Goal: Task Accomplishment & Management: Manage account settings

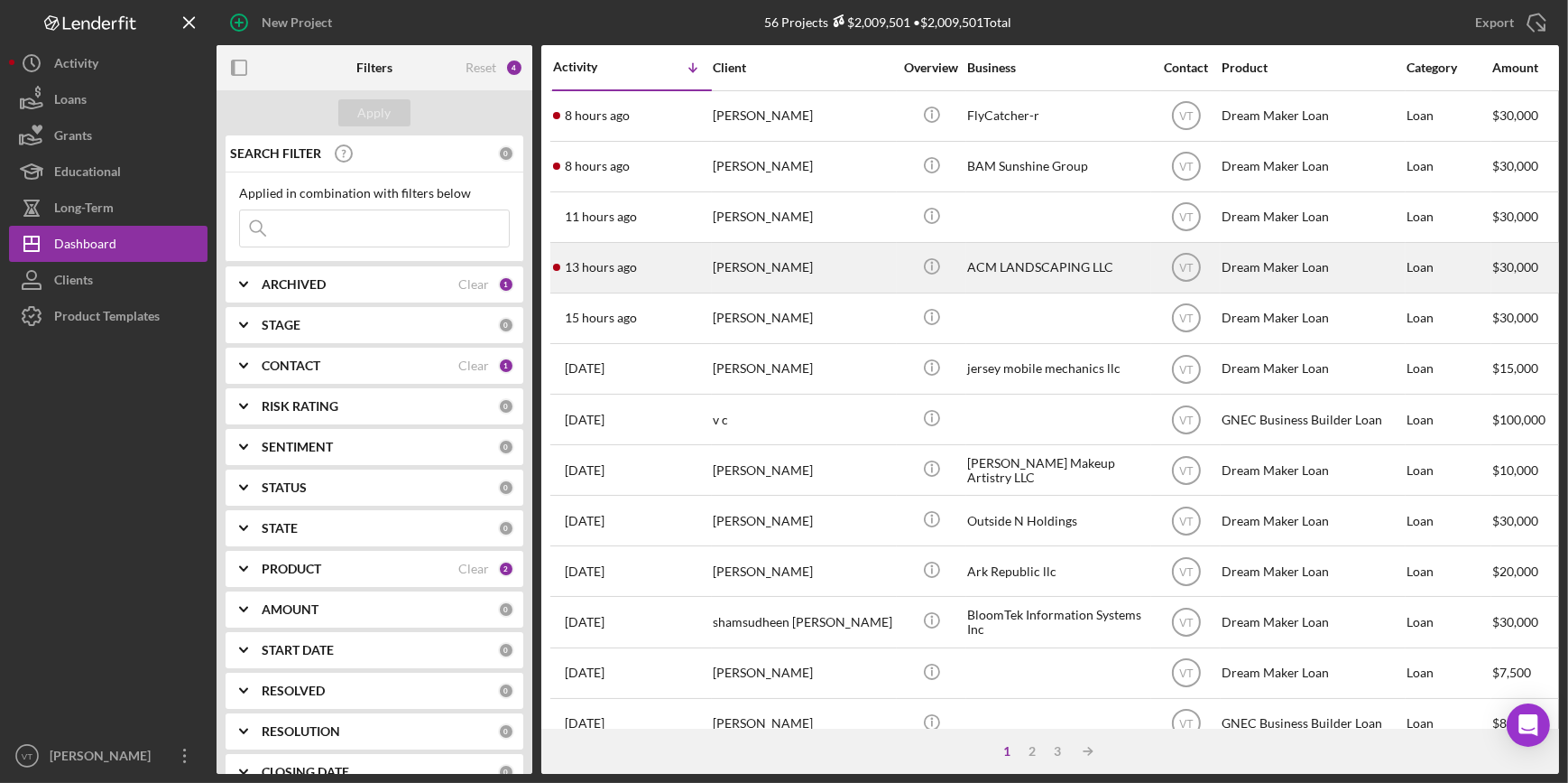
click at [765, 268] on div "[PERSON_NAME]" at bounding box center [802, 268] width 180 height 48
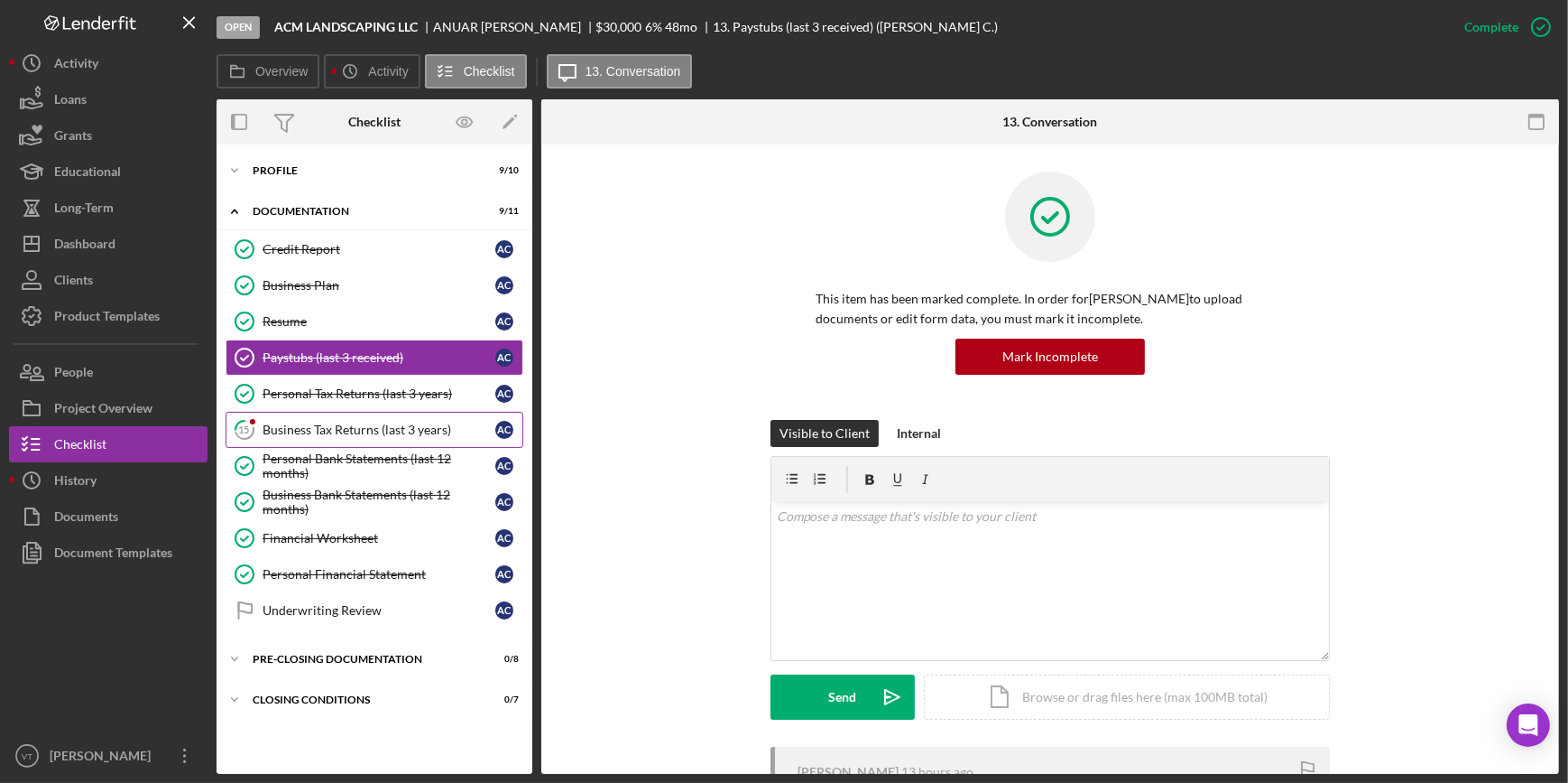
click at [296, 431] on div "Business Tax Returns (last 3 years)" at bounding box center [379, 430] width 233 height 15
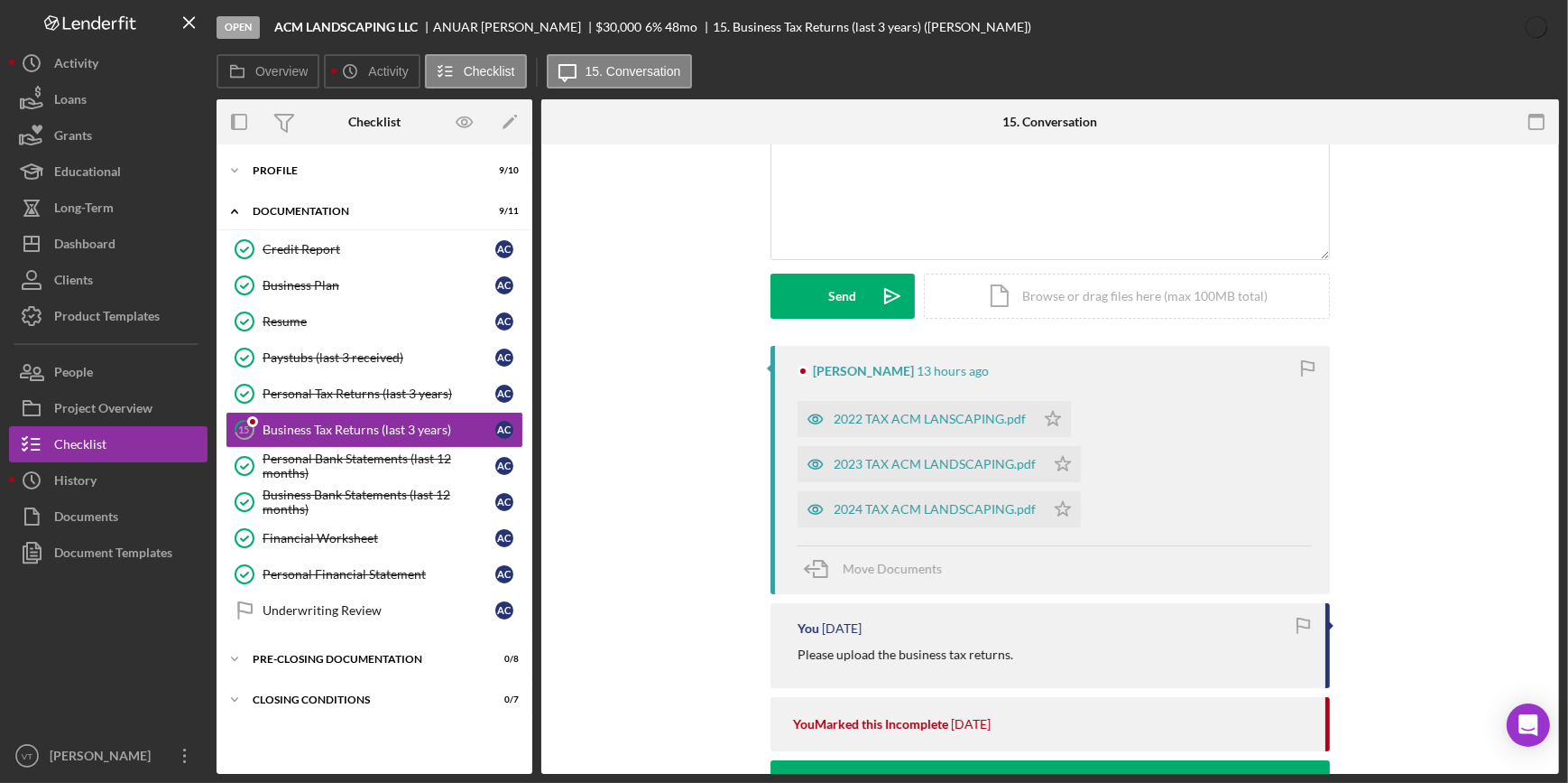
scroll to position [164, 0]
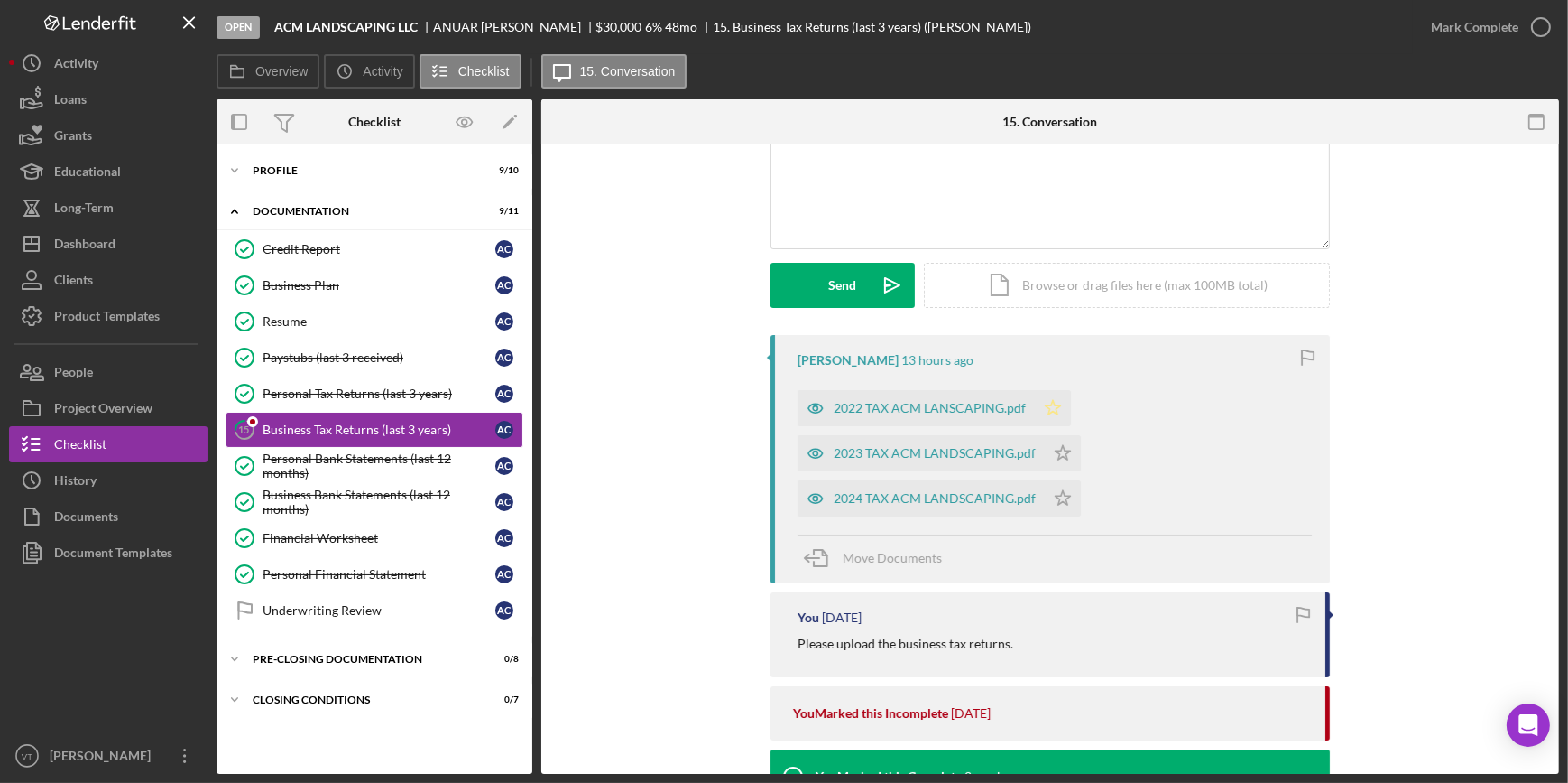
click at [1047, 407] on icon "Icon/Star" at bounding box center [1052, 408] width 36 height 36
click at [1051, 450] on icon "Icon/Star" at bounding box center [1063, 453] width 36 height 36
click at [1055, 494] on icon "Icon/Star" at bounding box center [1063, 497] width 36 height 36
click at [1457, 25] on div "Mark Complete" at bounding box center [1475, 27] width 88 height 36
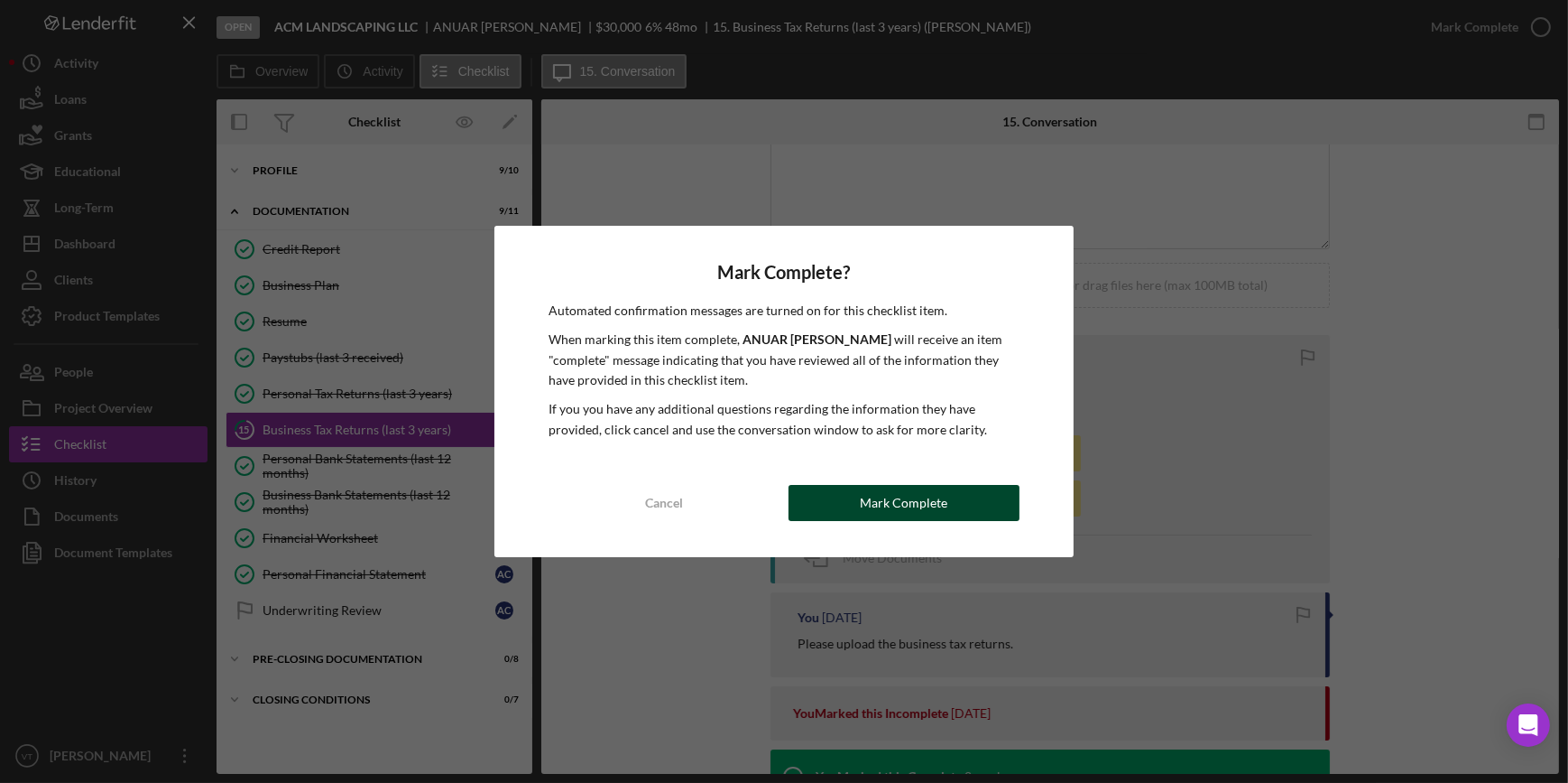
click at [942, 509] on div "Mark Complete" at bounding box center [904, 502] width 88 height 36
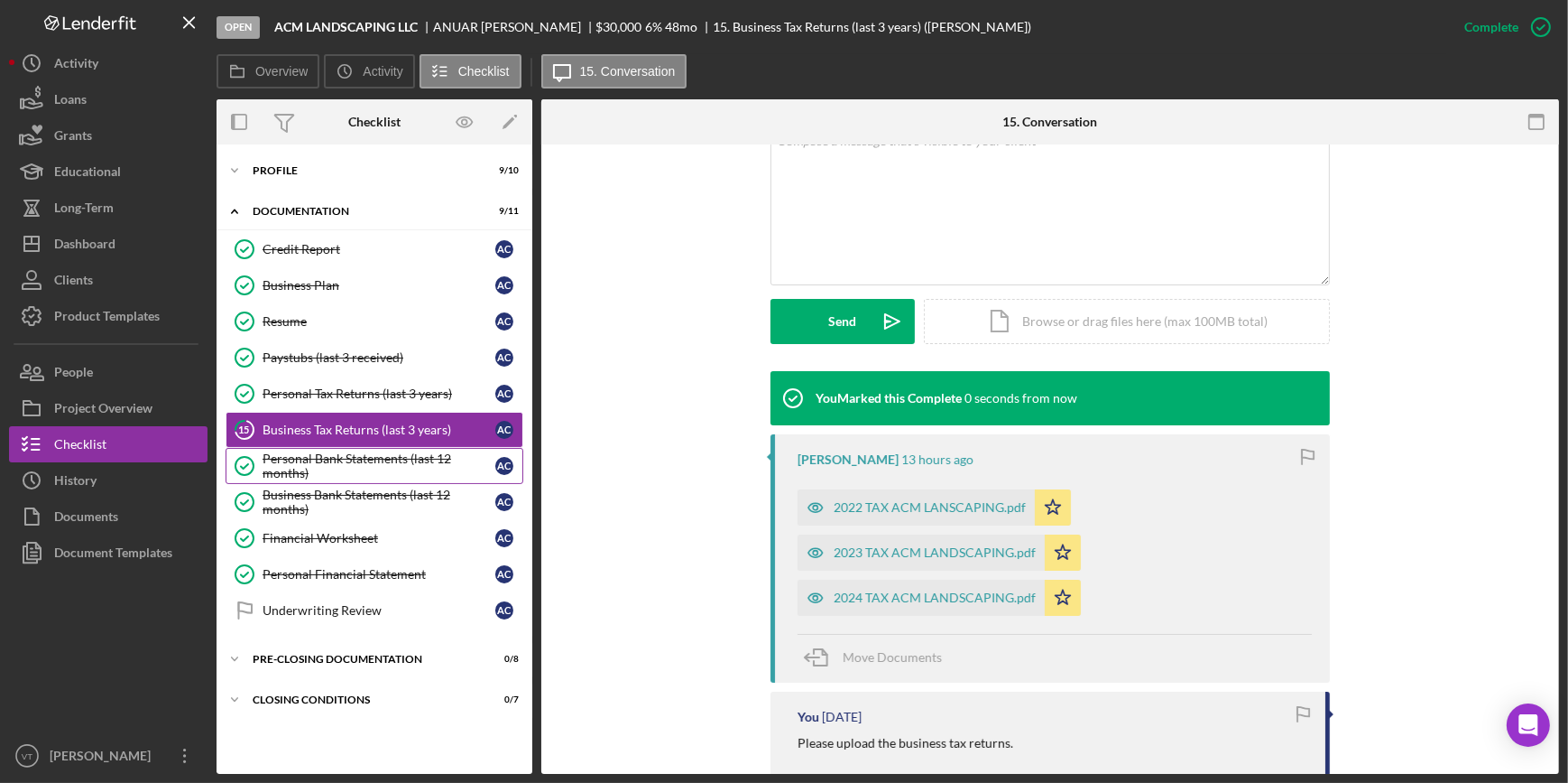
scroll to position [411, 0]
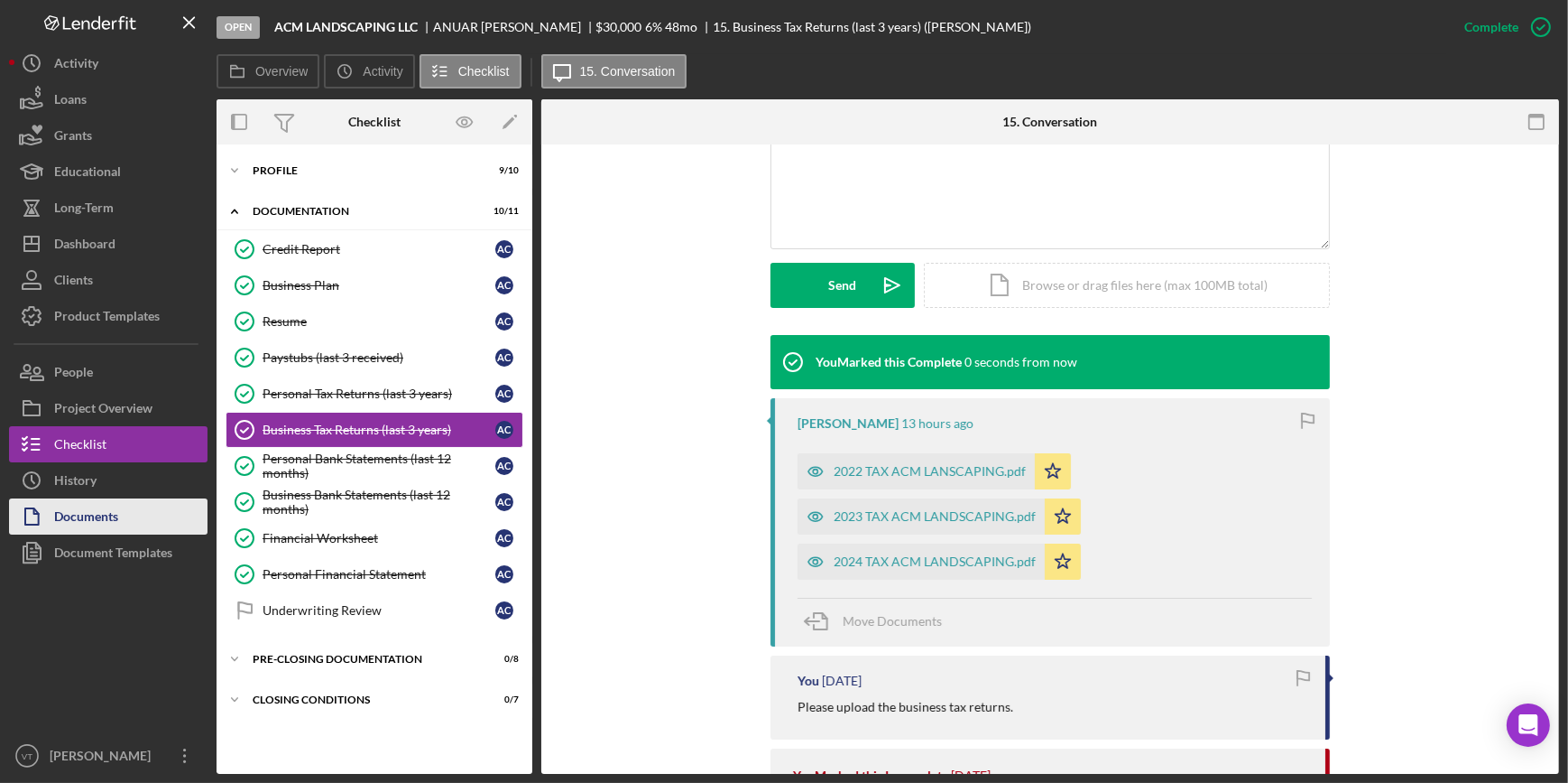
click at [131, 508] on button "Documents" at bounding box center [108, 516] width 199 height 36
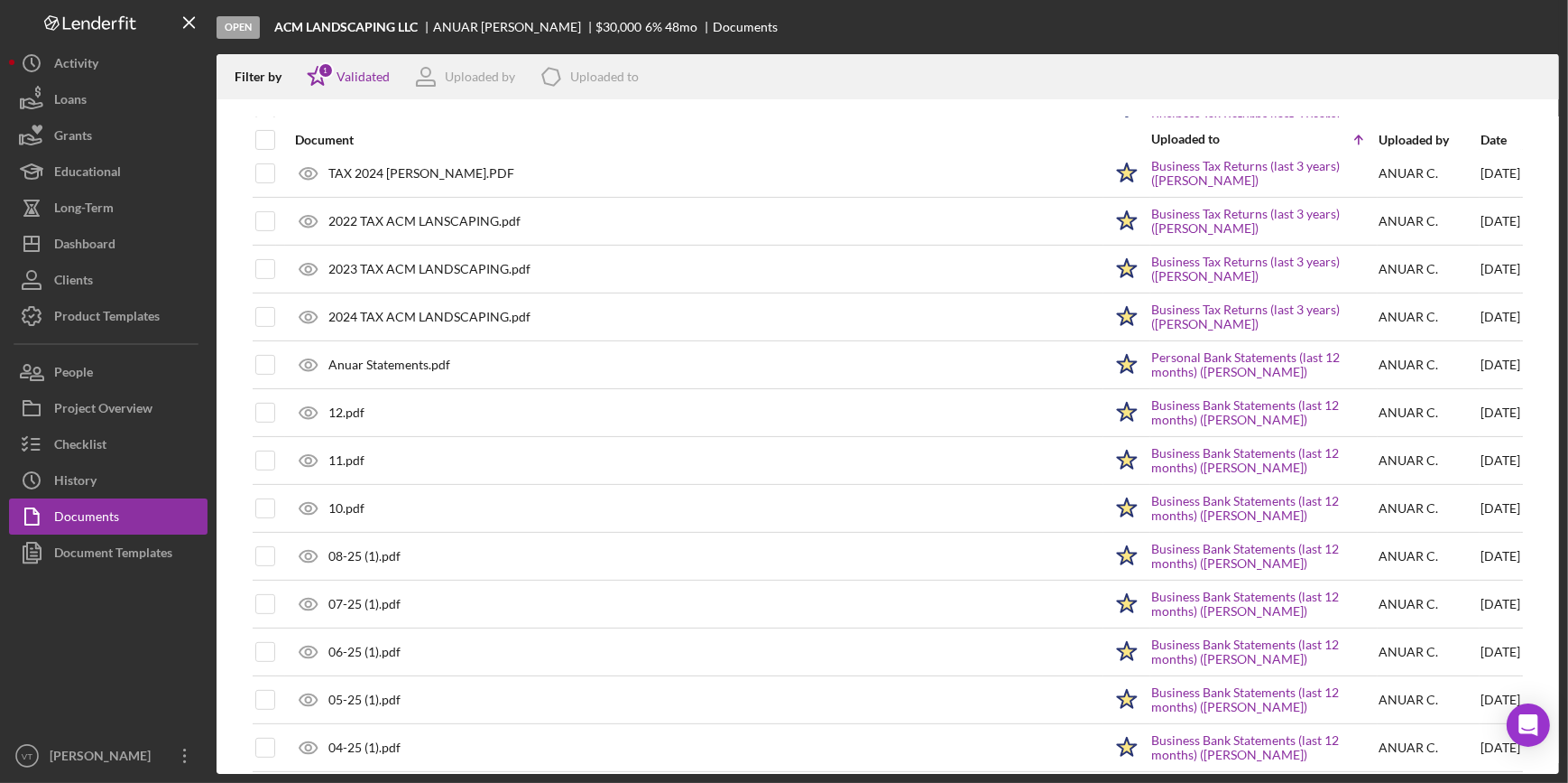
scroll to position [703, 0]
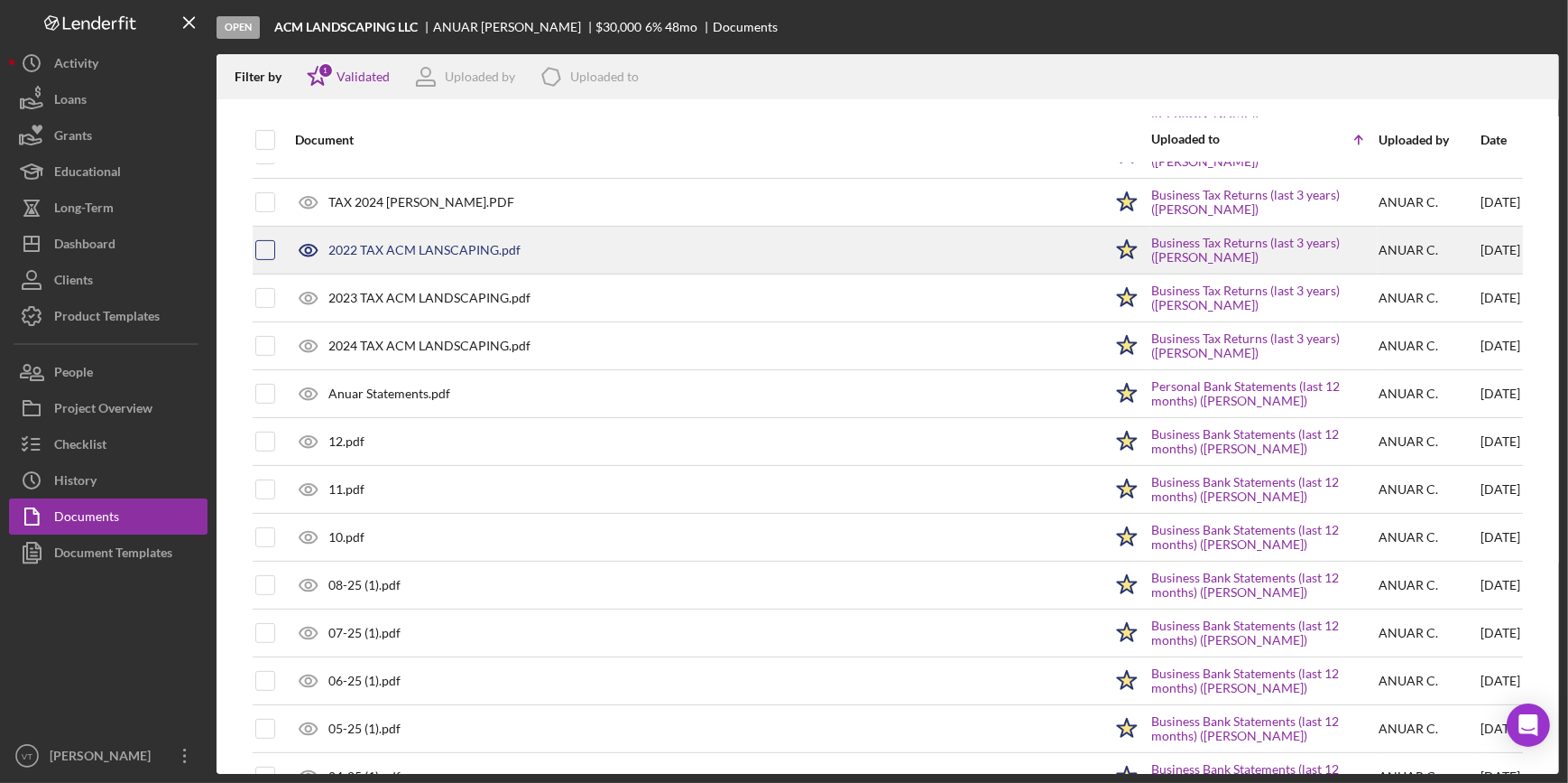
click at [261, 249] on input "checkbox" at bounding box center [265, 251] width 18 height 18
checkbox input "true"
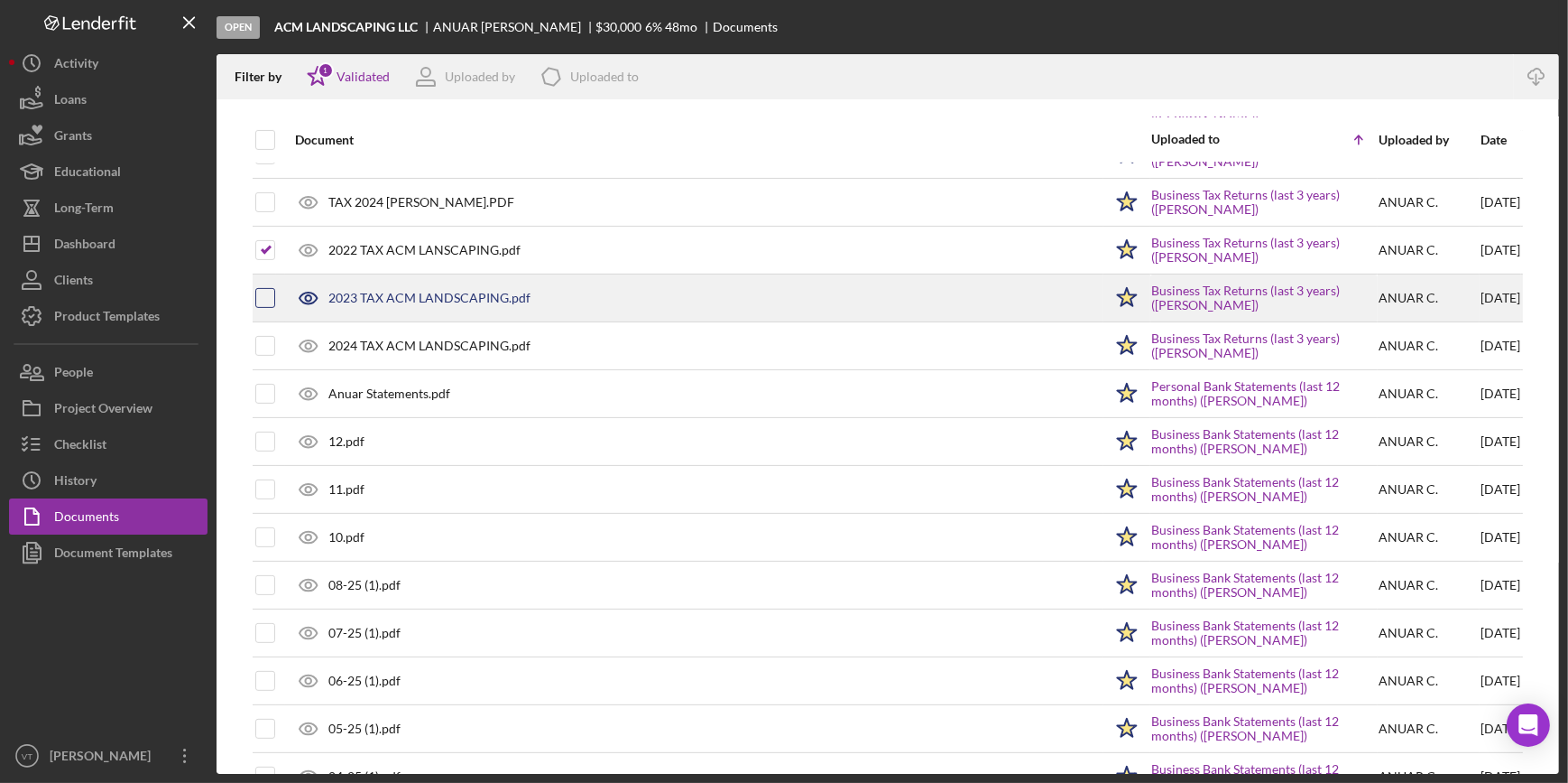
click at [261, 291] on input "checkbox" at bounding box center [265, 298] width 18 height 18
checkbox input "true"
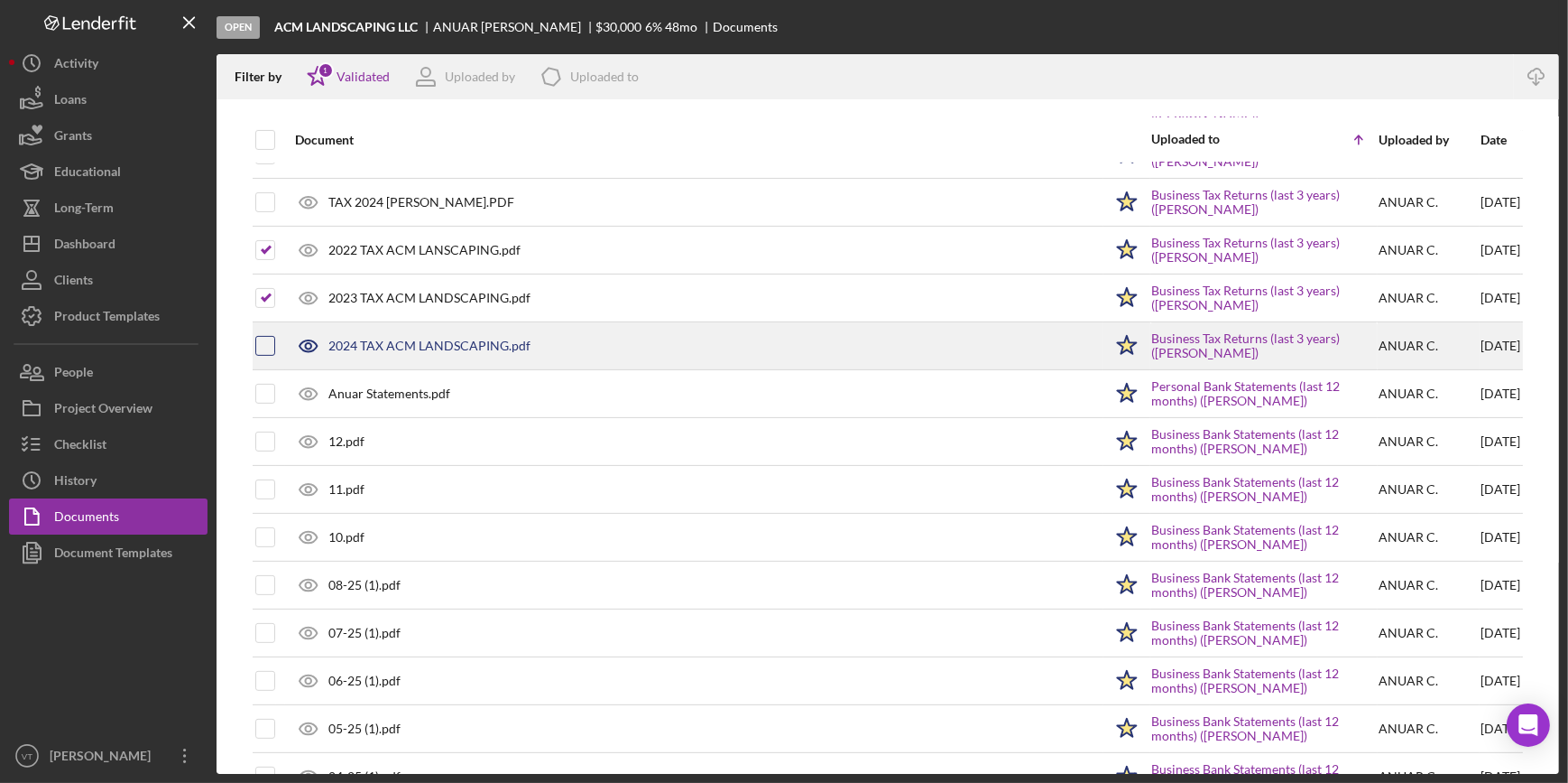
click at [265, 349] on input "checkbox" at bounding box center [265, 346] width 18 height 18
checkbox input "true"
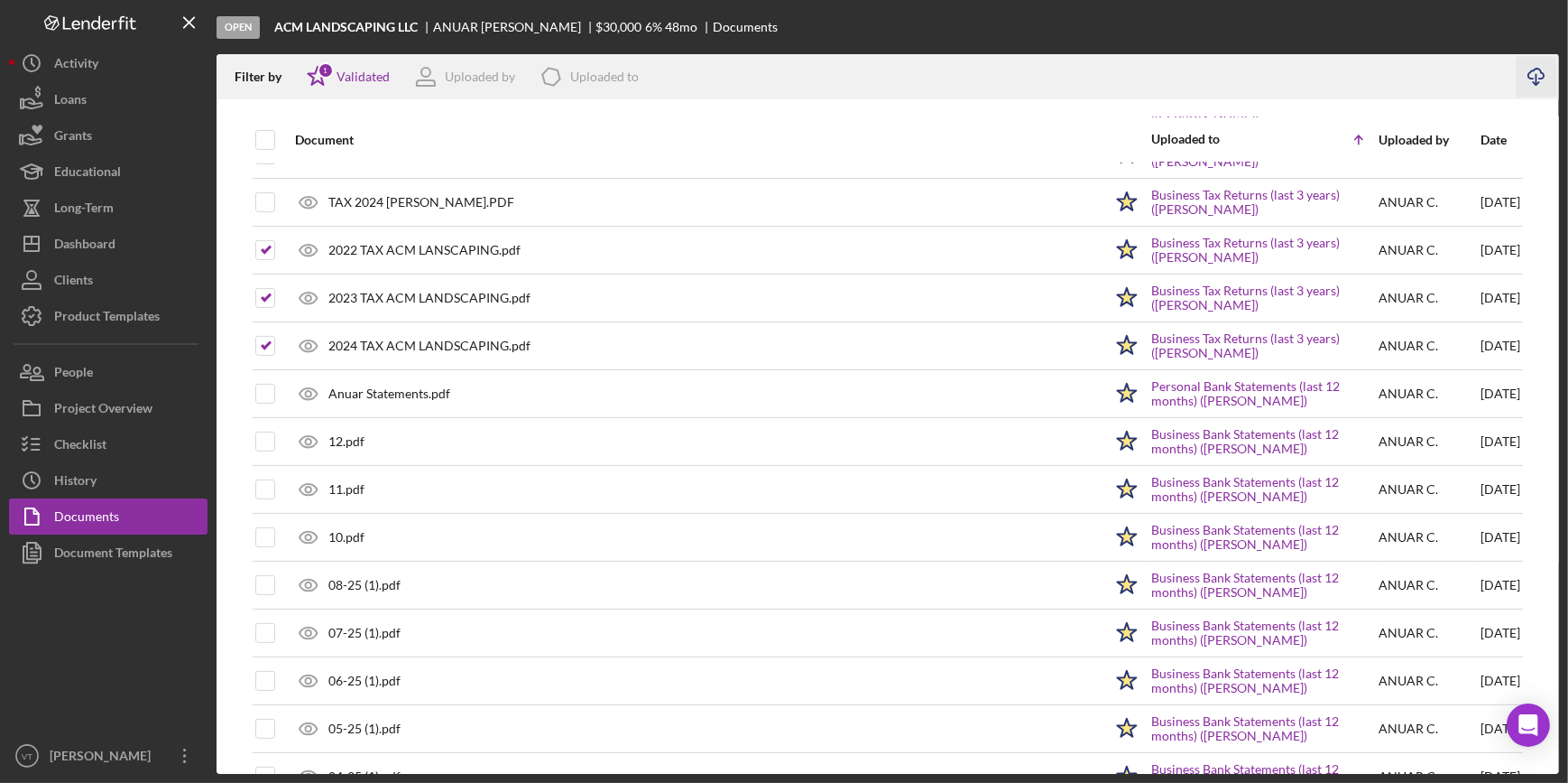
click at [1542, 74] on icon "Icon/Download" at bounding box center [1537, 78] width 41 height 41
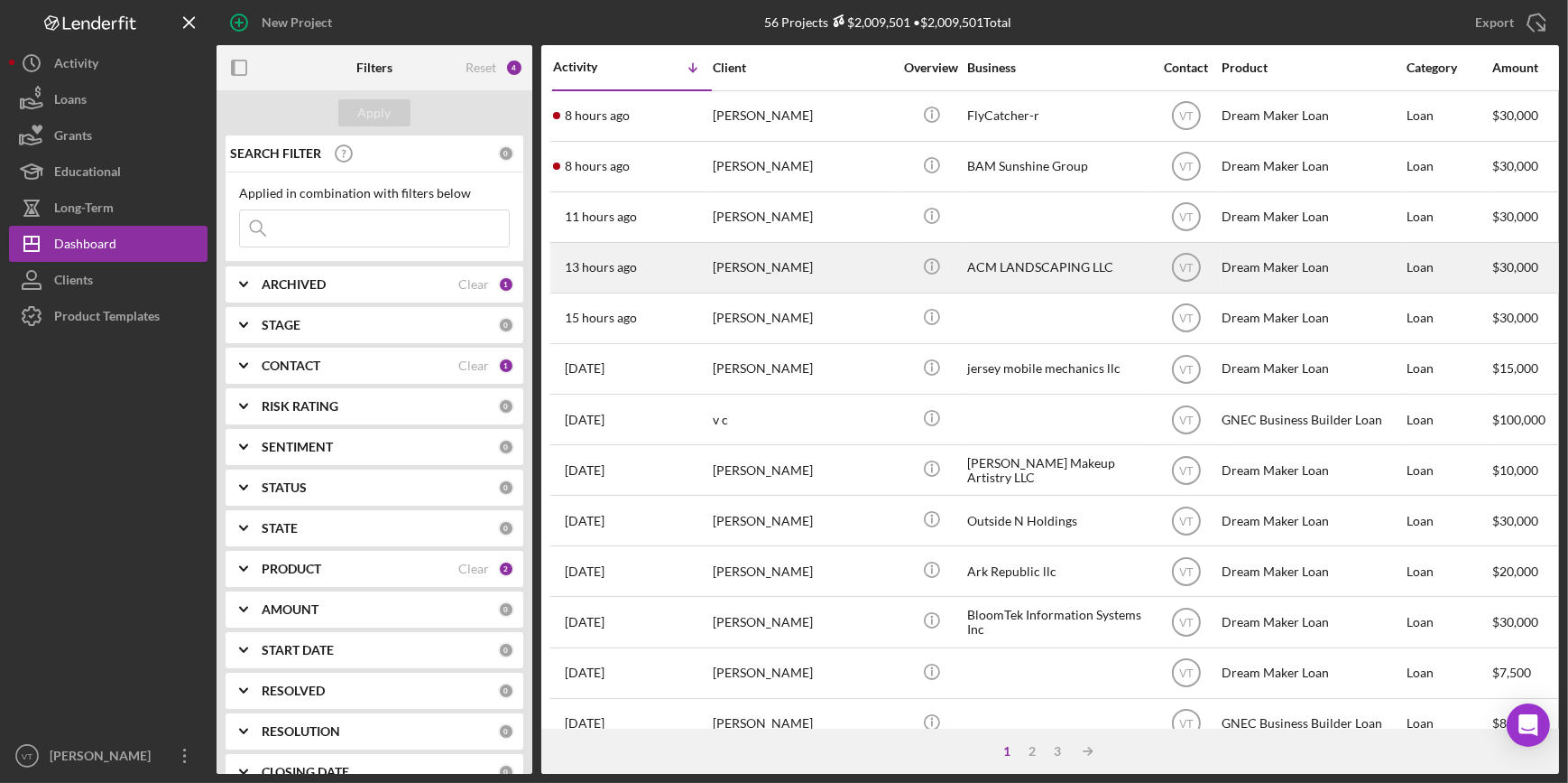
click at [685, 256] on div "13 hours ago ANUAR CABRERA" at bounding box center [632, 268] width 158 height 48
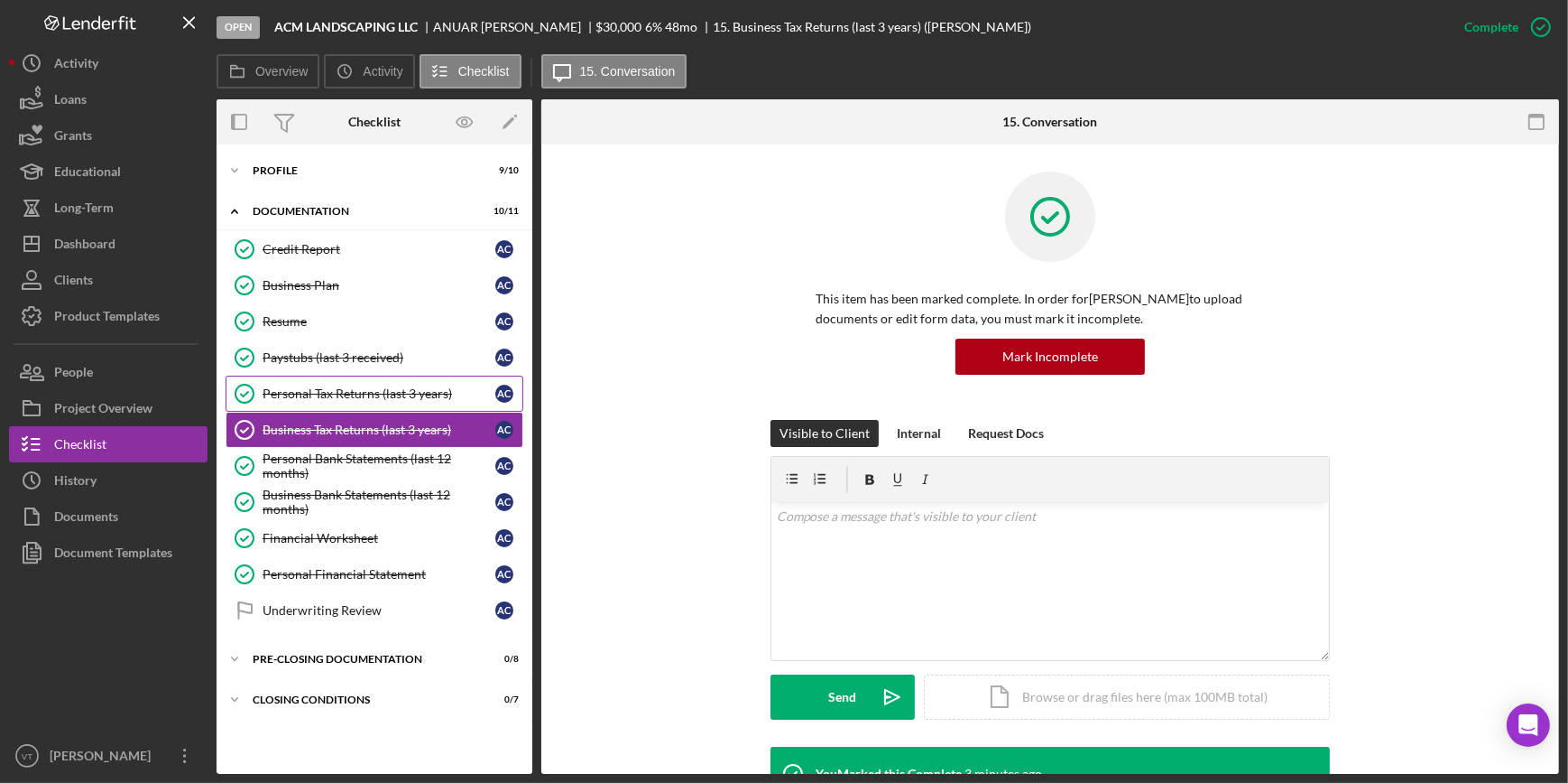
click at [311, 383] on link "Personal Tax Returns (last 3 years) Personal Tax Returns (last 3 years) A C" at bounding box center [374, 393] width 298 height 36
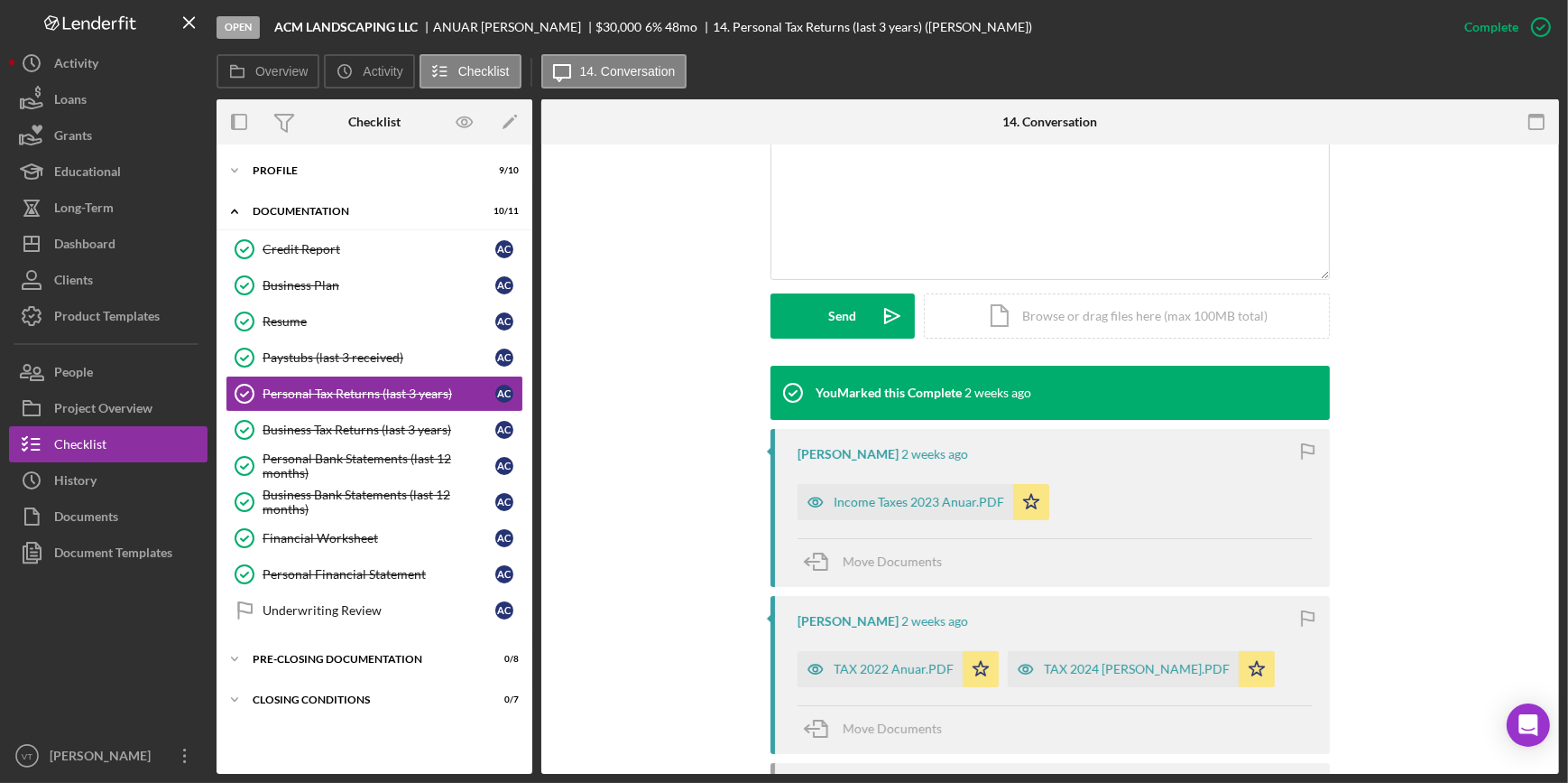
scroll to position [492, 0]
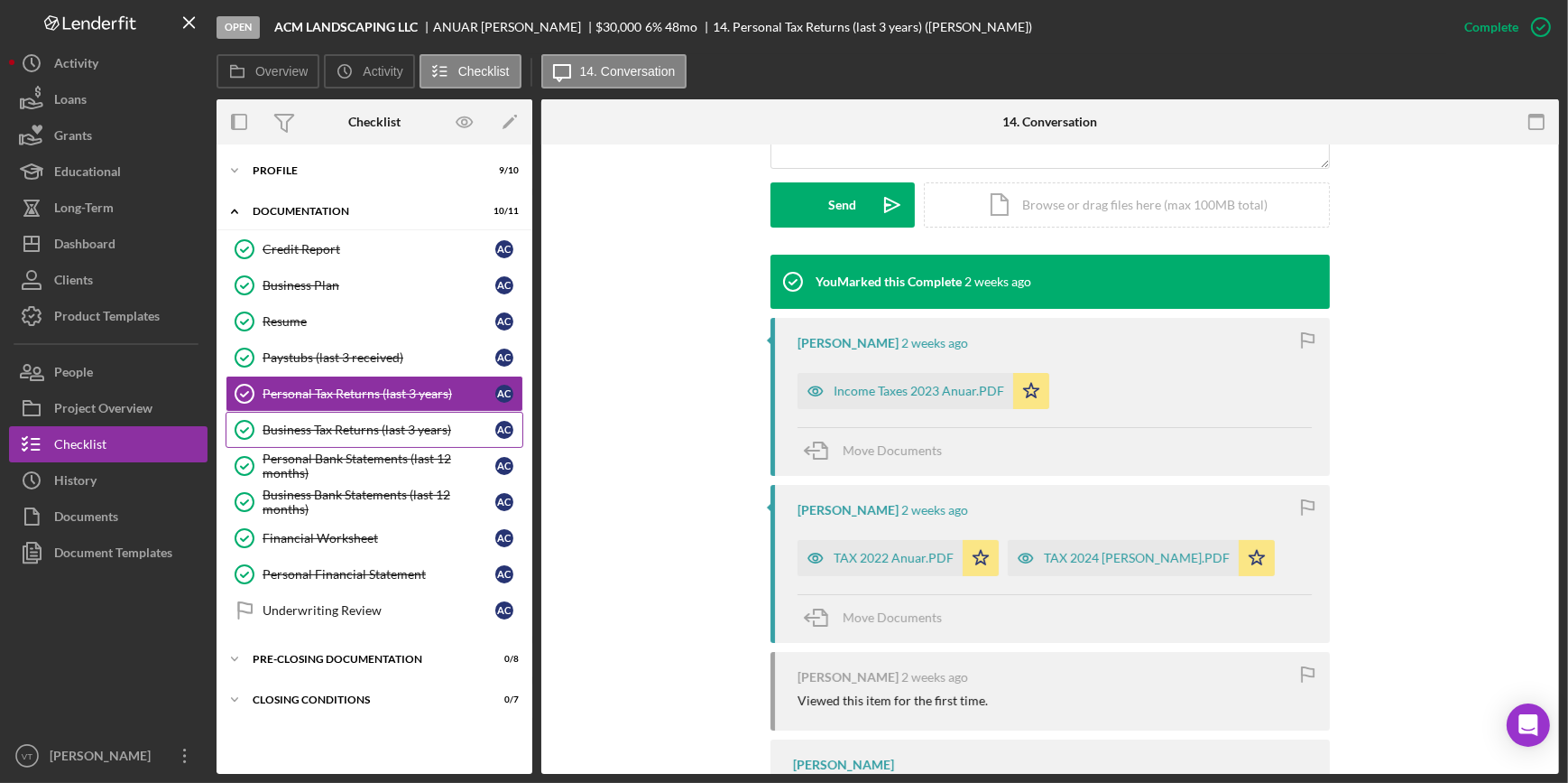
click at [358, 429] on div "Business Tax Returns (last 3 years)" at bounding box center [379, 430] width 233 height 15
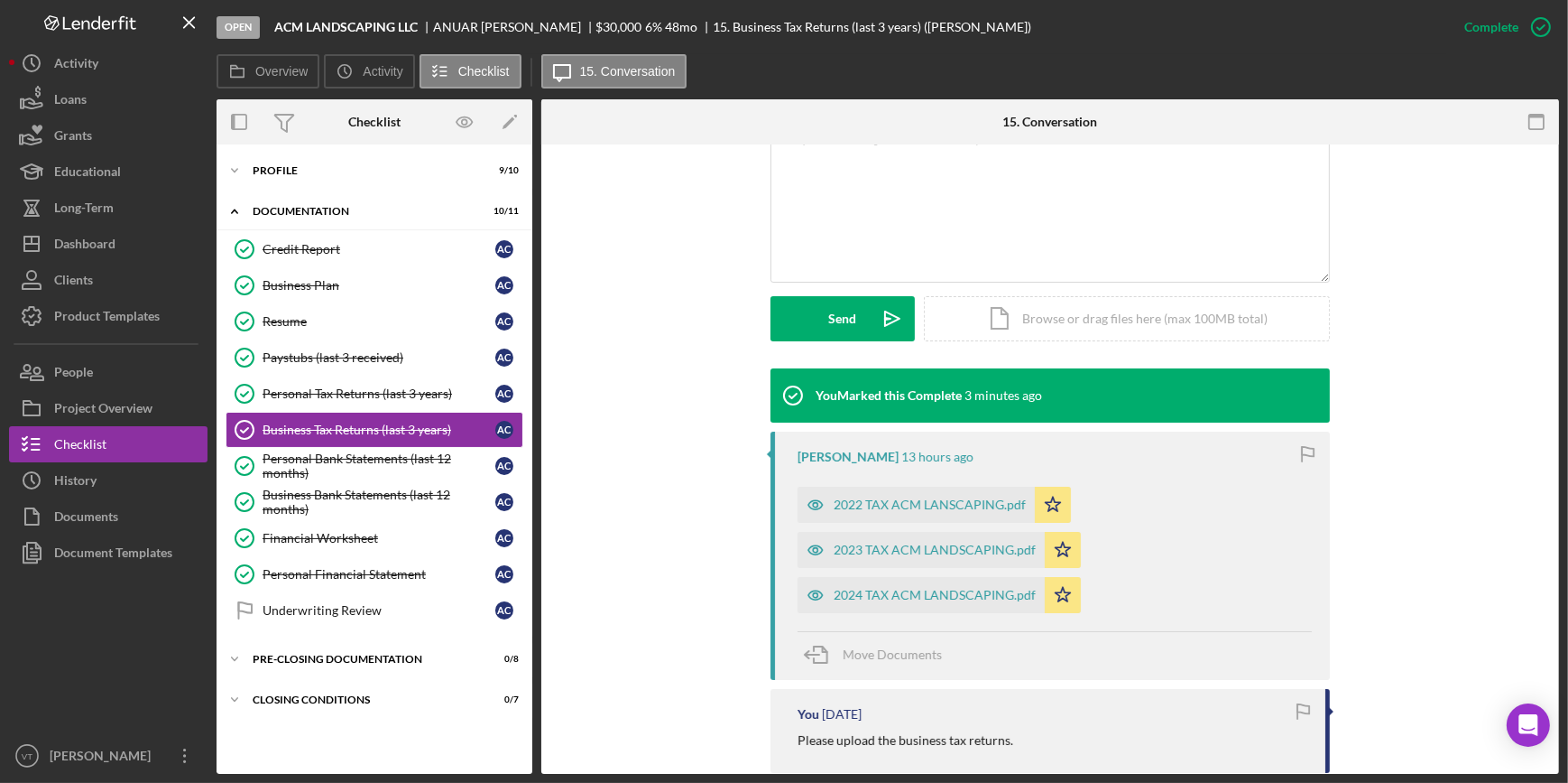
scroll to position [410, 0]
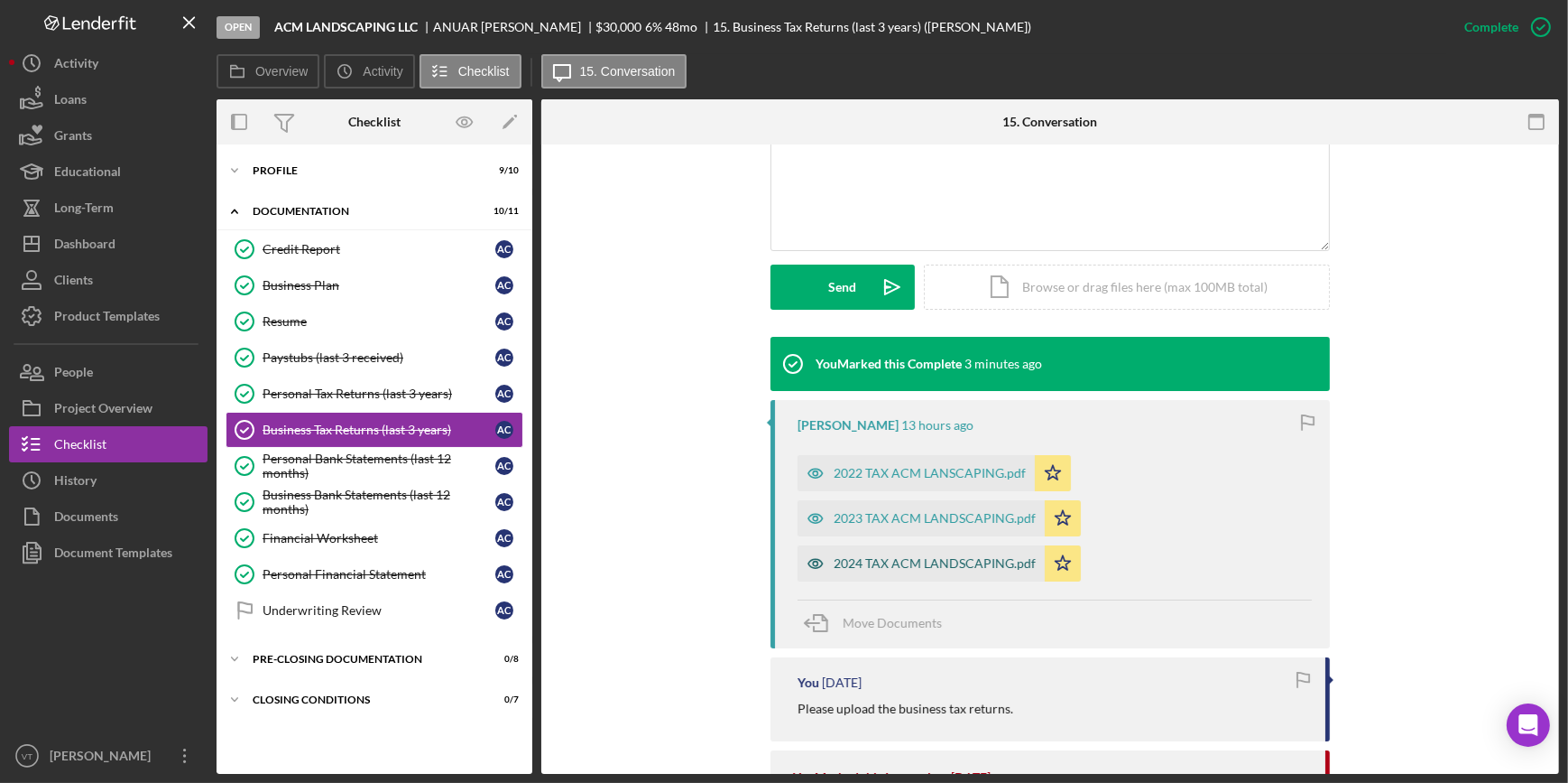
click at [901, 553] on div "2024 TAX ACM LANDSCAPING.pdf" at bounding box center [921, 563] width 248 height 36
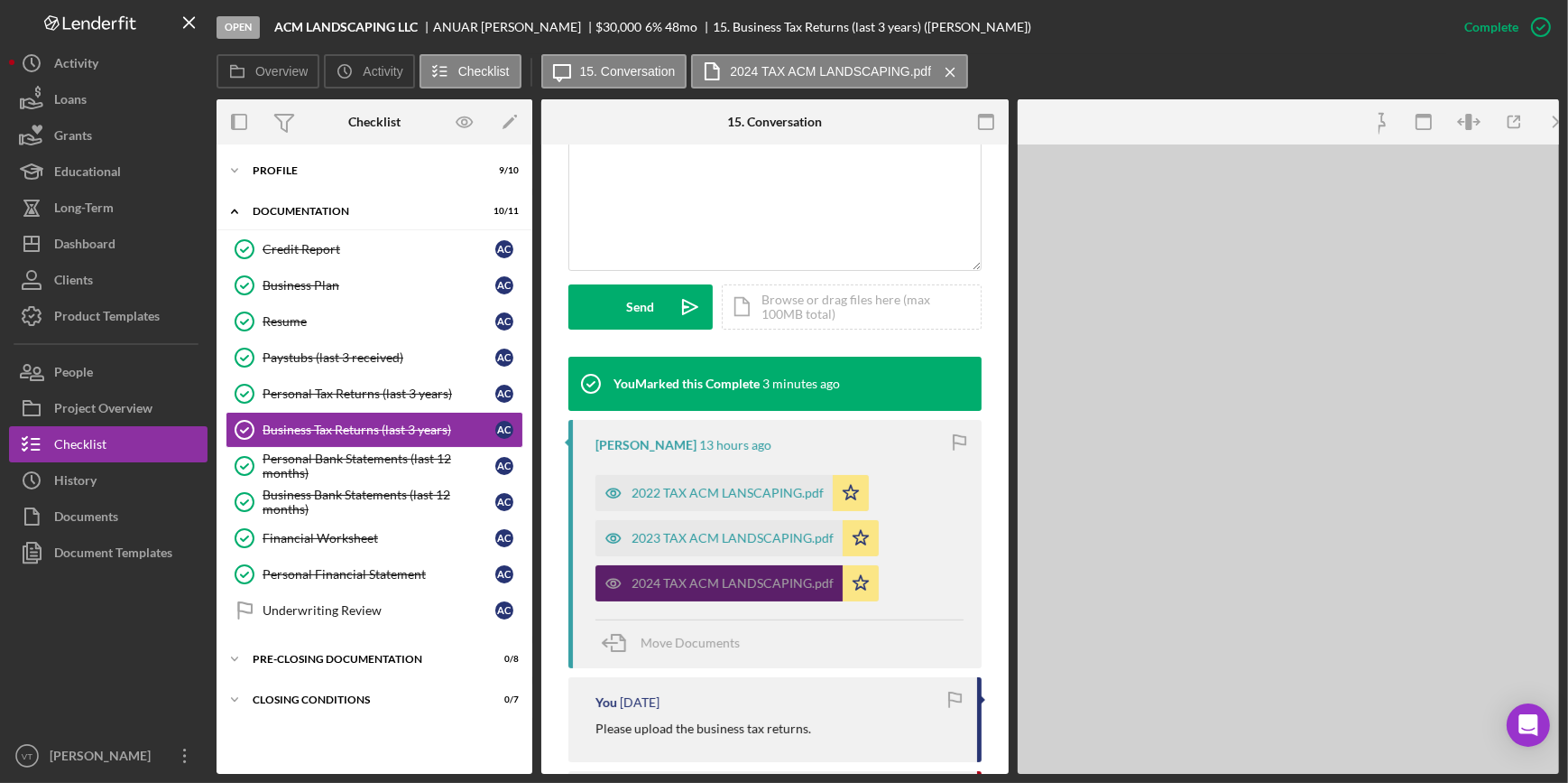
scroll to position [431, 0]
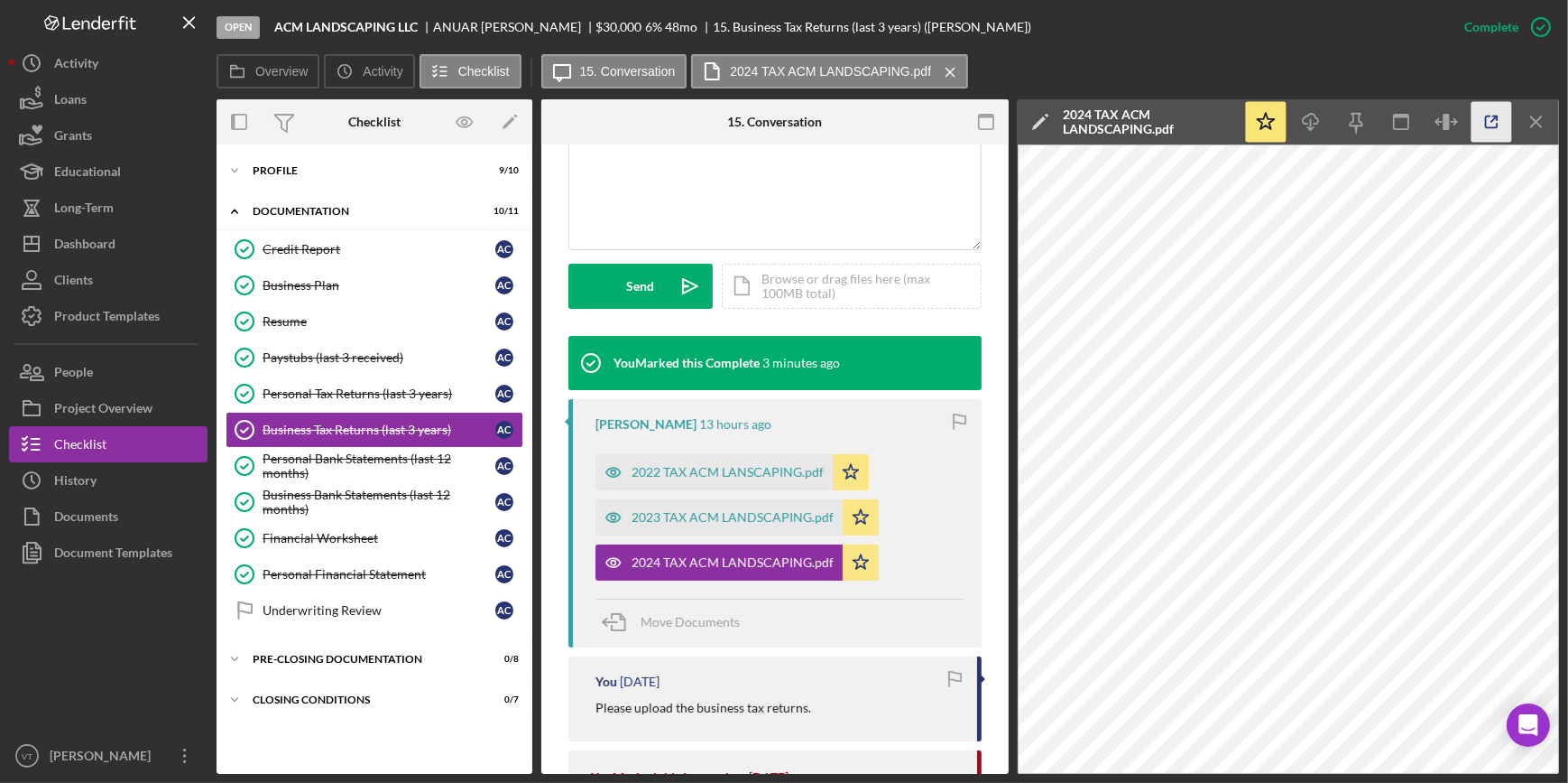
click at [1489, 135] on icon "button" at bounding box center [1491, 122] width 41 height 41
click at [693, 518] on div "2023 TAX ACM LANDSCAPING.pdf" at bounding box center [732, 518] width 202 height 15
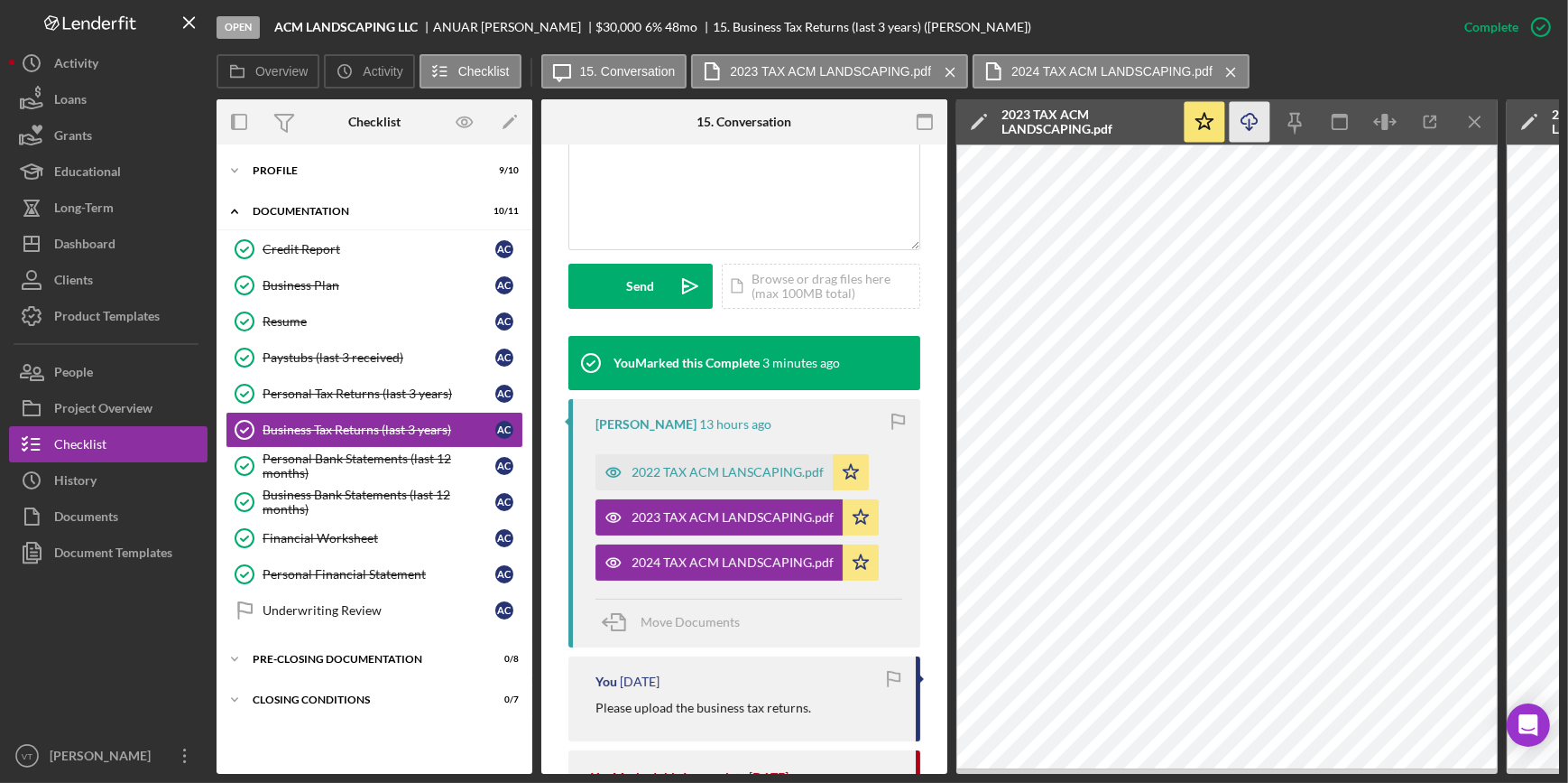
click at [1246, 117] on icon "Icon/Download" at bounding box center [1250, 122] width 41 height 41
click at [702, 463] on div "2022 TAX ACM LANSCAPING.pdf" at bounding box center [713, 471] width 237 height 36
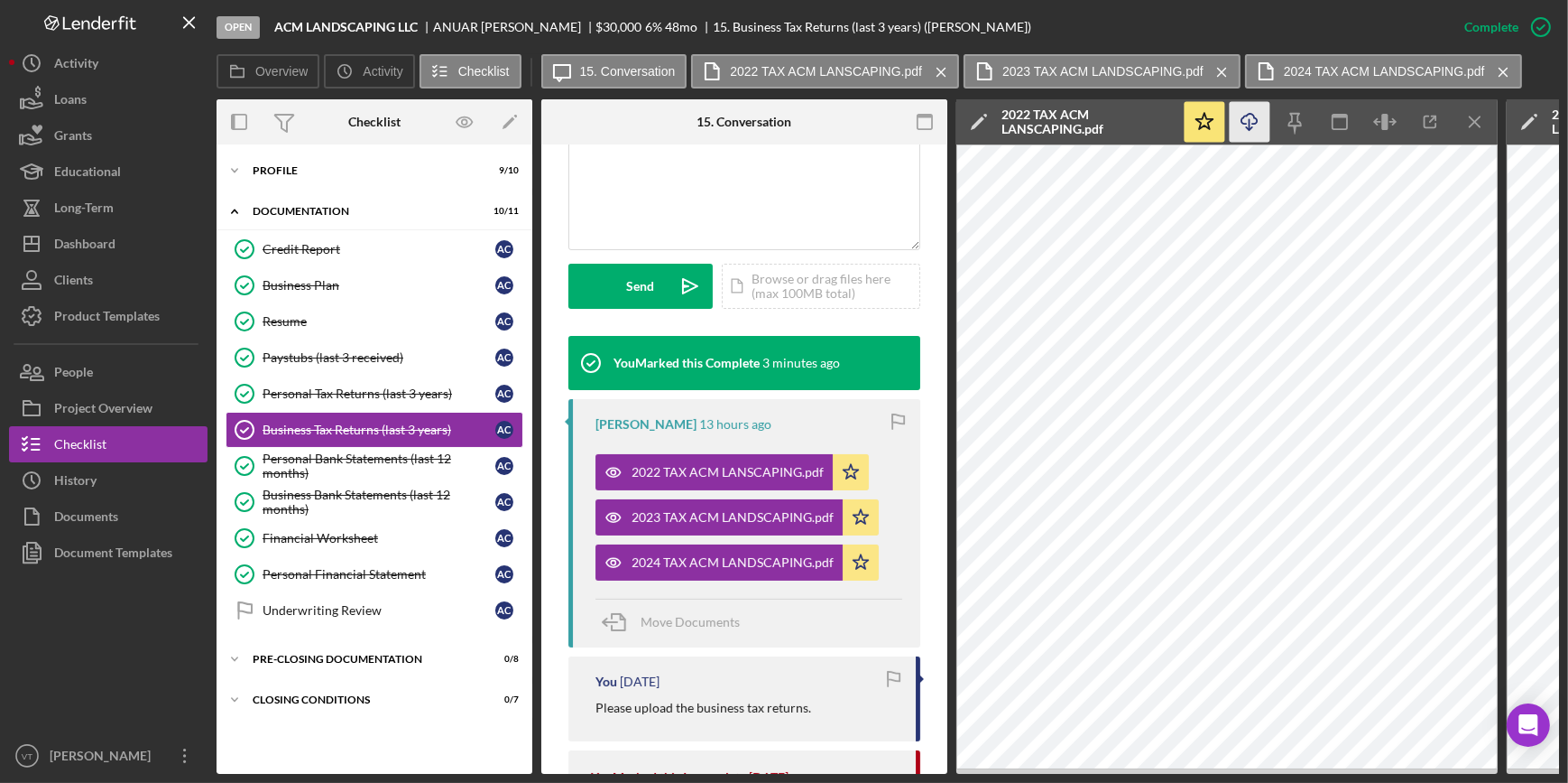
click at [1245, 124] on icon "button" at bounding box center [1249, 118] width 16 height 10
click at [138, 248] on button "Icon/Dashboard Dashboard" at bounding box center [108, 243] width 199 height 36
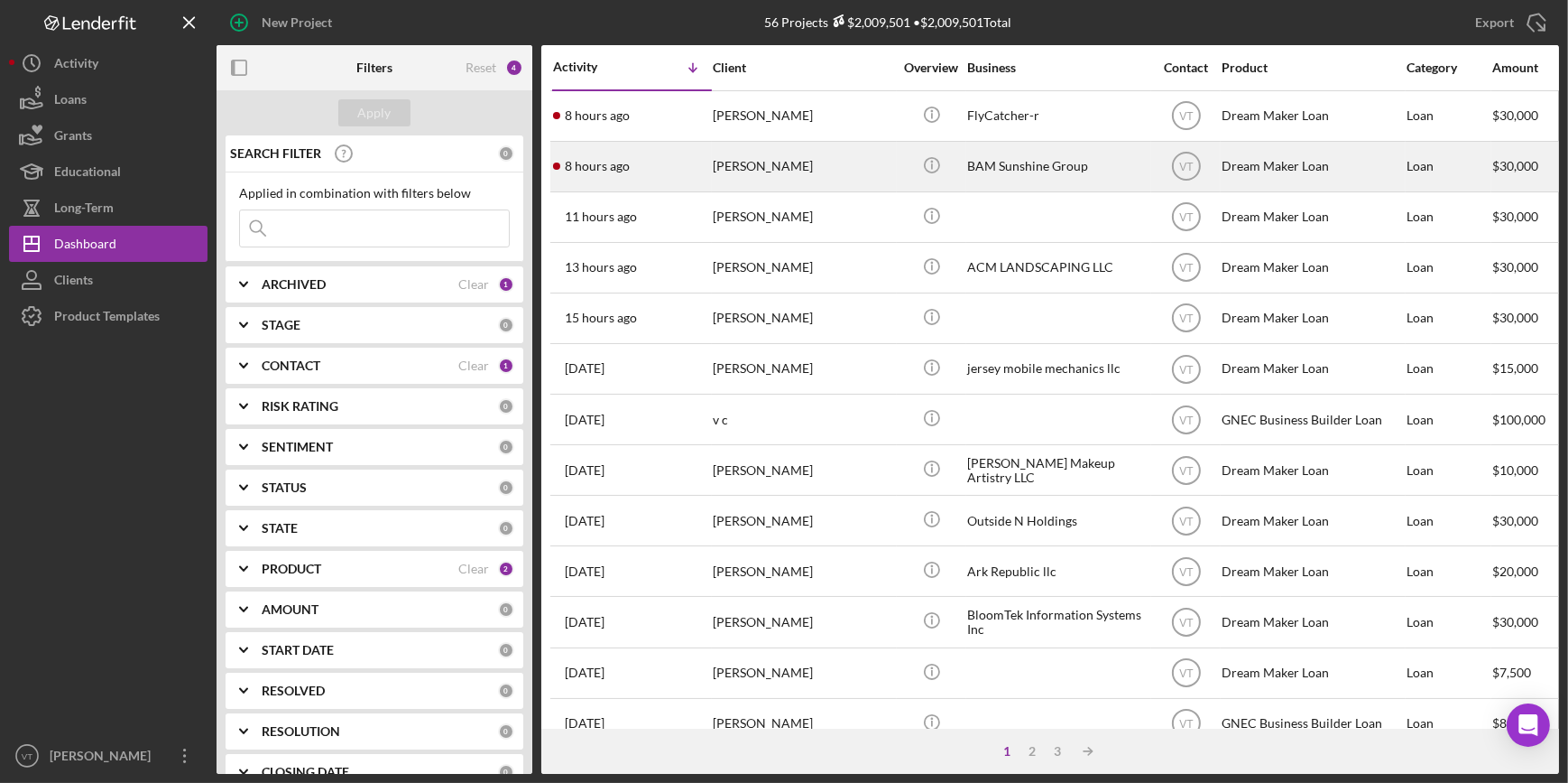
click at [853, 153] on div "[PERSON_NAME]" at bounding box center [802, 166] width 180 height 48
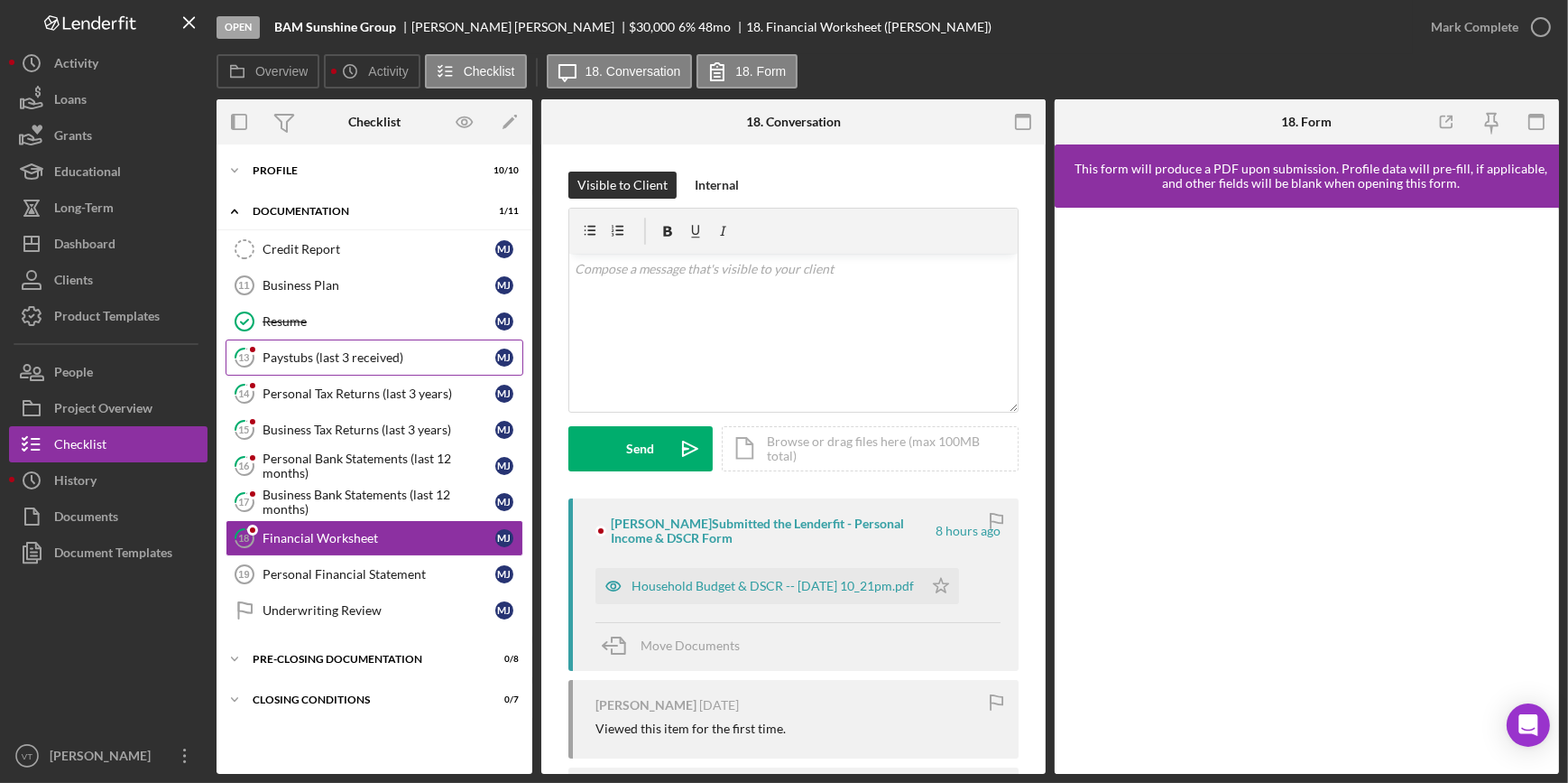
click at [387, 357] on div "Paystubs (last 3 received)" at bounding box center [379, 358] width 233 height 15
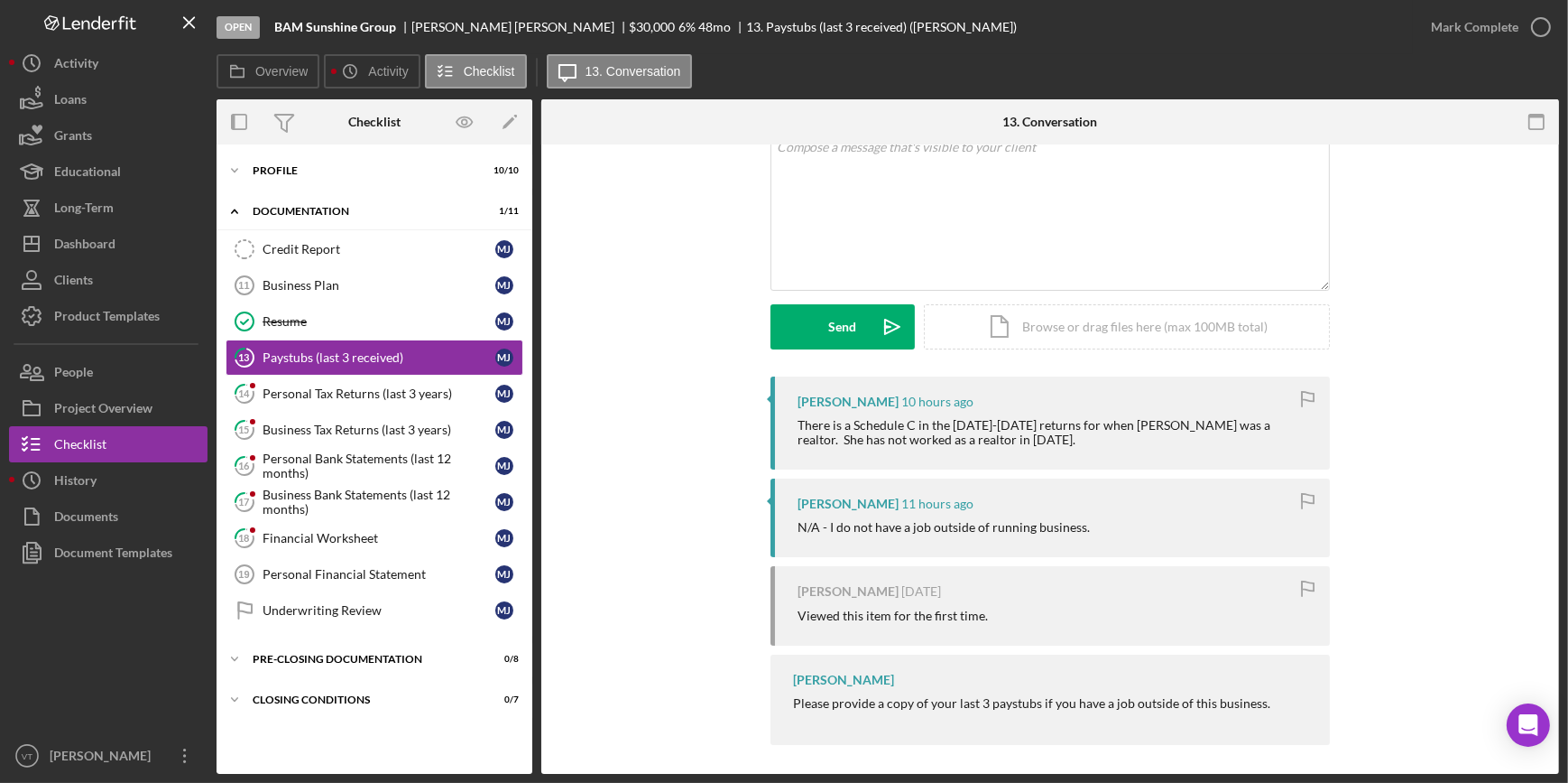
scroll to position [128, 0]
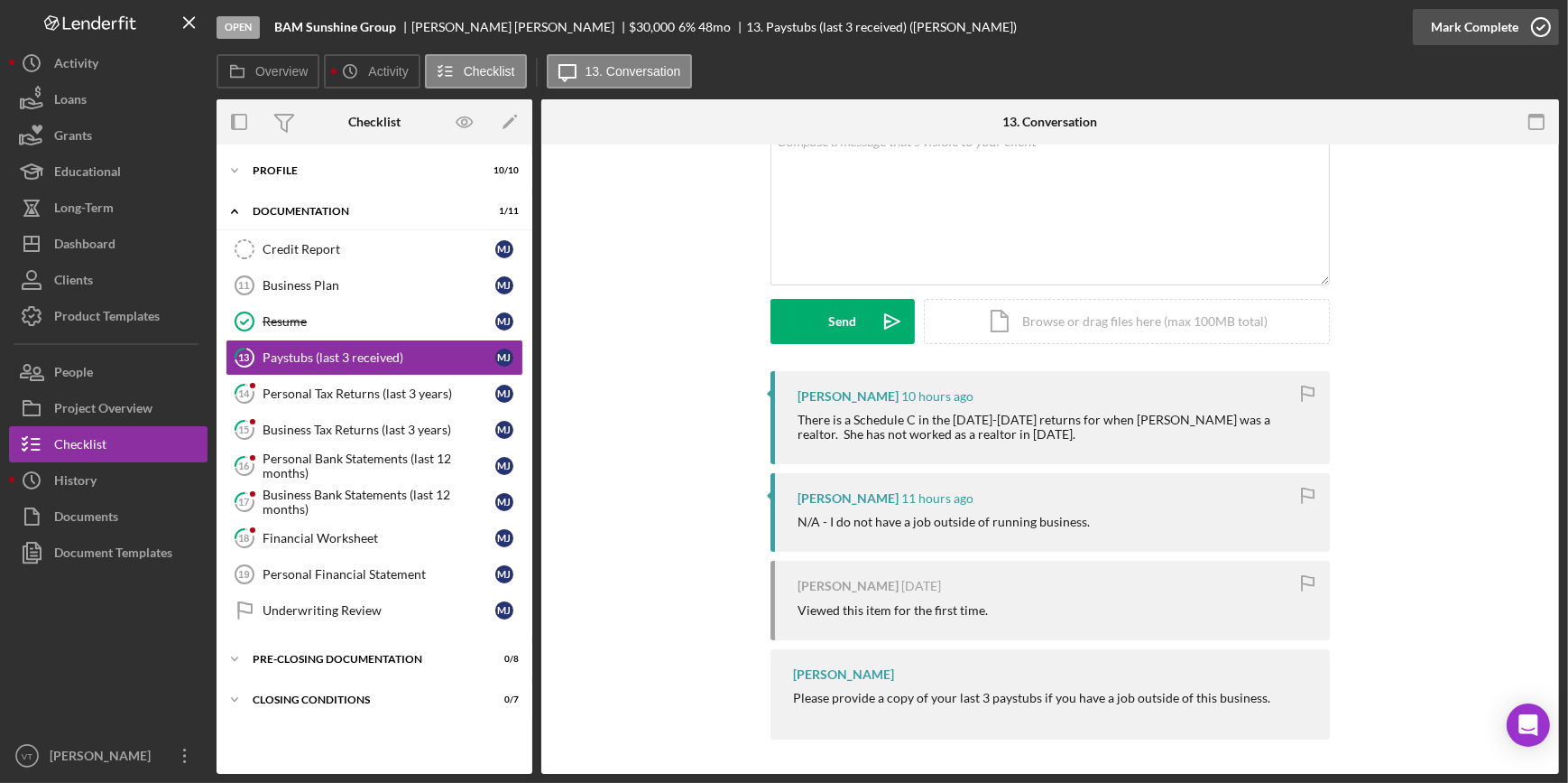
click at [1461, 27] on div "Mark Complete" at bounding box center [1475, 27] width 88 height 36
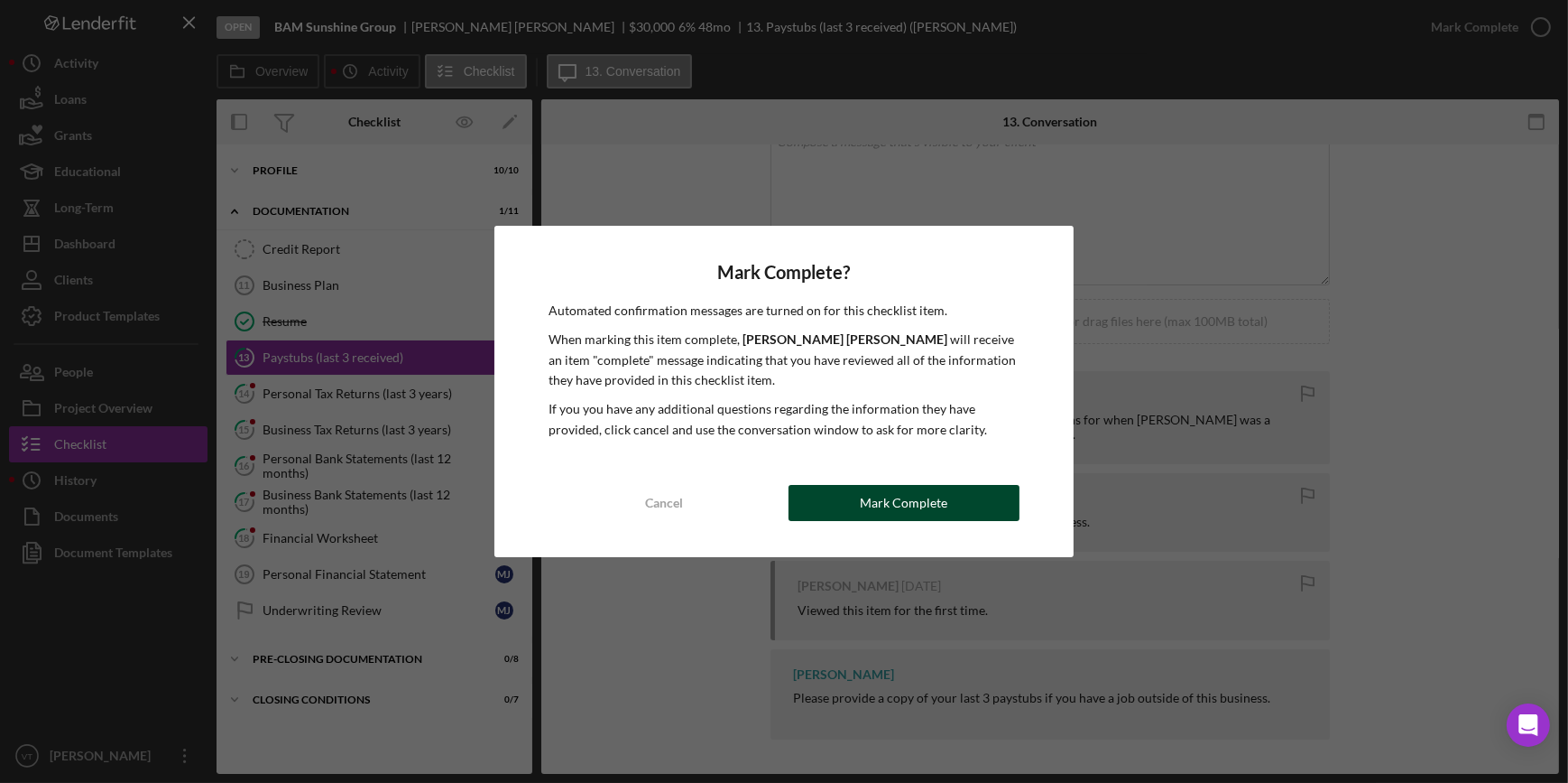
click at [944, 506] on div "Mark Complete" at bounding box center [904, 502] width 88 height 36
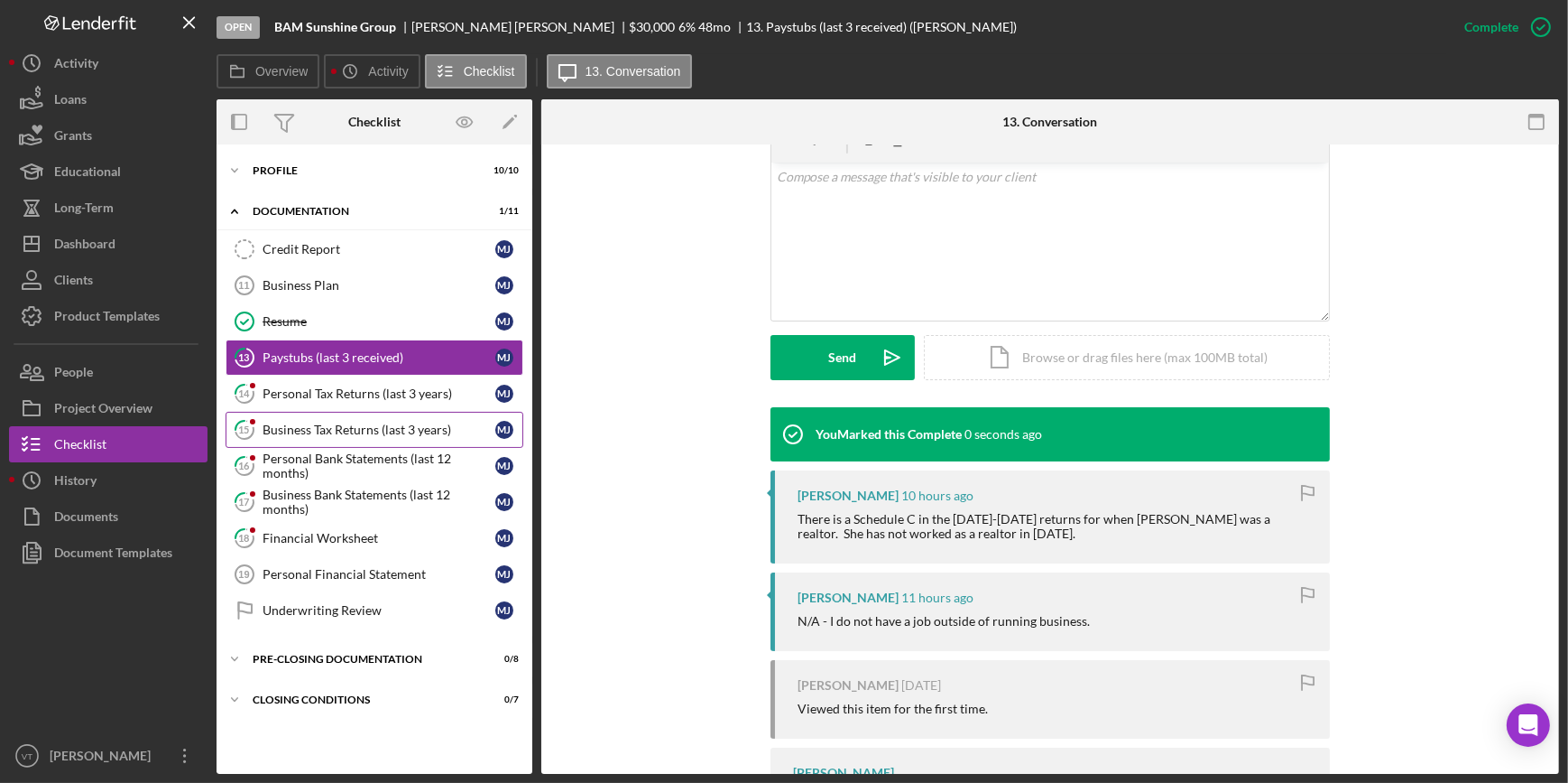
scroll to position [375, 0]
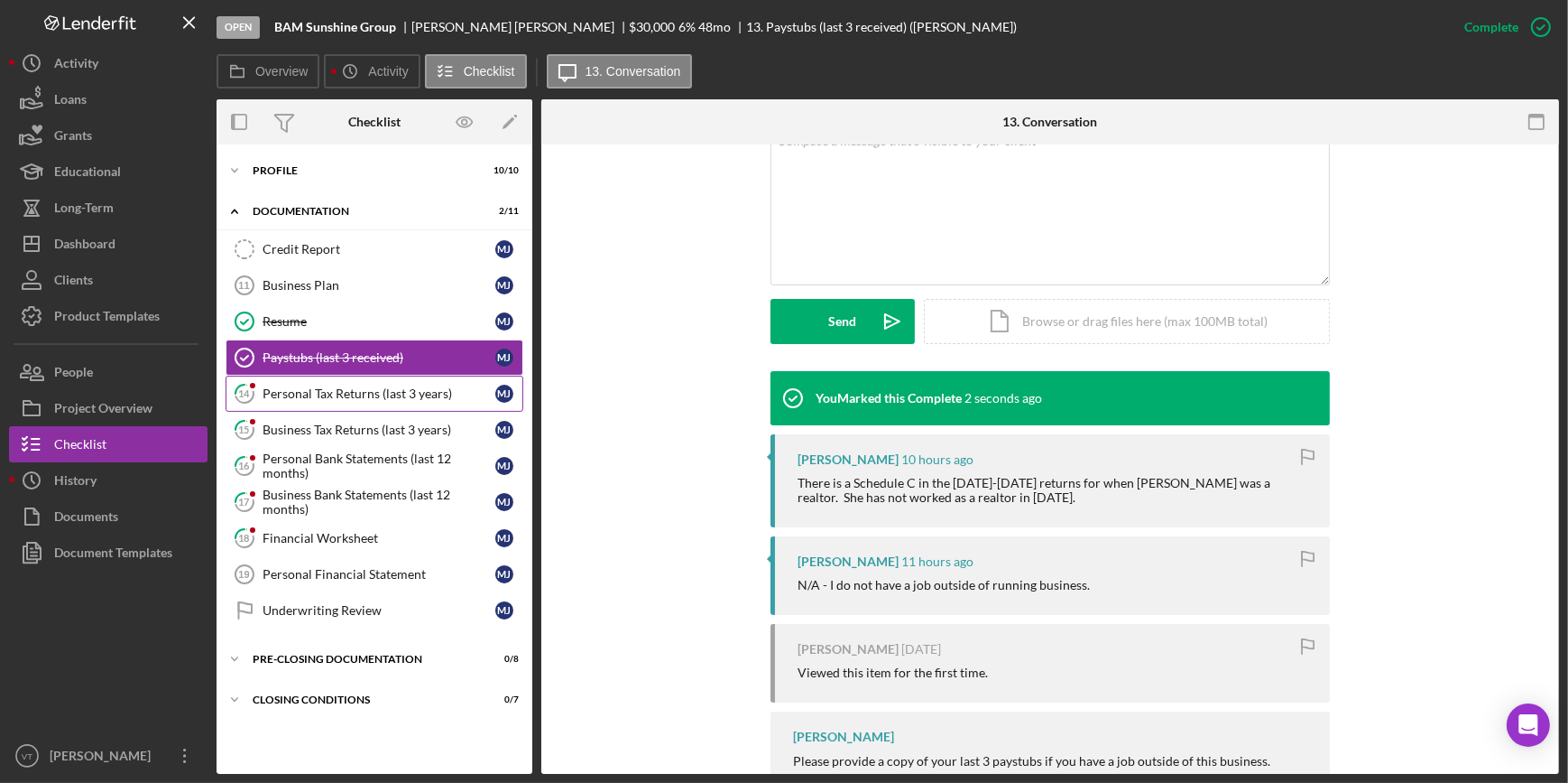
click at [349, 392] on div "Personal Tax Returns (last 3 years)" at bounding box center [379, 394] width 233 height 15
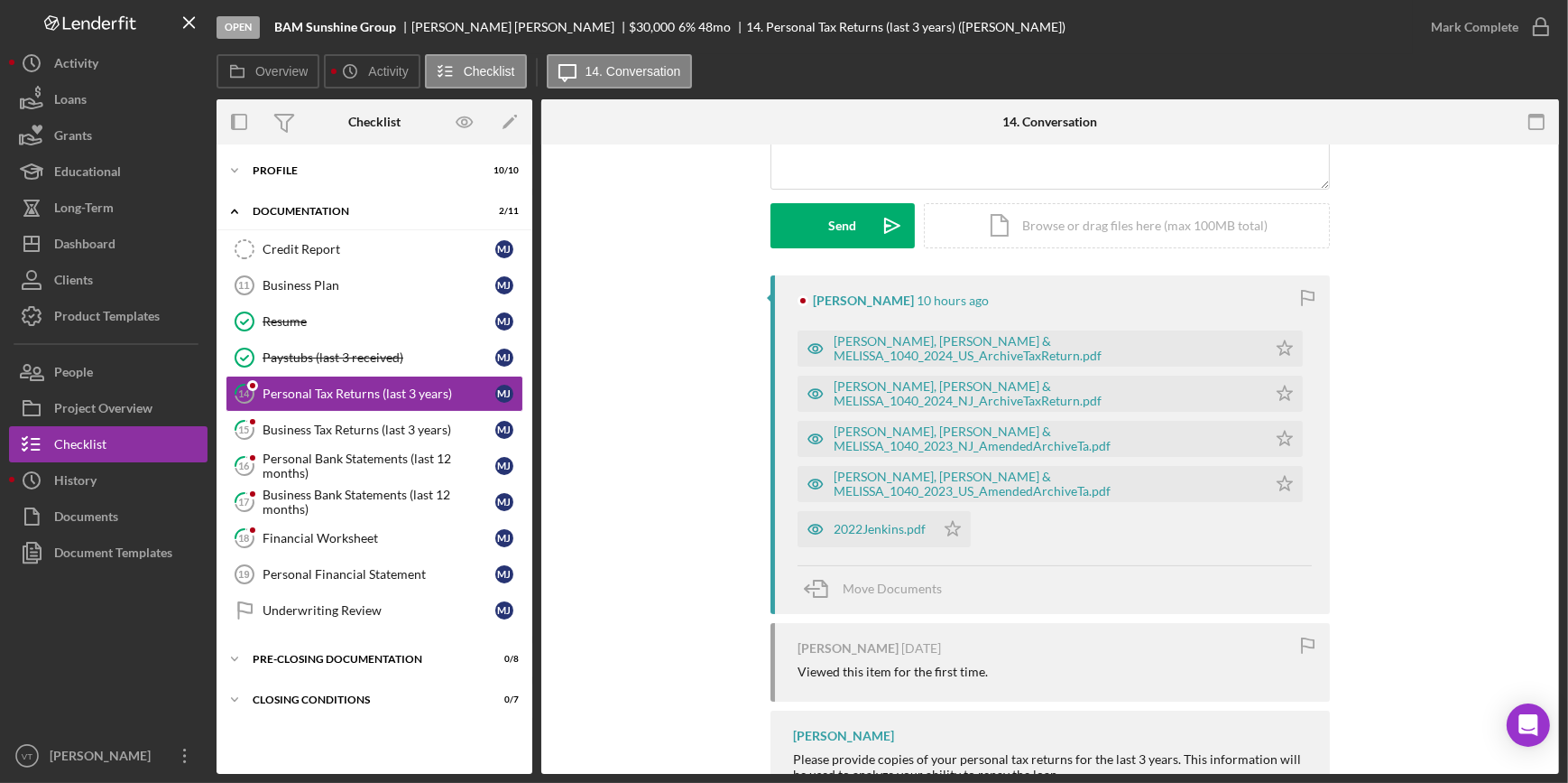
scroll to position [246, 0]
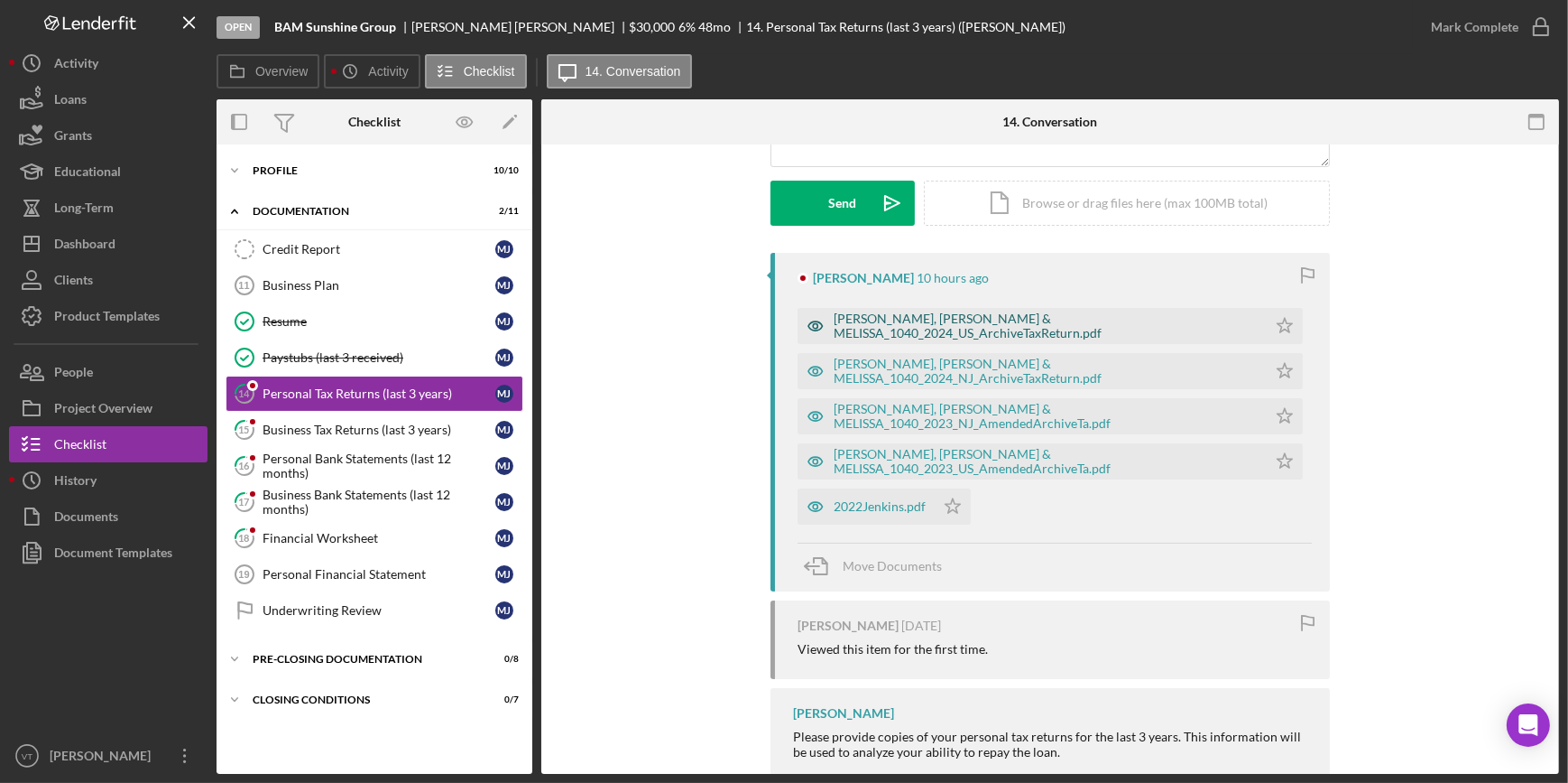
click at [972, 314] on div "JENKINS JR, LESTER & MELISSA_1040_2024_US_ArchiveTaxReturn.pdf" at bounding box center [1032, 325] width 469 height 36
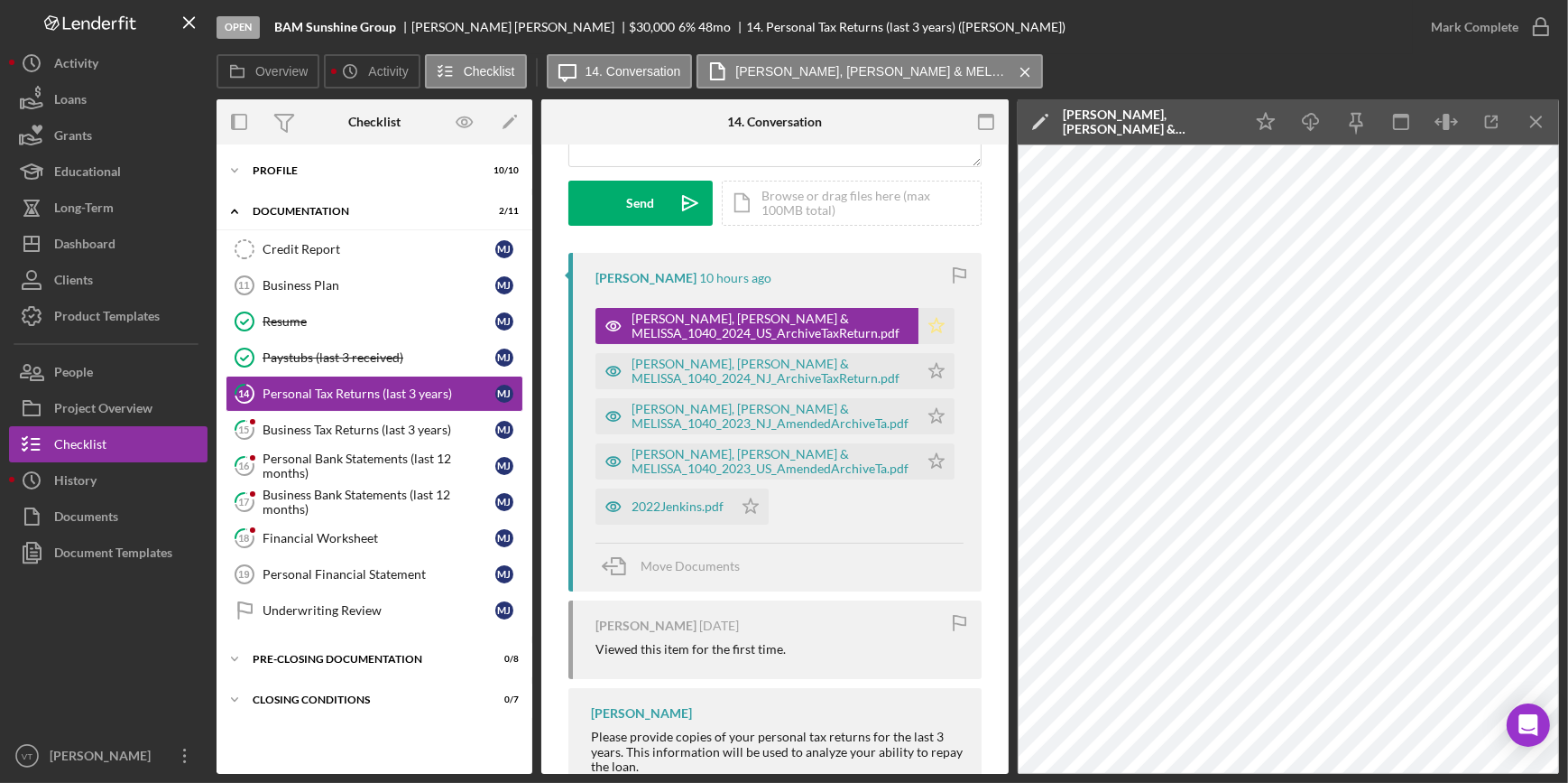
click at [929, 324] on icon "Icon/Star" at bounding box center [936, 325] width 36 height 36
click at [785, 361] on div "JENKINS JR, LESTER & MELISSA_1040_2024_NJ_ArchiveTaxReturn.pdf" at bounding box center [770, 371] width 278 height 29
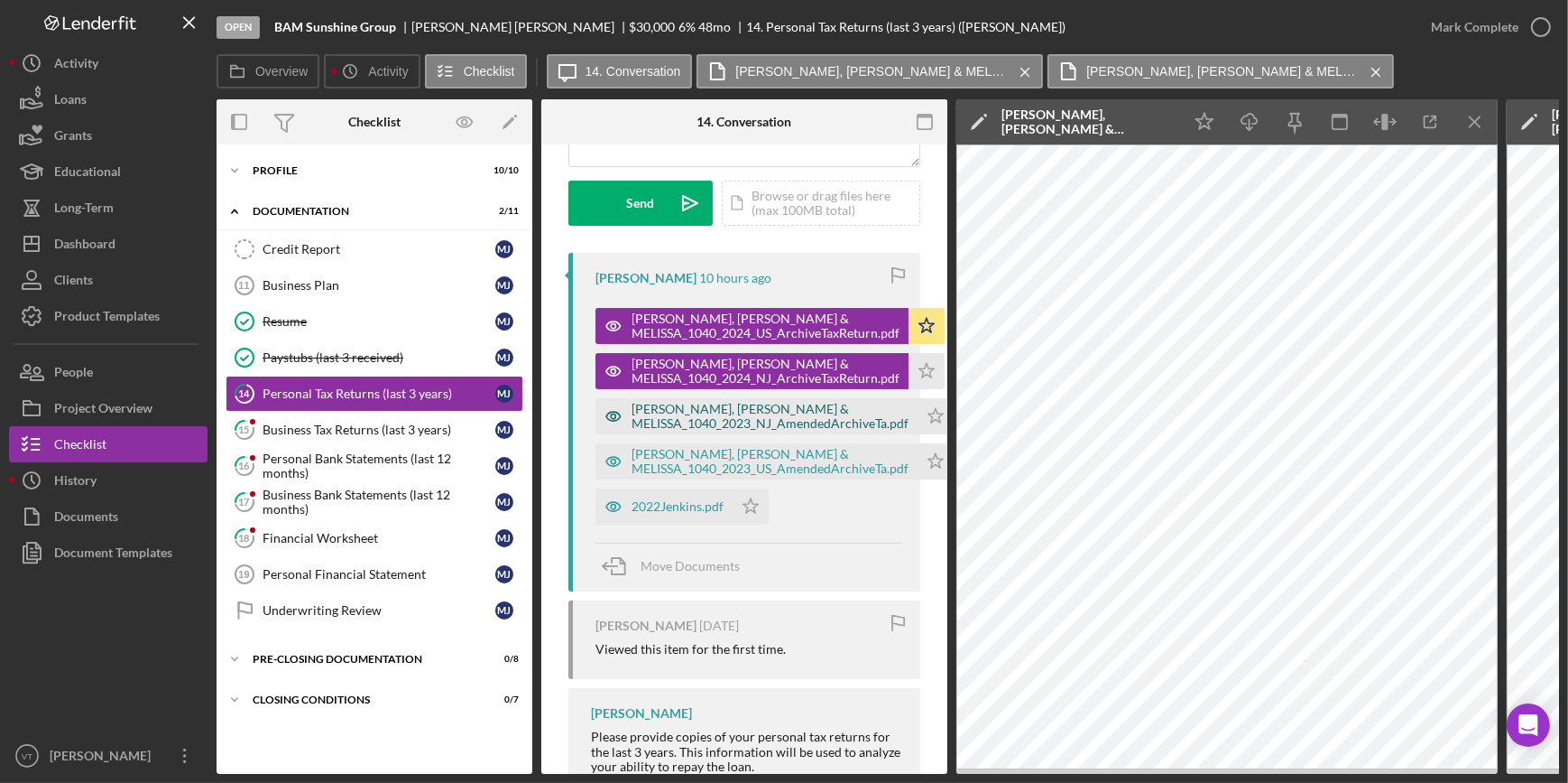
click at [802, 418] on div "JENKINS JR, LESTER & MELISSA_1040_2023_NJ_AmendedArchiveTa.pdf" at bounding box center [770, 415] width 277 height 29
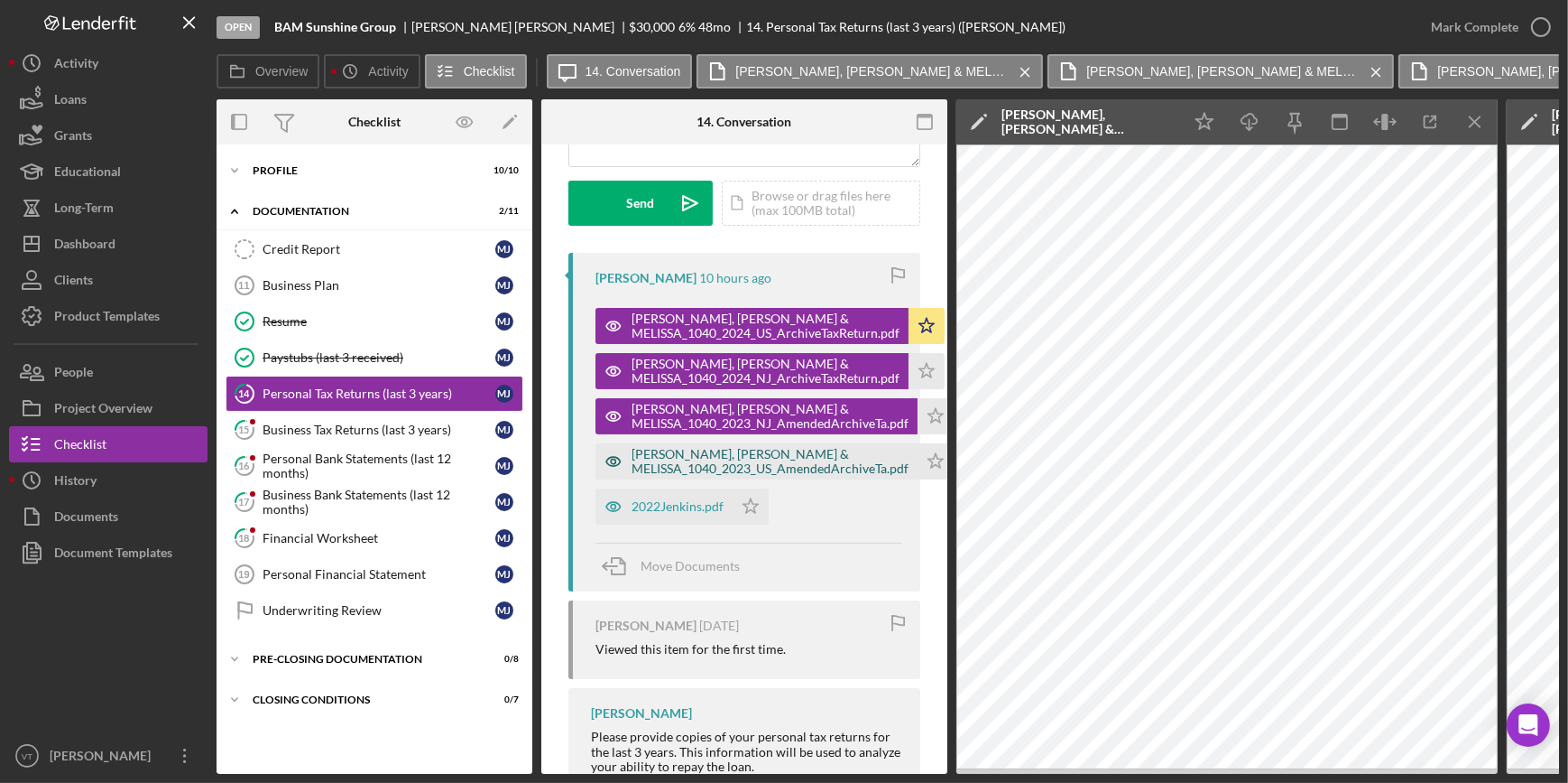
click at [706, 448] on div "JENKINS JR, LESTER & MELISSA_1040_2023_US_AmendedArchiveTa.pdf" at bounding box center [770, 460] width 277 height 29
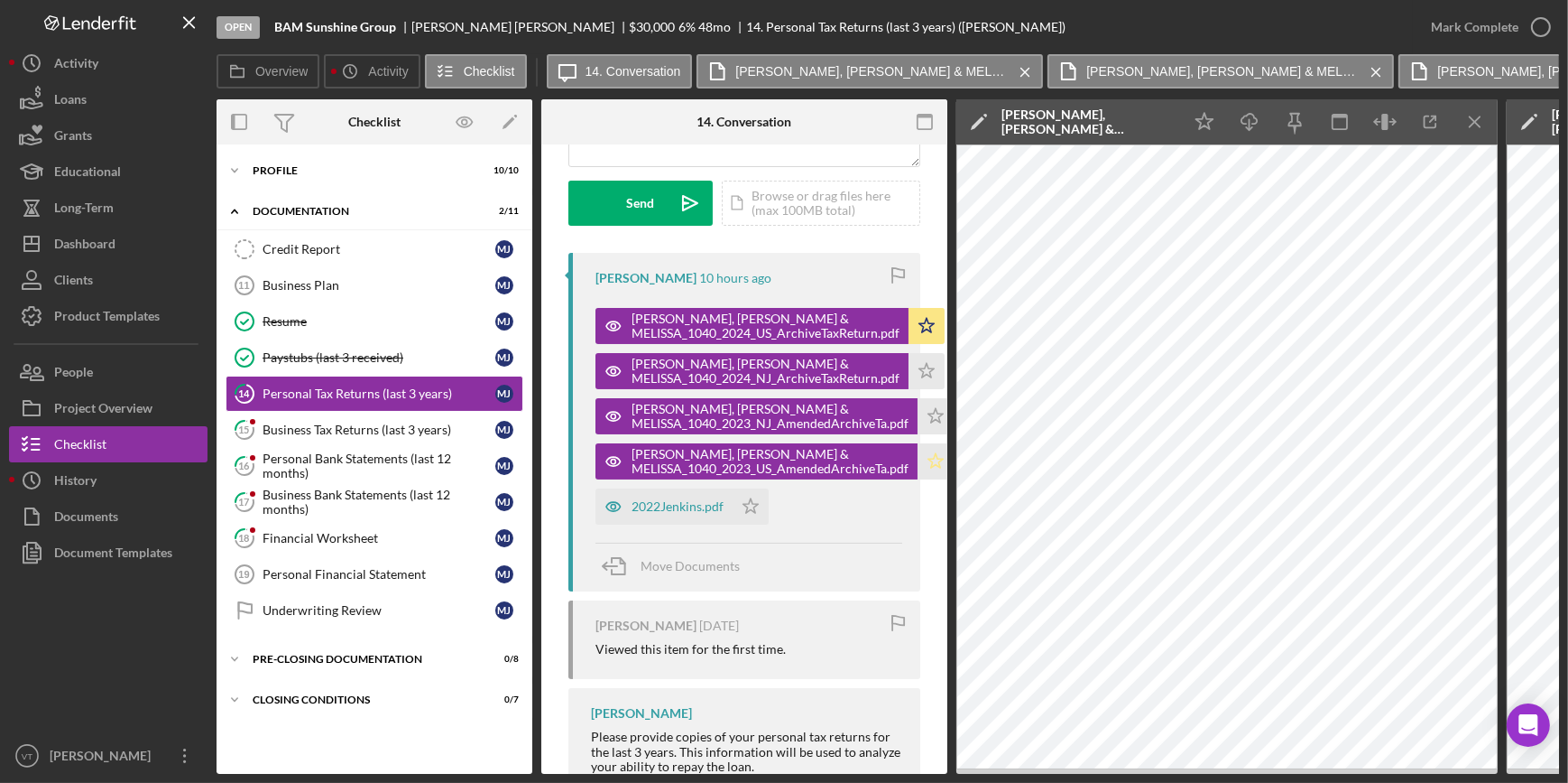
click at [933, 459] on icon "Icon/Star" at bounding box center [935, 460] width 36 height 36
click at [651, 510] on div "2022Jenkins.pdf" at bounding box center [677, 507] width 92 height 15
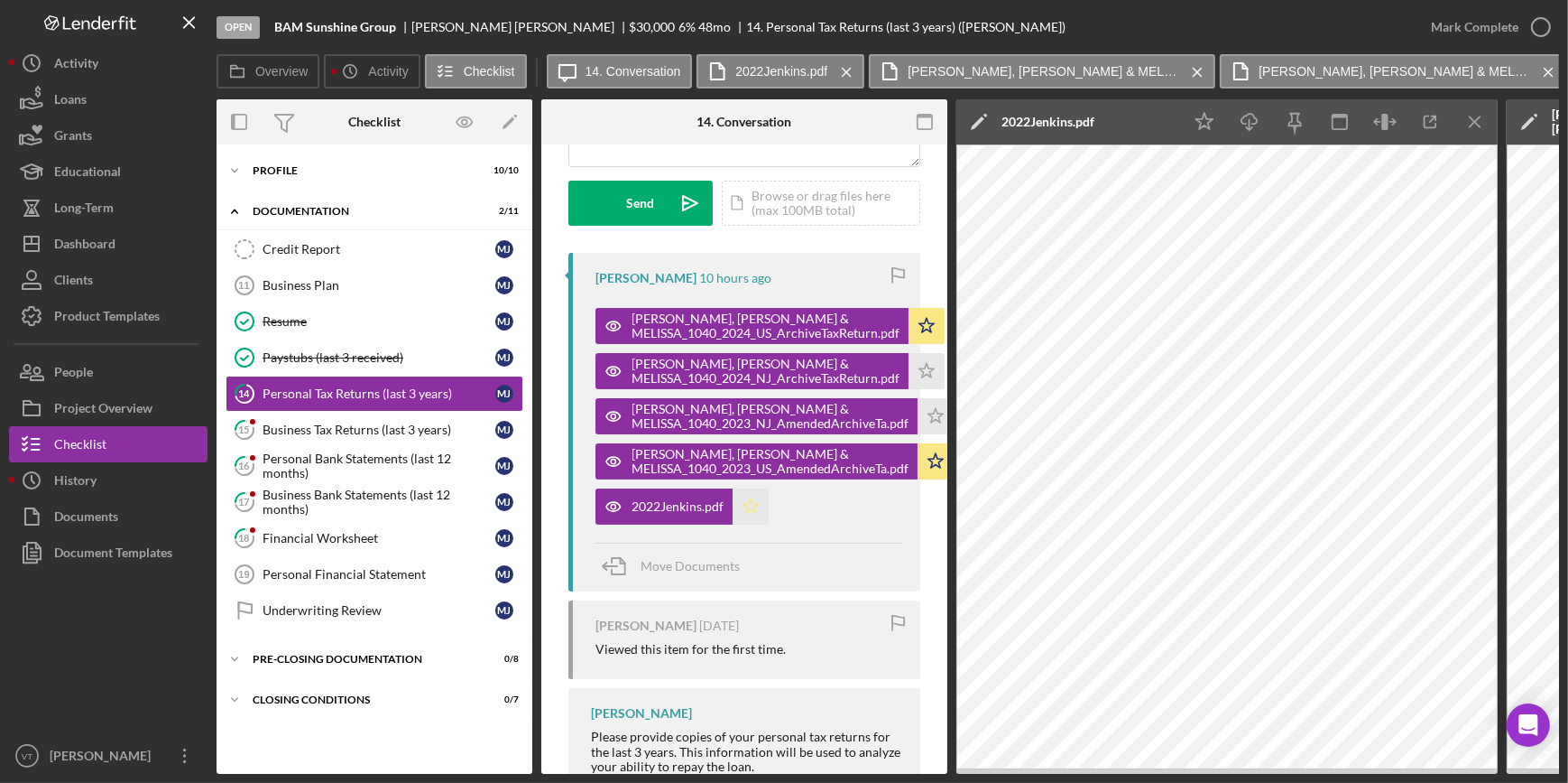
click at [753, 508] on polygon "button" at bounding box center [751, 506] width 16 height 15
click at [1467, 34] on div "Mark Complete" at bounding box center [1475, 27] width 88 height 36
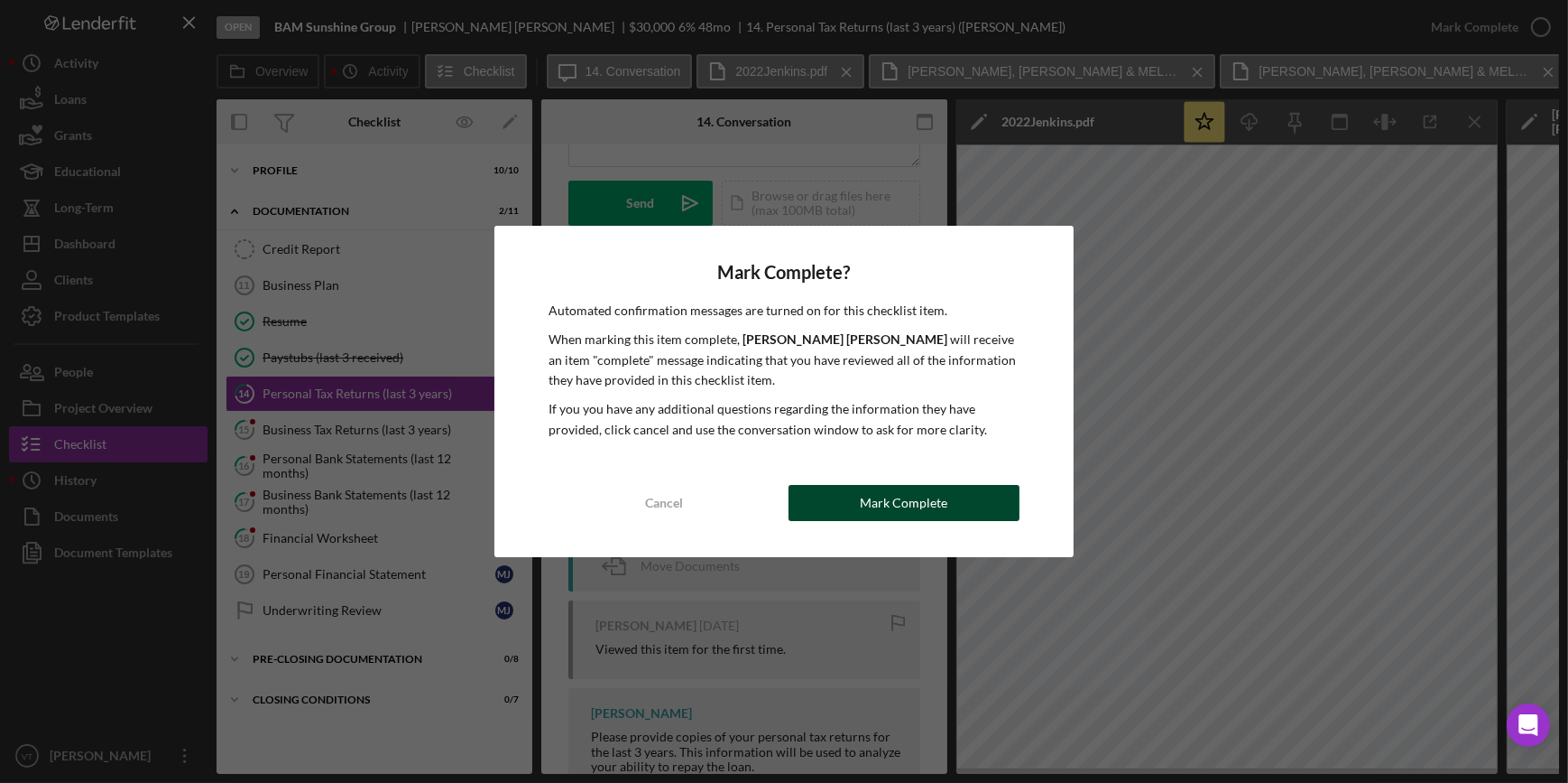
click at [894, 506] on div "Mark Complete" at bounding box center [904, 502] width 88 height 36
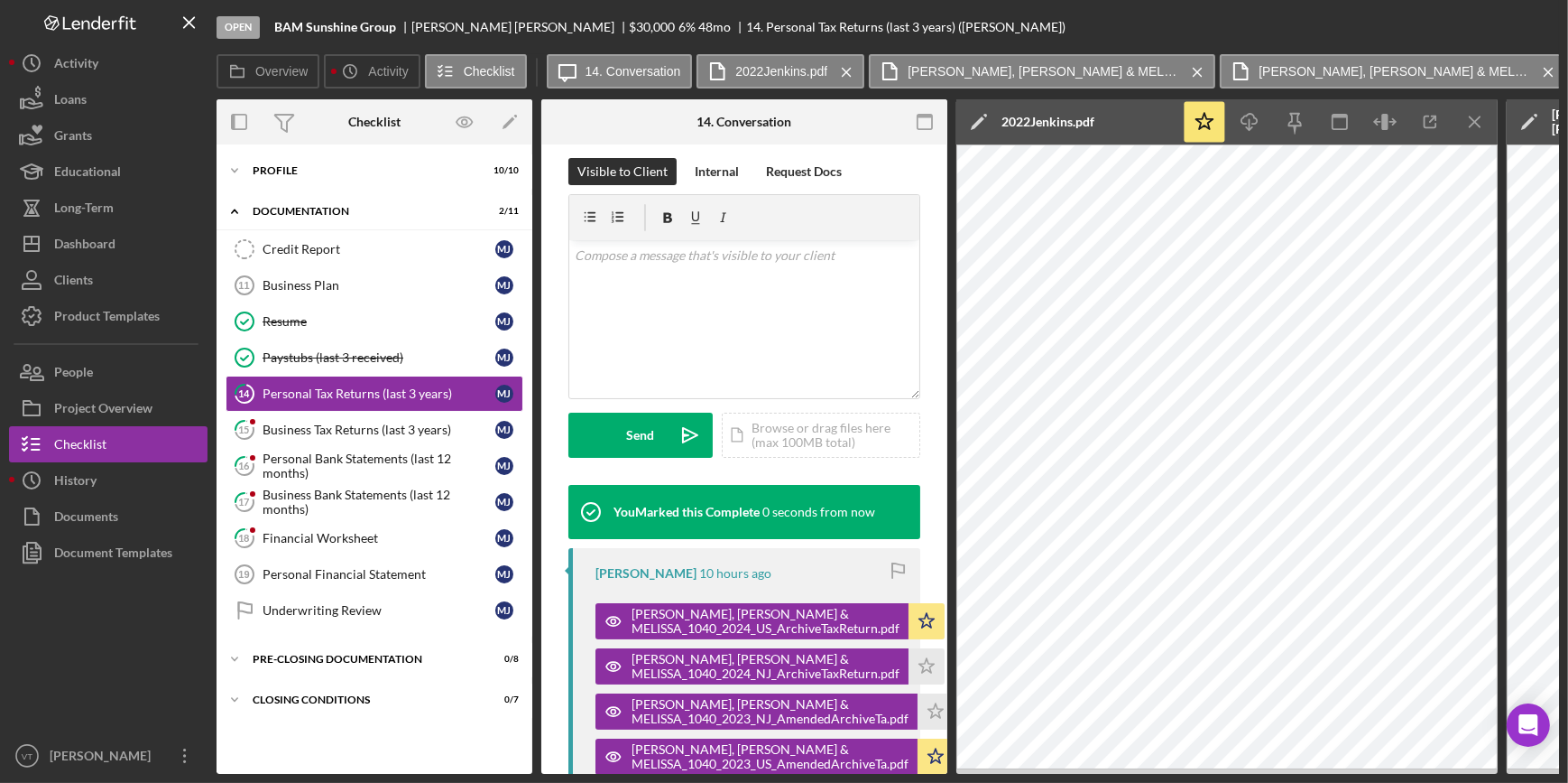
scroll to position [515, 0]
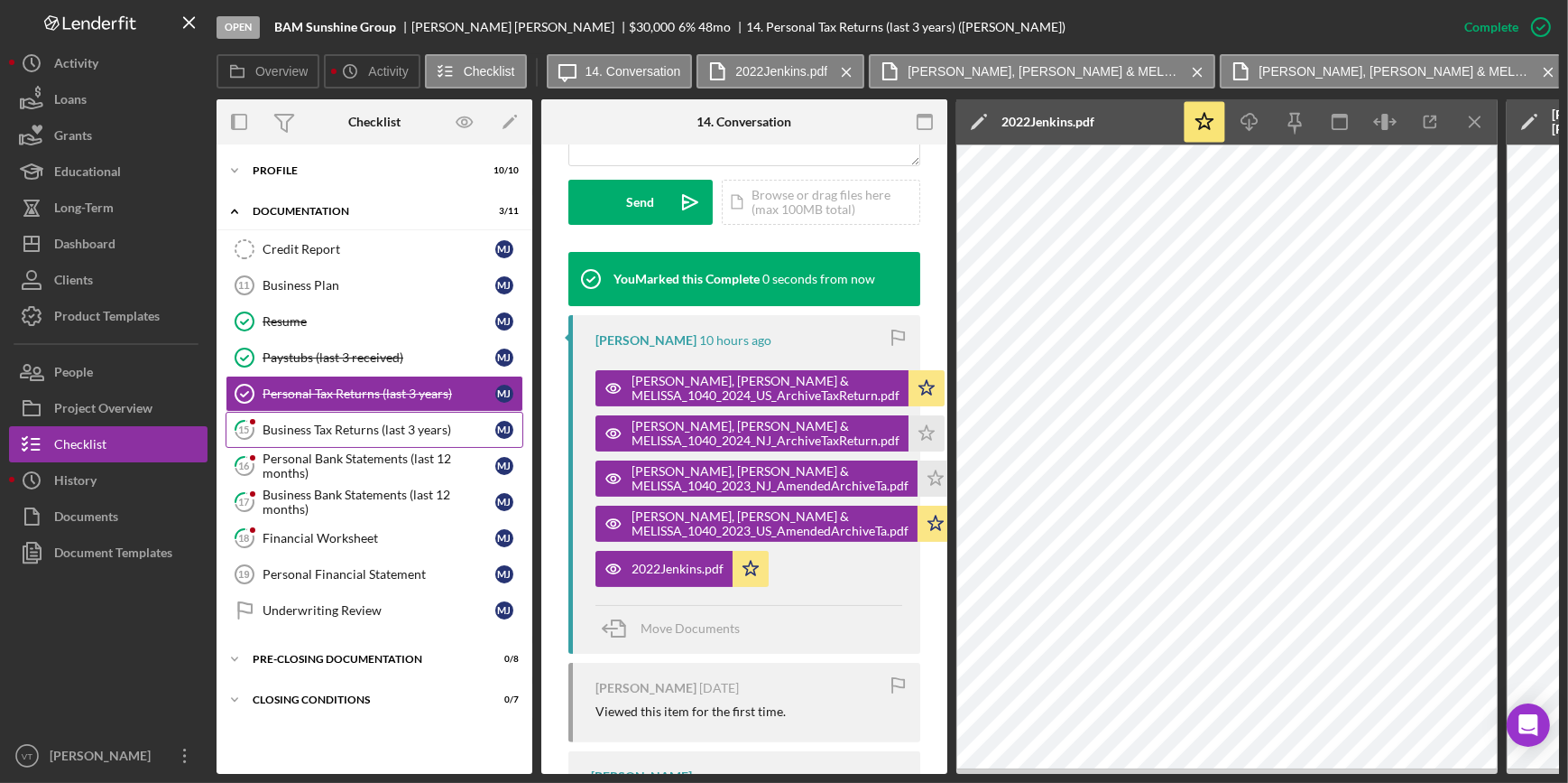
click at [346, 432] on div "Business Tax Returns (last 3 years)" at bounding box center [379, 430] width 233 height 15
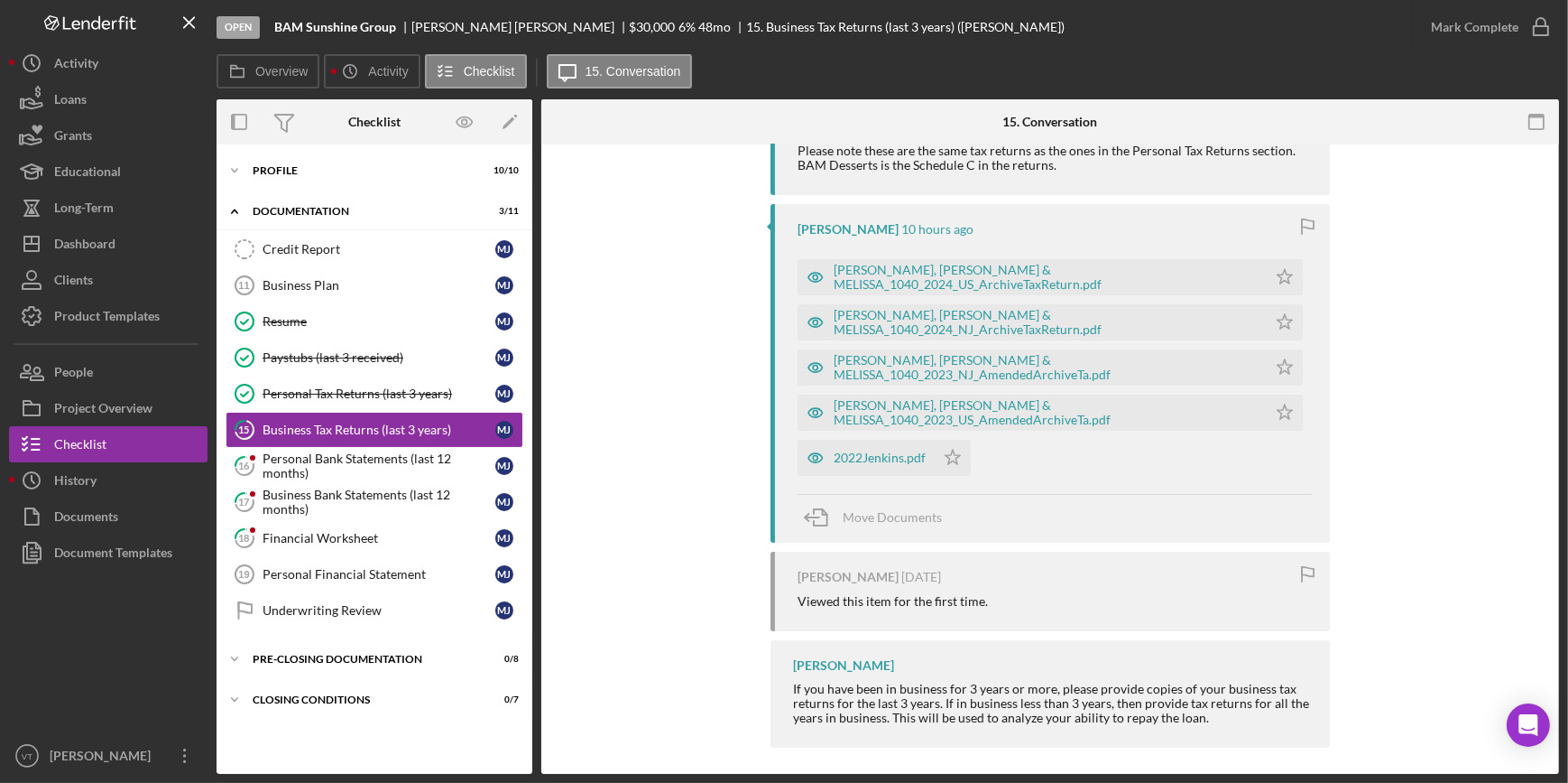
scroll to position [406, 0]
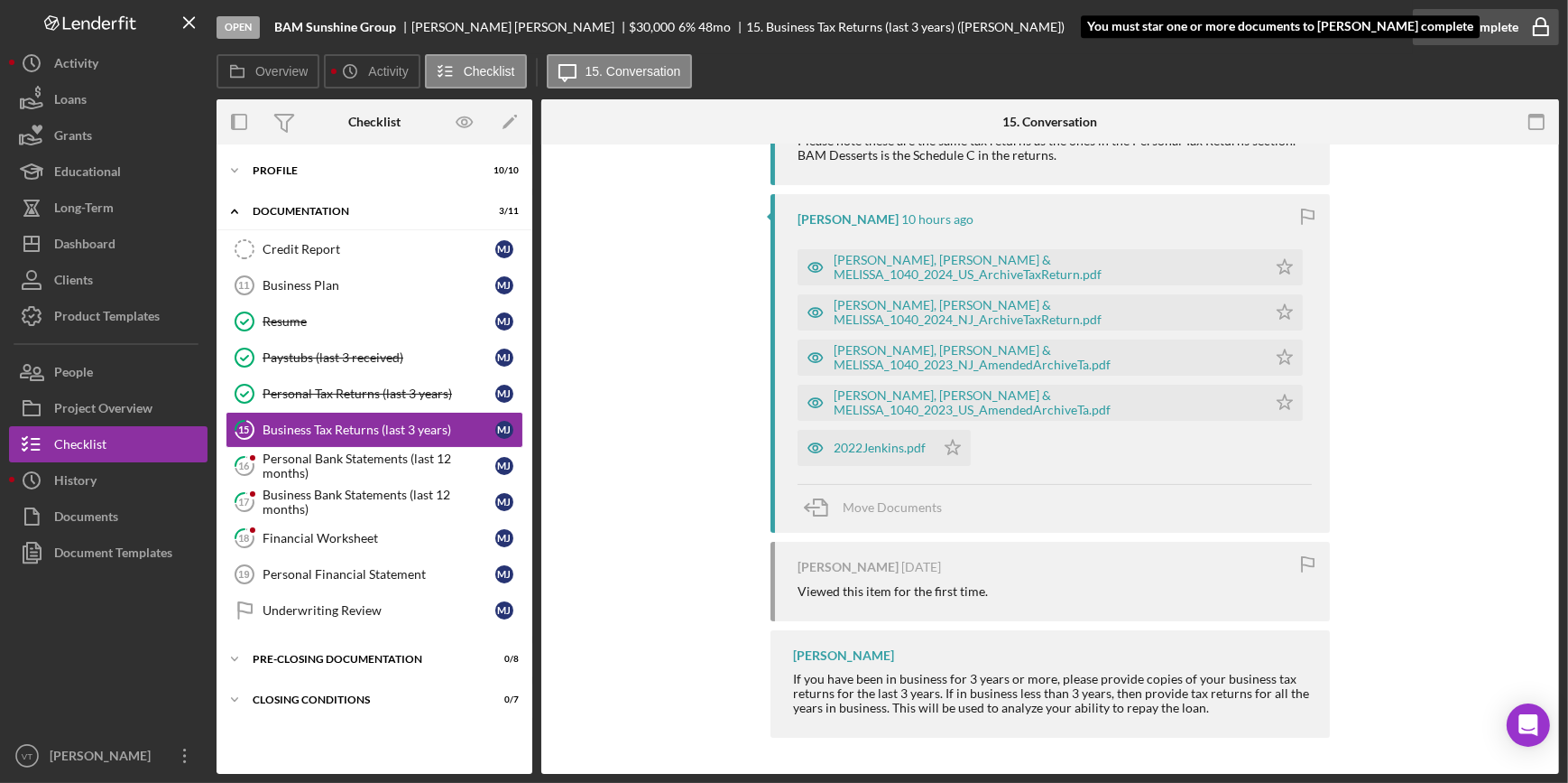
click at [1431, 18] on div "Mark Complete" at bounding box center [1475, 27] width 88 height 36
click at [1267, 260] on icon "Icon/Star" at bounding box center [1284, 266] width 36 height 36
click at [1479, 30] on div "Mark Complete" at bounding box center [1475, 27] width 88 height 36
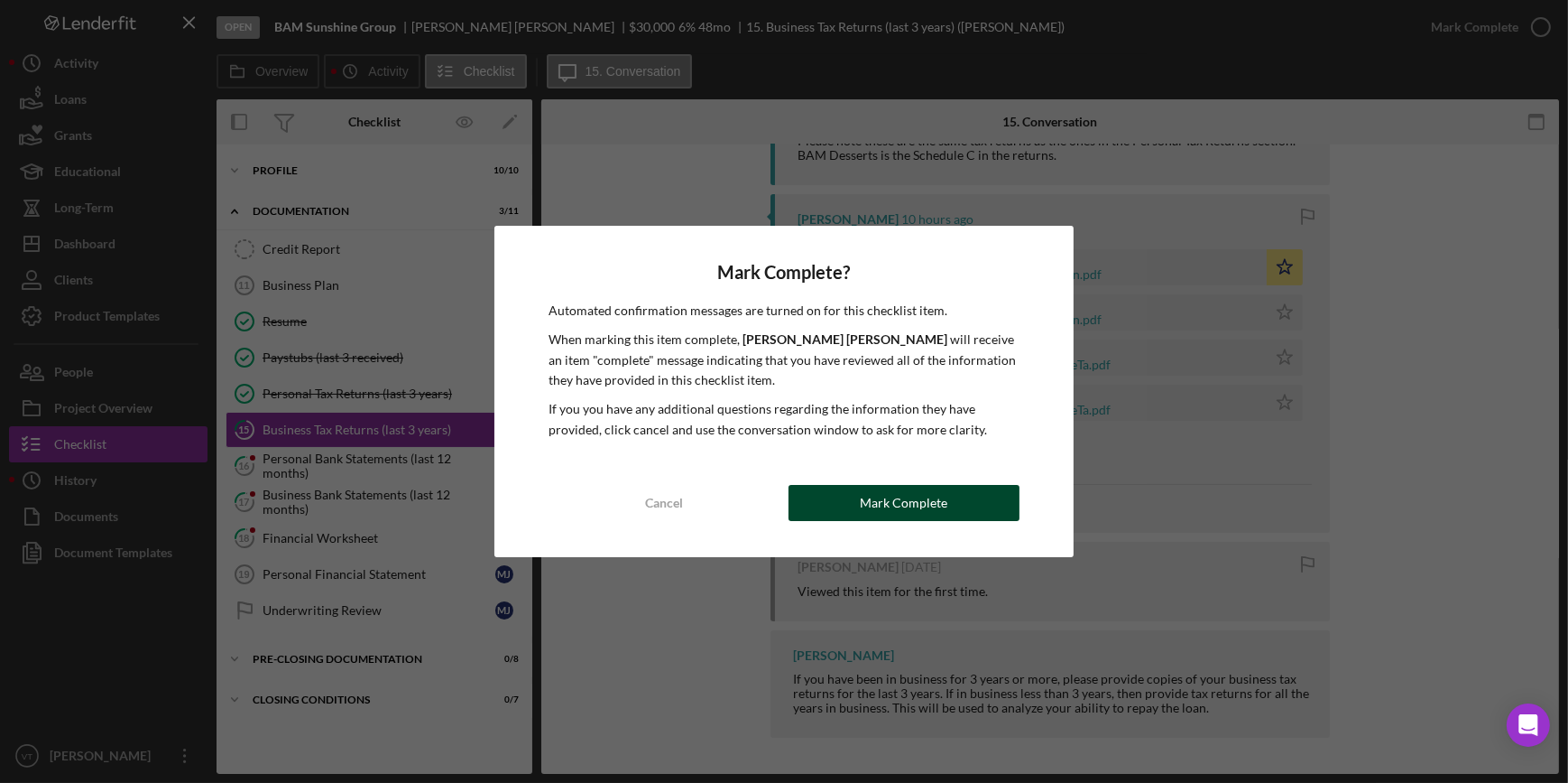
click at [854, 490] on button "Mark Complete" at bounding box center [904, 502] width 231 height 36
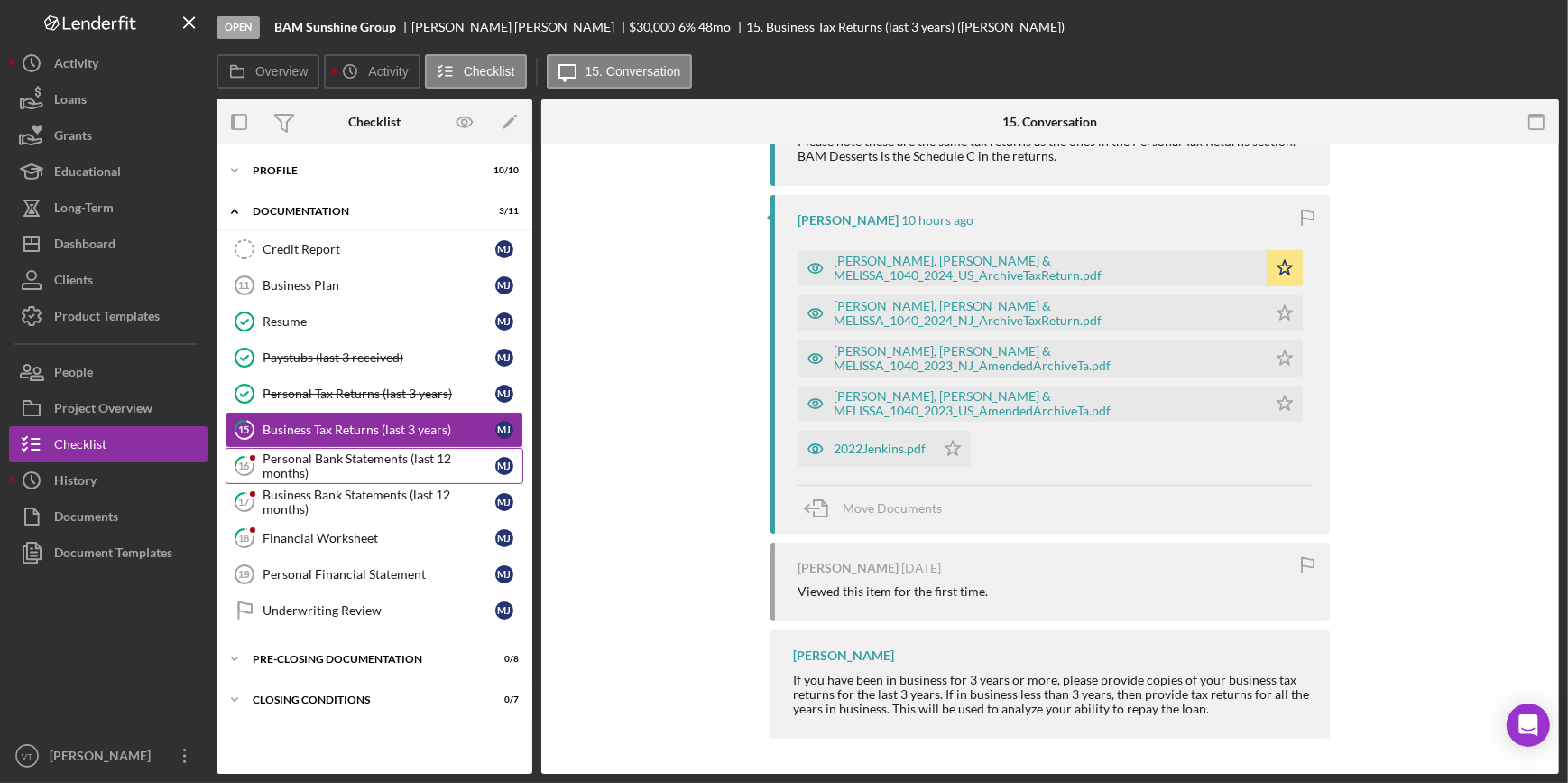
scroll to position [716, 0]
click at [385, 451] on div "Personal Bank Statements (last 12 months)" at bounding box center [379, 465] width 233 height 29
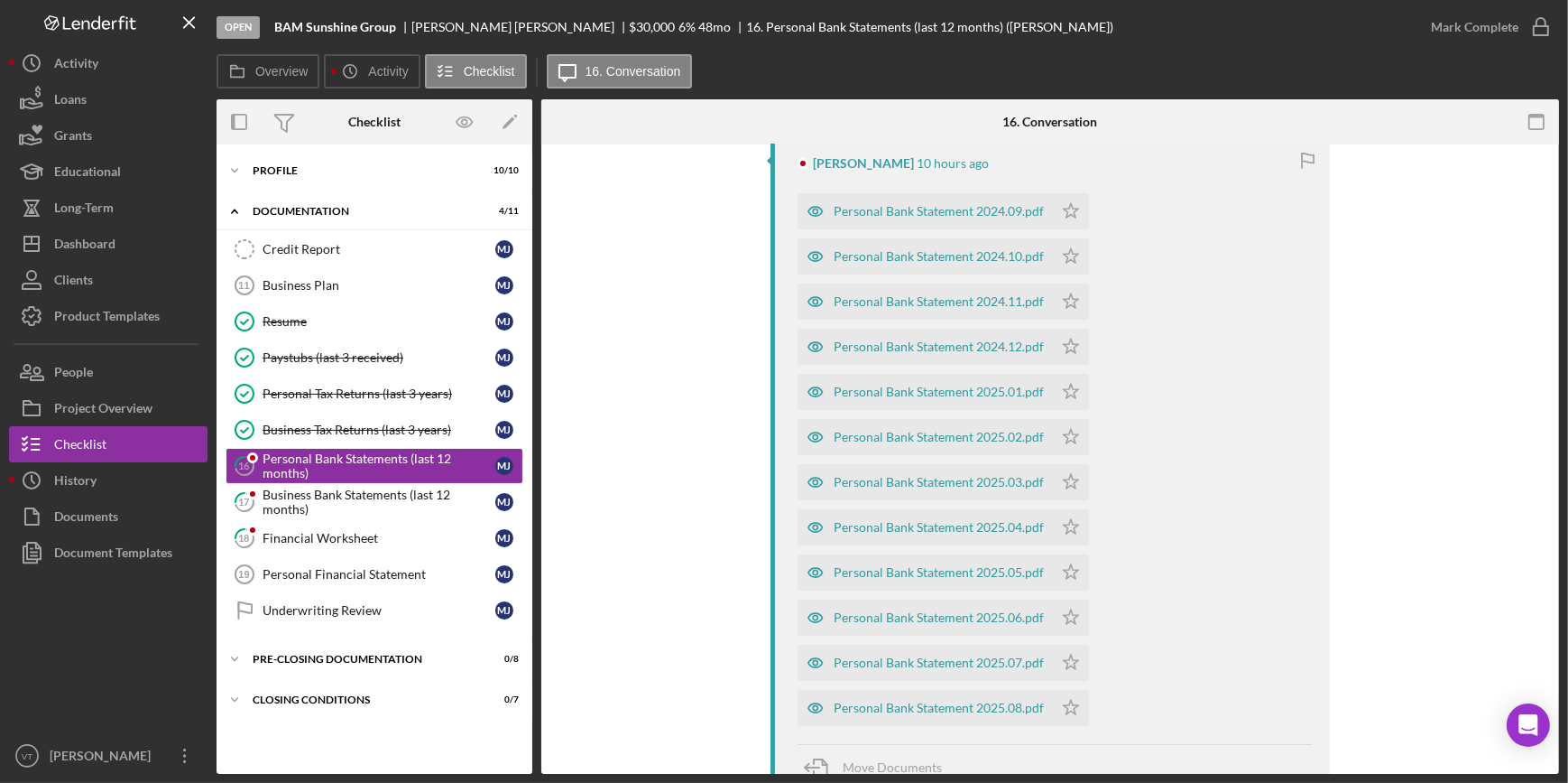
scroll to position [410, 0]
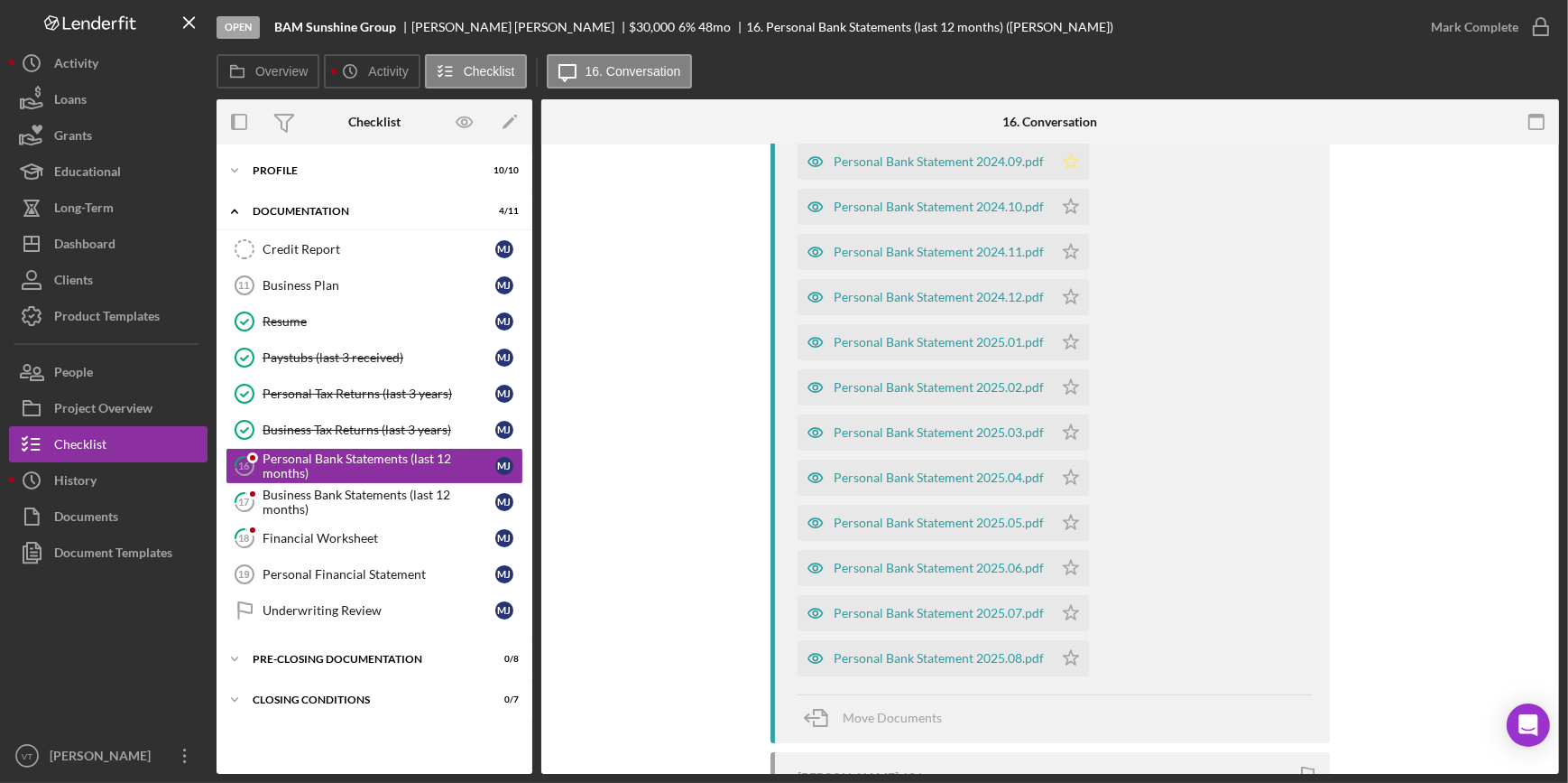
click at [1074, 154] on icon "Icon/Star" at bounding box center [1070, 161] width 36 height 36
click at [1073, 194] on icon "Icon/Star" at bounding box center [1070, 206] width 36 height 36
click at [1064, 254] on polygon "button" at bounding box center [1071, 251] width 16 height 15
click at [1069, 292] on polygon "button" at bounding box center [1071, 296] width 16 height 15
click at [1059, 329] on icon "Icon/Star" at bounding box center [1070, 342] width 36 height 36
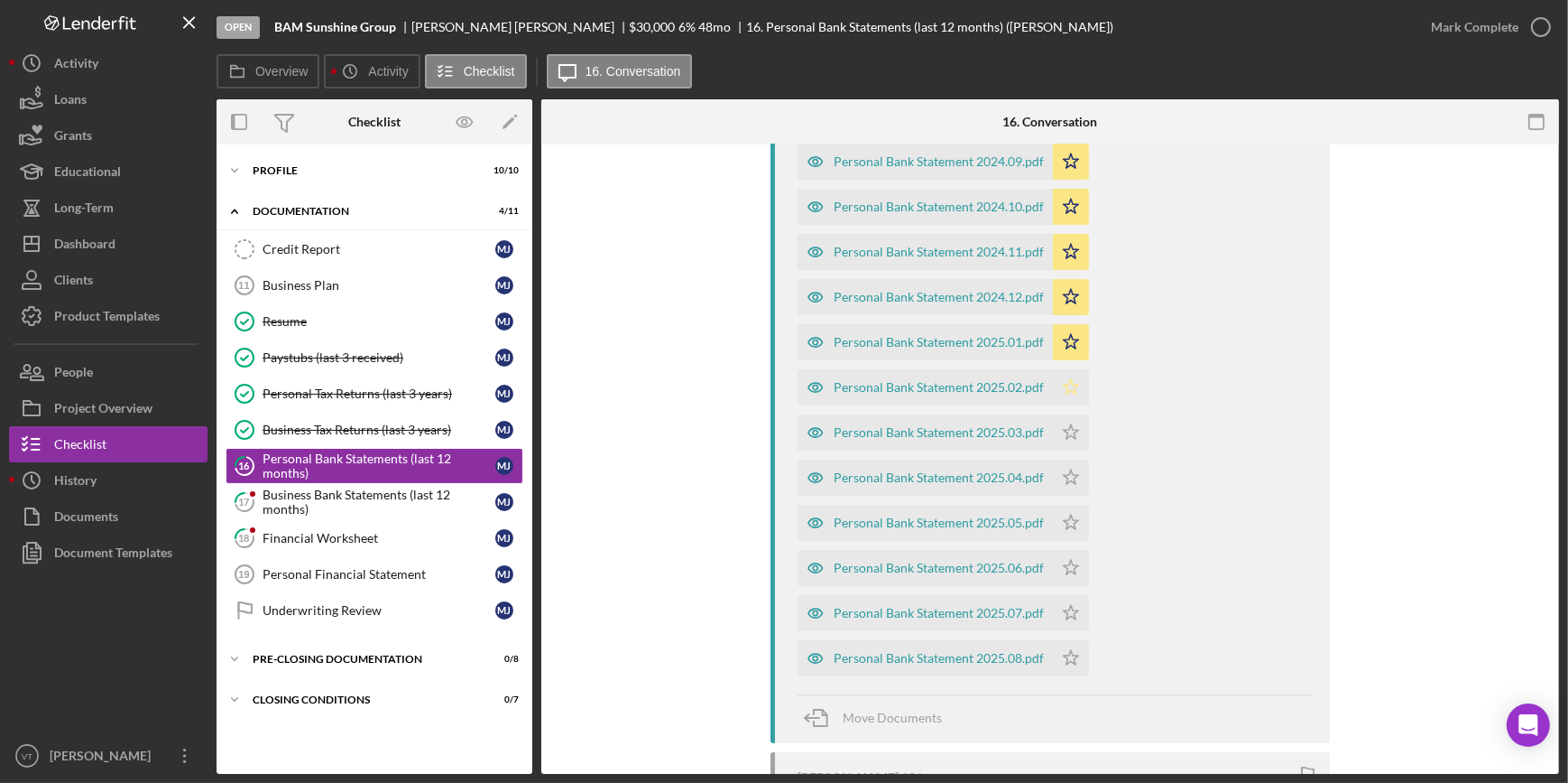
click at [1074, 386] on icon "Icon/Star" at bounding box center [1070, 386] width 36 height 36
click at [1064, 414] on icon "Icon/Star" at bounding box center [1070, 432] width 36 height 36
click at [1082, 487] on icon "Icon/Star" at bounding box center [1070, 477] width 36 height 36
click at [1064, 524] on icon "Icon/Star" at bounding box center [1070, 522] width 36 height 36
click at [1066, 569] on icon "Icon/Star" at bounding box center [1070, 568] width 36 height 36
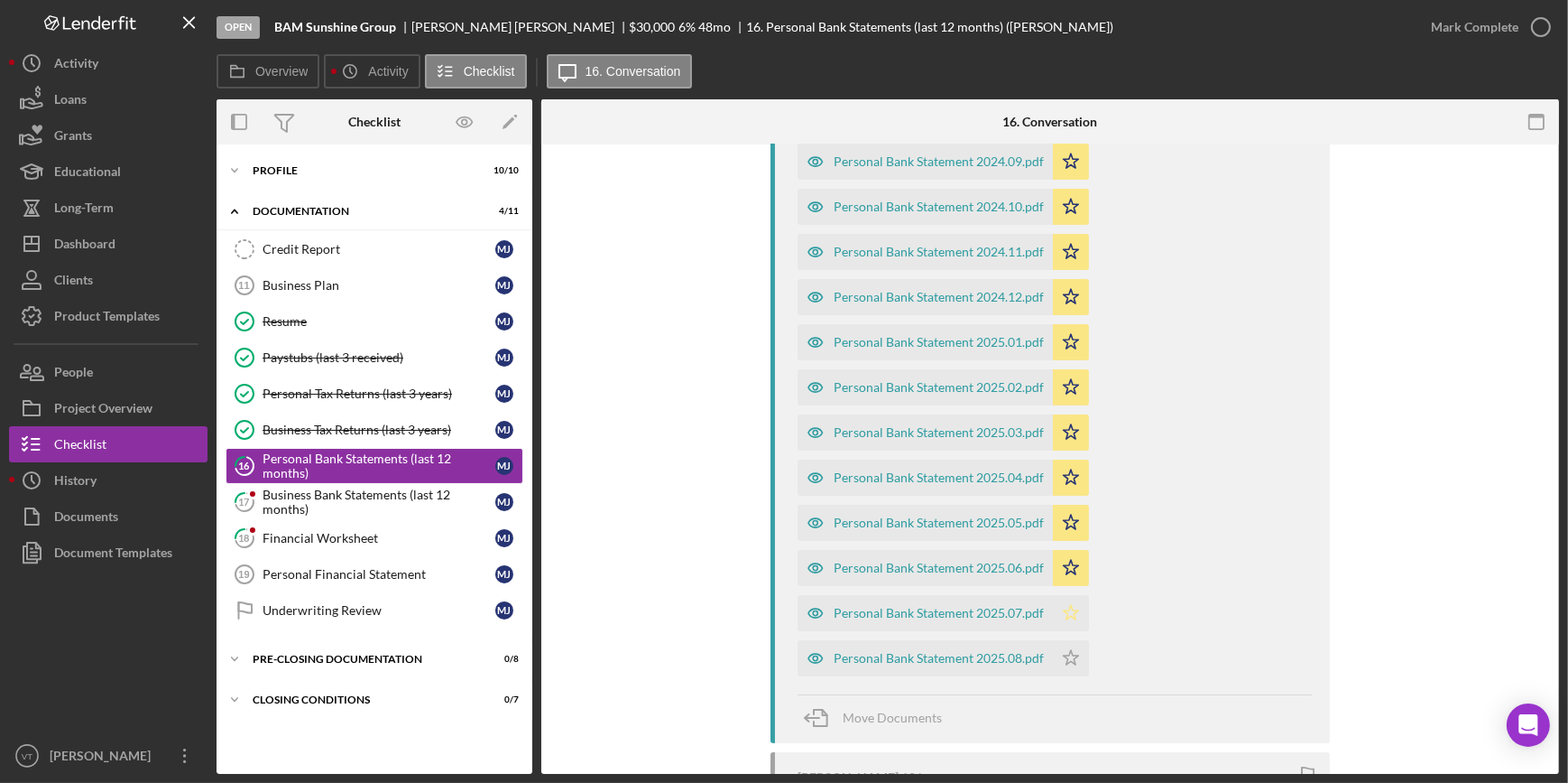
click at [1064, 609] on polygon "button" at bounding box center [1071, 612] width 16 height 15
click at [1057, 654] on icon "Icon/Star" at bounding box center [1070, 657] width 36 height 36
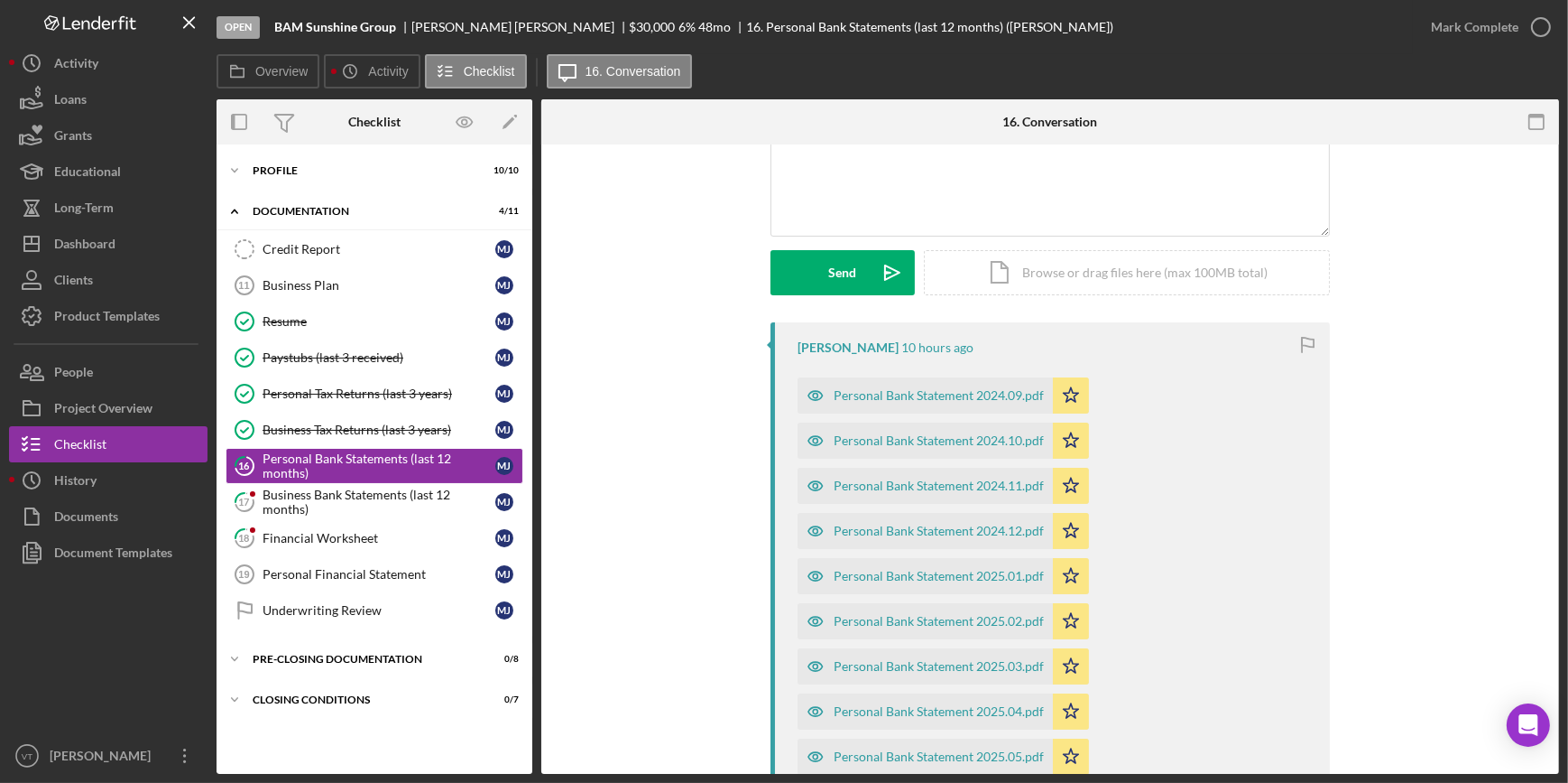
scroll to position [164, 0]
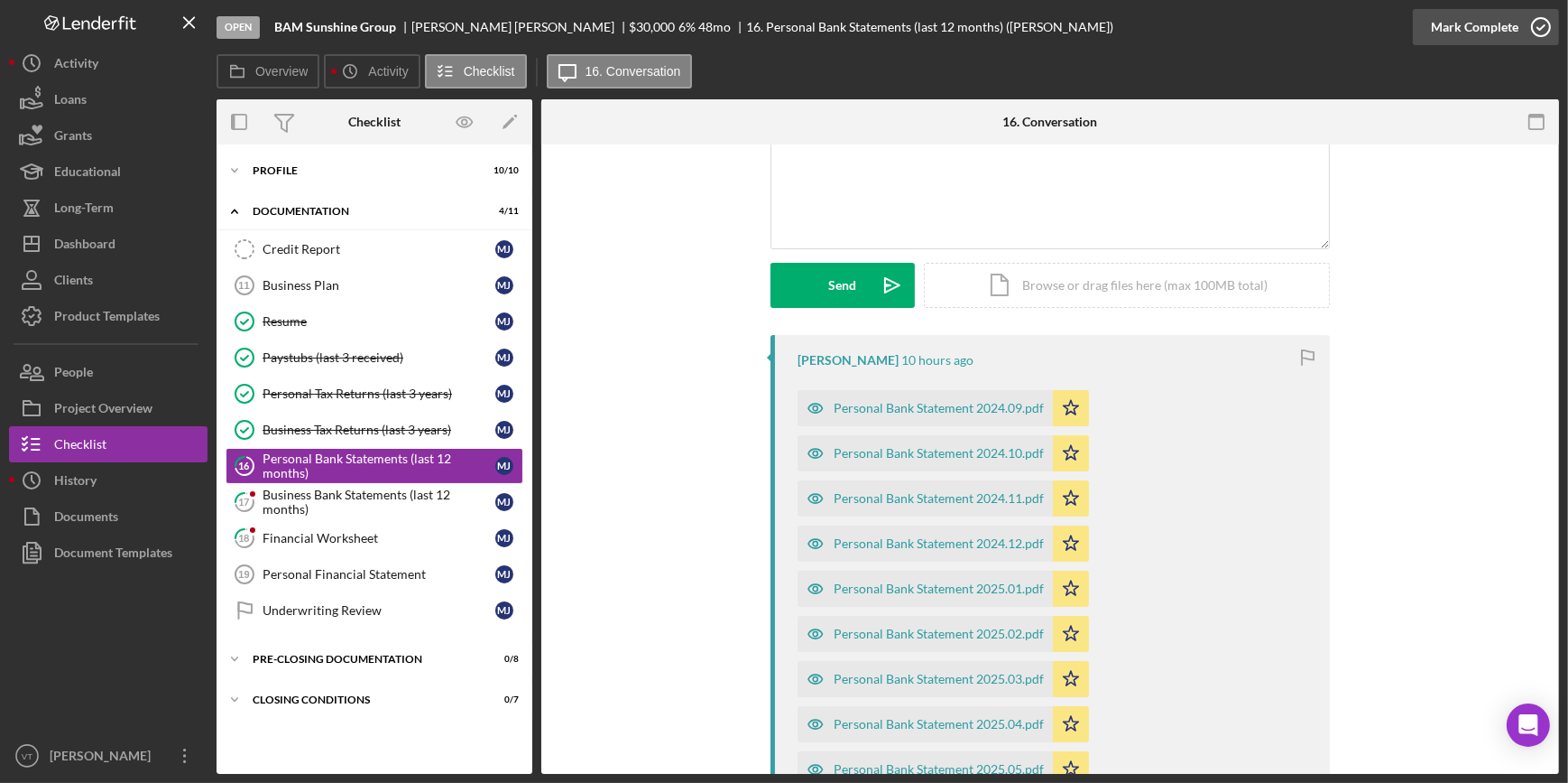
click at [1464, 29] on div "Mark Complete" at bounding box center [1475, 27] width 88 height 36
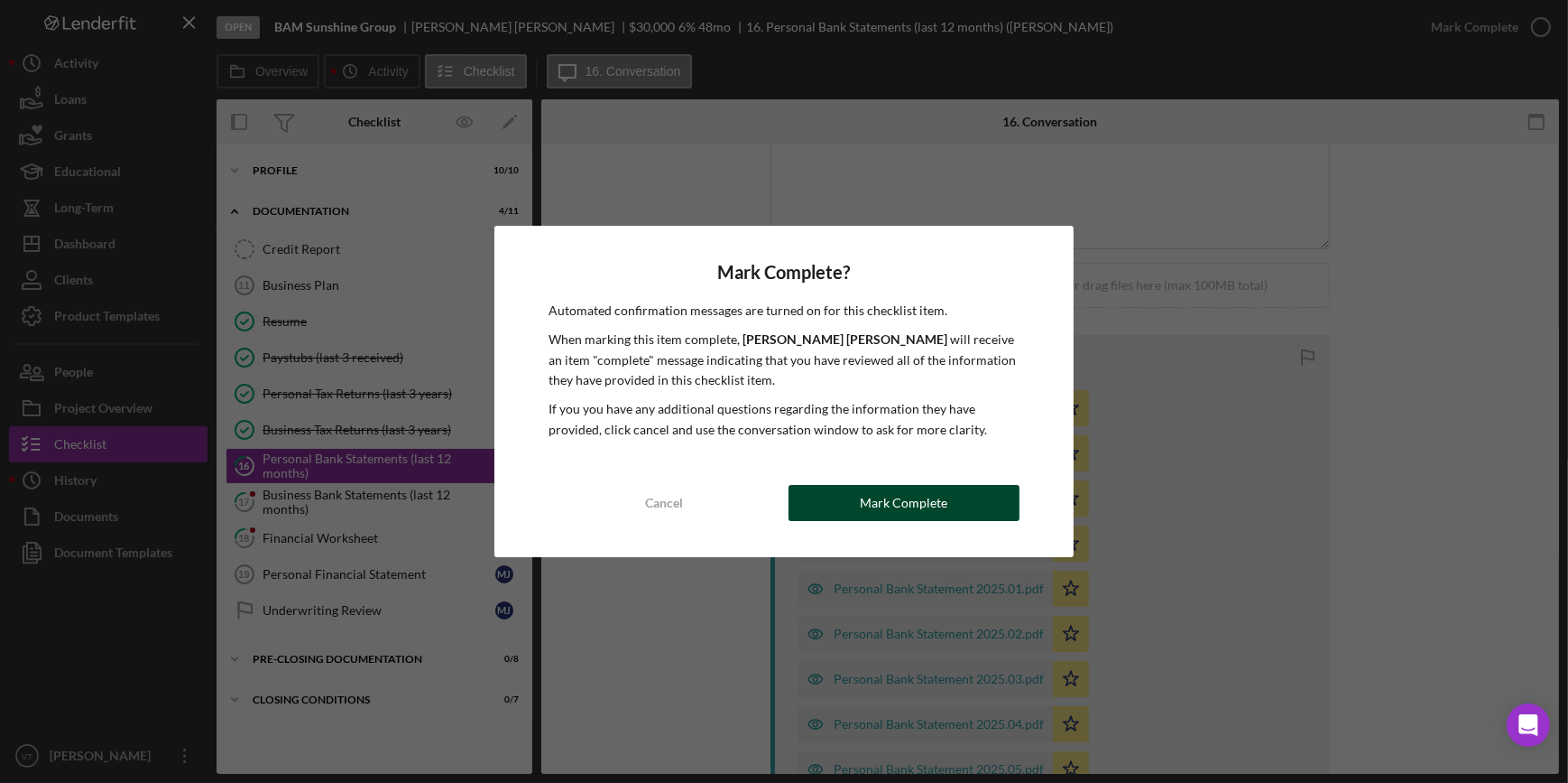
click at [818, 506] on button "Mark Complete" at bounding box center [904, 502] width 231 height 36
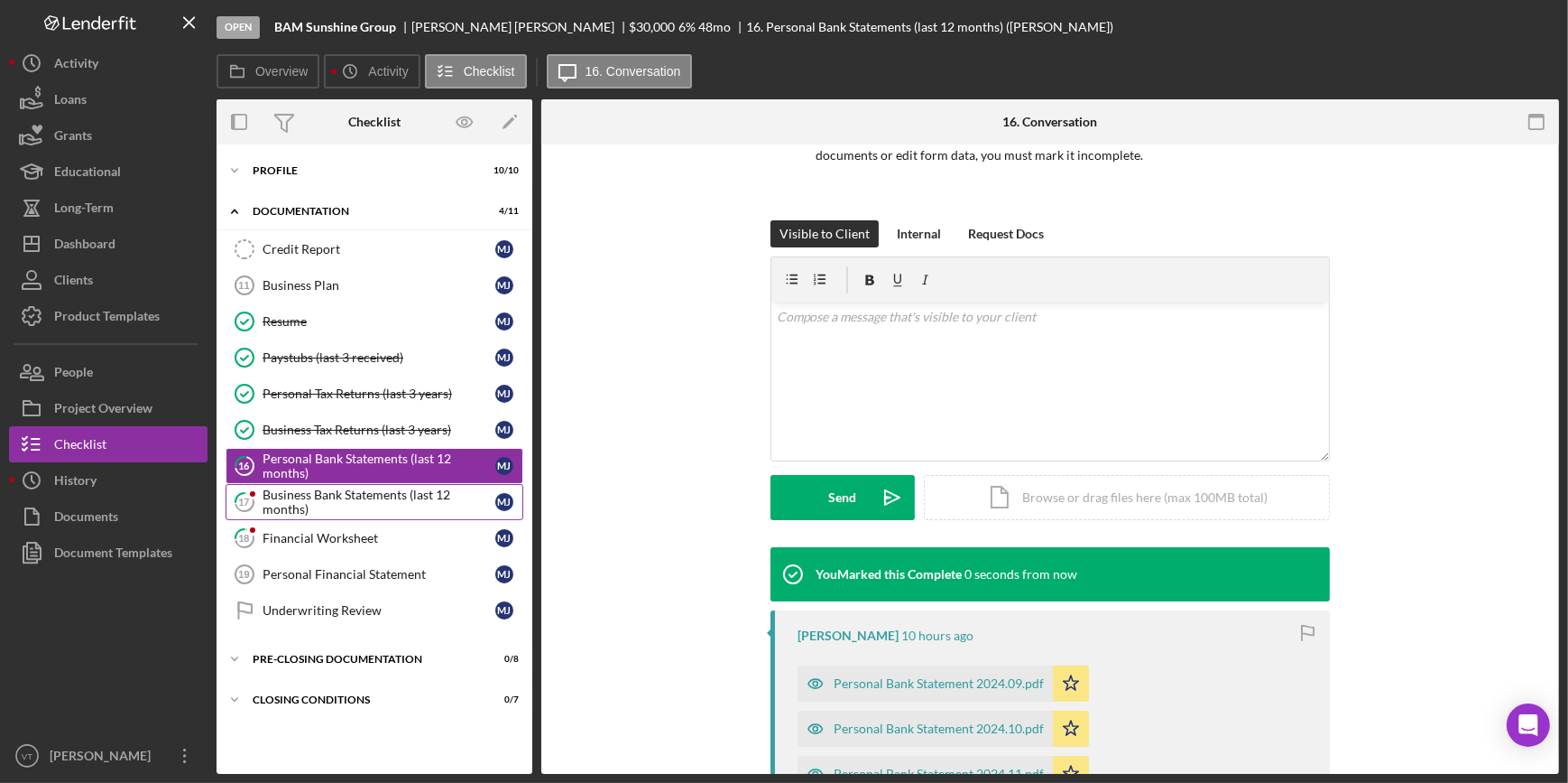
scroll to position [411, 0]
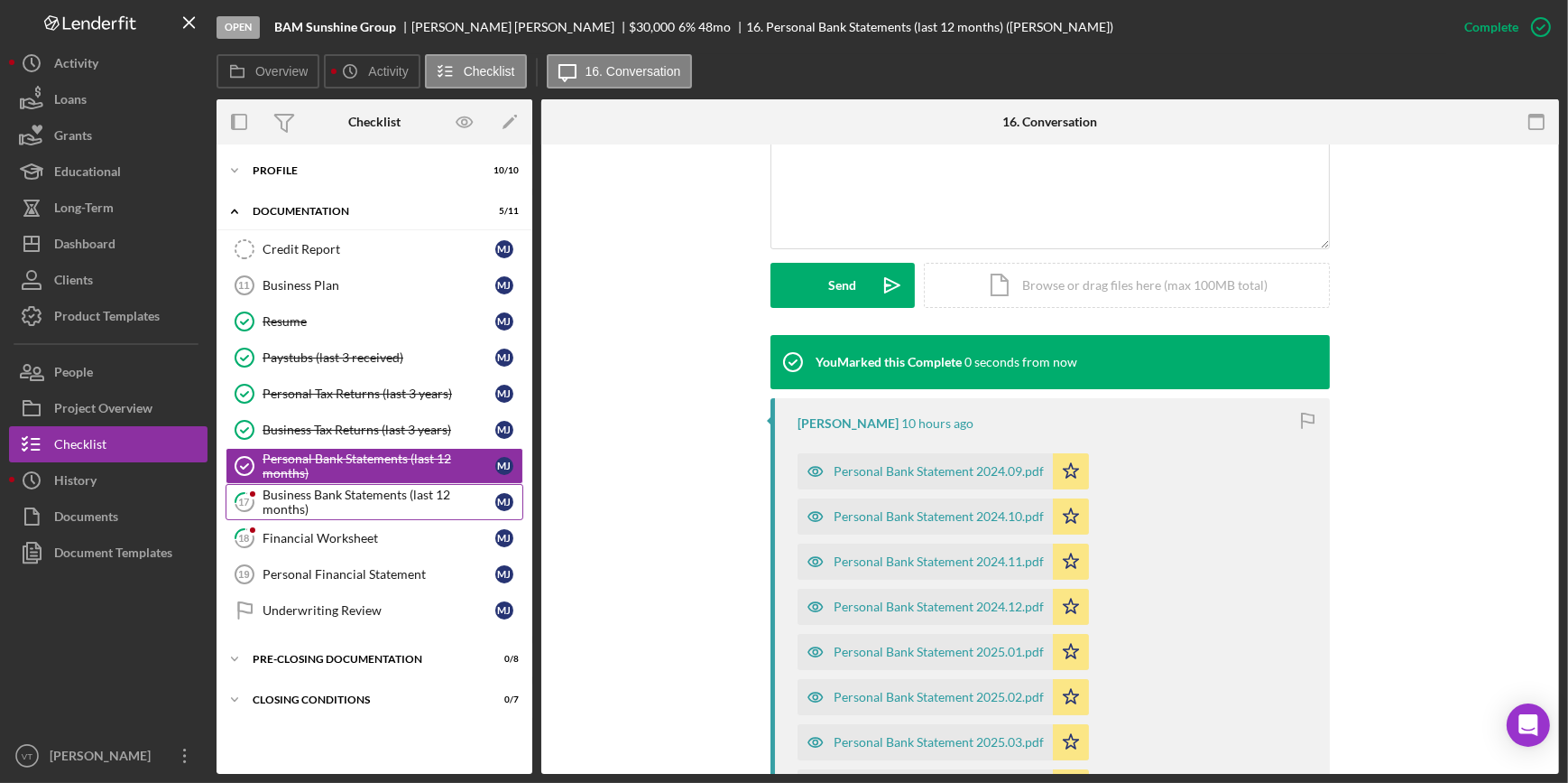
click at [370, 492] on div "Business Bank Statements (last 12 months)" at bounding box center [379, 501] width 233 height 29
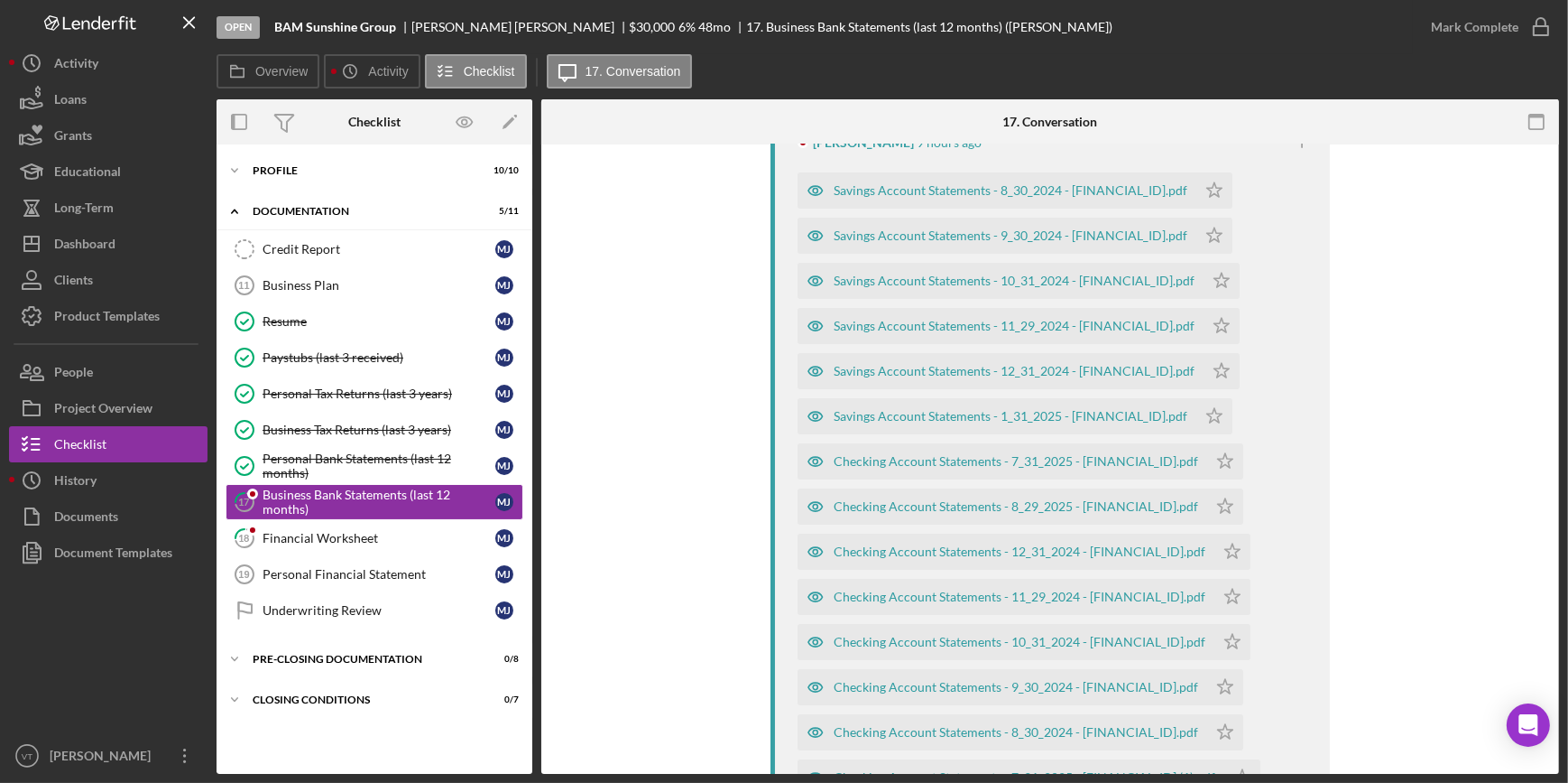
scroll to position [410, 0]
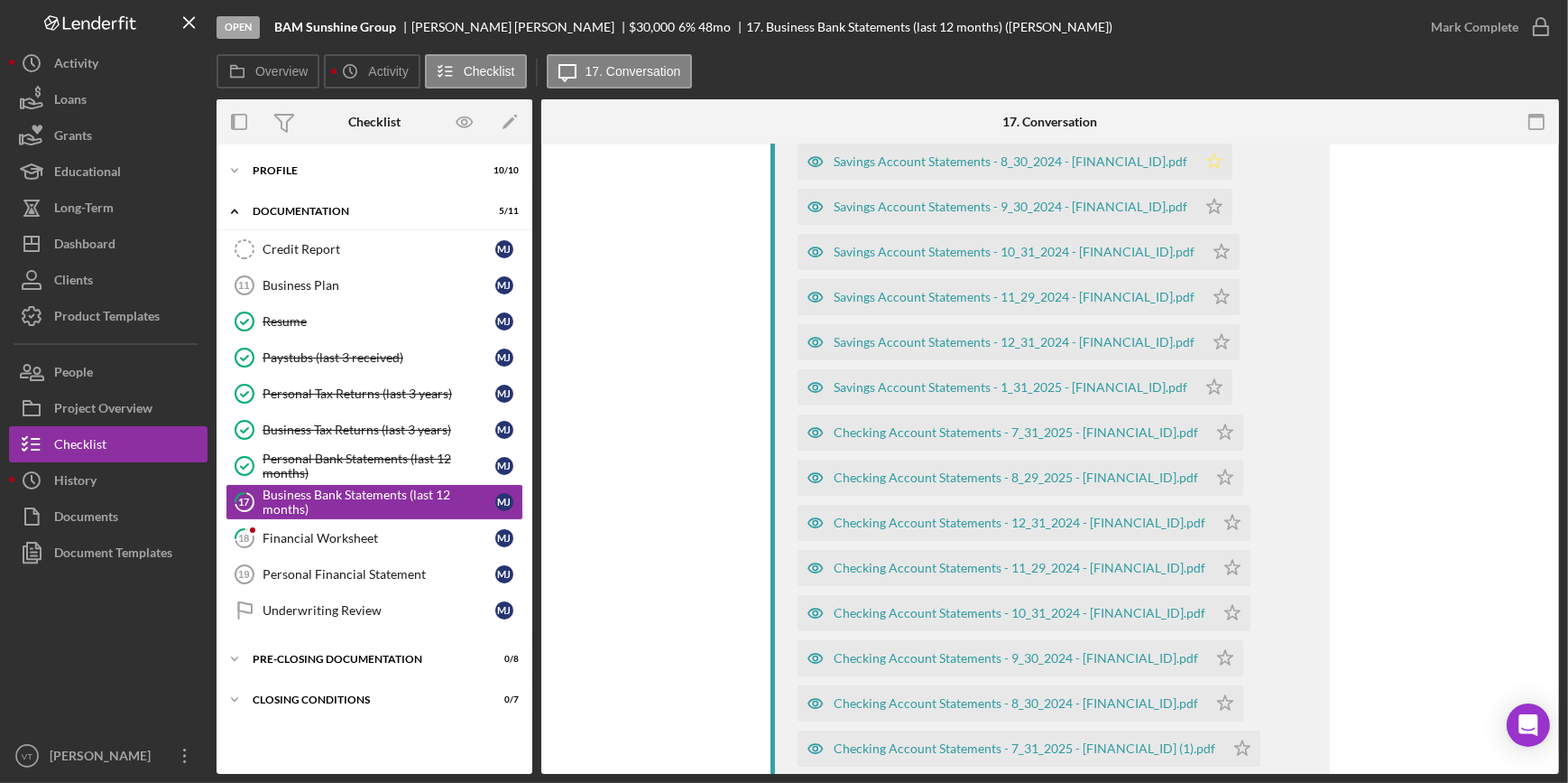
click at [1207, 154] on polygon "button" at bounding box center [1214, 161] width 16 height 15
click at [1207, 203] on polygon "button" at bounding box center [1214, 206] width 16 height 15
click at [1204, 243] on icon "Icon/Star" at bounding box center [1222, 251] width 36 height 36
click at [1204, 290] on icon "Icon/Star" at bounding box center [1222, 297] width 36 height 36
click at [1204, 327] on icon "Icon/Star" at bounding box center [1222, 342] width 36 height 36
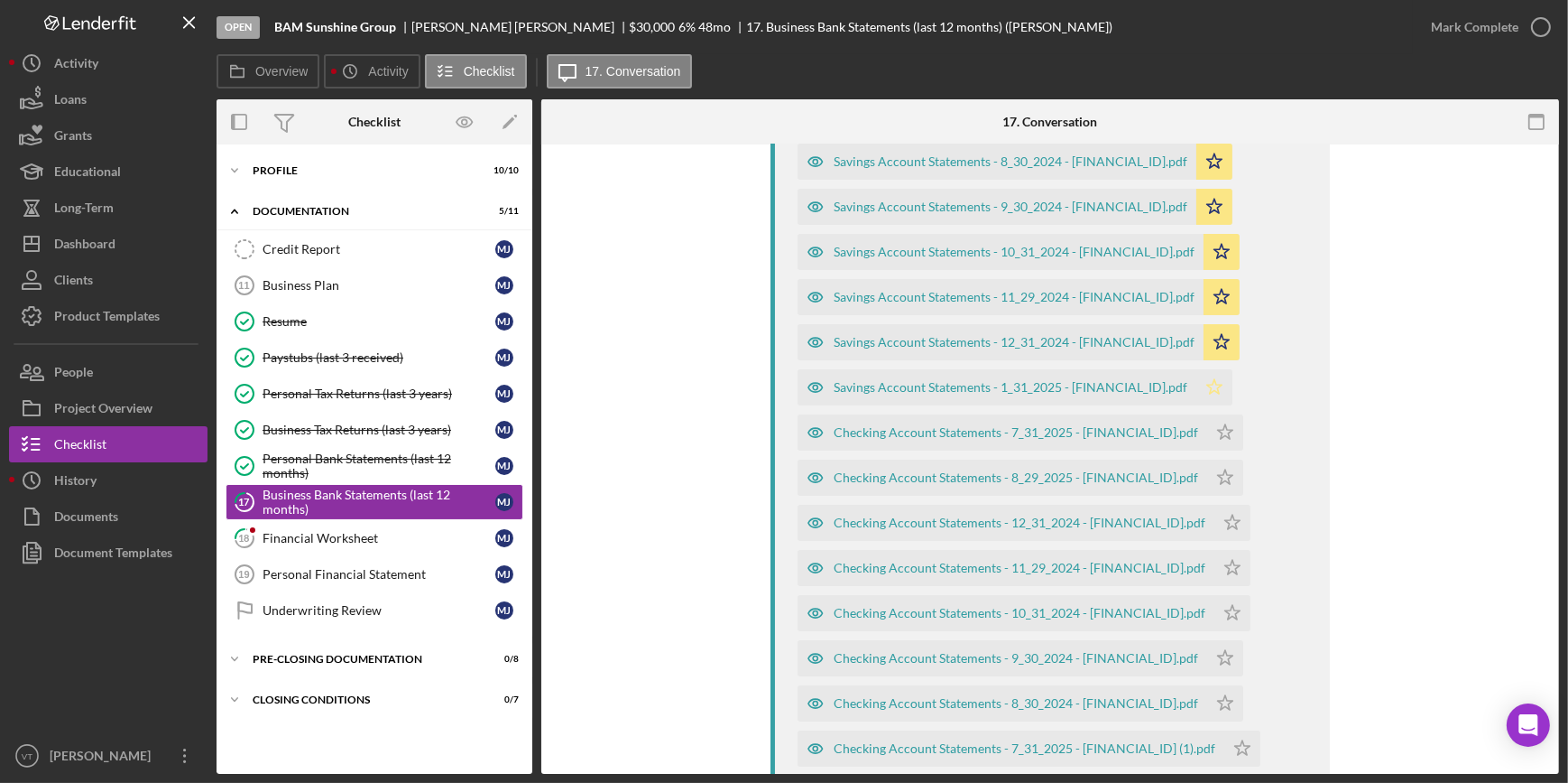
click at [1197, 389] on icon "Icon/Star" at bounding box center [1214, 386] width 36 height 36
click at [1207, 427] on icon "Icon/Star" at bounding box center [1224, 432] width 36 height 36
click at [1207, 478] on icon "Icon/Star" at bounding box center [1224, 477] width 36 height 36
click at [1214, 532] on icon "Icon/Star" at bounding box center [1232, 522] width 36 height 36
click at [1214, 557] on icon "Icon/Star" at bounding box center [1232, 568] width 36 height 36
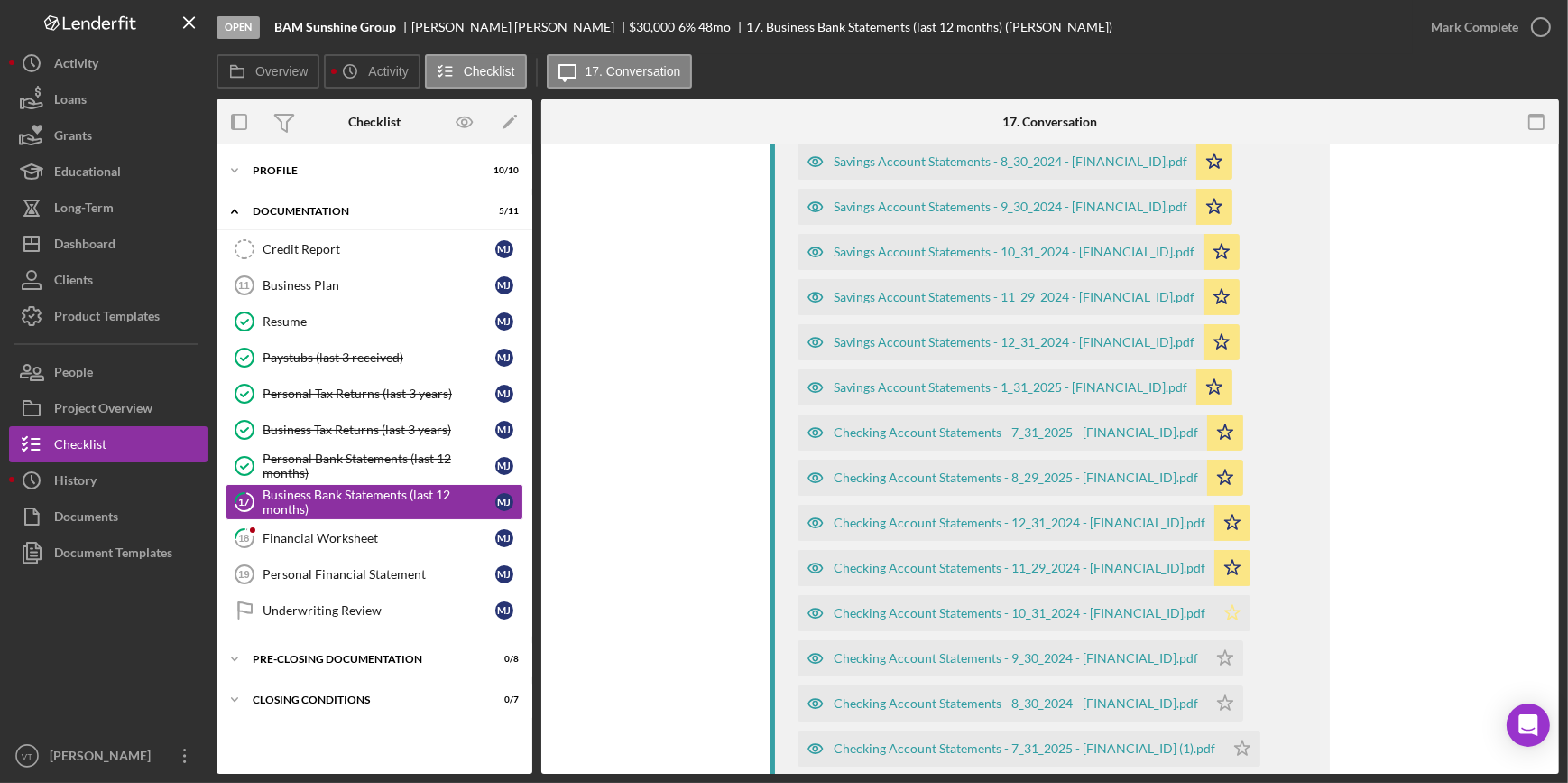
click at [1214, 603] on icon "Icon/Star" at bounding box center [1232, 612] width 36 height 36
click at [1207, 646] on icon "Icon/Star" at bounding box center [1224, 657] width 36 height 36
click at [1207, 687] on icon "Icon/Star" at bounding box center [1224, 703] width 36 height 36
click at [1224, 737] on icon "Icon/Star" at bounding box center [1242, 748] width 36 height 36
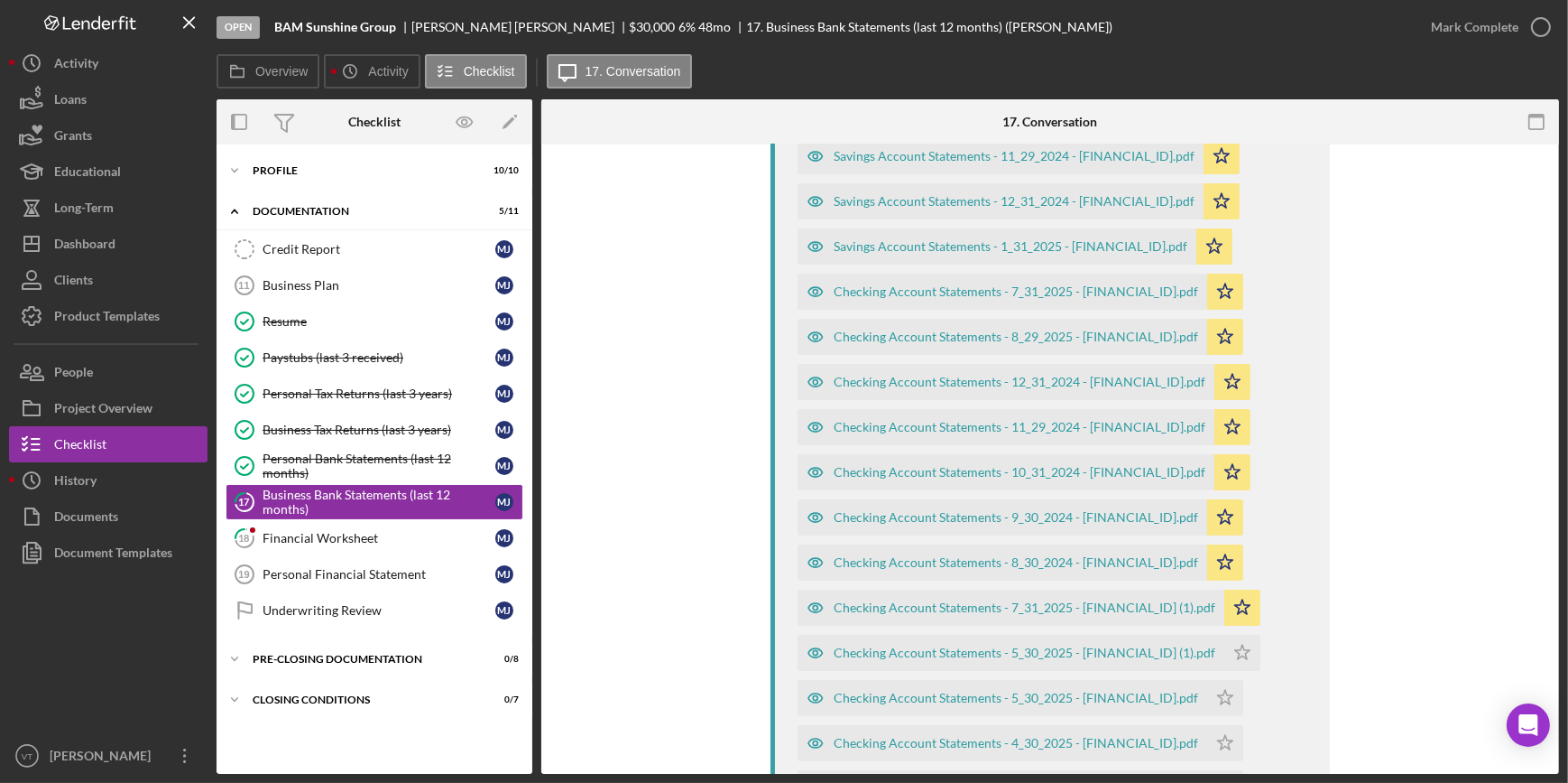
scroll to position [739, 0]
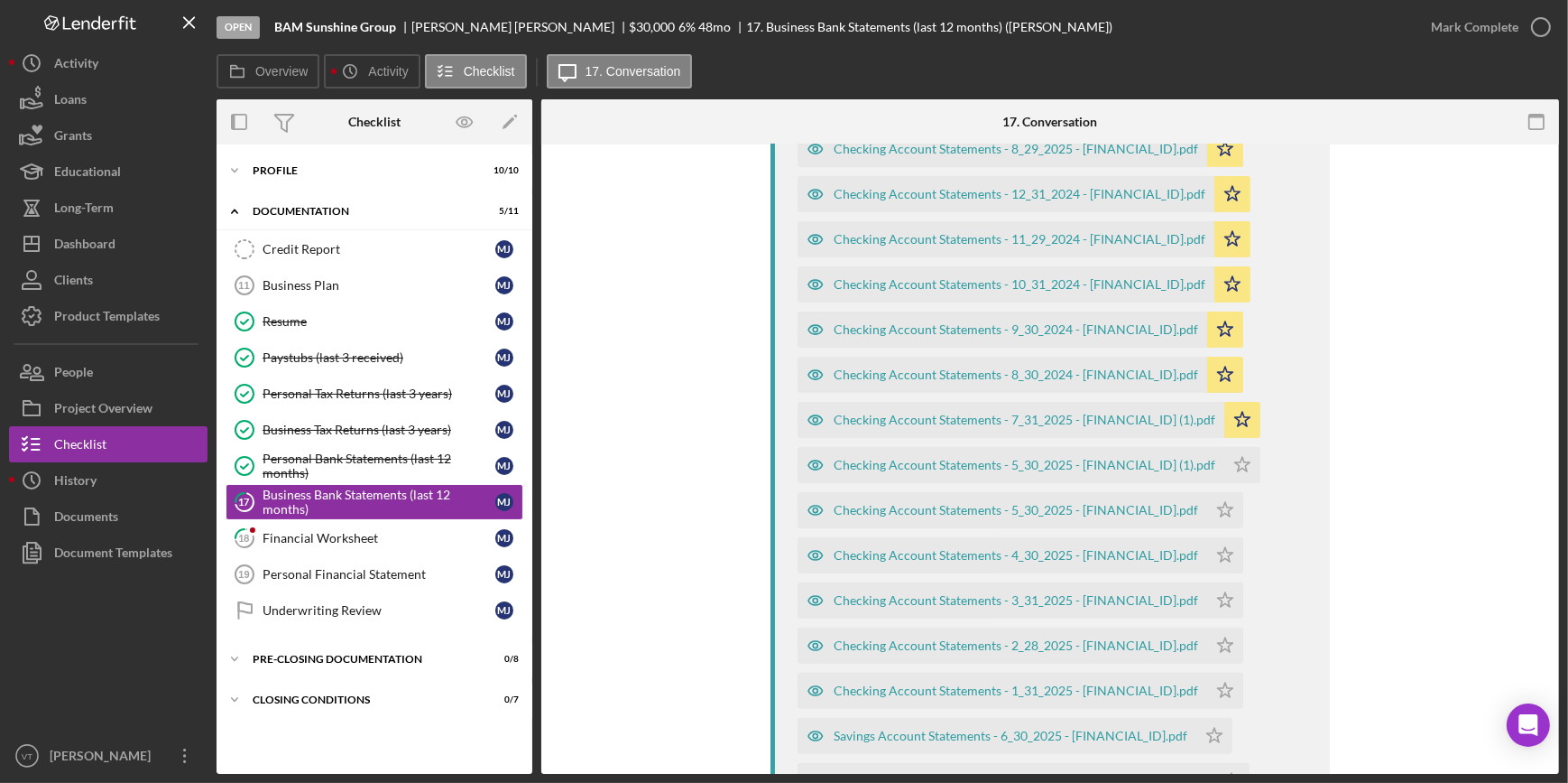
drag, startPoint x: 1222, startPoint y: 462, endPoint x: 1221, endPoint y: 490, distance: 28.0
click at [1235, 462] on polygon "button" at bounding box center [1243, 464] width 16 height 15
click at [1218, 509] on polygon "button" at bounding box center [1225, 509] width 16 height 15
drag, startPoint x: 1196, startPoint y: 558, endPoint x: 1208, endPoint y: 584, distance: 28.6
click at [1207, 569] on icon "Icon/Star" at bounding box center [1224, 555] width 36 height 36
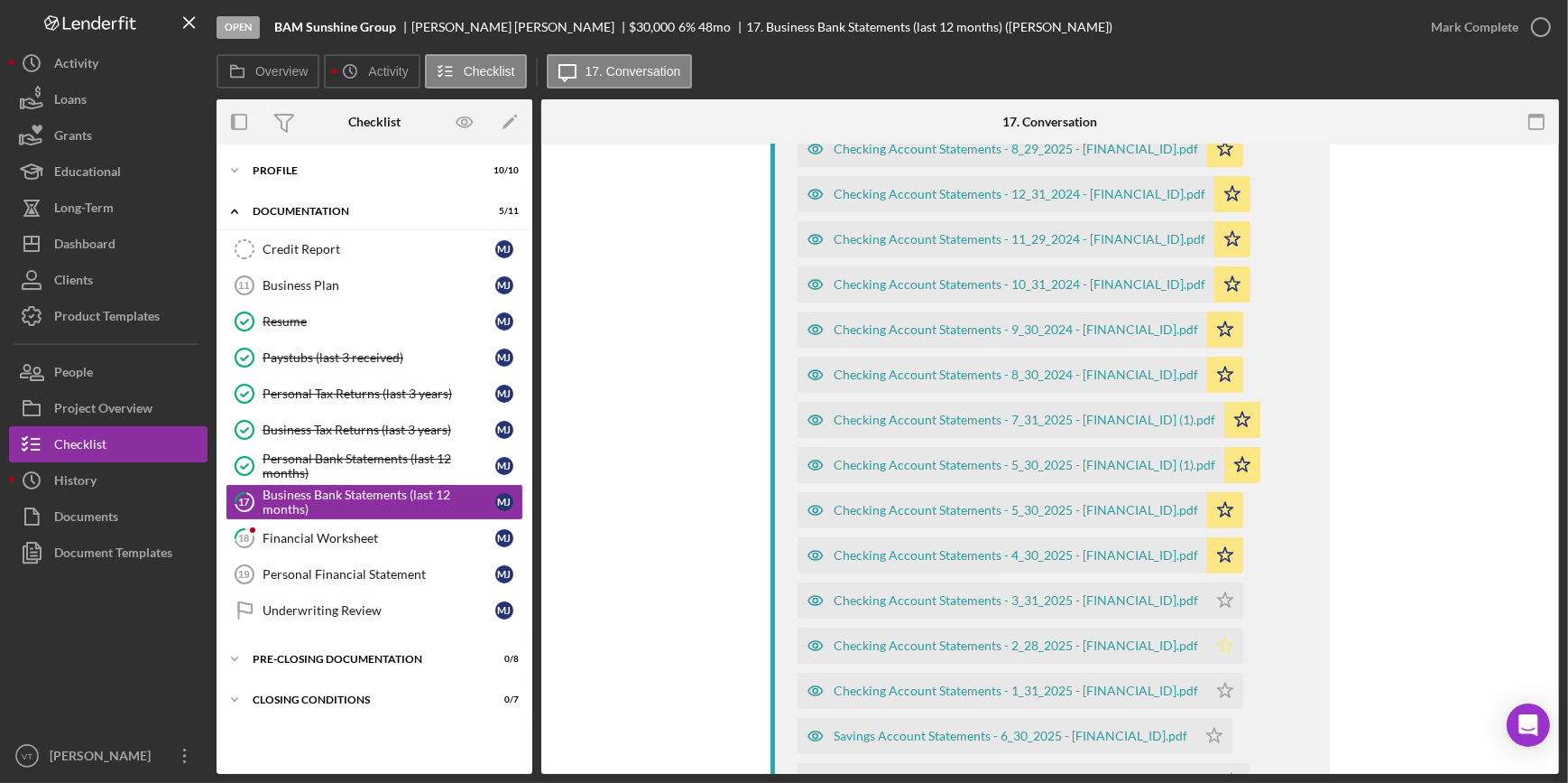
drag, startPoint x: 1195, startPoint y: 598, endPoint x: 1191, endPoint y: 659, distance: 61.1
click at [1207, 613] on icon "Icon/Star" at bounding box center [1224, 600] width 36 height 36
click at [1195, 646] on div "Savings Account Statements - 8_30_2024 - 2980003111.pdf Icon/Star Savings Accou…" at bounding box center [1054, 528] width 515 height 1444
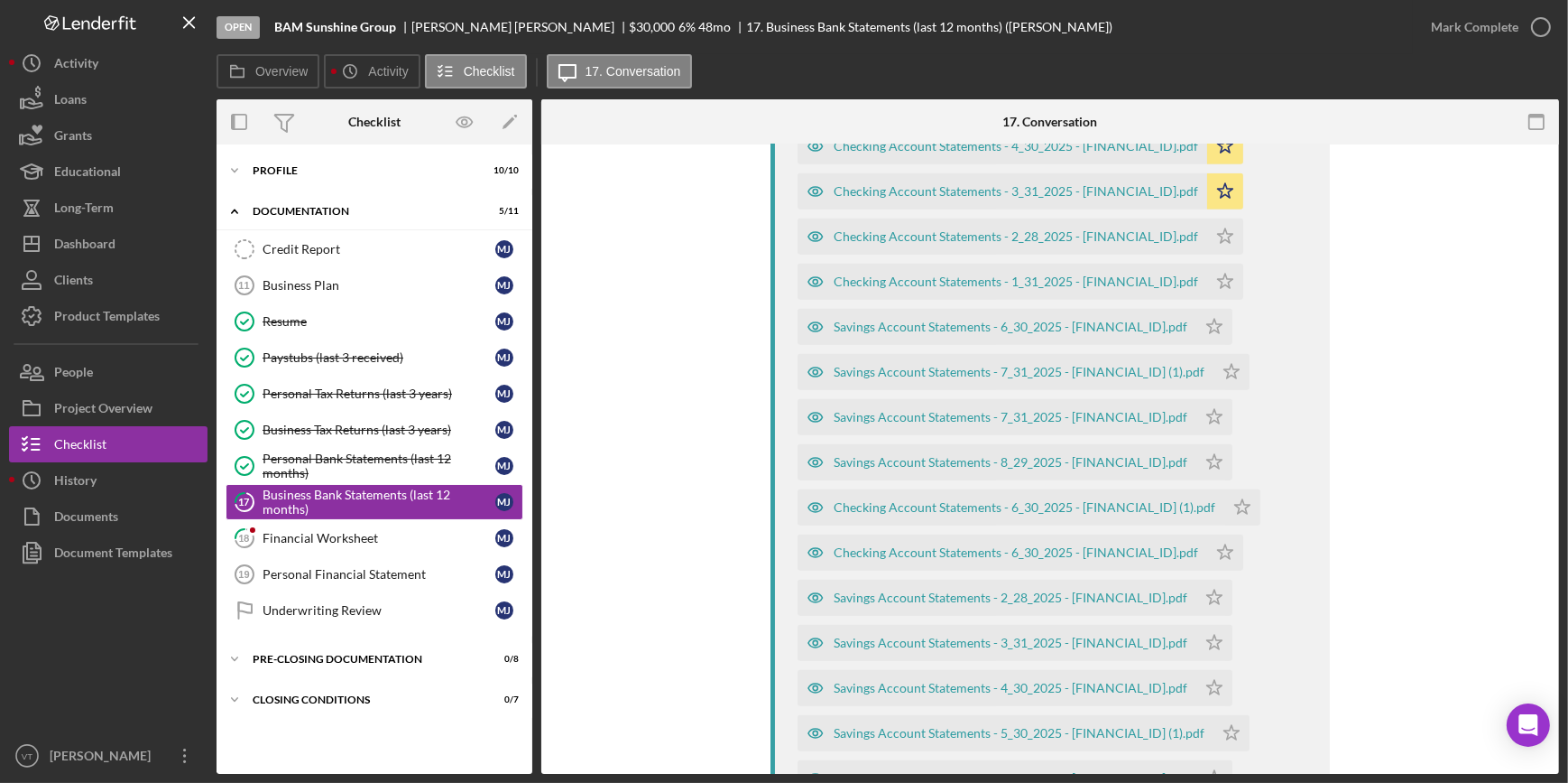
scroll to position [1148, 0]
click at [1211, 228] on icon "Icon/Star" at bounding box center [1224, 235] width 36 height 36
click at [1207, 249] on icon "Icon/Star" at bounding box center [1224, 235] width 36 height 36
click at [1207, 234] on icon "Icon/Star" at bounding box center [1224, 235] width 36 height 36
click at [1207, 280] on icon "Icon/Star" at bounding box center [1224, 280] width 36 height 36
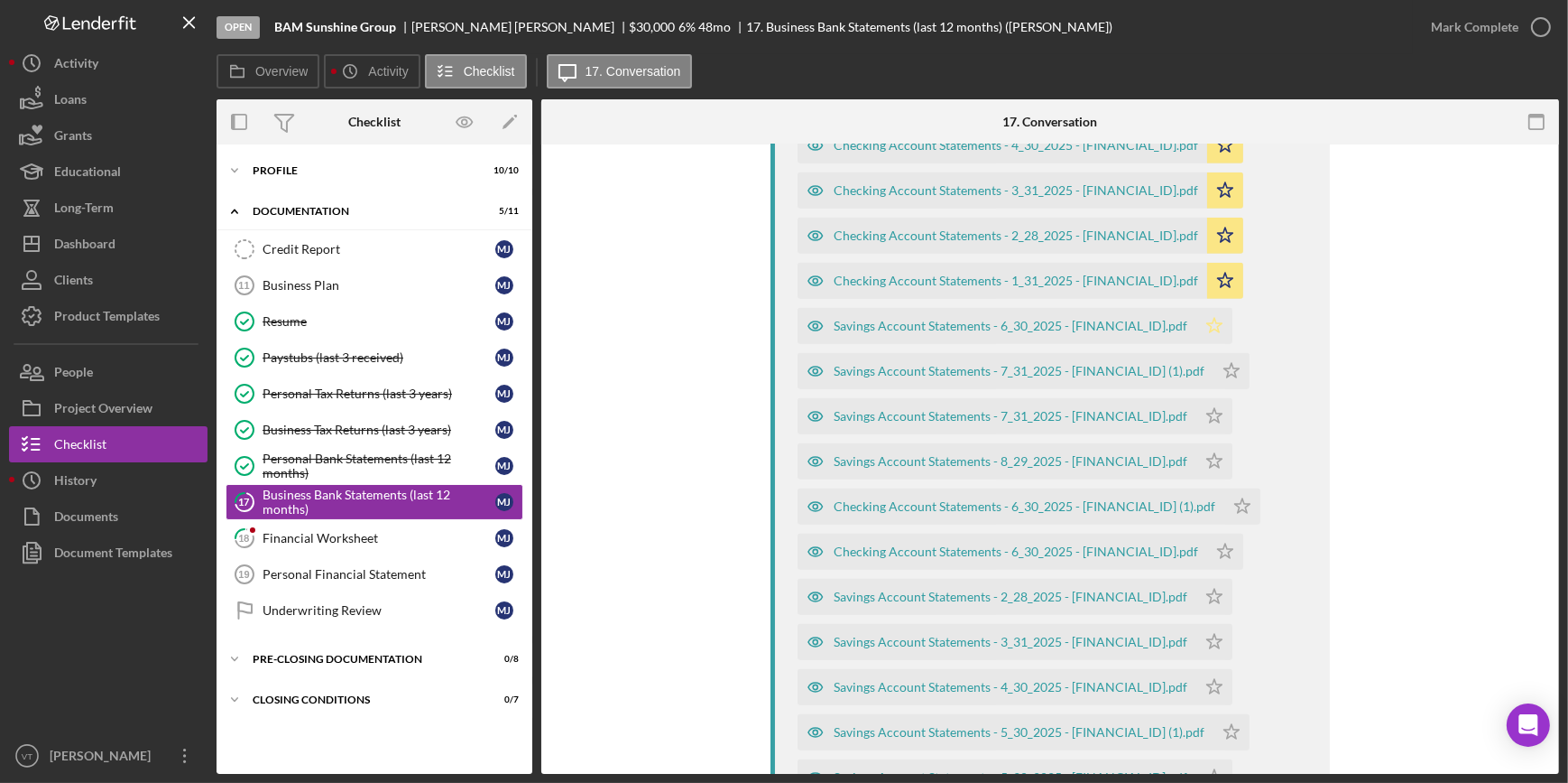
click at [1197, 328] on icon "Icon/Star" at bounding box center [1214, 325] width 36 height 36
click at [1213, 363] on icon "Icon/Star" at bounding box center [1231, 371] width 36 height 36
click at [1197, 409] on icon "Icon/Star" at bounding box center [1214, 416] width 36 height 36
click at [1197, 452] on icon "Icon/Star" at bounding box center [1214, 460] width 36 height 36
click at [1224, 502] on icon "Icon/Star" at bounding box center [1242, 506] width 36 height 36
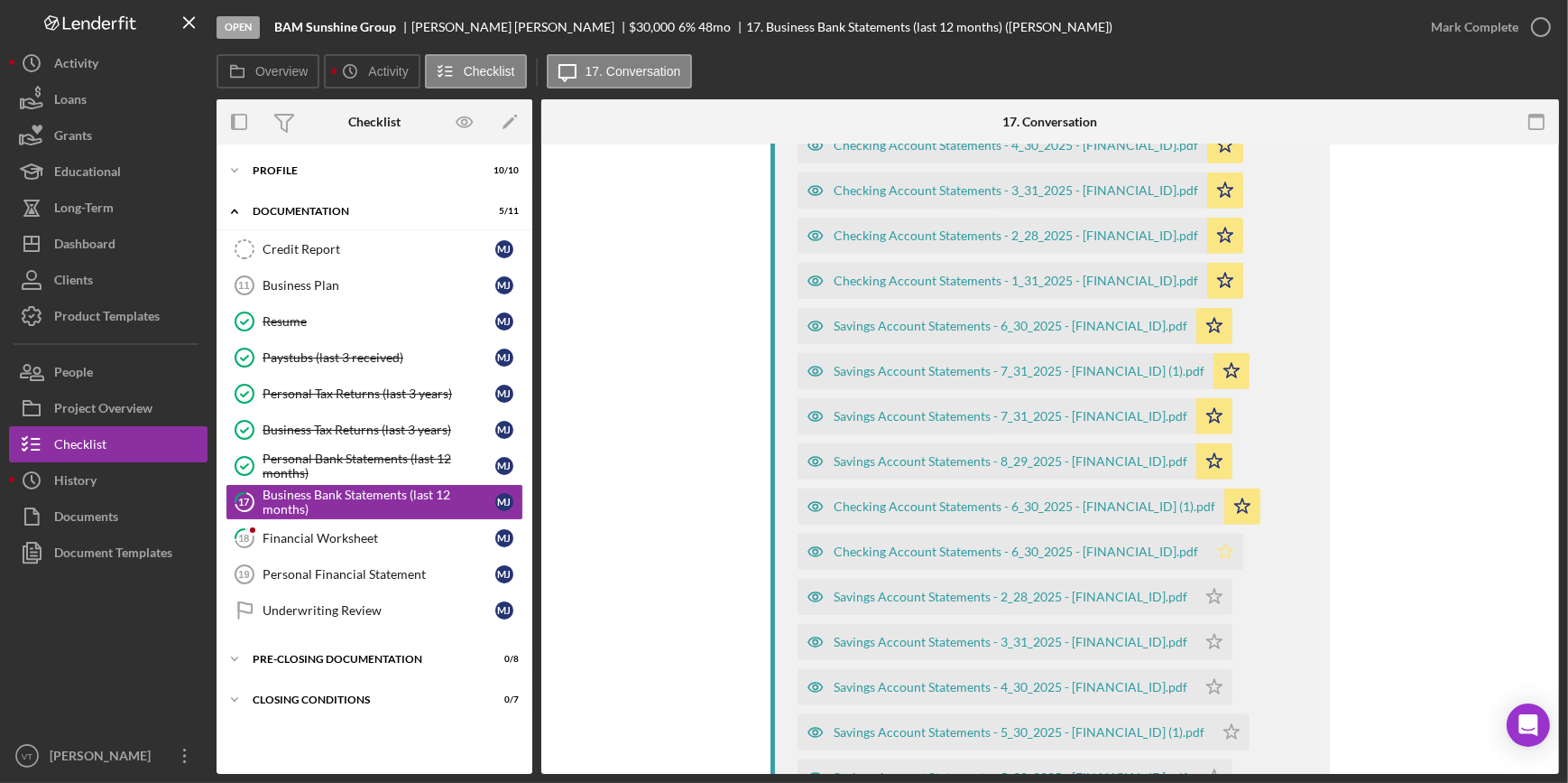
click at [1207, 542] on icon "Icon/Star" at bounding box center [1224, 551] width 36 height 36
click at [1197, 593] on icon "Icon/Star" at bounding box center [1214, 596] width 36 height 36
click at [1197, 638] on icon "Icon/Star" at bounding box center [1214, 642] width 36 height 36
click at [1197, 677] on icon "Icon/Star" at bounding box center [1214, 687] width 36 height 36
drag, startPoint x: 1201, startPoint y: 719, endPoint x: 1249, endPoint y: 686, distance: 58.2
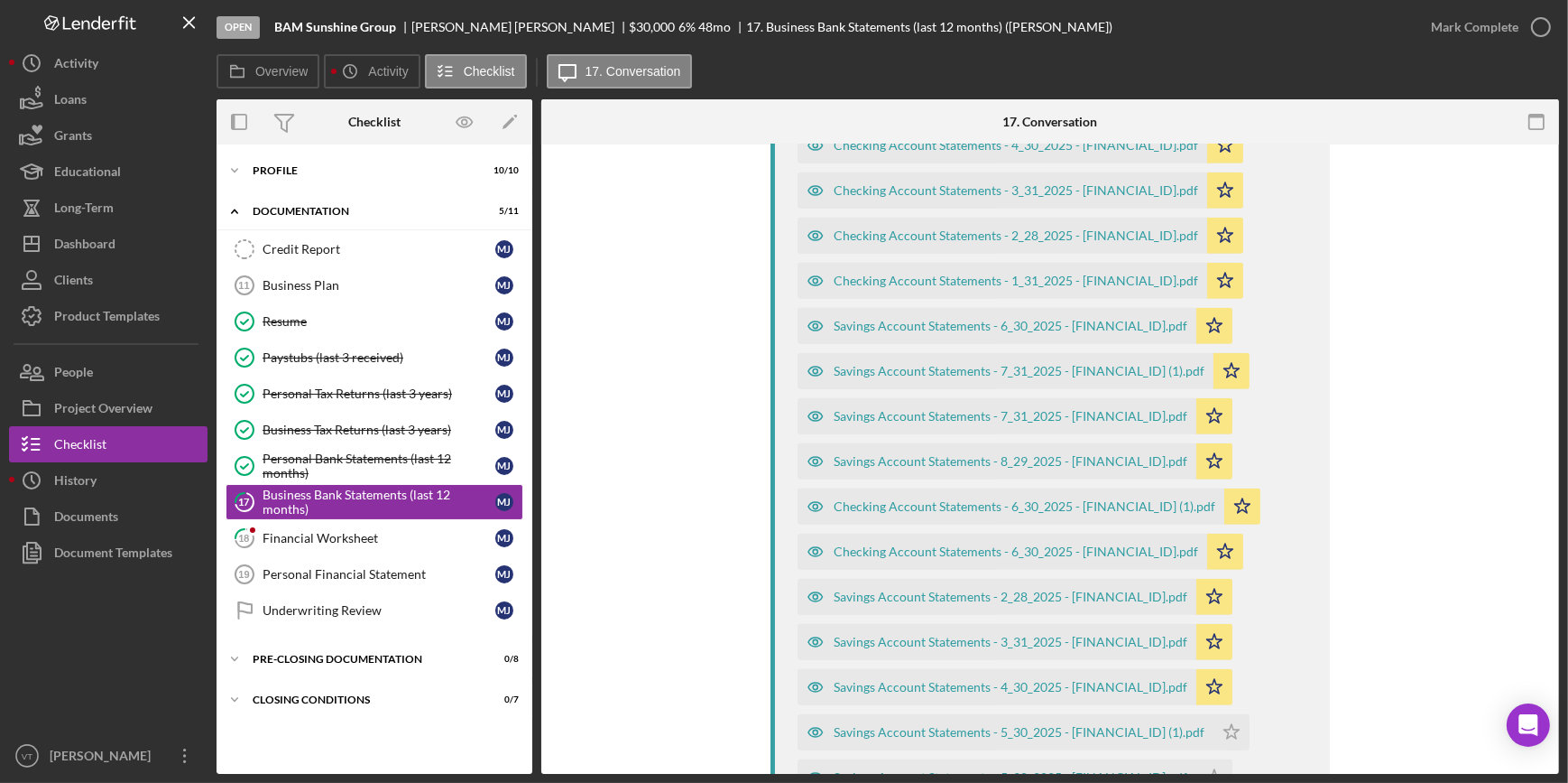
click at [1213, 716] on icon "Icon/Star" at bounding box center [1231, 731] width 36 height 36
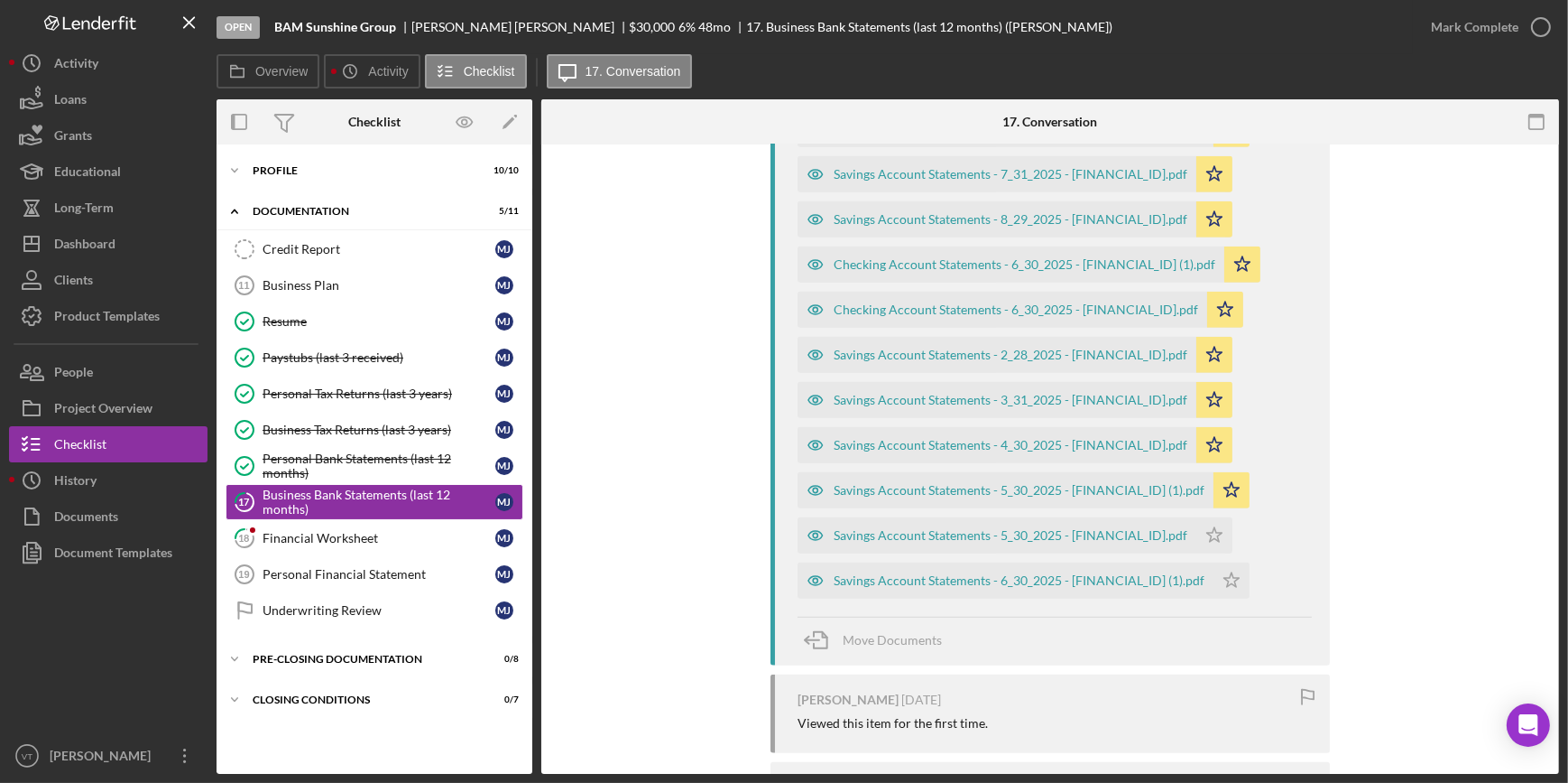
scroll to position [1395, 0]
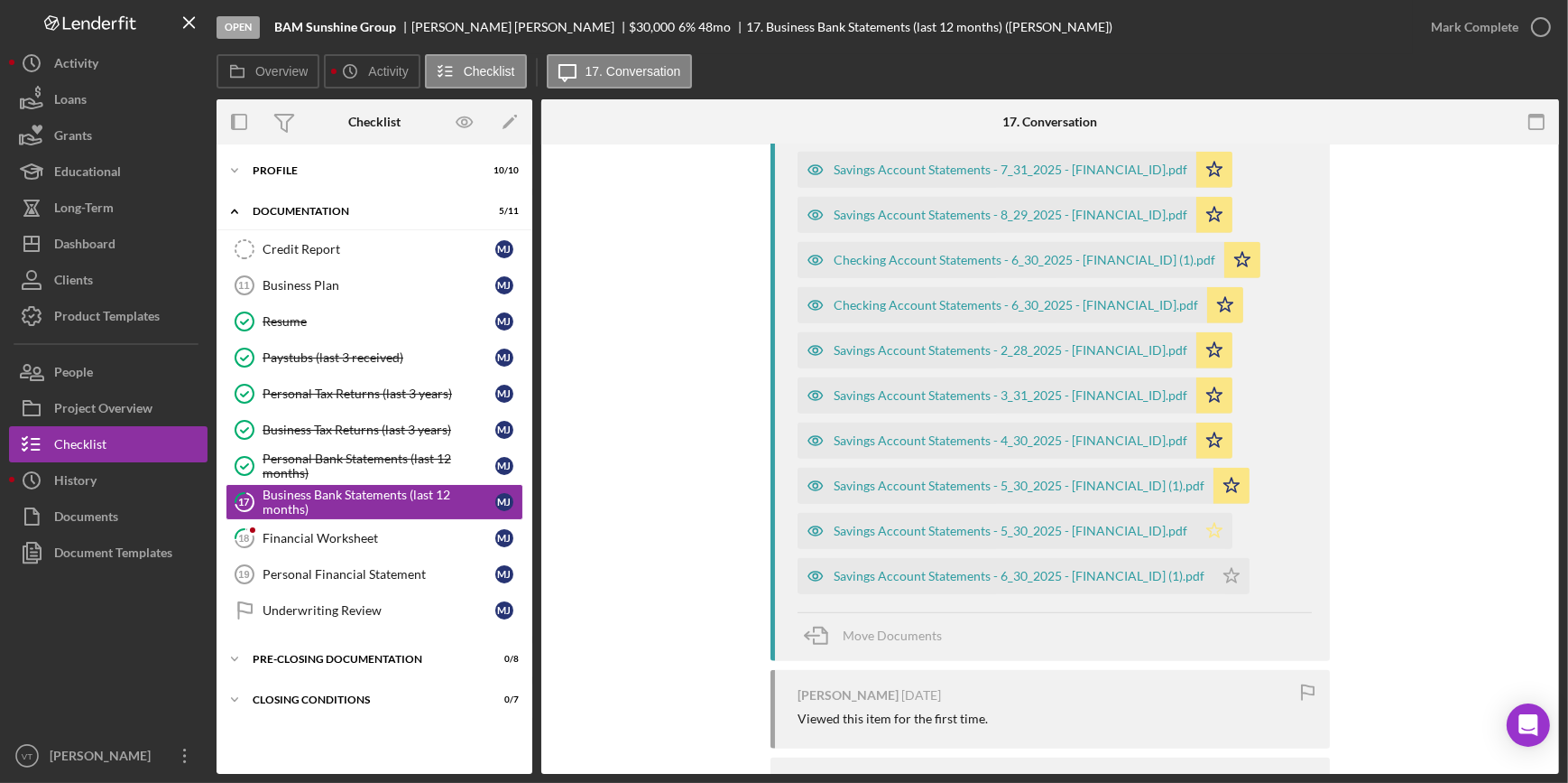
click at [1197, 532] on icon "Icon/Star" at bounding box center [1214, 531] width 36 height 36
click at [1213, 567] on icon "Icon/Star" at bounding box center [1231, 575] width 36 height 36
click at [1477, 28] on div "Mark Complete" at bounding box center [1475, 27] width 88 height 36
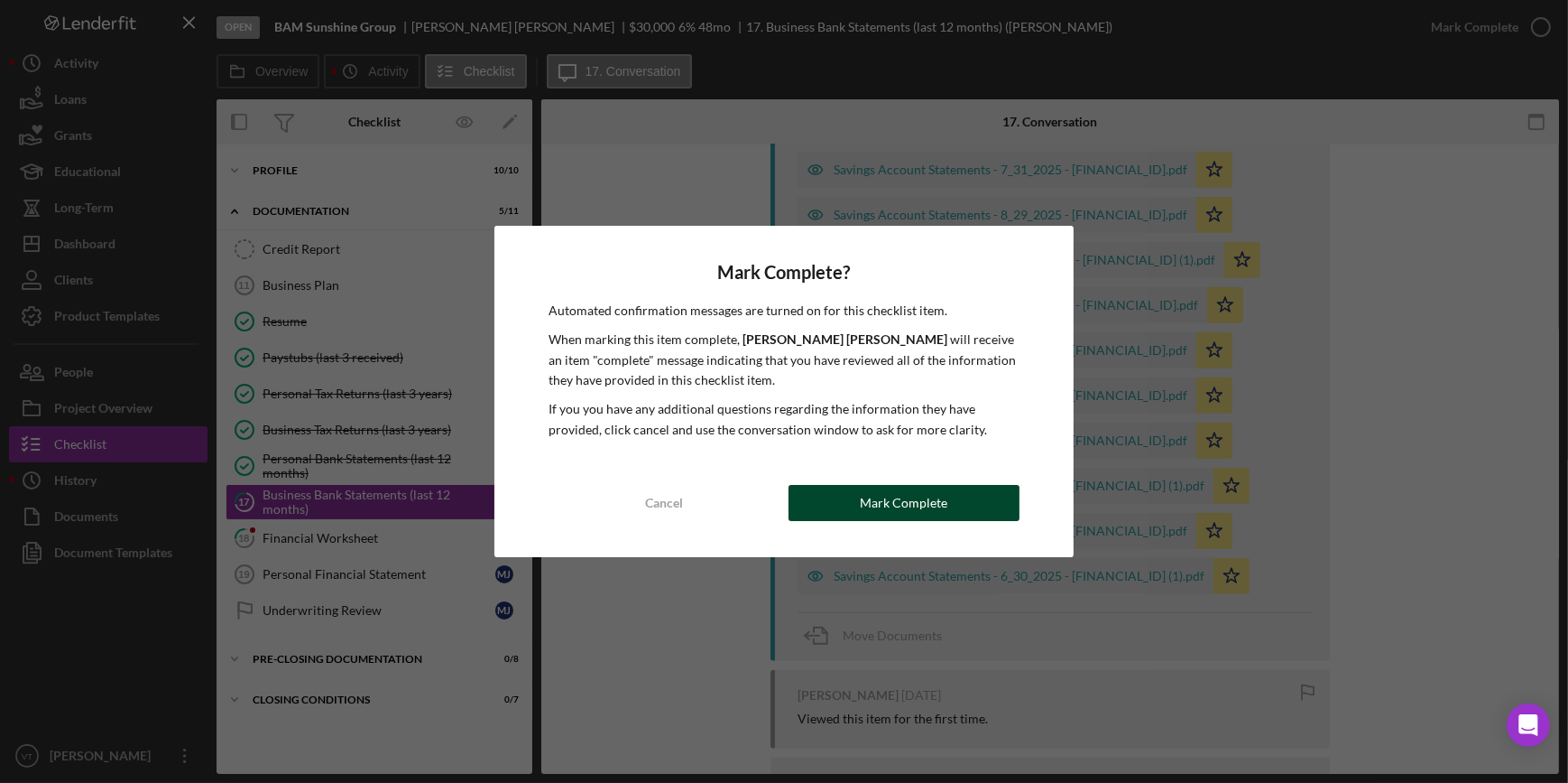
click at [830, 508] on button "Mark Complete" at bounding box center [904, 502] width 231 height 36
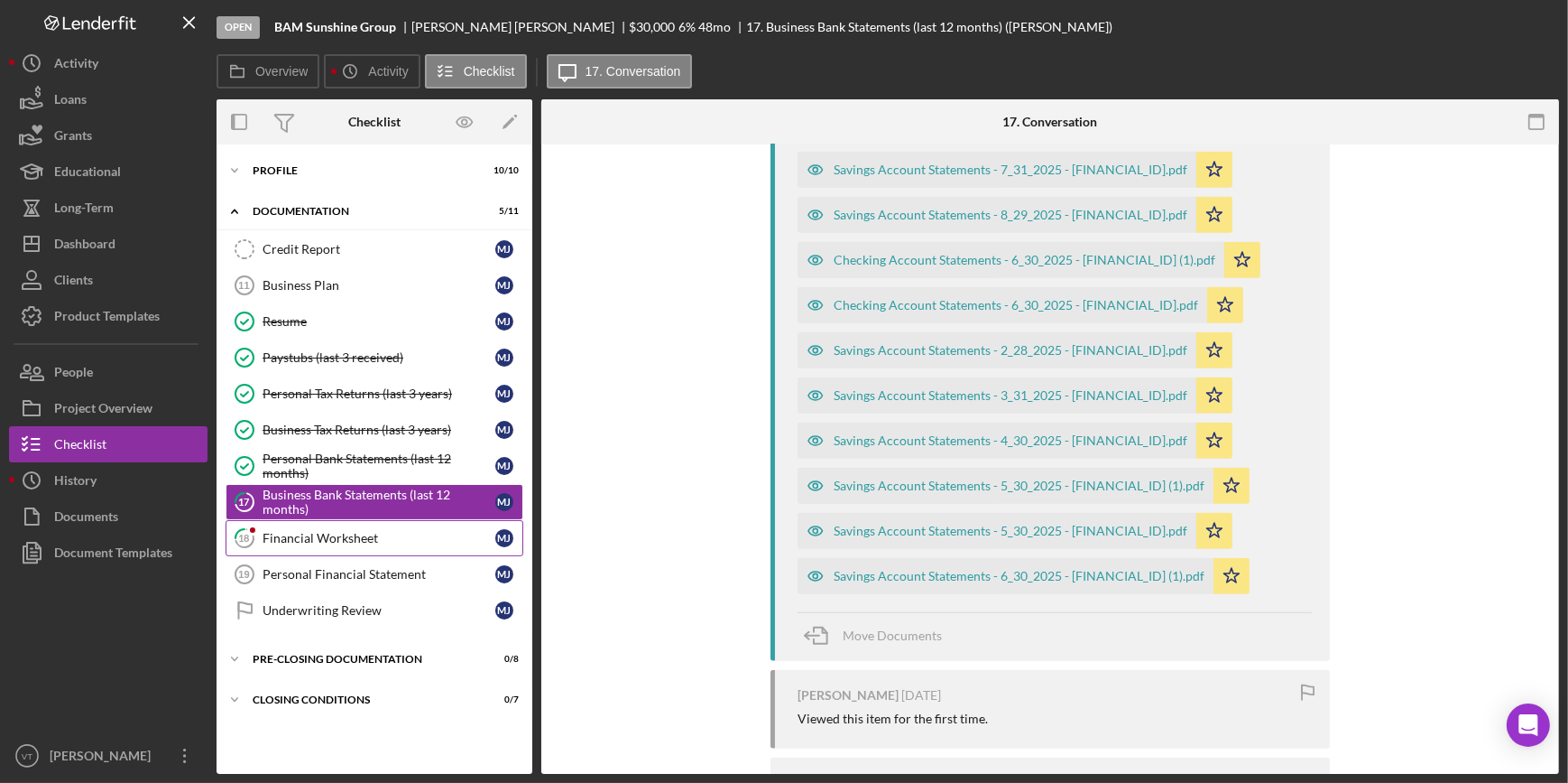
scroll to position [1706, 0]
click at [392, 524] on link "18 Financial Worksheet M J" at bounding box center [374, 537] width 298 height 36
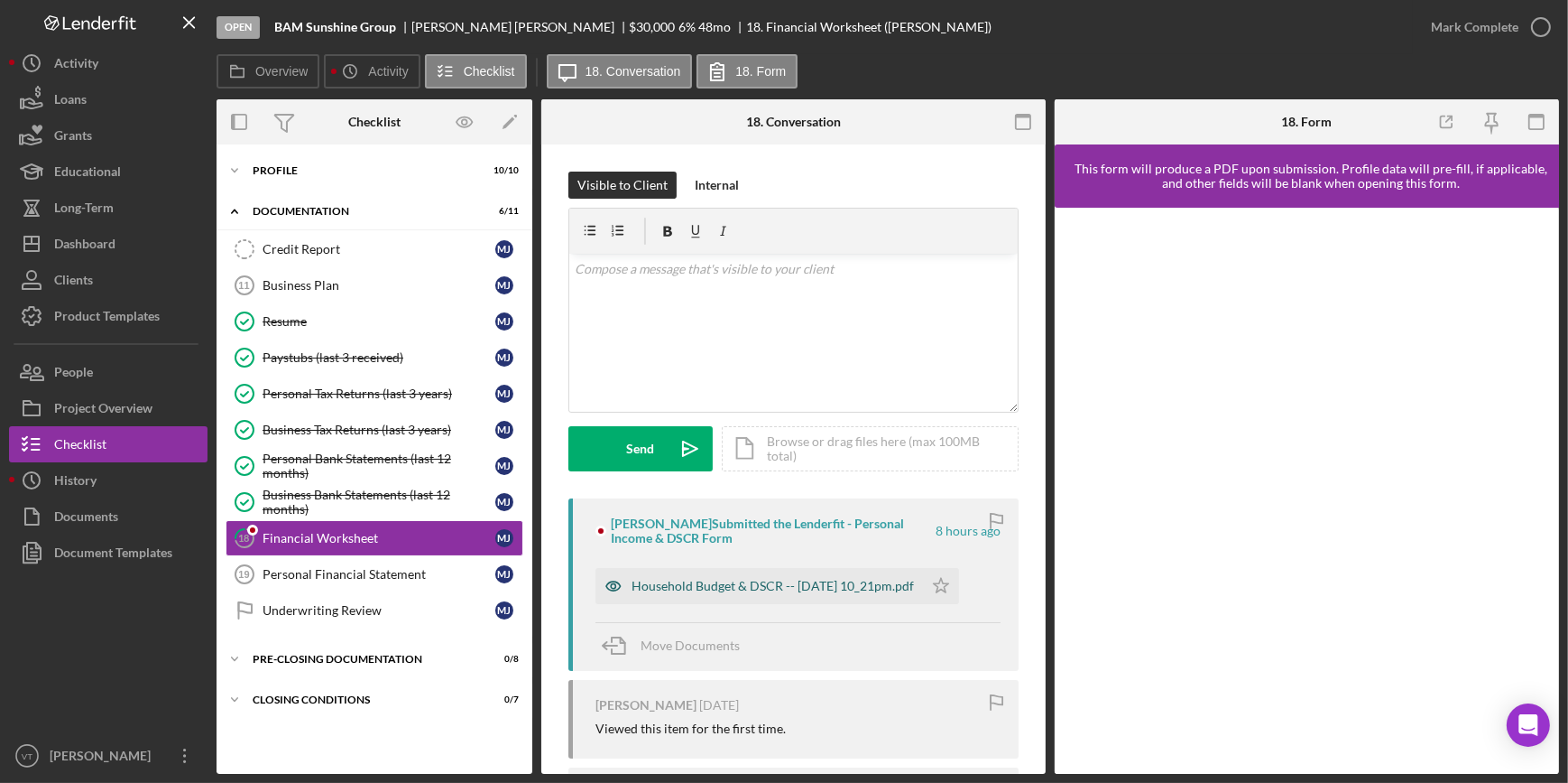
click at [835, 585] on div "Household Budget & DSCR -- 2025-09-23 10_21pm.pdf" at bounding box center [772, 586] width 283 height 15
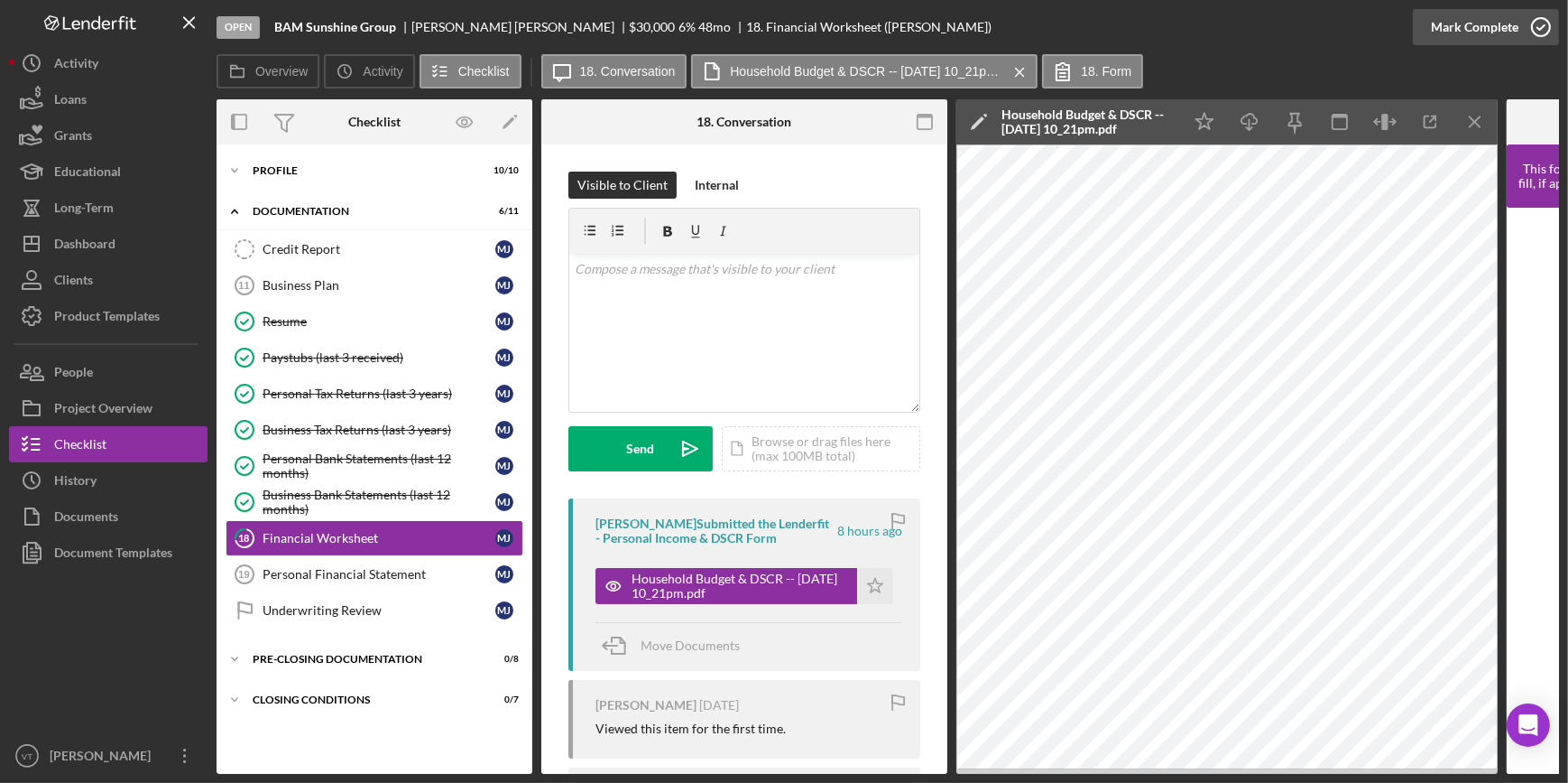
click at [1480, 37] on div "Mark Complete" at bounding box center [1475, 27] width 88 height 36
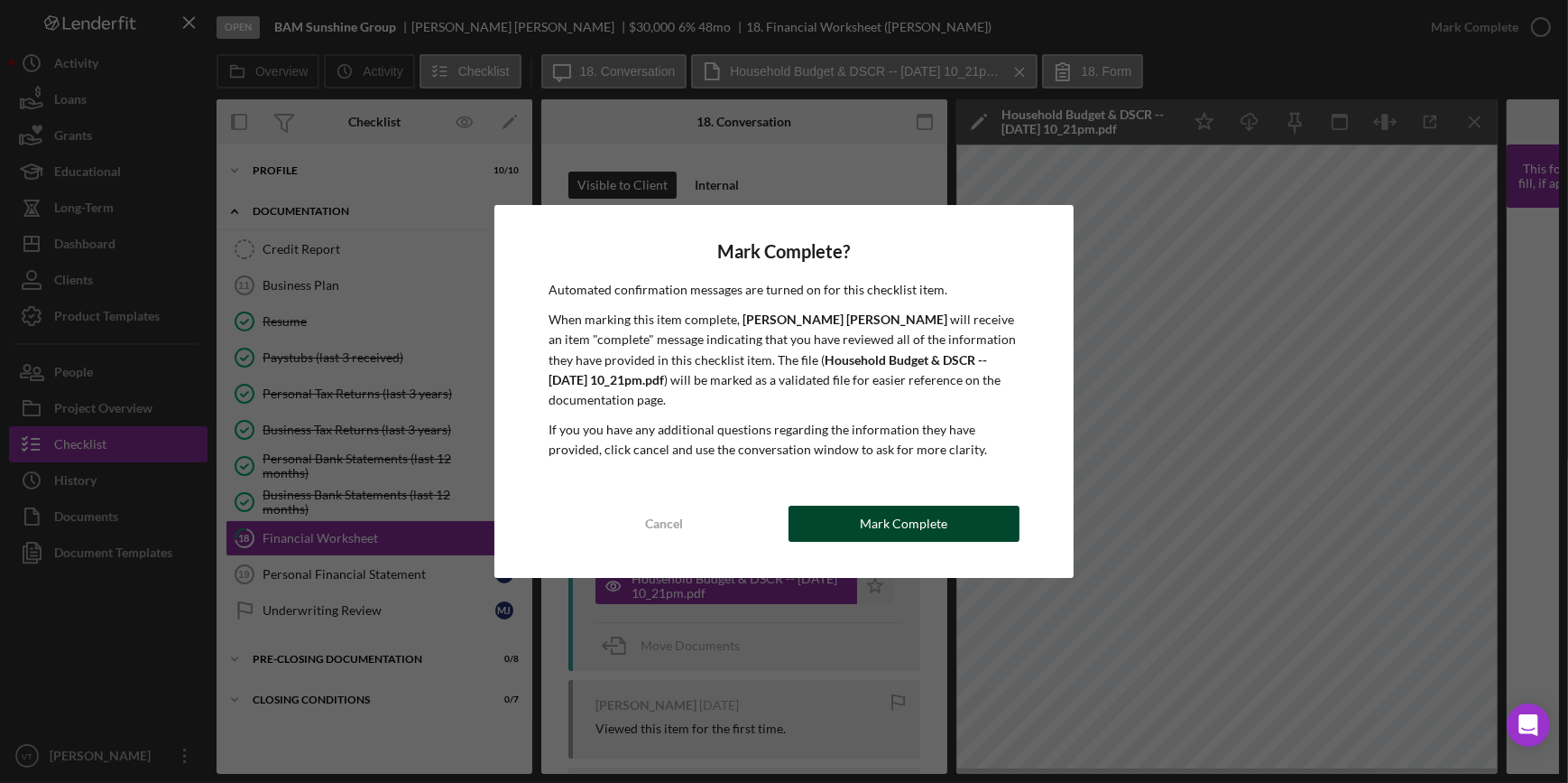
click at [910, 516] on div "Mark Complete" at bounding box center [904, 523] width 88 height 36
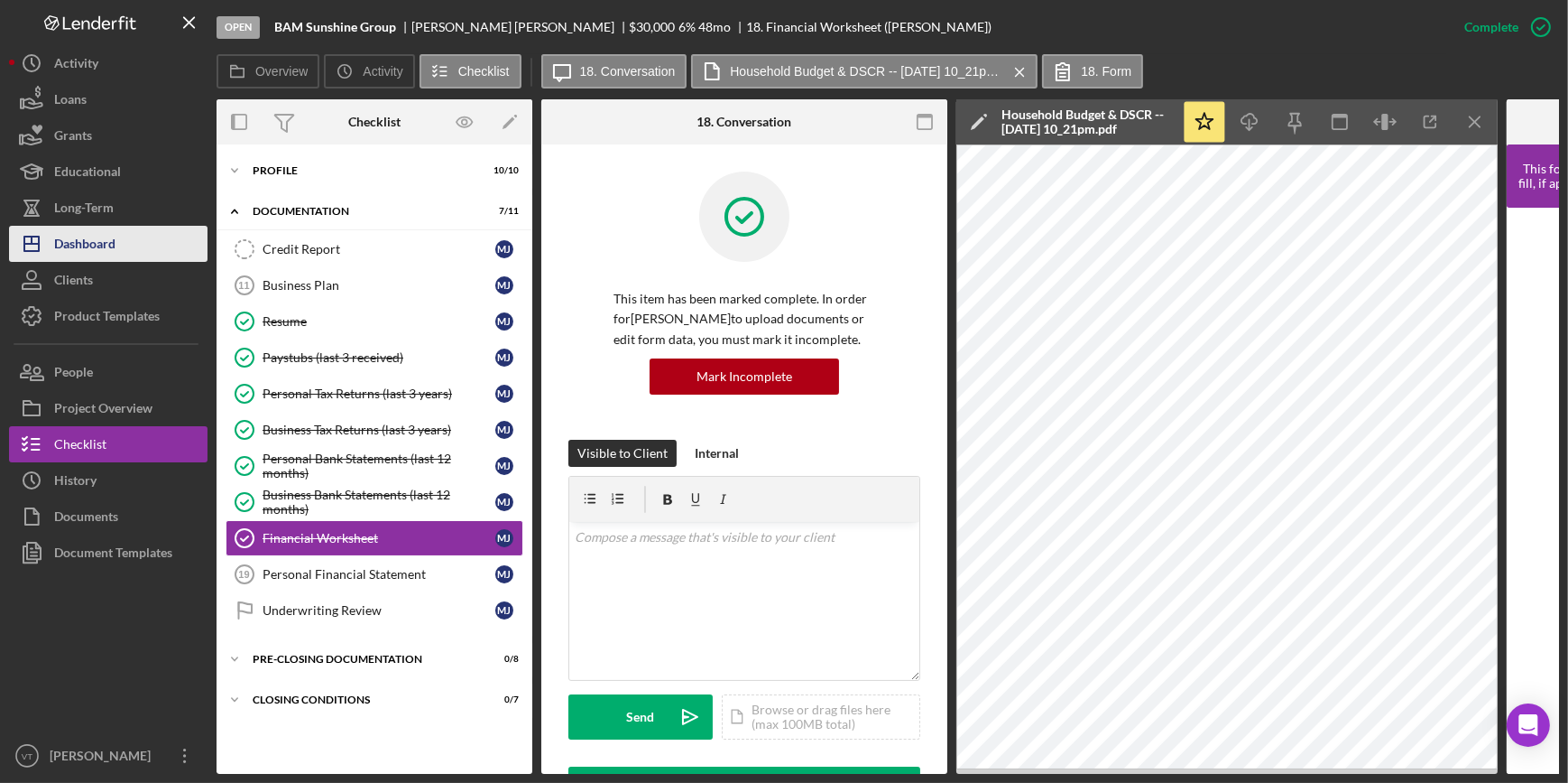
click at [127, 252] on button "Icon/Dashboard Dashboard" at bounding box center [108, 243] width 199 height 36
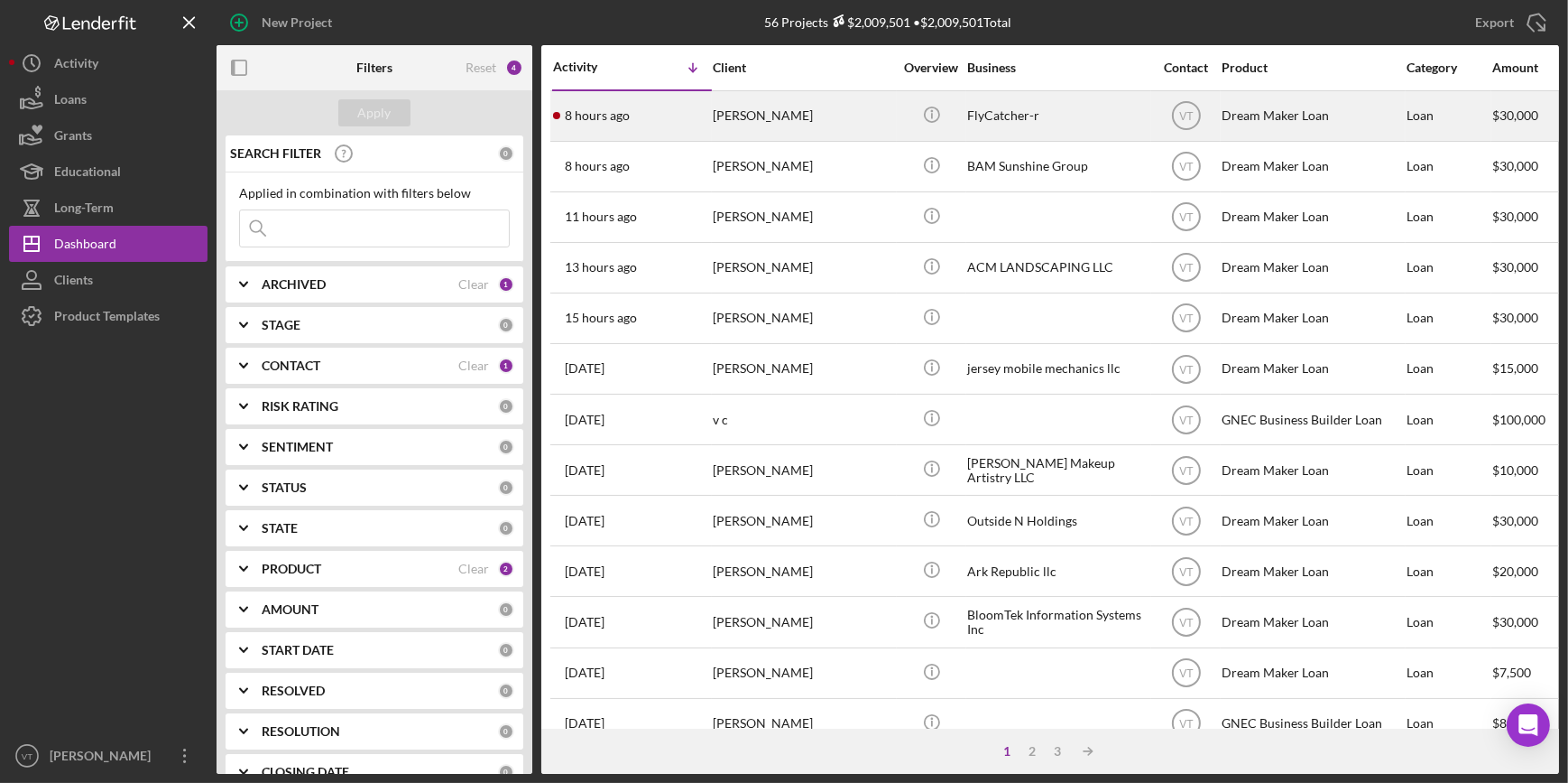
click at [820, 115] on div "Russell Williams" at bounding box center [802, 116] width 180 height 48
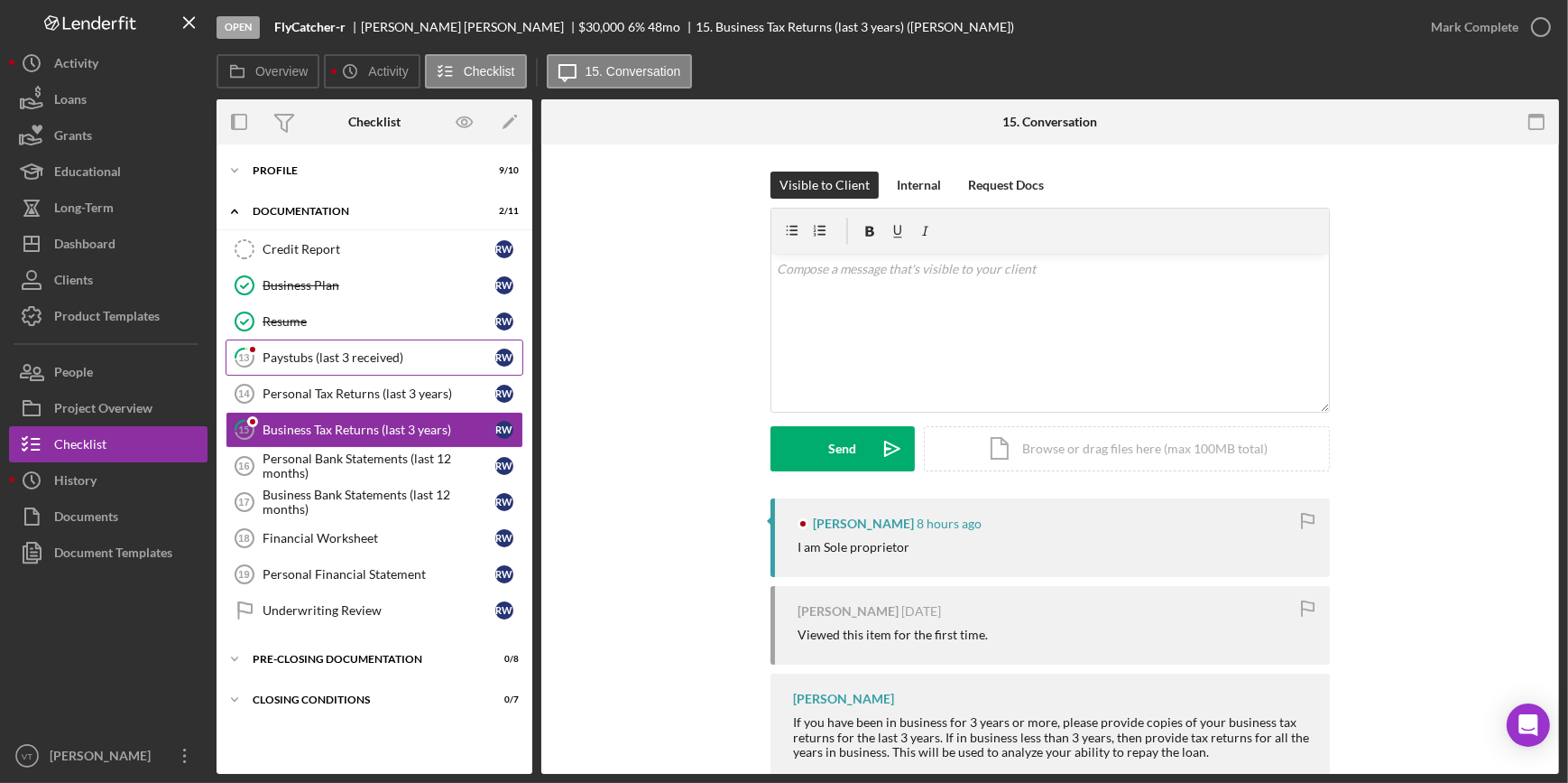
click at [345, 361] on div "Paystubs (last 3 received)" at bounding box center [379, 358] width 233 height 15
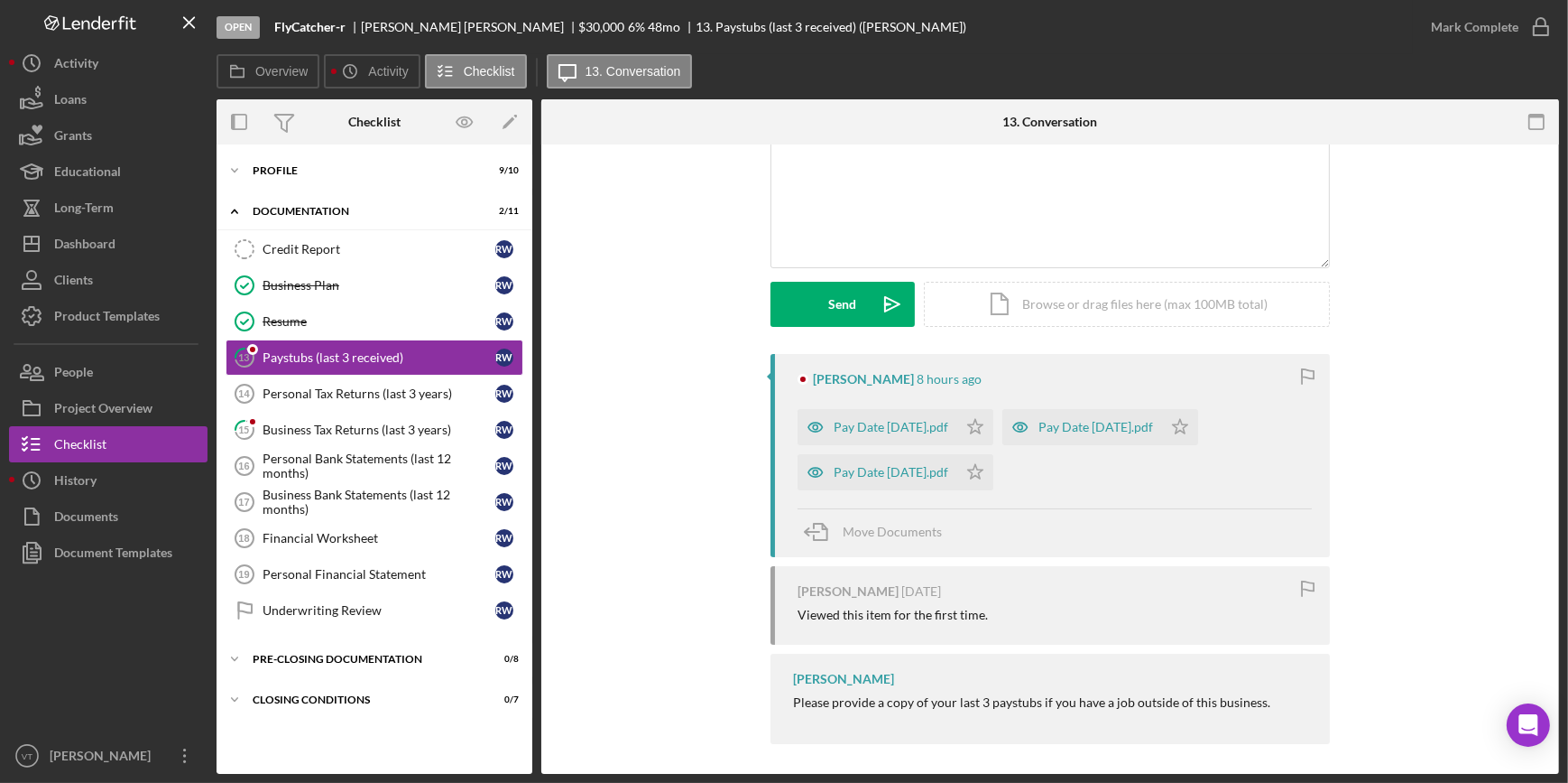
scroll to position [151, 0]
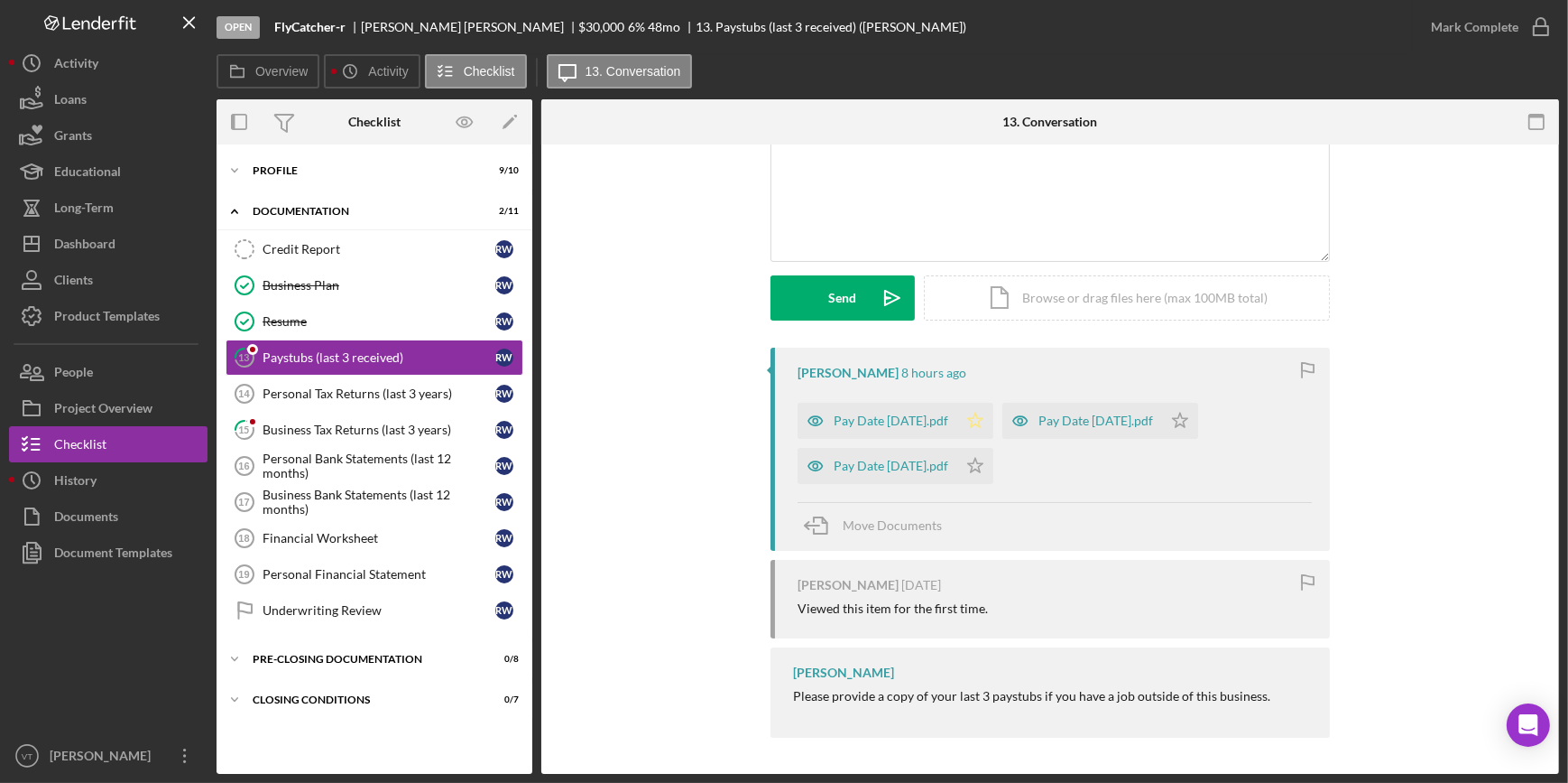
click at [993, 426] on icon "Icon/Star" at bounding box center [975, 420] width 36 height 36
click at [993, 467] on icon "Icon/Star" at bounding box center [975, 465] width 36 height 36
click at [1188, 423] on polygon "button" at bounding box center [1180, 420] width 16 height 15
click at [853, 459] on div "Pay Date 2025-09-19.pdf" at bounding box center [891, 466] width 115 height 15
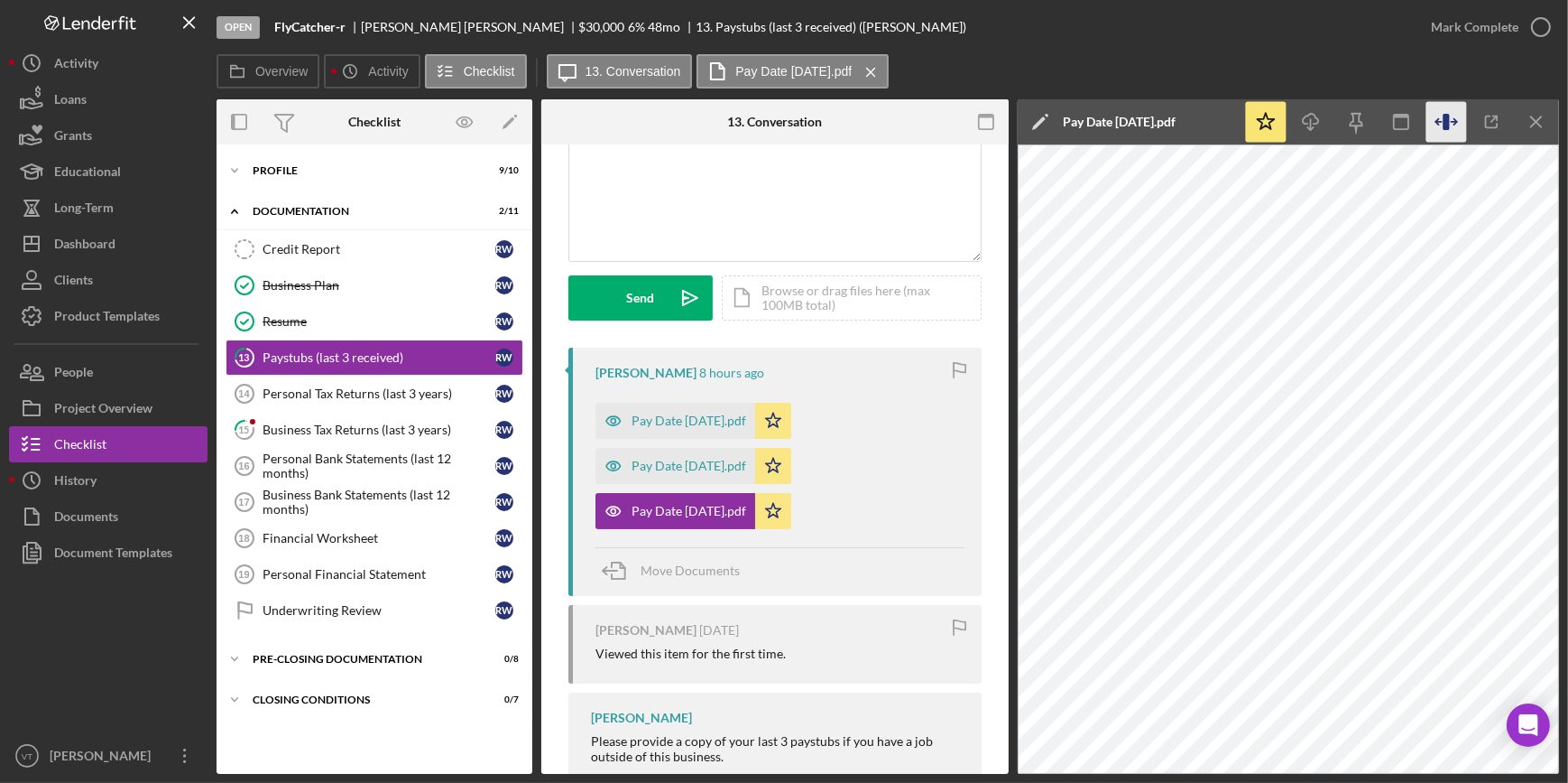
click at [1462, 117] on icon "button" at bounding box center [1447, 122] width 41 height 41
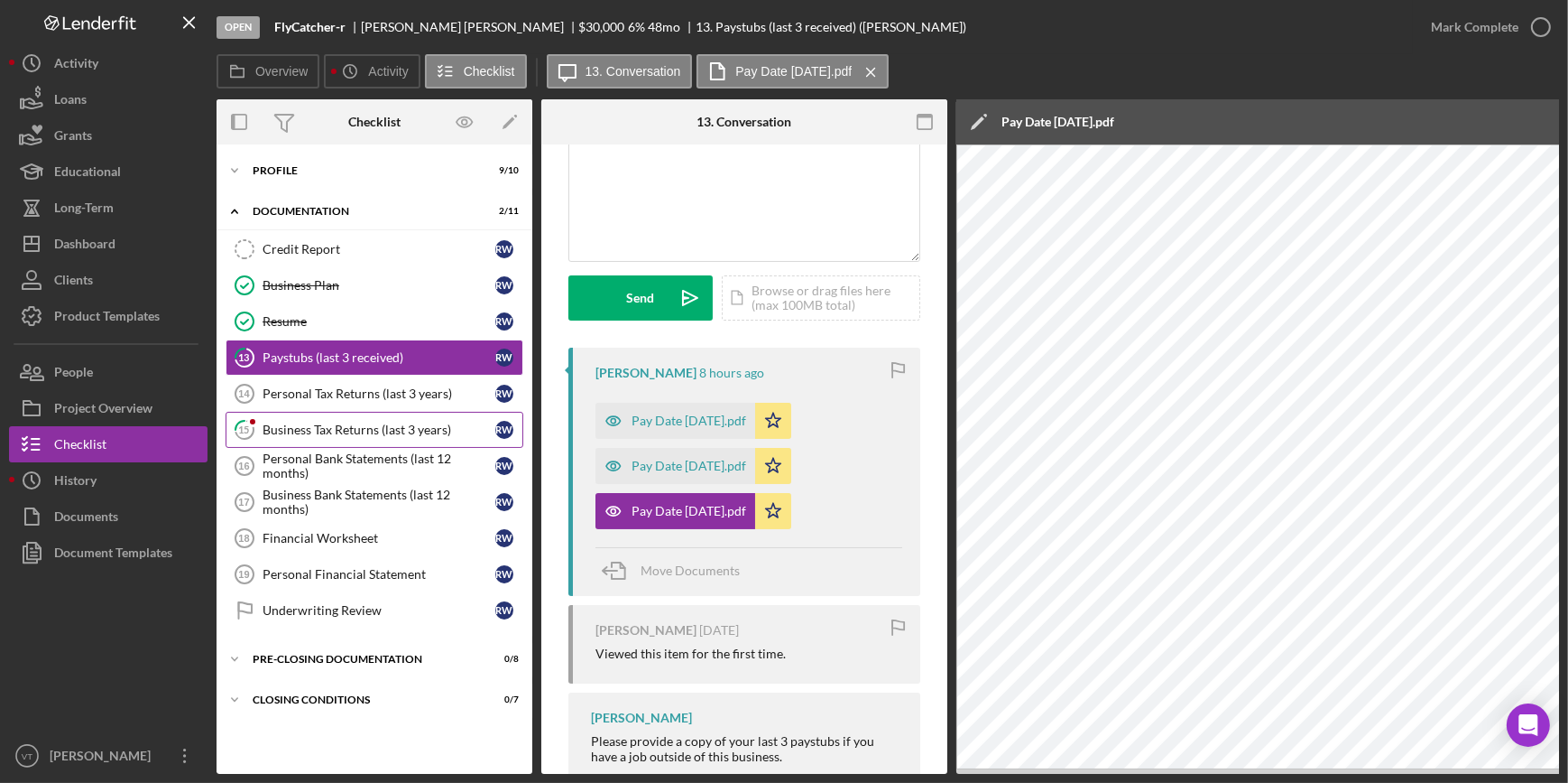
click at [371, 432] on div "Business Tax Returns (last 3 years)" at bounding box center [379, 430] width 233 height 15
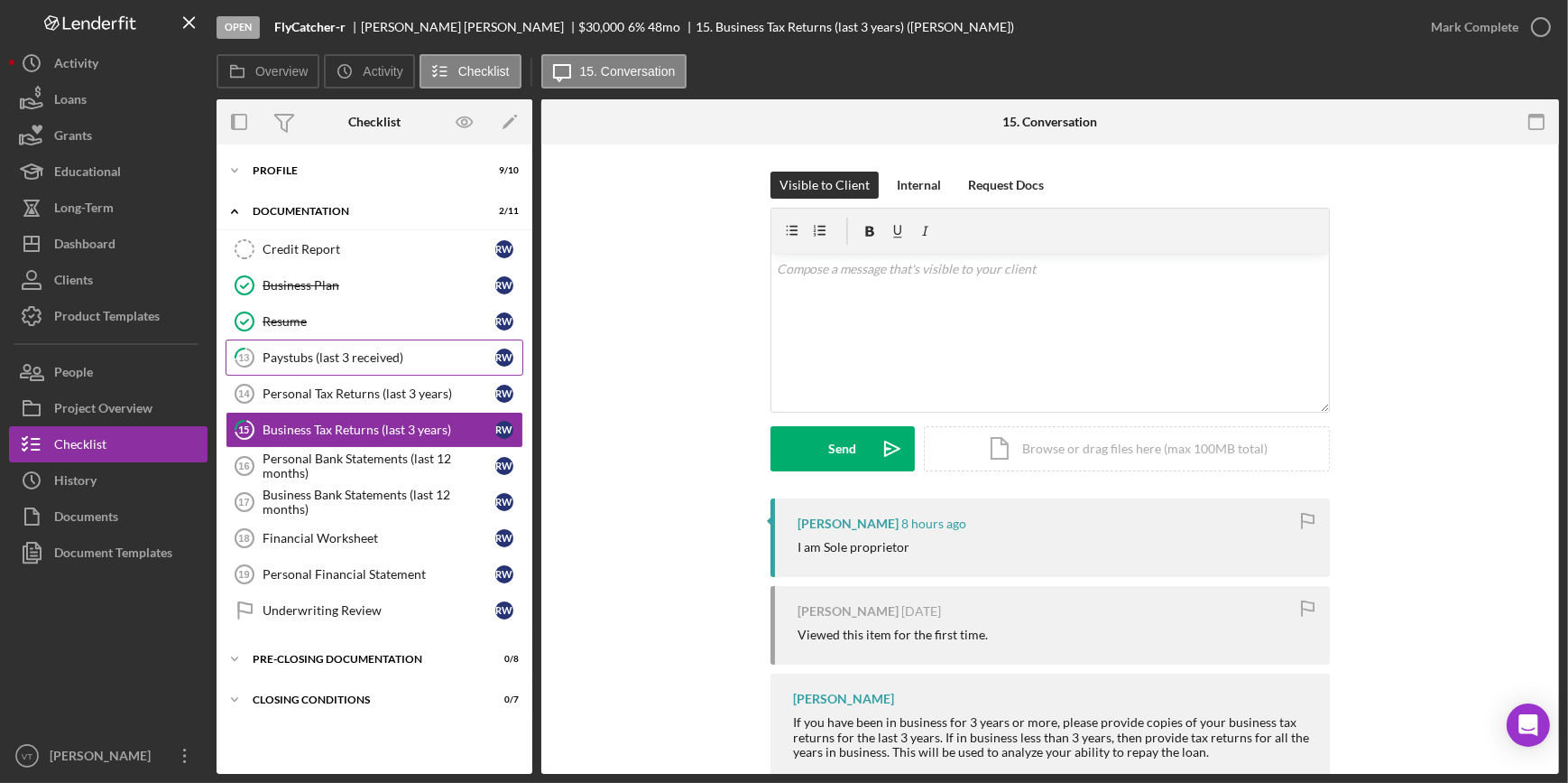
click at [349, 355] on div "Paystubs (last 3 received)" at bounding box center [379, 358] width 233 height 15
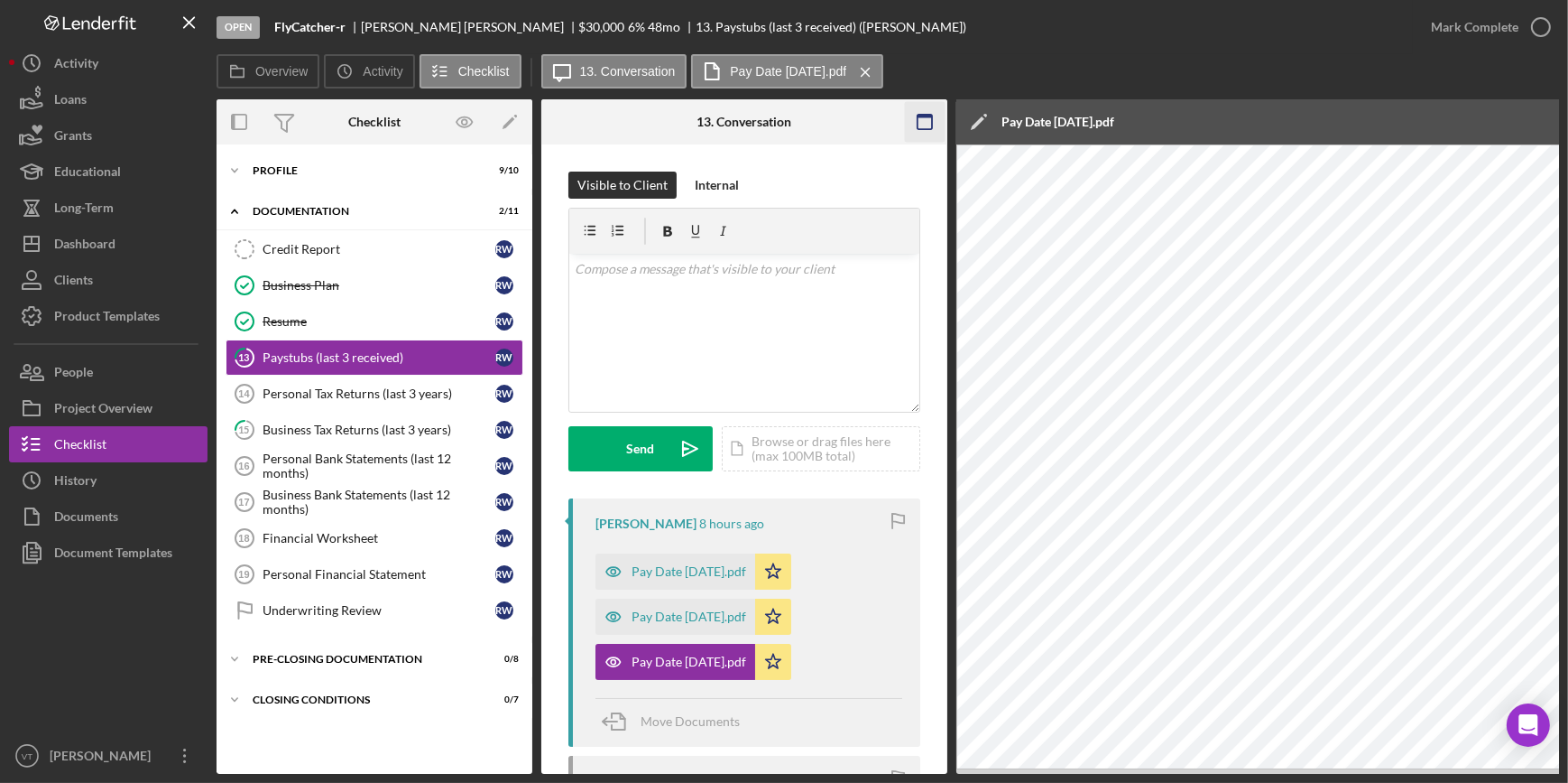
click at [927, 122] on icon "button" at bounding box center [925, 122] width 41 height 41
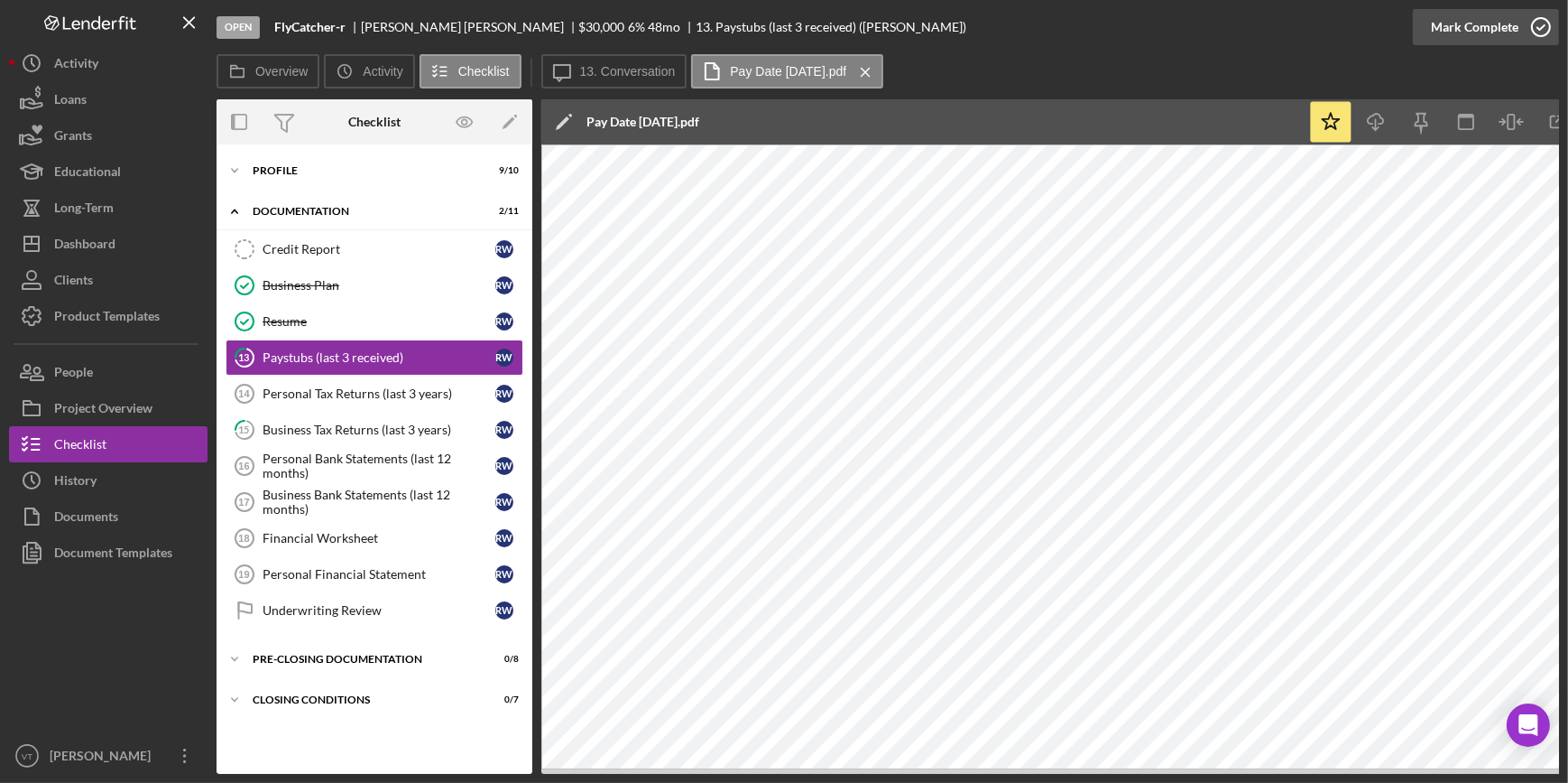
click at [1446, 27] on div "Mark Complete" at bounding box center [1475, 27] width 88 height 36
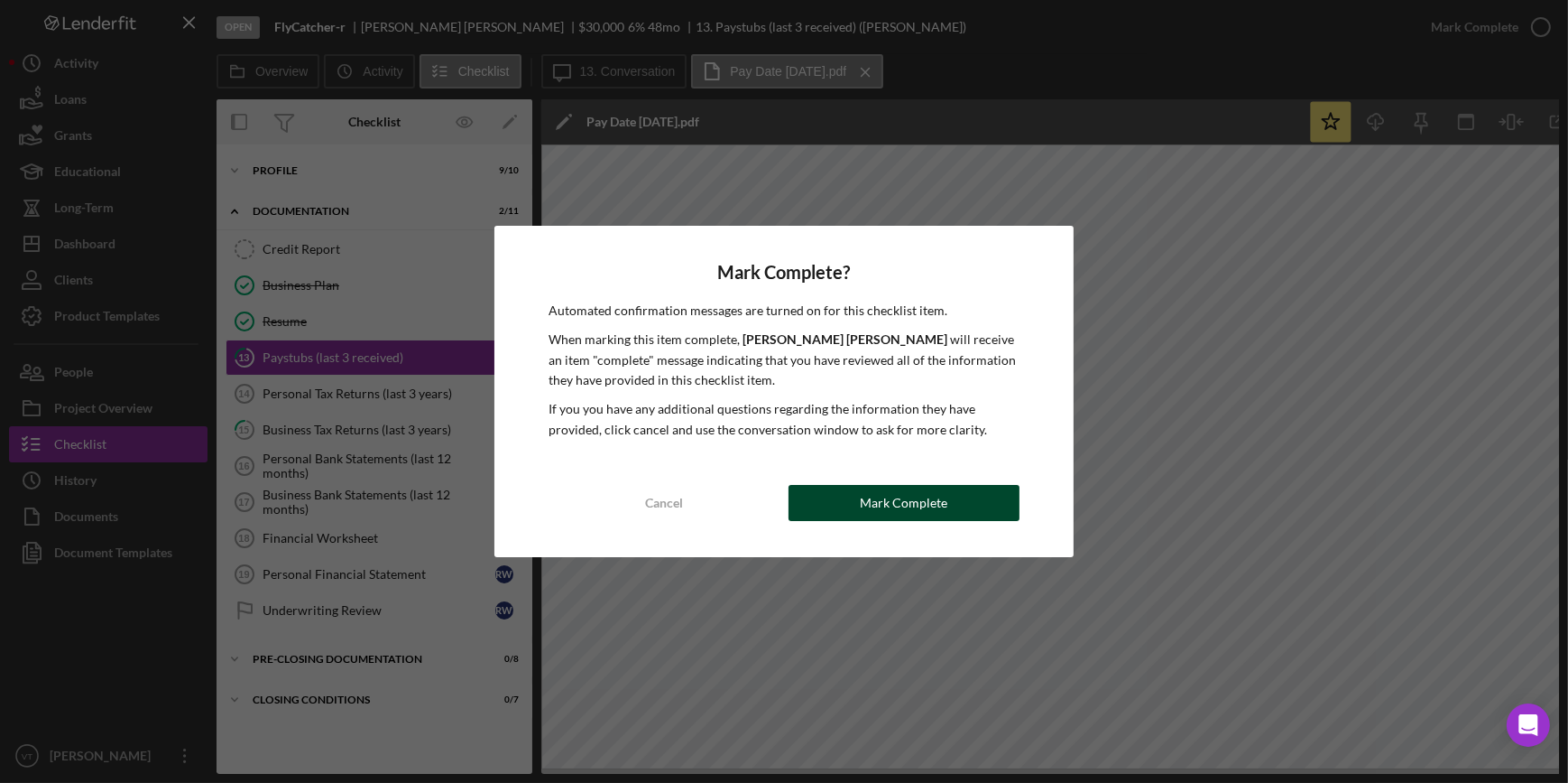
click at [966, 493] on button "Mark Complete" at bounding box center [904, 502] width 231 height 36
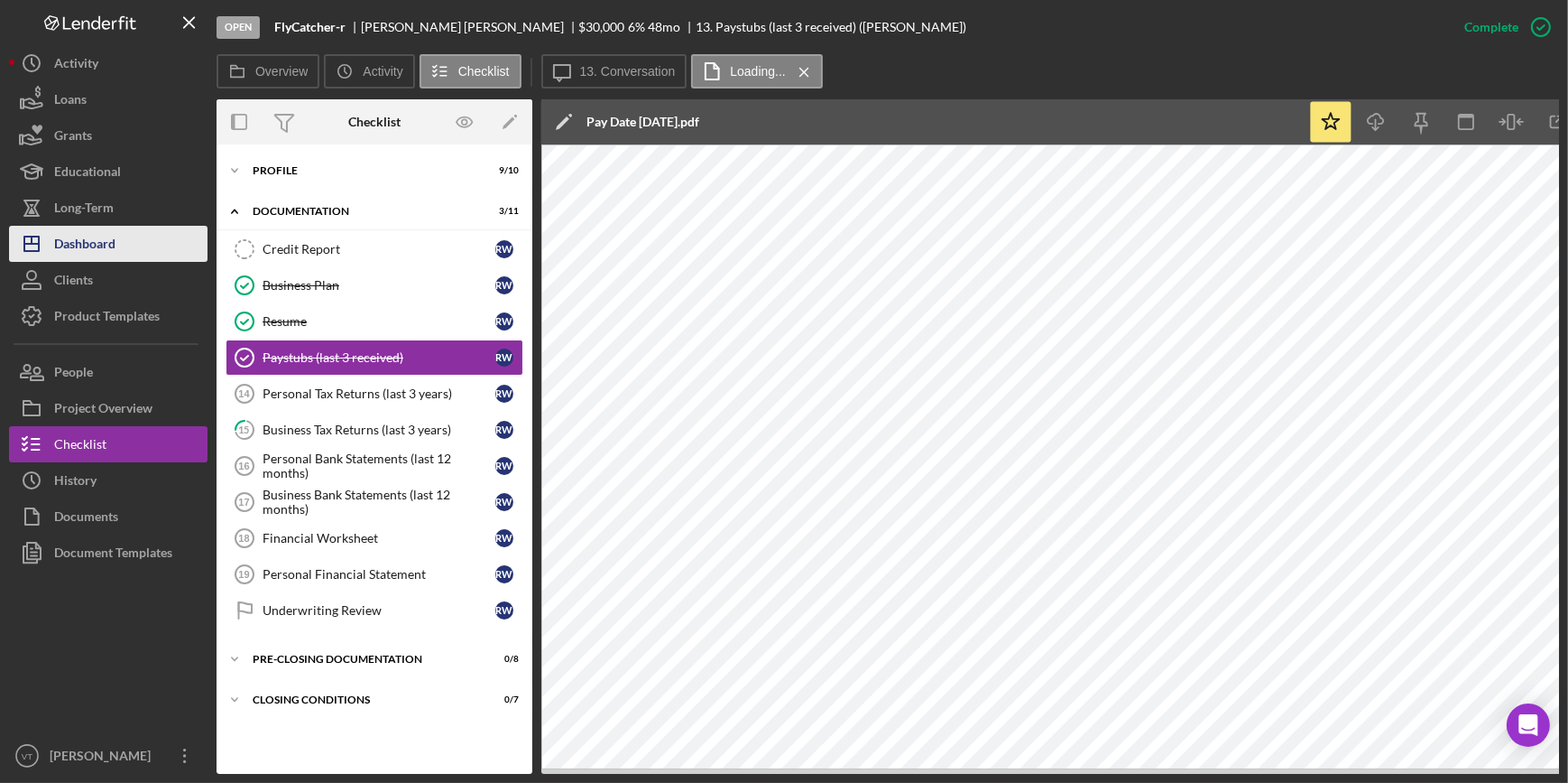
click at [69, 244] on div "Dashboard" at bounding box center [85, 246] width 61 height 41
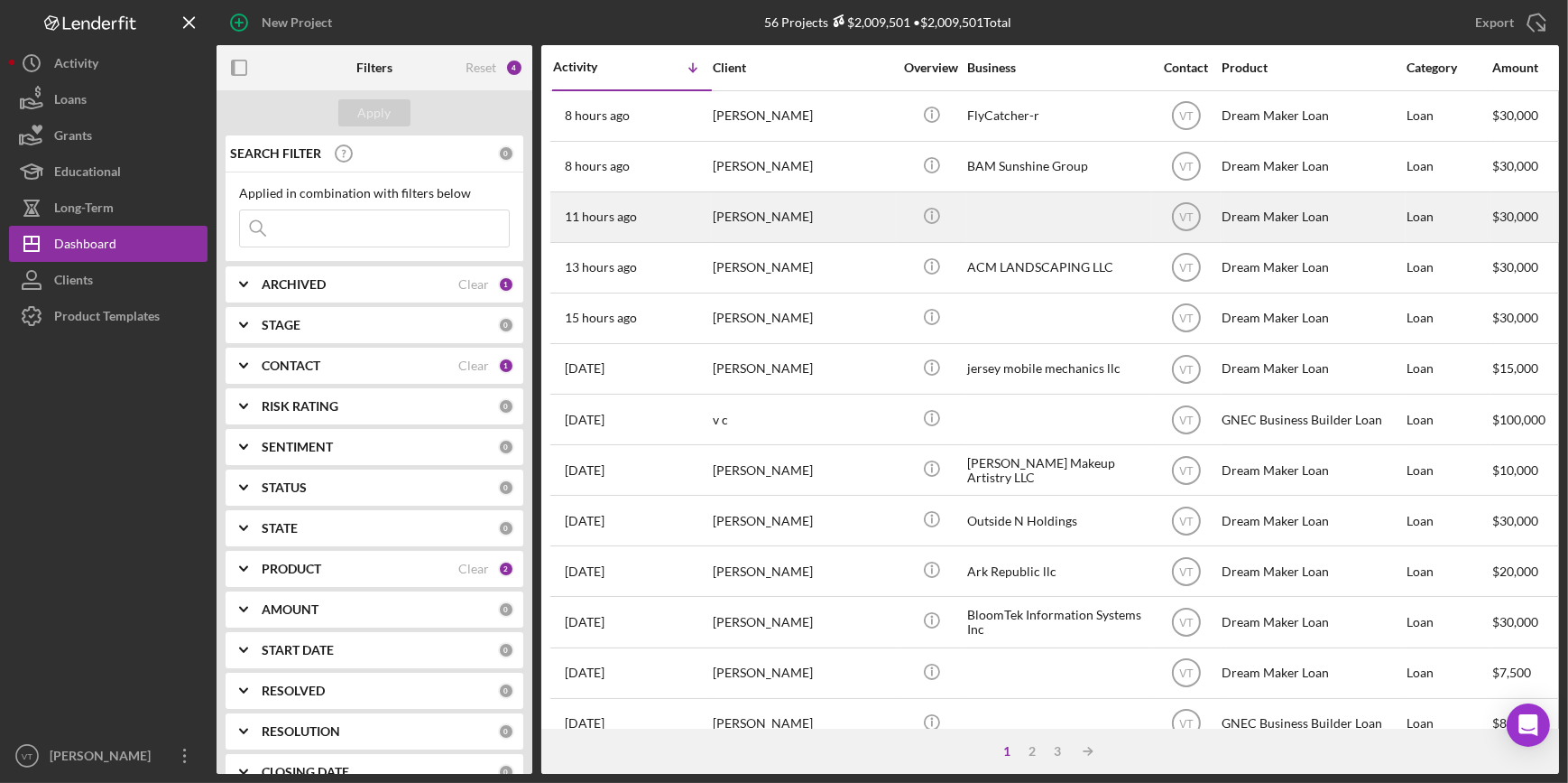
click at [856, 215] on div "Jovan Acree" at bounding box center [802, 217] width 180 height 48
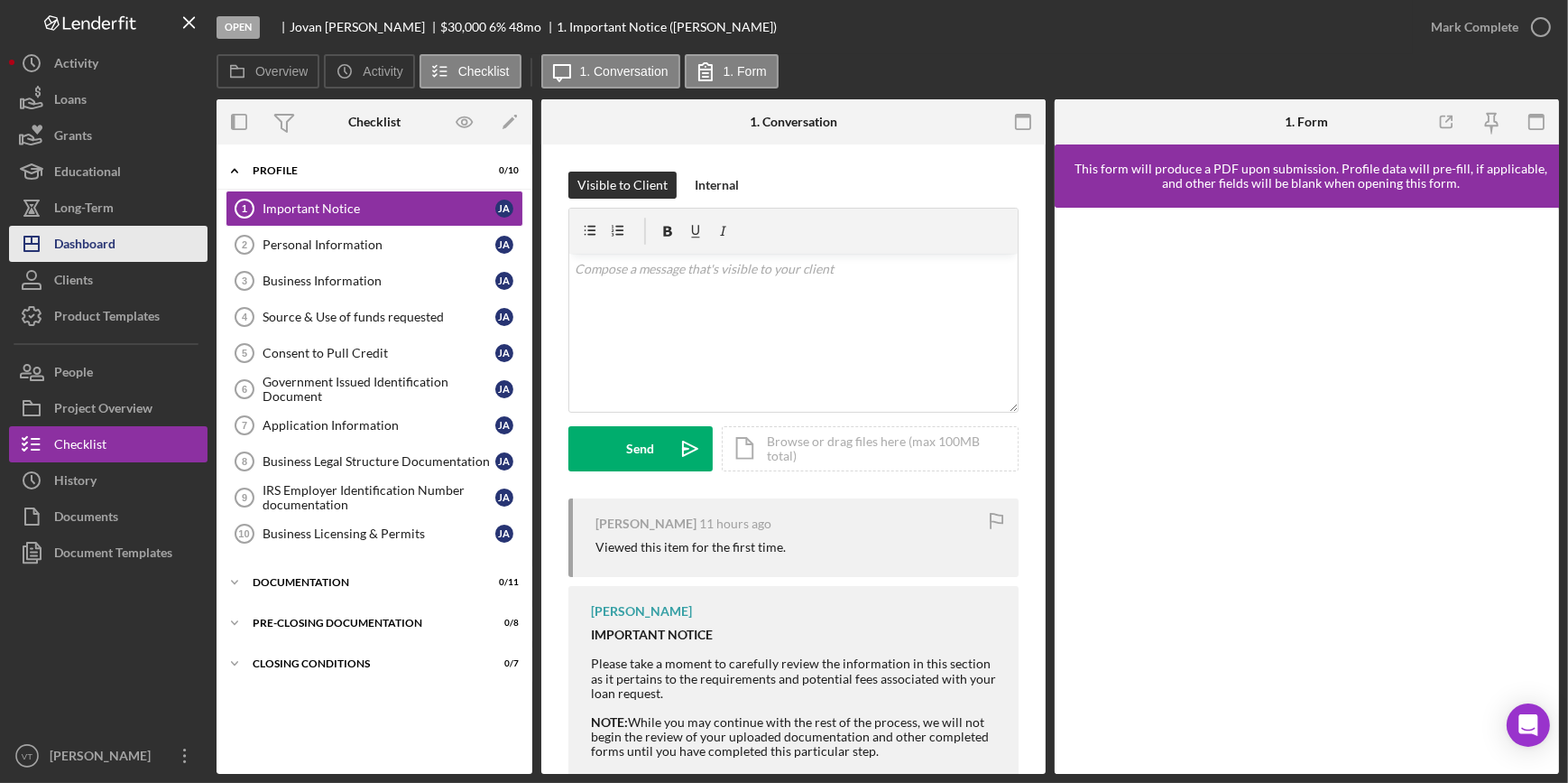
click at [107, 244] on div "Dashboard" at bounding box center [85, 246] width 61 height 41
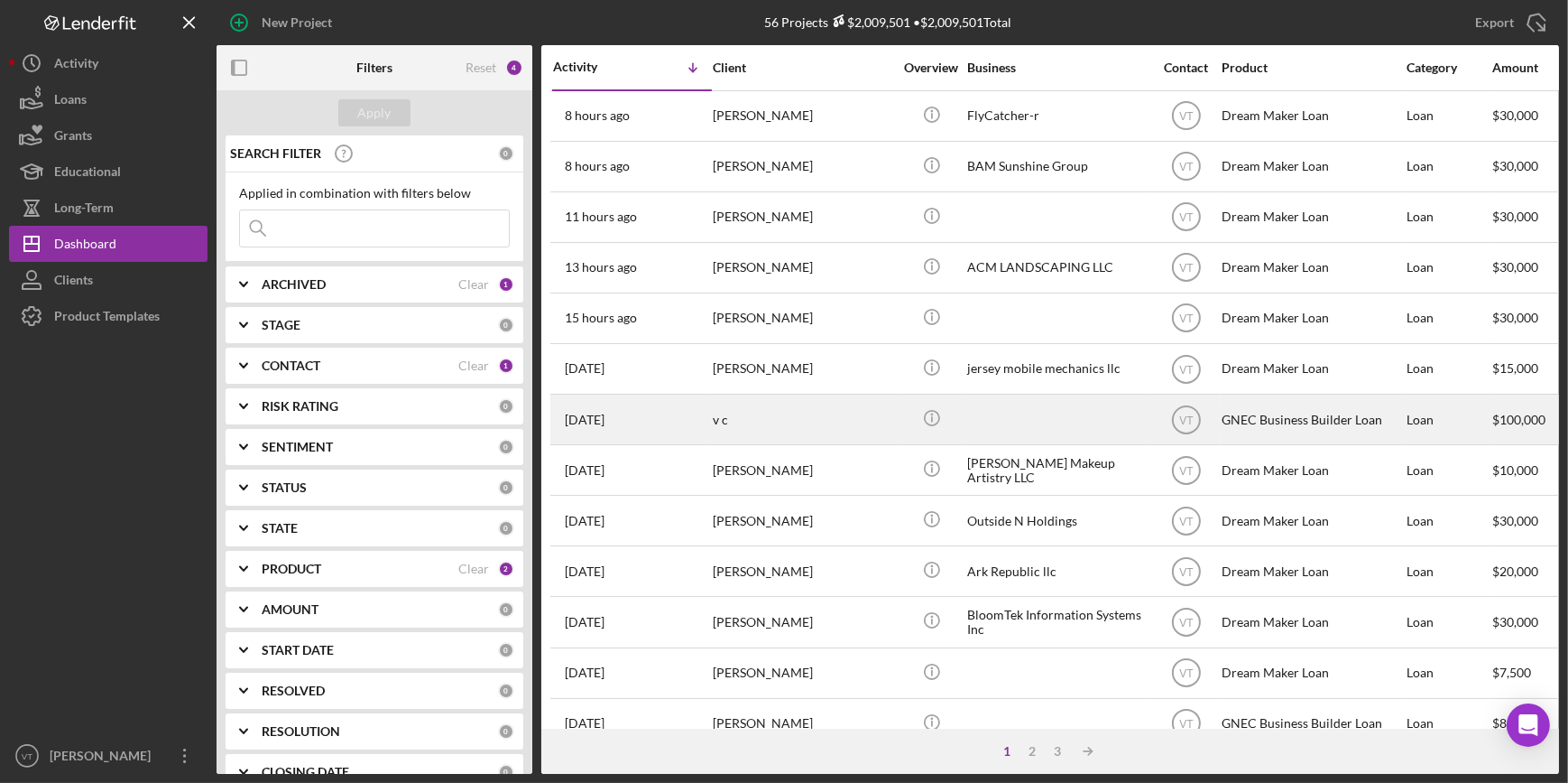
click at [843, 405] on div "v c" at bounding box center [802, 420] width 180 height 48
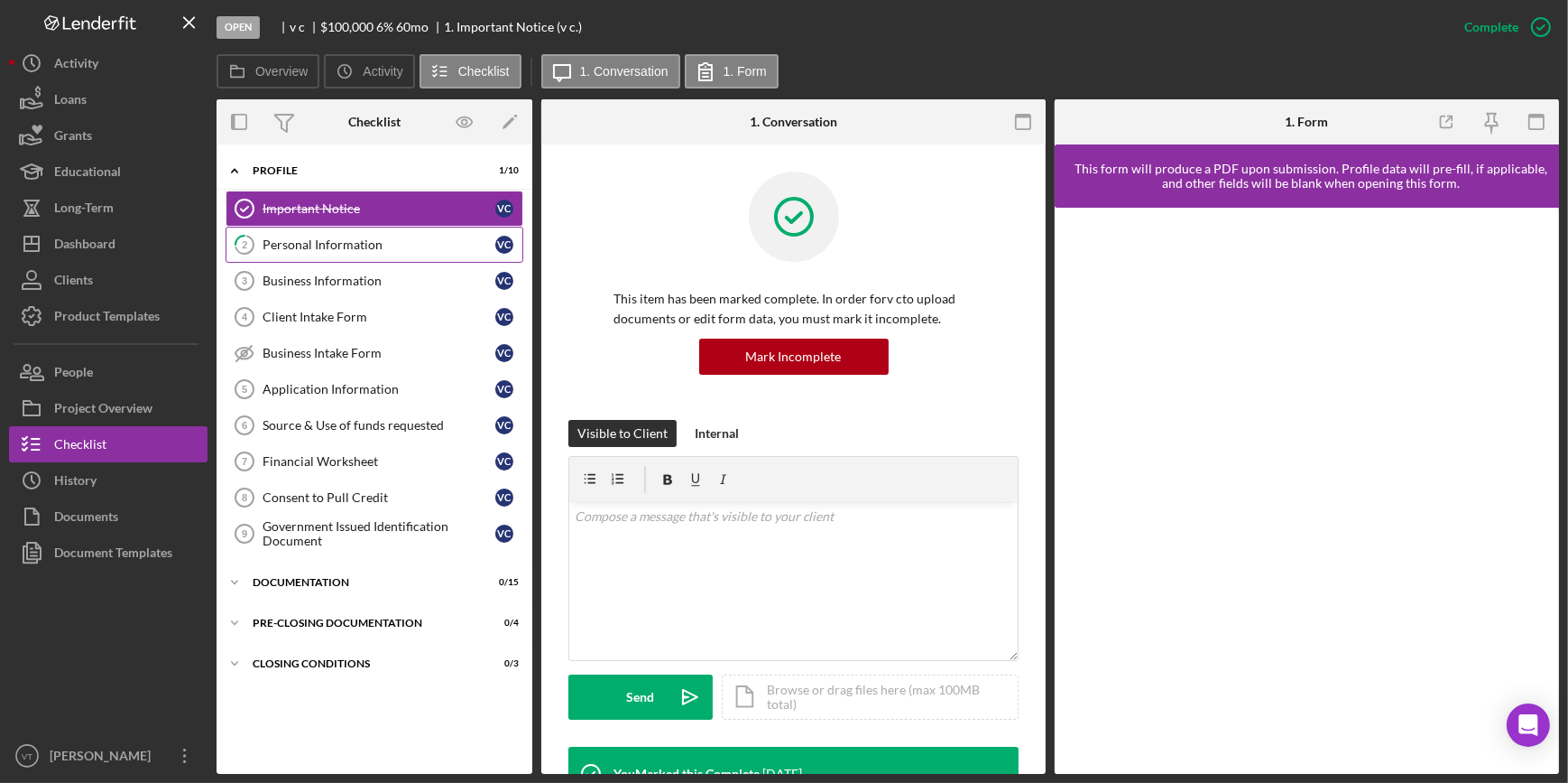
click at [352, 247] on div "Personal Information" at bounding box center [379, 245] width 233 height 15
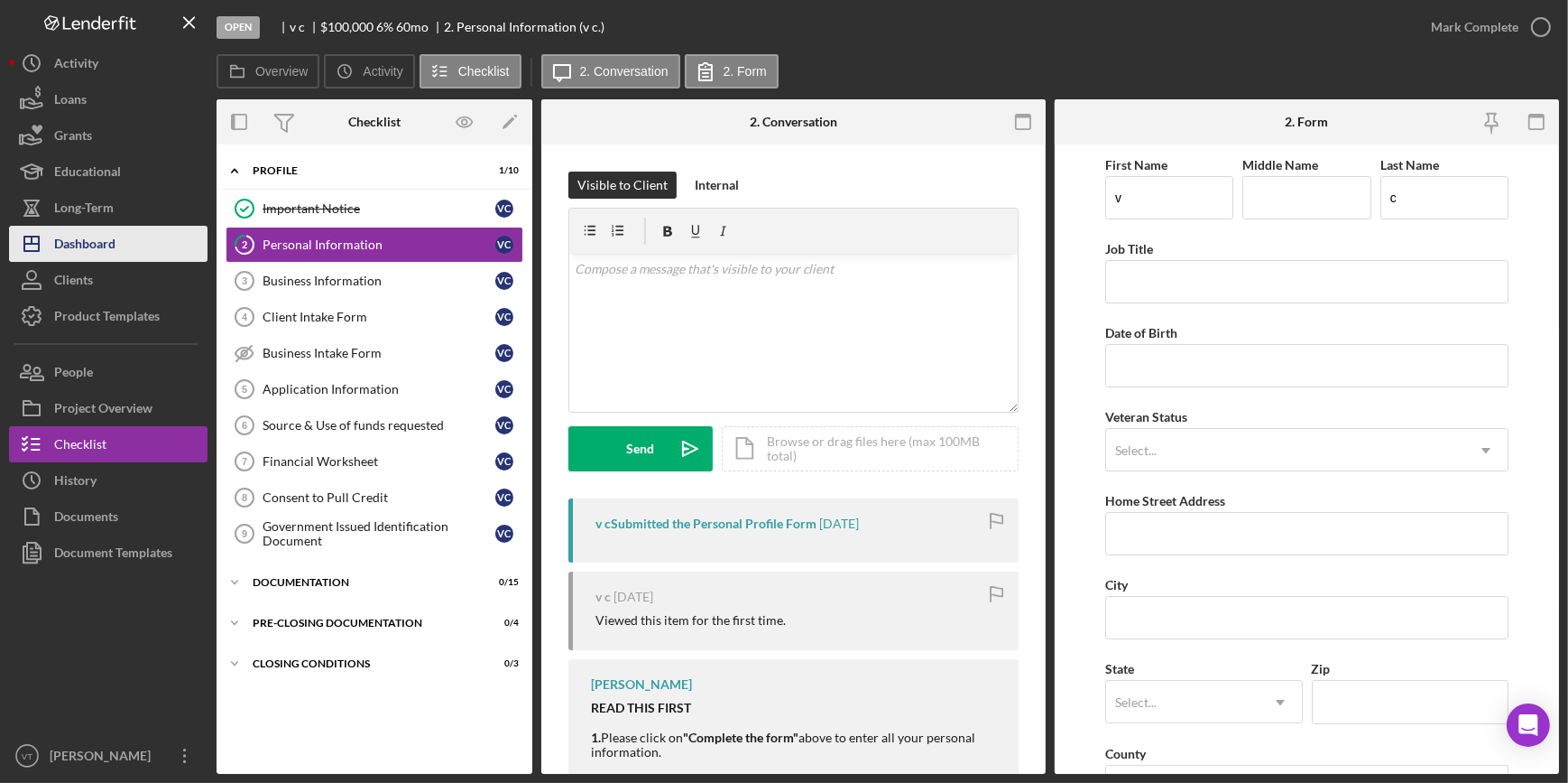
click at [118, 250] on button "Icon/Dashboard Dashboard" at bounding box center [108, 243] width 199 height 36
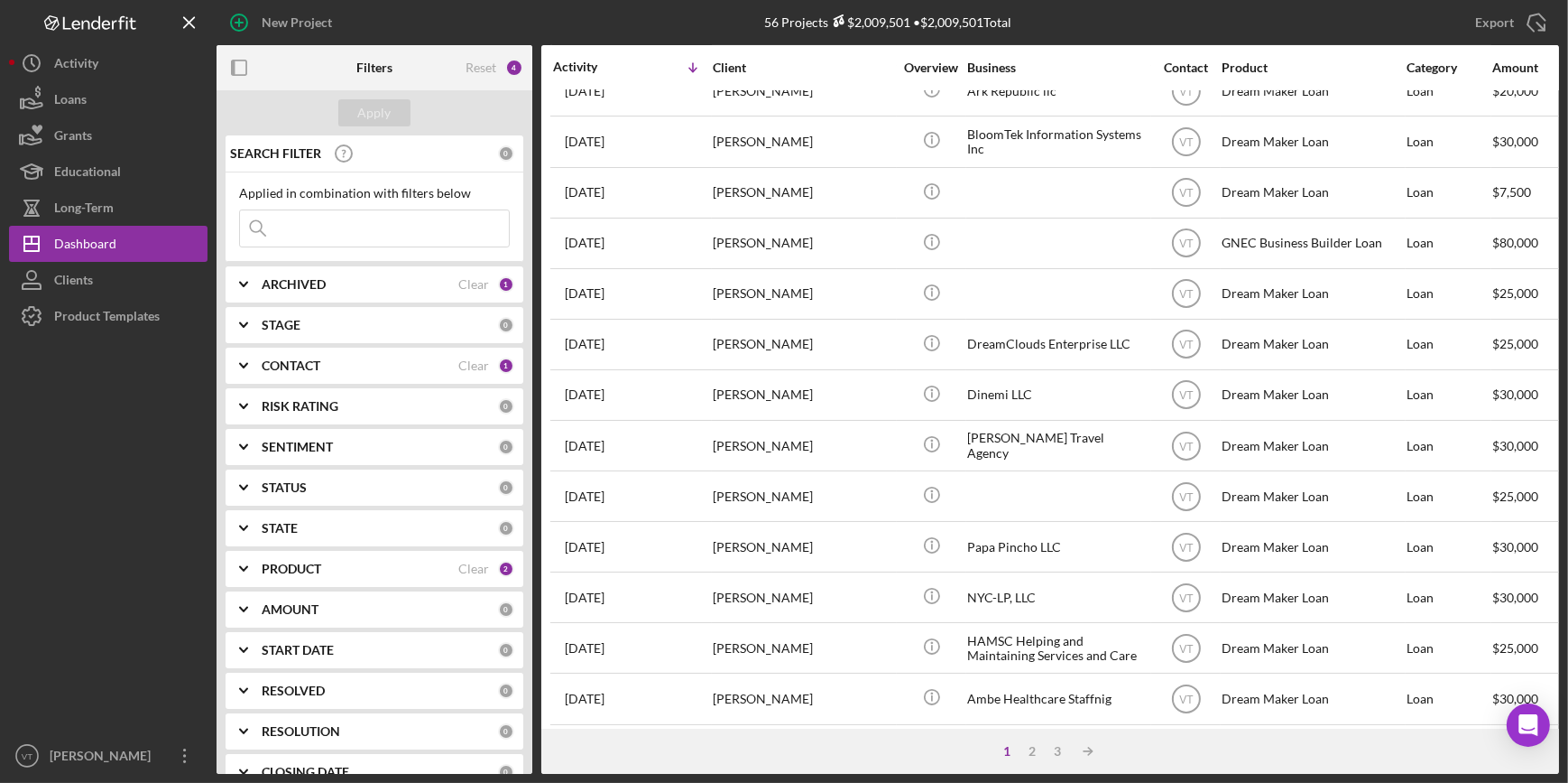
scroll to position [492, 0]
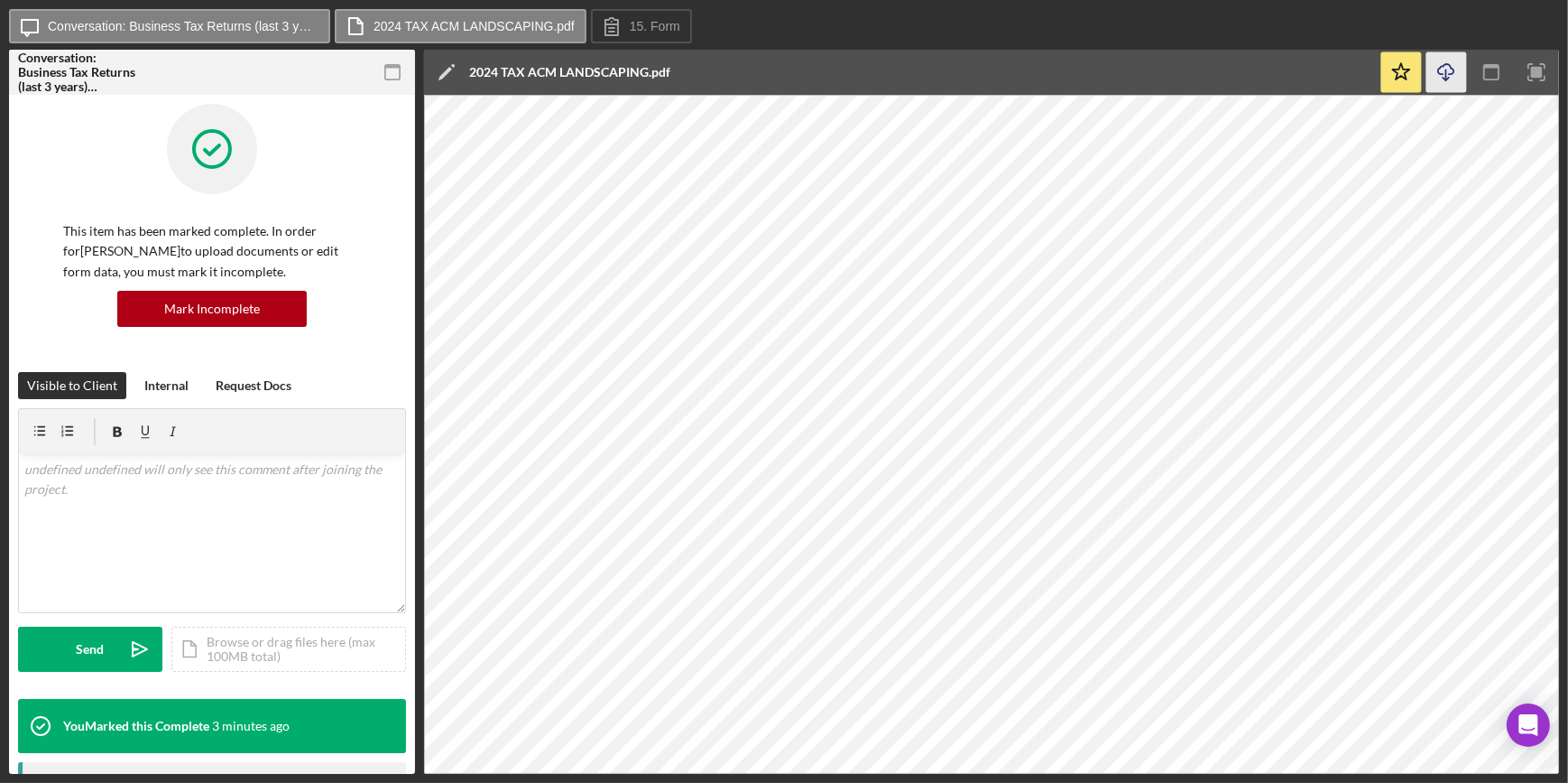
click at [1448, 67] on icon "Icon/Download" at bounding box center [1447, 73] width 41 height 41
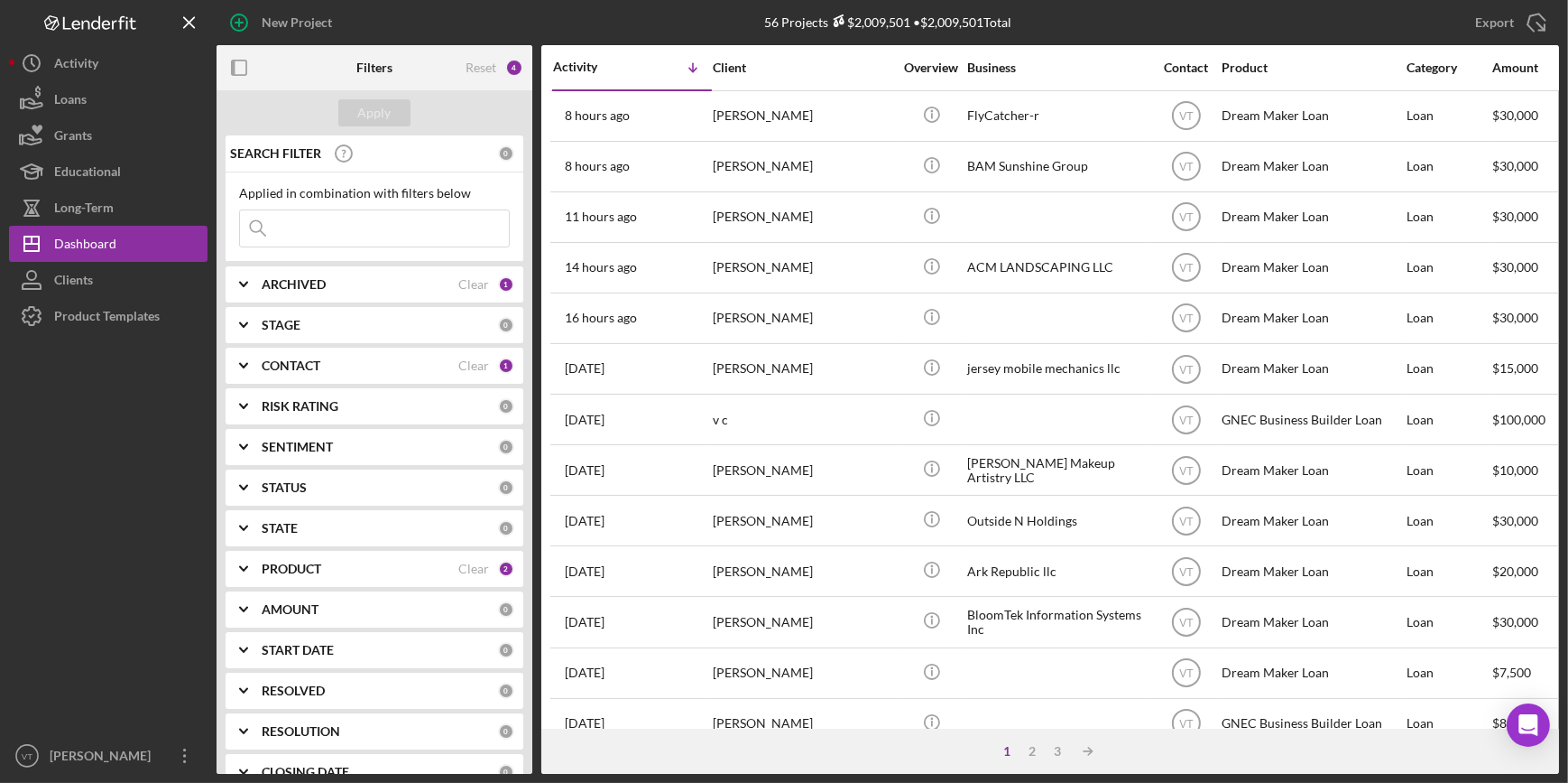
click at [375, 232] on input at bounding box center [374, 227] width 269 height 36
paste input "Osnald"
type input "Osnald"
click at [337, 103] on div "Apply" at bounding box center [374, 113] width 316 height 45
click at [393, 103] on button "Apply" at bounding box center [374, 112] width 72 height 27
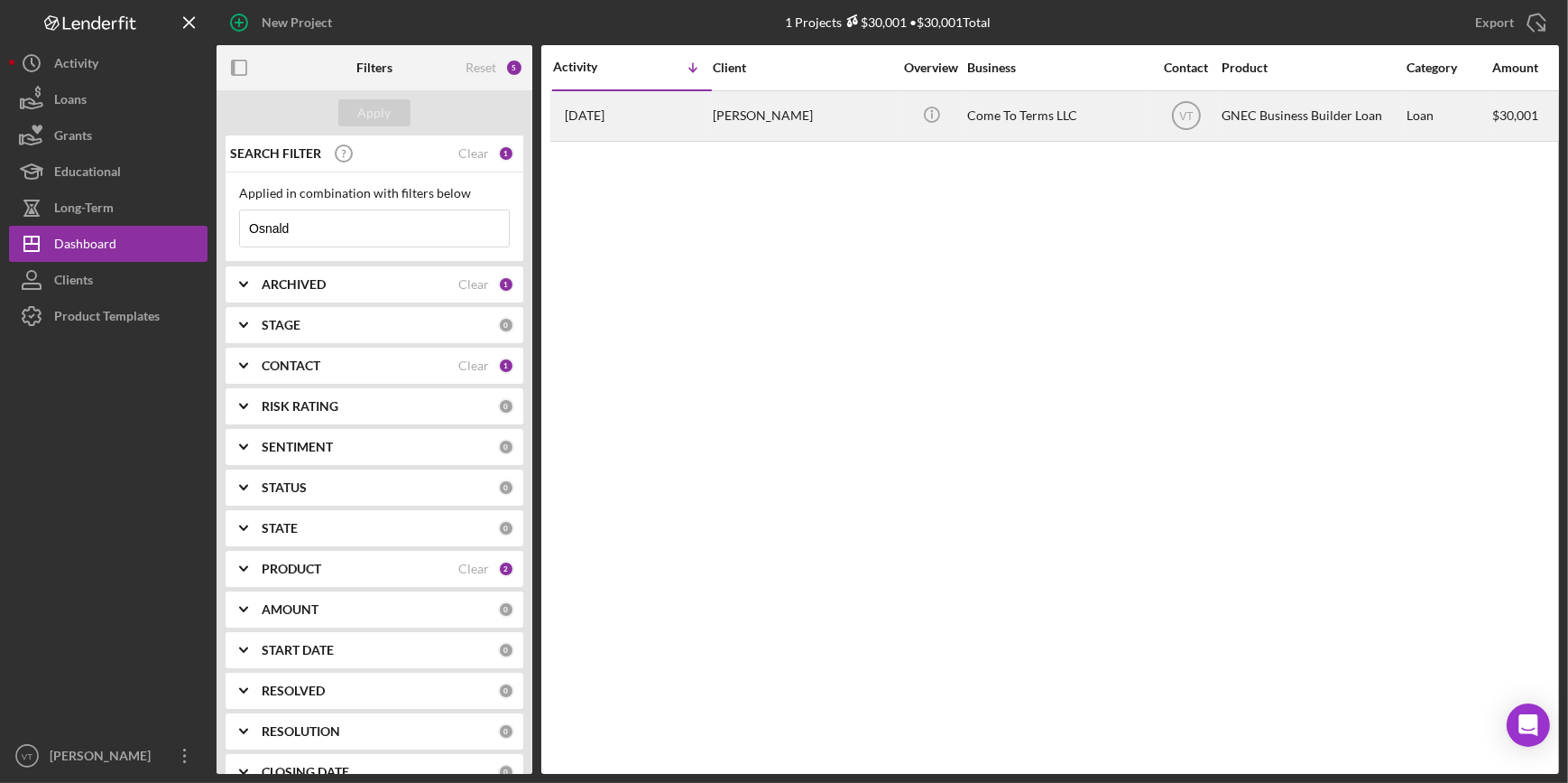
click at [731, 110] on div "Osnald [PERSON_NAME]" at bounding box center [802, 116] width 180 height 48
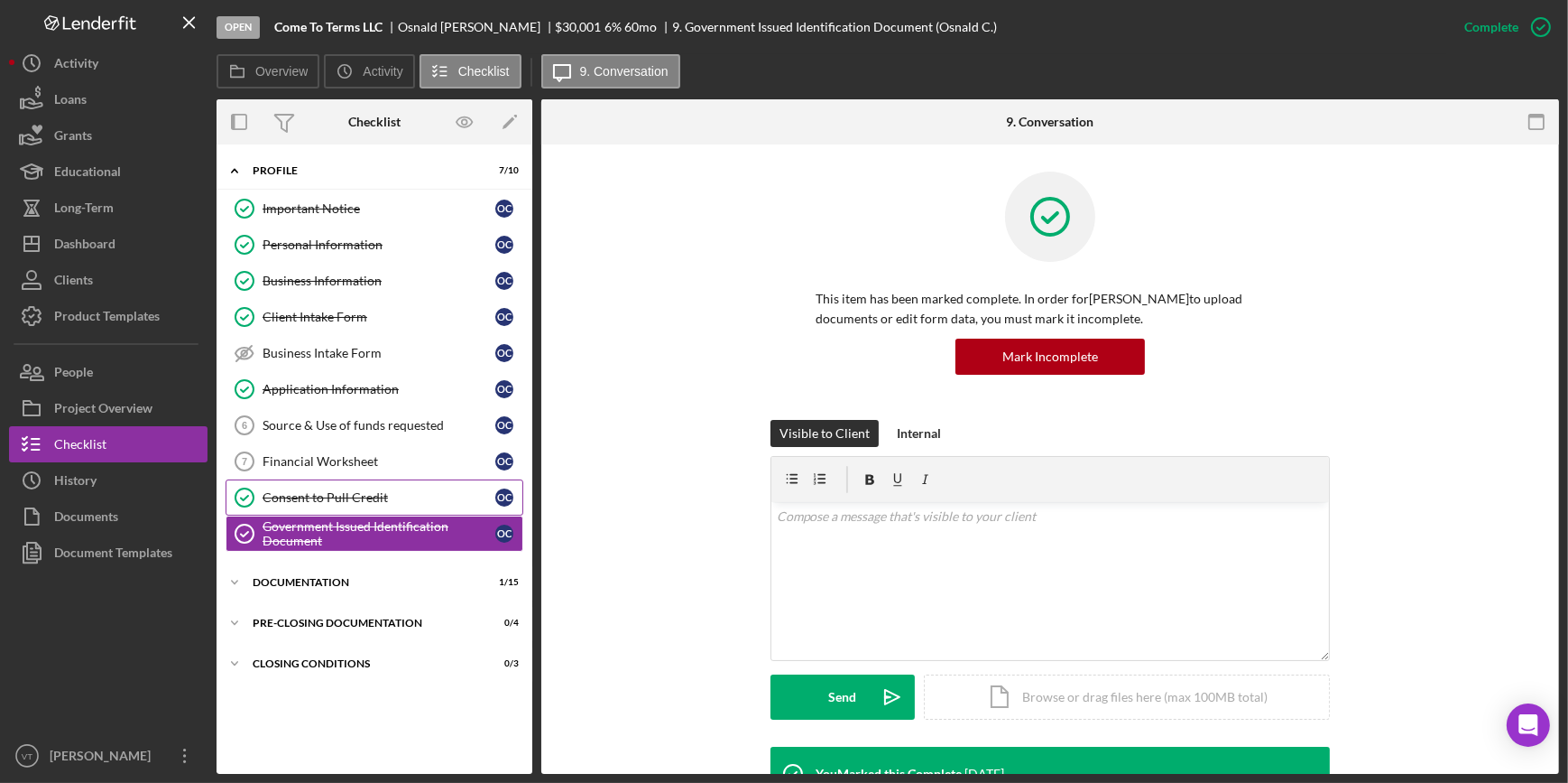
click at [376, 506] on link "Consent to Pull Credit Consent to Pull Credit O C" at bounding box center [374, 496] width 298 height 36
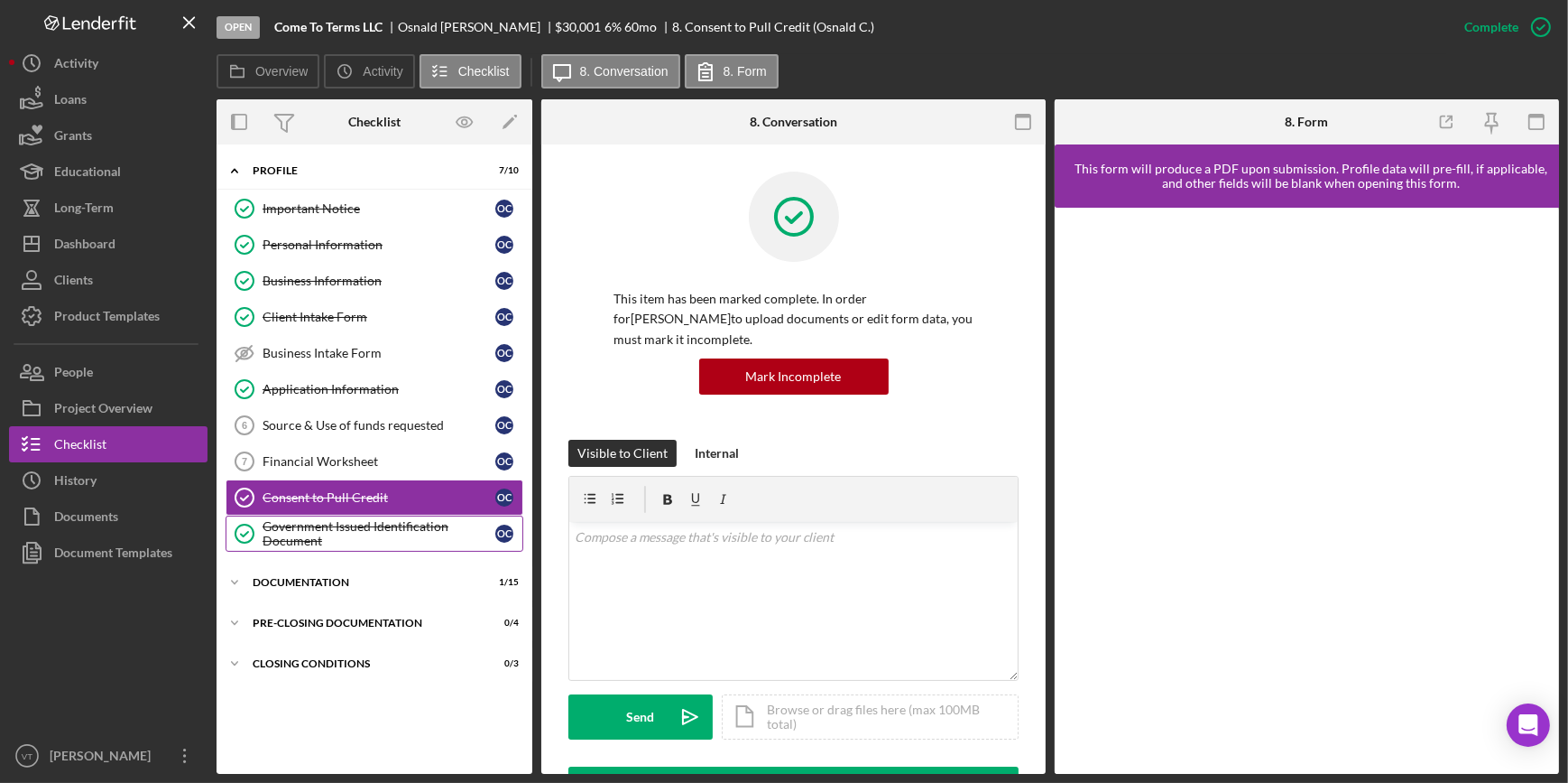
click at [376, 519] on div "Government Issued Identification Document" at bounding box center [379, 532] width 233 height 29
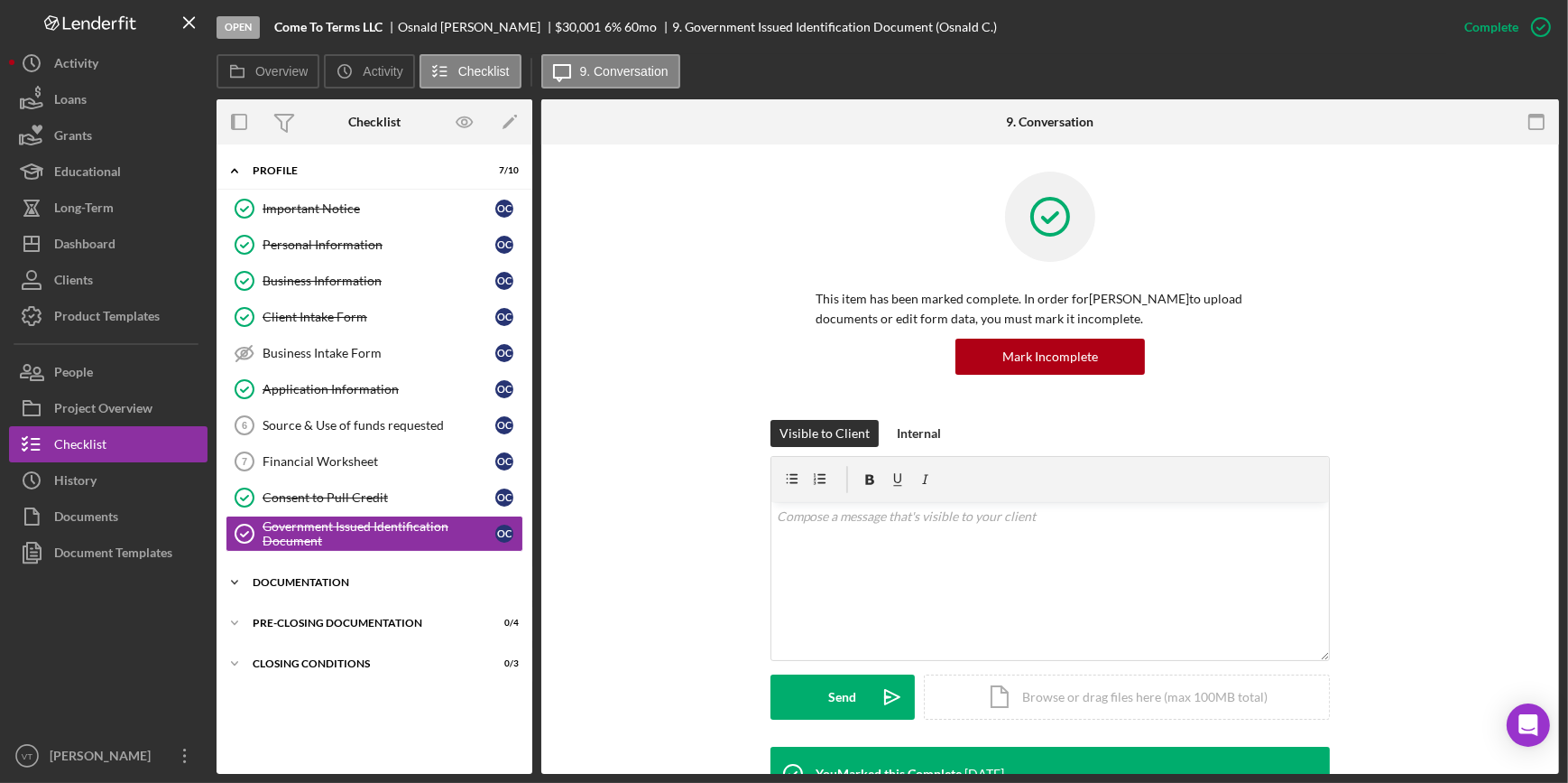
click at [271, 578] on div "Documentation" at bounding box center [381, 582] width 257 height 11
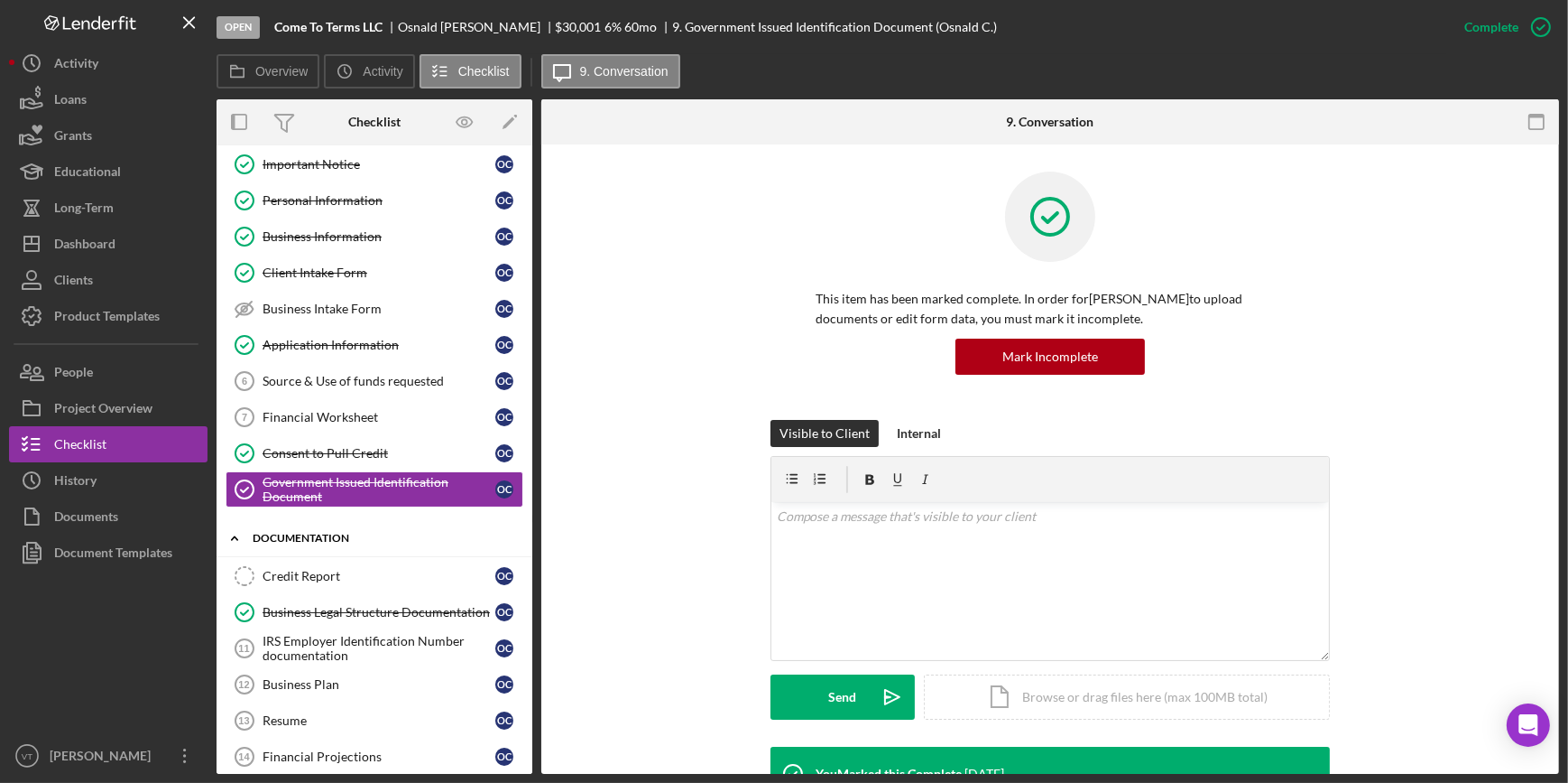
scroll to position [81, 0]
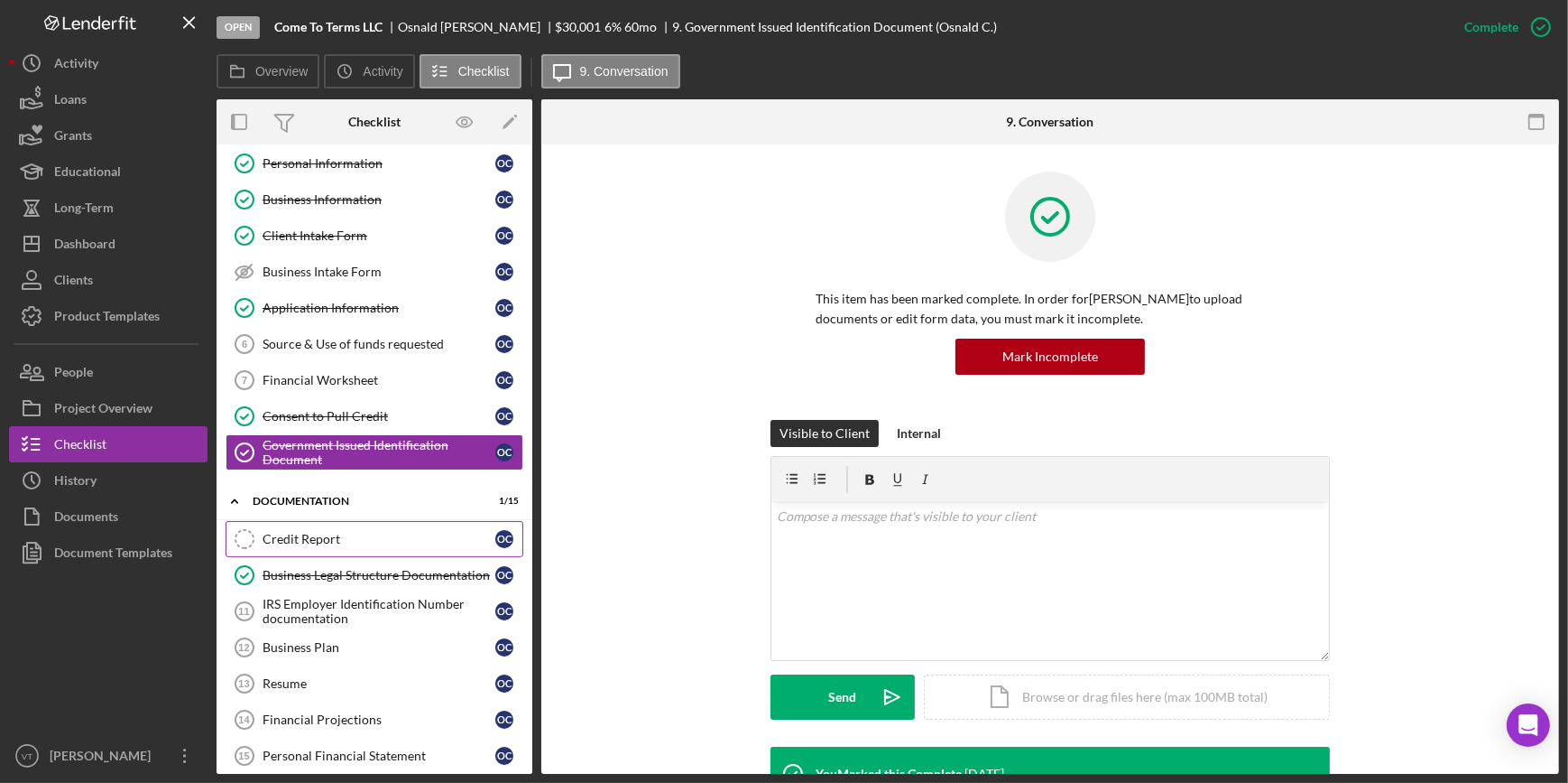
click at [269, 534] on div "Credit Report" at bounding box center [379, 539] width 233 height 15
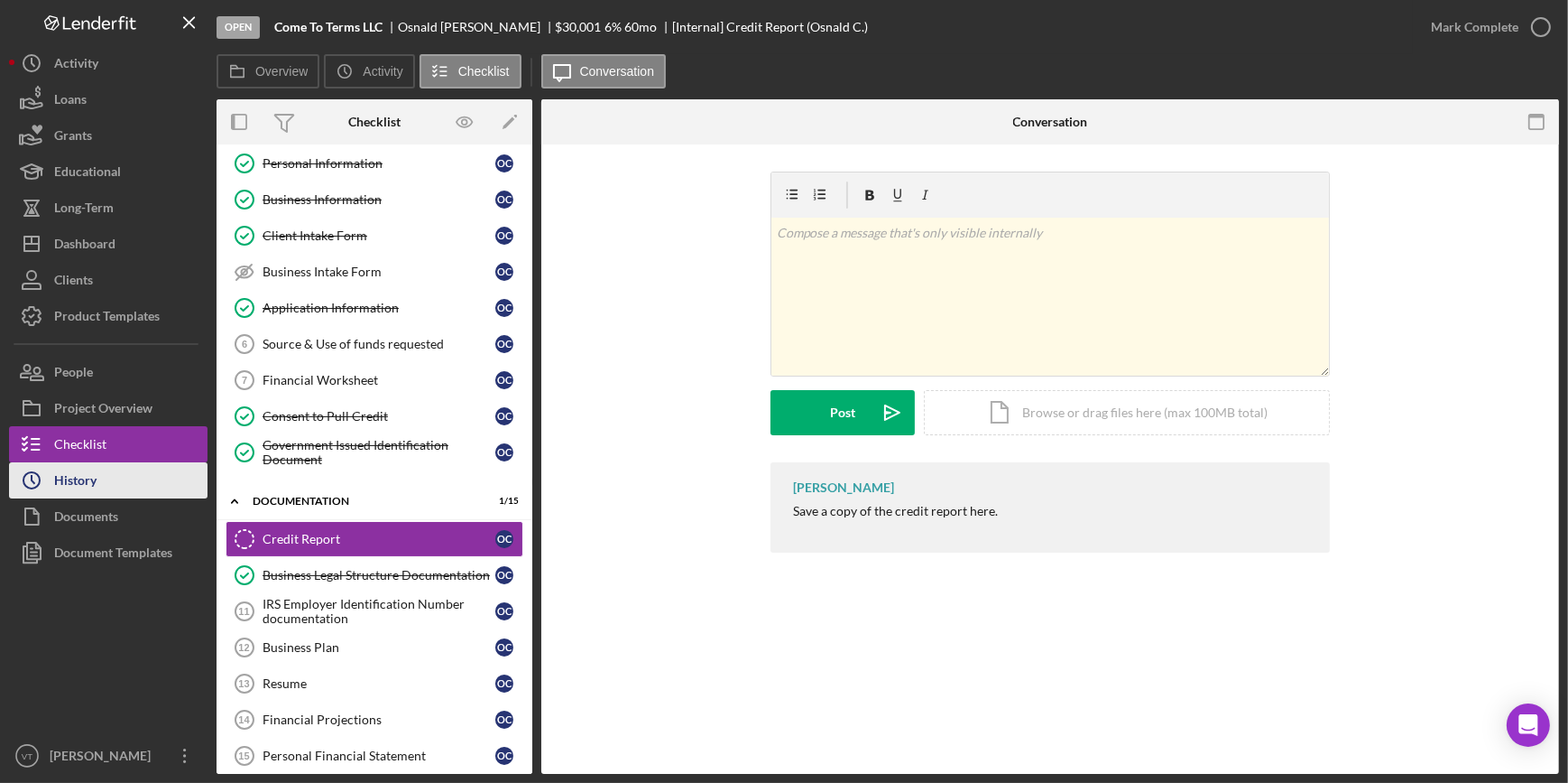
click at [97, 481] on button "Icon/History History" at bounding box center [108, 480] width 199 height 36
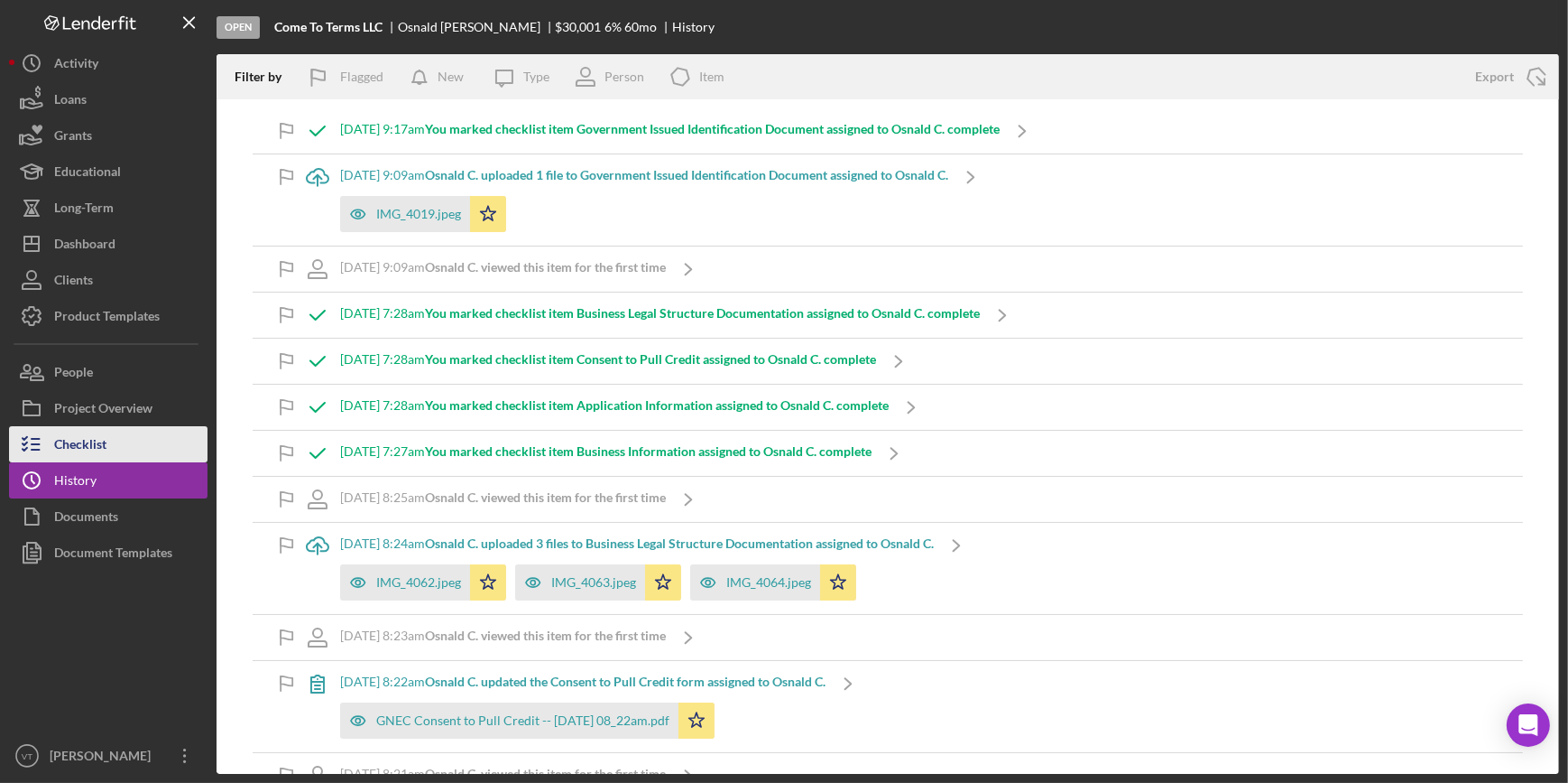
click at [127, 451] on button "Checklist" at bounding box center [108, 444] width 199 height 36
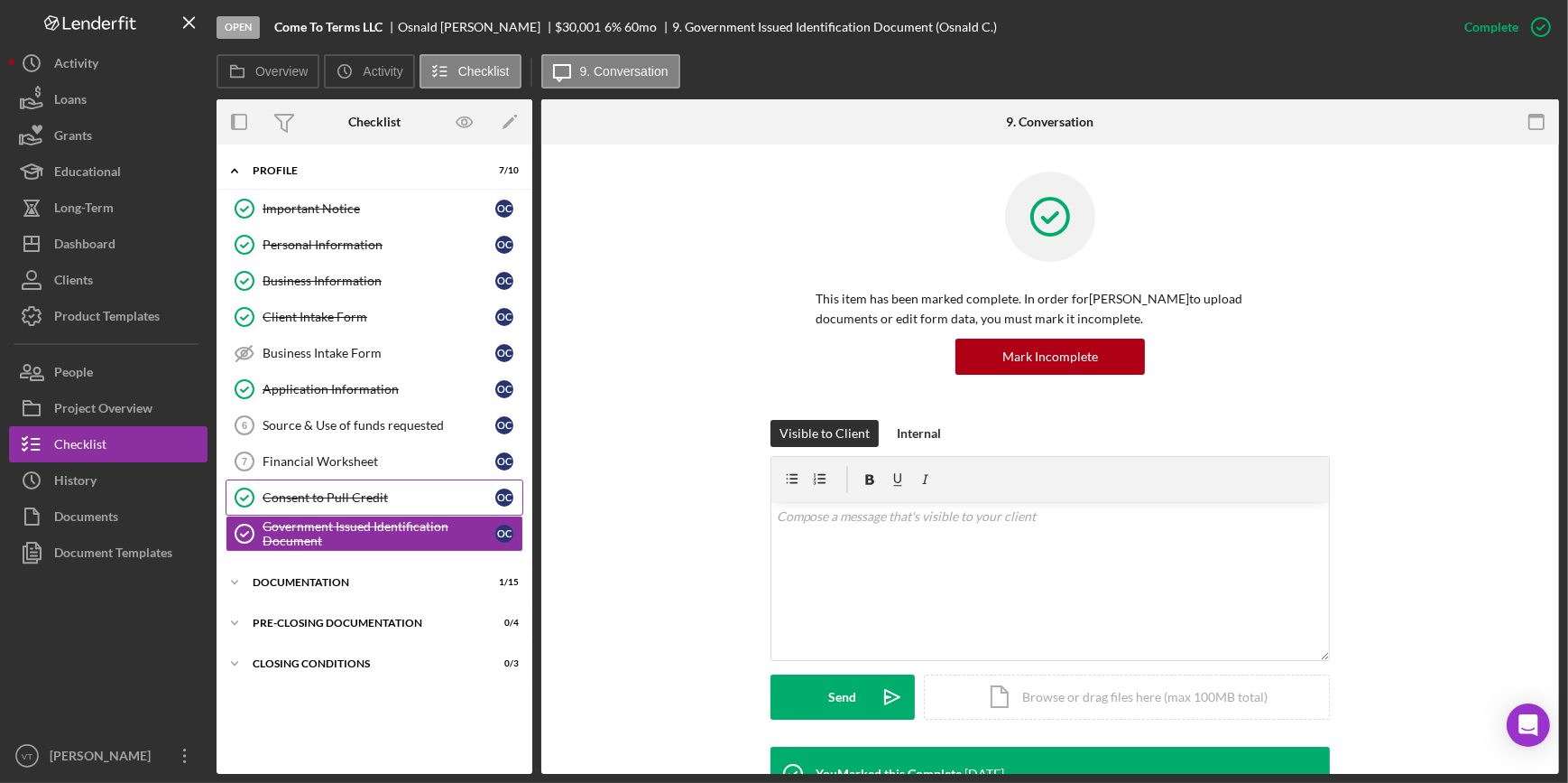
click at [346, 499] on div "Consent to Pull Credit" at bounding box center [379, 497] width 233 height 15
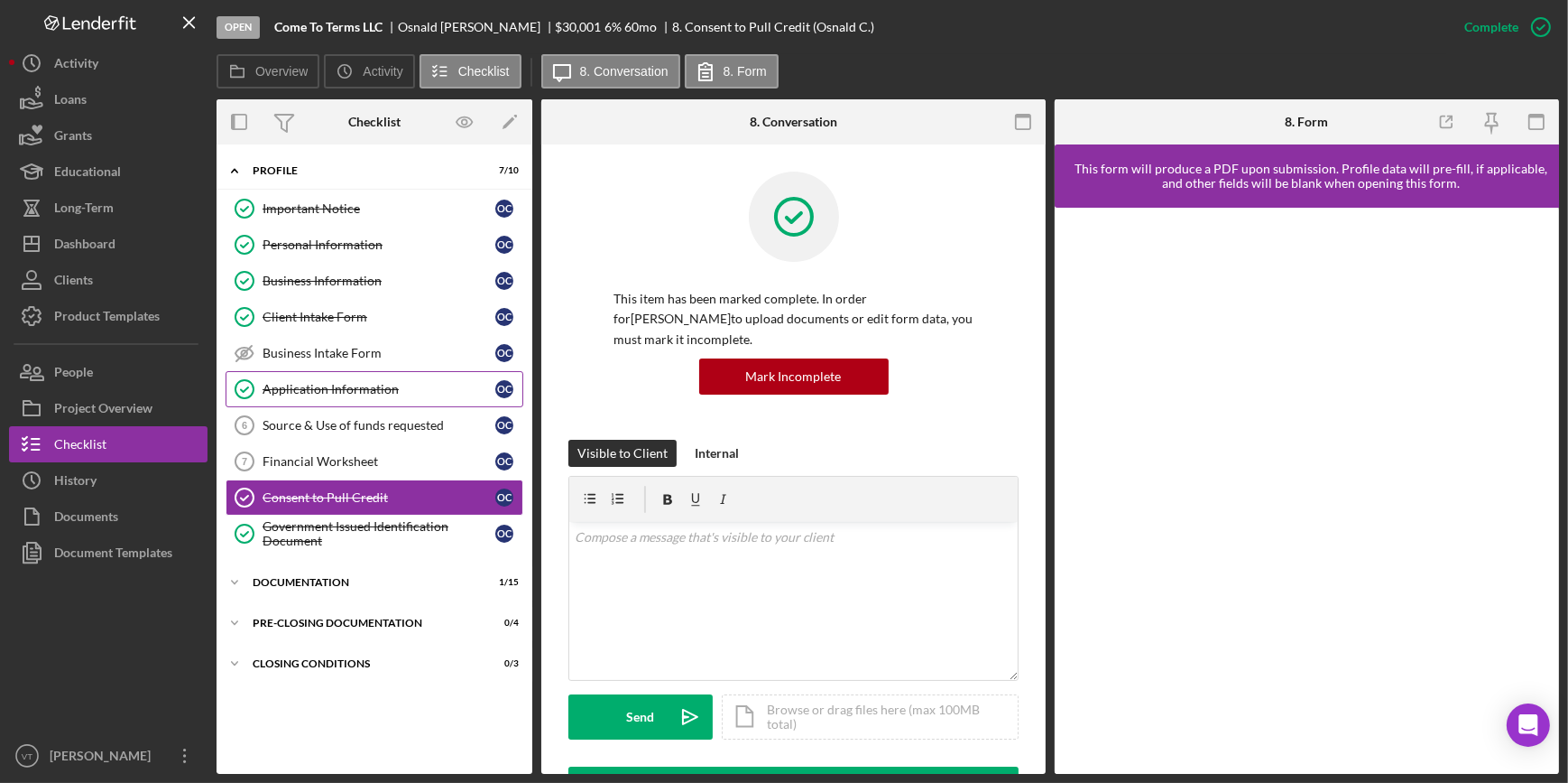
click at [300, 383] on div "Application Information" at bounding box center [379, 389] width 233 height 15
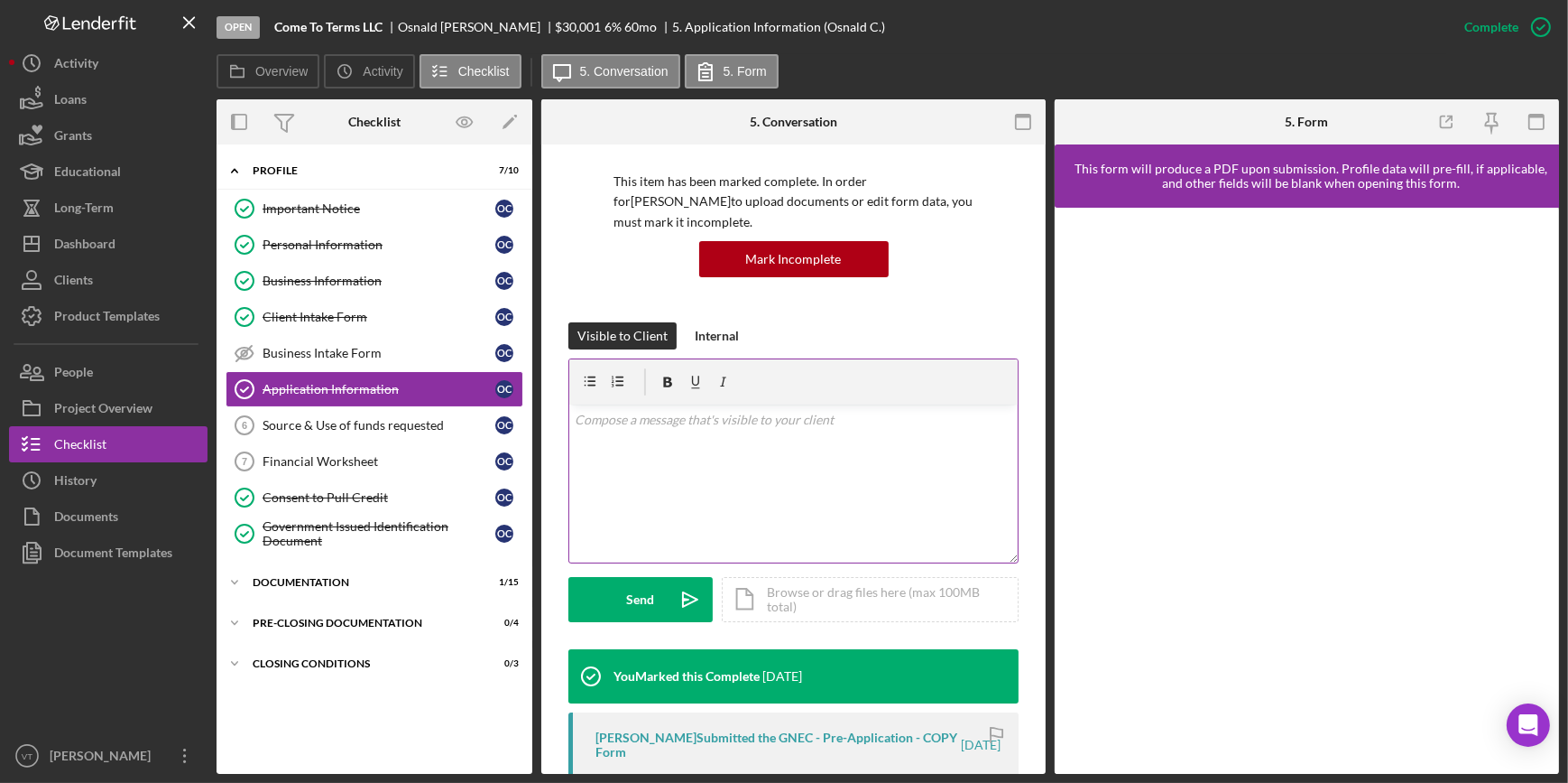
scroll to position [410, 0]
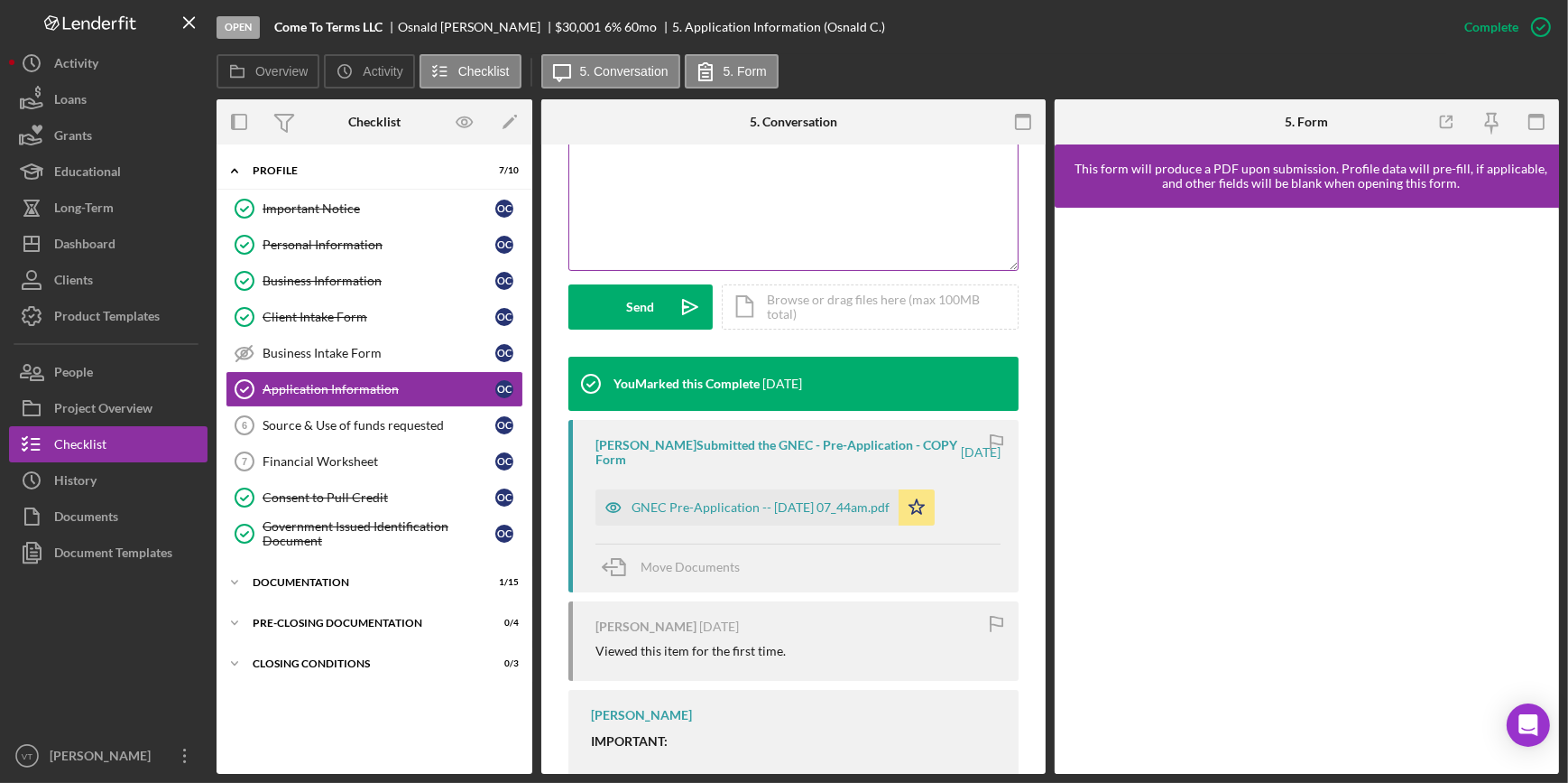
click at [755, 510] on div "GNEC Pre-Application -- 2025-09-15 07_44am.pdf" at bounding box center [760, 508] width 258 height 15
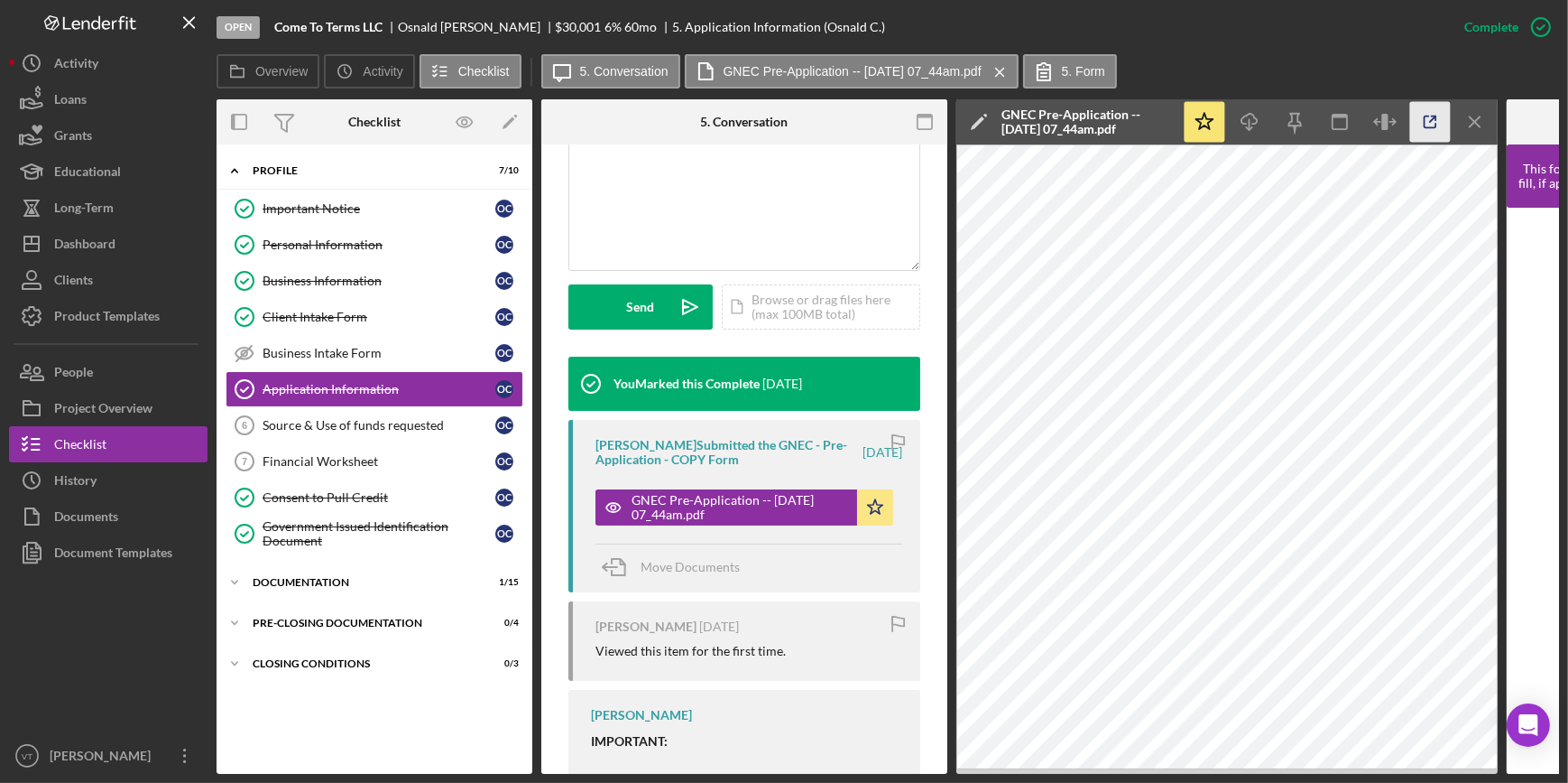
click at [1428, 122] on icon "button" at bounding box center [1430, 122] width 41 height 41
click at [82, 249] on div "Dashboard" at bounding box center [85, 246] width 61 height 41
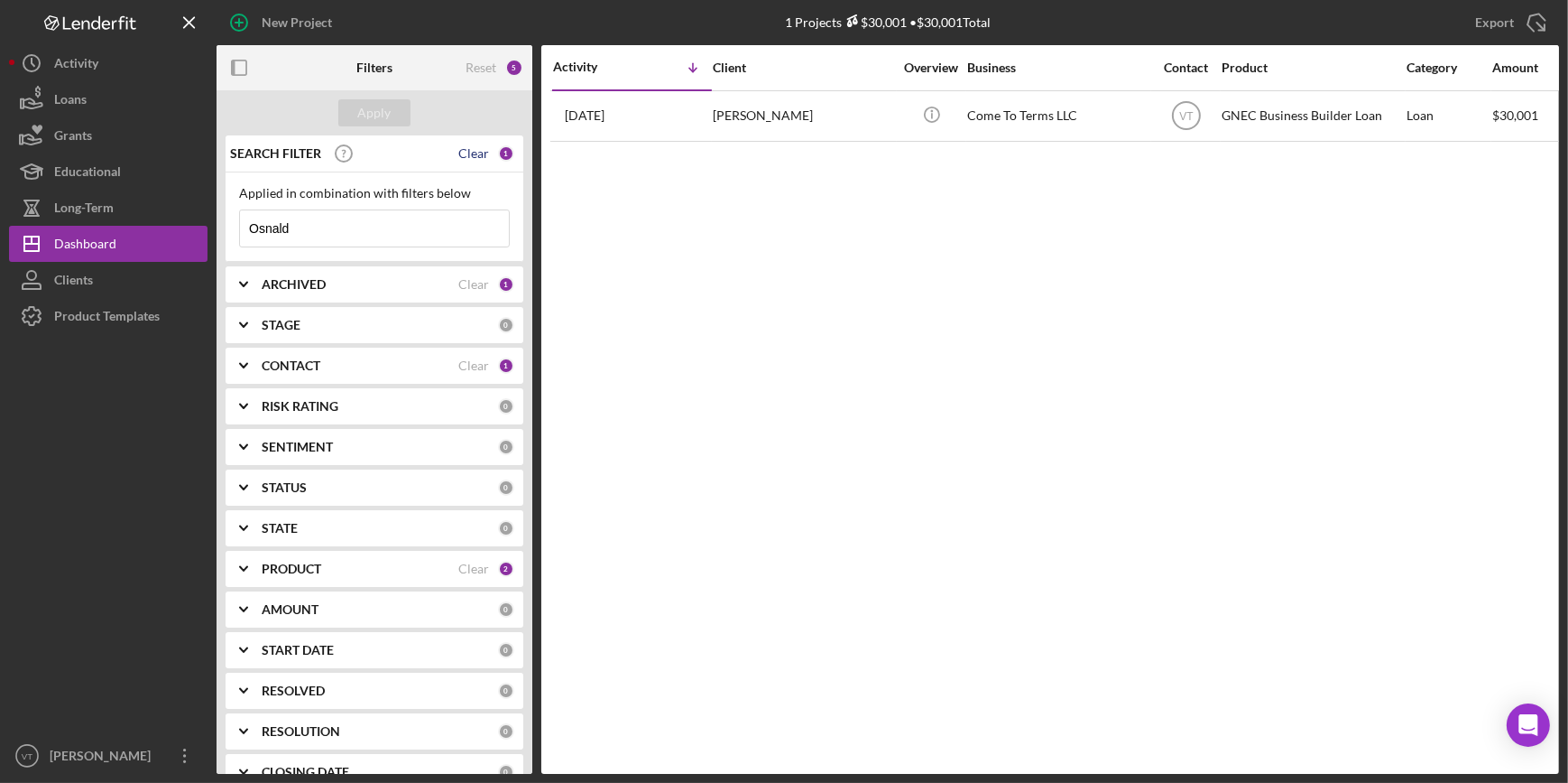
click at [466, 148] on div "Clear" at bounding box center [473, 153] width 30 height 15
click at [361, 106] on div "Apply" at bounding box center [375, 112] width 33 height 27
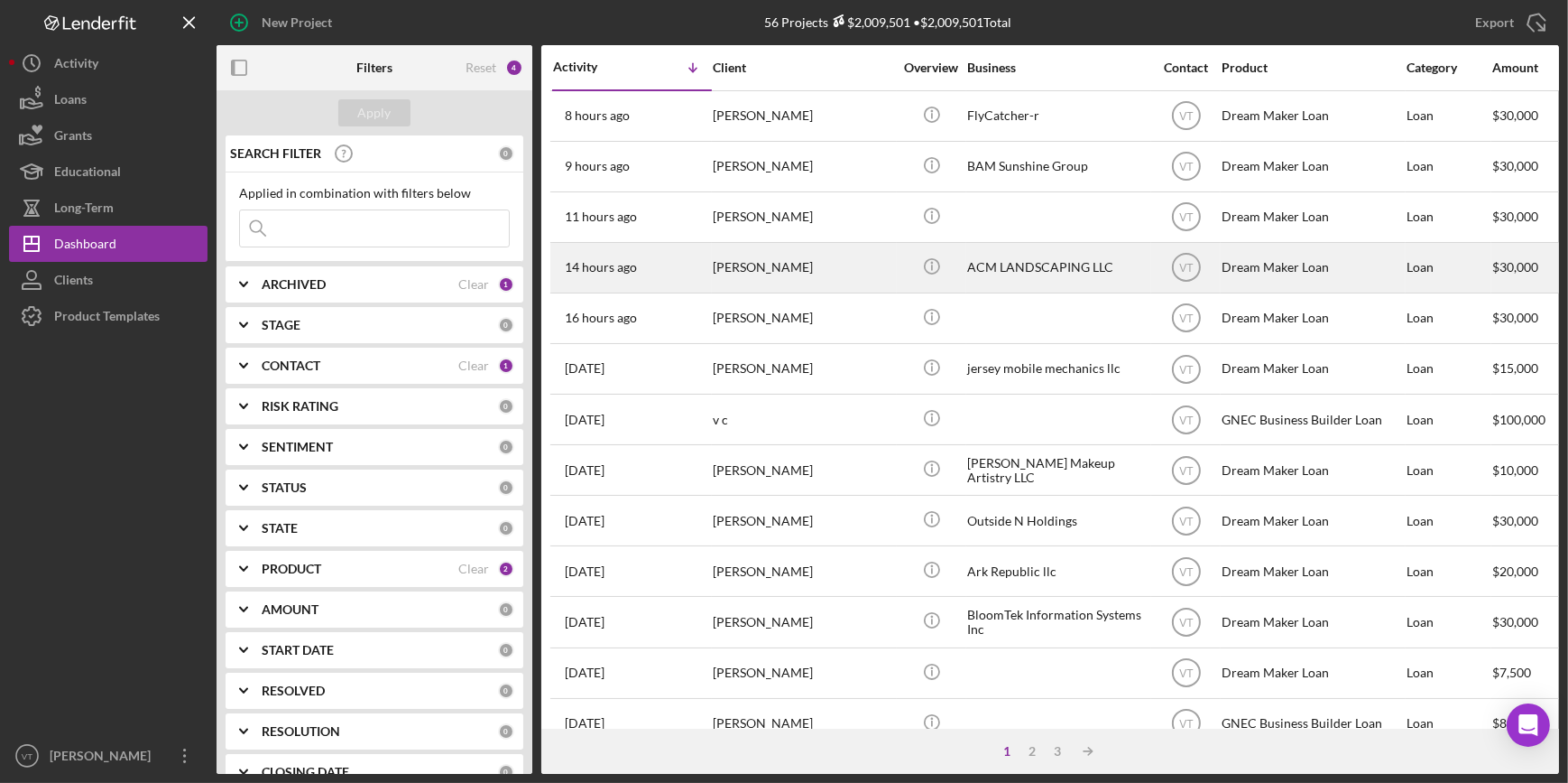
click at [837, 263] on div "[PERSON_NAME]" at bounding box center [802, 268] width 180 height 48
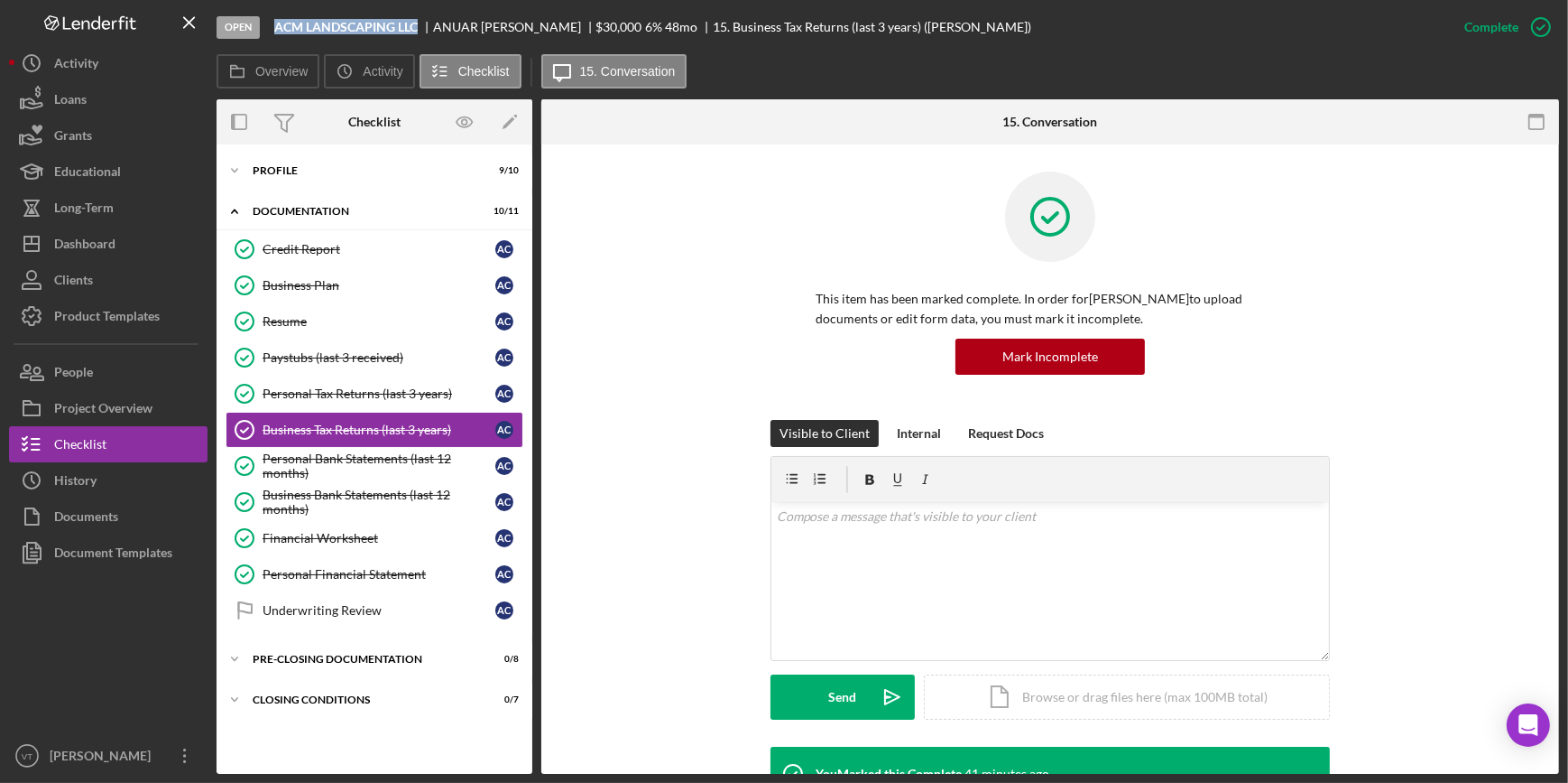
drag, startPoint x: 418, startPoint y: 20, endPoint x: 258, endPoint y: 30, distance: 160.3
click at [258, 30] on div "Open ACM LANDSCAPING LLC [PERSON_NAME] $30,000 $30,000 6 % 48 mo 15. Business T…" at bounding box center [831, 27] width 1230 height 55
copy div "ACM LANDSCAPING LLC"
click at [343, 18] on div "Open ACM LANDSCAPING LLC [PERSON_NAME] $30,000 $30,000 6 % 48 mo 15. Business T…" at bounding box center [831, 27] width 1230 height 55
click at [352, 43] on div "Open ACM LANDSCAPING LLC [PERSON_NAME] $30,000 $30,000 6 % 48 mo 15. Business T…" at bounding box center [831, 27] width 1230 height 55
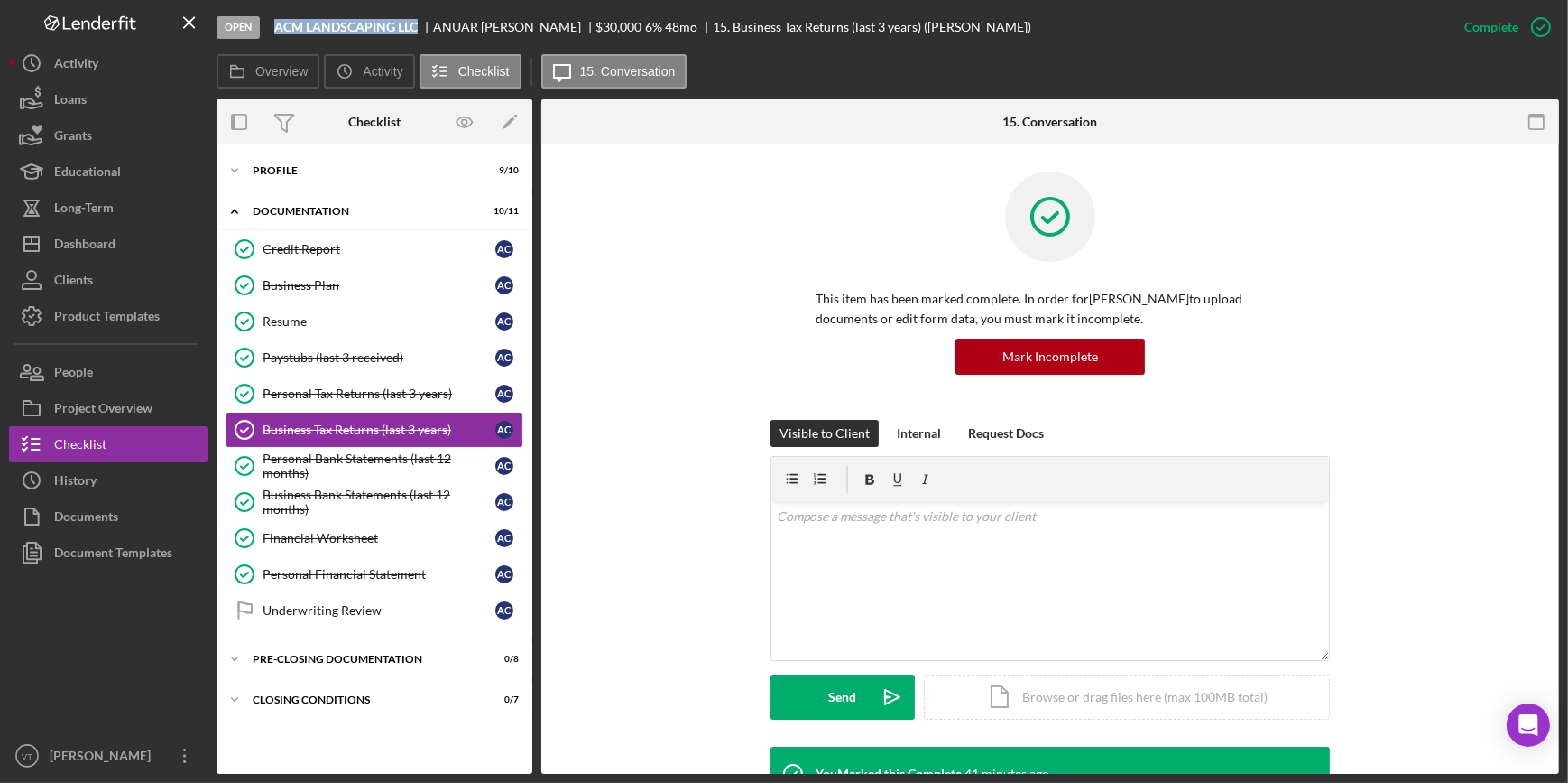
drag, startPoint x: 419, startPoint y: 26, endPoint x: 259, endPoint y: 18, distance: 160.2
click at [259, 18] on div "Open ACM LANDSCAPING LLC [PERSON_NAME] $30,000 $30,000 6 % 48 mo 15. Business T…" at bounding box center [831, 27] width 1230 height 55
copy div "ACM LANDSCAPING LLC"
click at [383, 40] on div "Open ACM LANDSCAPING LLC [PERSON_NAME] $30,000 $30,000 6 % 48 mo 15. Business T…" at bounding box center [831, 27] width 1230 height 55
drag, startPoint x: 423, startPoint y: 24, endPoint x: 273, endPoint y: 26, distance: 150.0
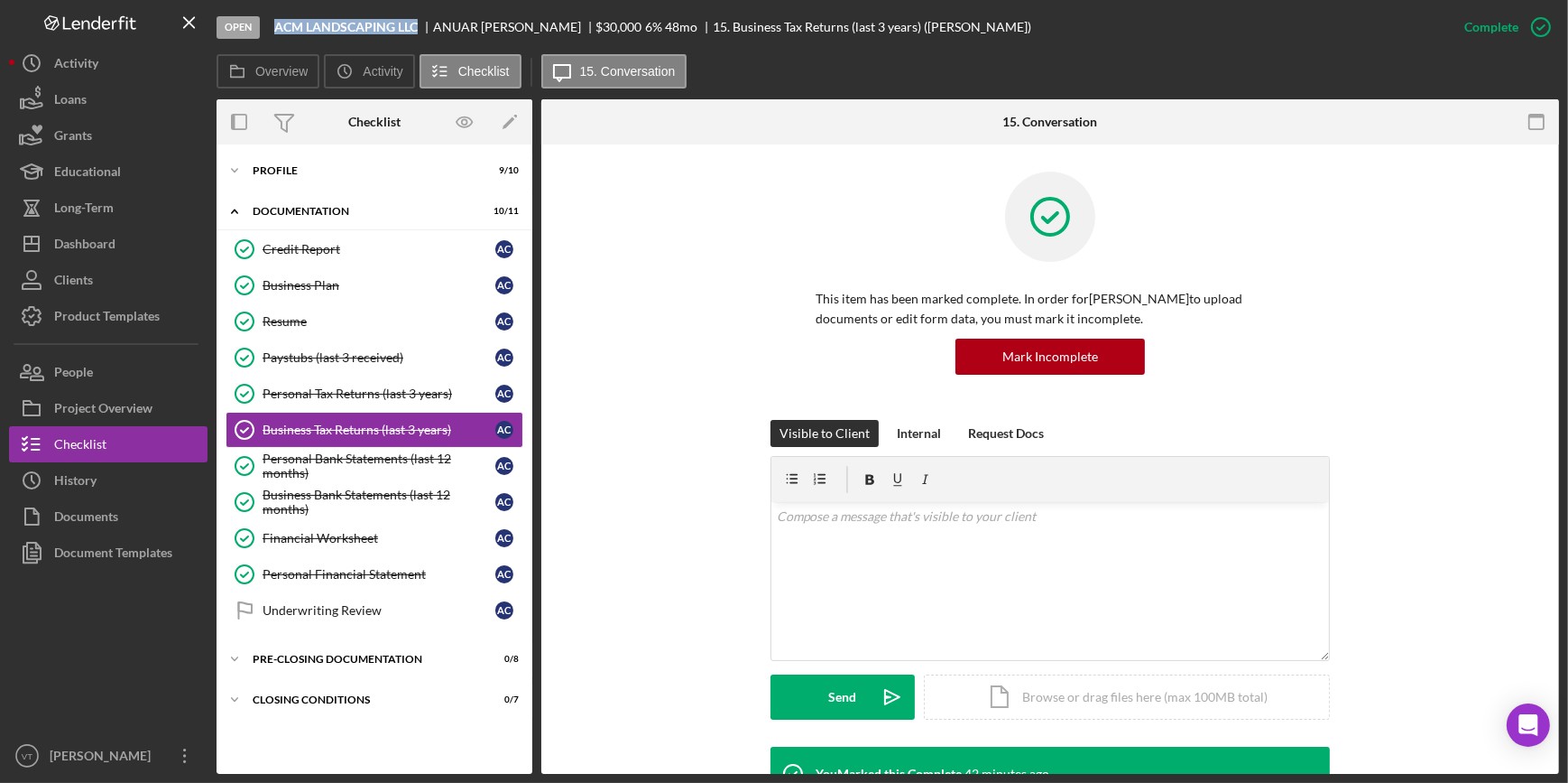
click at [274, 26] on div "ACM LANDSCAPING LLC" at bounding box center [354, 27] width 159 height 15
copy b "ACM LANDSCAPING LLC"
click at [841, 31] on div "15. Business Tax Returns (last 3 years) ([PERSON_NAME])" at bounding box center [871, 27] width 319 height 15
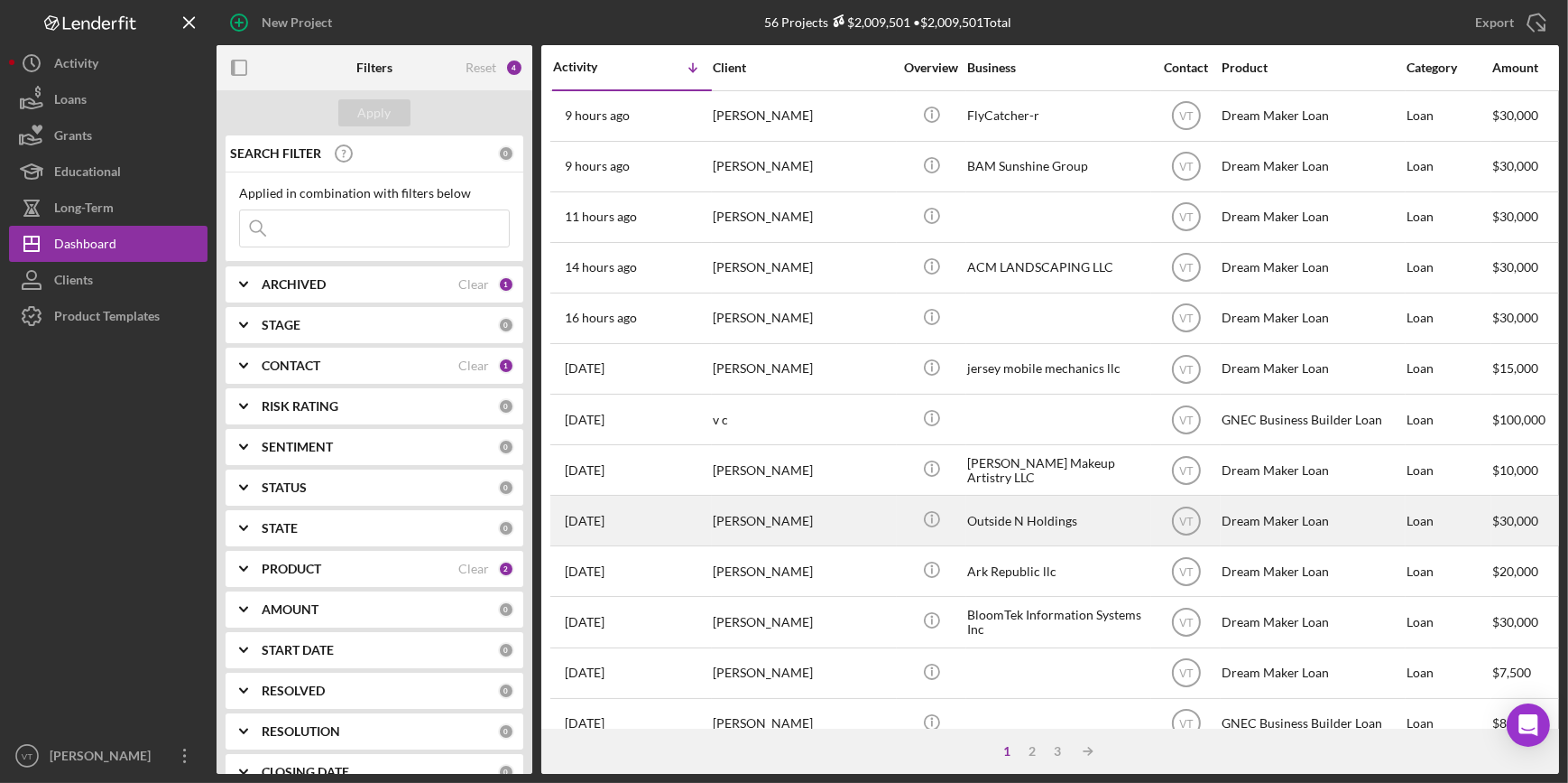
click at [748, 517] on div "[PERSON_NAME]" at bounding box center [802, 520] width 180 height 48
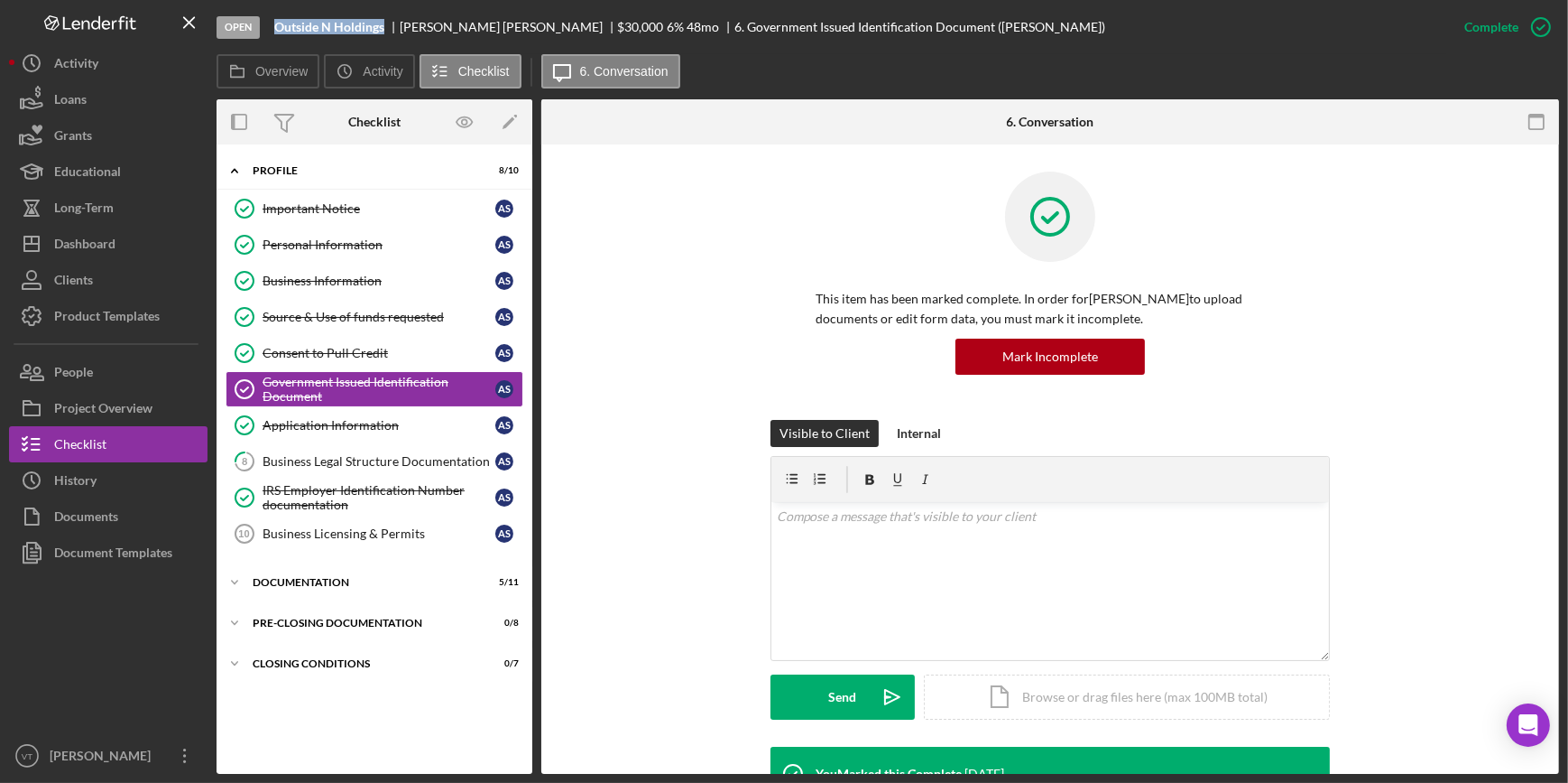
drag, startPoint x: 383, startPoint y: 21, endPoint x: 270, endPoint y: 31, distance: 113.4
click at [270, 31] on div "Open Outside N Holdings [PERSON_NAME] $30,000 $30,000 6 % 48 mo 6. Government I…" at bounding box center [831, 27] width 1230 height 55
copy b "Outside N Holdings"
click at [154, 226] on button "Icon/Dashboard Dashboard" at bounding box center [108, 243] width 199 height 36
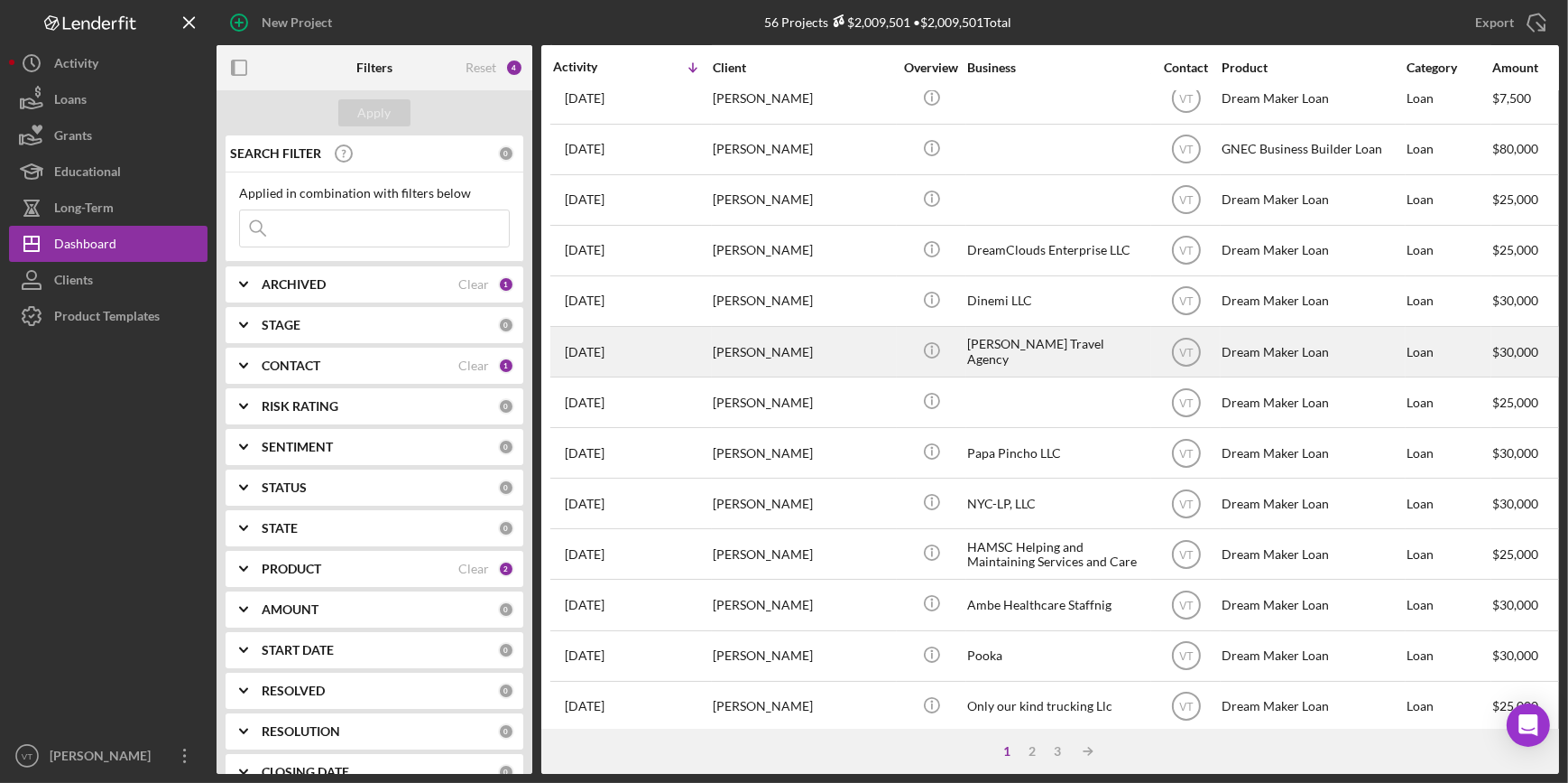
scroll to position [653, 0]
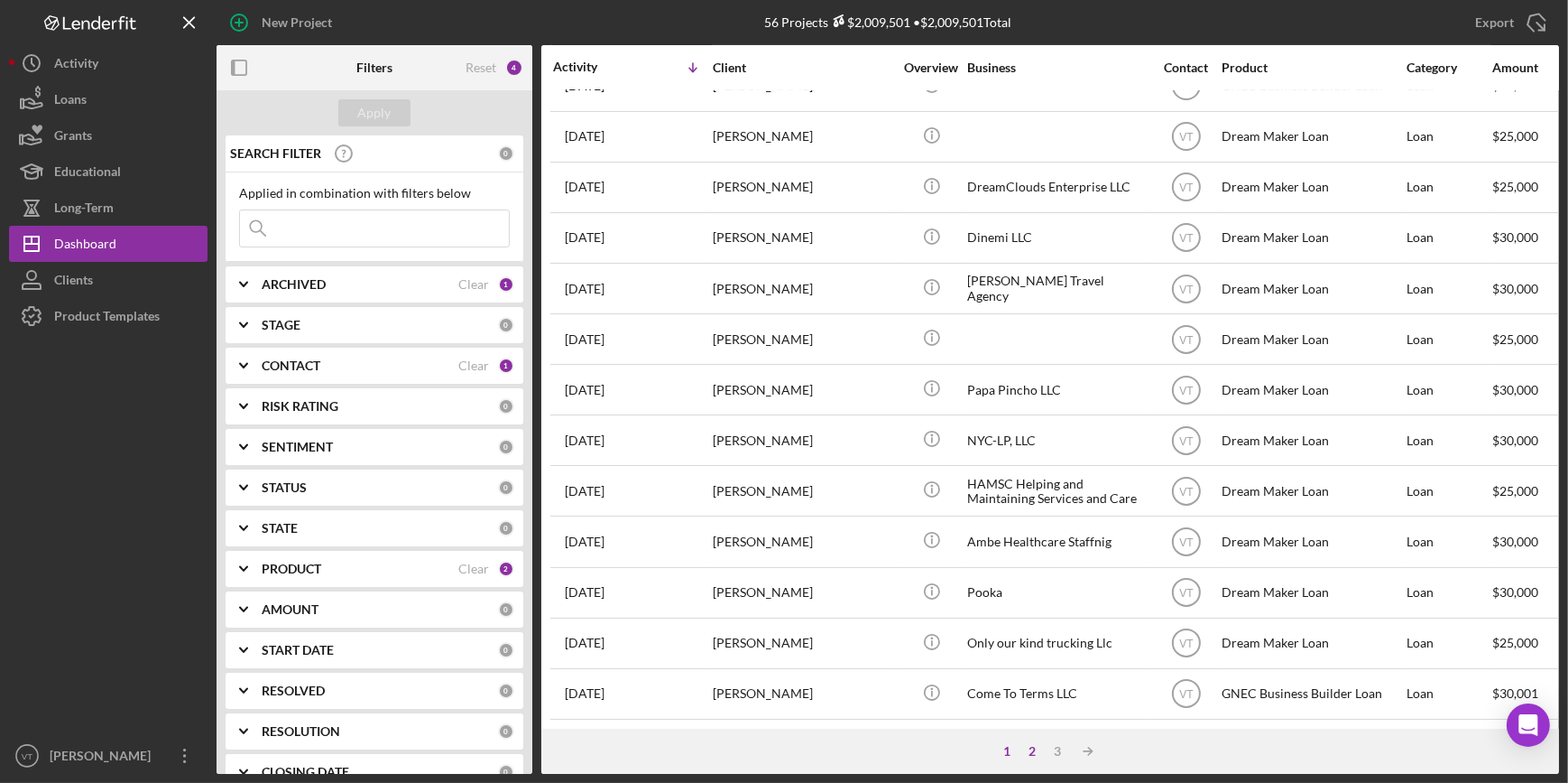
click at [1034, 745] on div "2" at bounding box center [1031, 752] width 25 height 15
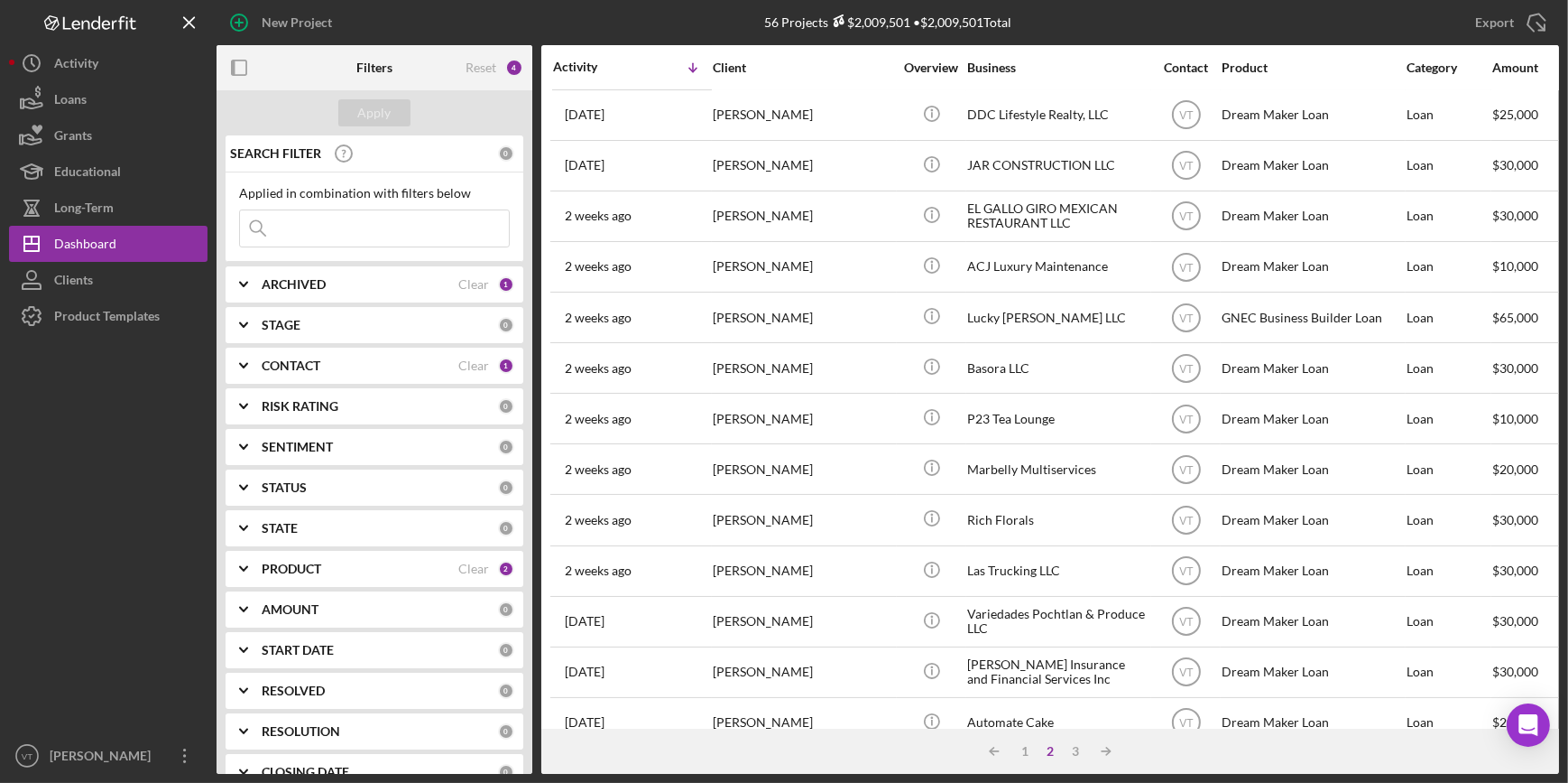
scroll to position [0, 0]
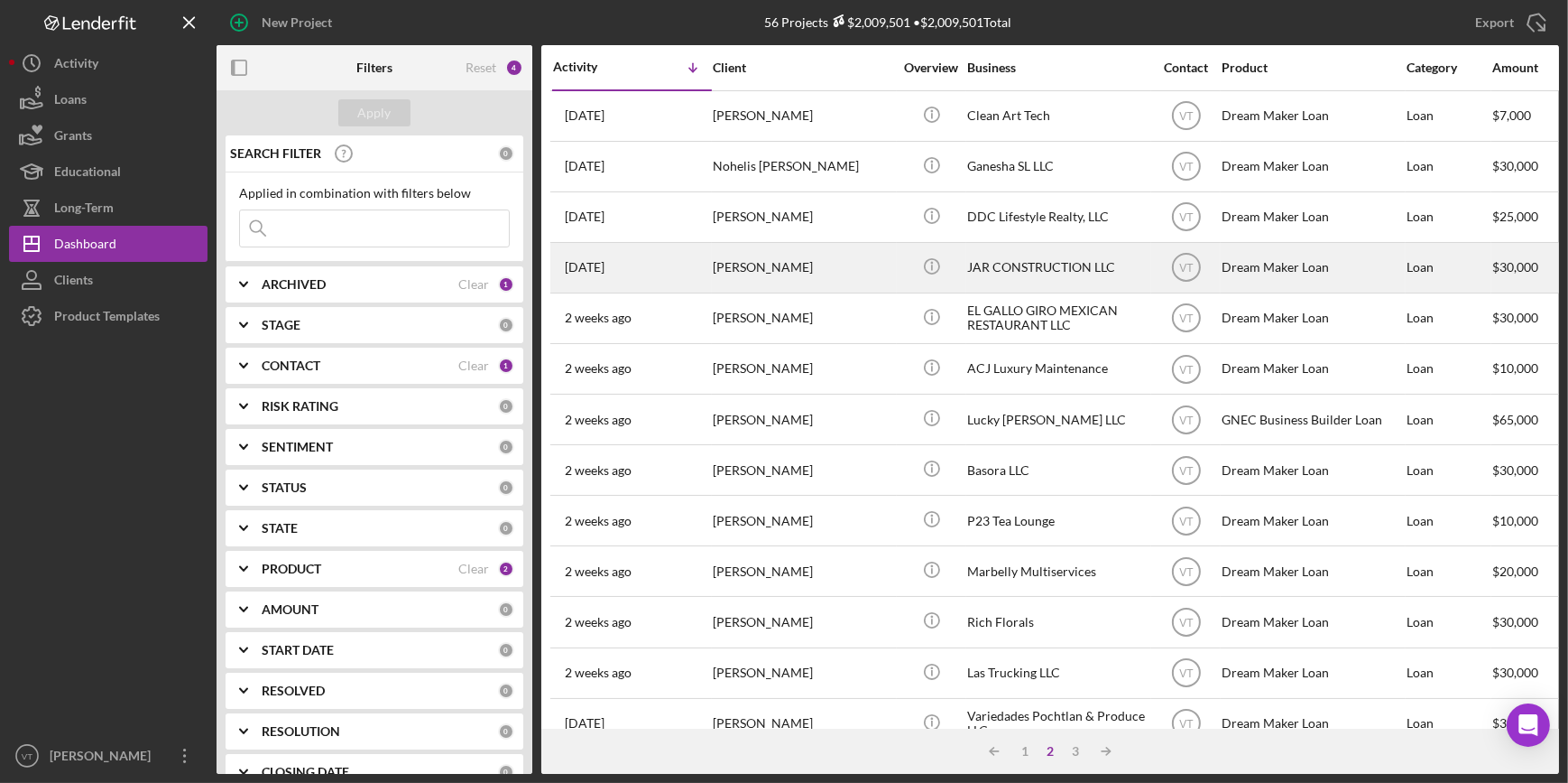
click at [989, 270] on div "JAR CONSTRUCTION LLC" at bounding box center [1057, 268] width 180 height 48
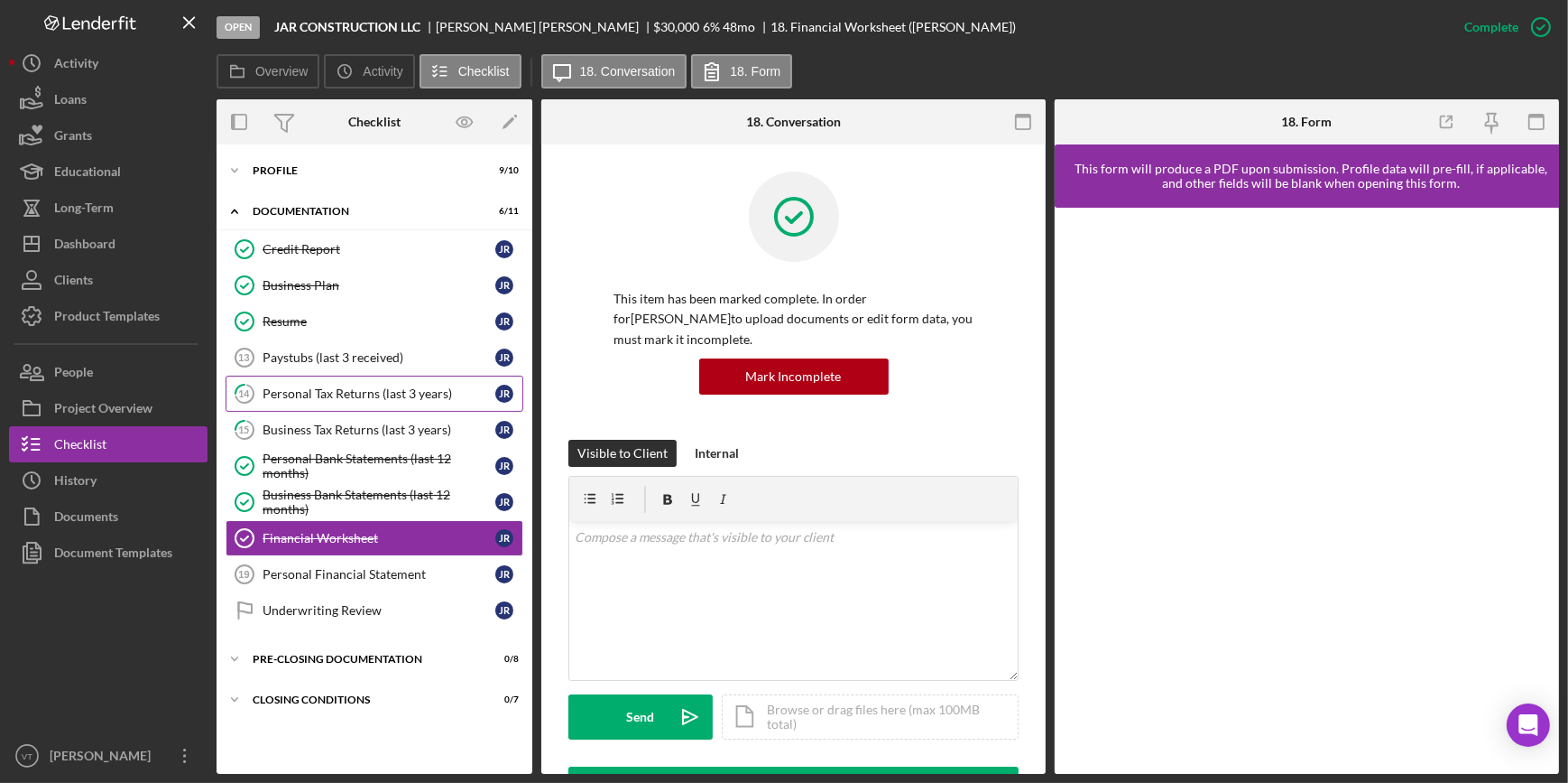
click at [366, 400] on link "14 Personal Tax Returns (last 3 years) J R" at bounding box center [374, 393] width 298 height 36
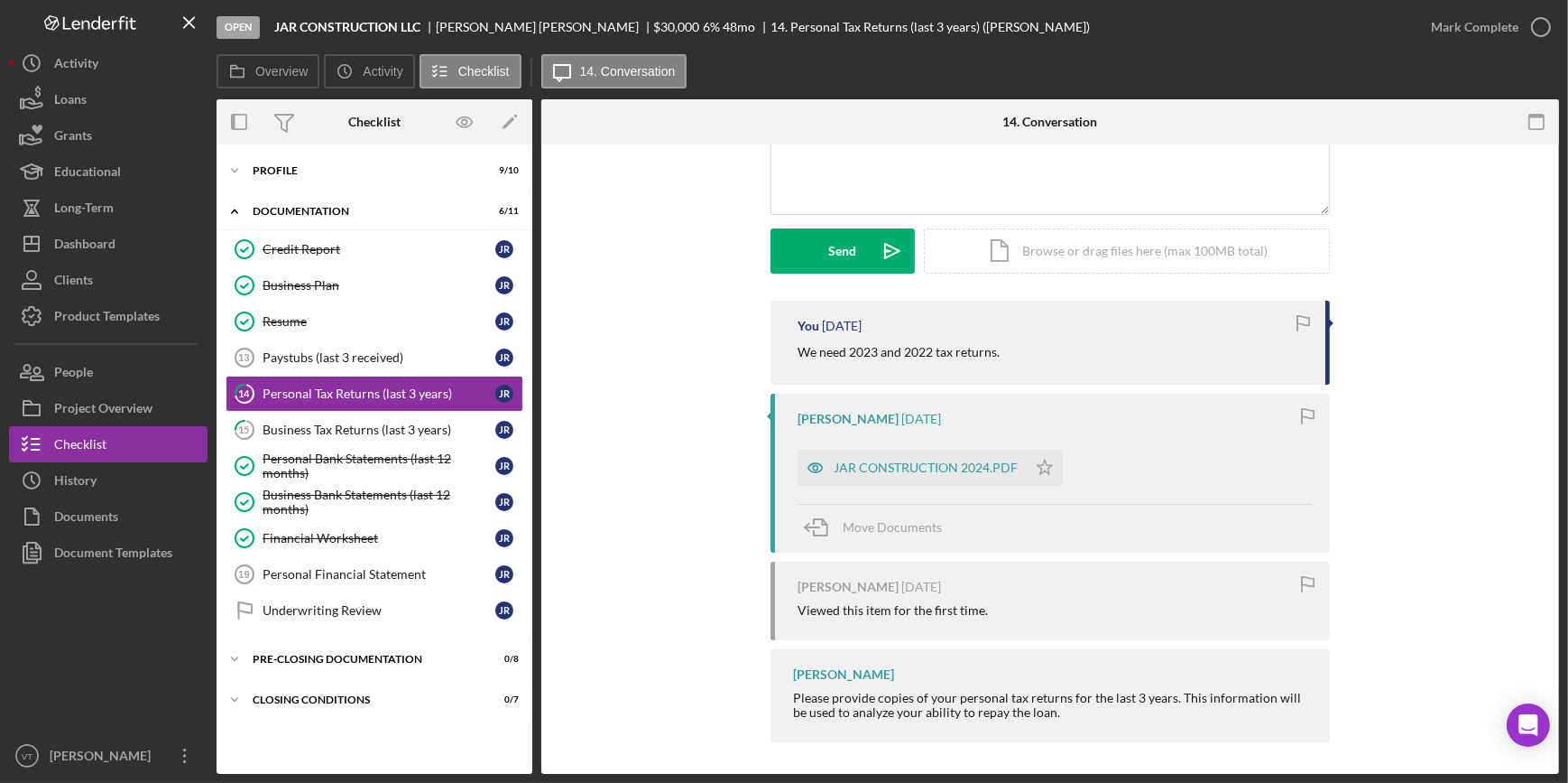
scroll to position [202, 0]
click at [322, 429] on div "Business Tax Returns (last 3 years)" at bounding box center [379, 430] width 233 height 15
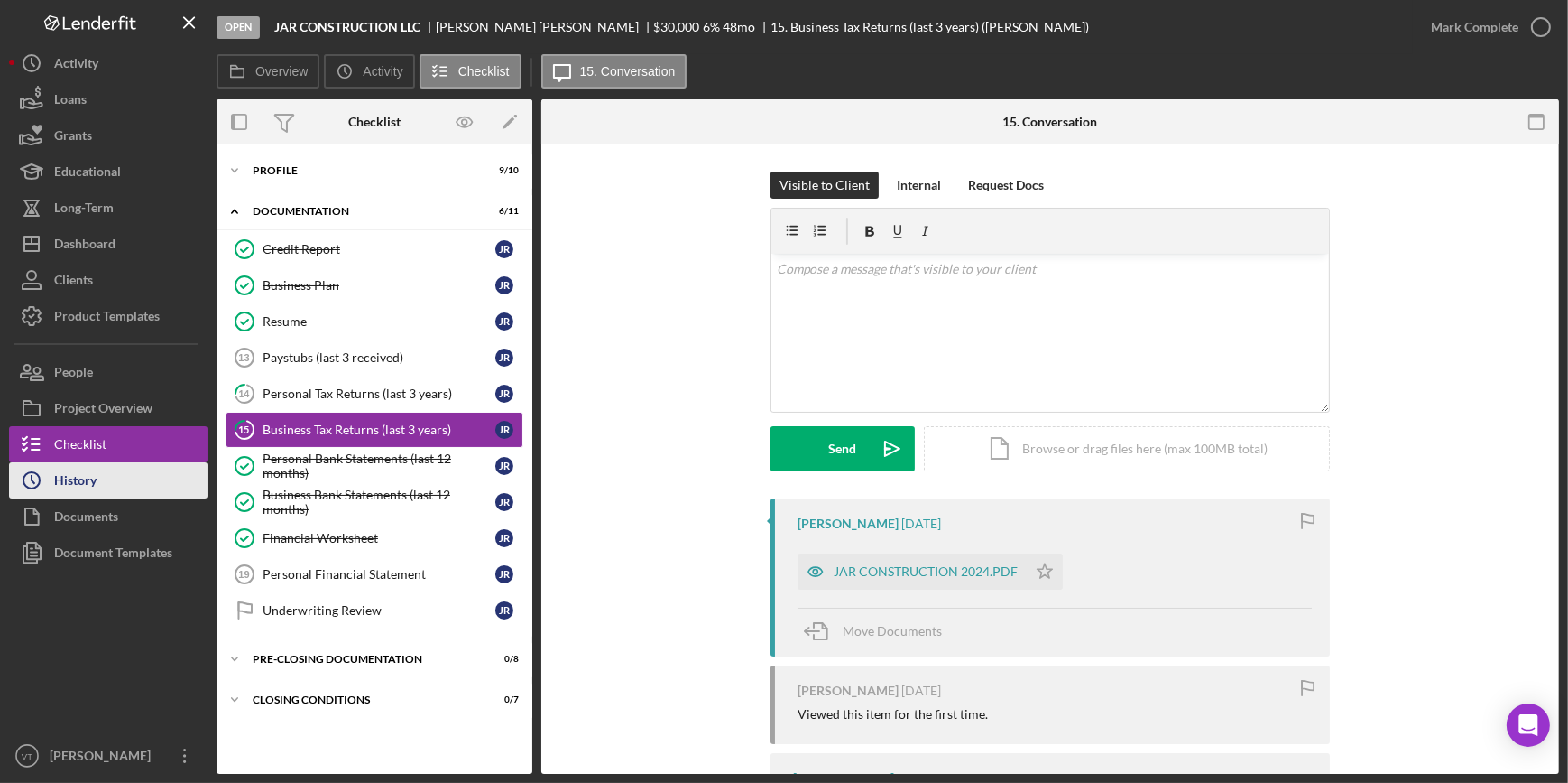
click at [140, 478] on button "Icon/History History" at bounding box center [108, 480] width 199 height 36
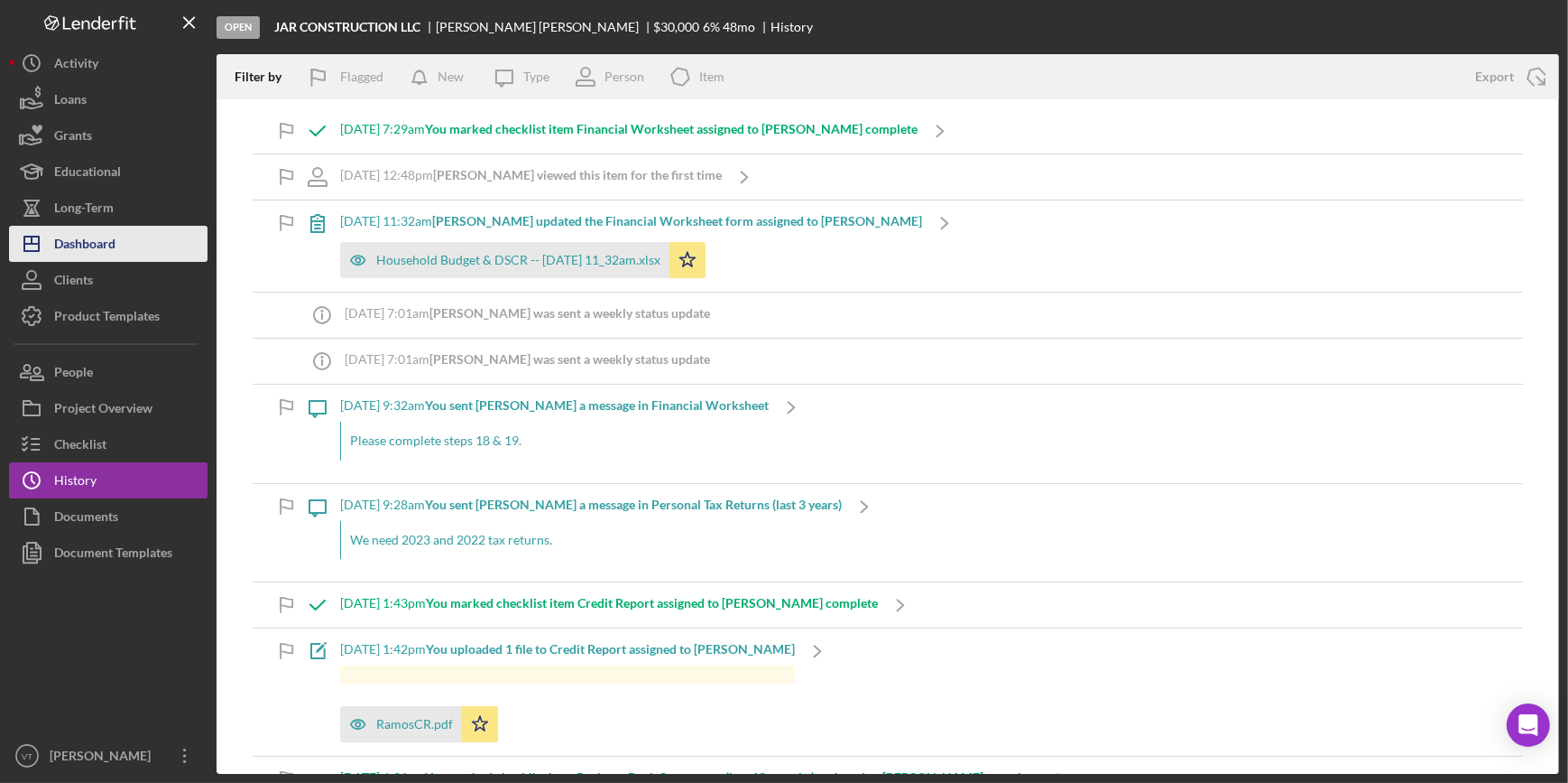
click at [127, 244] on button "Icon/Dashboard Dashboard" at bounding box center [108, 243] width 199 height 36
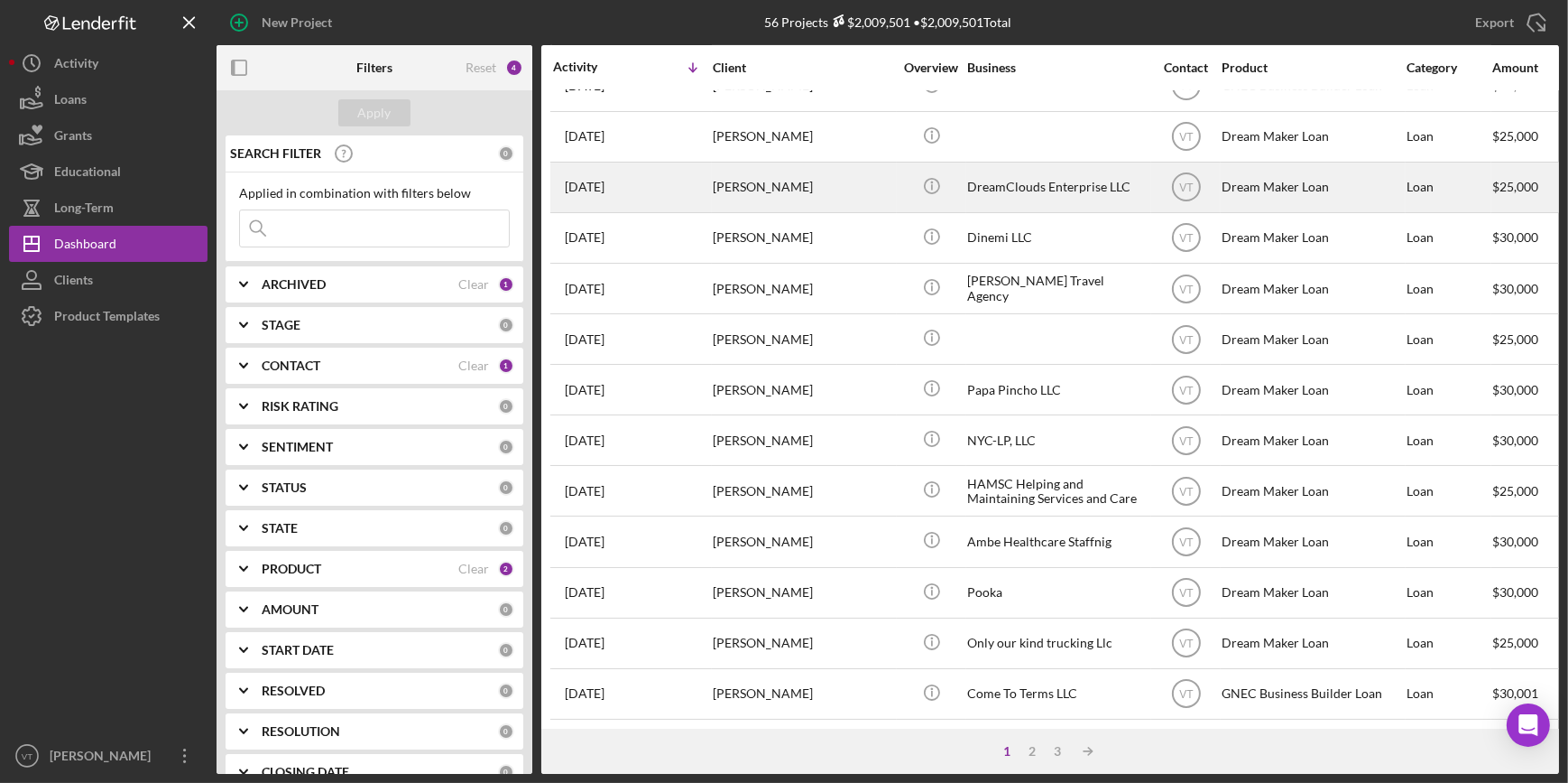
scroll to position [653, 0]
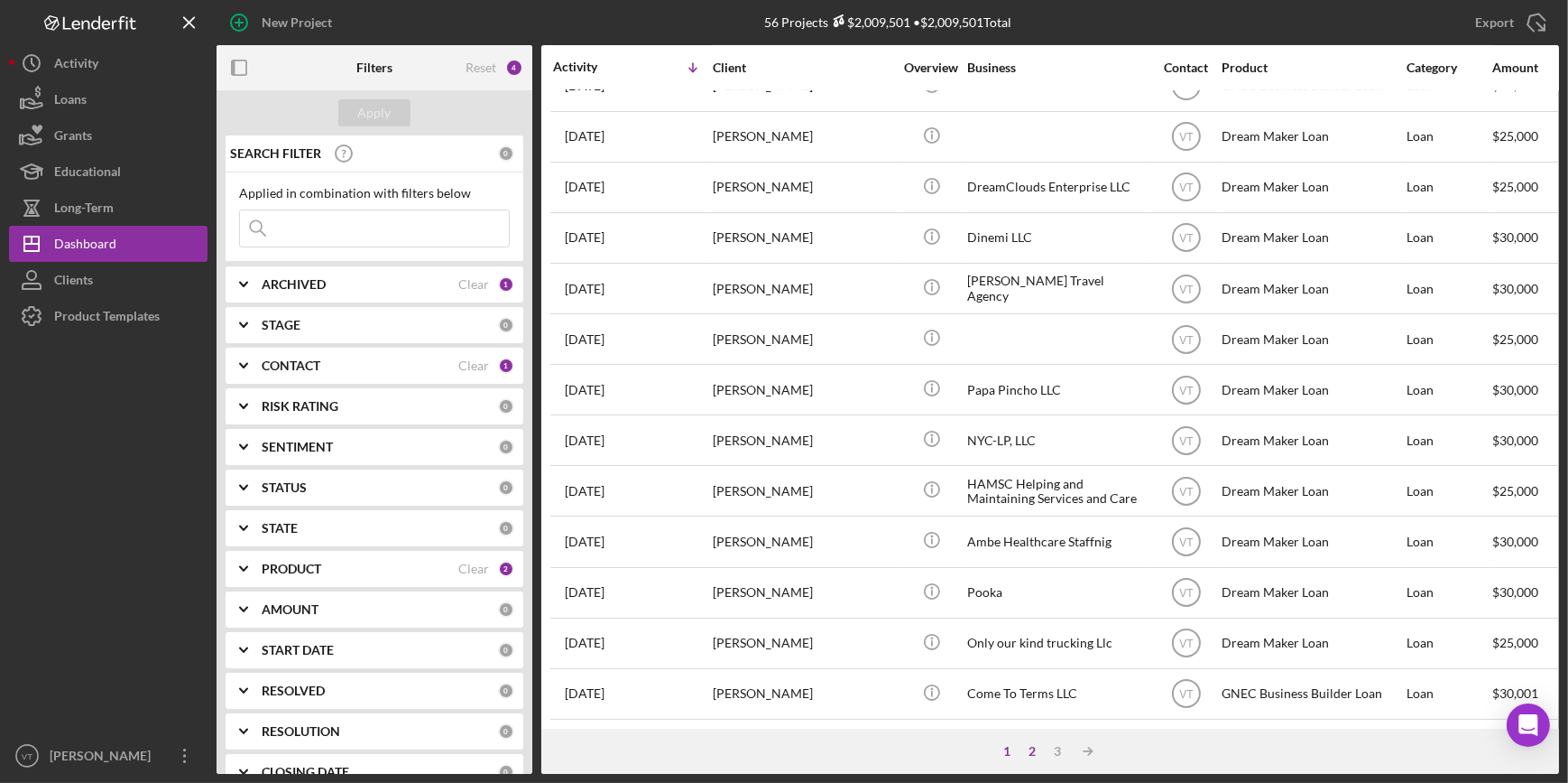
click at [1031, 751] on div "2" at bounding box center [1031, 752] width 25 height 15
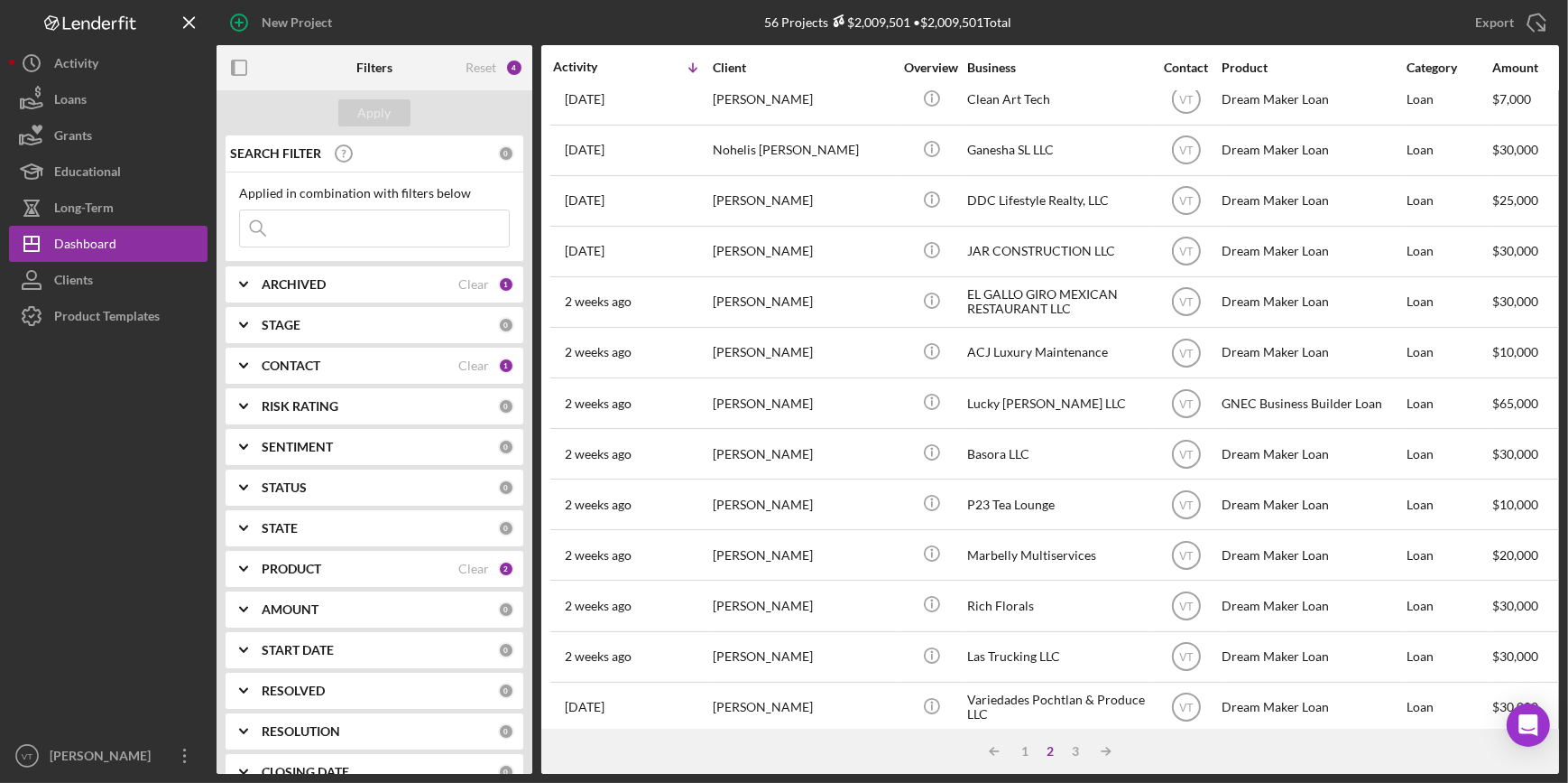
scroll to position [0, 0]
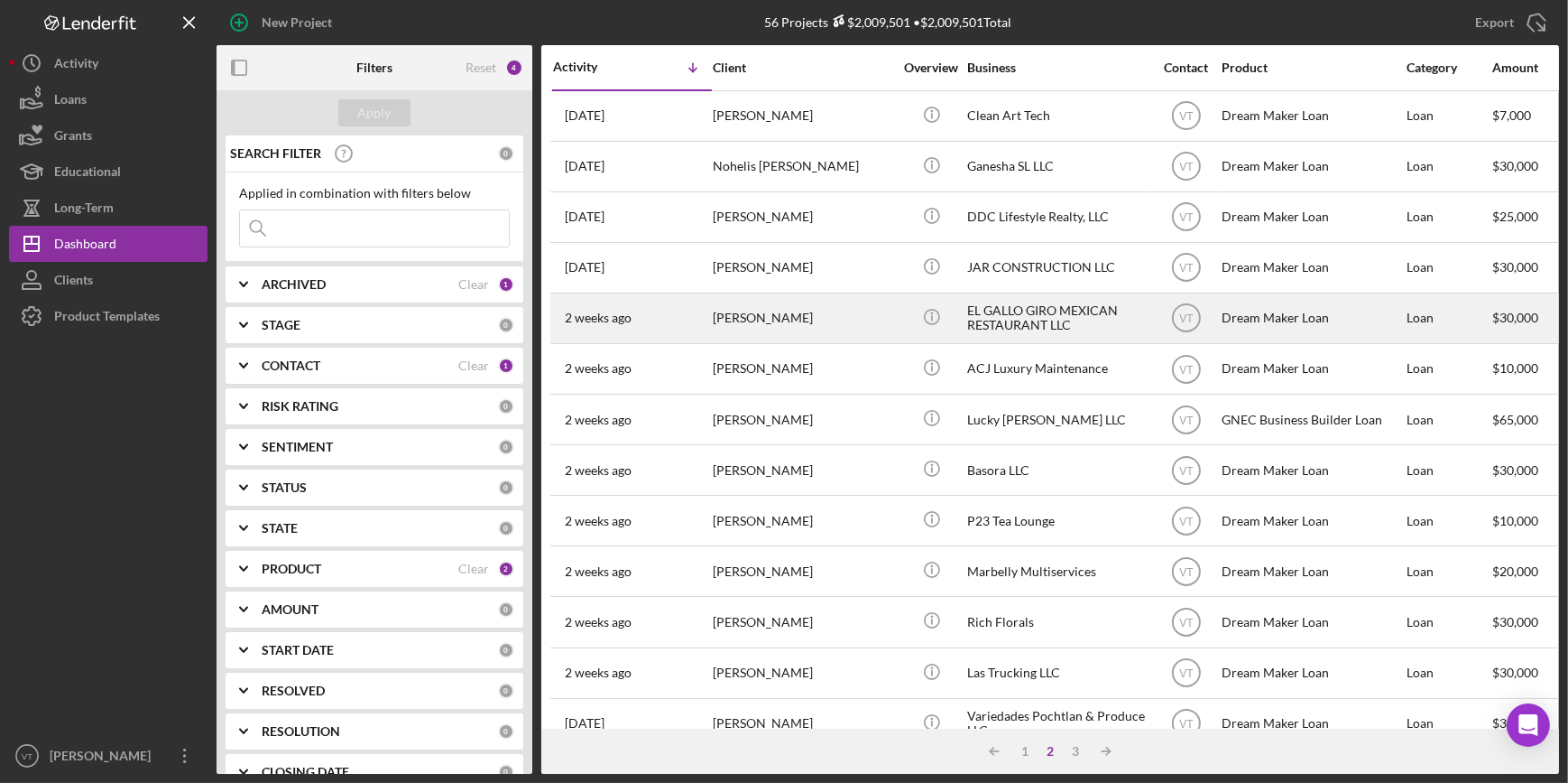
click at [865, 306] on div "[PERSON_NAME]" at bounding box center [802, 318] width 180 height 48
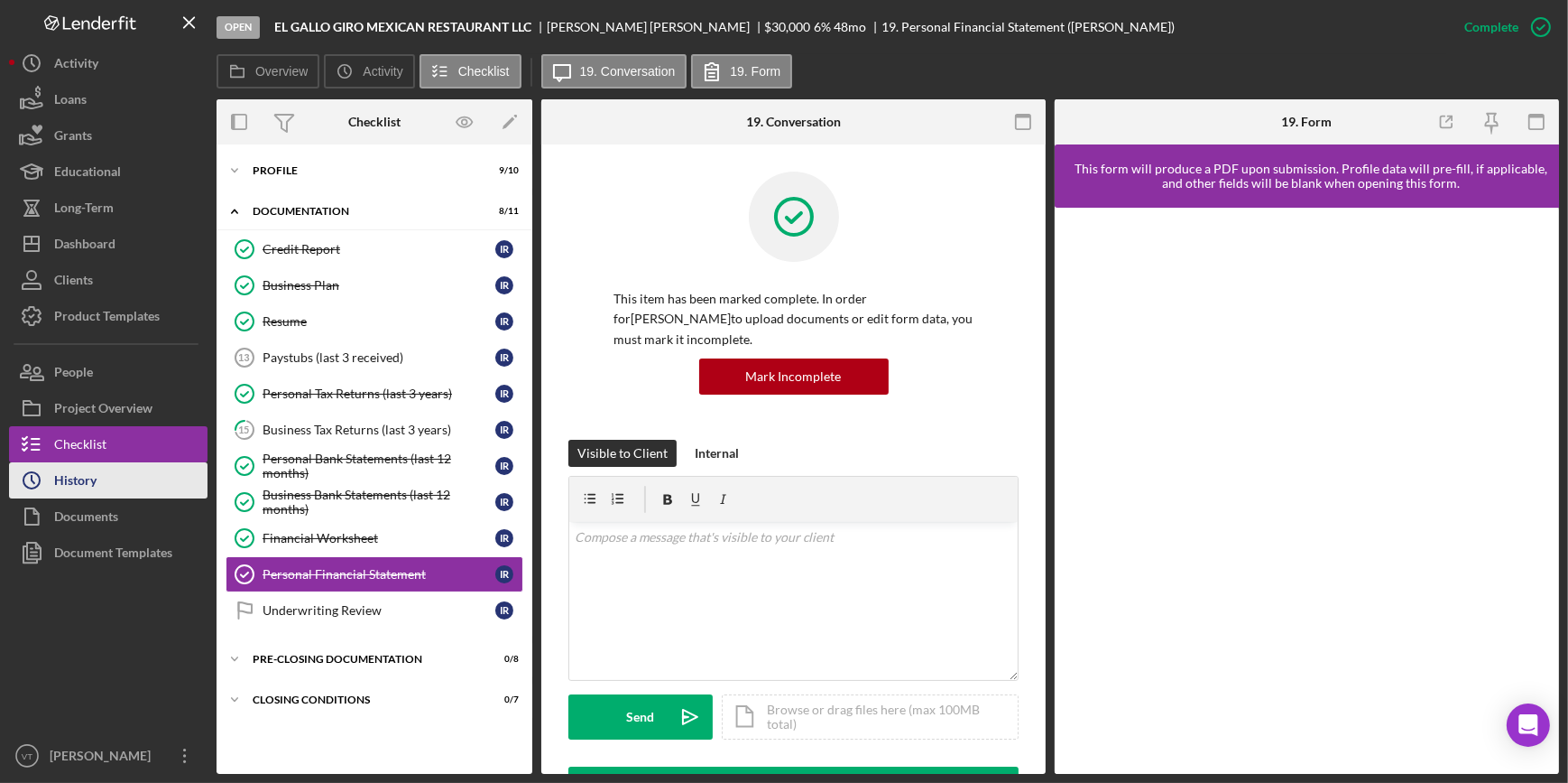
click at [123, 486] on button "Icon/History History" at bounding box center [108, 480] width 199 height 36
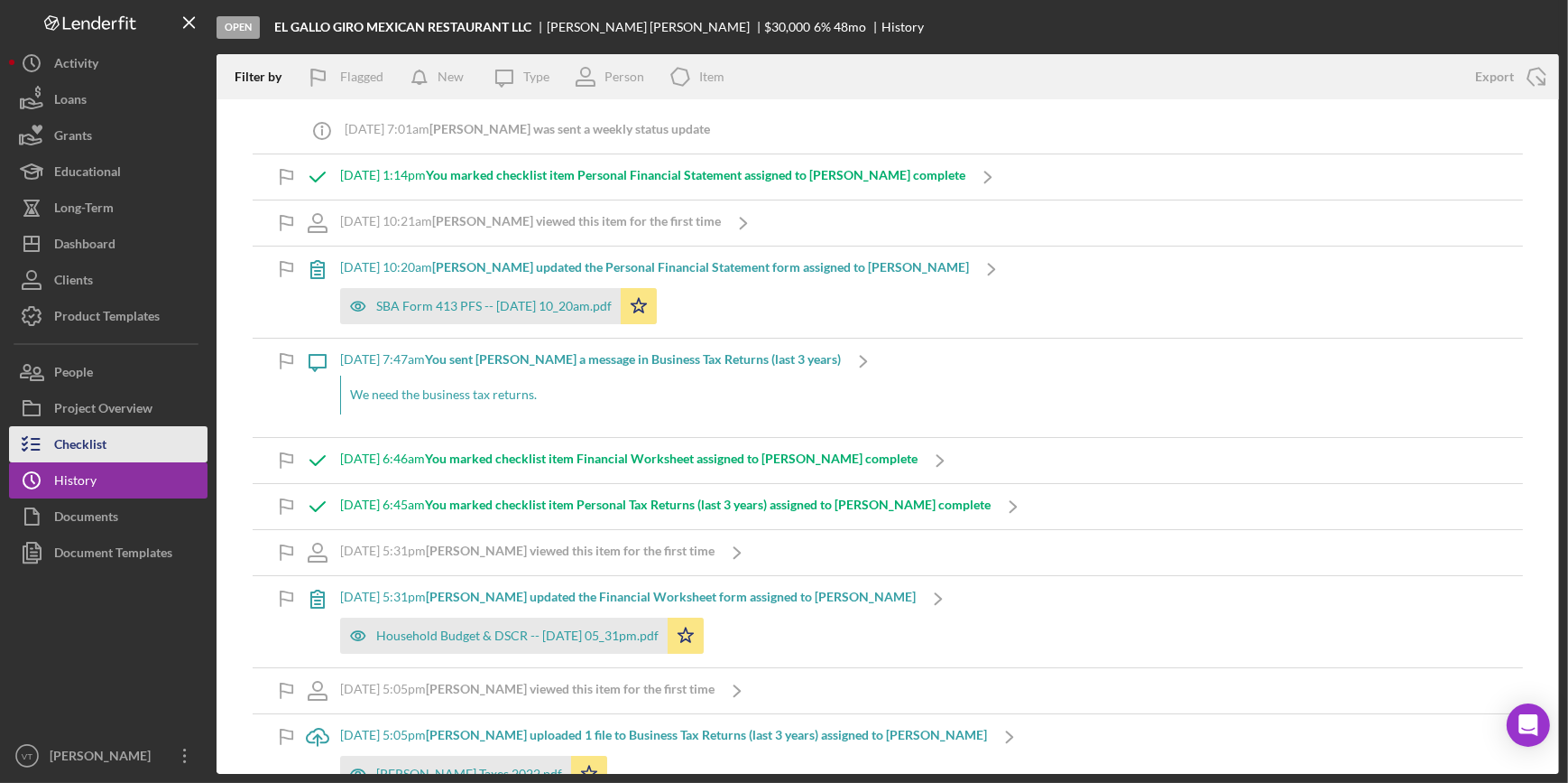
click at [157, 455] on button "Checklist" at bounding box center [108, 444] width 199 height 36
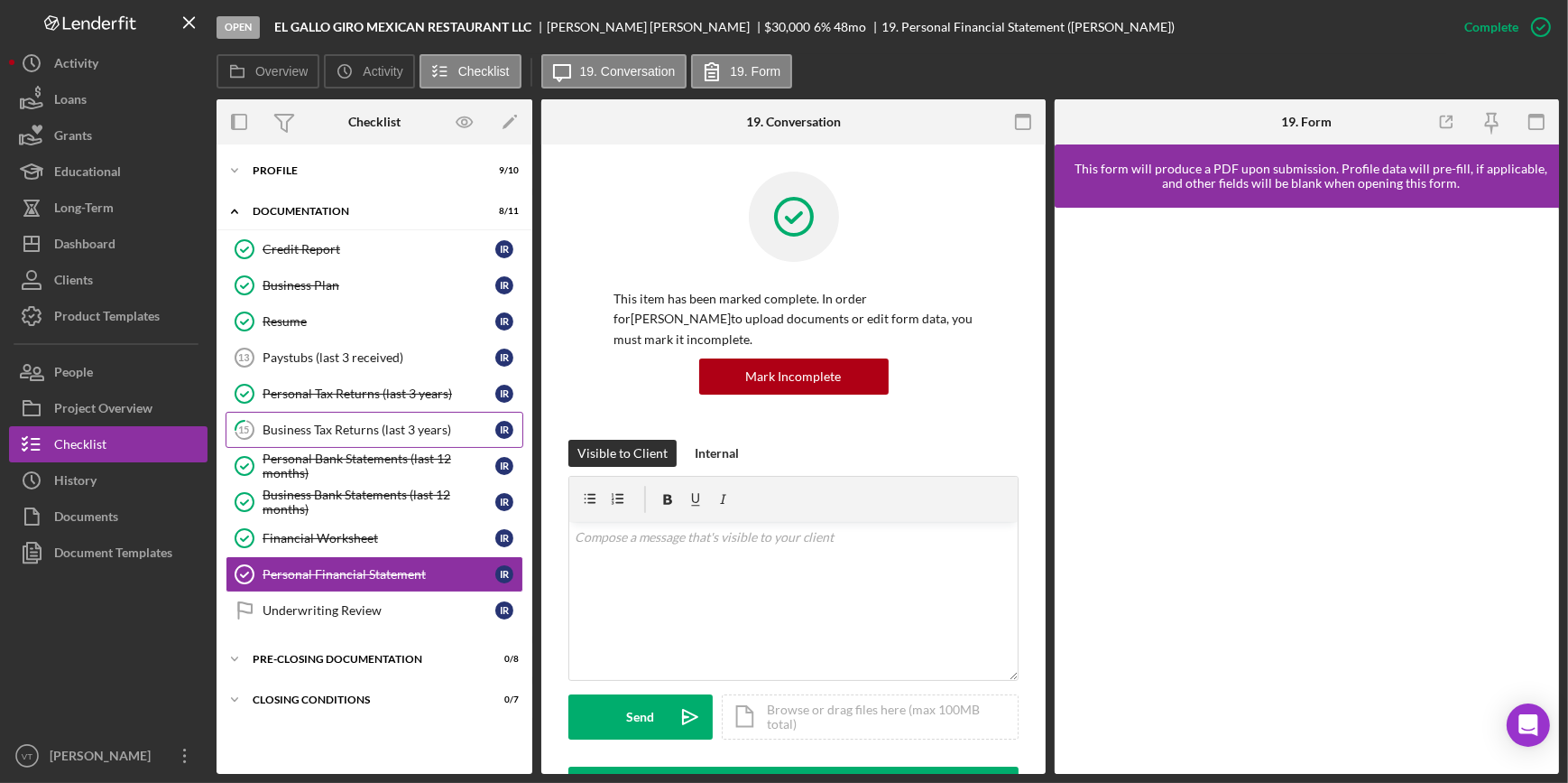
click at [288, 430] on div "Business Tax Returns (last 3 years)" at bounding box center [379, 430] width 233 height 15
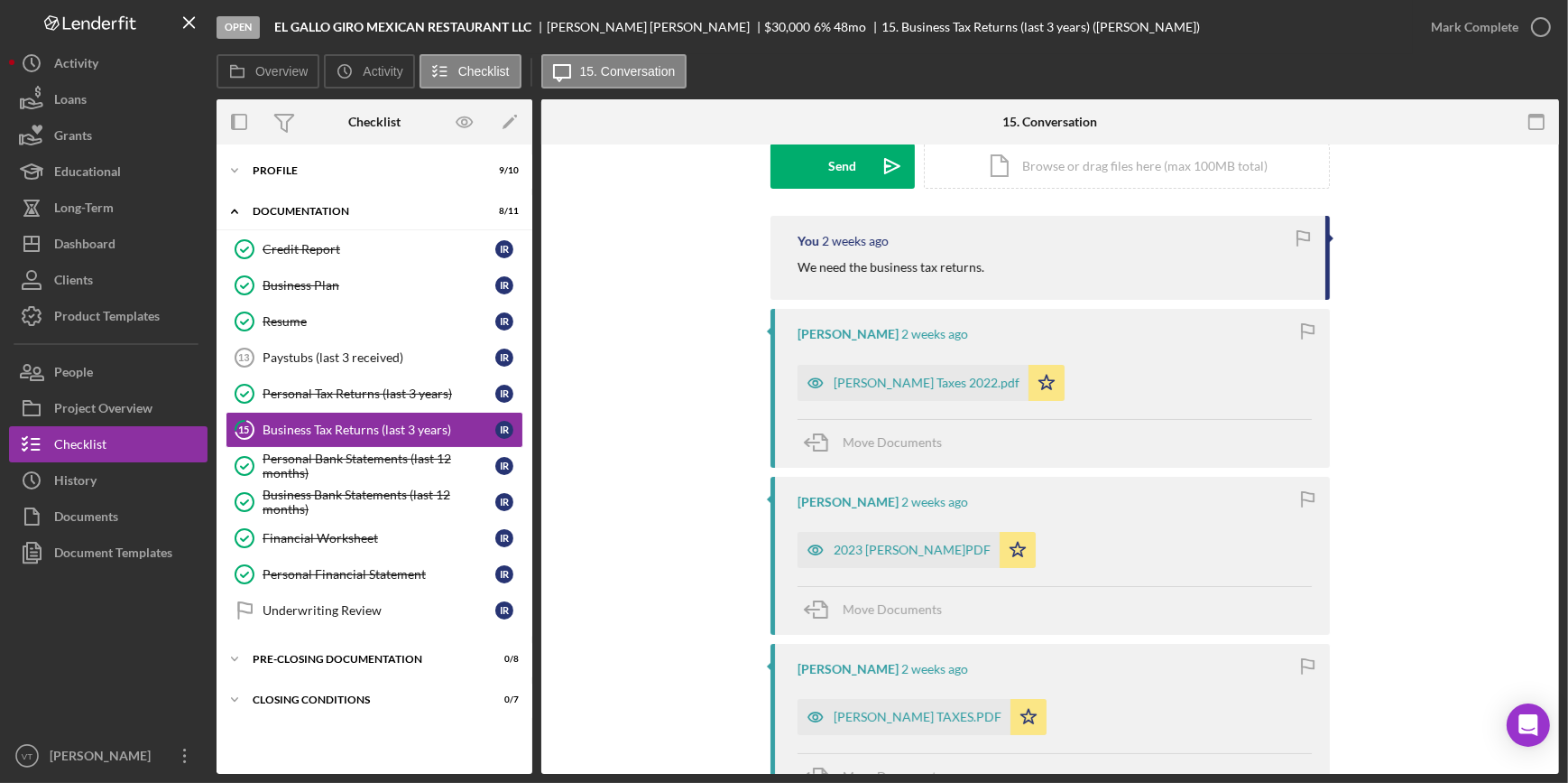
scroll to position [410, 0]
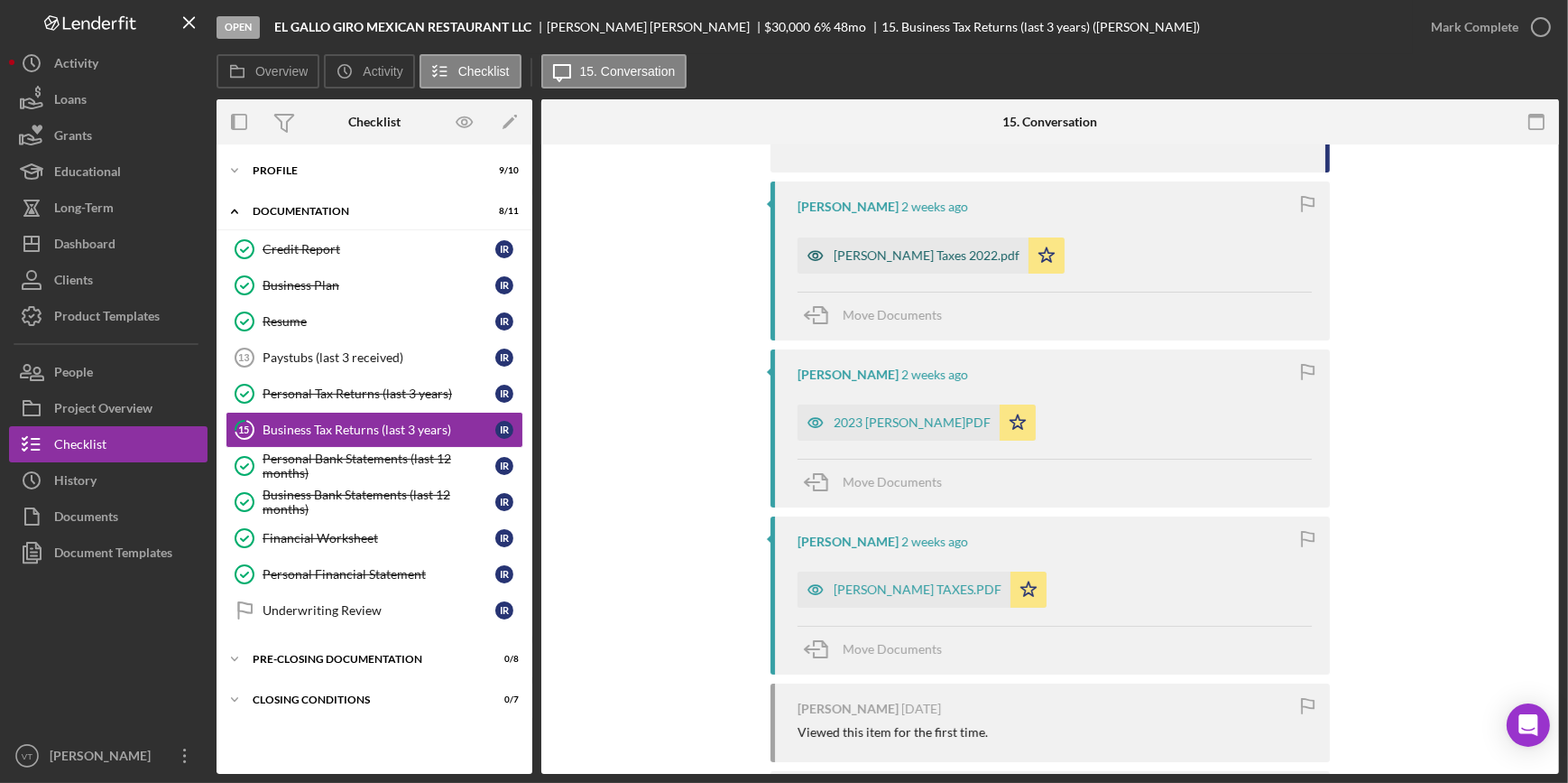
click at [919, 246] on div "[PERSON_NAME] Taxes 2022.pdf" at bounding box center [913, 255] width 231 height 36
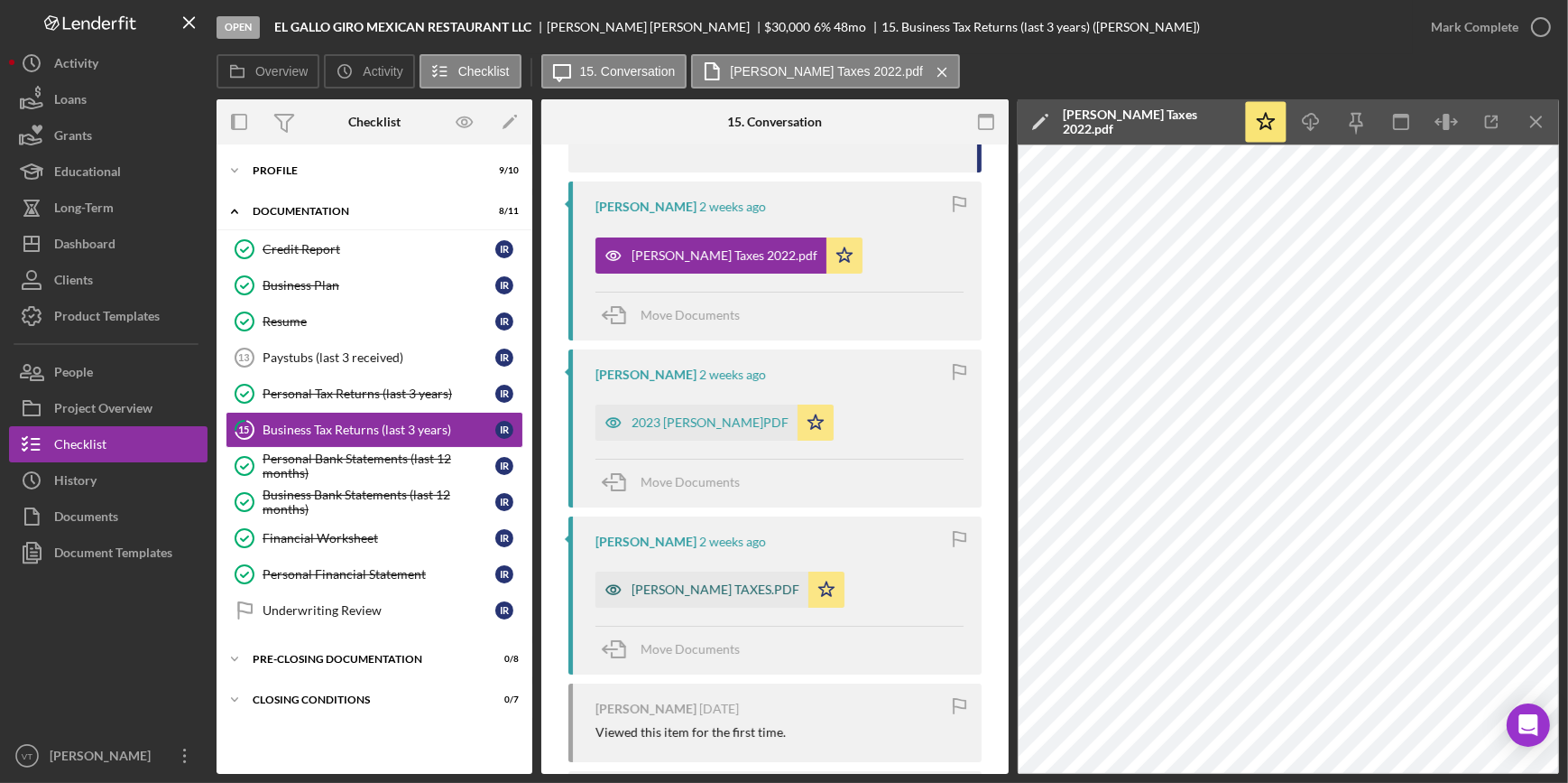
click at [708, 592] on div "[PERSON_NAME] TAXES.PDF" at bounding box center [715, 590] width 168 height 15
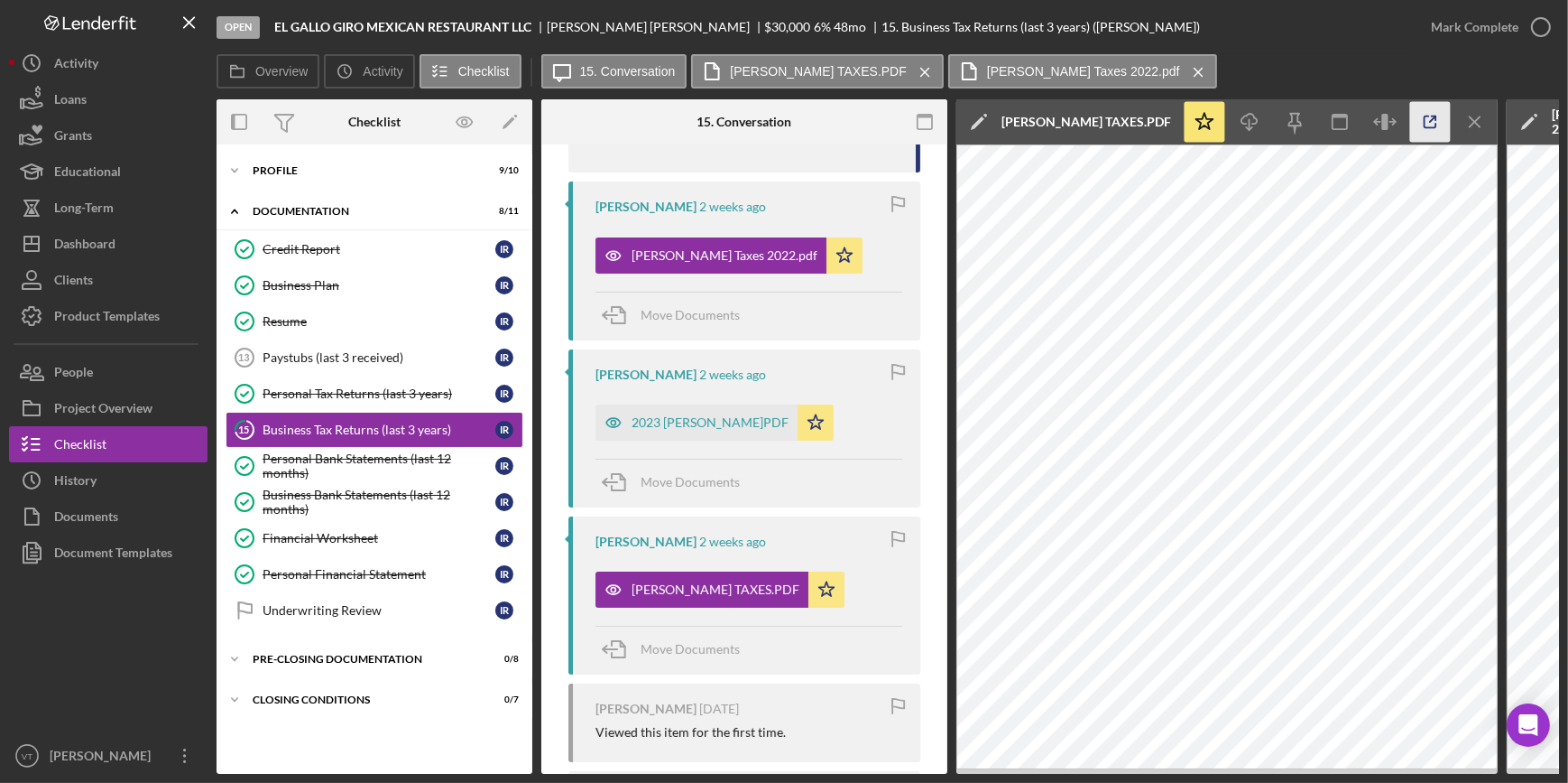
click at [1435, 129] on icon "button" at bounding box center [1430, 122] width 41 height 41
click at [244, 159] on icon "Icon/Expander" at bounding box center [234, 170] width 36 height 36
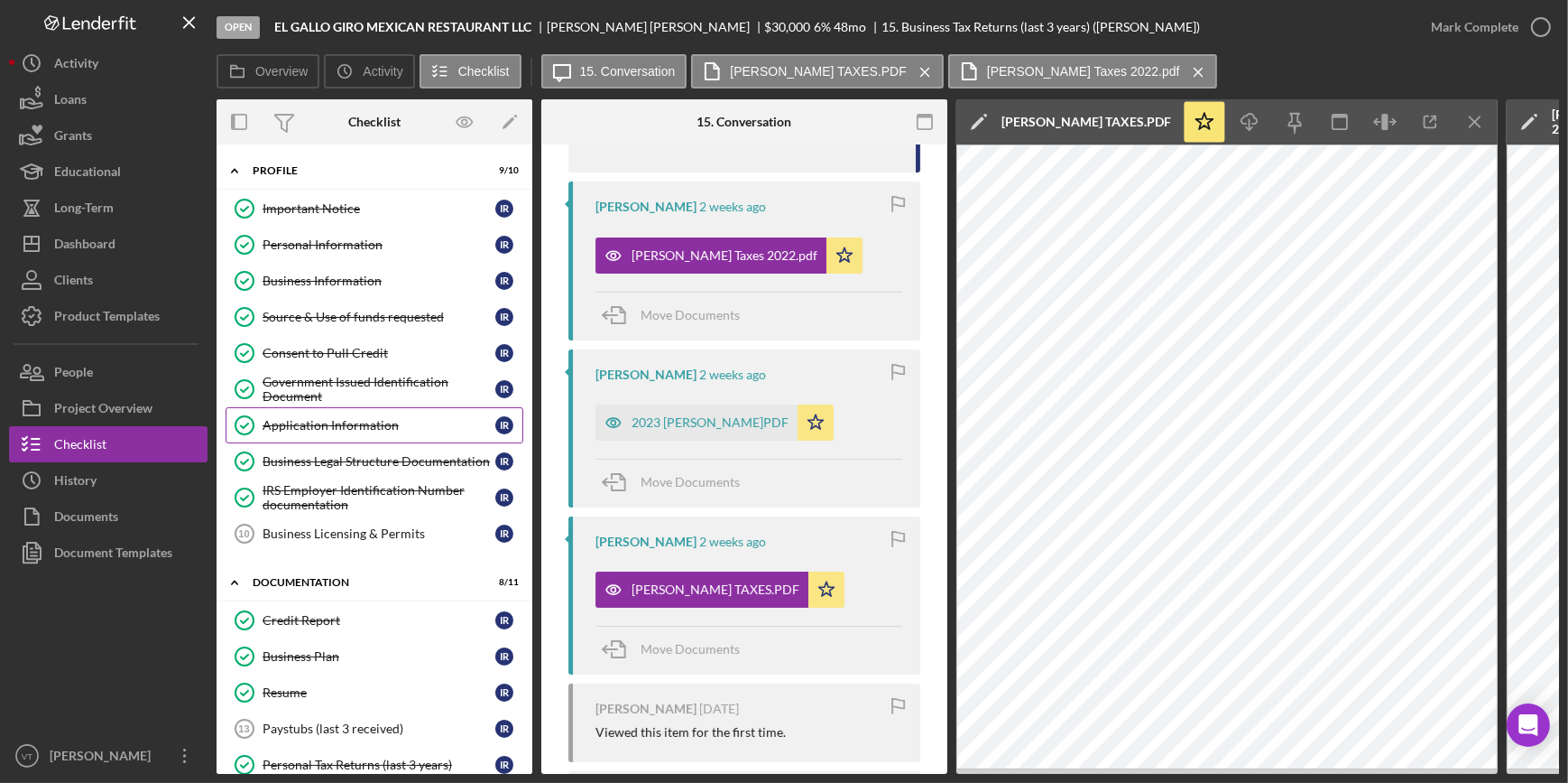
click at [398, 434] on link "Application Information Application Information I R" at bounding box center [374, 424] width 298 height 36
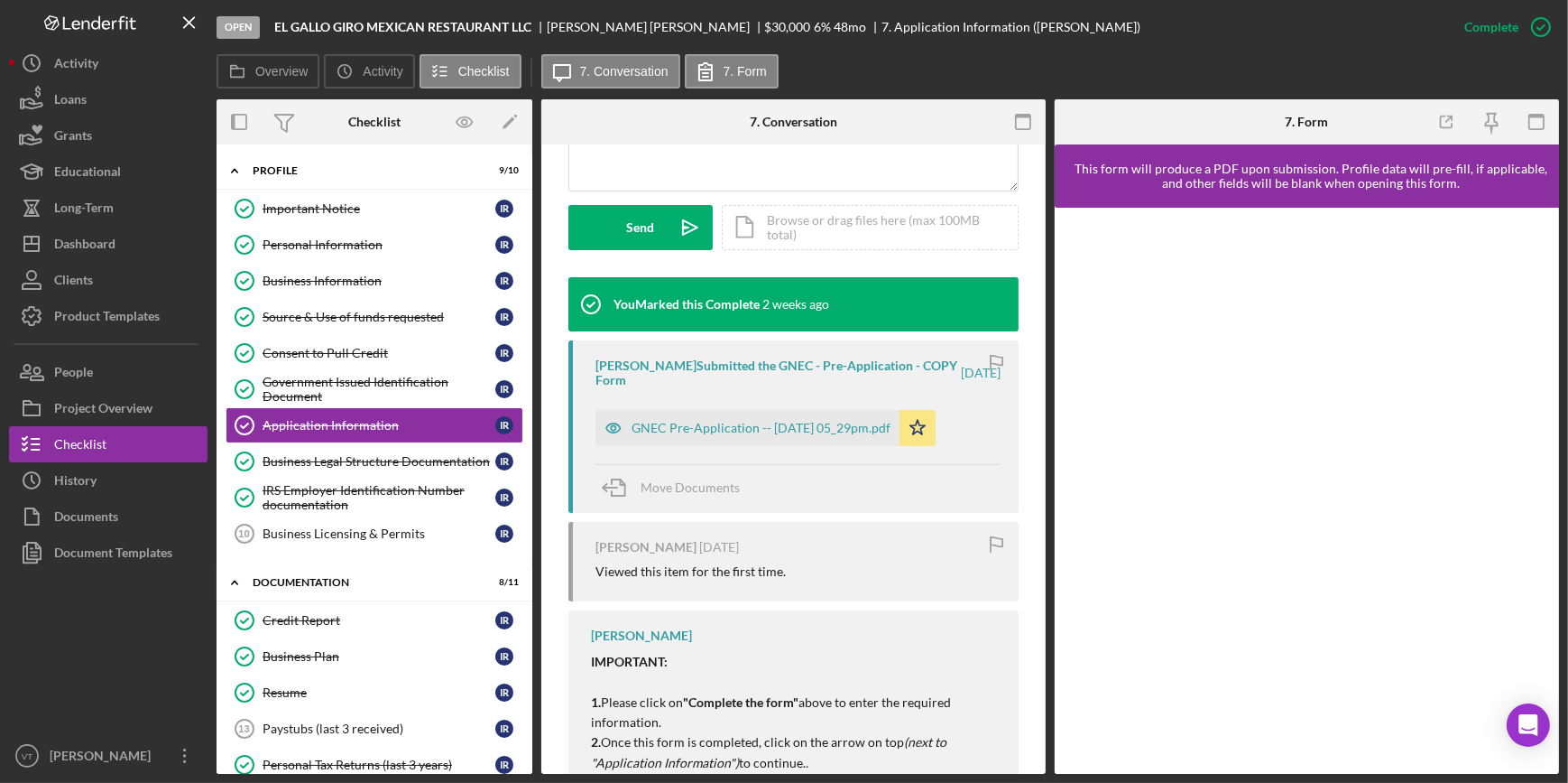
scroll to position [492, 0]
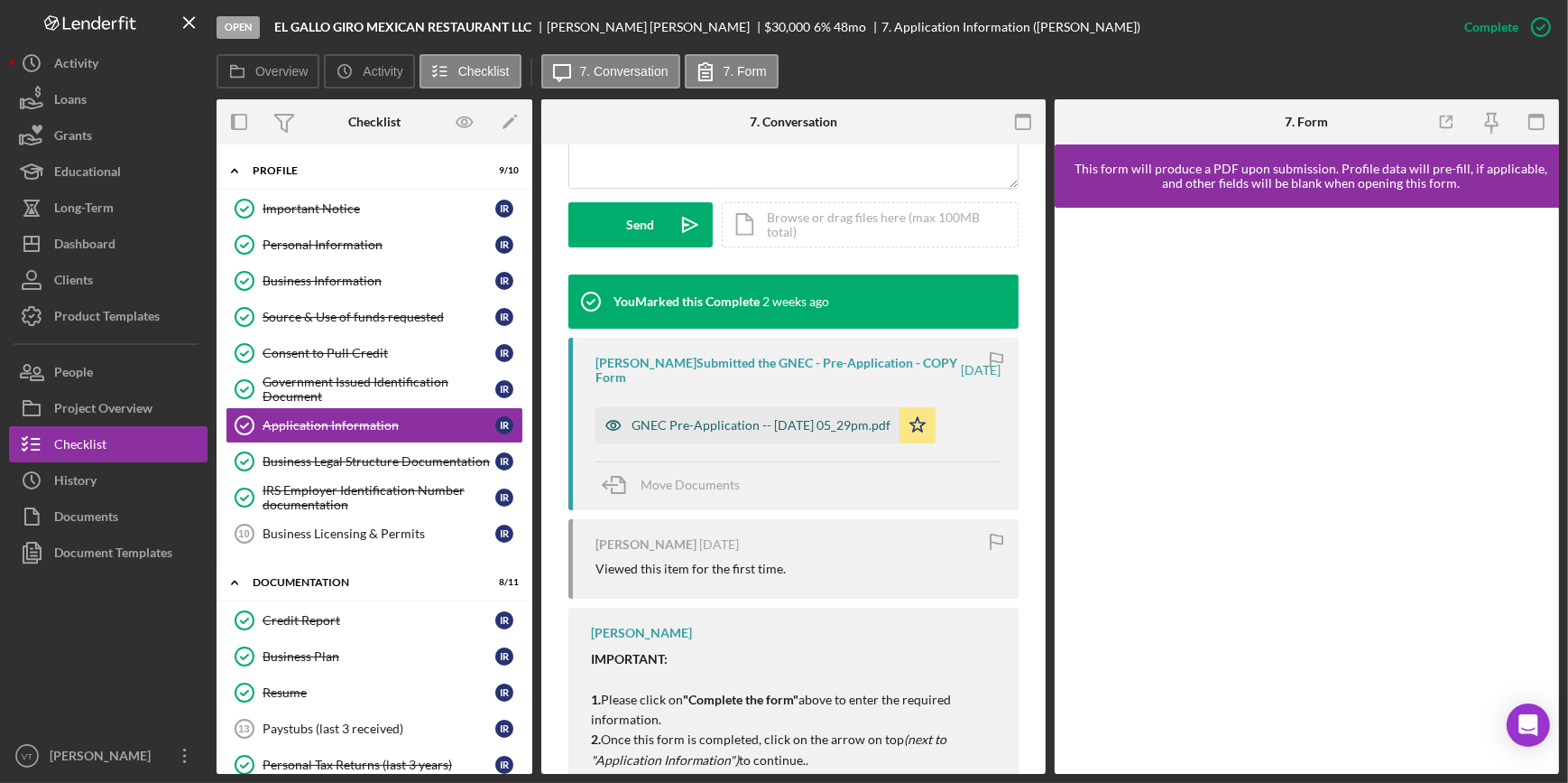
click at [772, 423] on div "GNEC Pre-Application -- 2025-09-05 05_29pm.pdf" at bounding box center [760, 425] width 259 height 15
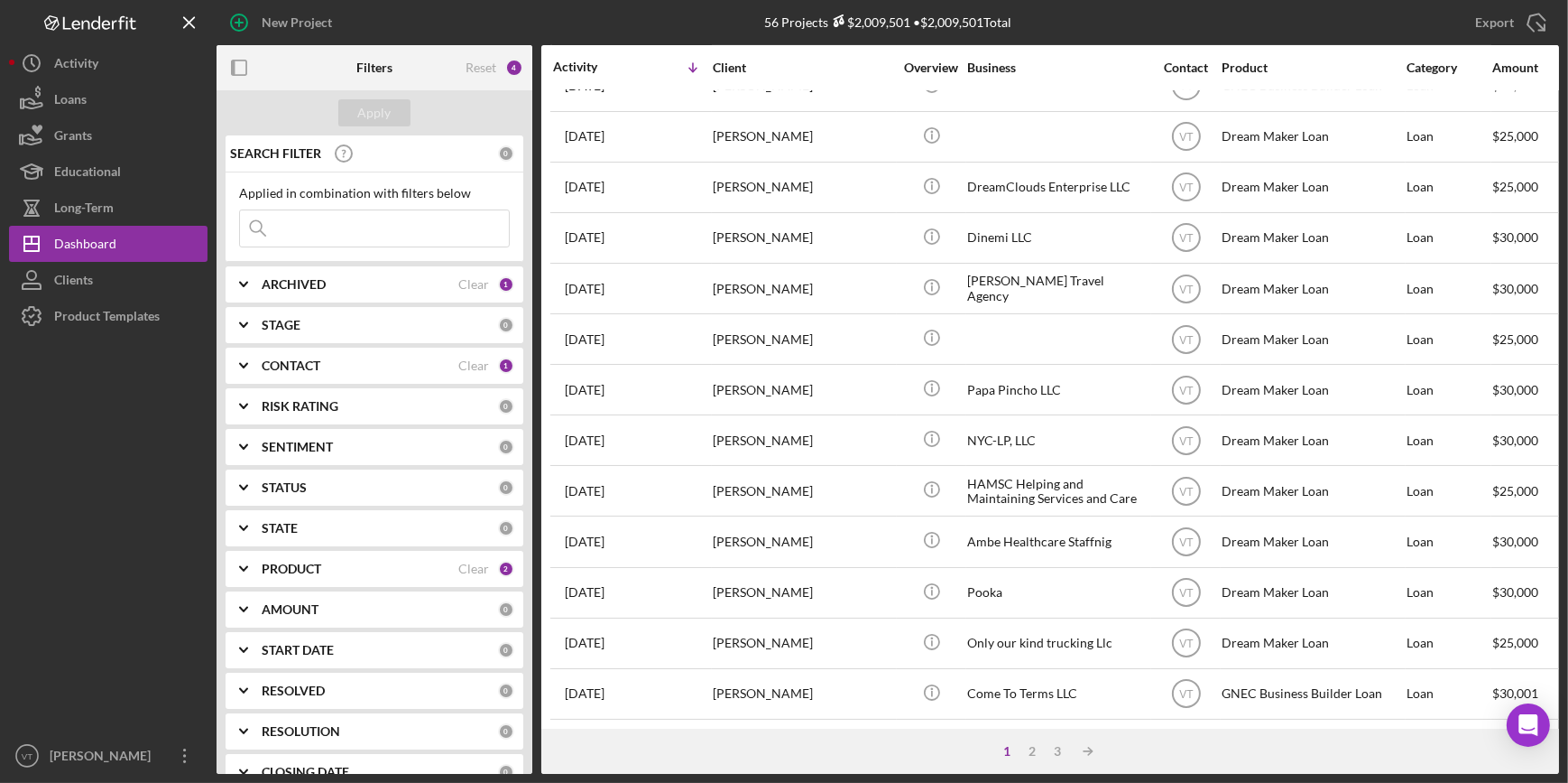
scroll to position [653, 0]
click at [1033, 753] on div "2" at bounding box center [1031, 752] width 25 height 15
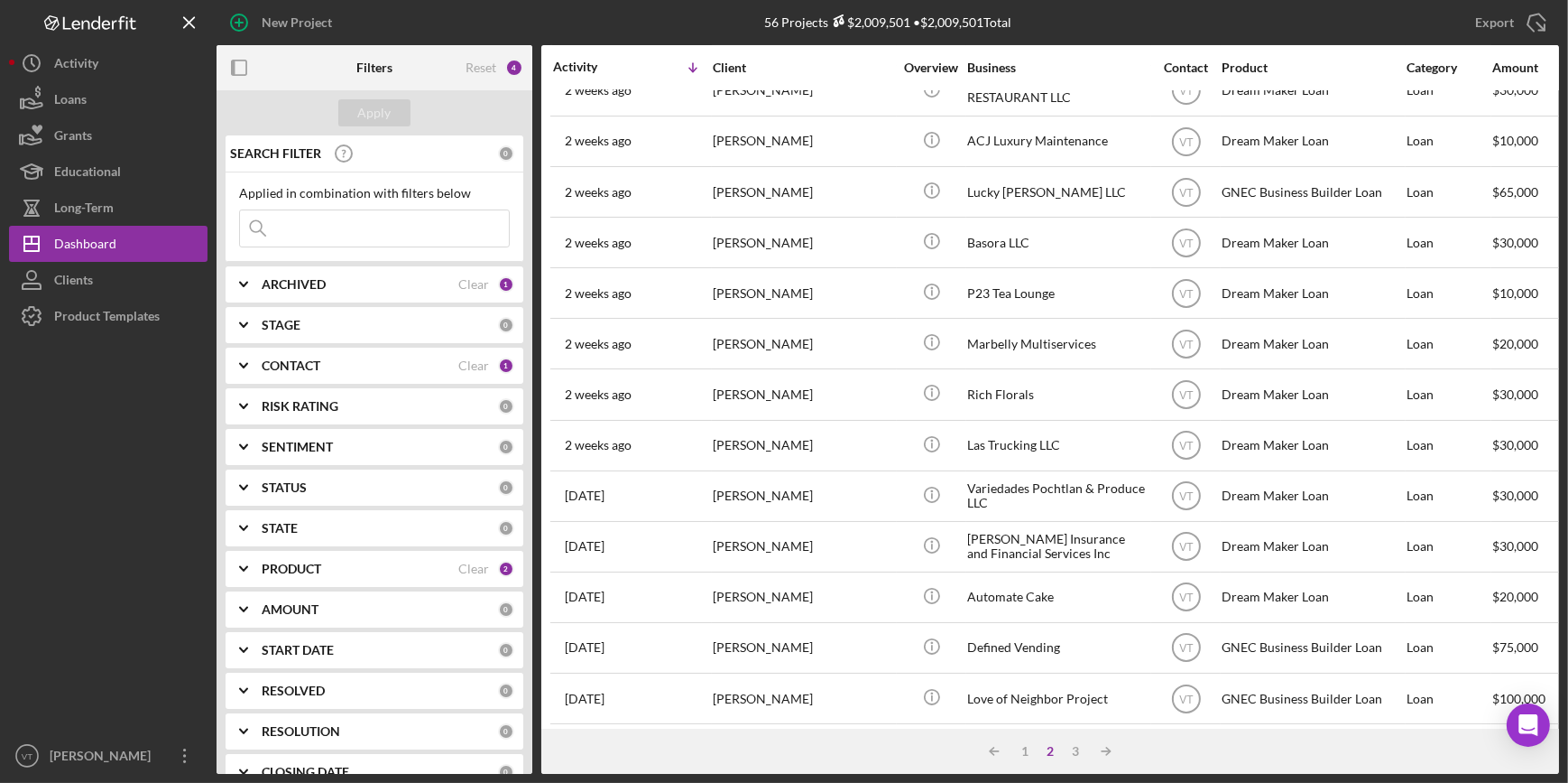
scroll to position [0, 0]
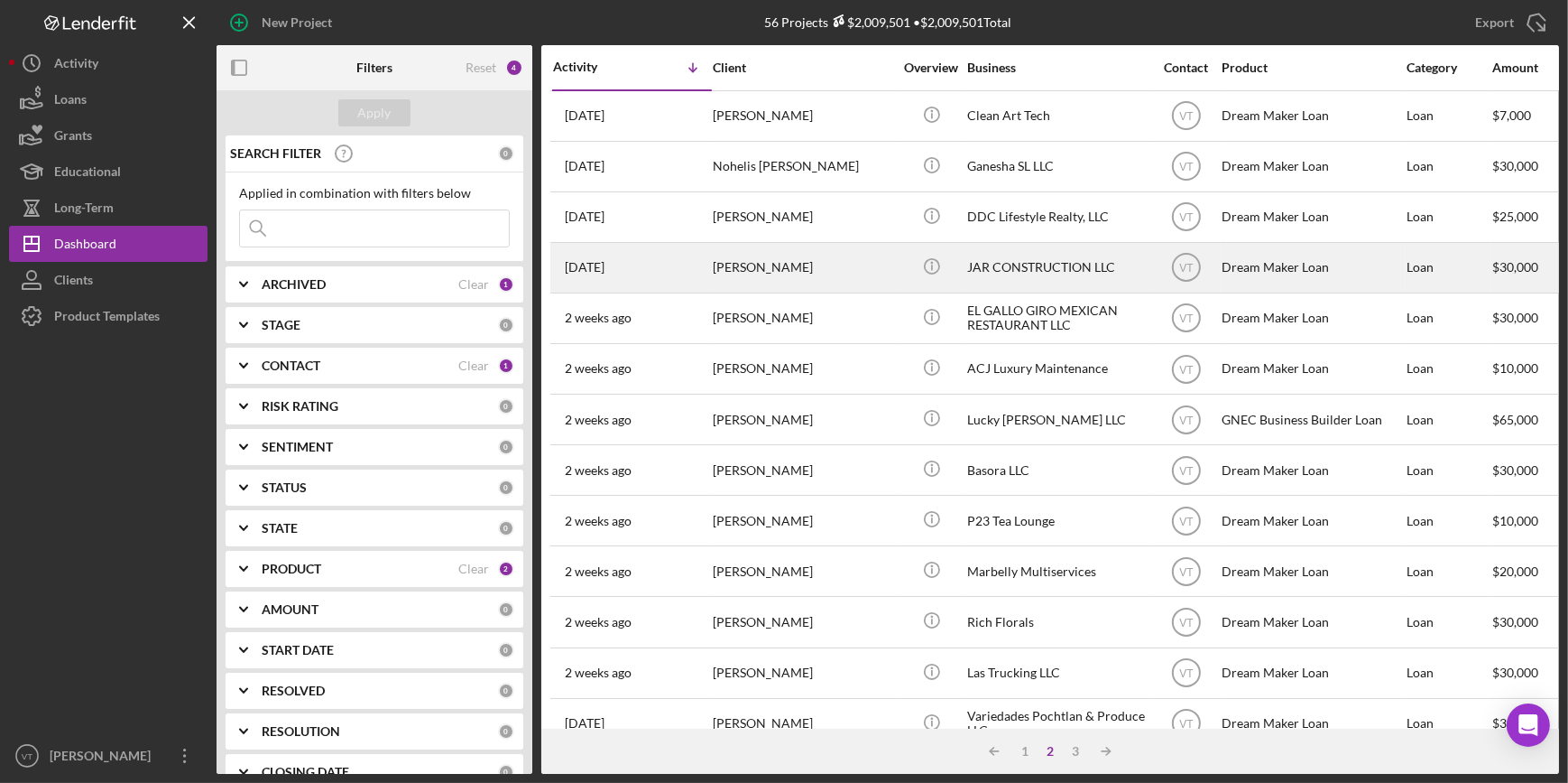
click at [1015, 275] on div "JAR CONSTRUCTION LLC" at bounding box center [1057, 268] width 180 height 48
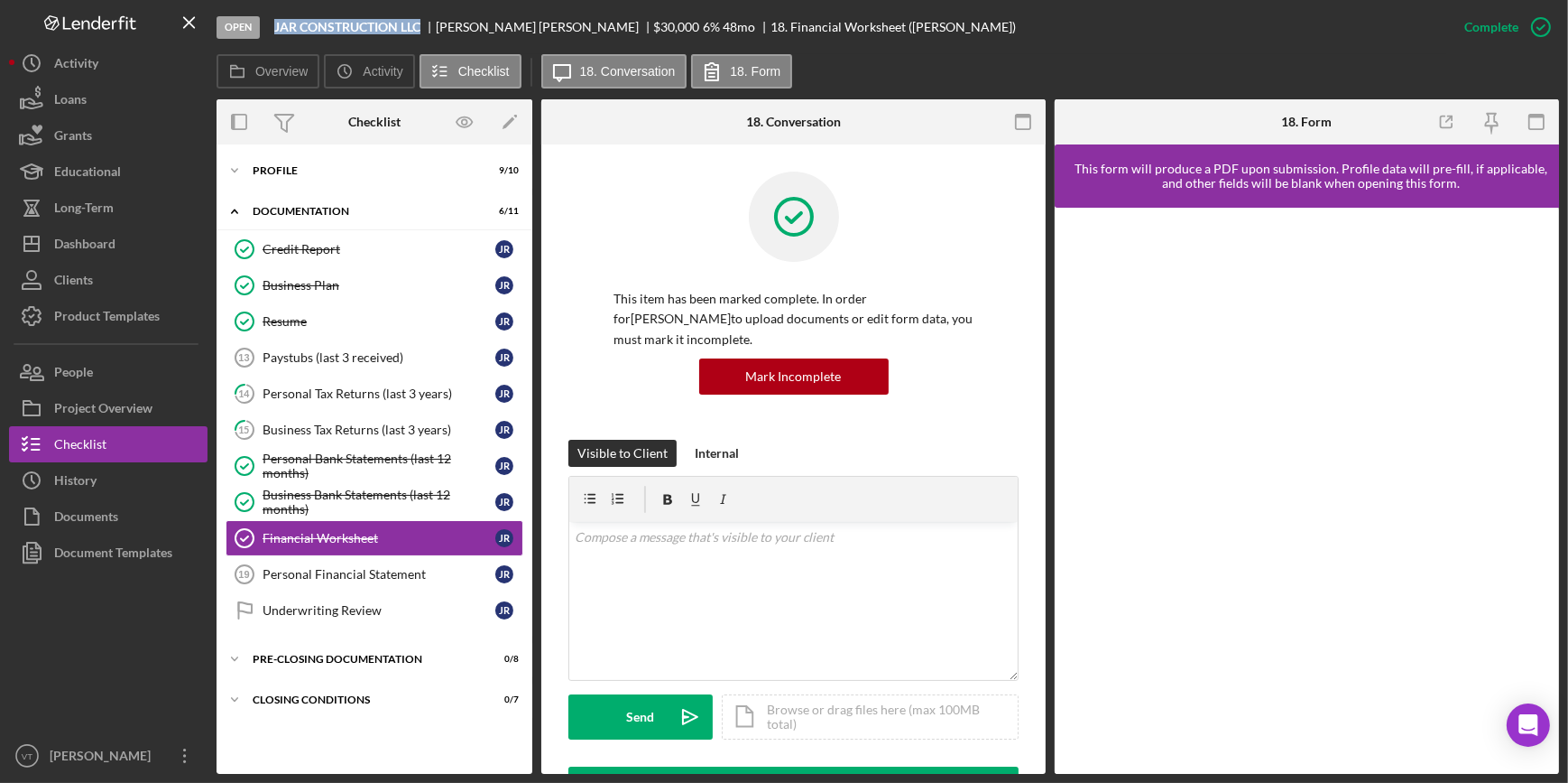
drag, startPoint x: 426, startPoint y: 27, endPoint x: 274, endPoint y: 26, distance: 152.0
click at [274, 26] on div "JAR CONSTRUCTION LLC" at bounding box center [355, 27] width 162 height 15
copy b "JAR CONSTRUCTION LLC"
click at [181, 261] on button "Icon/Dashboard Dashboard" at bounding box center [108, 243] width 199 height 36
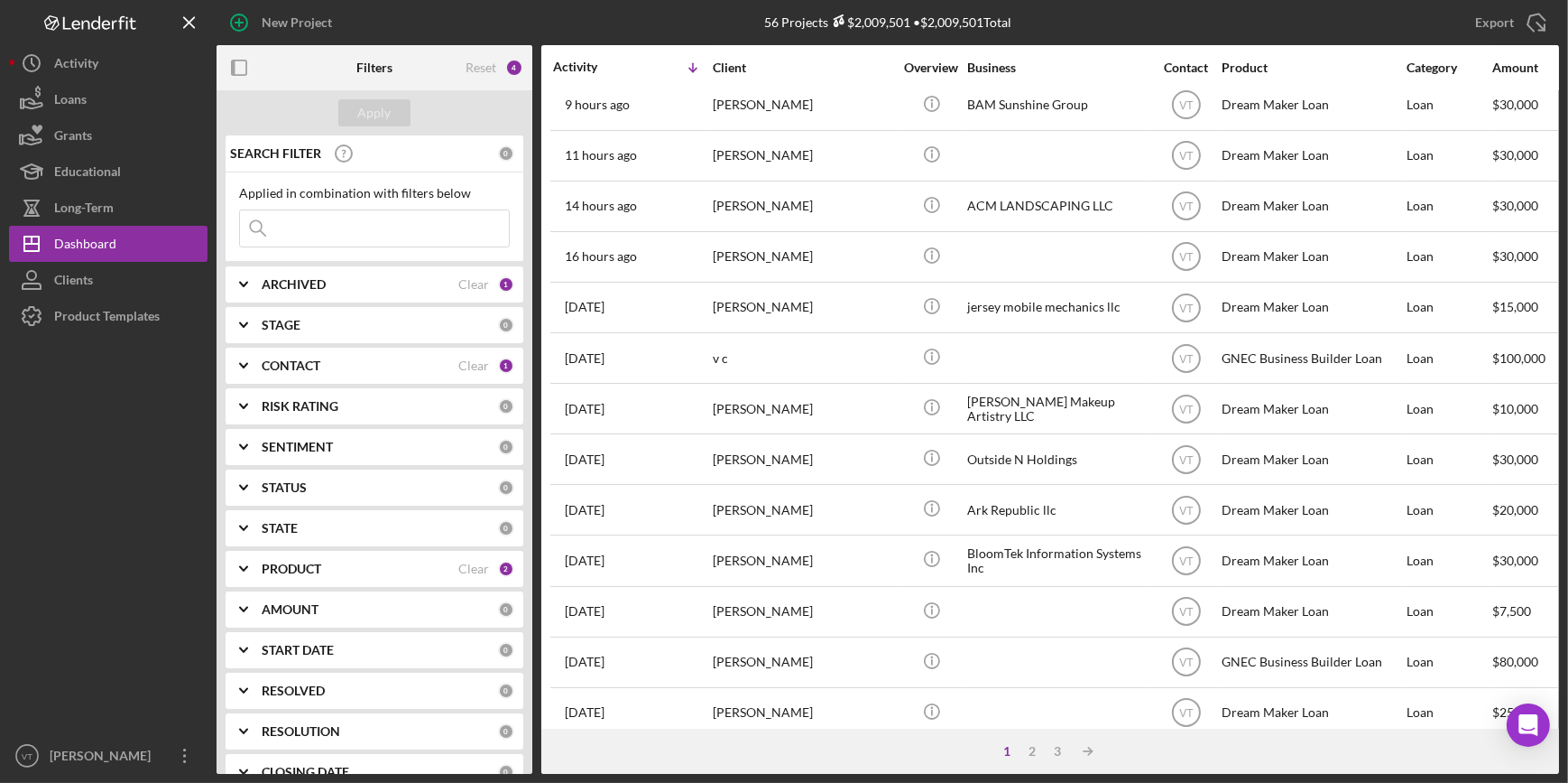
scroll to position [492, 0]
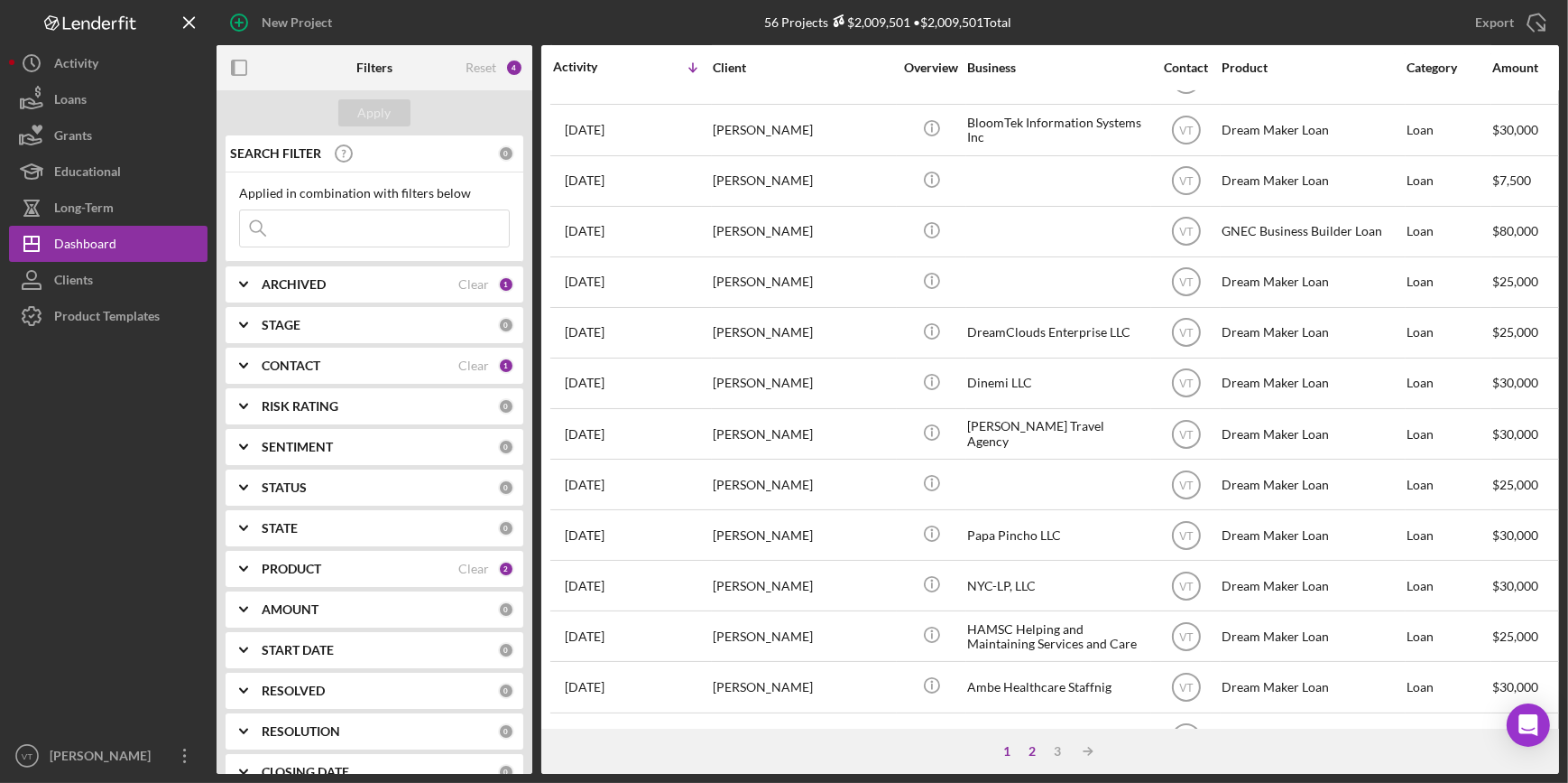
click at [1027, 748] on div "2" at bounding box center [1031, 752] width 25 height 15
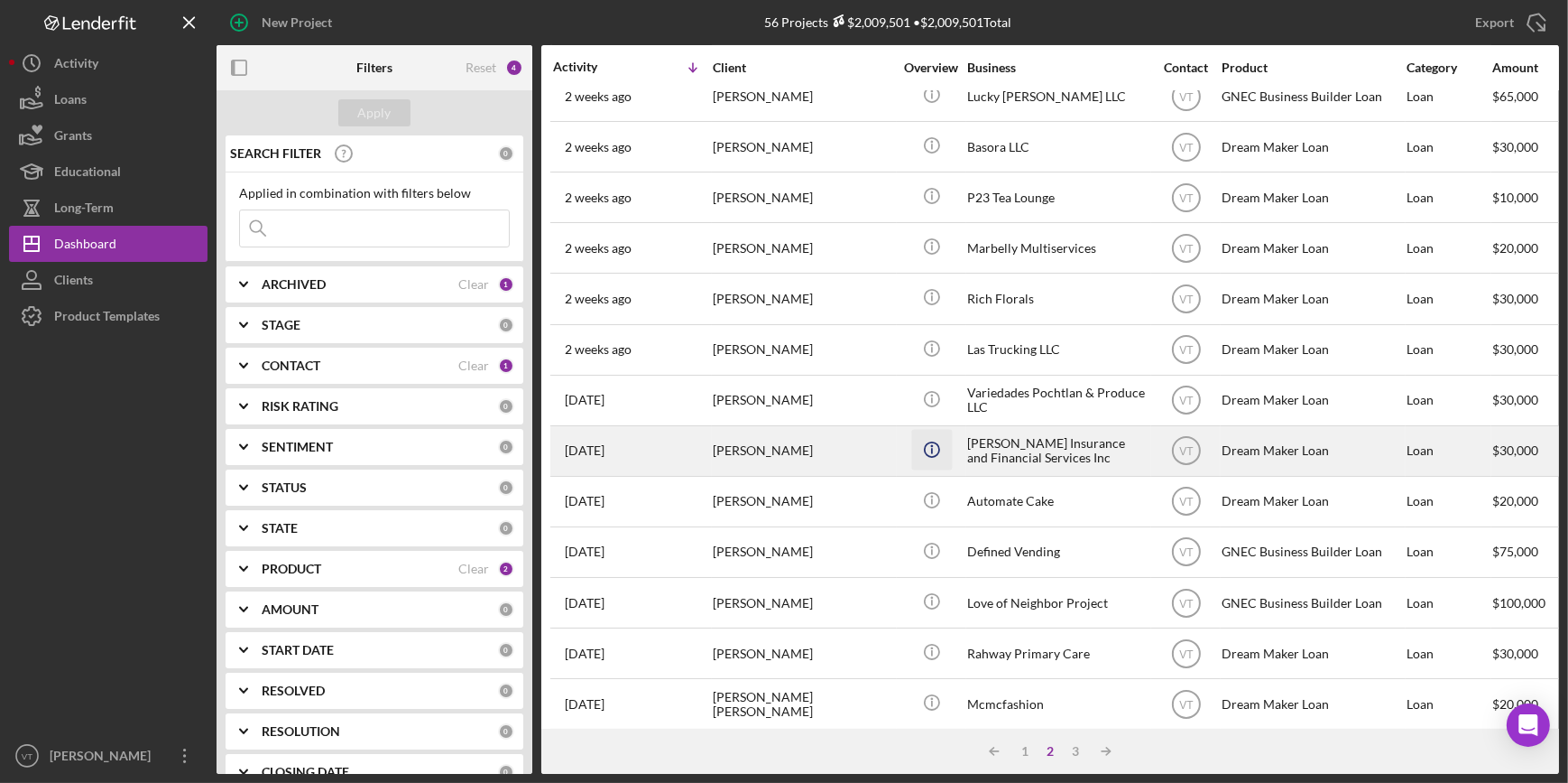
scroll to position [0, 0]
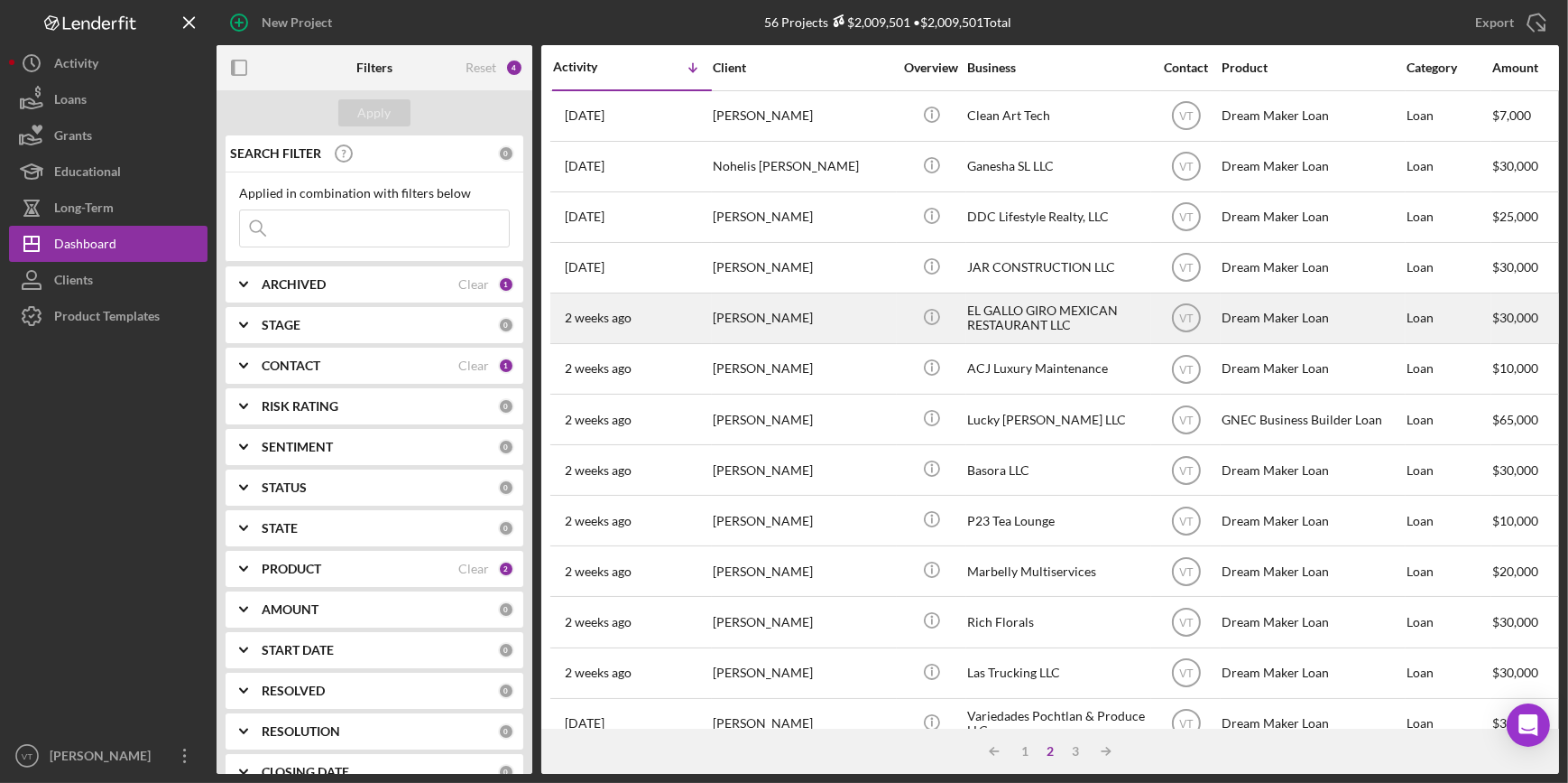
click at [835, 330] on div "[PERSON_NAME]" at bounding box center [802, 318] width 180 height 48
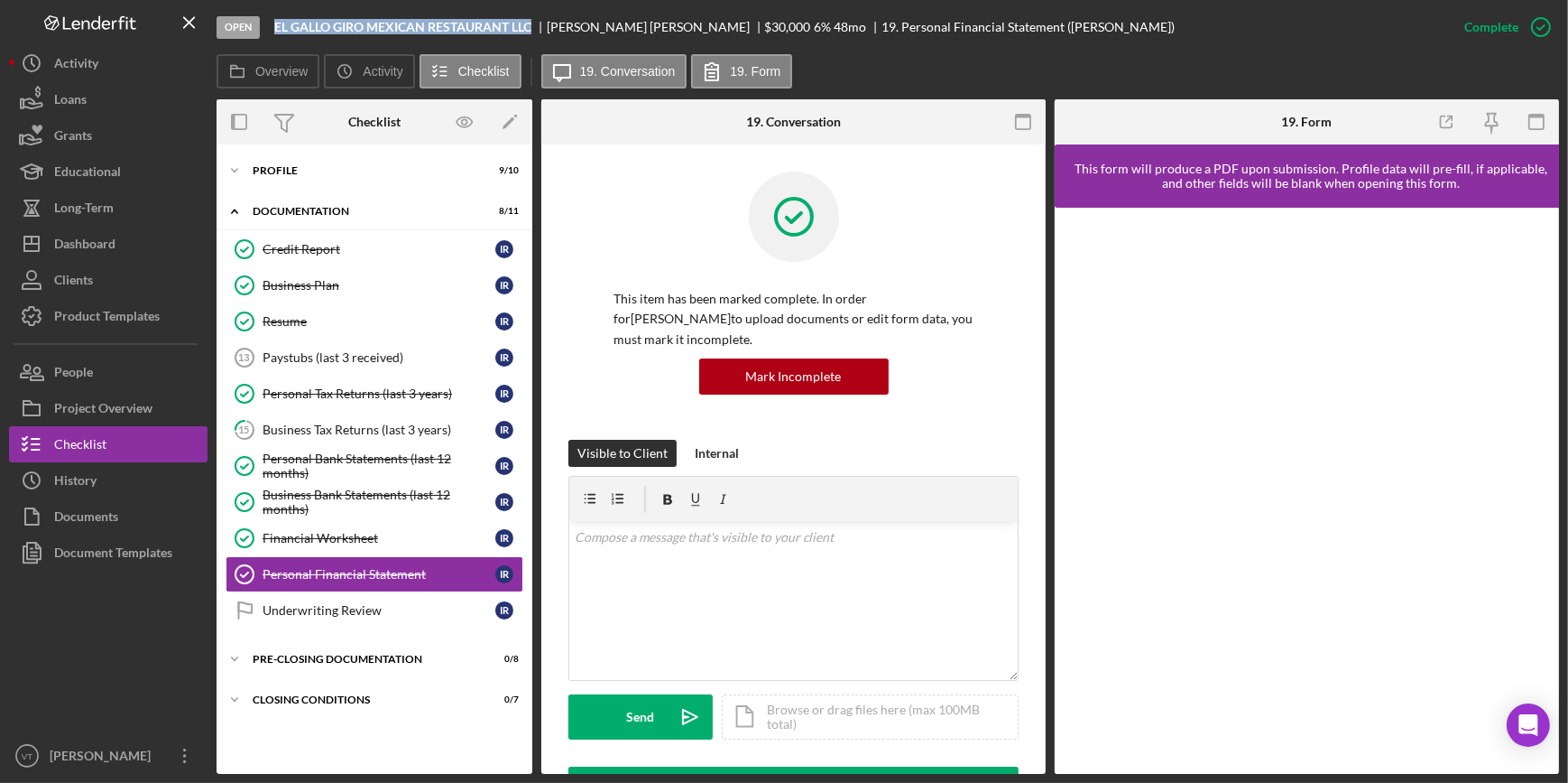
drag, startPoint x: 536, startPoint y: 23, endPoint x: 268, endPoint y: 30, distance: 268.1
click at [268, 30] on div "Open EL GALLO GIRO MEXICAN RESTAURANT LLC INES RIVERA RUIZ $30,000 $30,000 6 % …" at bounding box center [831, 27] width 1230 height 55
copy b "EL GALLO GIRO MEXICAN RESTAURANT LLC"
click at [79, 244] on div "Dashboard" at bounding box center [85, 246] width 61 height 41
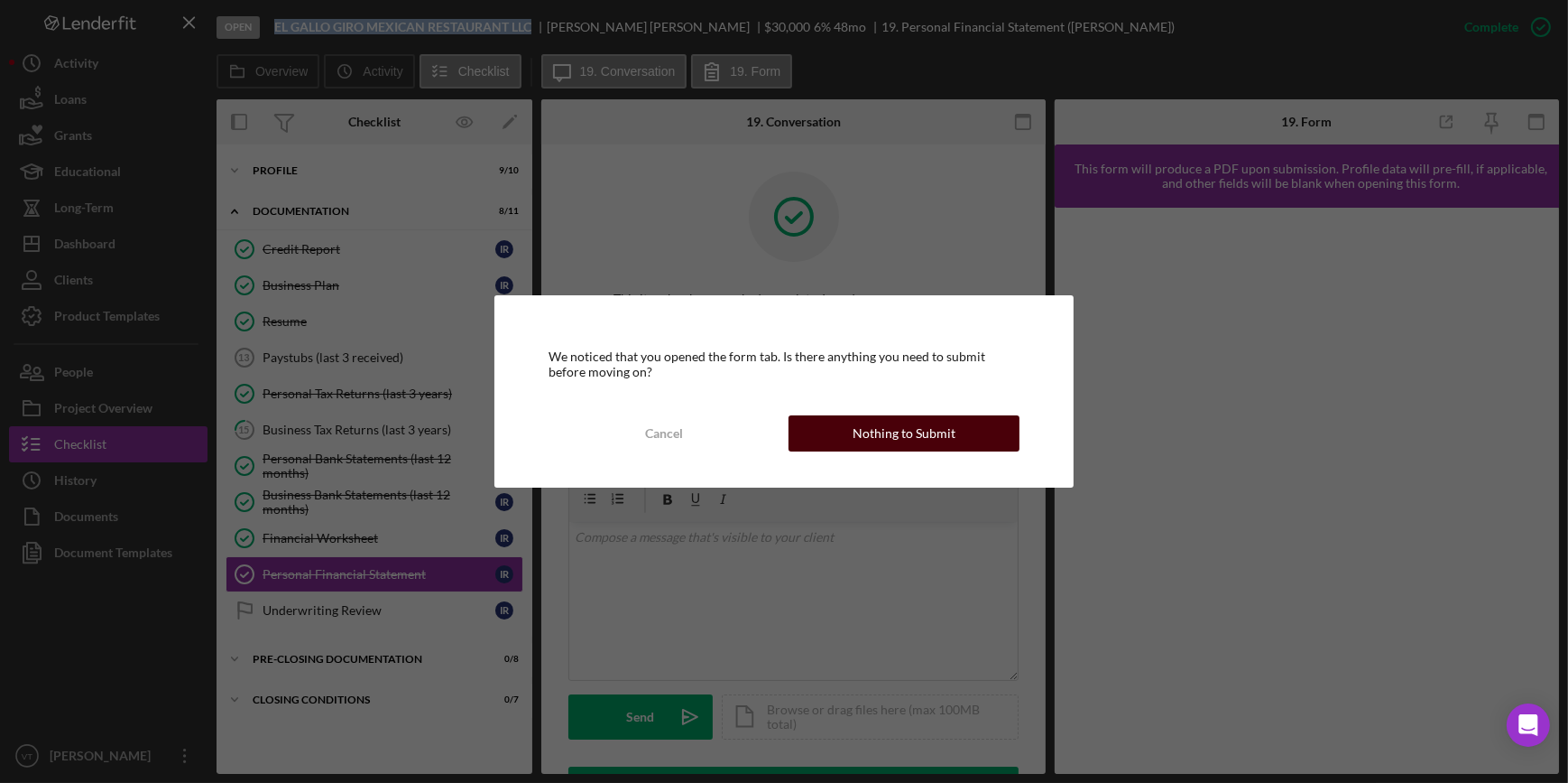
click at [928, 439] on div "Nothing to Submit" at bounding box center [904, 433] width 103 height 36
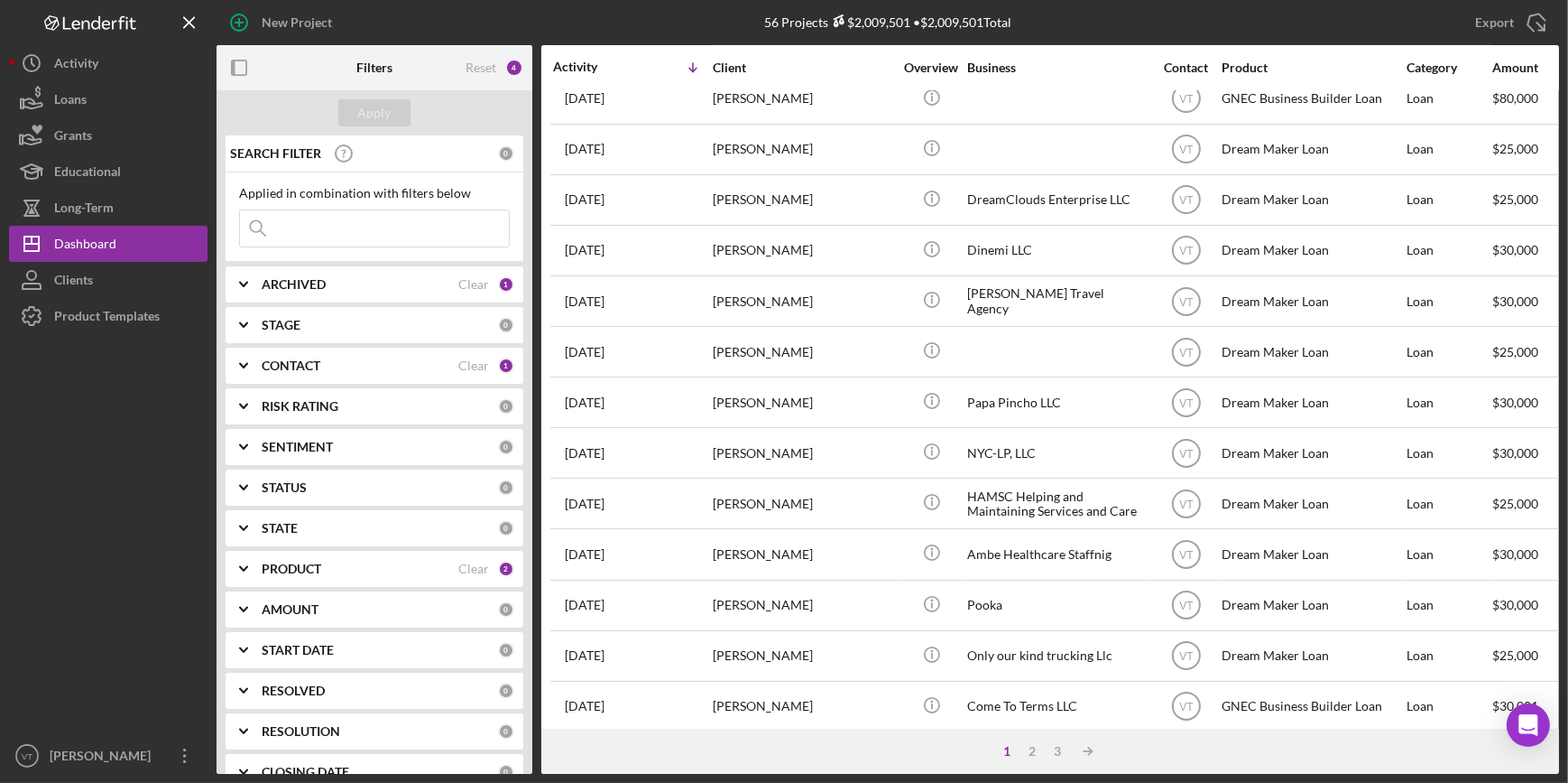
scroll to position [653, 0]
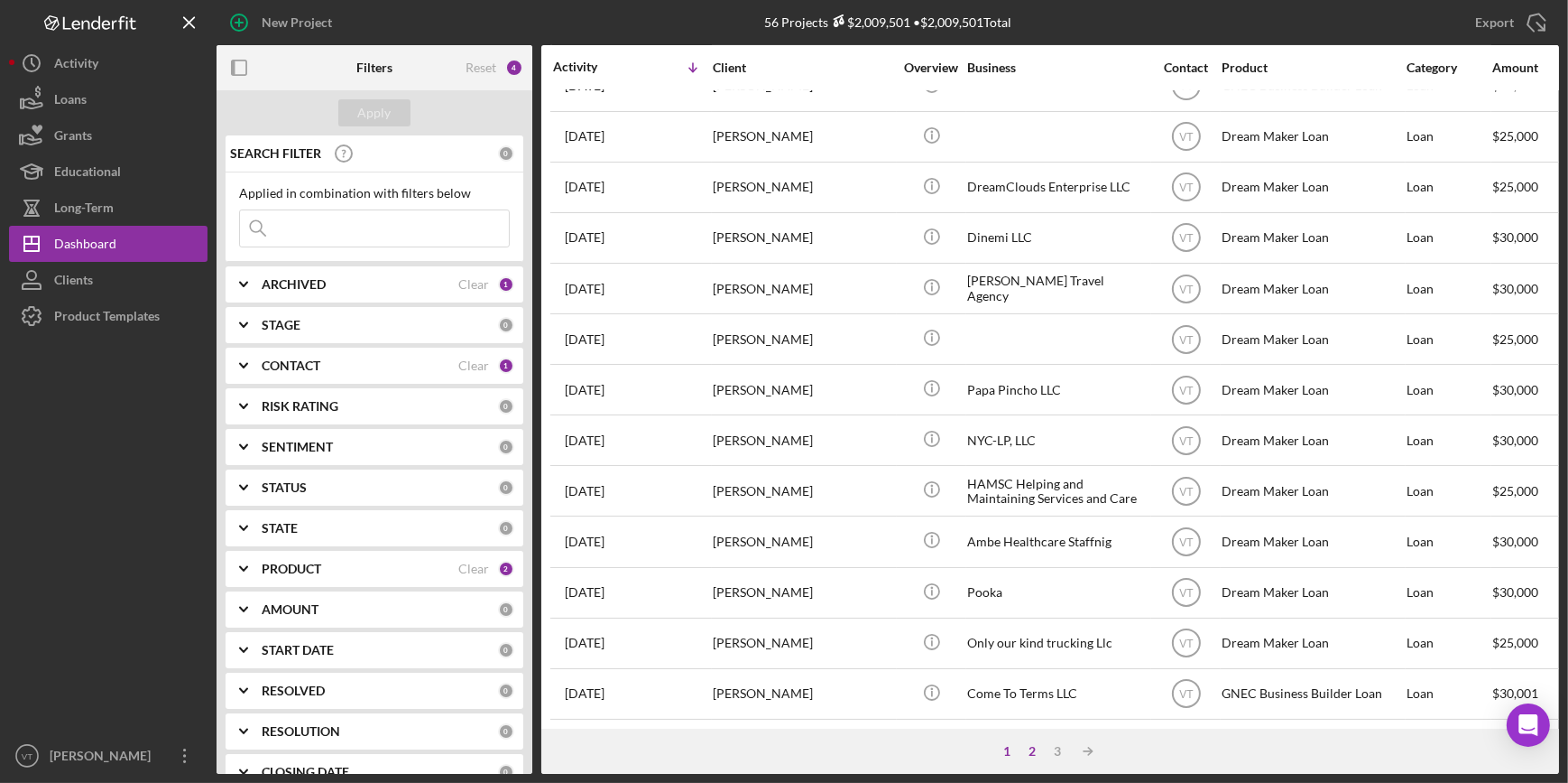
click at [1036, 745] on div "2" at bounding box center [1031, 752] width 25 height 15
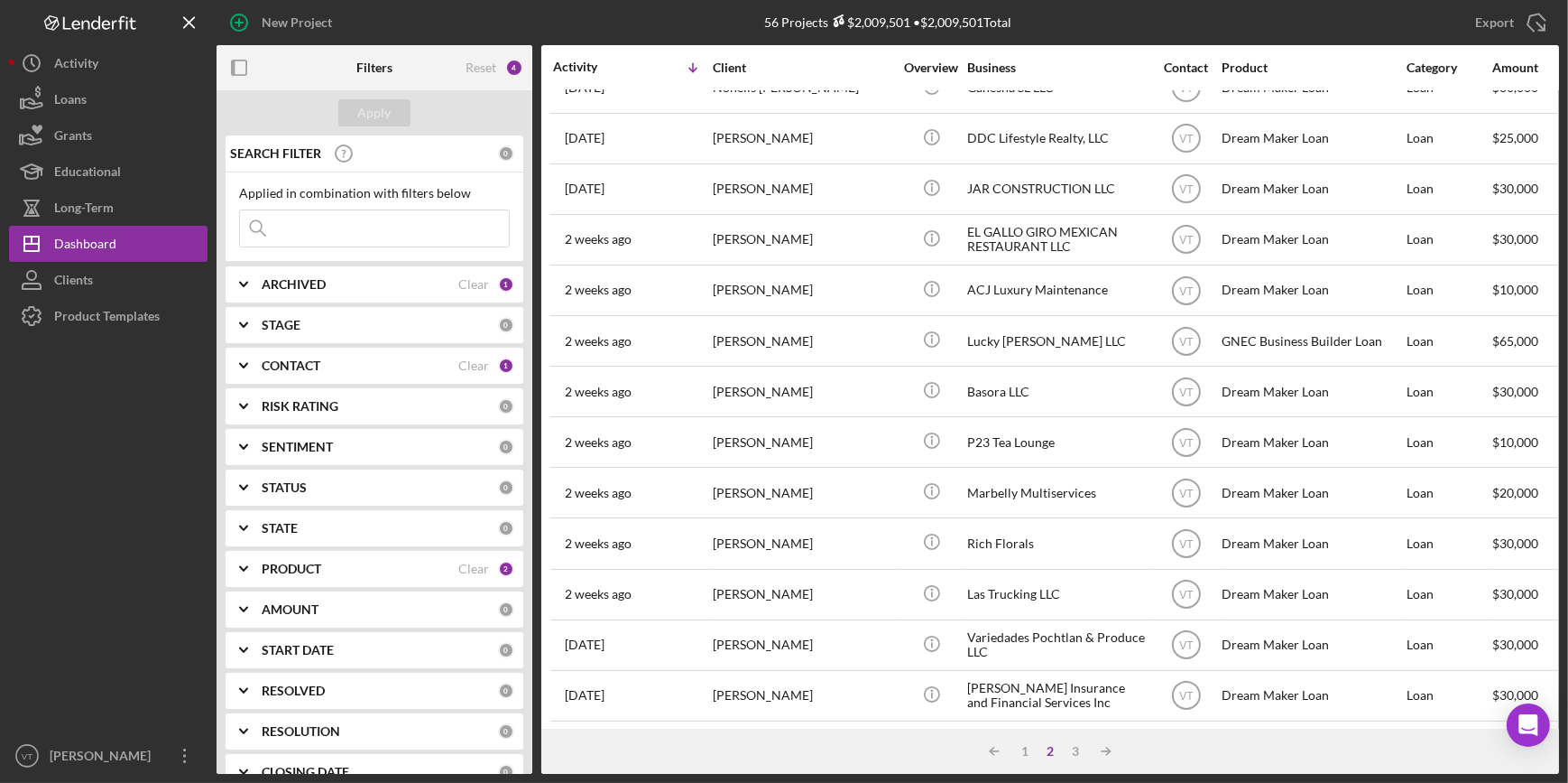
scroll to position [0, 0]
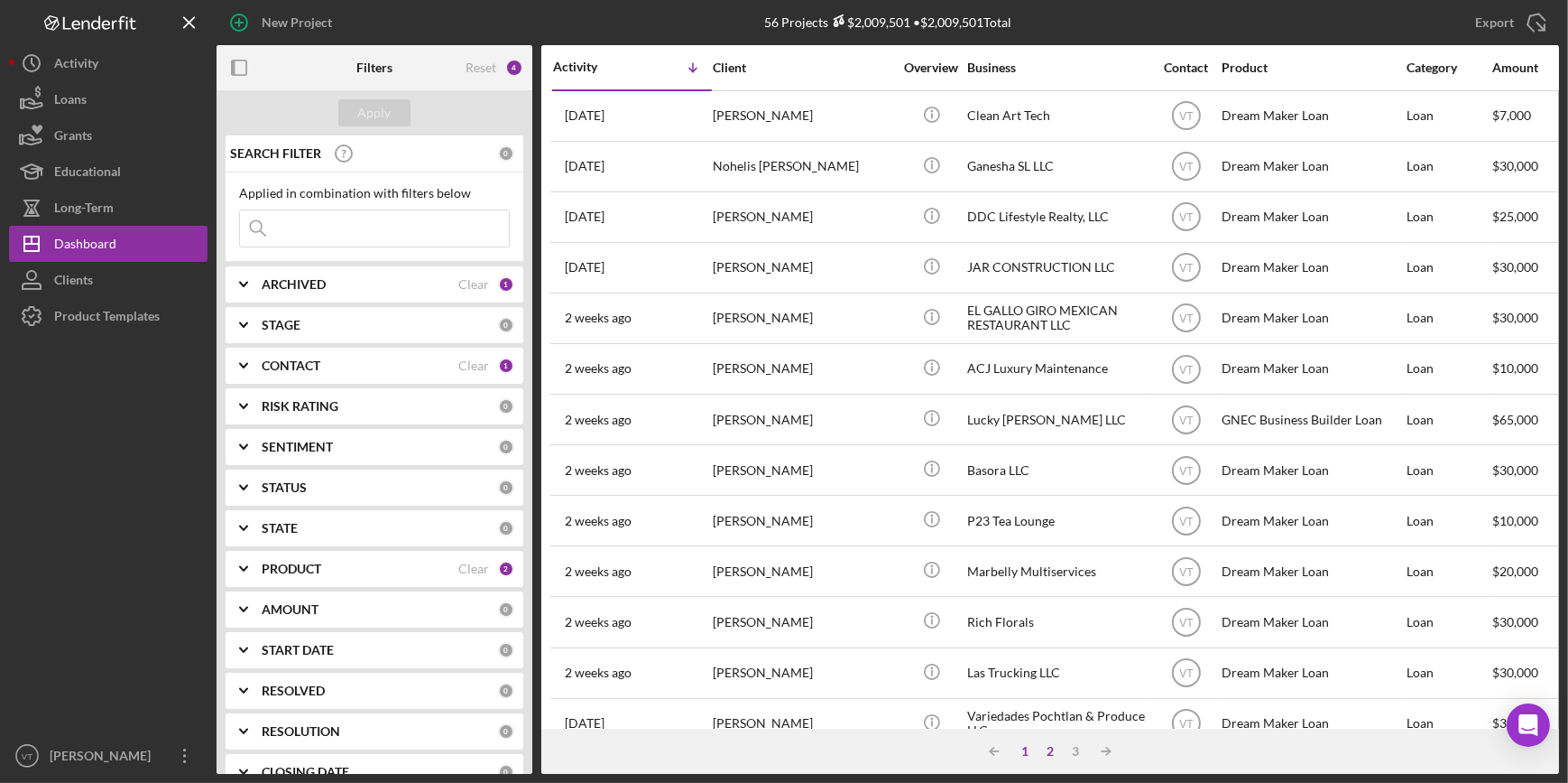
click at [1027, 756] on div "1" at bounding box center [1025, 752] width 25 height 15
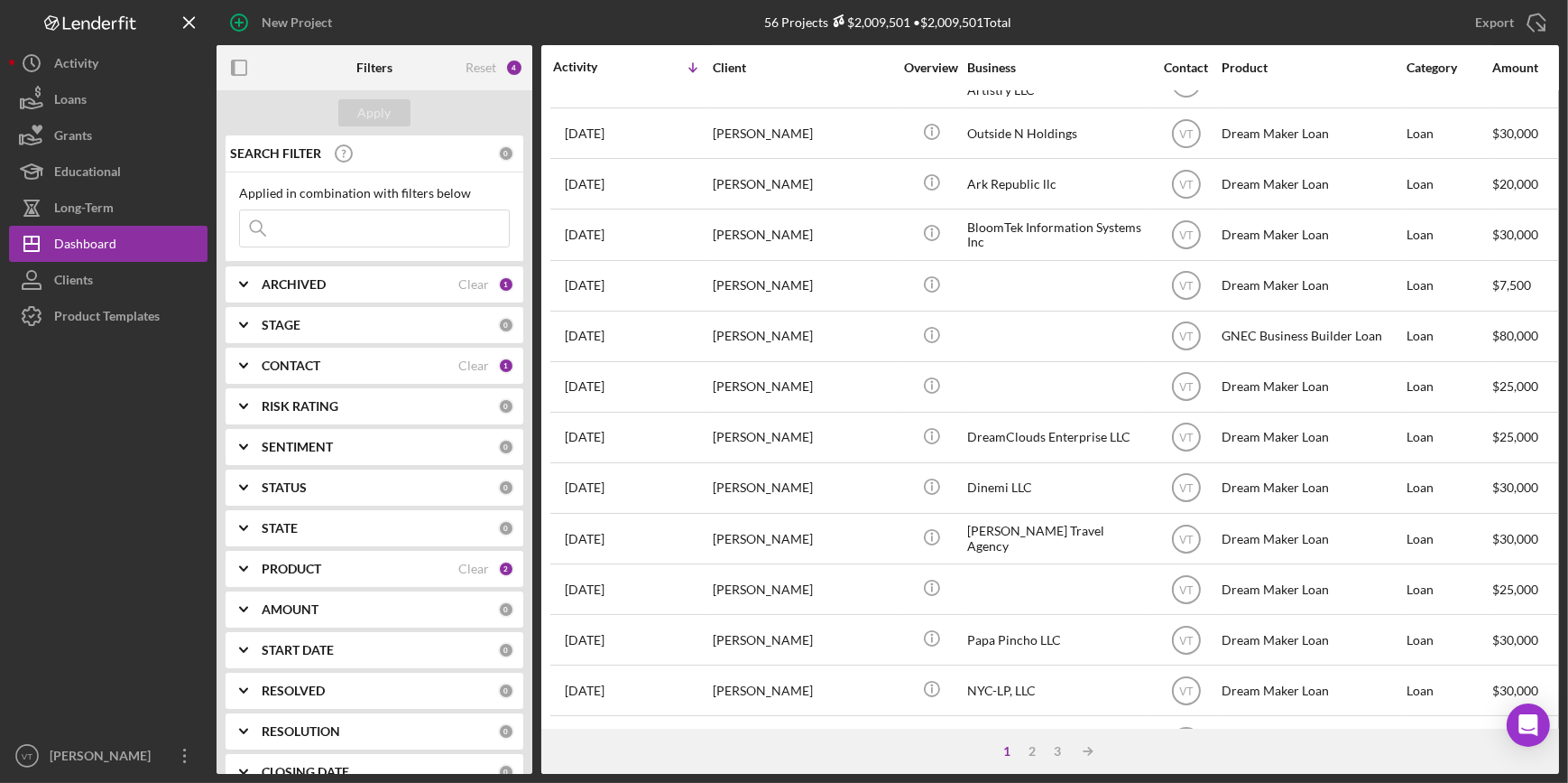
scroll to position [410, 0]
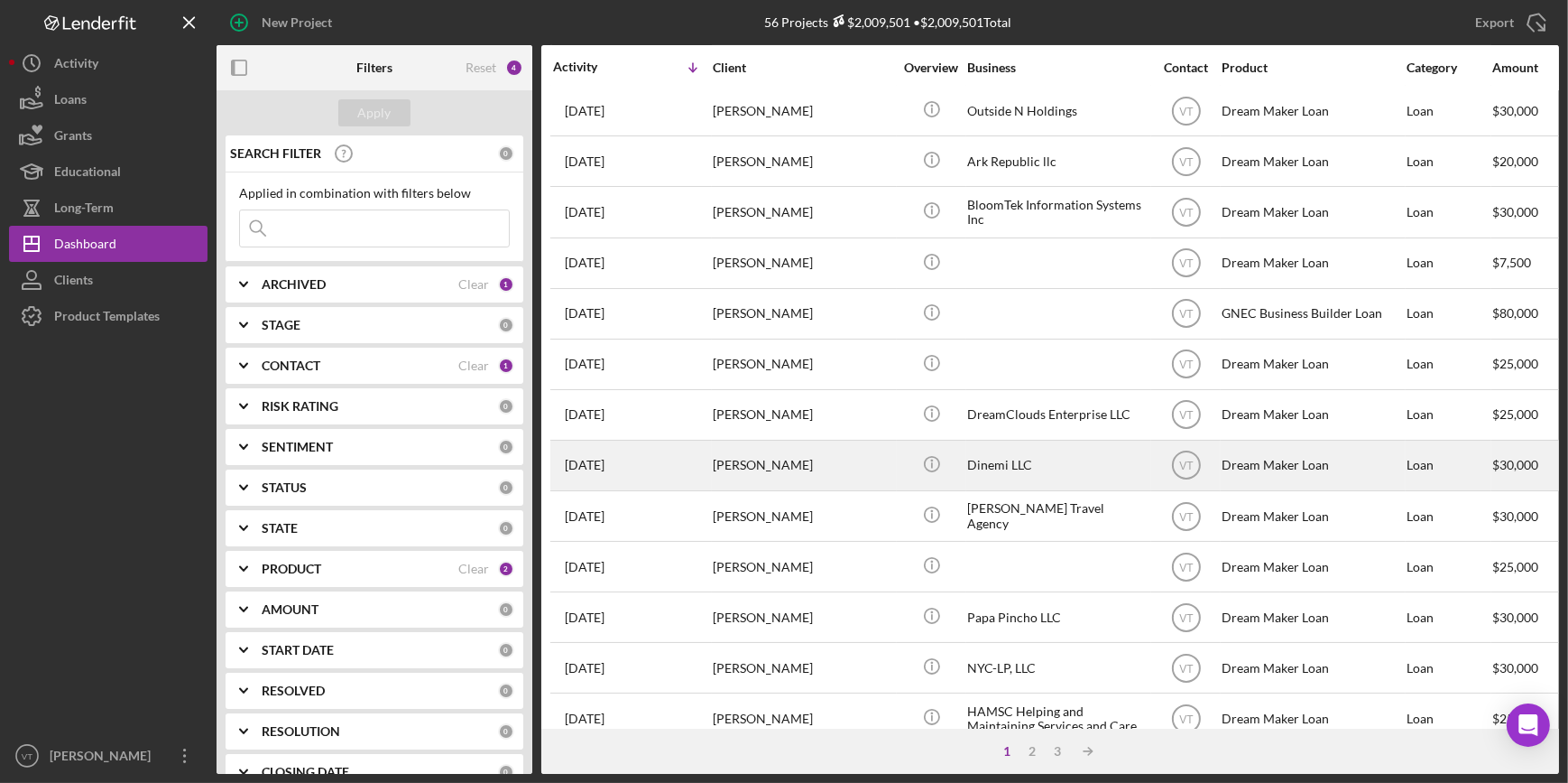
click at [817, 447] on div "[PERSON_NAME]" at bounding box center [802, 465] width 180 height 48
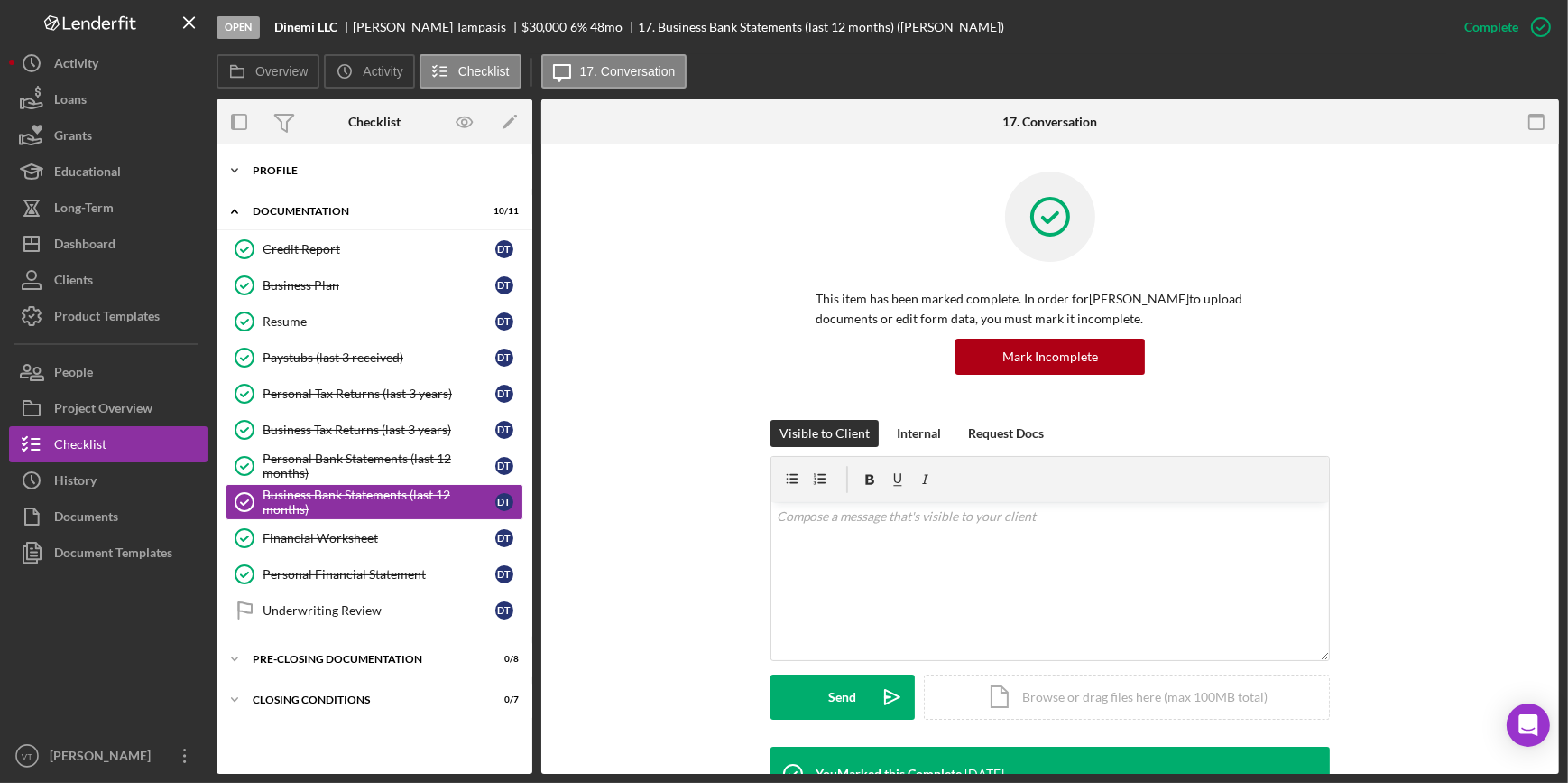
click at [236, 168] on icon "Icon/Expander" at bounding box center [234, 170] width 36 height 36
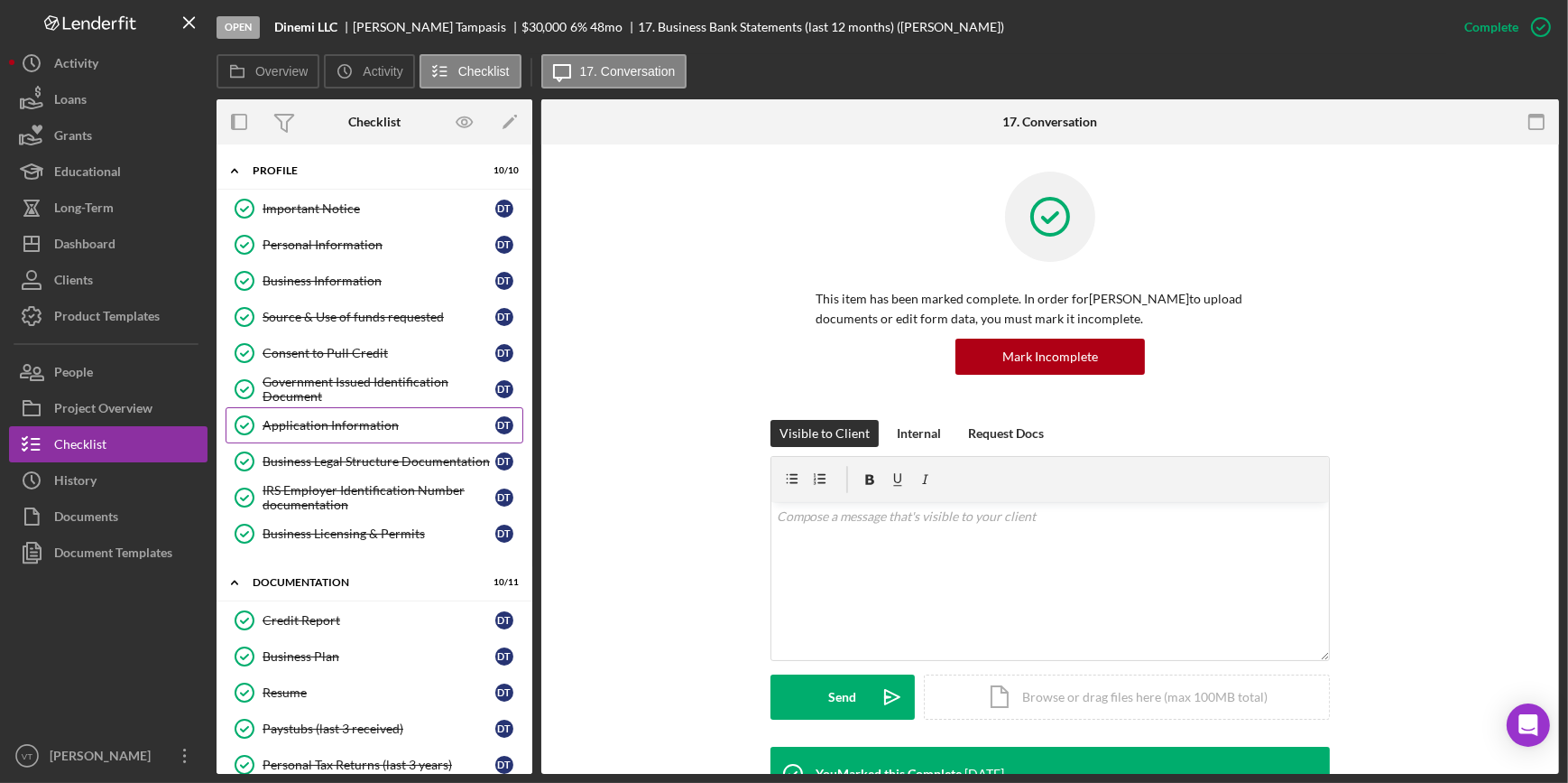
click at [380, 414] on link "Application Information Application Information D T" at bounding box center [374, 424] width 298 height 36
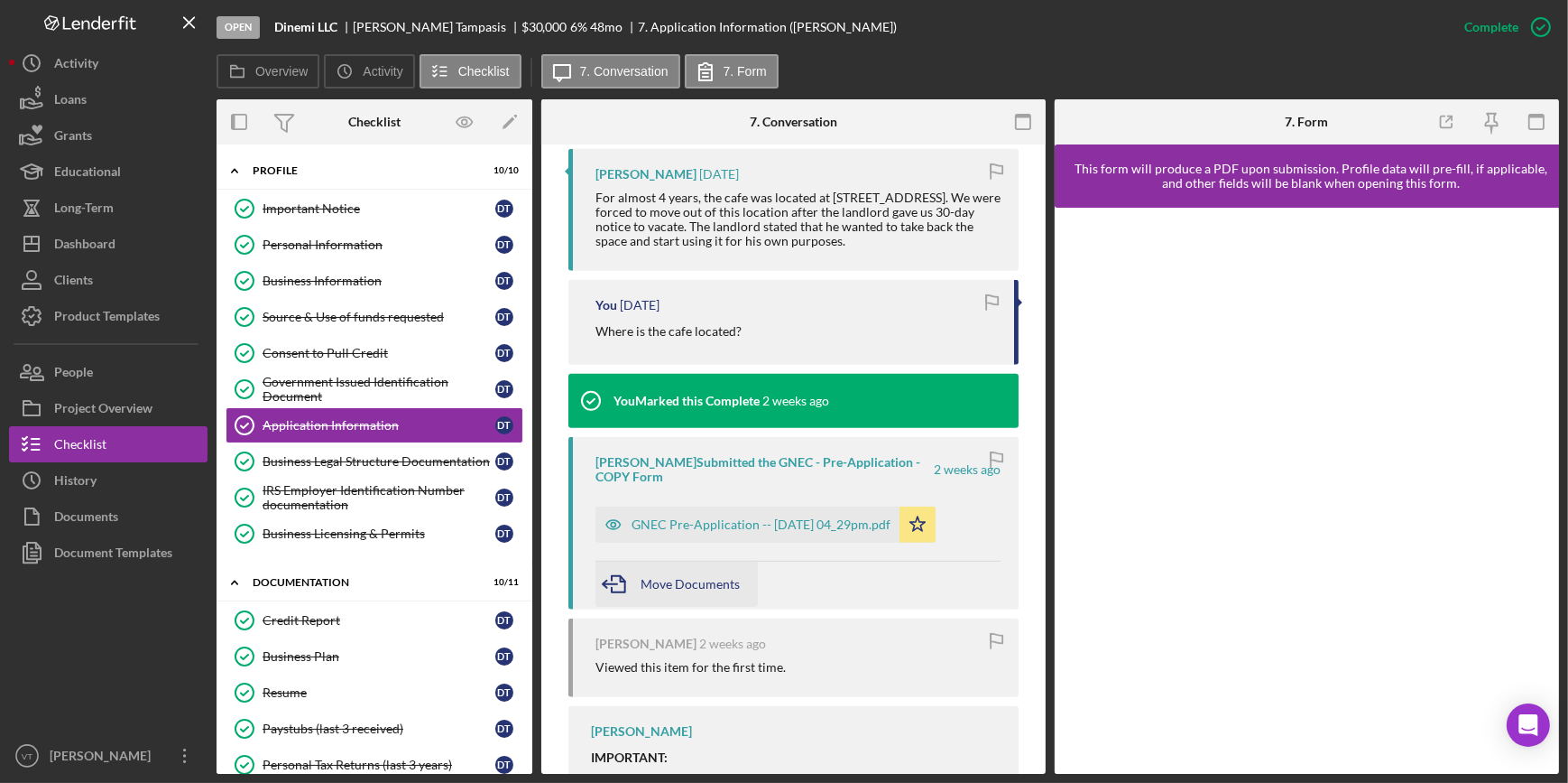
scroll to position [1148, 0]
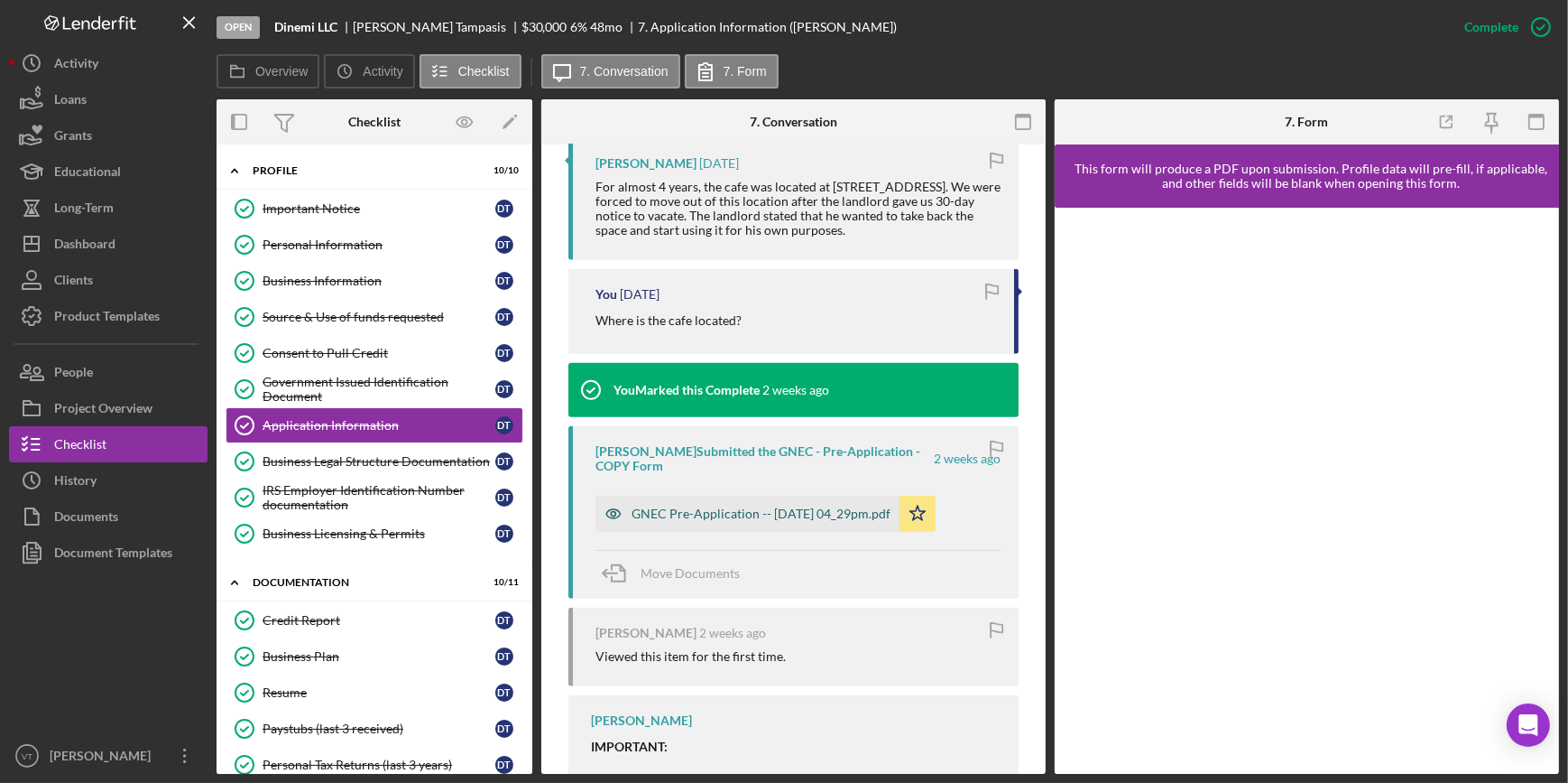
click at [723, 504] on div "GNEC Pre-Application -- [DATE] 04_29pm.pdf" at bounding box center [747, 513] width 304 height 36
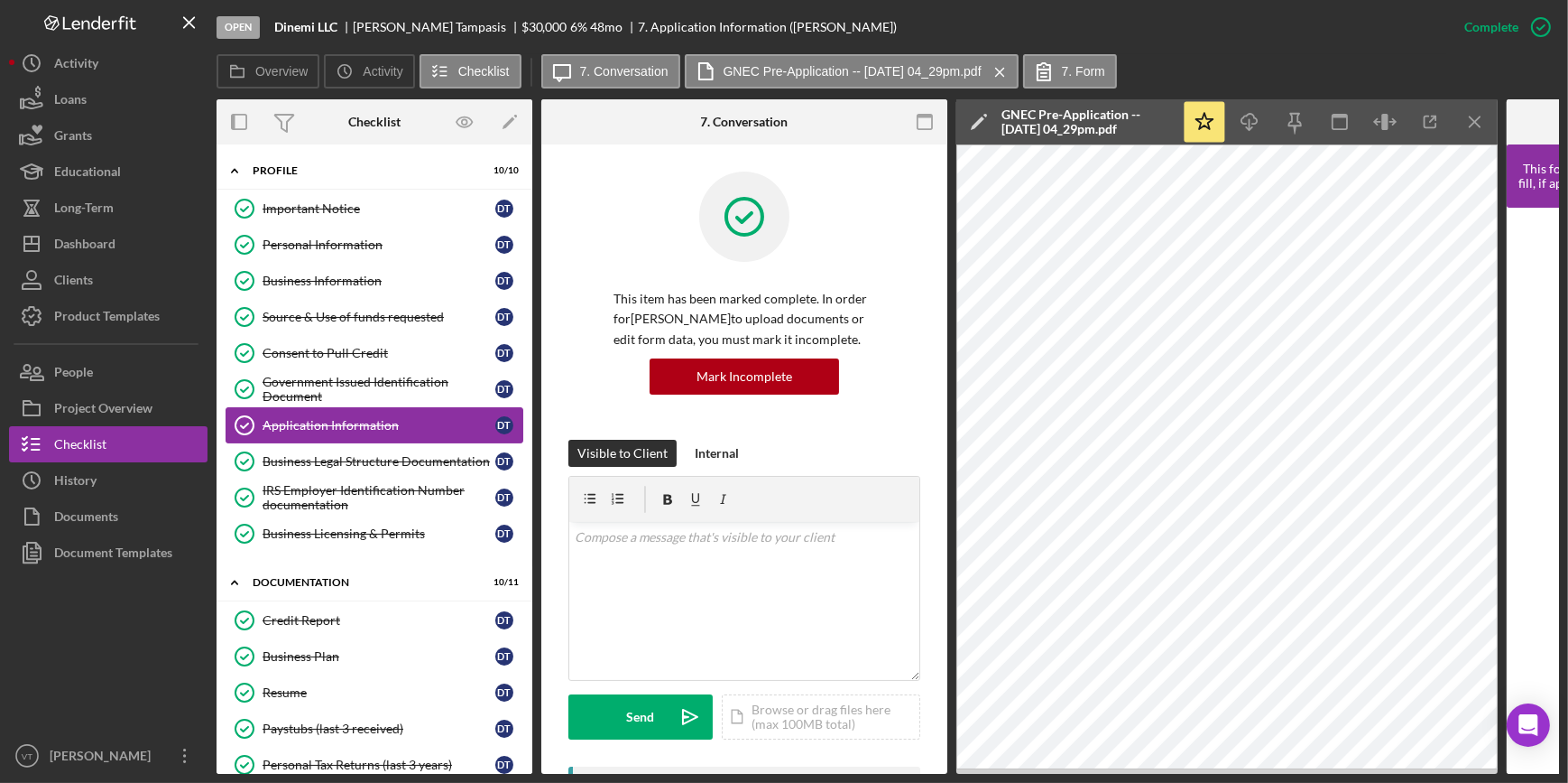
scroll to position [325, 0]
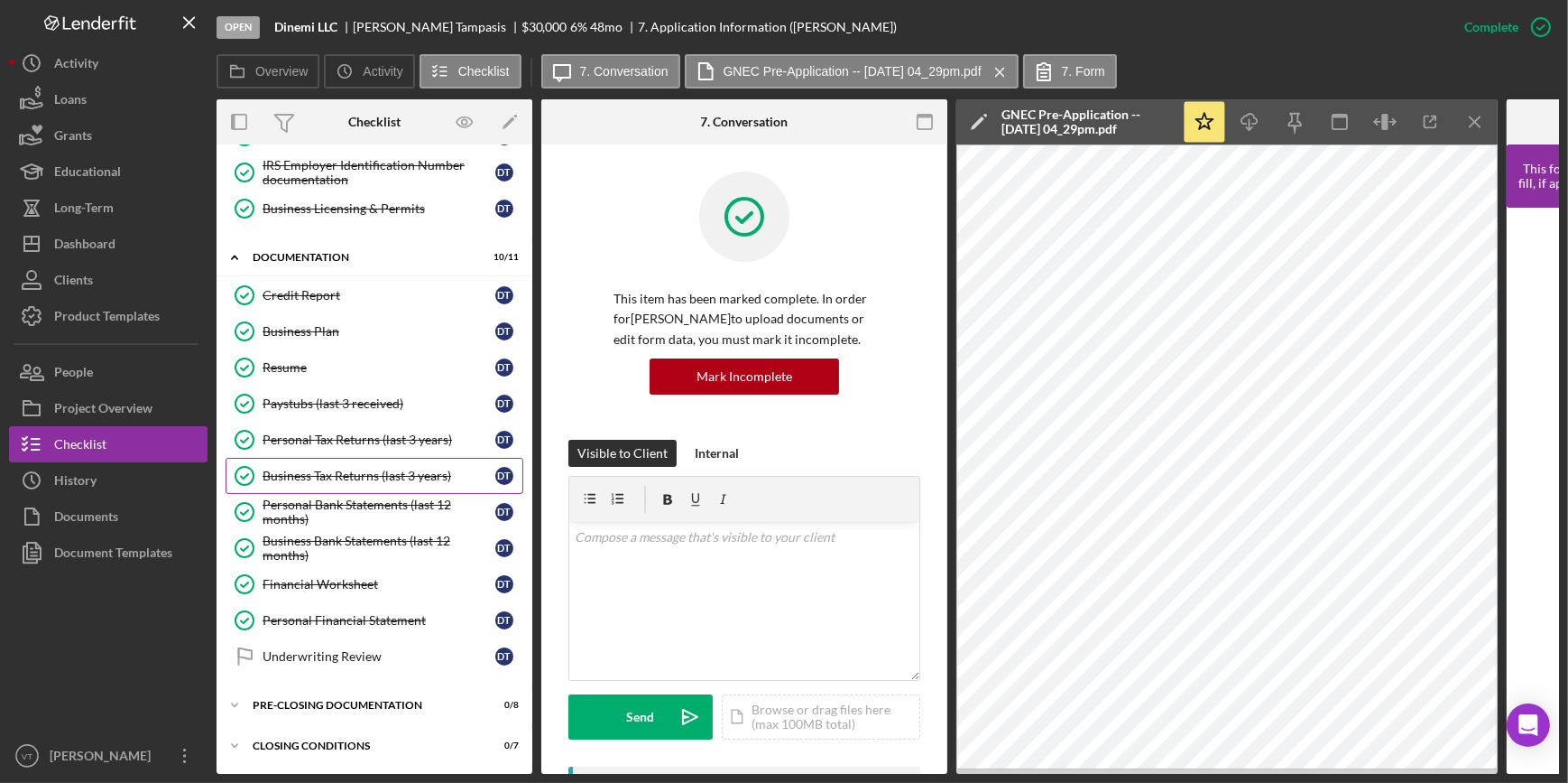
click at [344, 472] on div "Business Tax Returns (last 3 years)" at bounding box center [379, 476] width 233 height 15
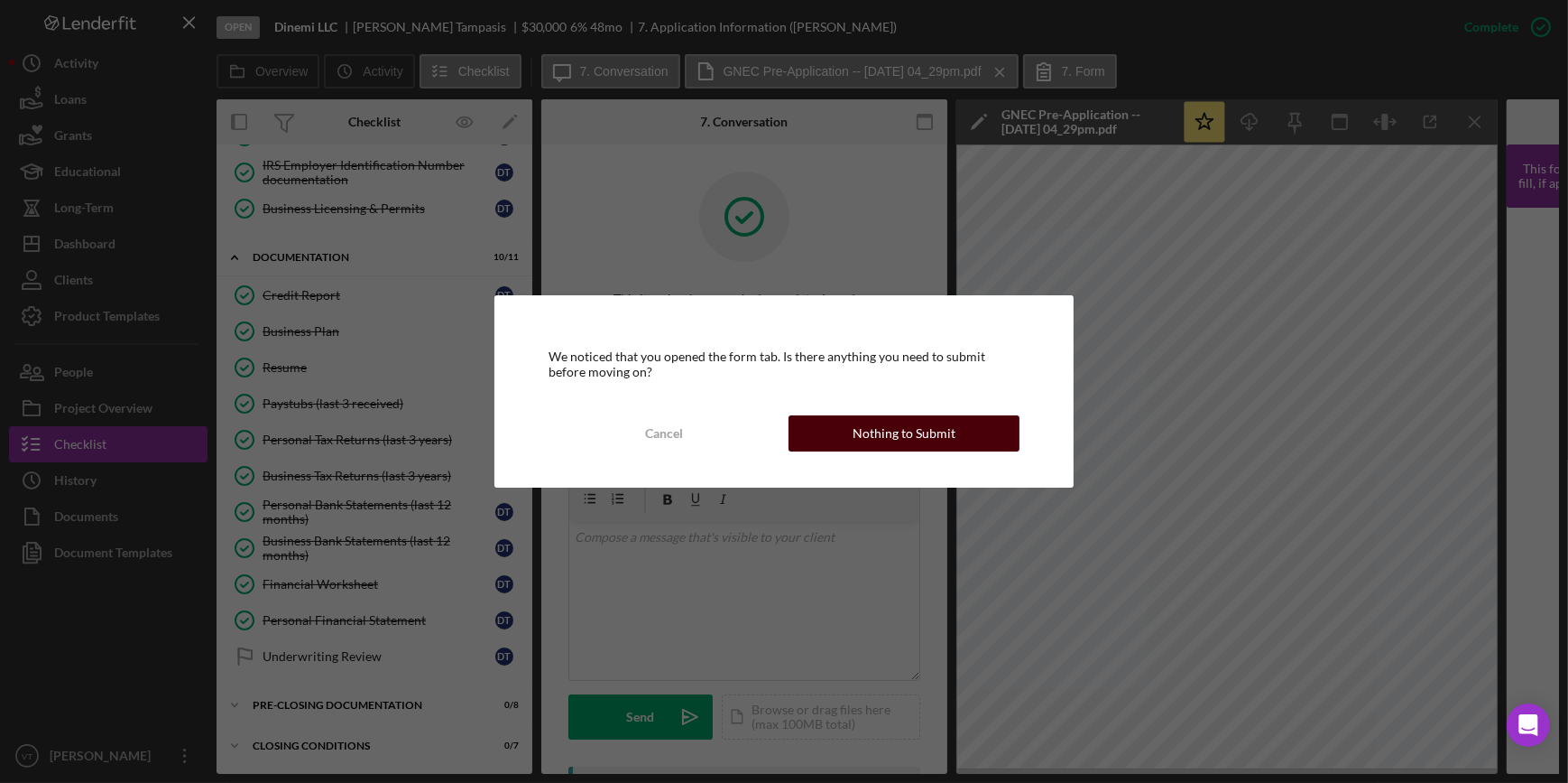
click at [833, 431] on button "Nothing to Submit" at bounding box center [904, 433] width 231 height 36
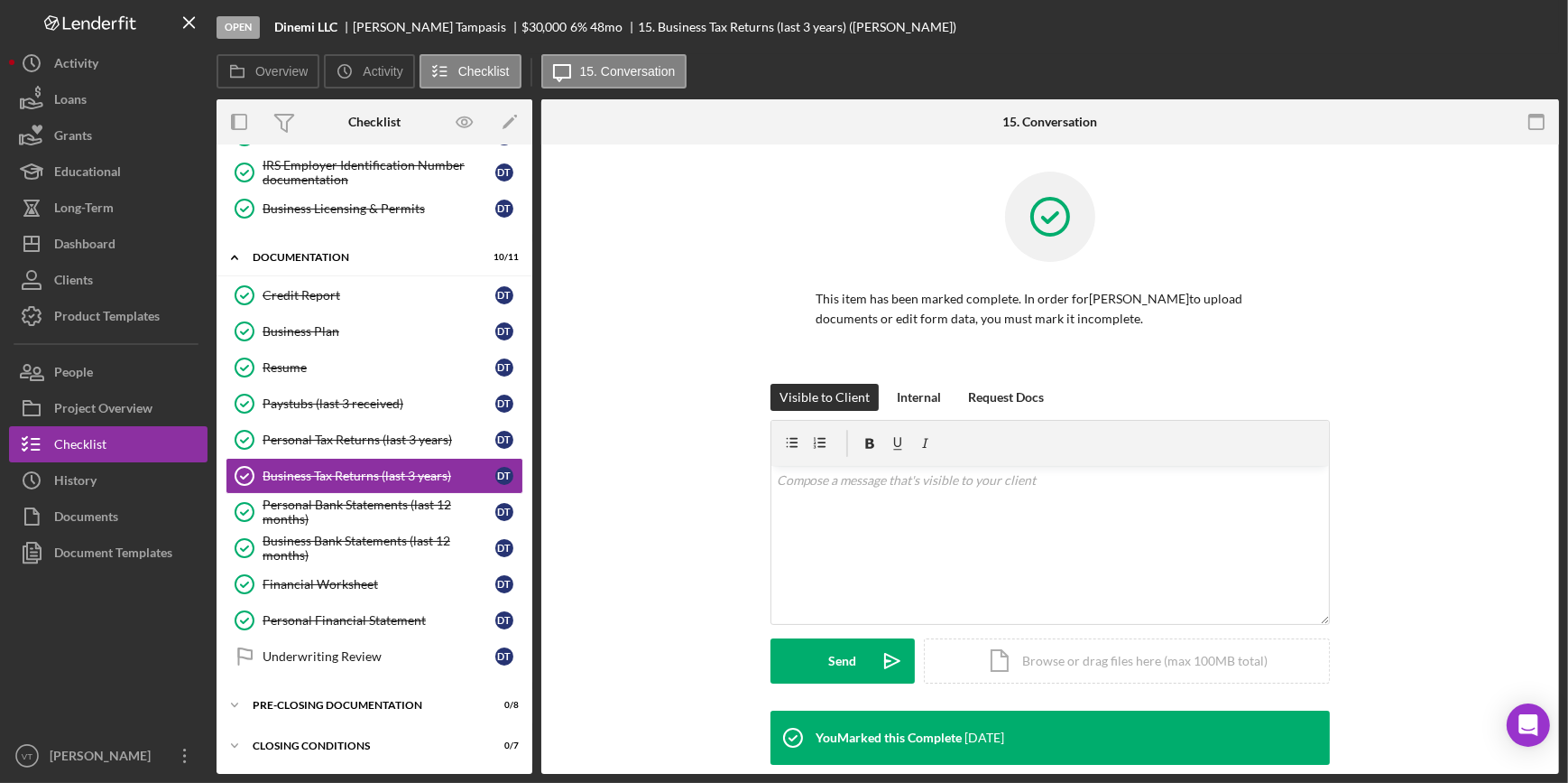
scroll to position [321, 0]
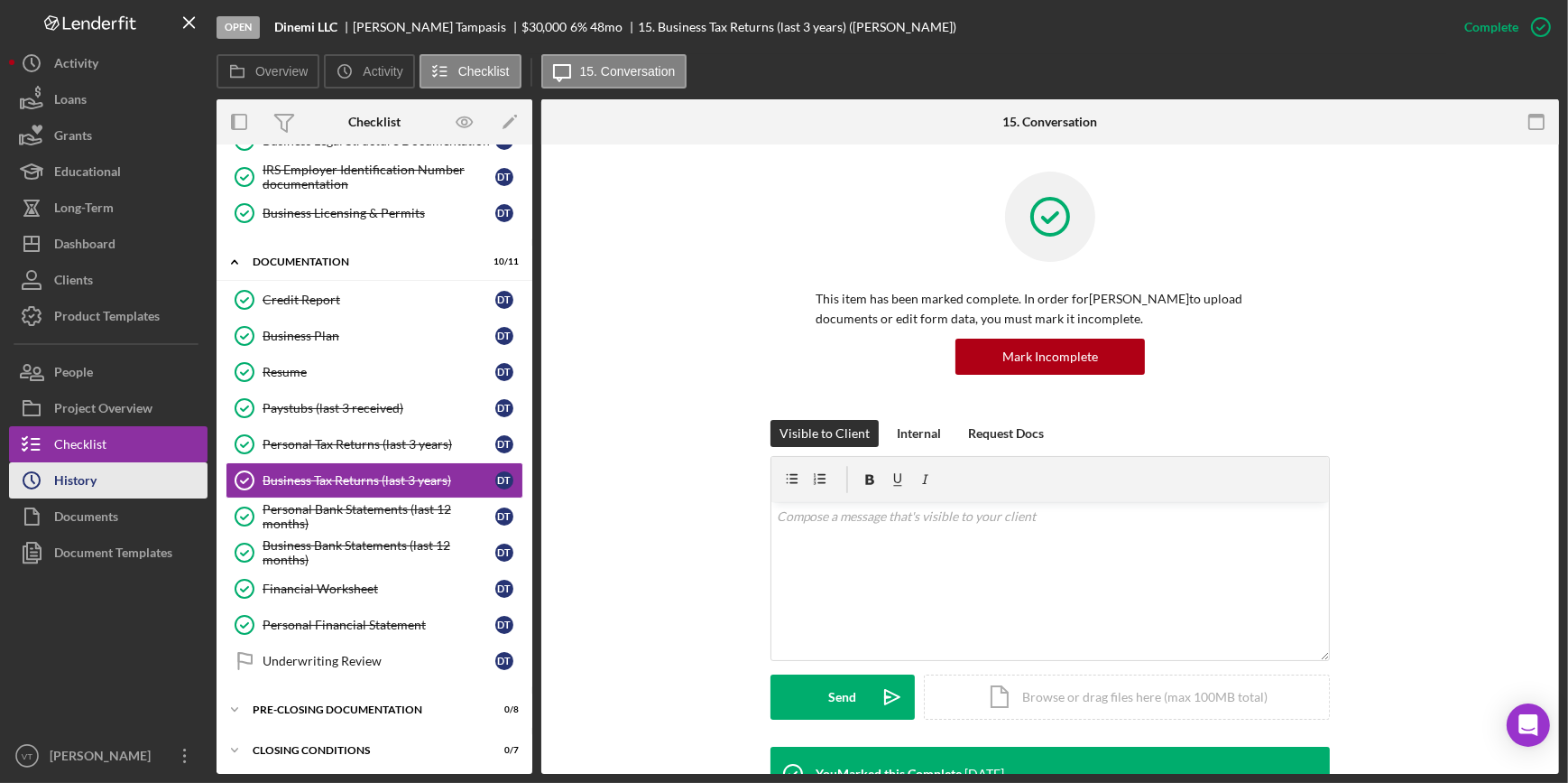
click at [109, 482] on button "Icon/History History" at bounding box center [108, 480] width 199 height 36
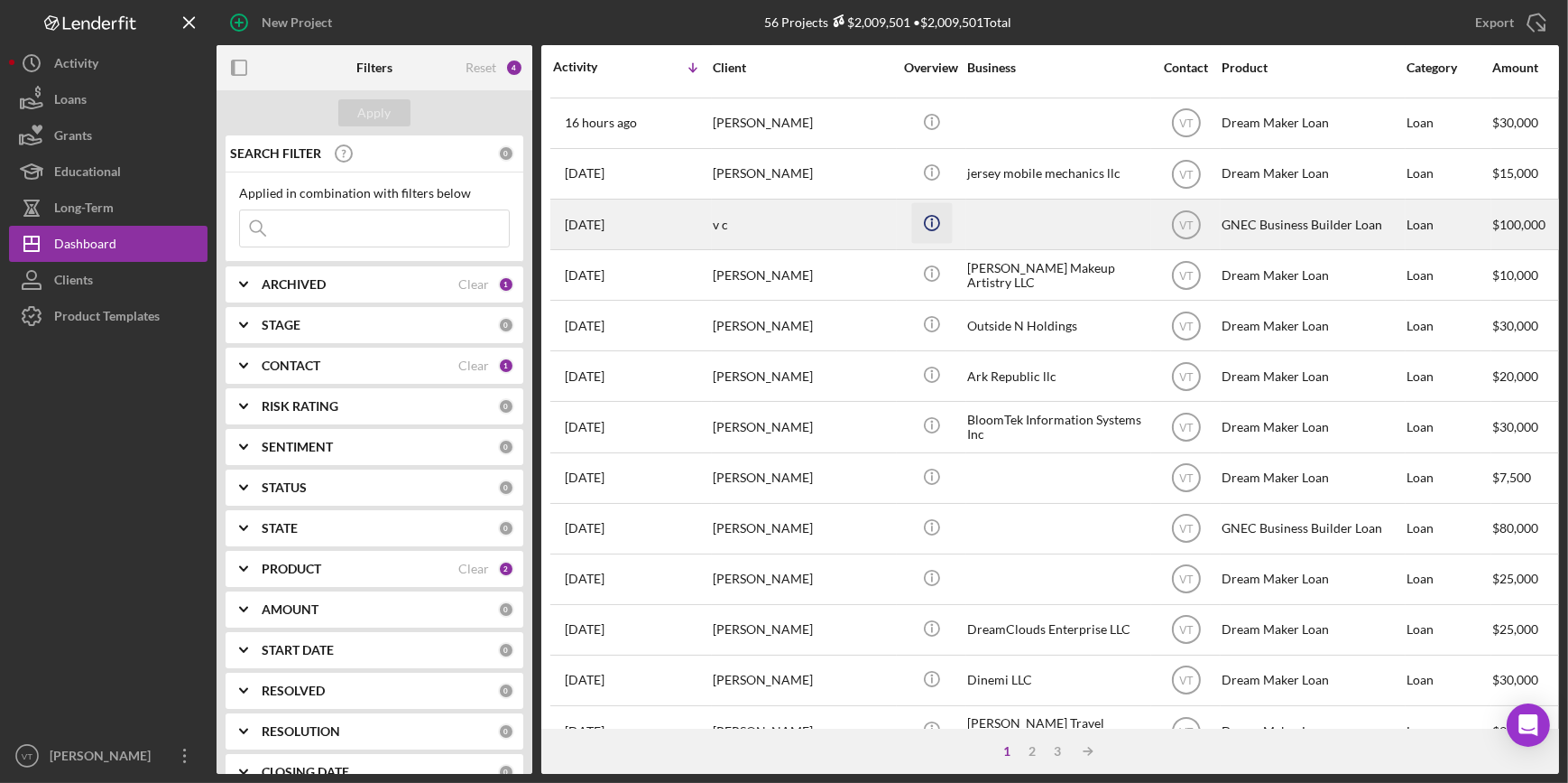
scroll to position [327, 0]
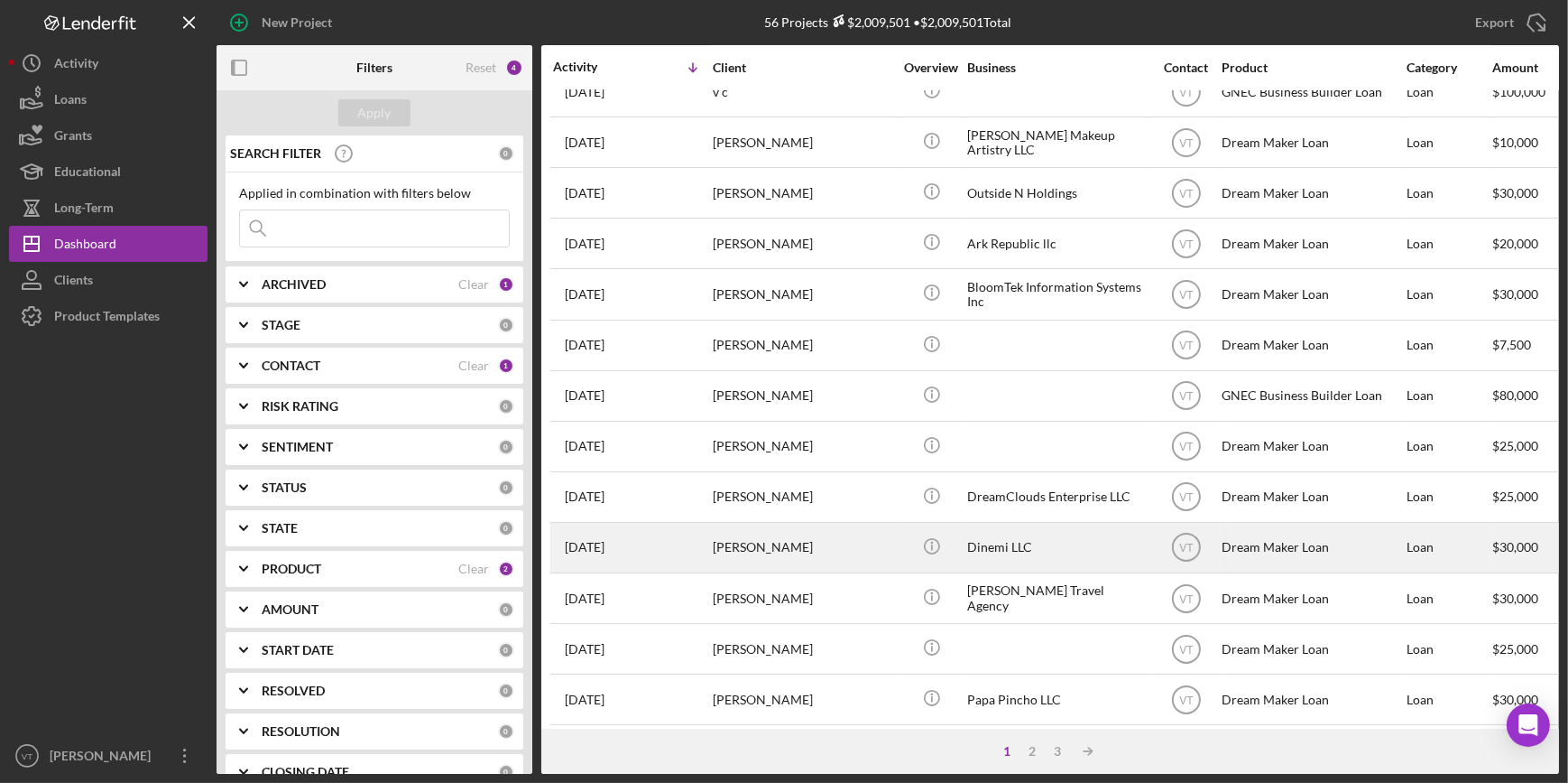
click at [789, 548] on div "[PERSON_NAME]" at bounding box center [802, 547] width 180 height 48
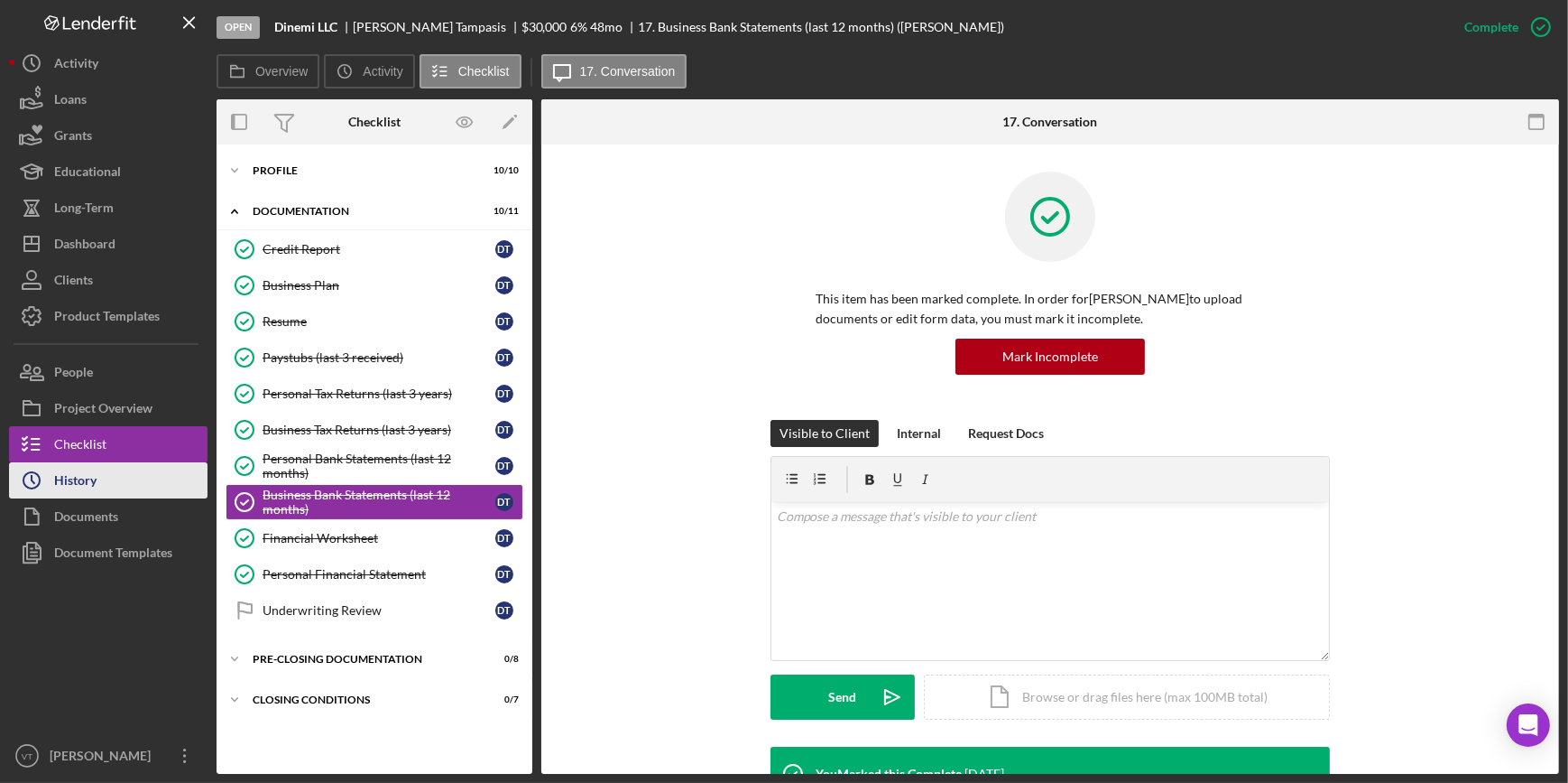
click at [109, 471] on button "Icon/History History" at bounding box center [108, 480] width 199 height 36
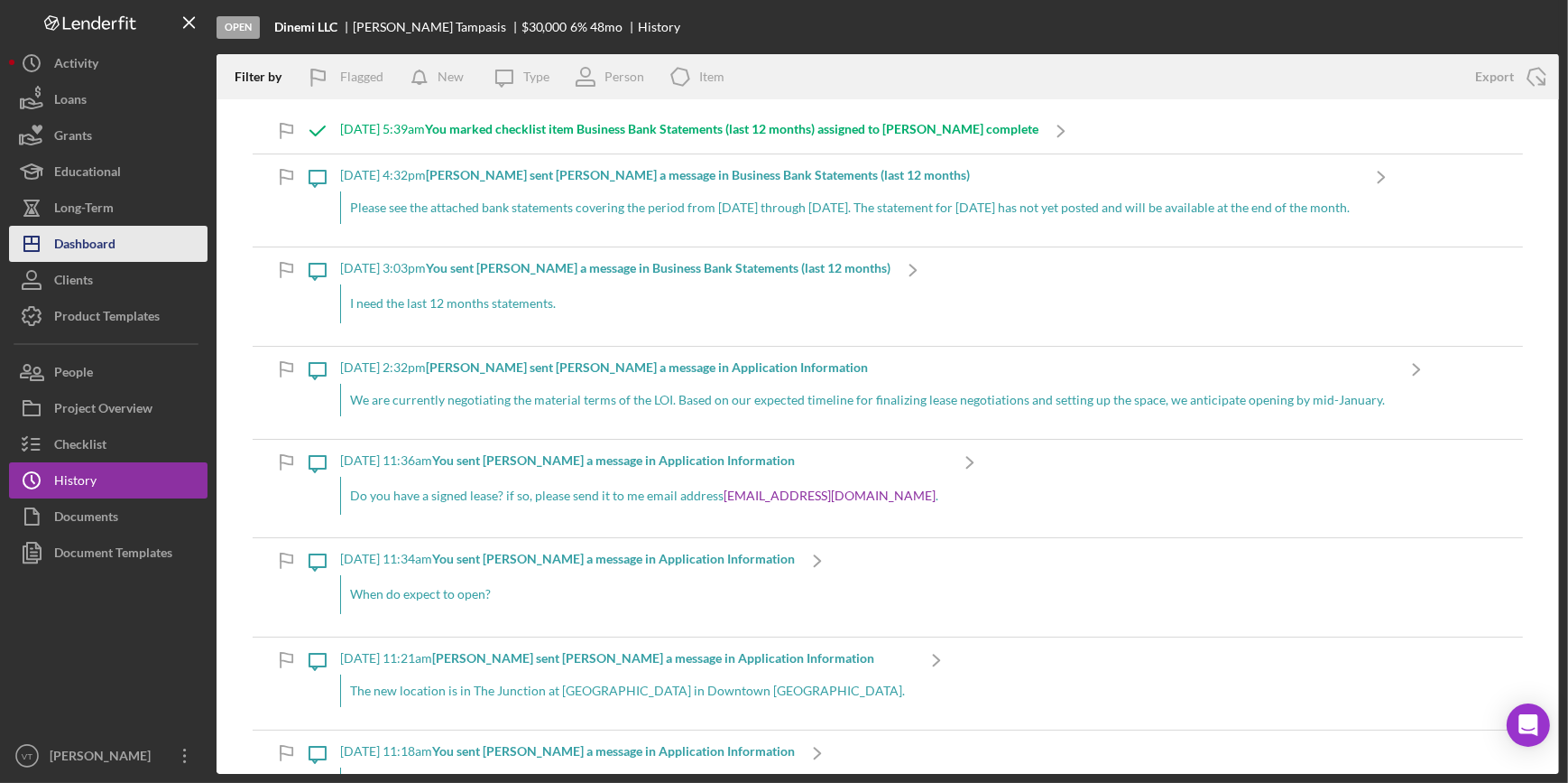
click at [89, 236] on div "Dashboard" at bounding box center [85, 246] width 61 height 41
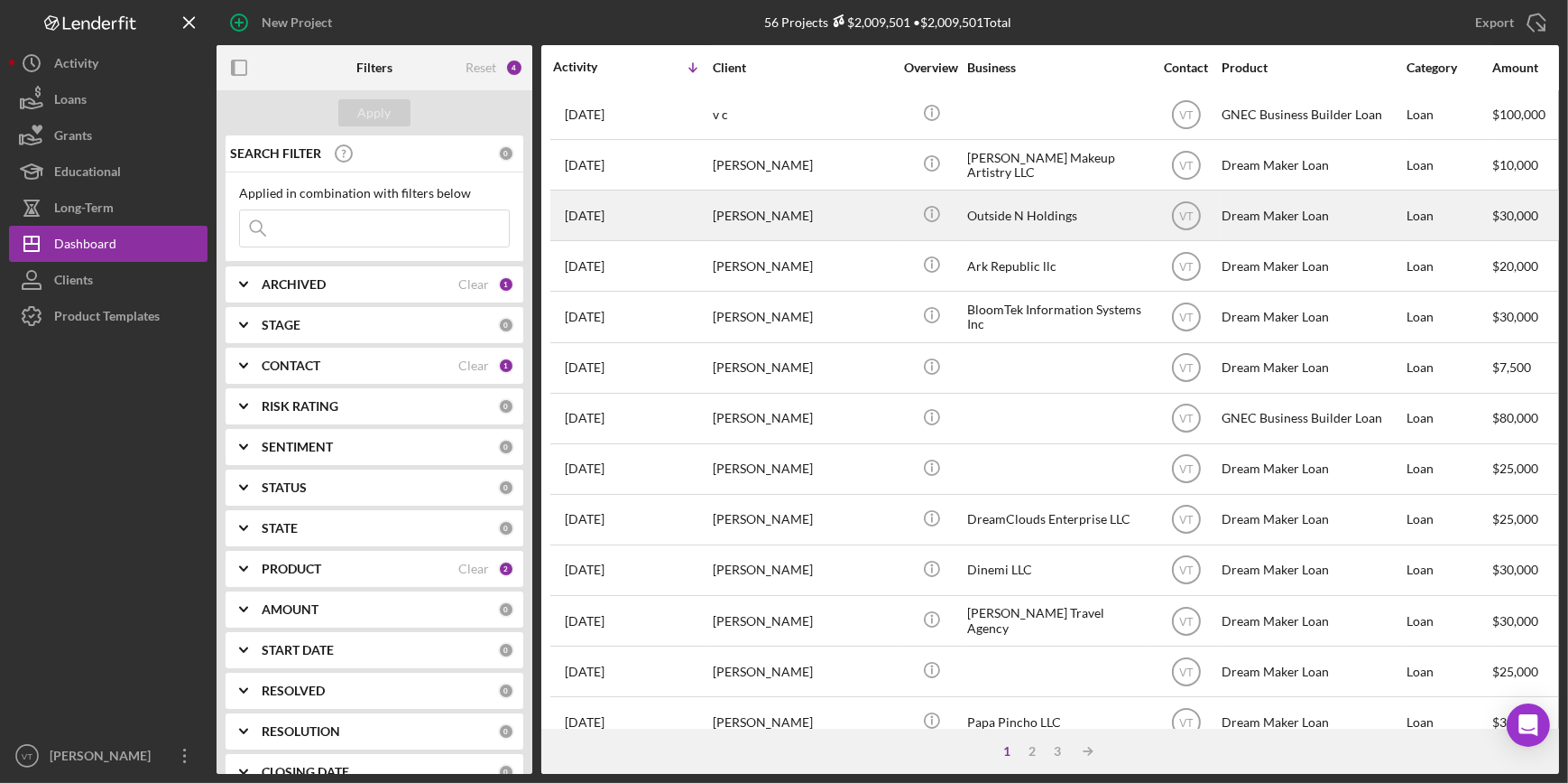
scroll to position [410, 0]
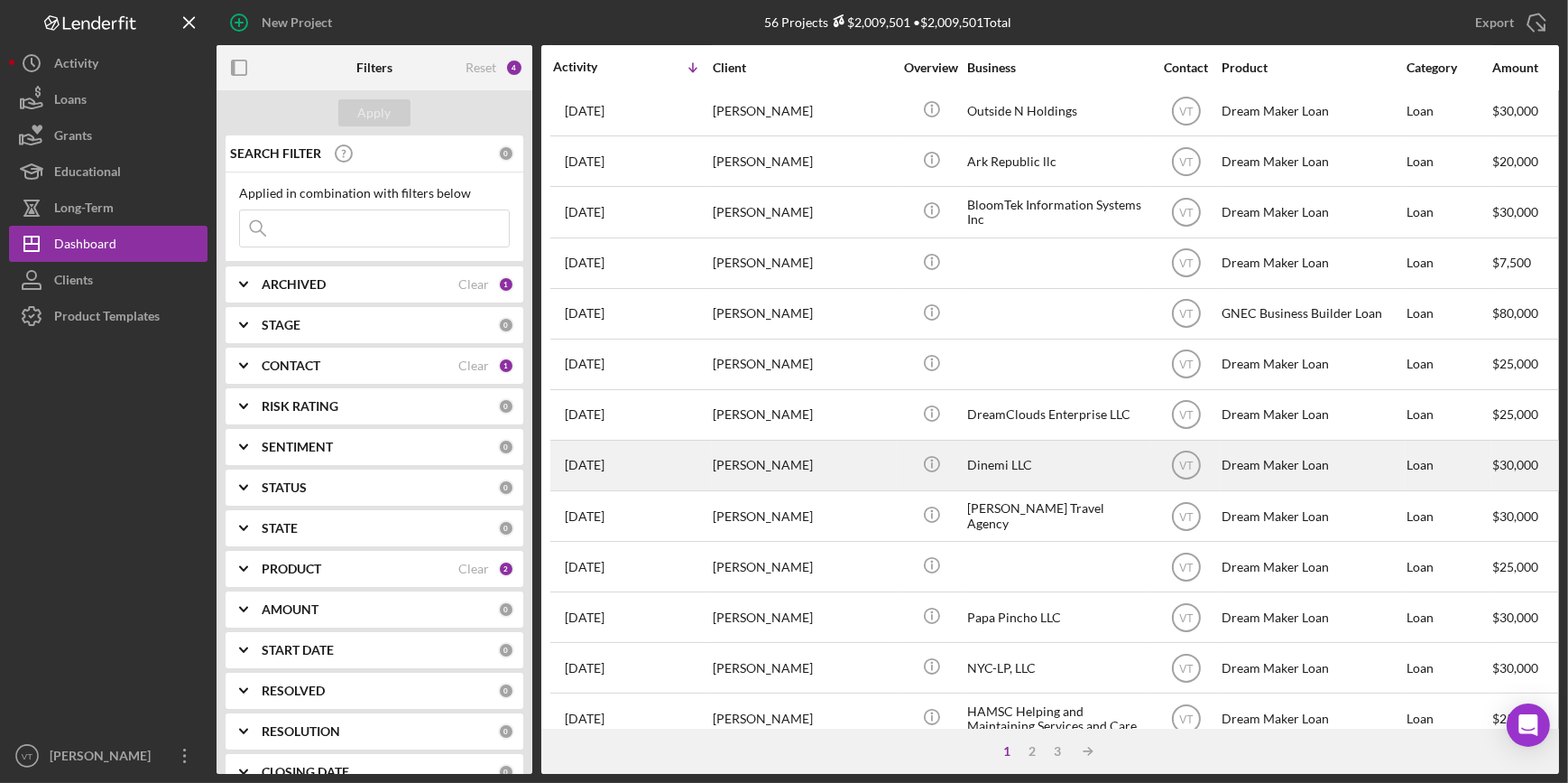
click at [772, 460] on div "Demetra Tampasis" at bounding box center [802, 465] width 180 height 48
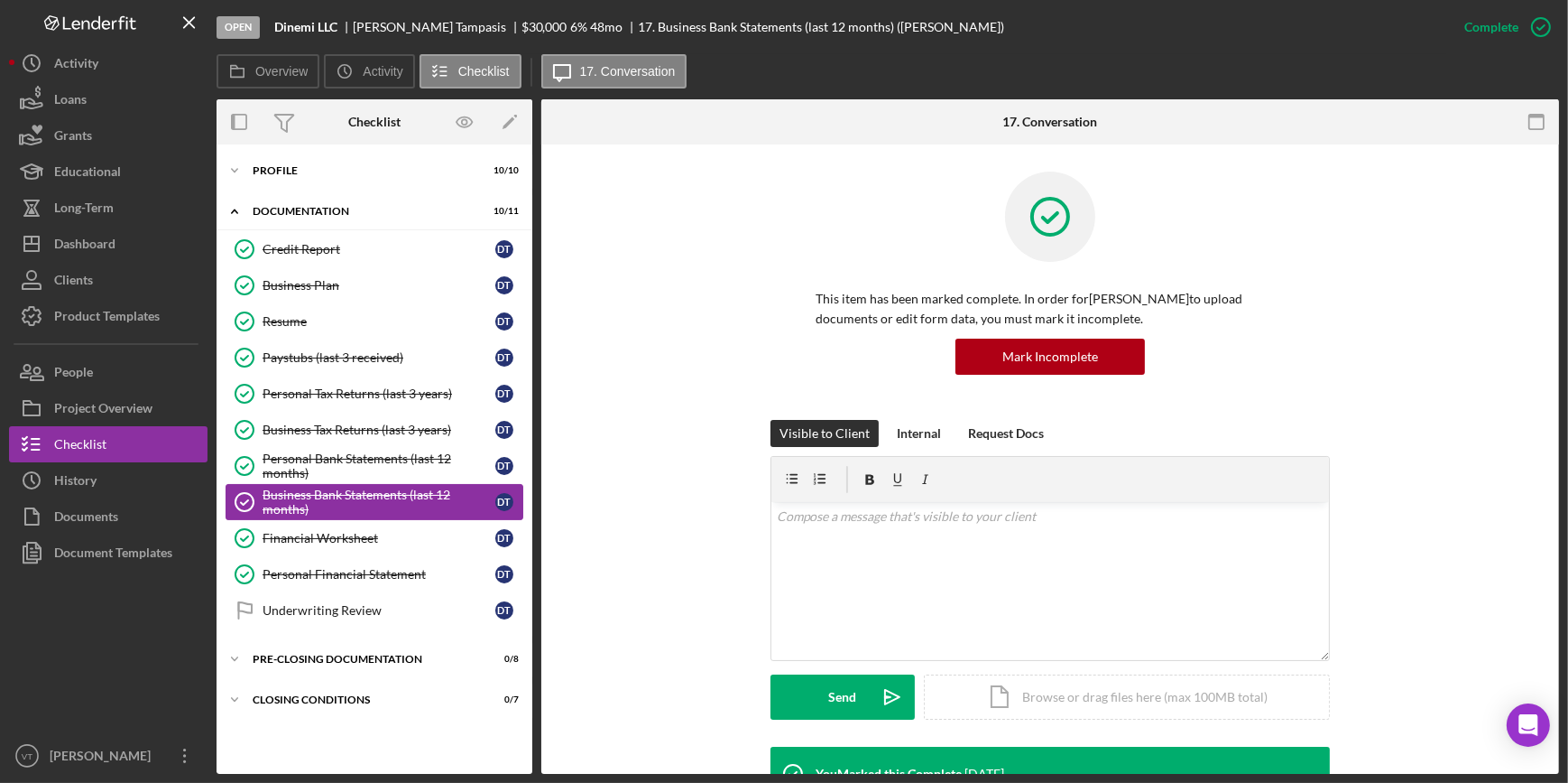
click at [348, 496] on div "Business Bank Statements (last 12 months)" at bounding box center [379, 501] width 233 height 29
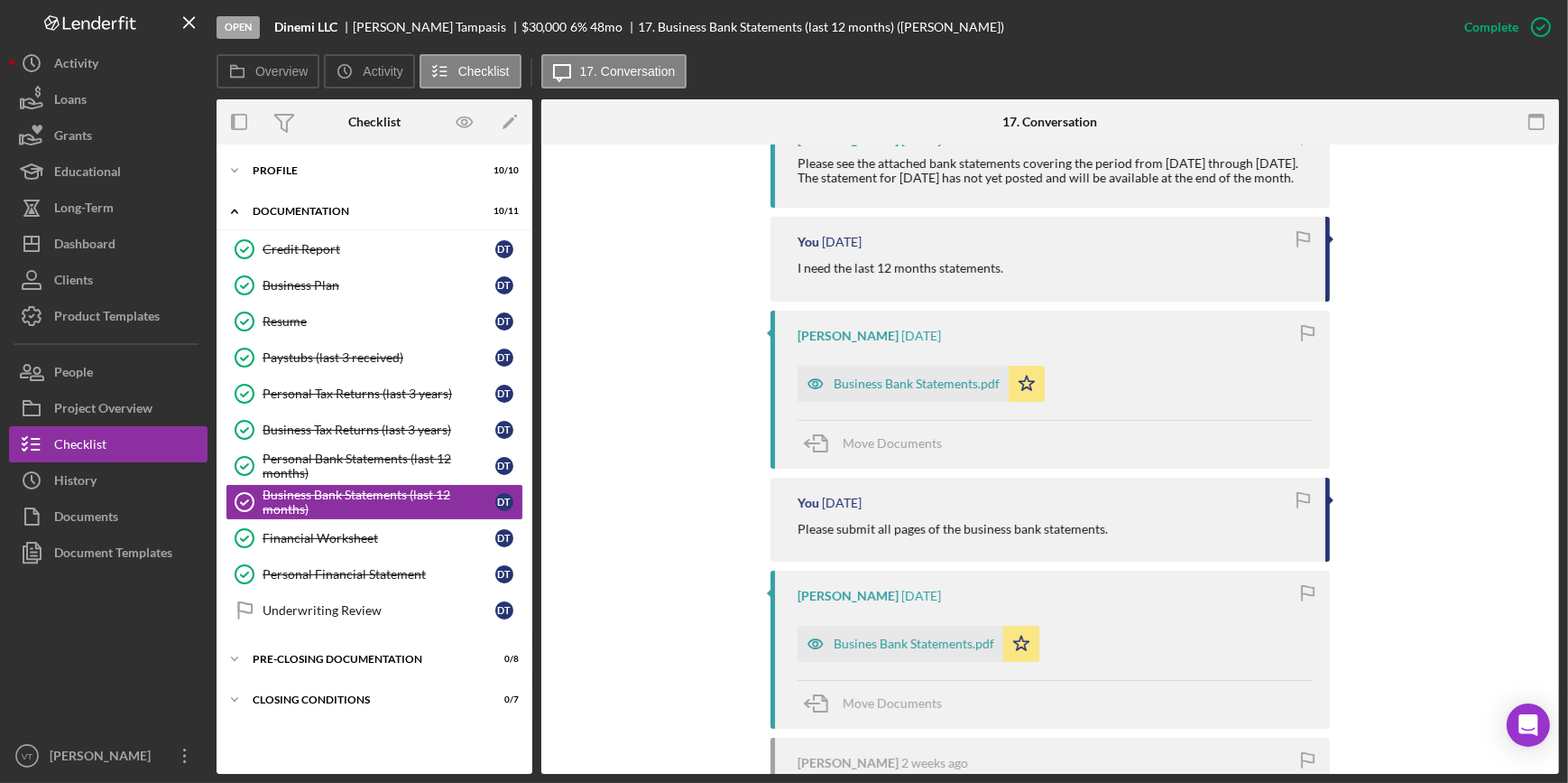
scroll to position [659, 0]
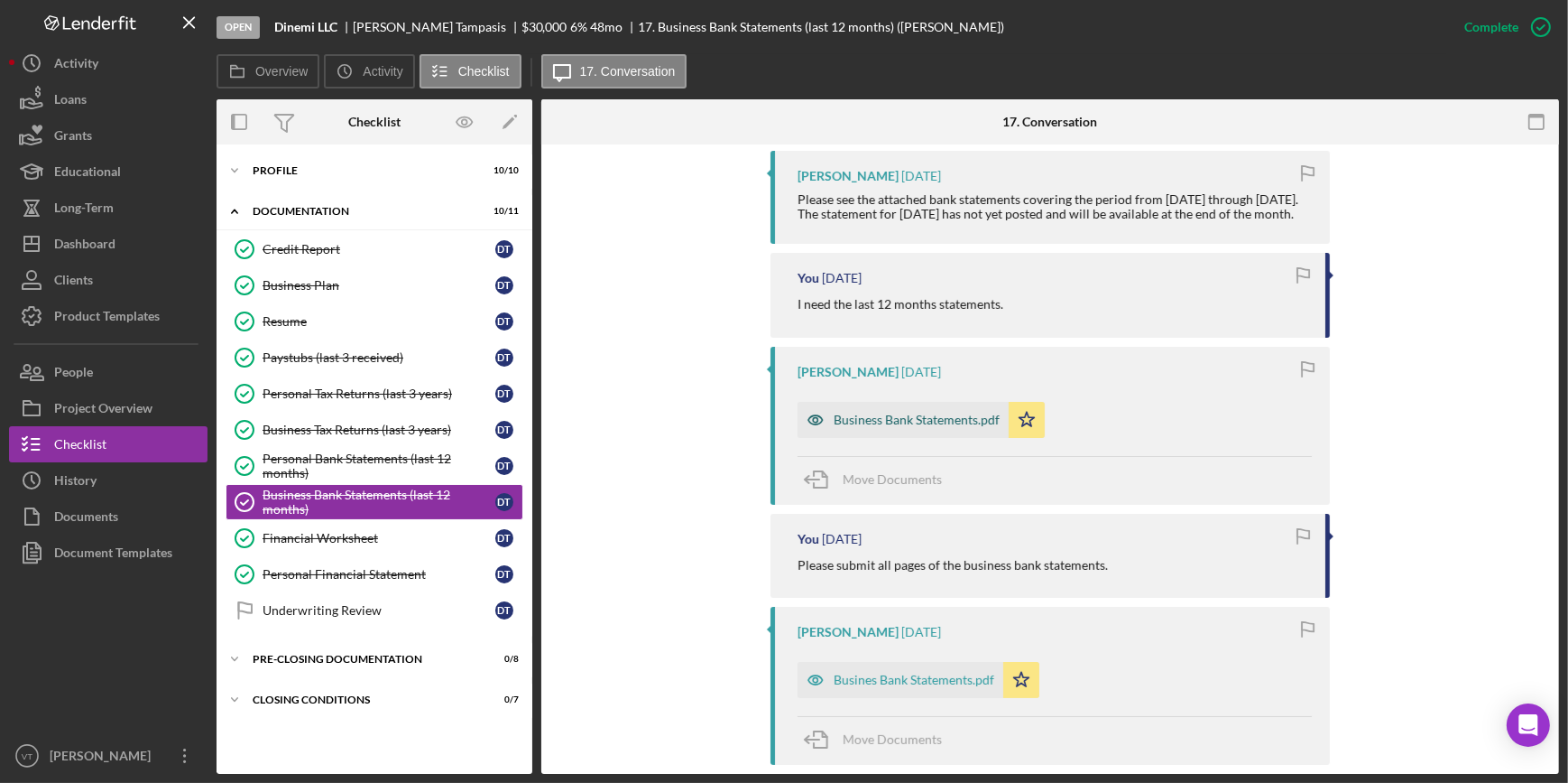
click at [869, 427] on div "Business Bank Statements.pdf" at bounding box center [917, 420] width 166 height 15
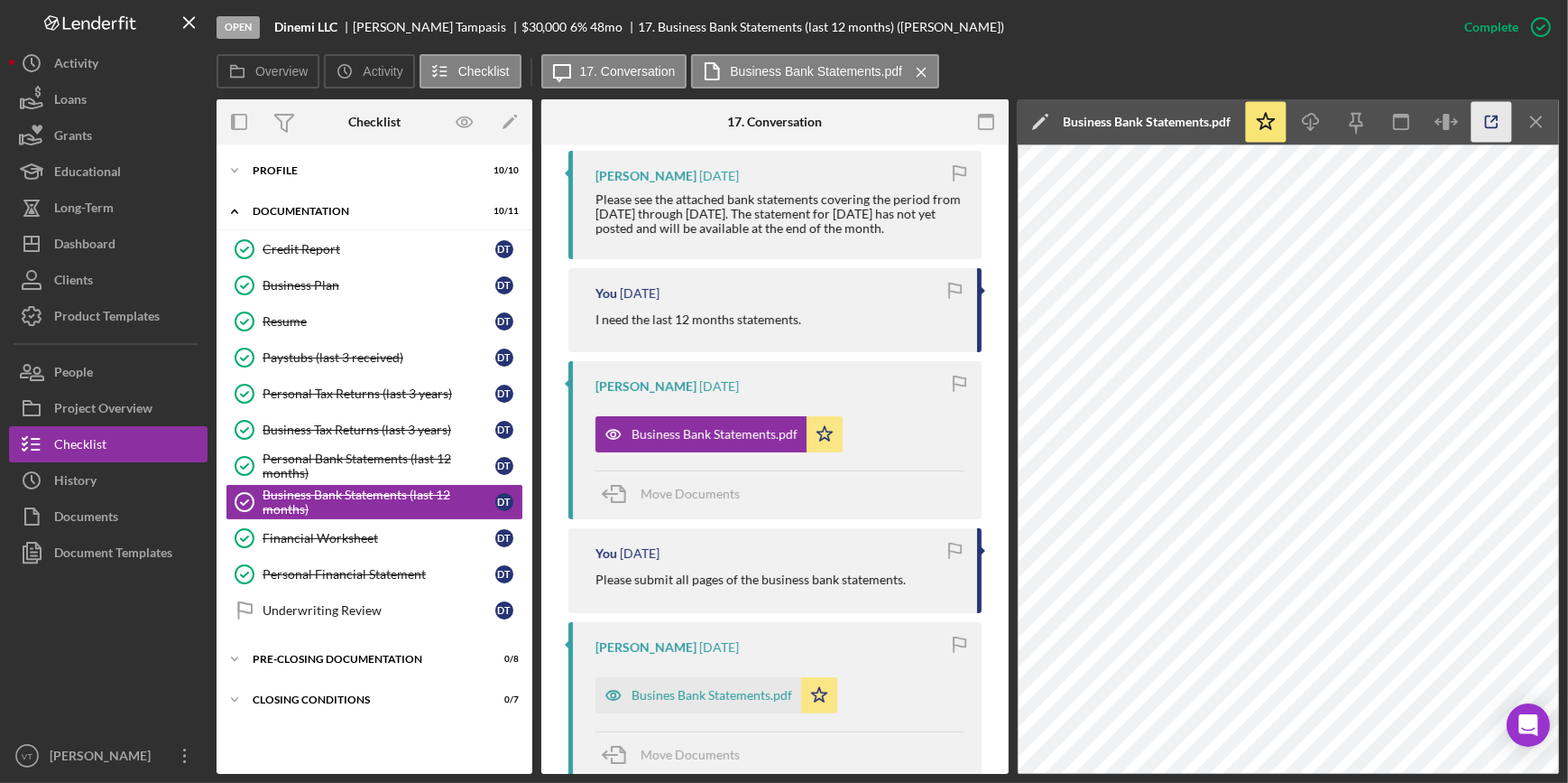
click at [1489, 110] on icon "button" at bounding box center [1491, 122] width 41 height 41
click at [126, 485] on button "Icon/History History" at bounding box center [108, 480] width 199 height 36
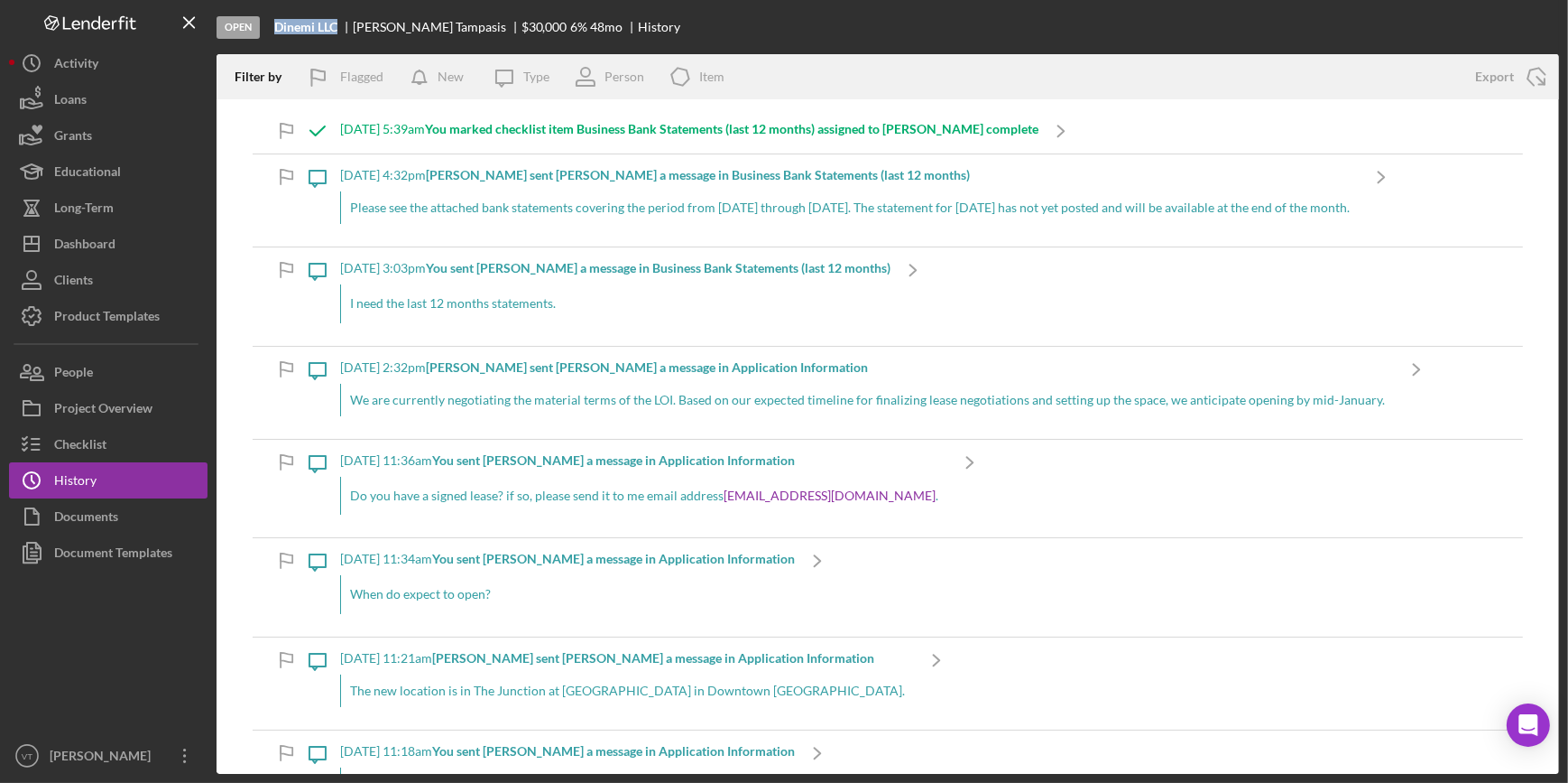
drag, startPoint x: 344, startPoint y: 28, endPoint x: 266, endPoint y: 32, distance: 78.1
click at [266, 32] on div "Open Dinemi LLC Demetra Tampasis $30,000 $30,000 6 % 48 mo History" at bounding box center [887, 27] width 1343 height 55
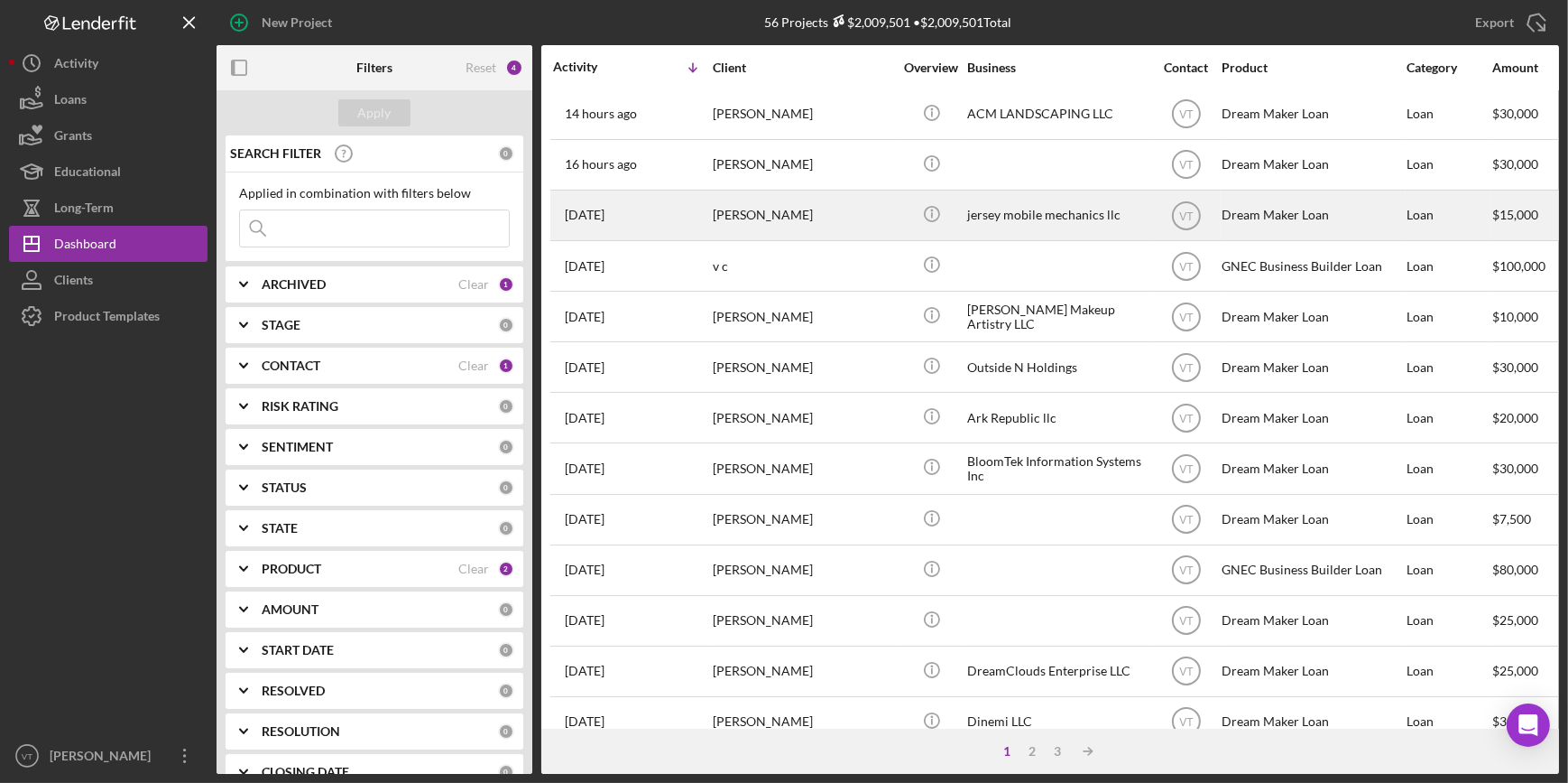
scroll to position [164, 0]
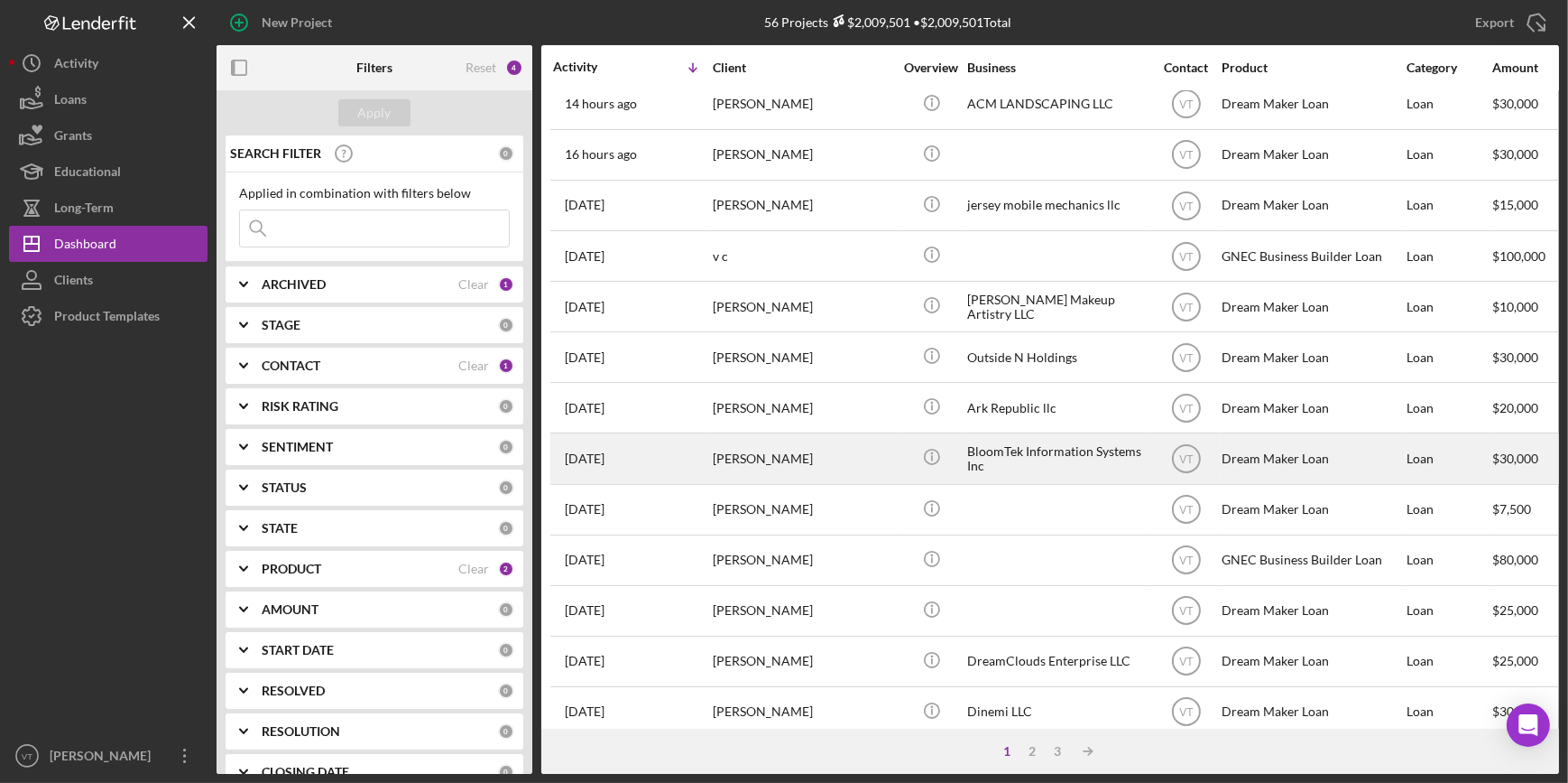
click at [842, 453] on div "[PERSON_NAME]" at bounding box center [802, 459] width 180 height 48
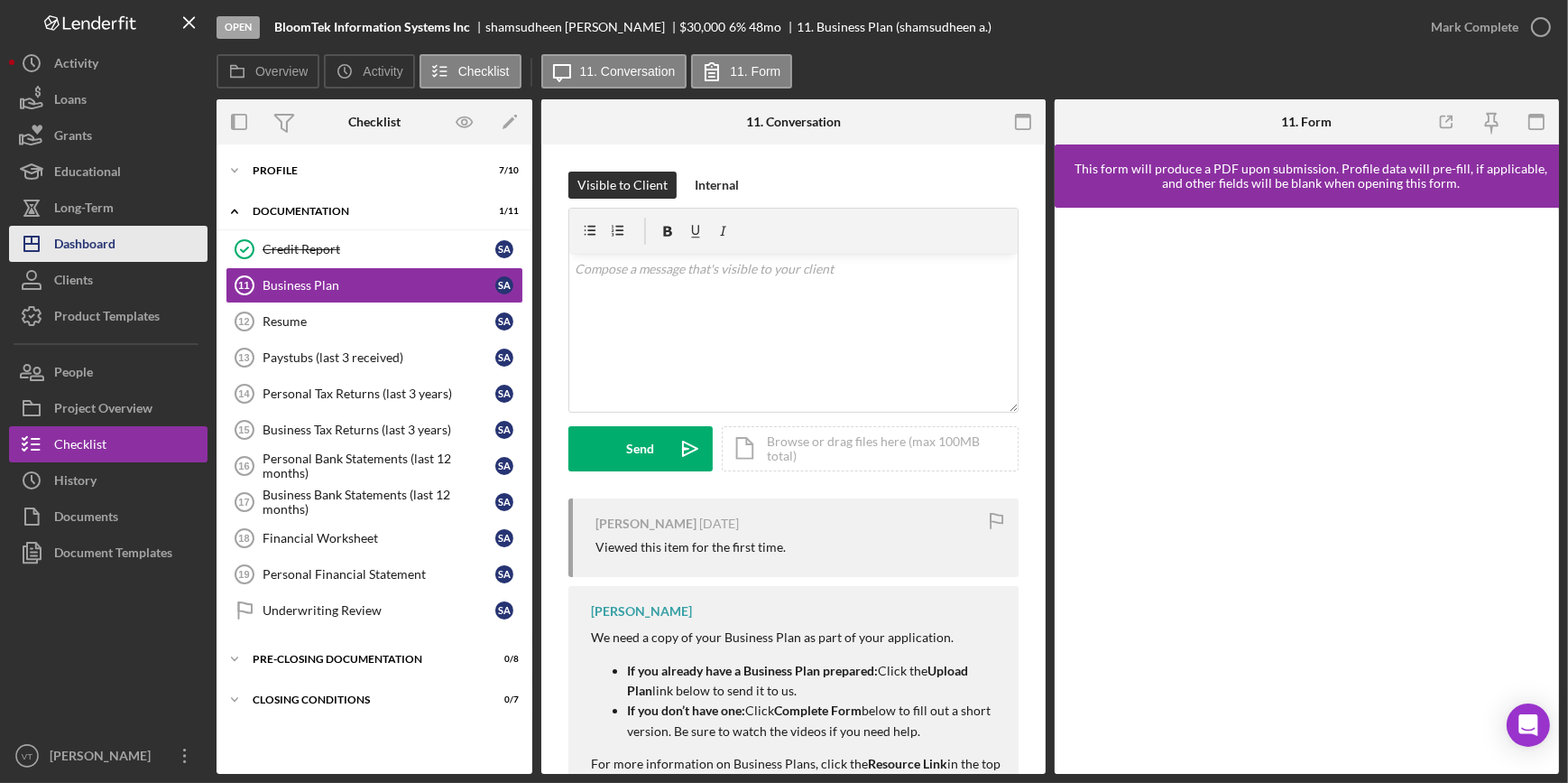
click at [119, 243] on button "Icon/Dashboard Dashboard" at bounding box center [108, 243] width 199 height 36
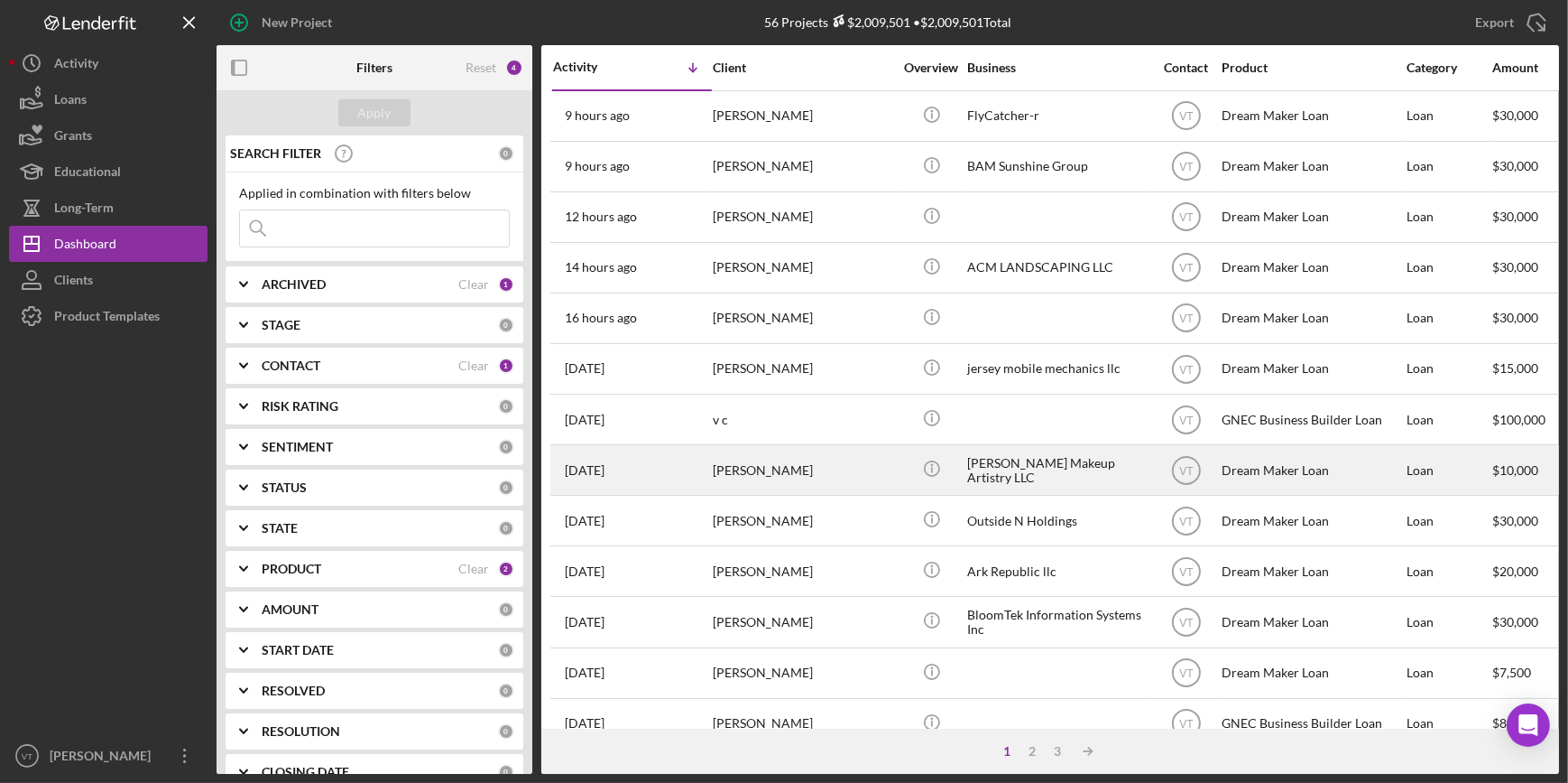
click at [758, 465] on div "[PERSON_NAME]" at bounding box center [802, 470] width 180 height 48
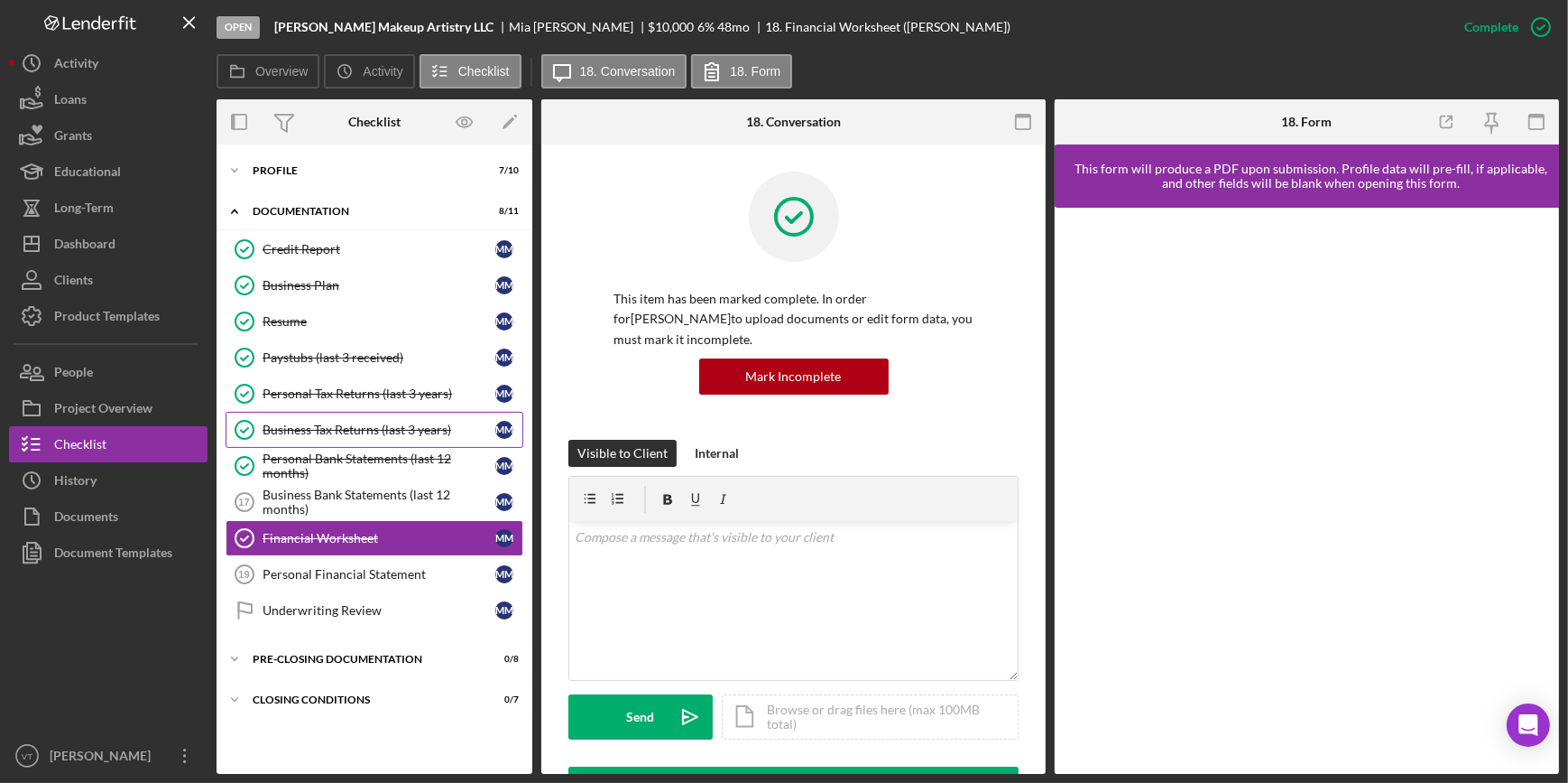
click at [409, 441] on link "Business Tax Returns (last 3 years) Business Tax Returns (last 3 years) M M" at bounding box center [374, 429] width 298 height 36
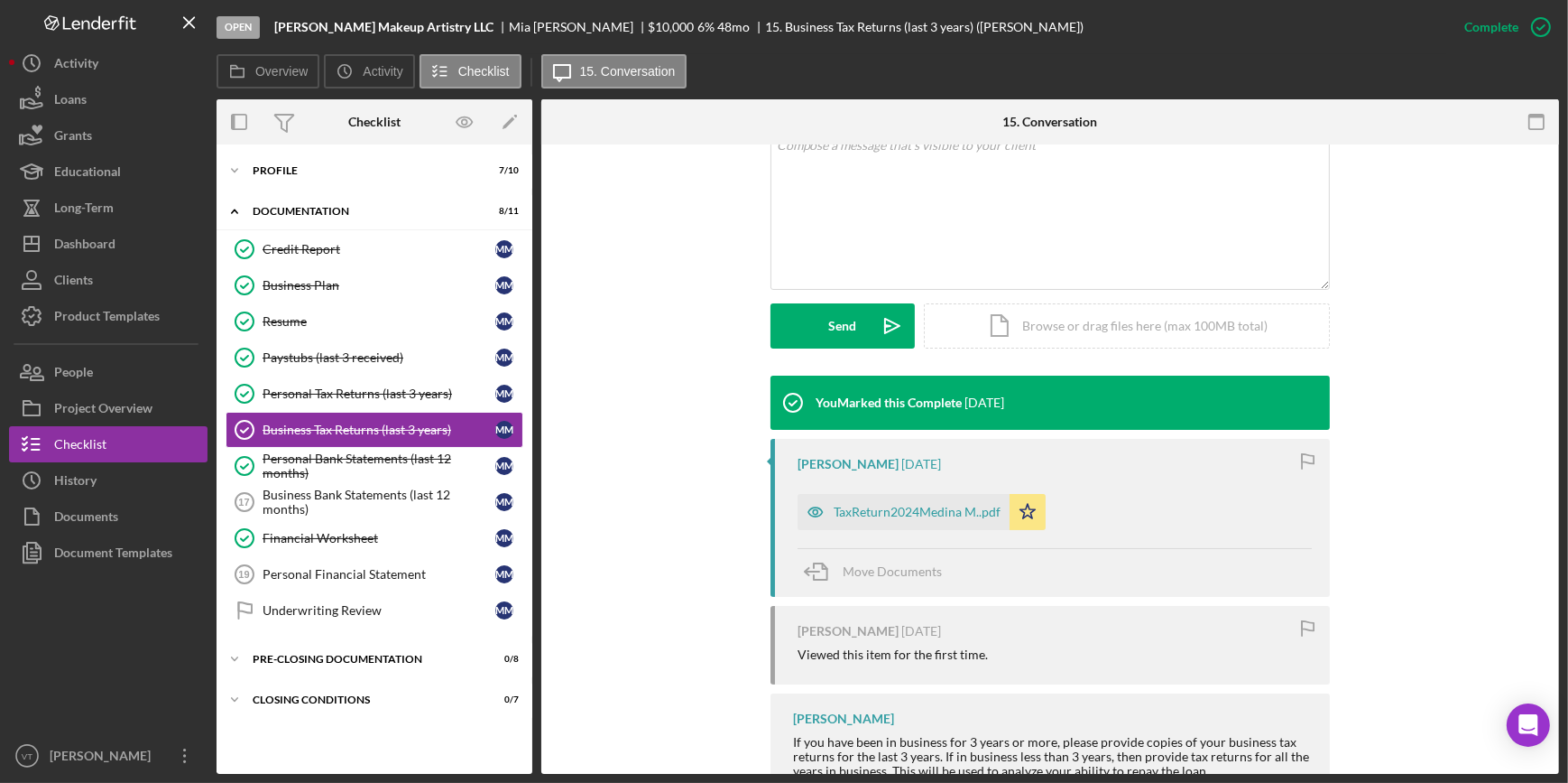
scroll to position [434, 0]
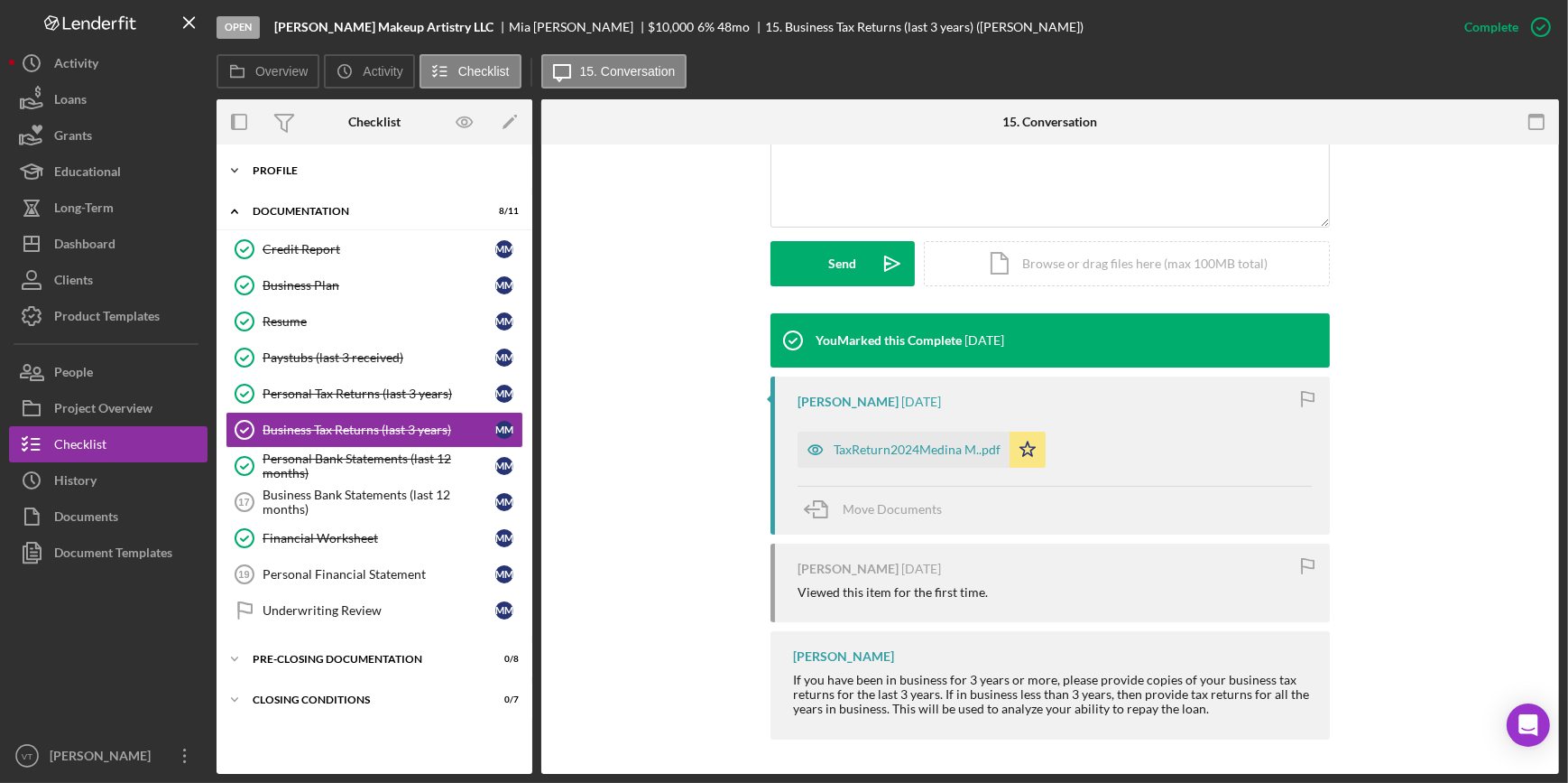
click at [232, 170] on polyline at bounding box center [235, 171] width 6 height 4
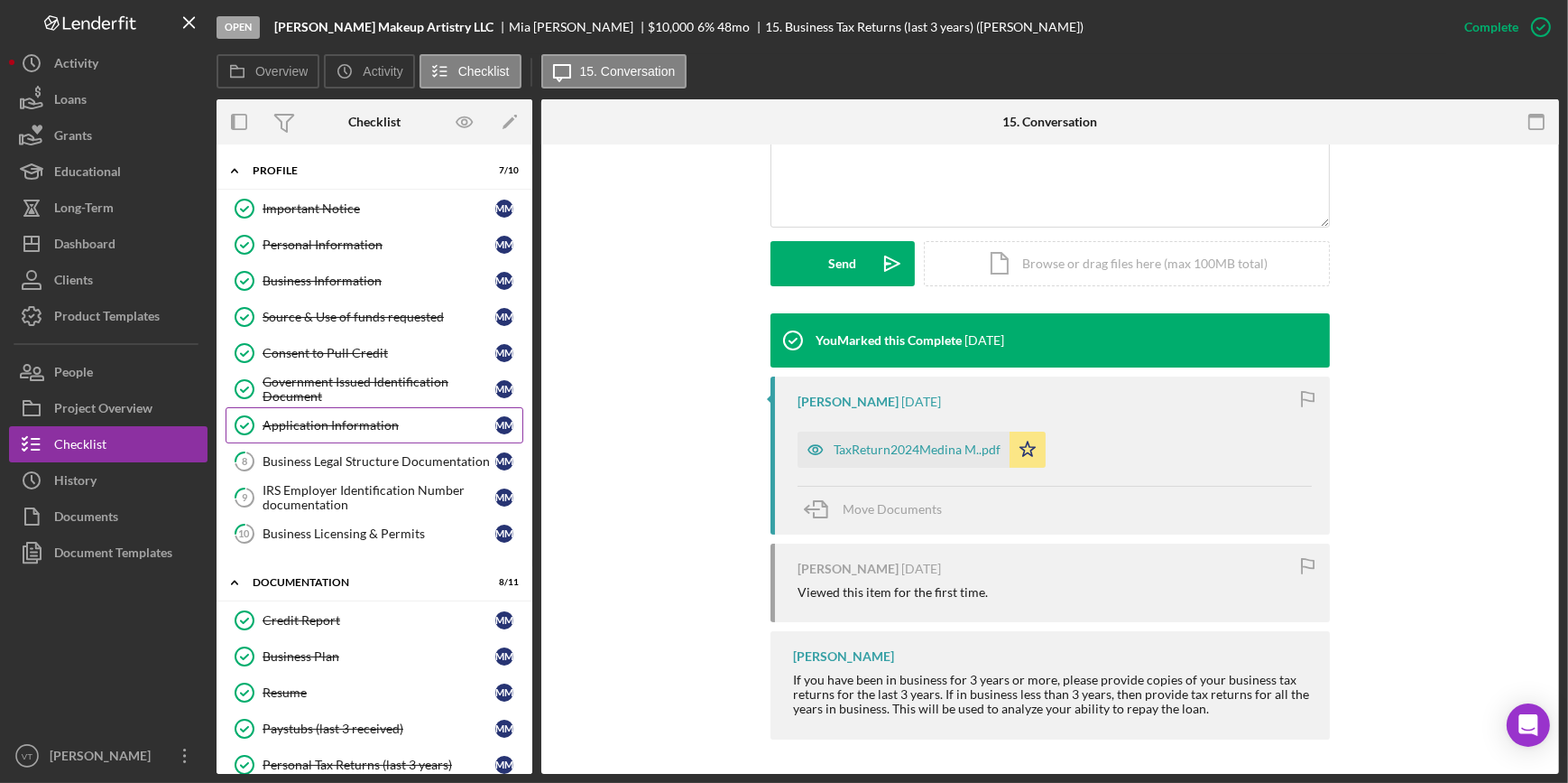
click at [360, 426] on div "Application Information" at bounding box center [379, 425] width 233 height 15
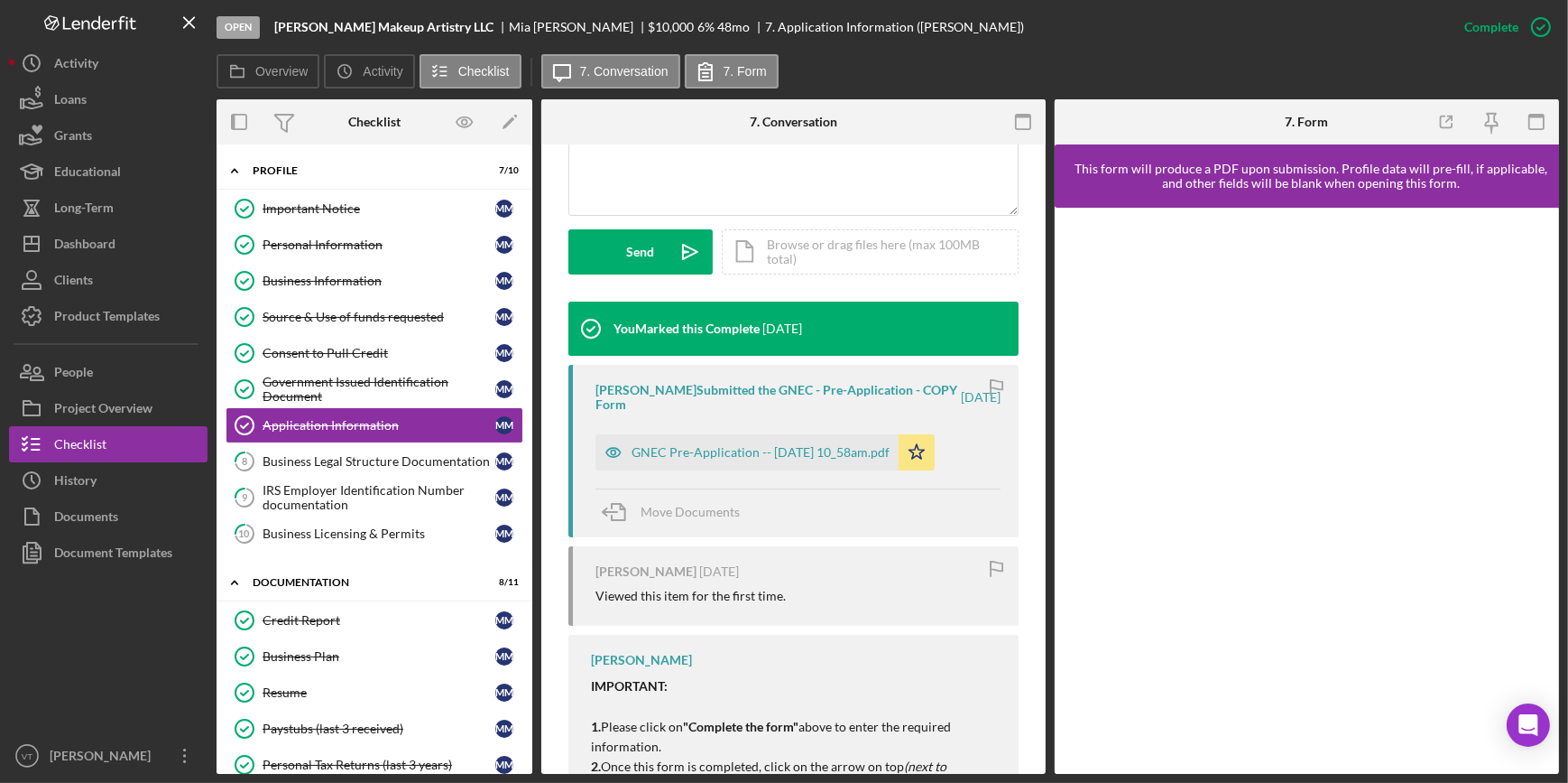
scroll to position [546, 0]
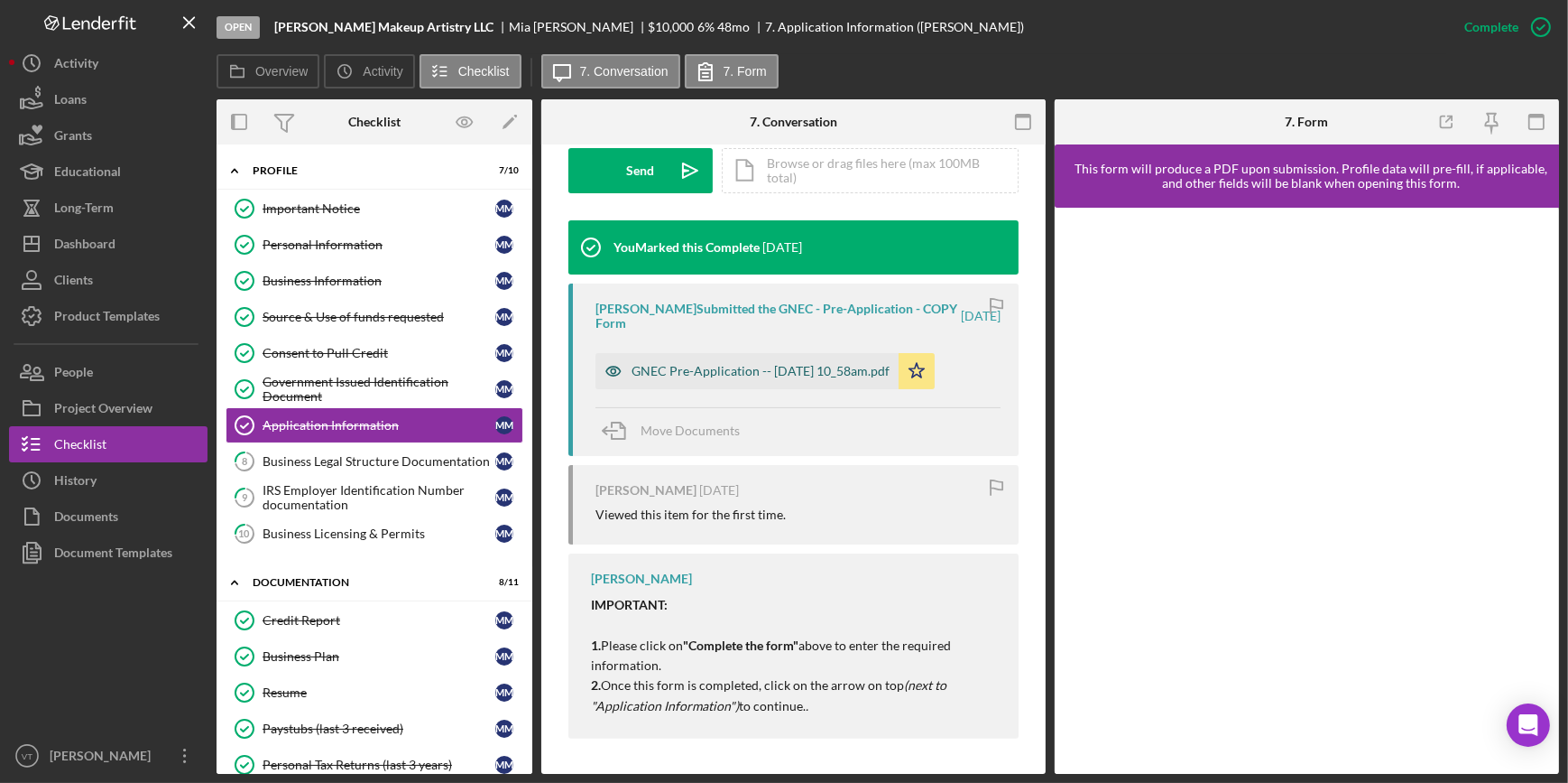
click at [772, 375] on div "GNEC Pre-Application -- [DATE] 10_58am.pdf" at bounding box center [760, 371] width 258 height 15
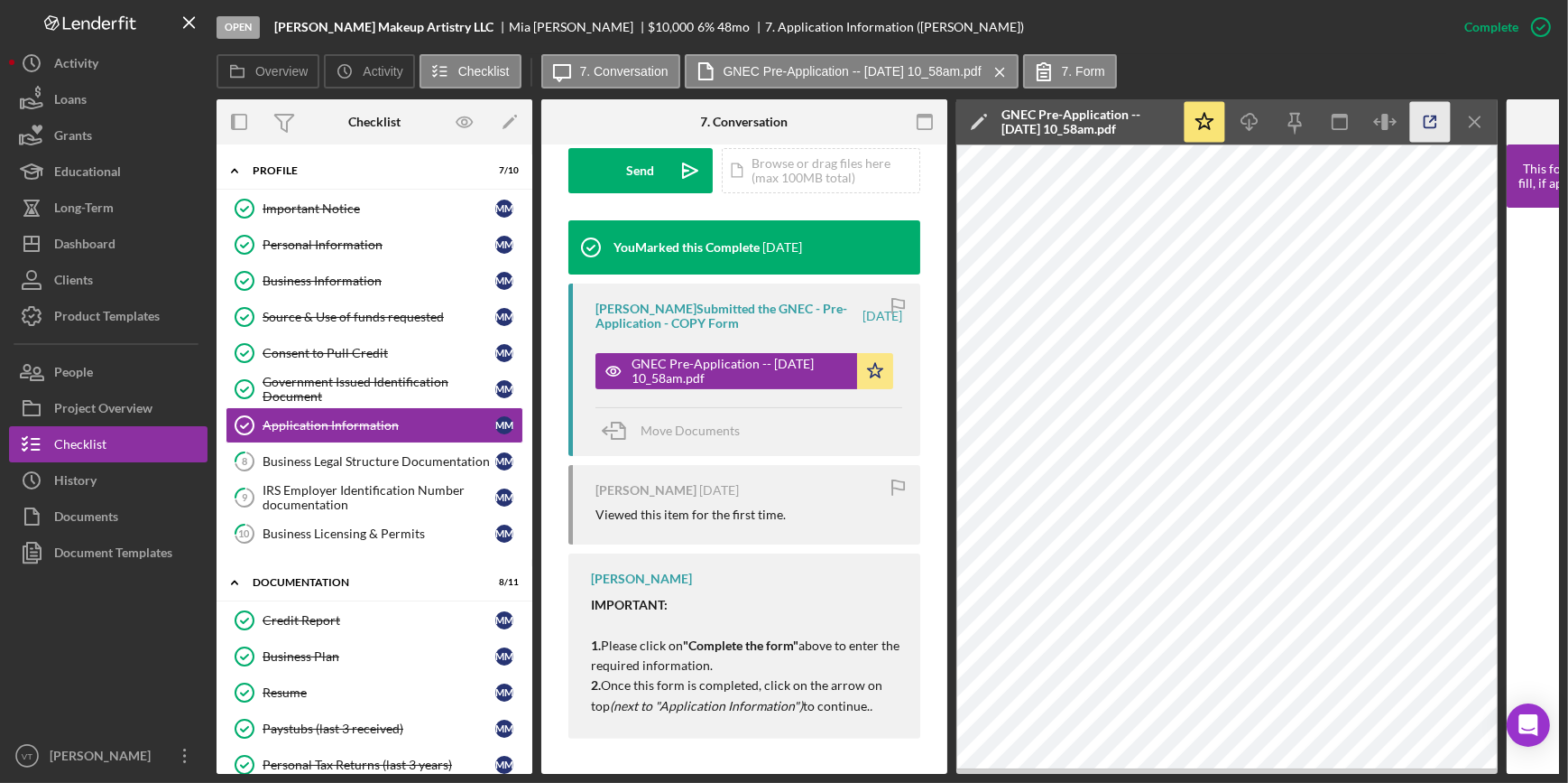
click at [1432, 127] on icon "button" at bounding box center [1430, 122] width 12 height 12
click at [313, 460] on div "Business Legal Structure Documentation" at bounding box center [379, 461] width 233 height 15
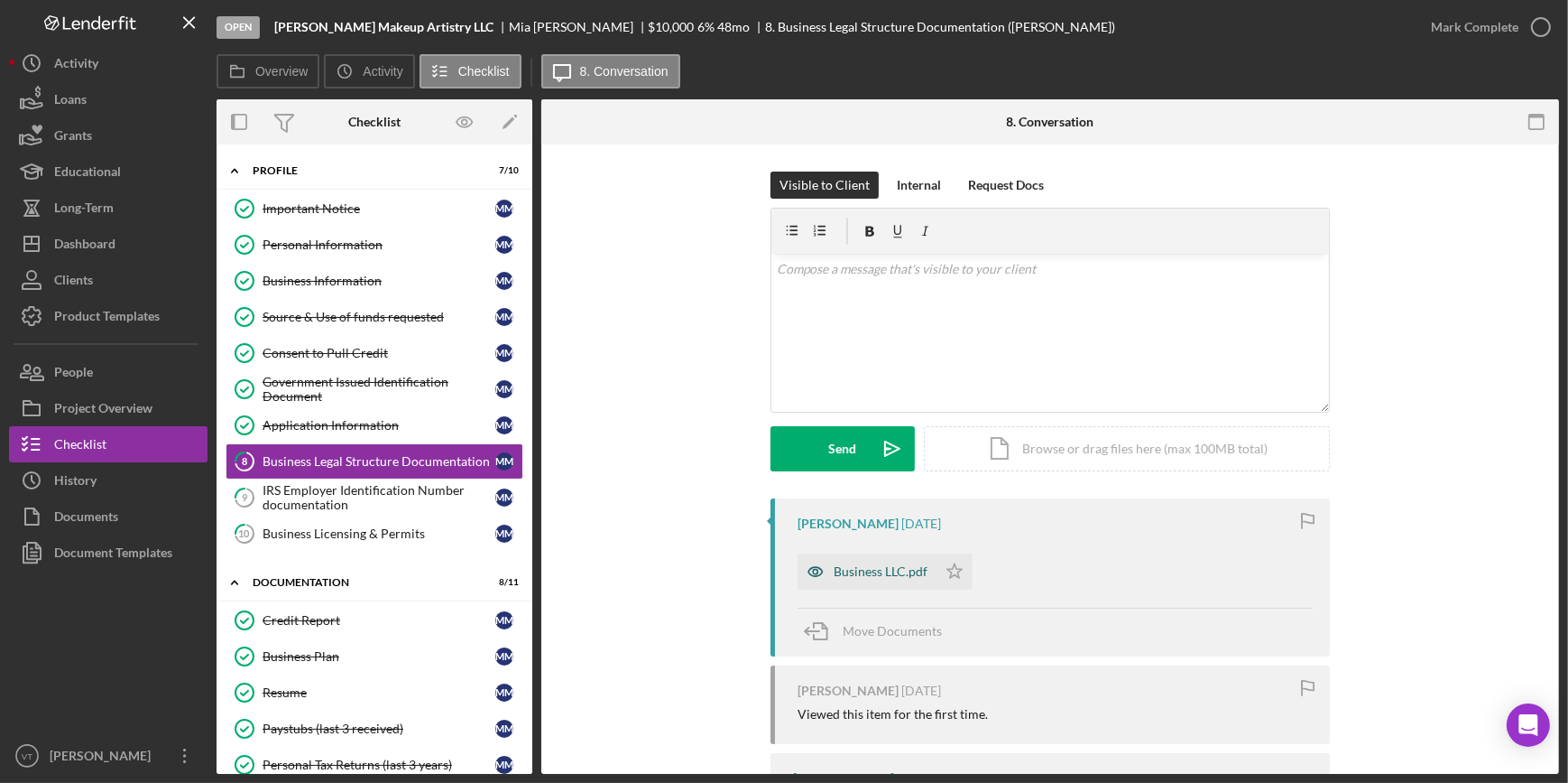
click at [862, 578] on div "Business LLC.pdf" at bounding box center [881, 571] width 94 height 15
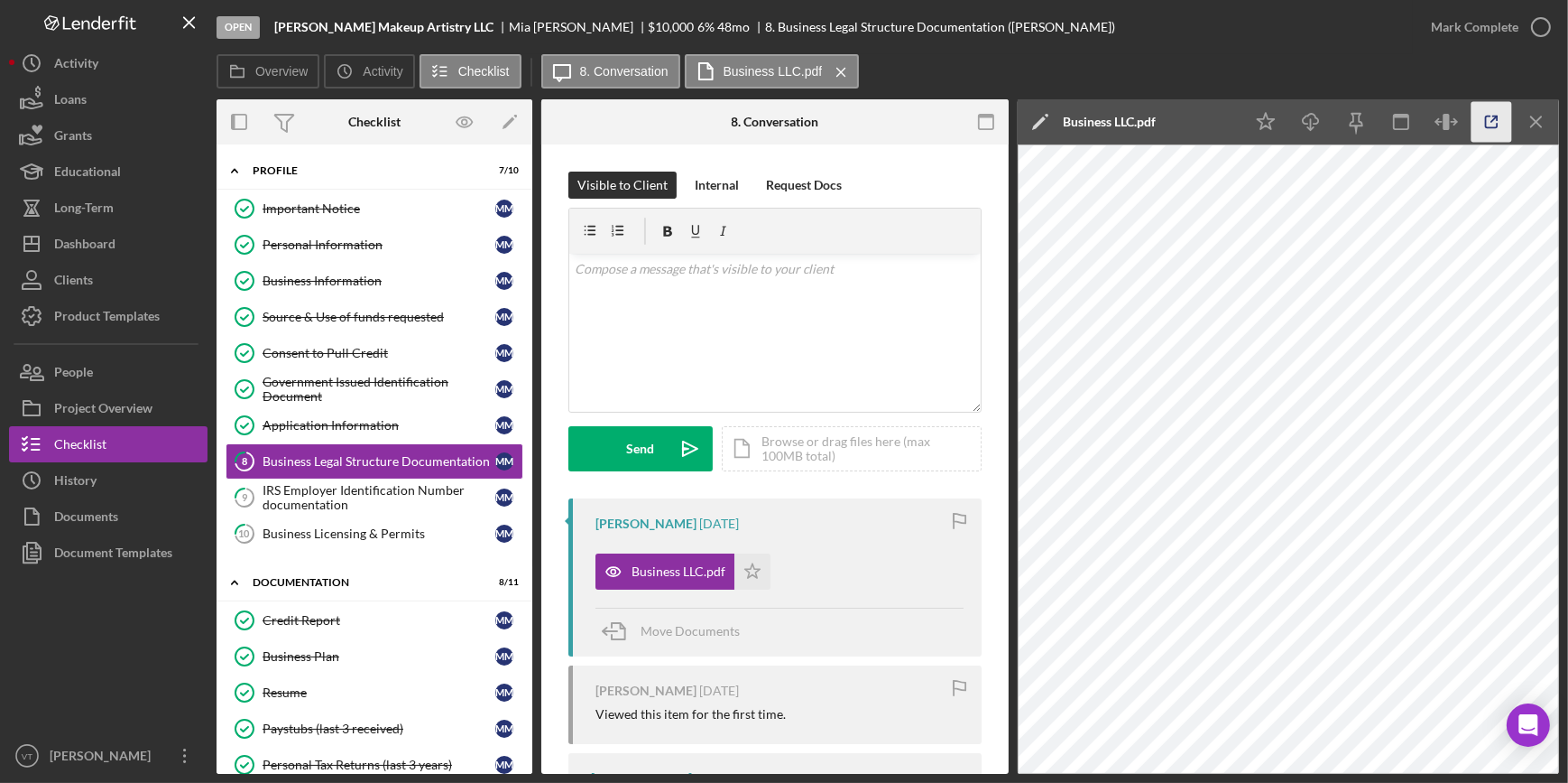
click at [1483, 132] on icon "button" at bounding box center [1491, 122] width 41 height 41
click at [387, 496] on div "IRS Employer Identification Number documentation" at bounding box center [379, 496] width 233 height 29
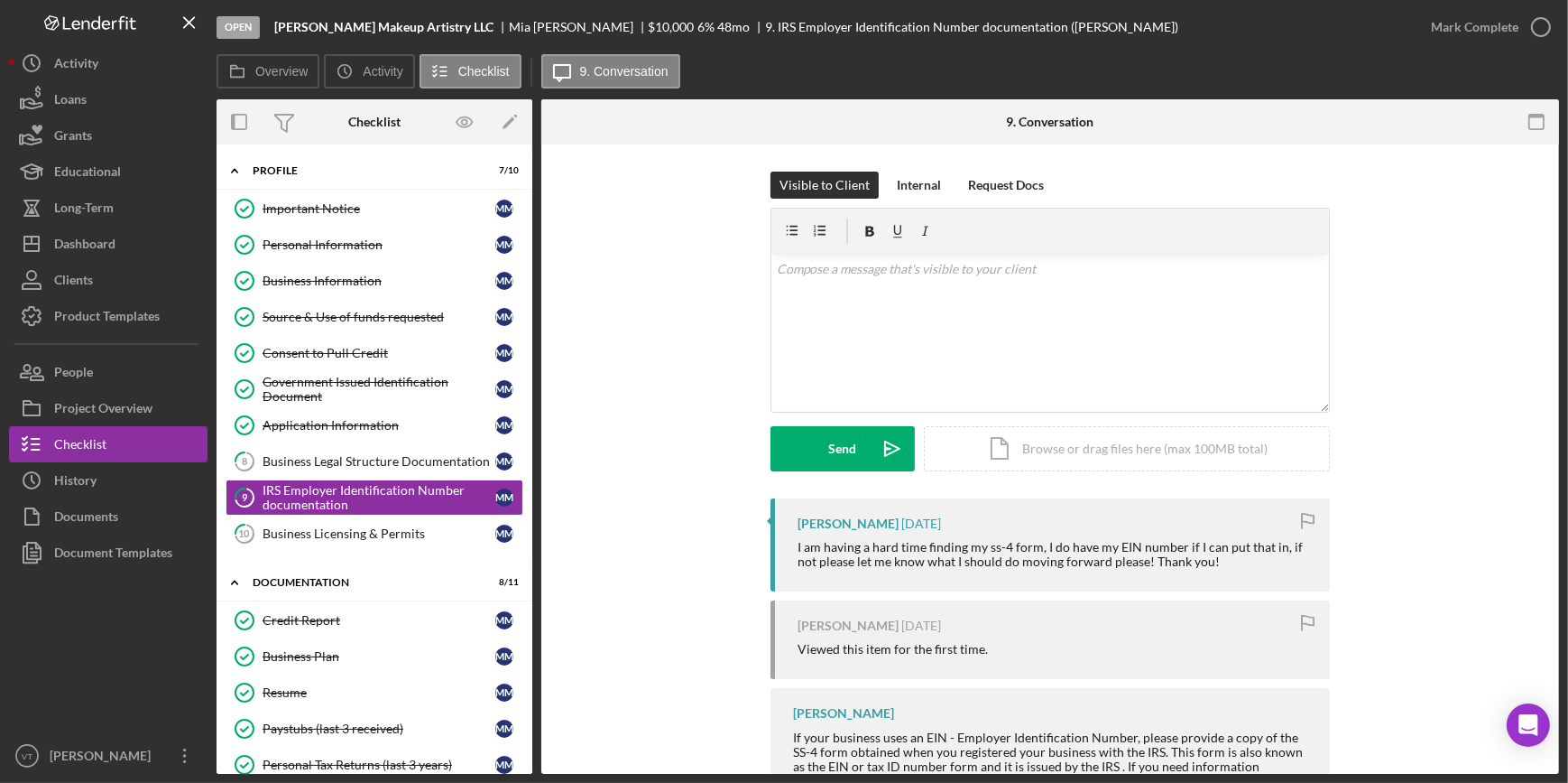
scroll to position [321, 0]
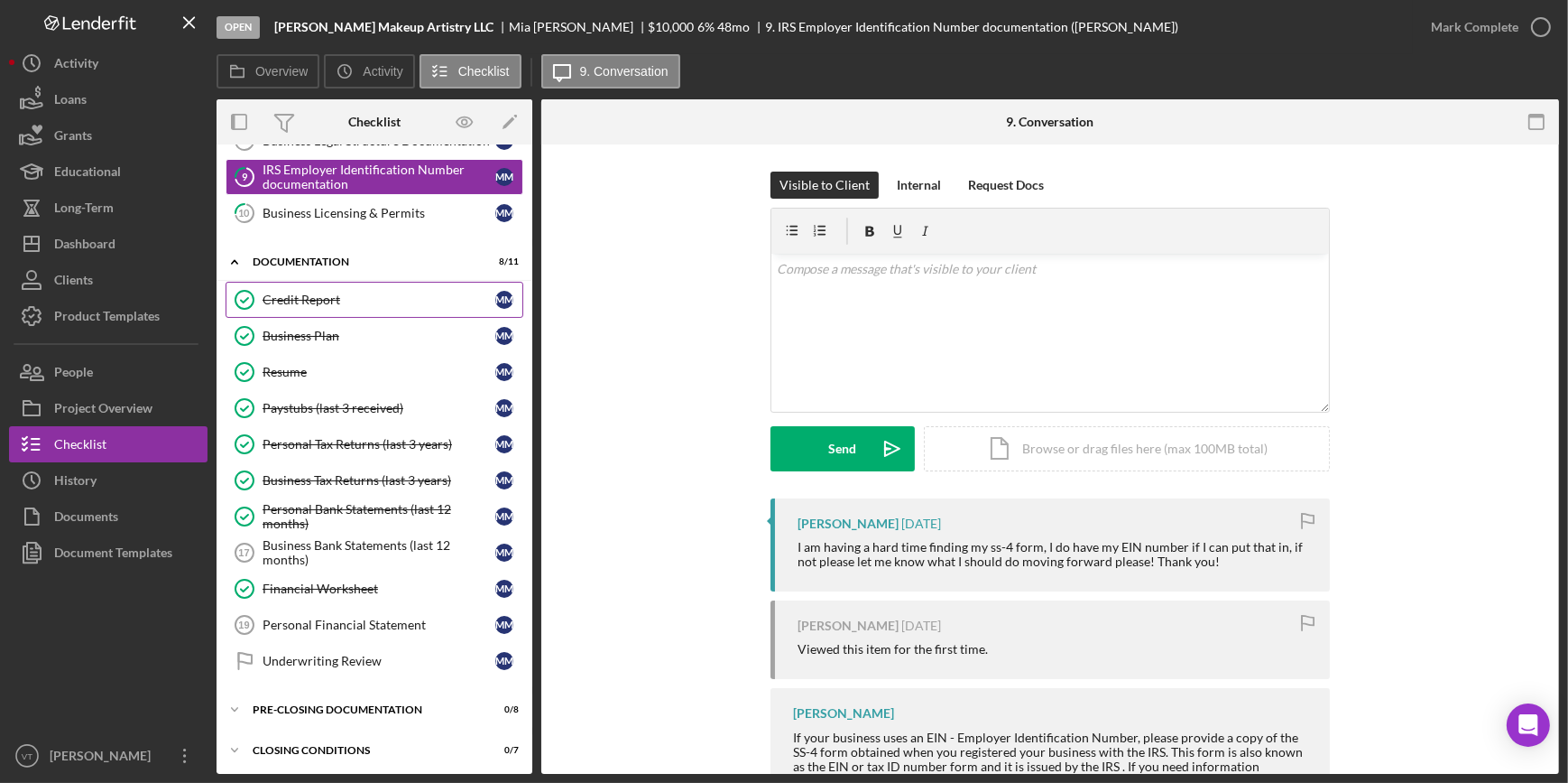
click at [349, 293] on div "Credit Report" at bounding box center [379, 300] width 233 height 15
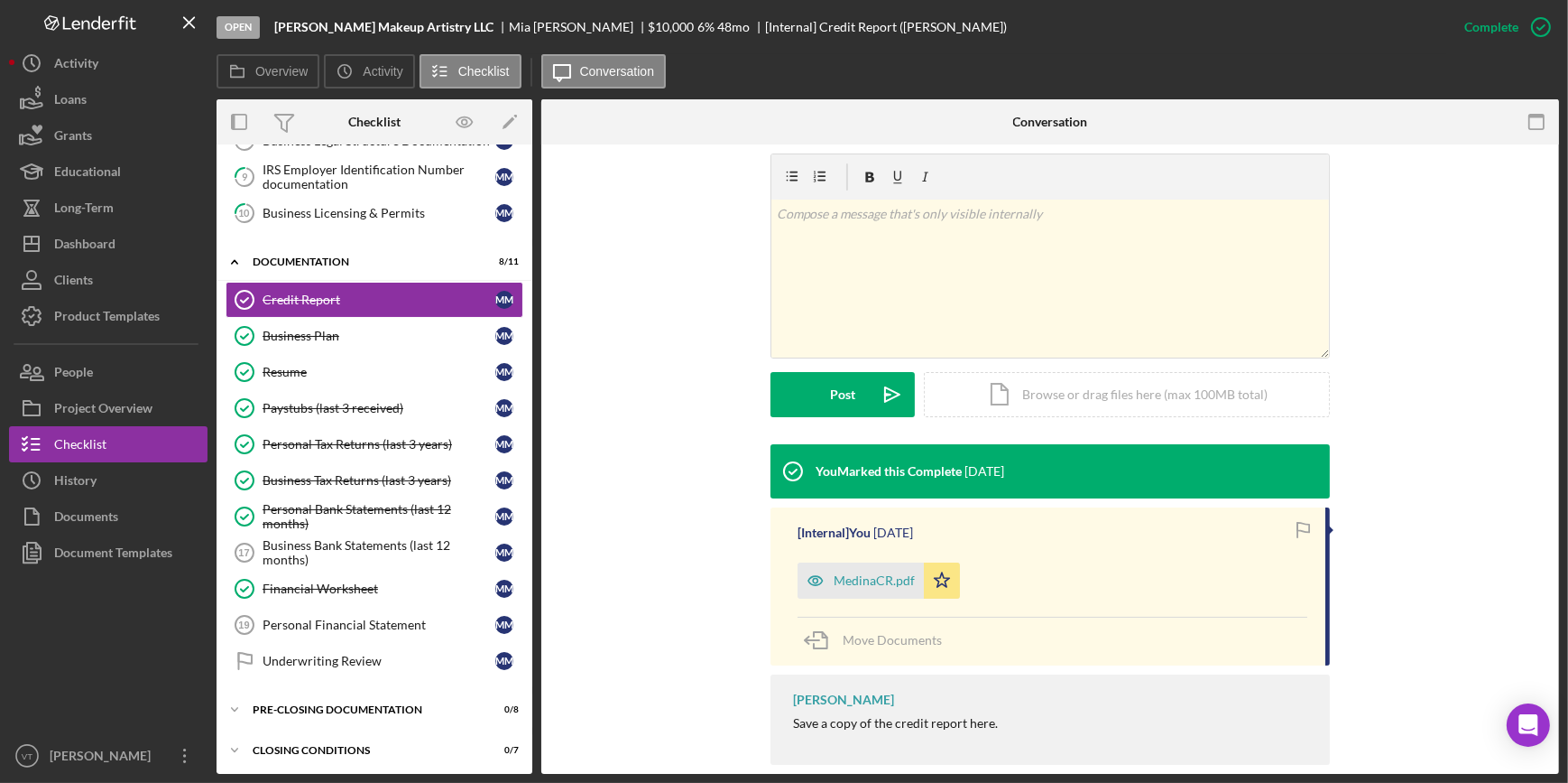
scroll to position [292, 0]
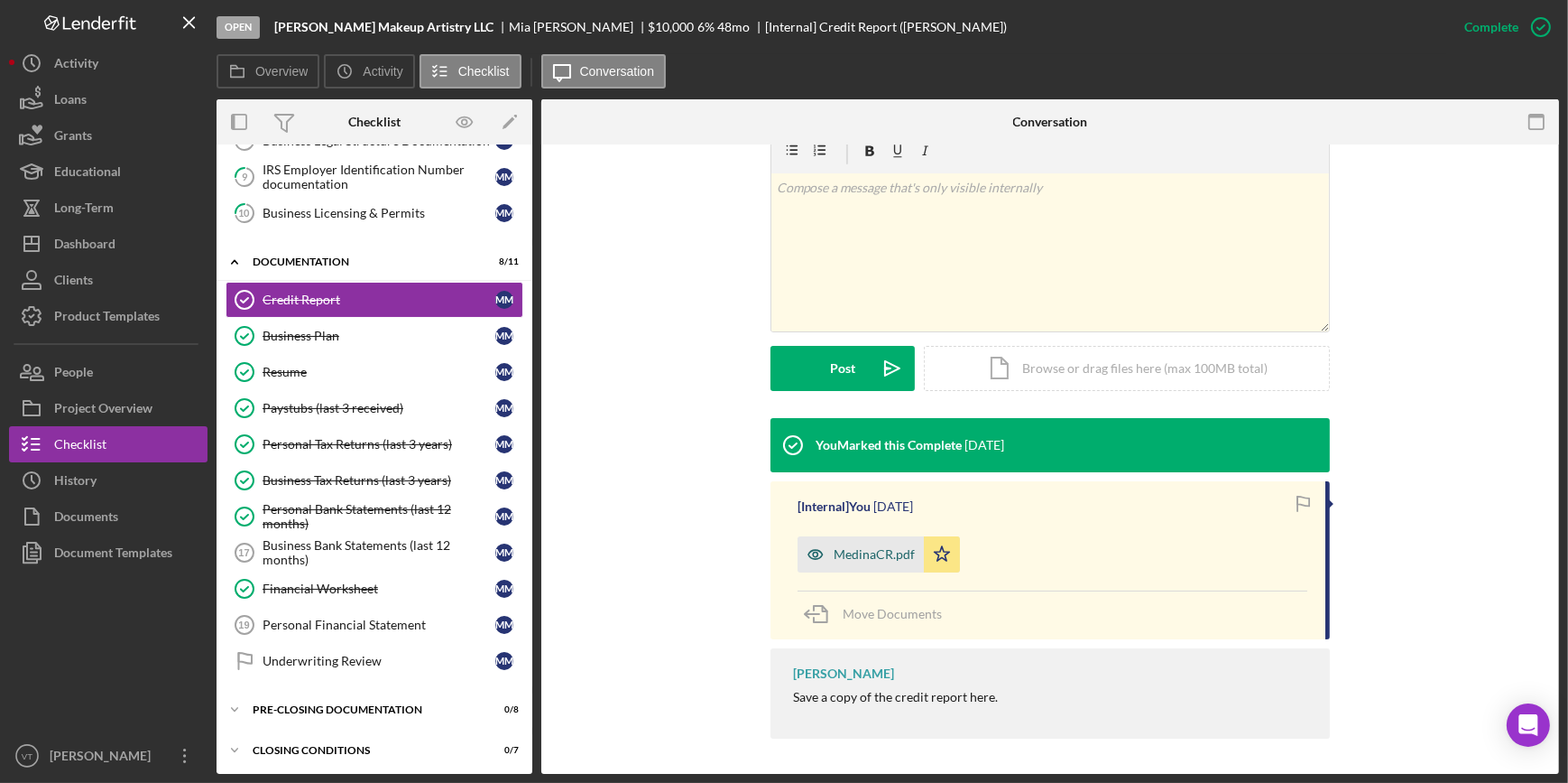
click at [882, 544] on div "MedinaCR.pdf" at bounding box center [860, 554] width 127 height 36
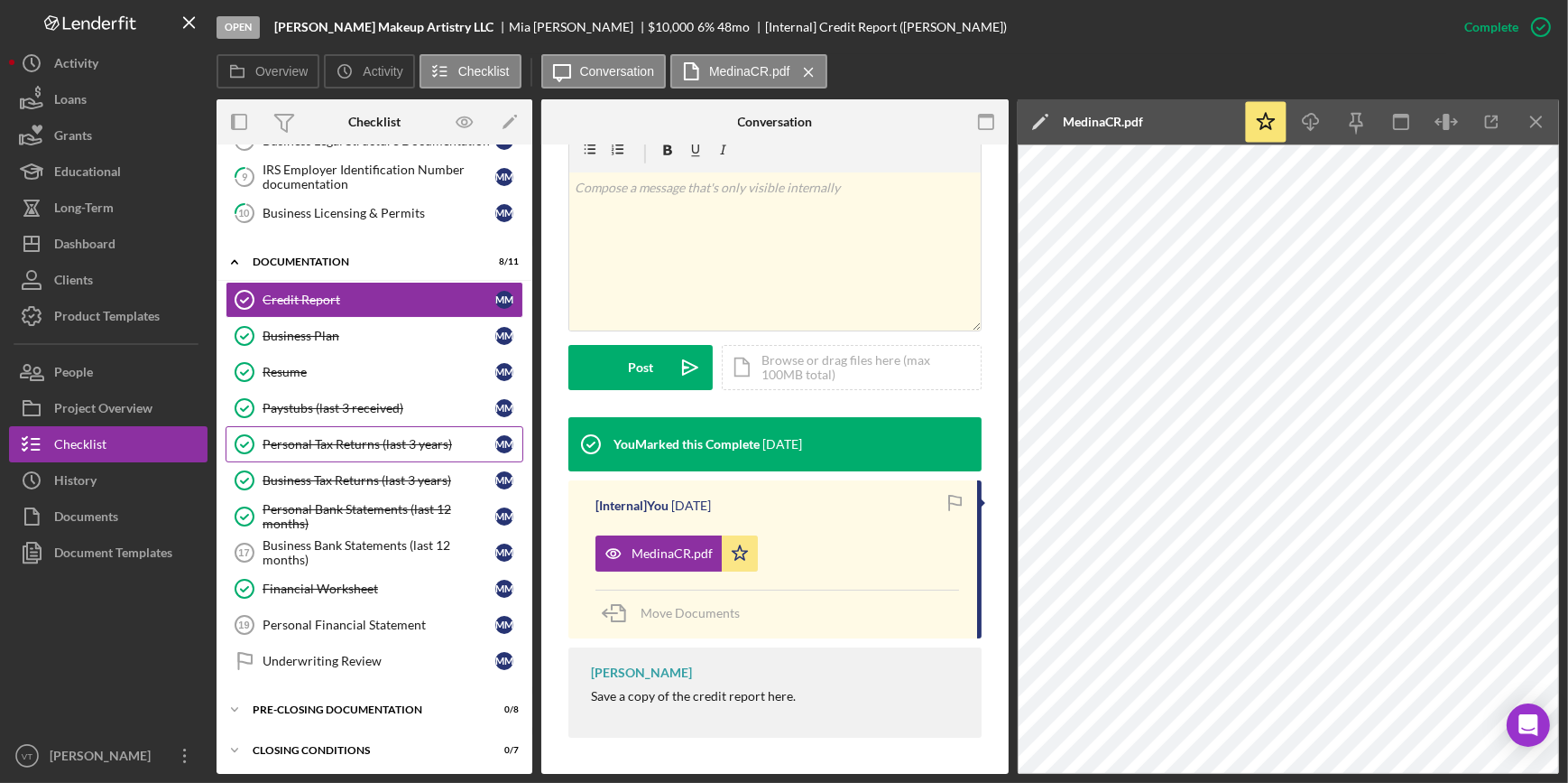
click at [344, 437] on div "Personal Tax Returns (last 3 years)" at bounding box center [379, 445] width 233 height 15
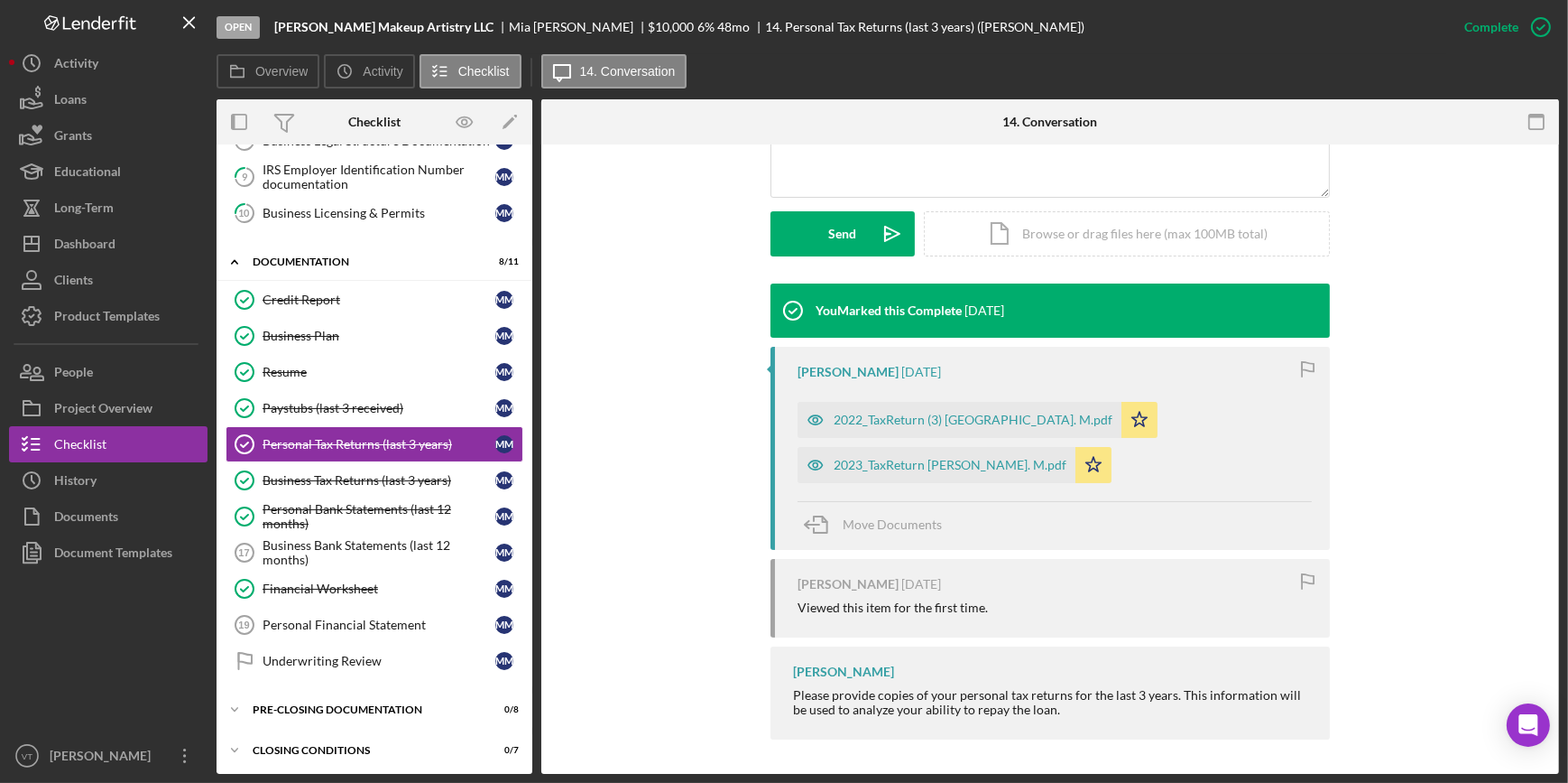
scroll to position [465, 0]
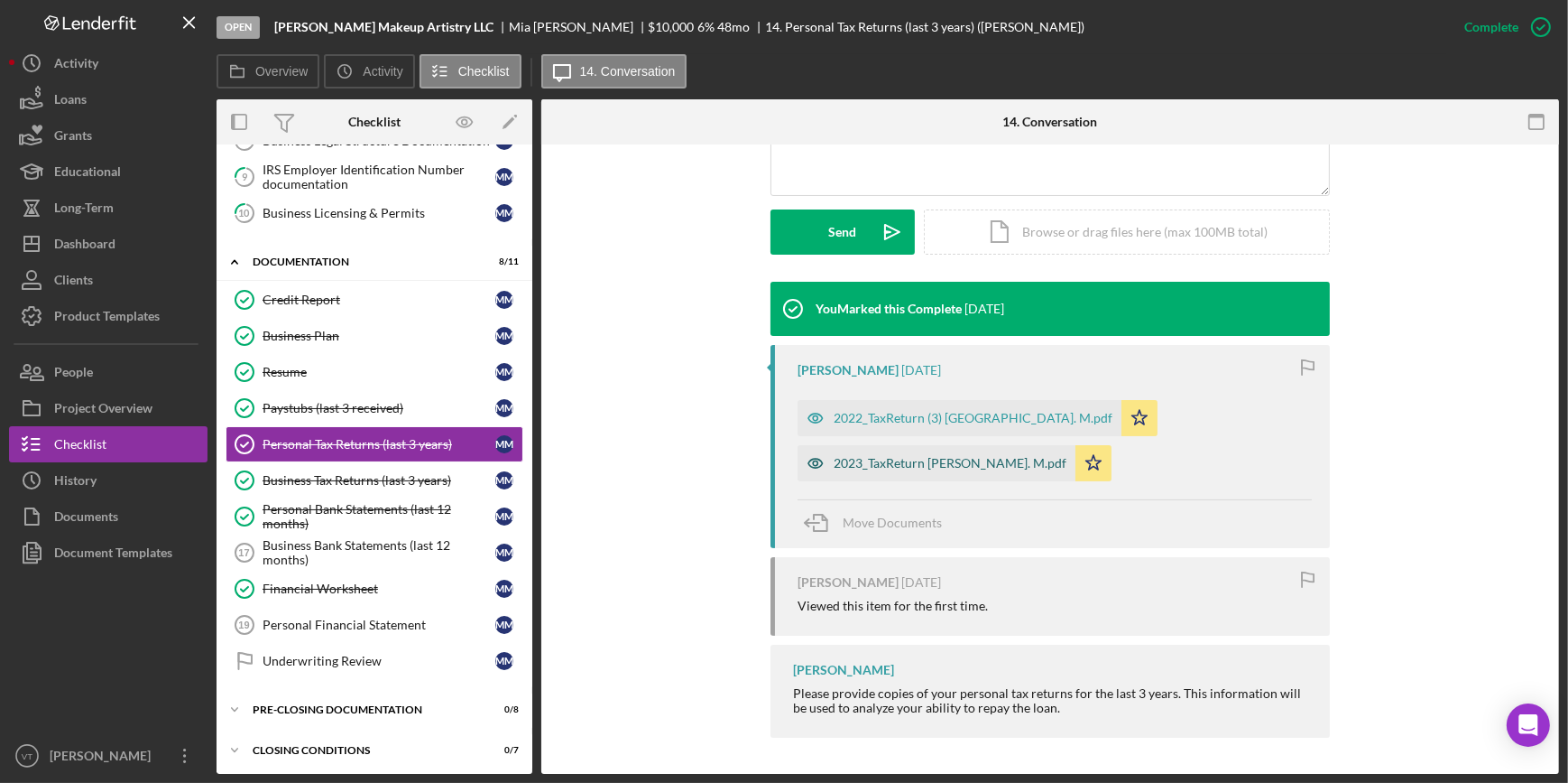
click at [859, 459] on div "2023_TaxReturn Medina. M.pdf" at bounding box center [950, 463] width 233 height 15
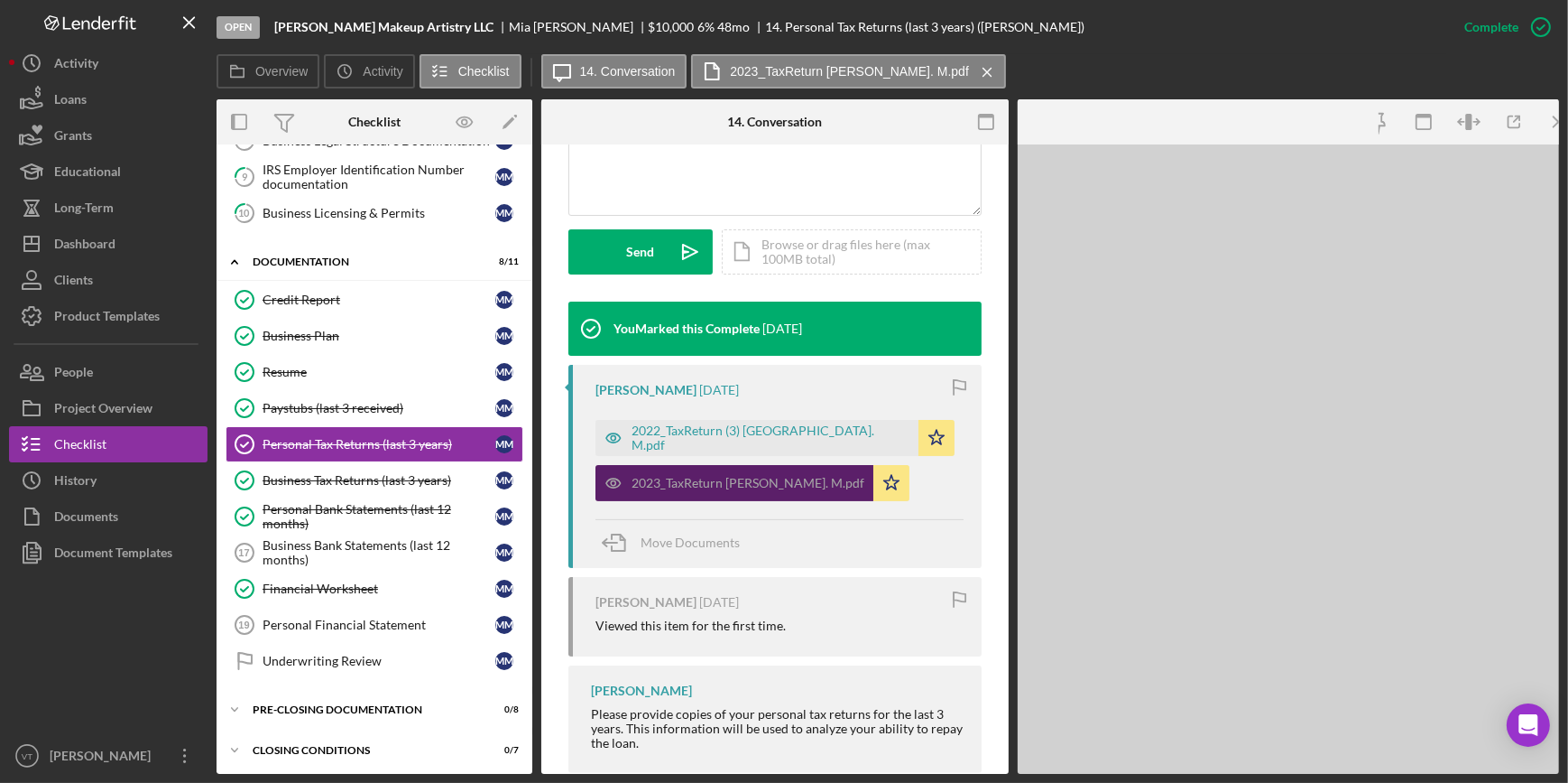
scroll to position [485, 0]
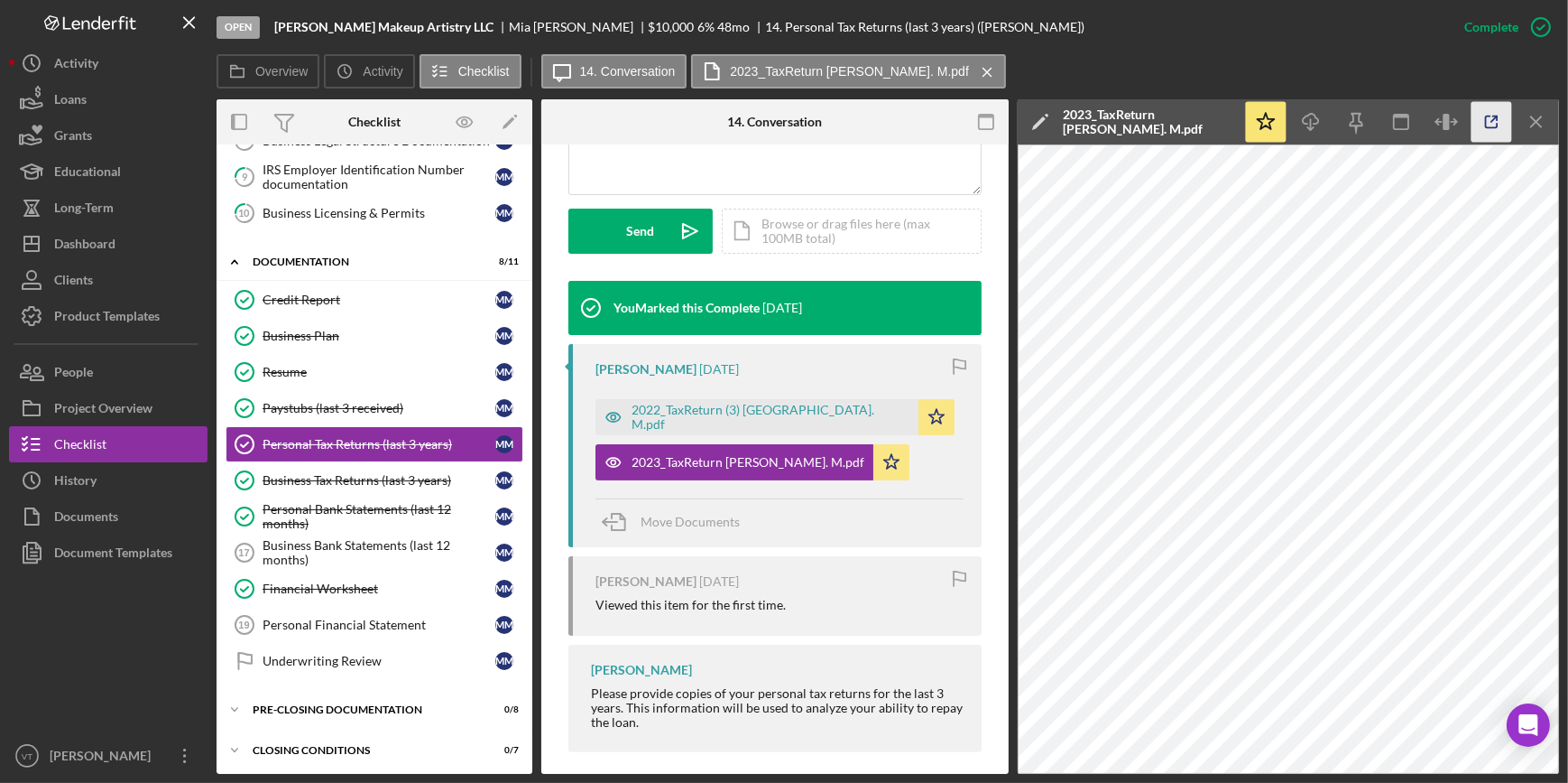
click at [1500, 109] on icon "button" at bounding box center [1491, 122] width 41 height 41
click at [384, 473] on div "Business Tax Returns (last 3 years)" at bounding box center [379, 481] width 233 height 15
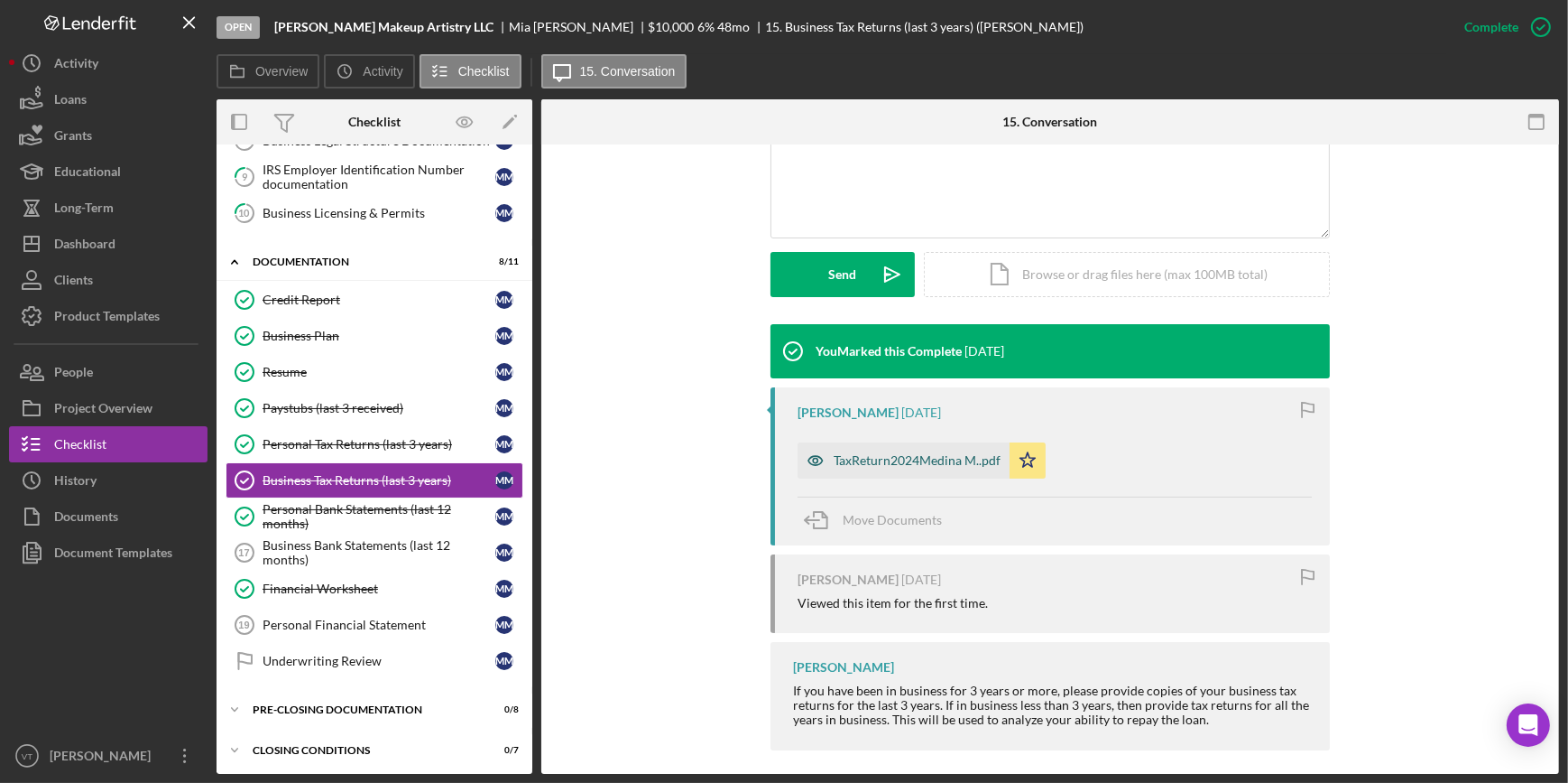
scroll to position [434, 0]
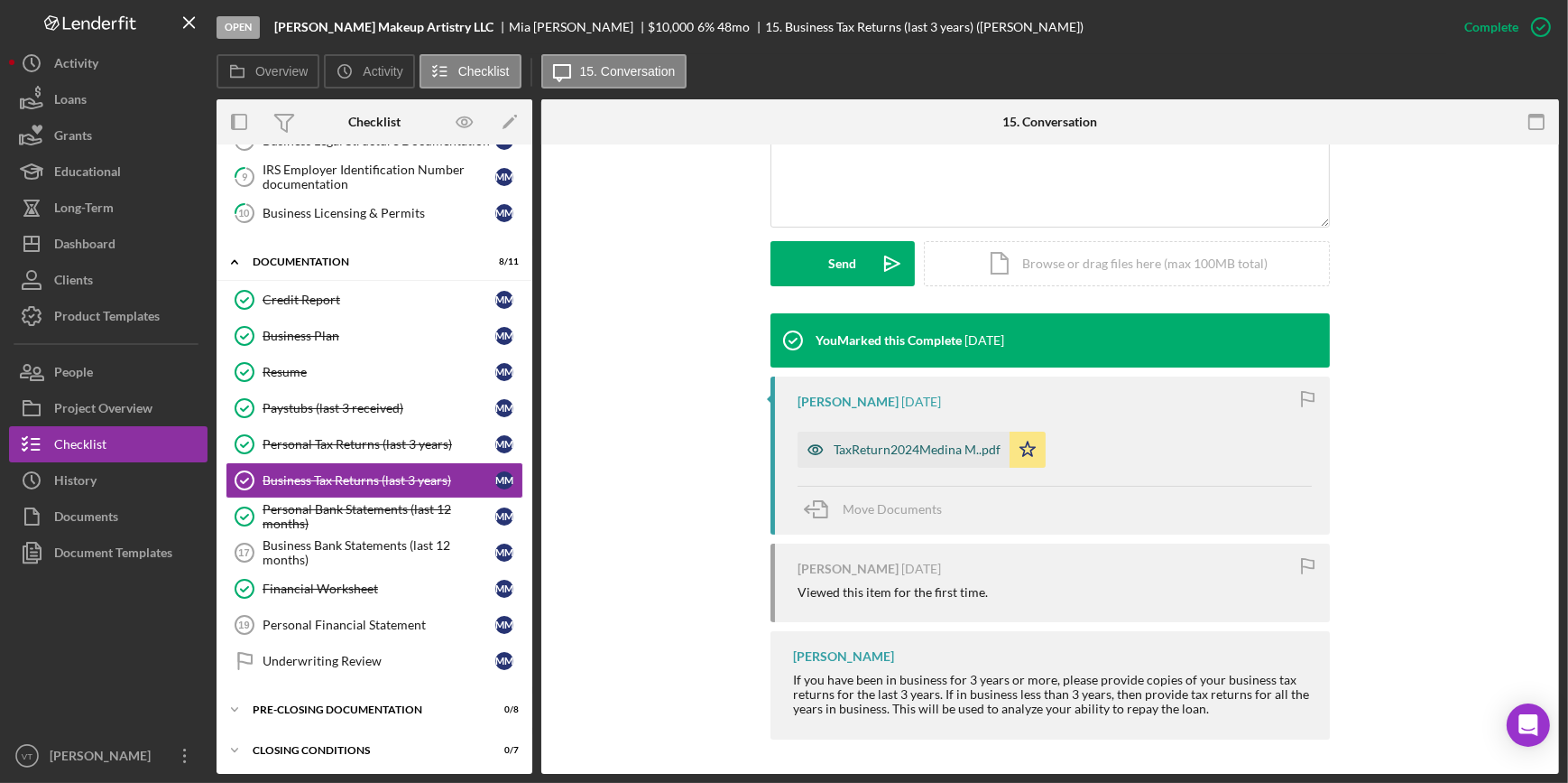
click at [871, 459] on div "TaxReturn2024Medina M..pdf" at bounding box center [903, 449] width 212 height 36
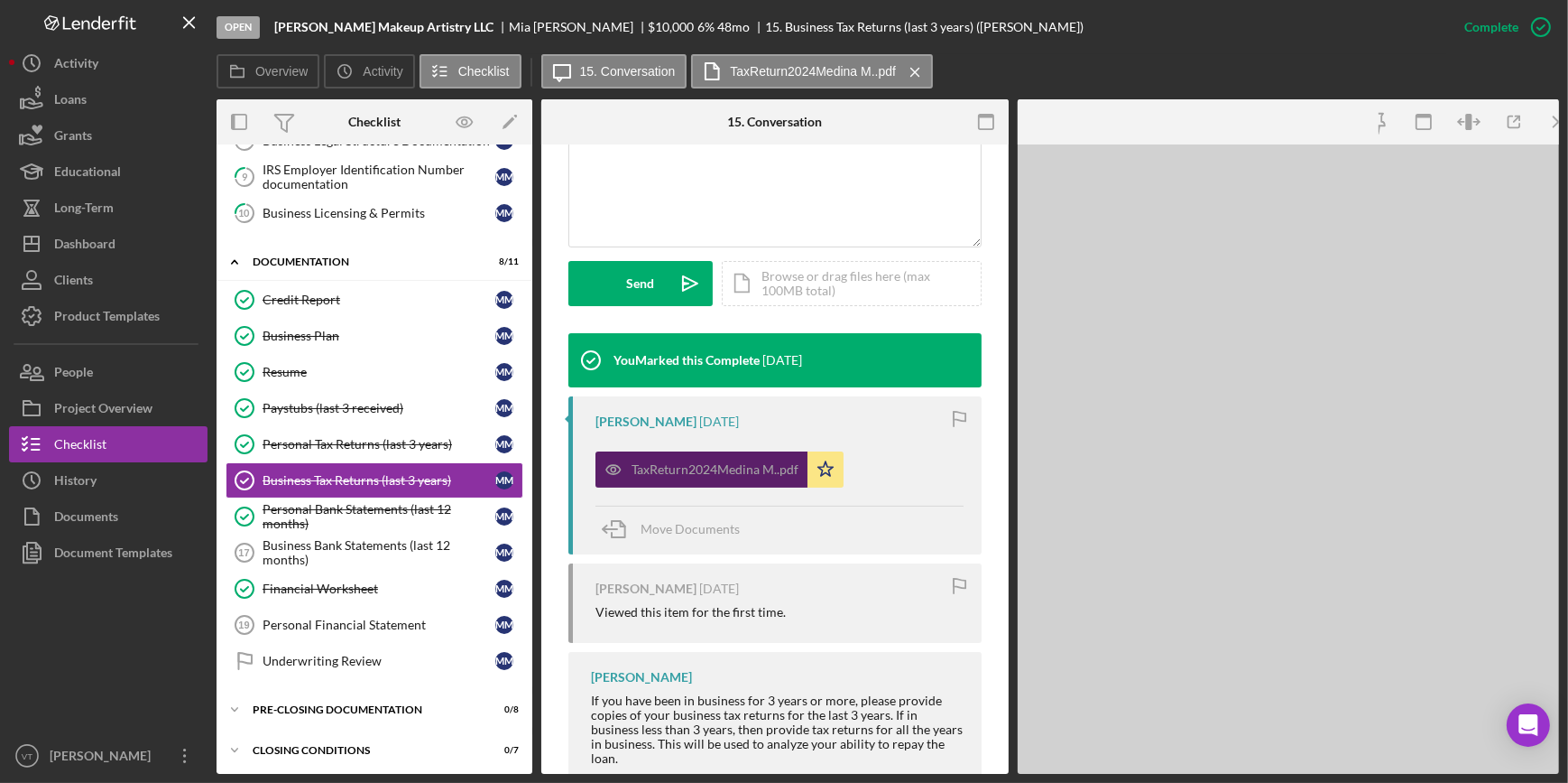
scroll to position [454, 0]
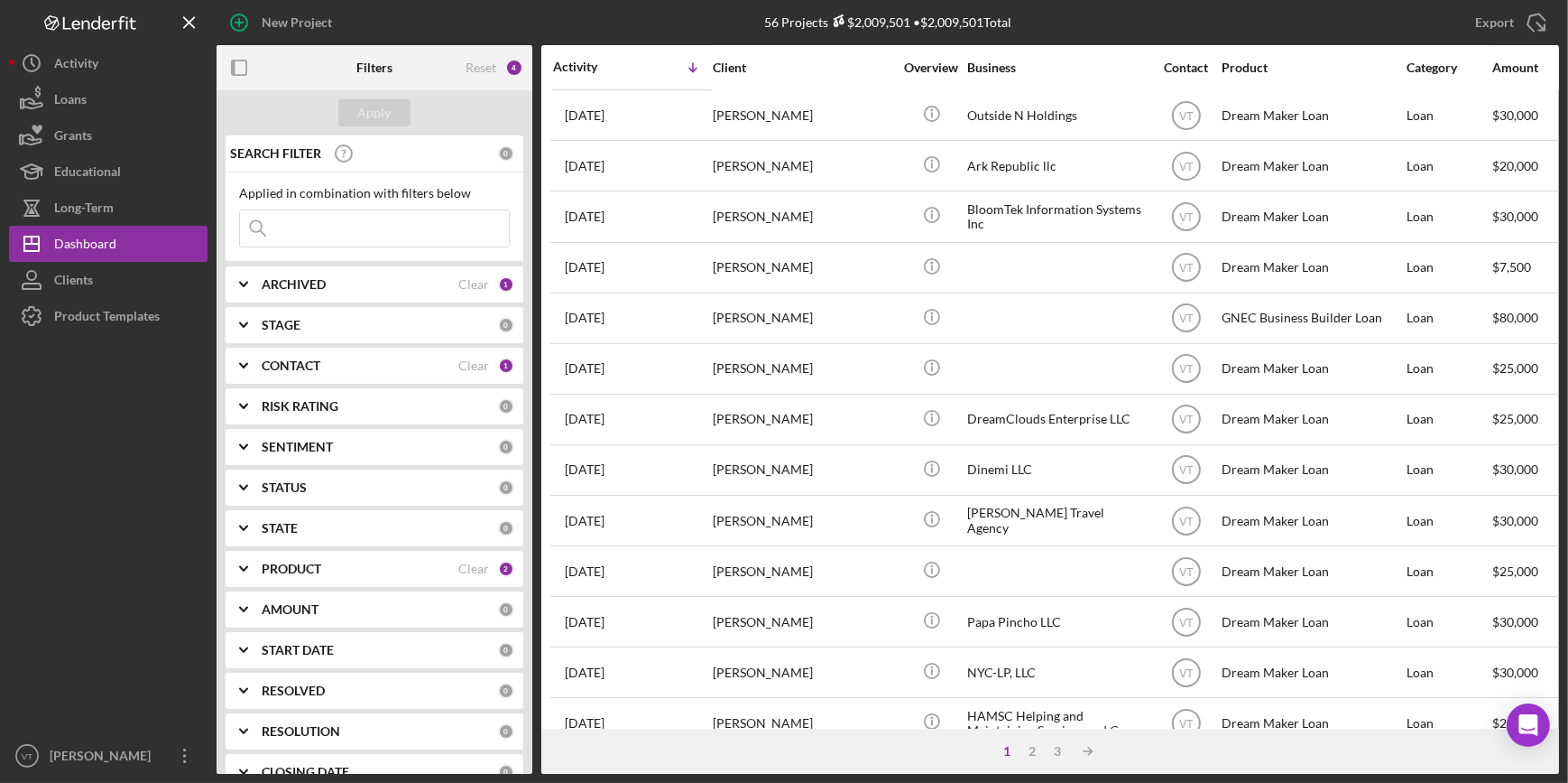
scroll to position [410, 0]
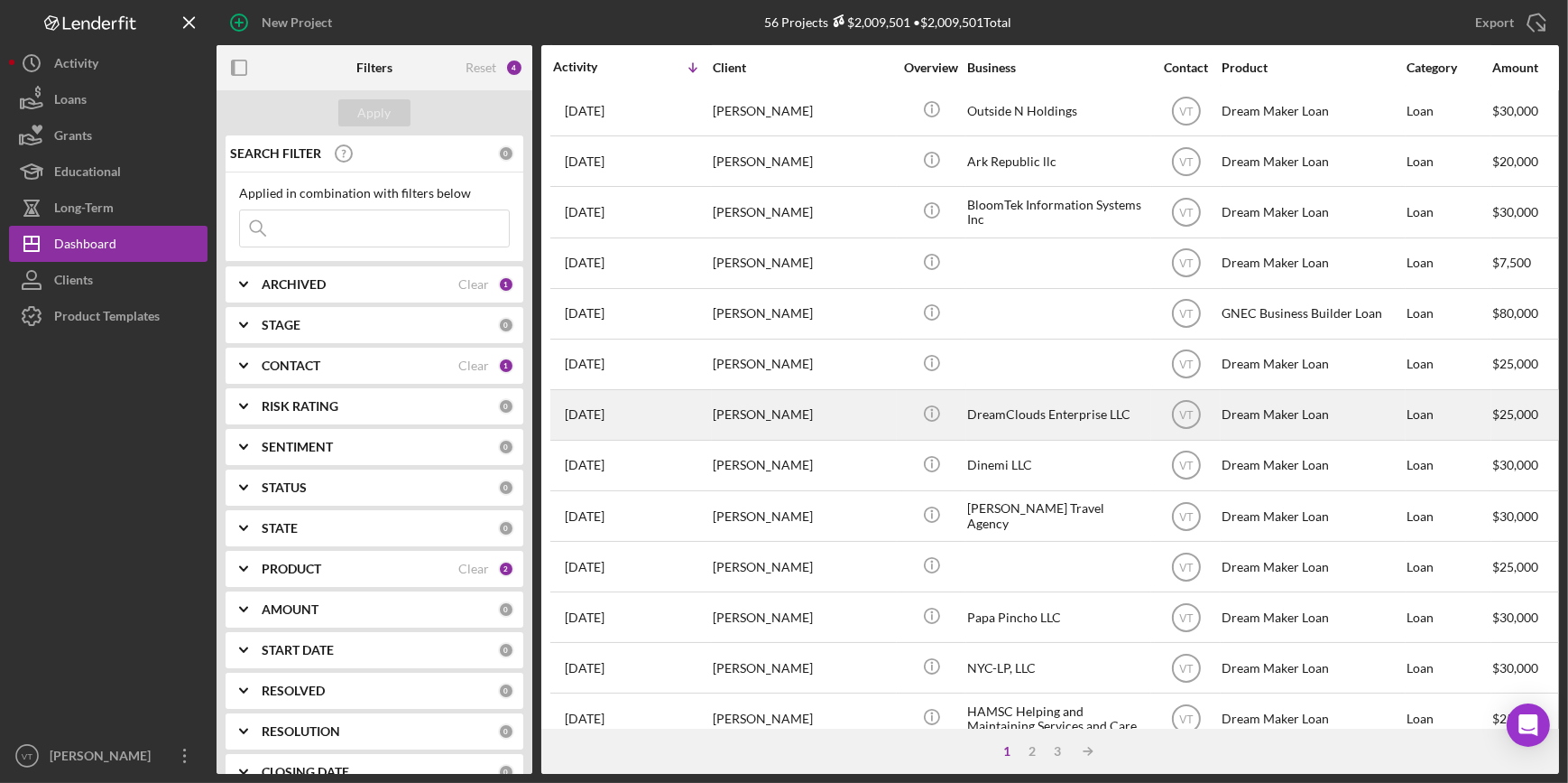
click at [824, 405] on div "[PERSON_NAME]" at bounding box center [802, 415] width 180 height 48
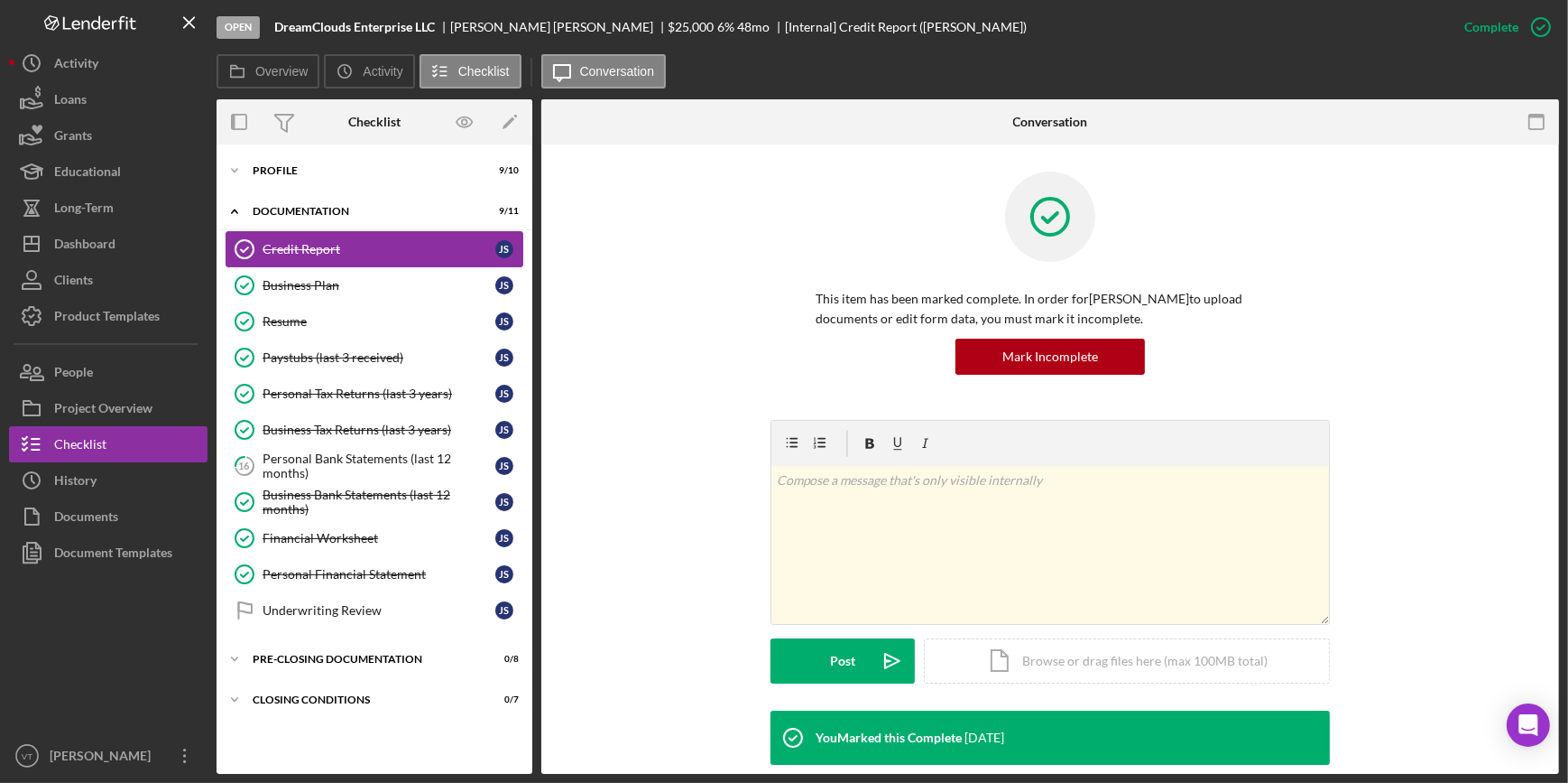
click at [258, 239] on icon "Credit Report" at bounding box center [244, 249] width 45 height 45
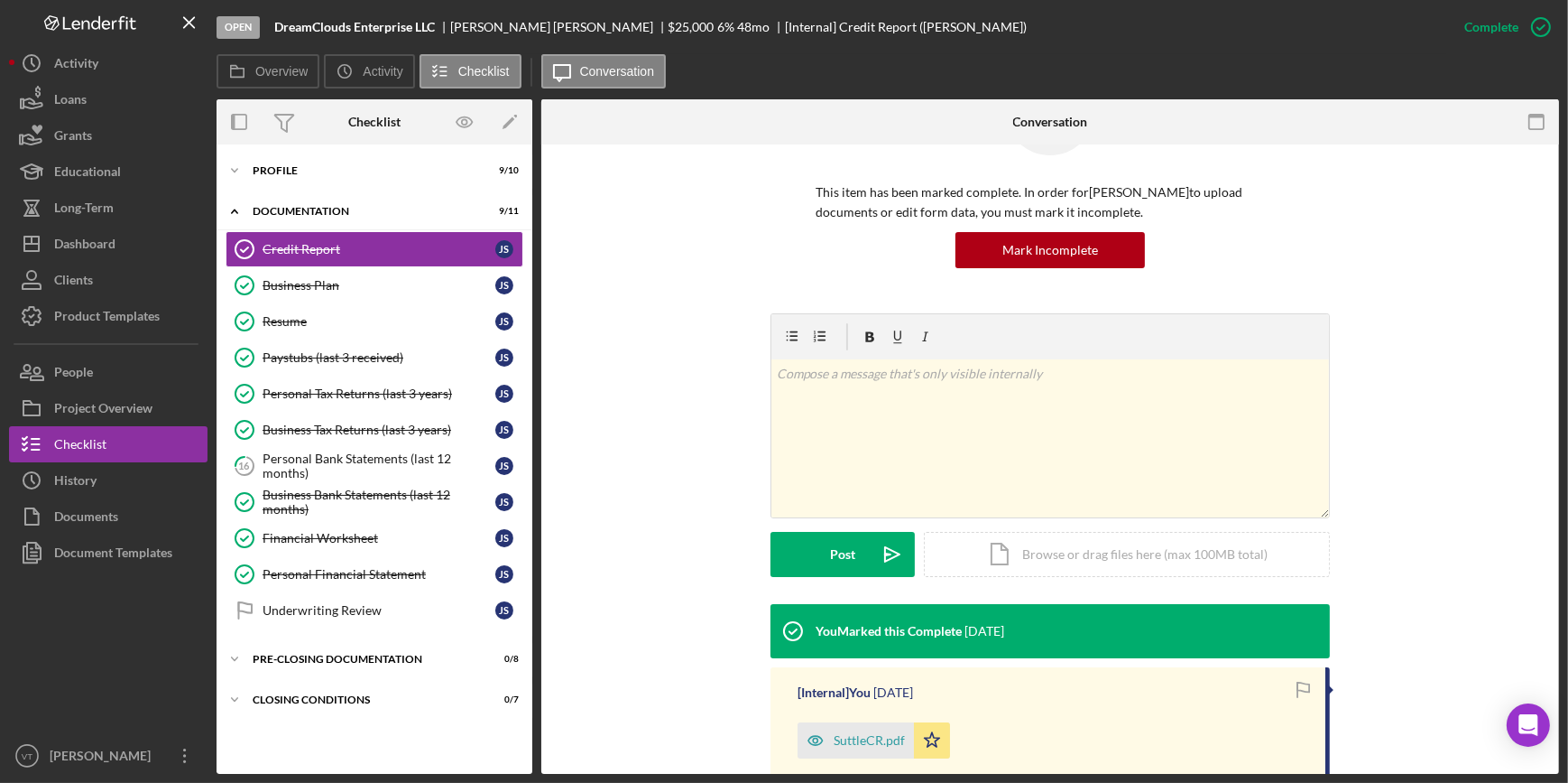
scroll to position [292, 0]
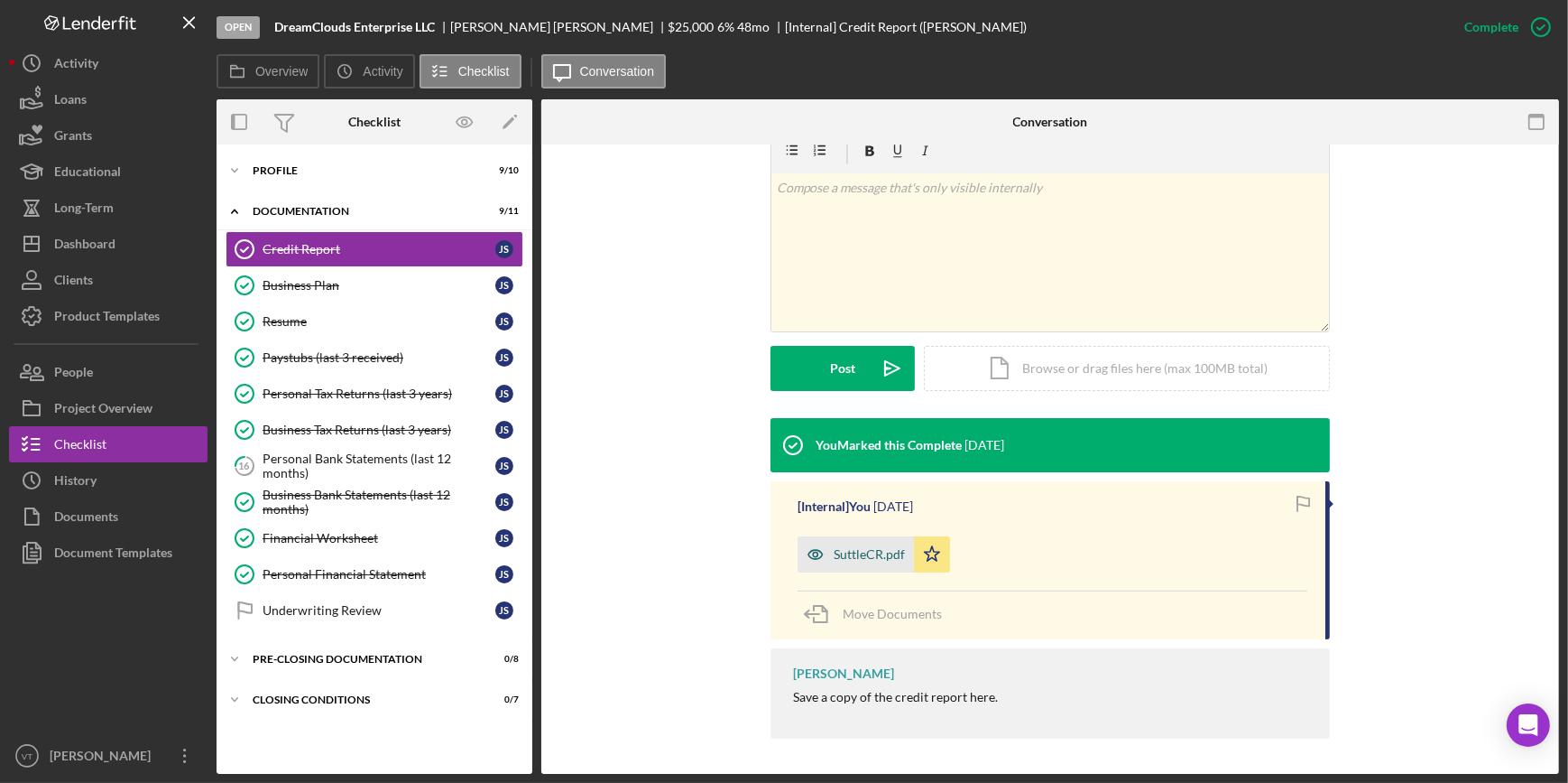
click at [859, 544] on div "SuttleCR.pdf" at bounding box center [856, 554] width 116 height 36
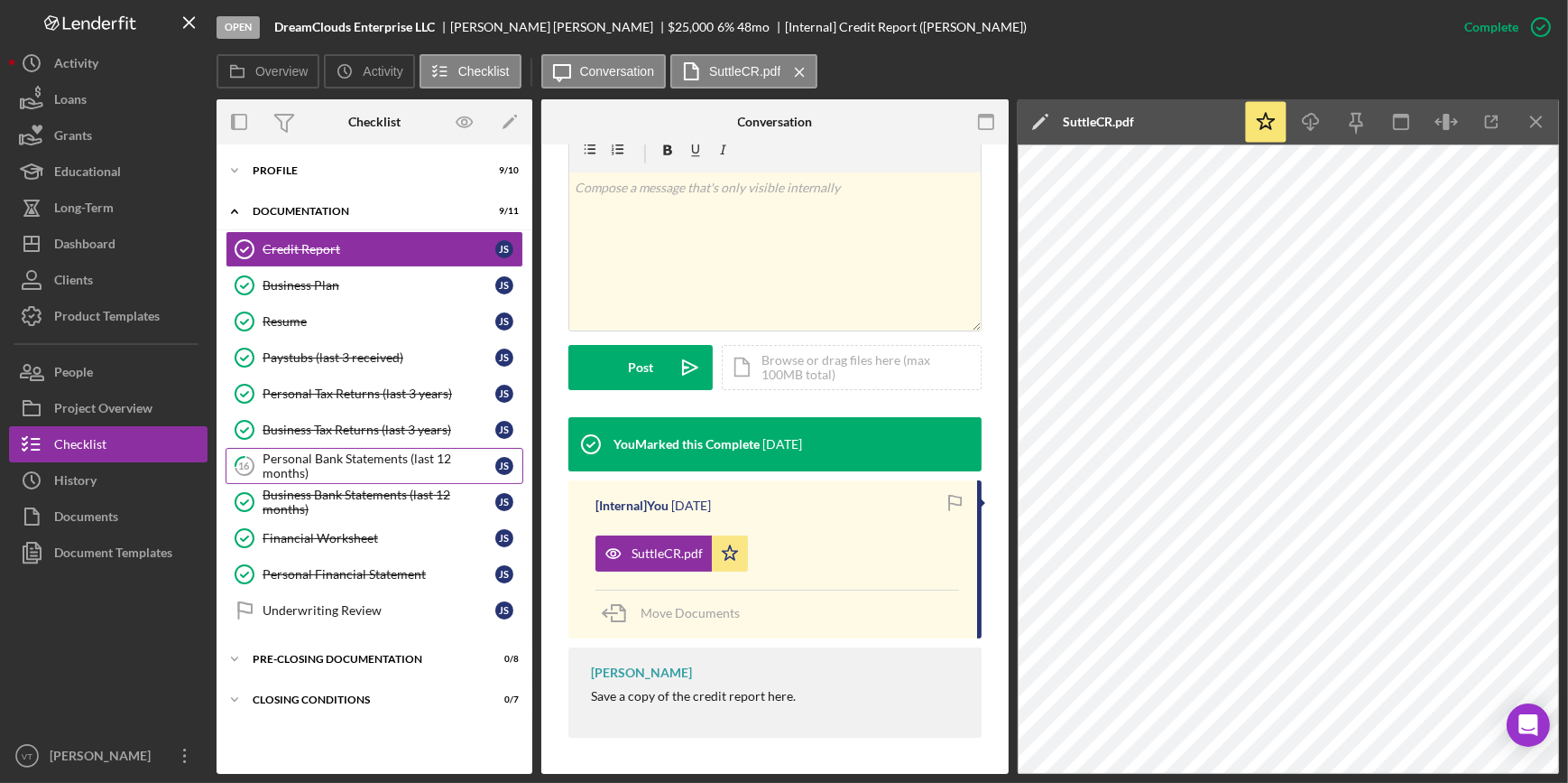
click at [322, 453] on div "Personal Bank Statements (last 12 months)" at bounding box center [379, 465] width 233 height 29
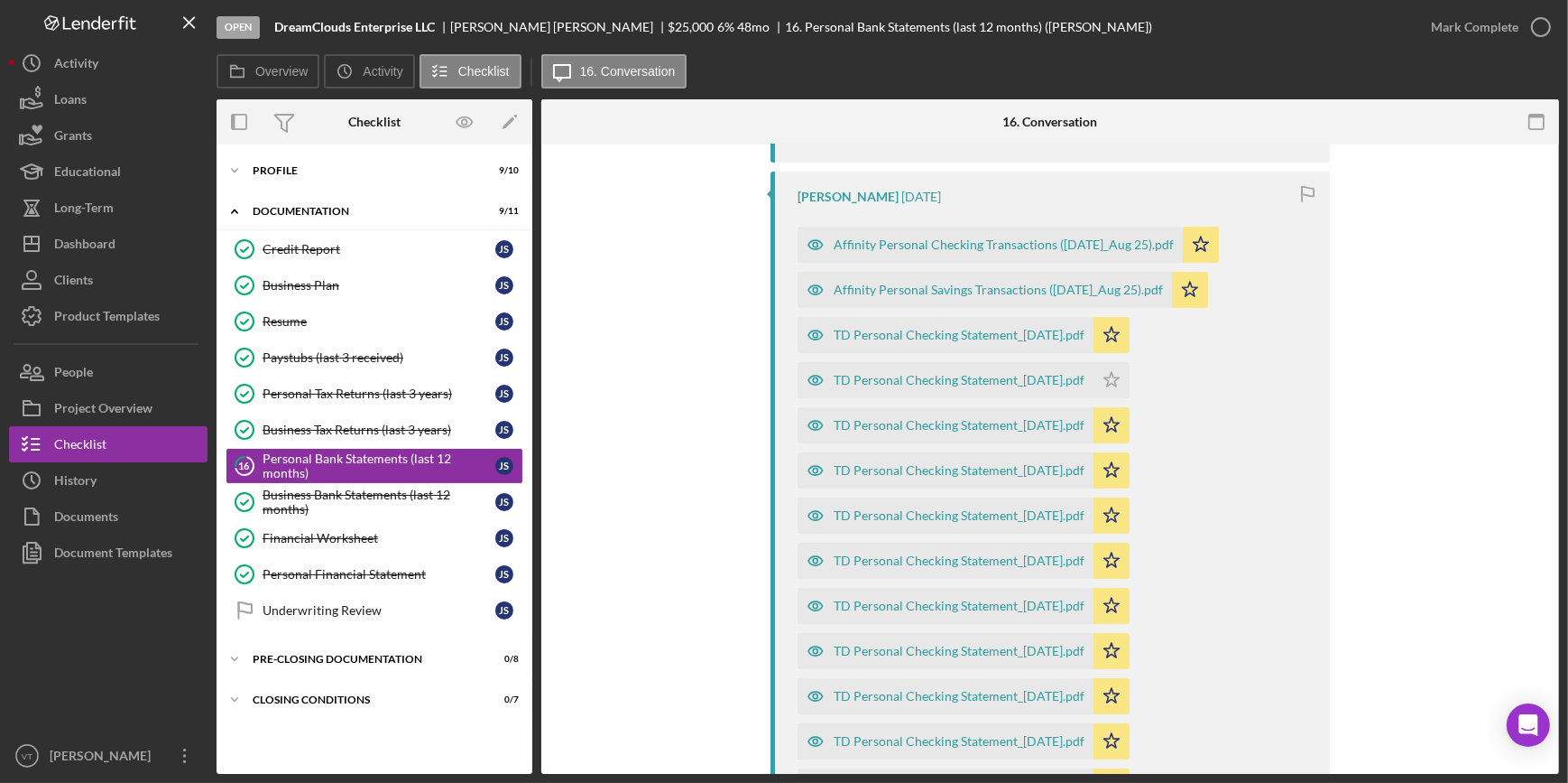
scroll to position [492, 0]
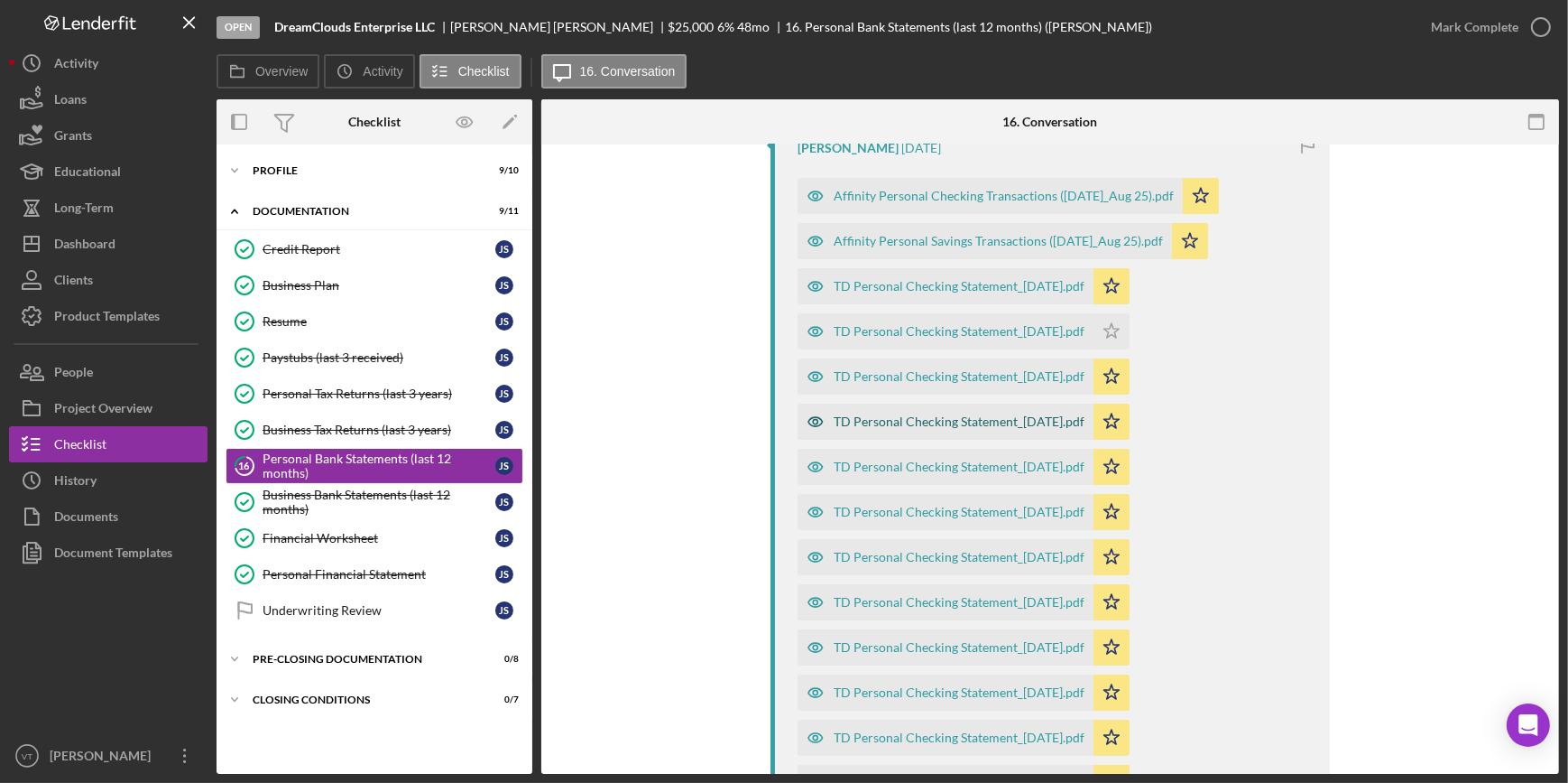
click at [909, 419] on div "TD Personal Checking Statement_[DATE].pdf" at bounding box center [958, 422] width 250 height 15
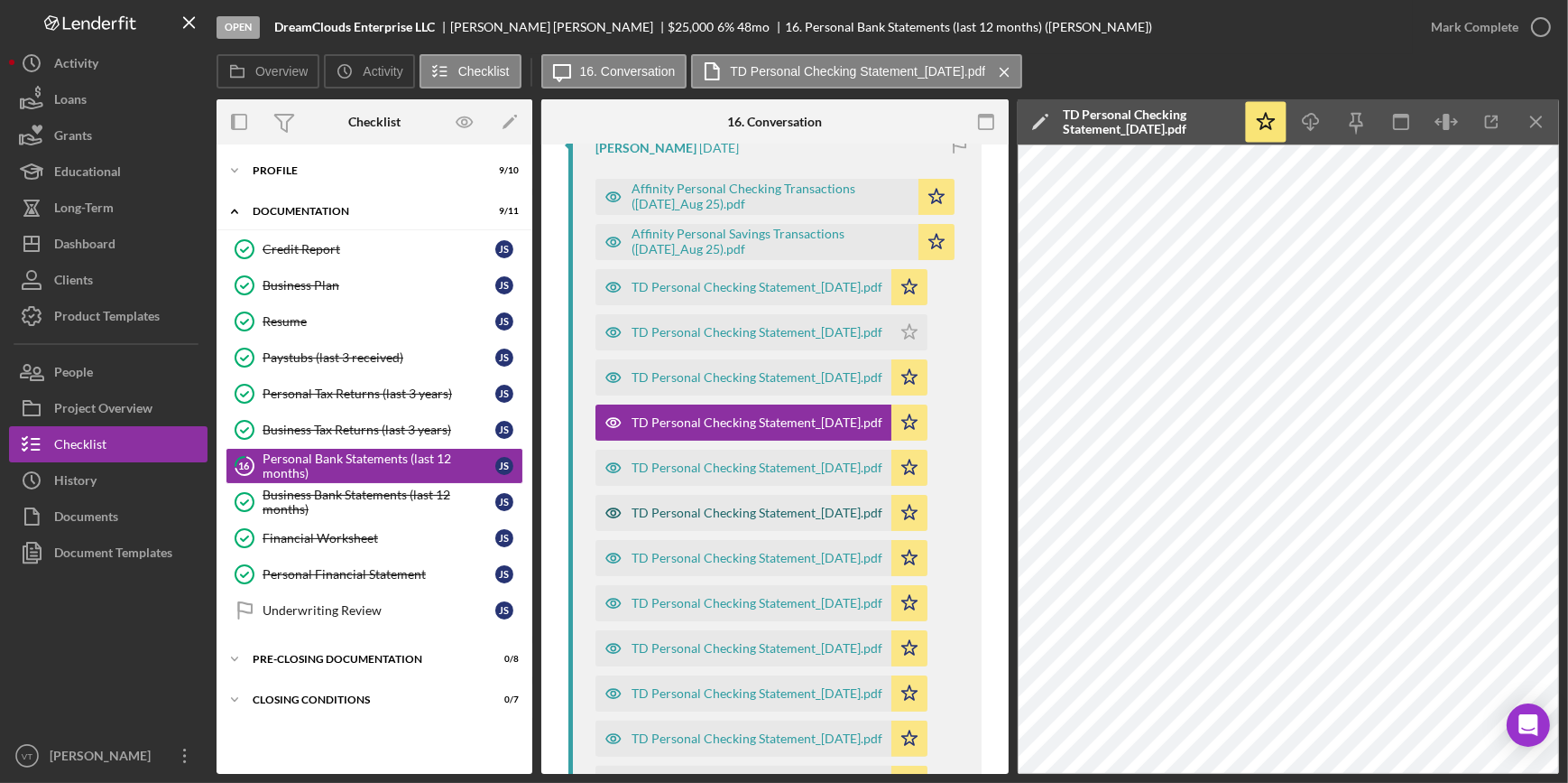
click at [644, 506] on div "TD Personal Checking Statement_[DATE].pdf" at bounding box center [756, 513] width 250 height 15
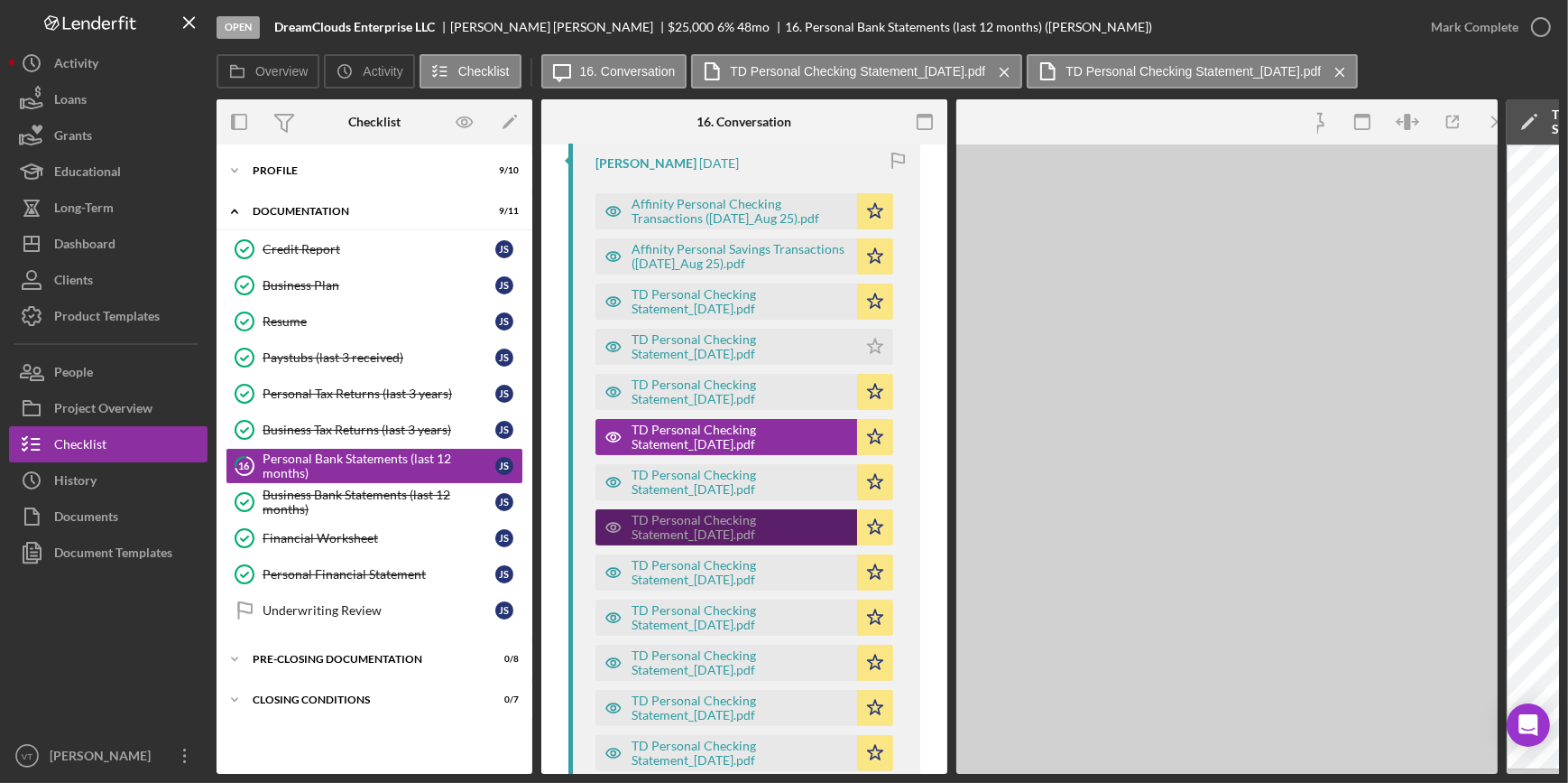
scroll to position [520, 0]
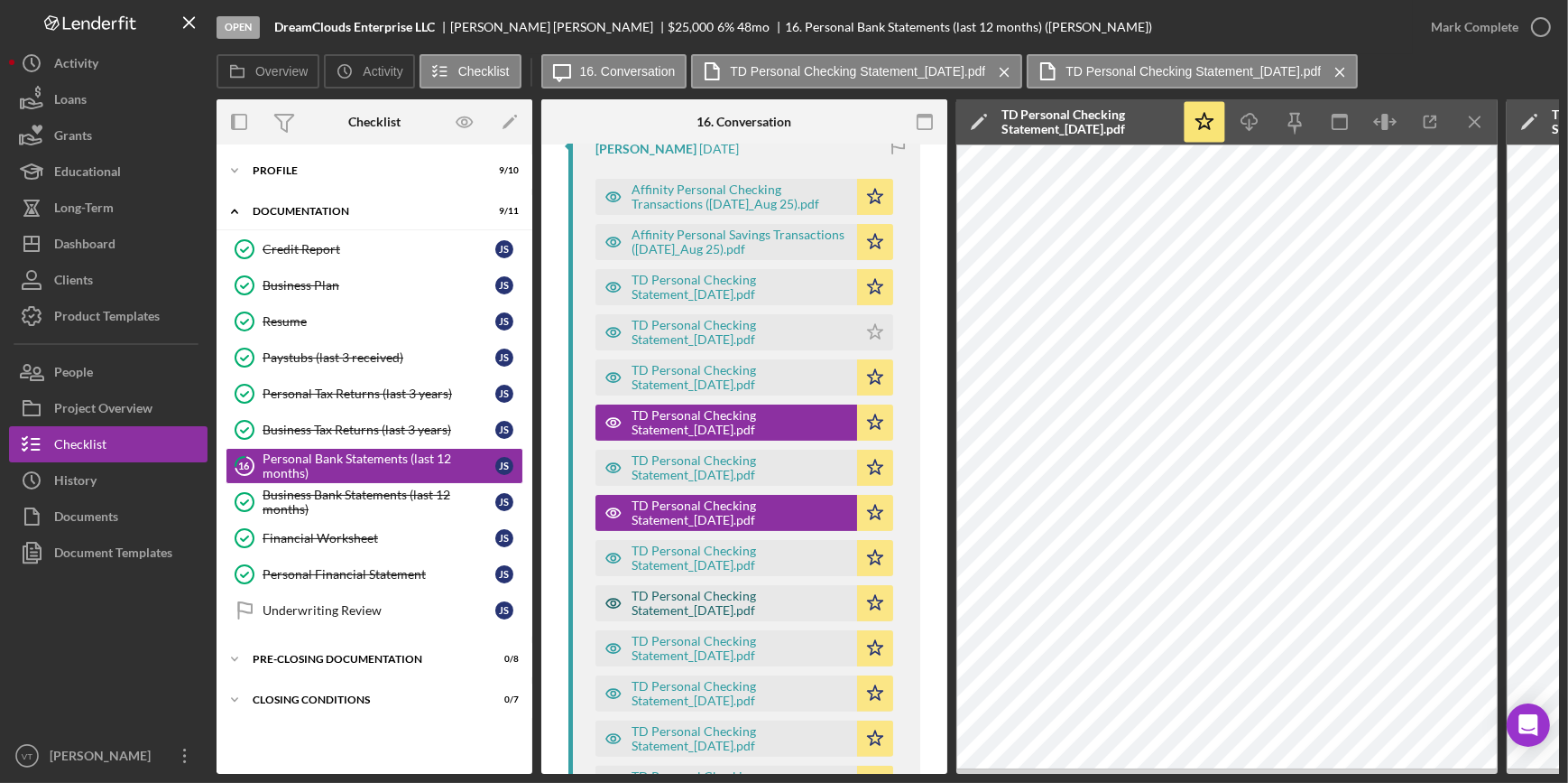
click at [693, 606] on div "TD Personal Checking Statement_[DATE].pdf" at bounding box center [739, 603] width 216 height 29
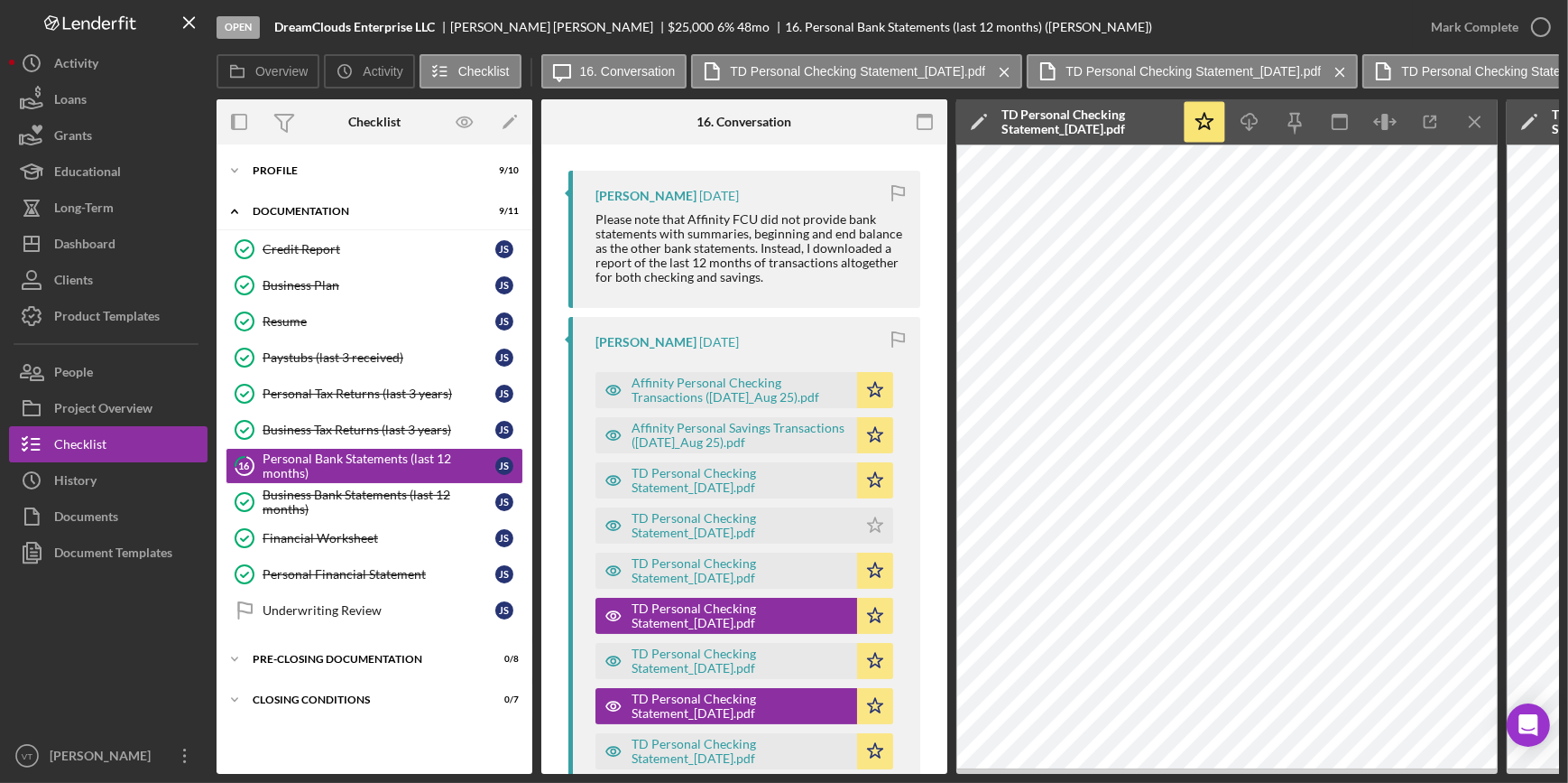
scroll to position [410, 0]
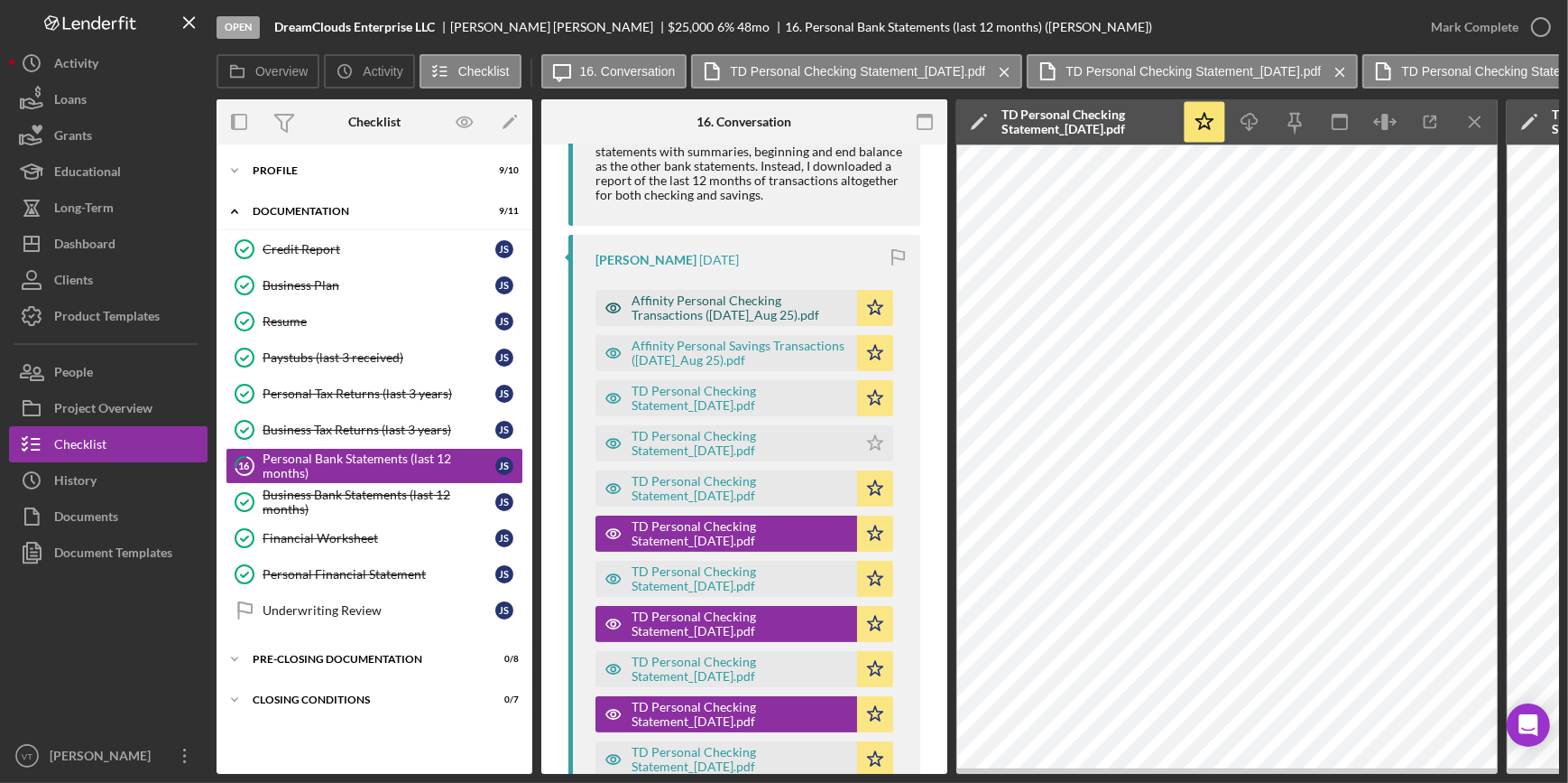
click at [715, 300] on div "Affinity Personal Checking Transactions ([DATE]_Aug 25).pdf" at bounding box center [739, 307] width 216 height 29
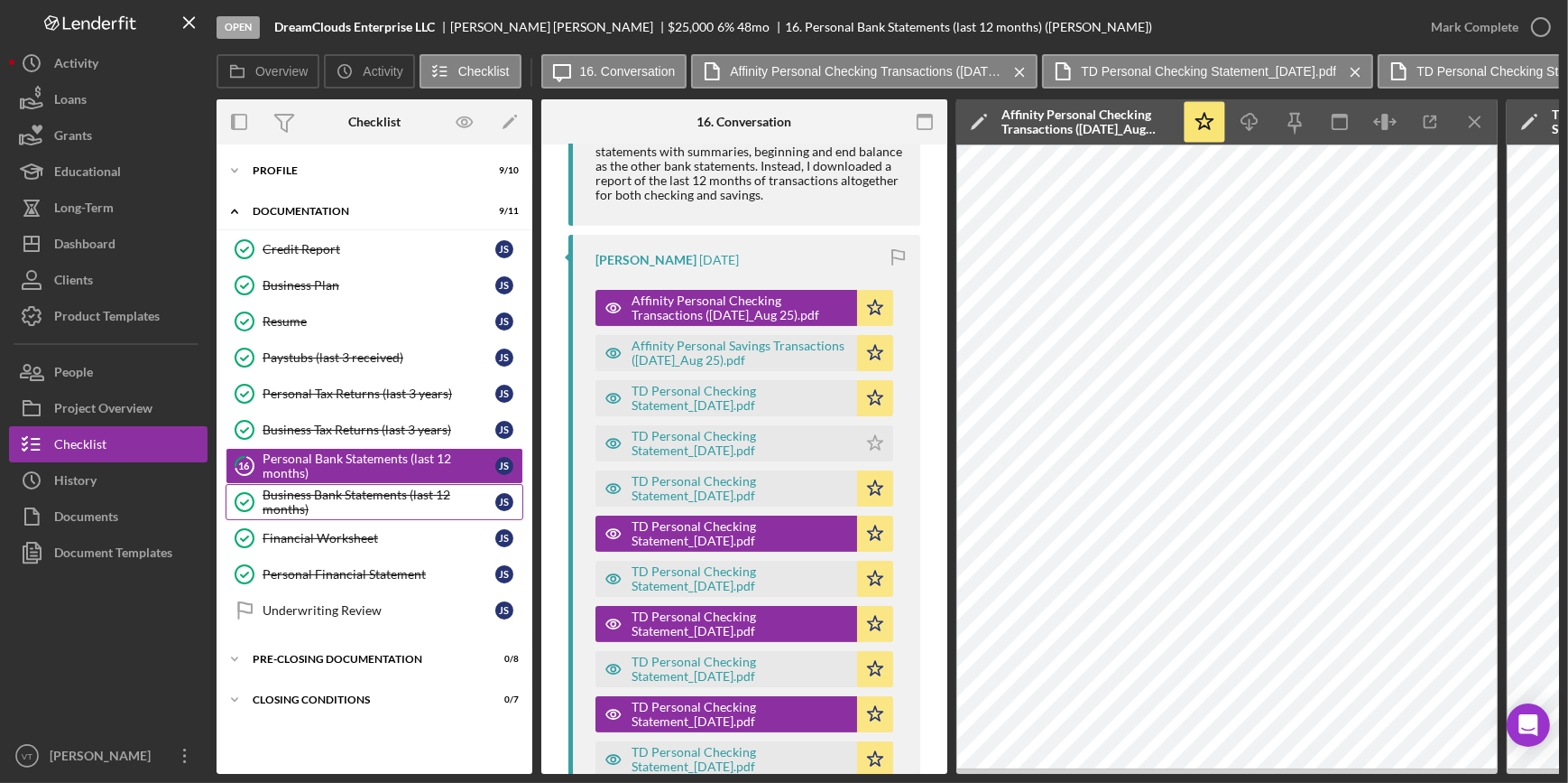
click at [360, 501] on div "Business Bank Statements (last 12 months)" at bounding box center [379, 501] width 233 height 29
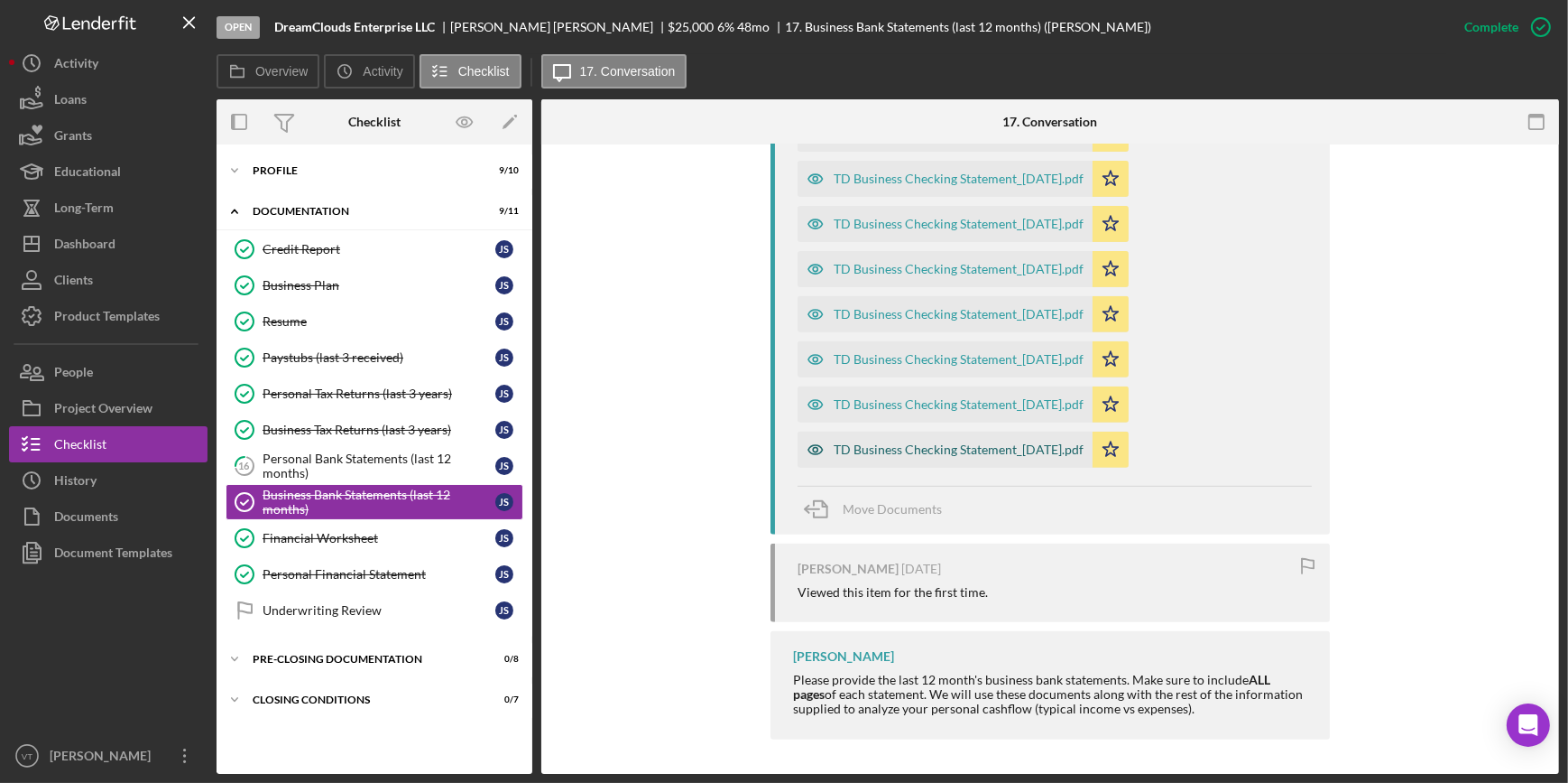
scroll to position [520, 0]
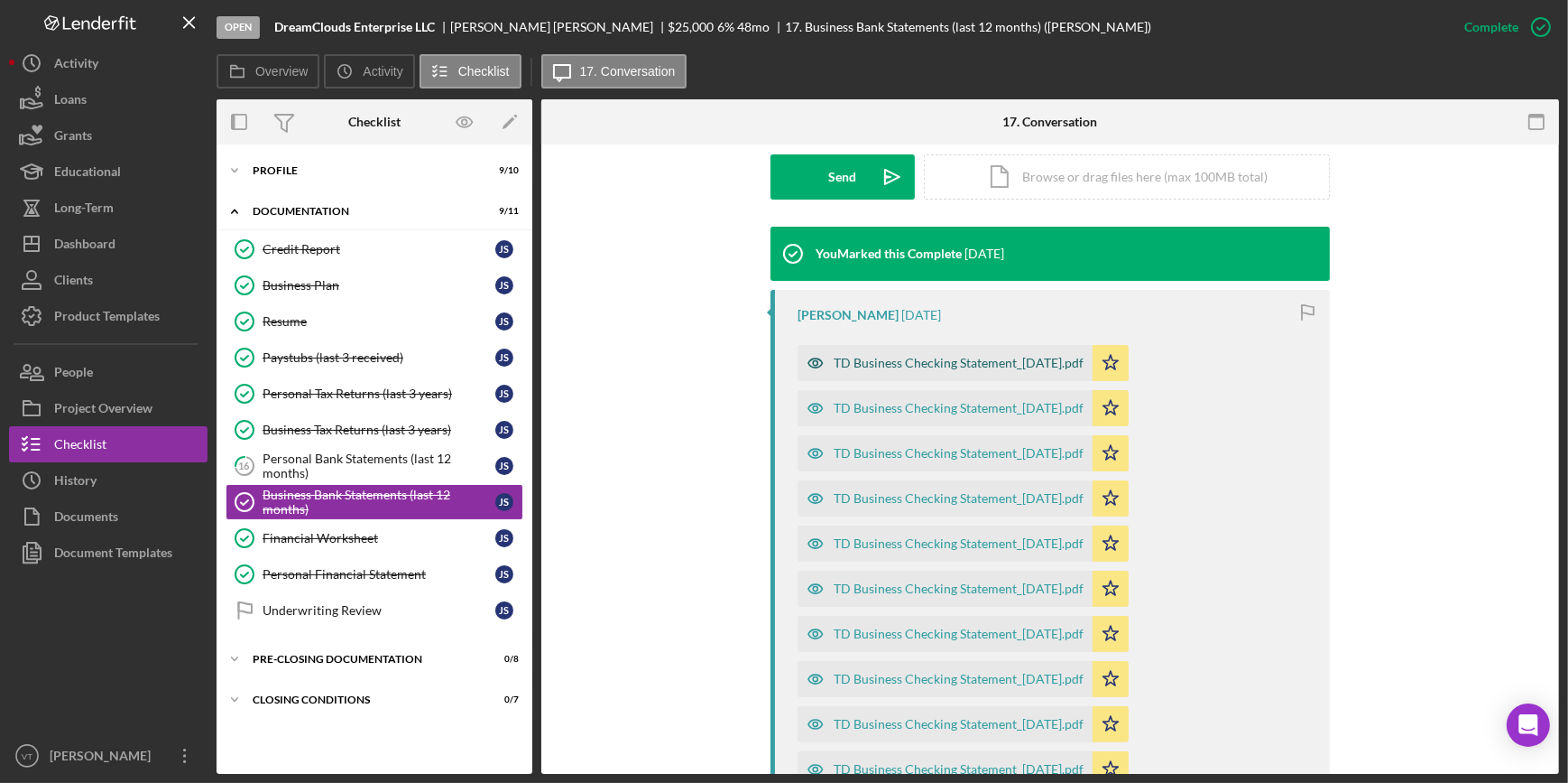
click at [939, 362] on div "TD Business Checking Statement_[DATE].pdf" at bounding box center [958, 363] width 249 height 15
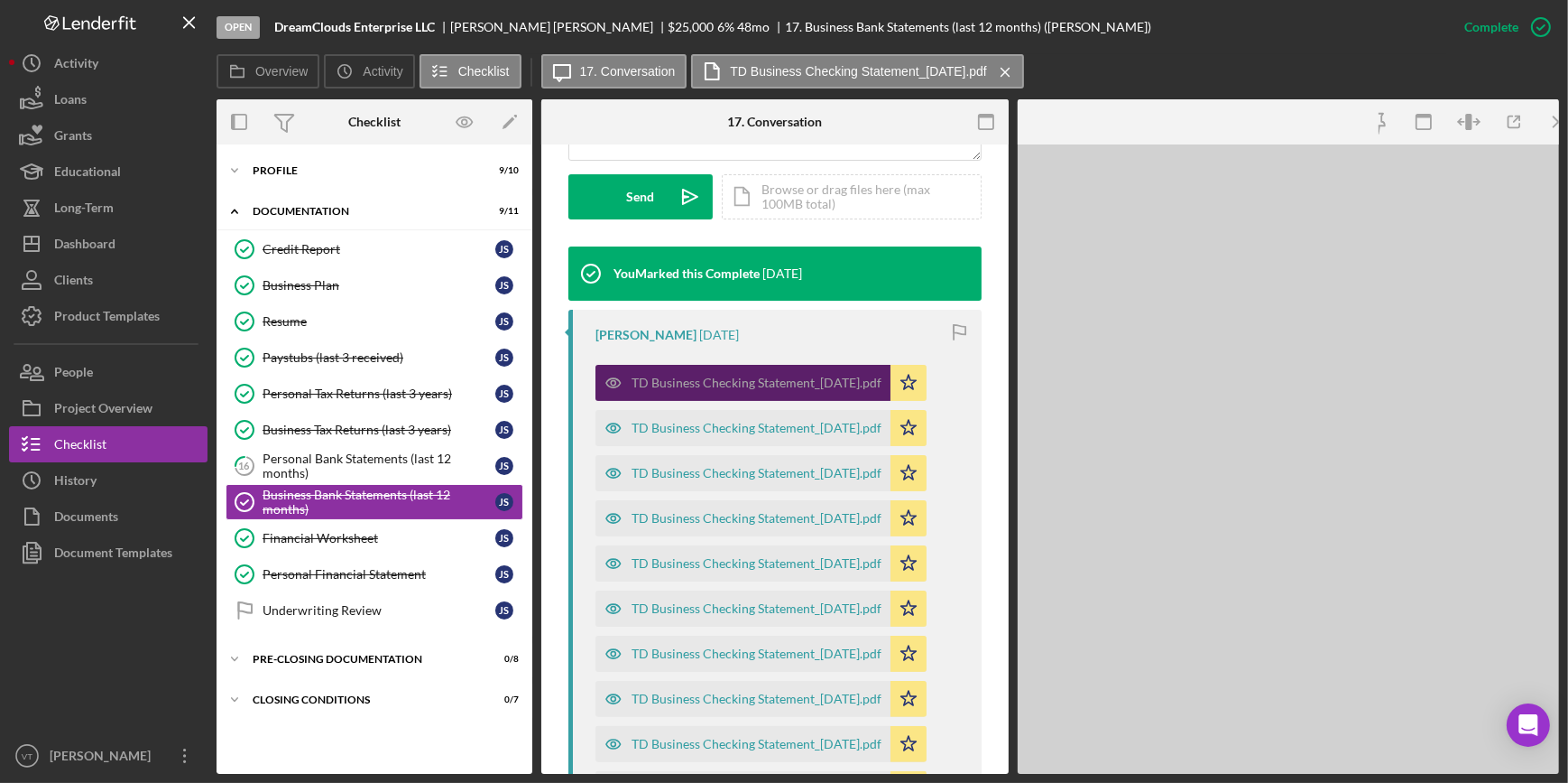
scroll to position [541, 0]
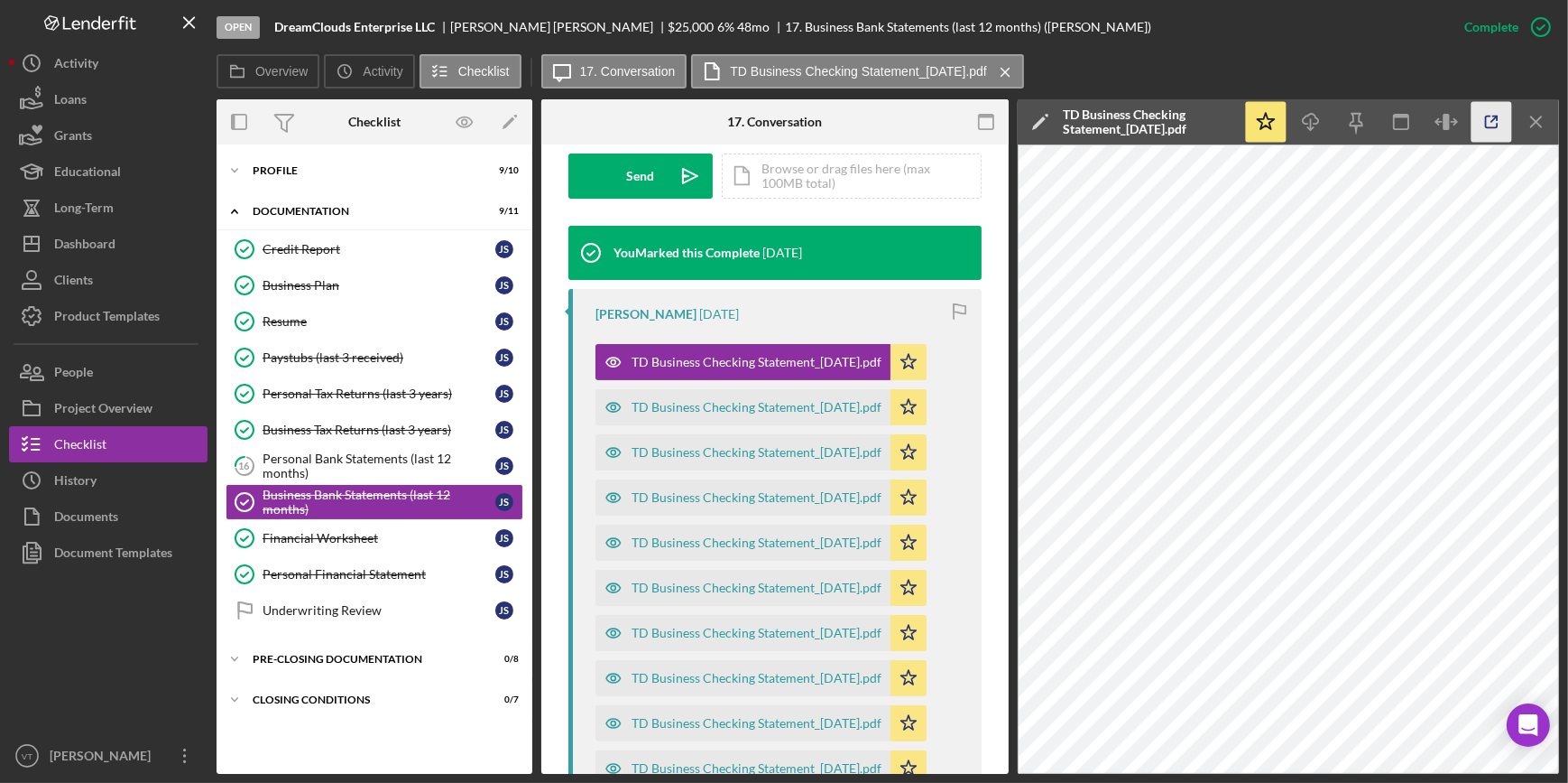
click at [1494, 119] on line "button" at bounding box center [1494, 119] width 6 height 6
click at [711, 450] on div "TD Business Checking Statement_[DATE].pdf" at bounding box center [756, 452] width 249 height 15
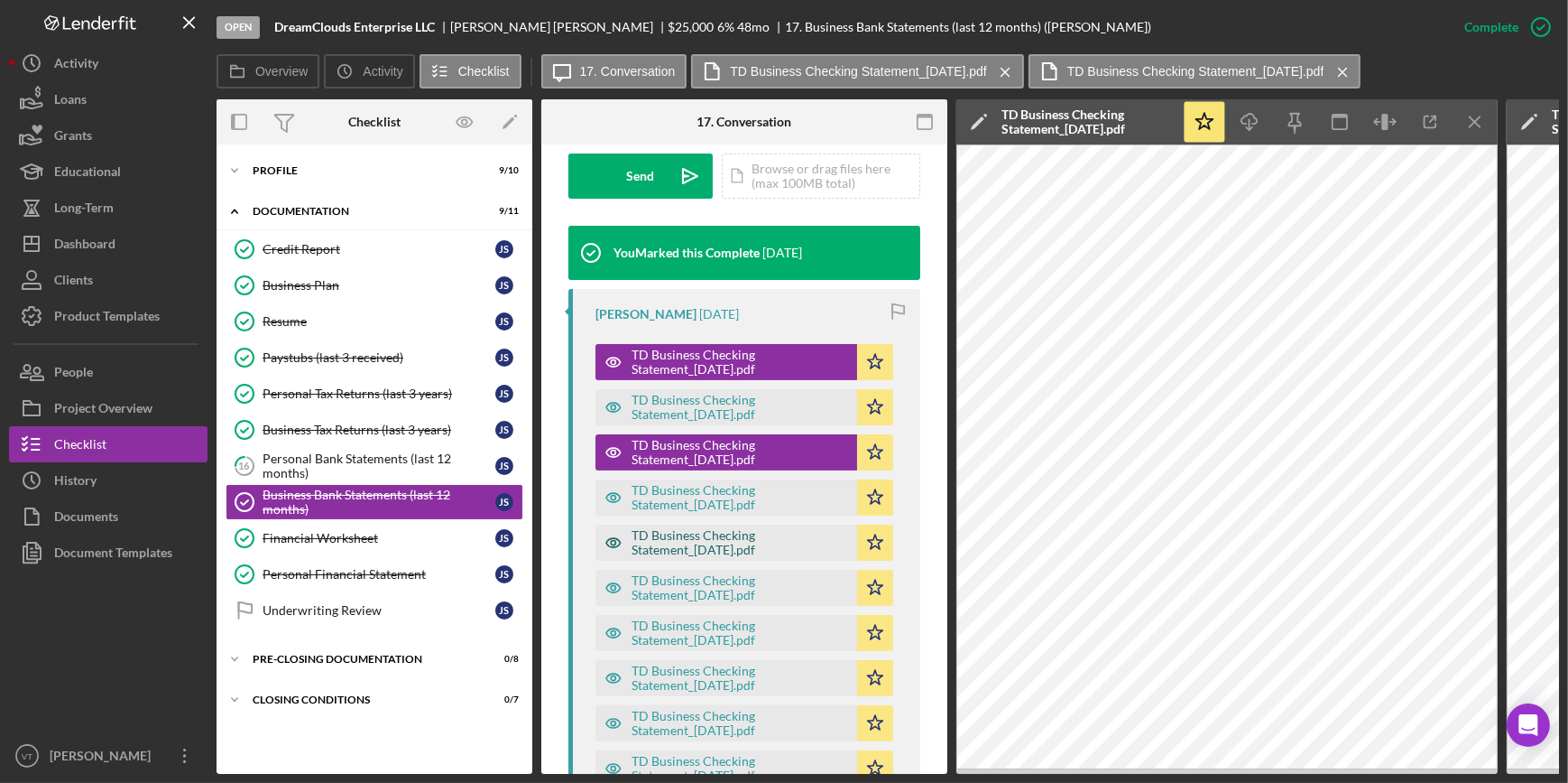
click at [650, 545] on div "TD Business Checking Statement_2025-04-30.pdf" at bounding box center [739, 542] width 216 height 29
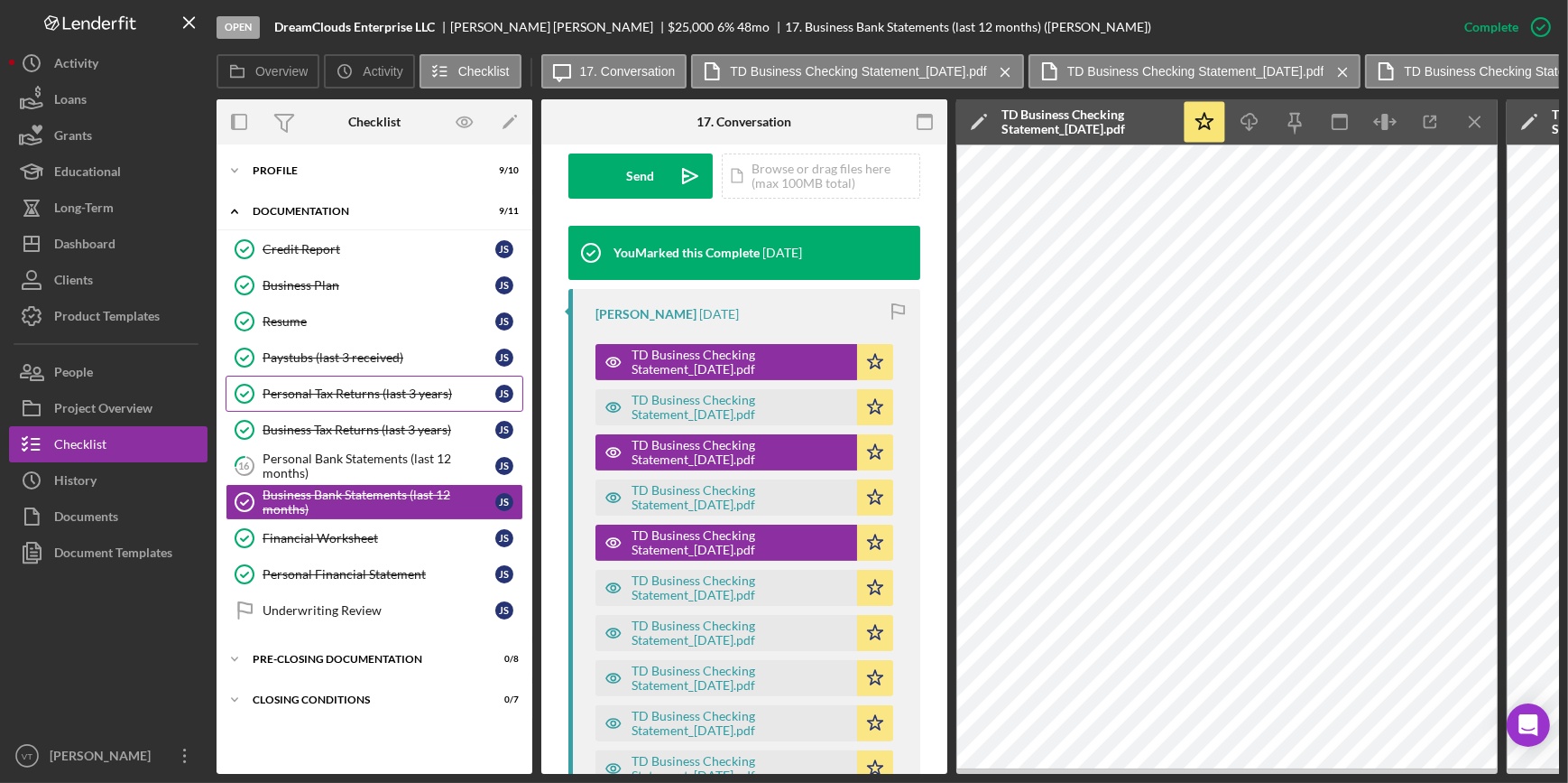
click at [378, 389] on div "Personal Tax Returns (last 3 years)" at bounding box center [379, 394] width 233 height 15
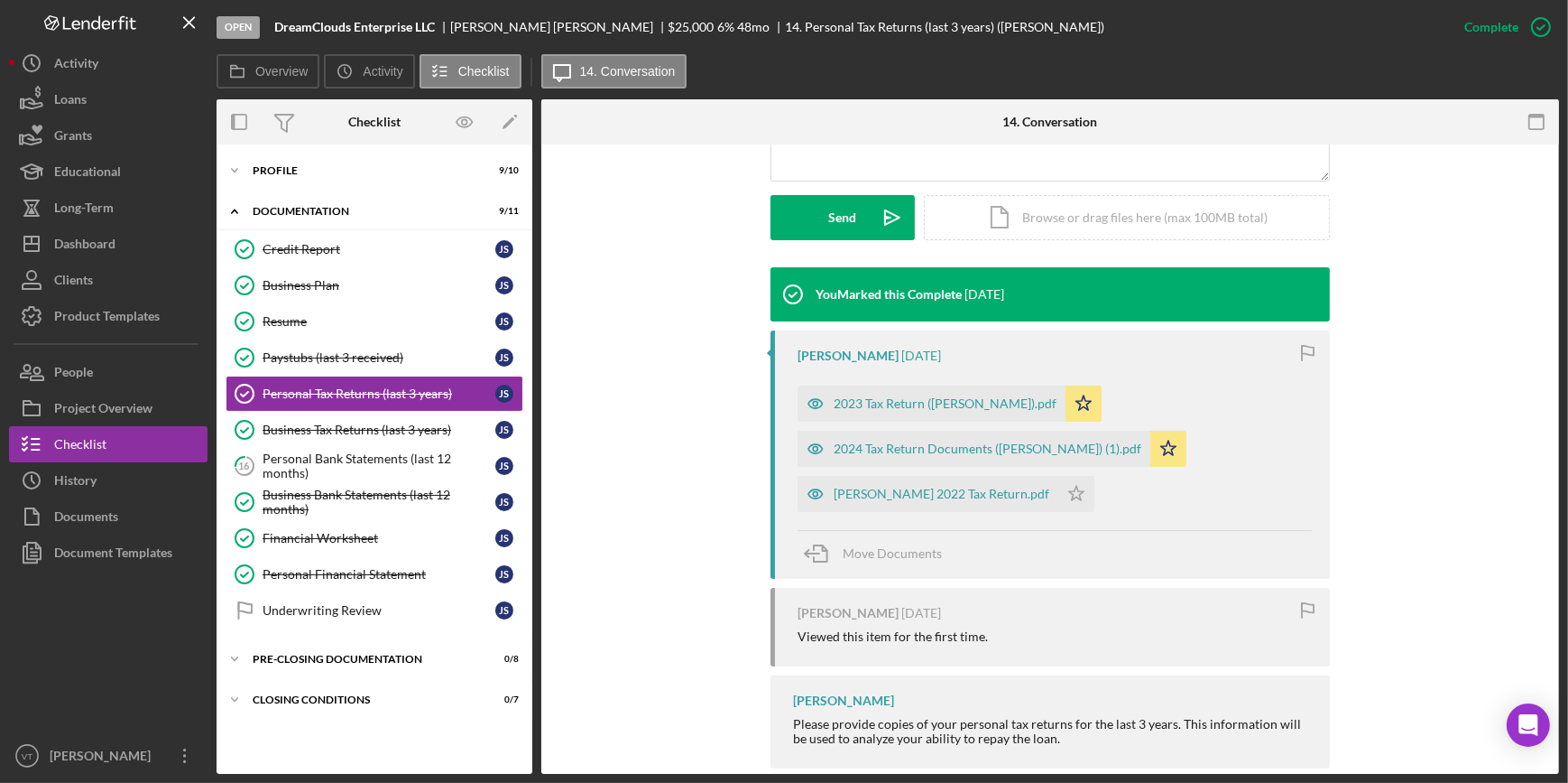
scroll to position [492, 0]
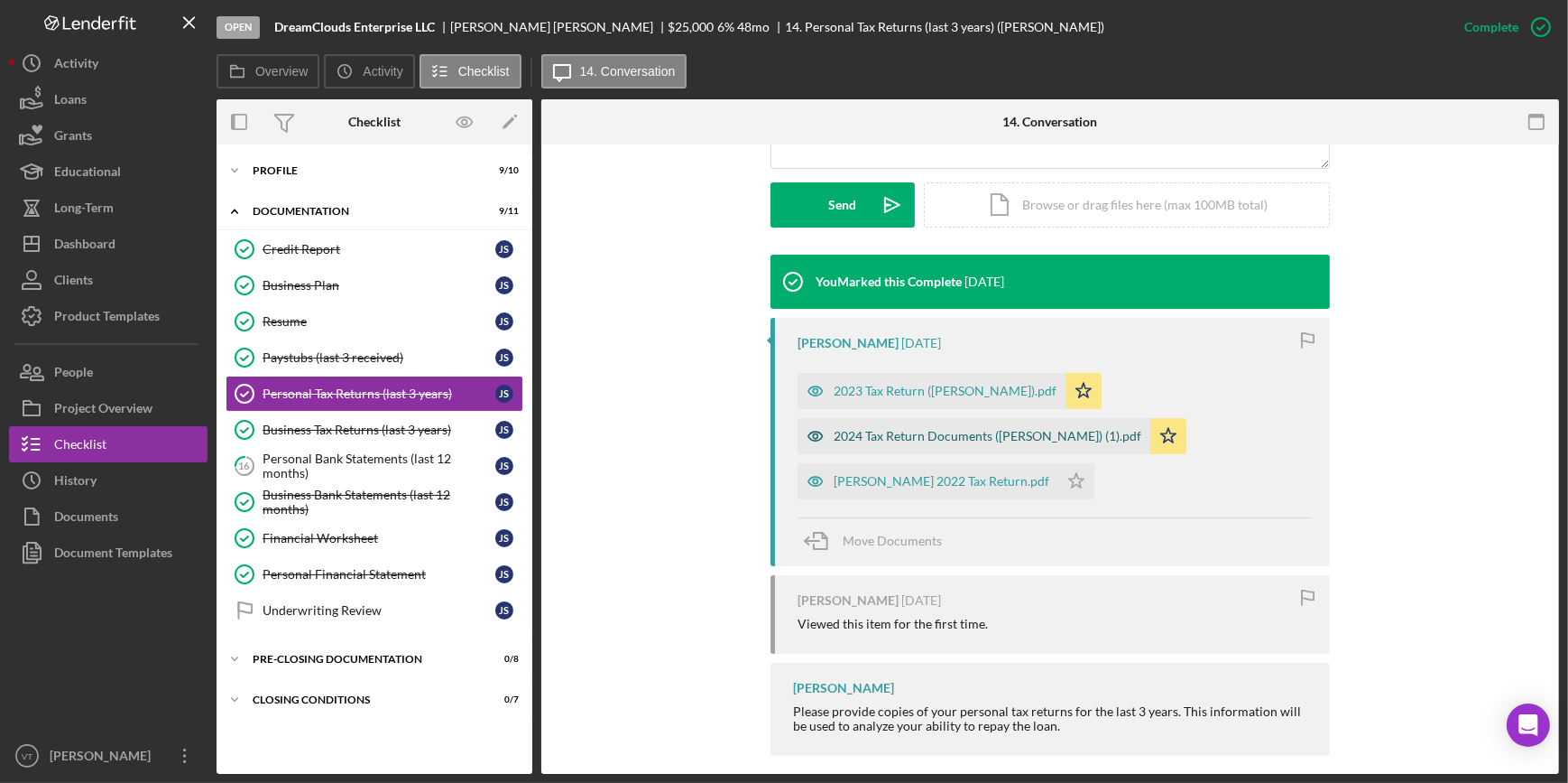
click at [930, 437] on div "2024 Tax Return Documents ([PERSON_NAME]) (1).pdf" at bounding box center [987, 436] width 308 height 15
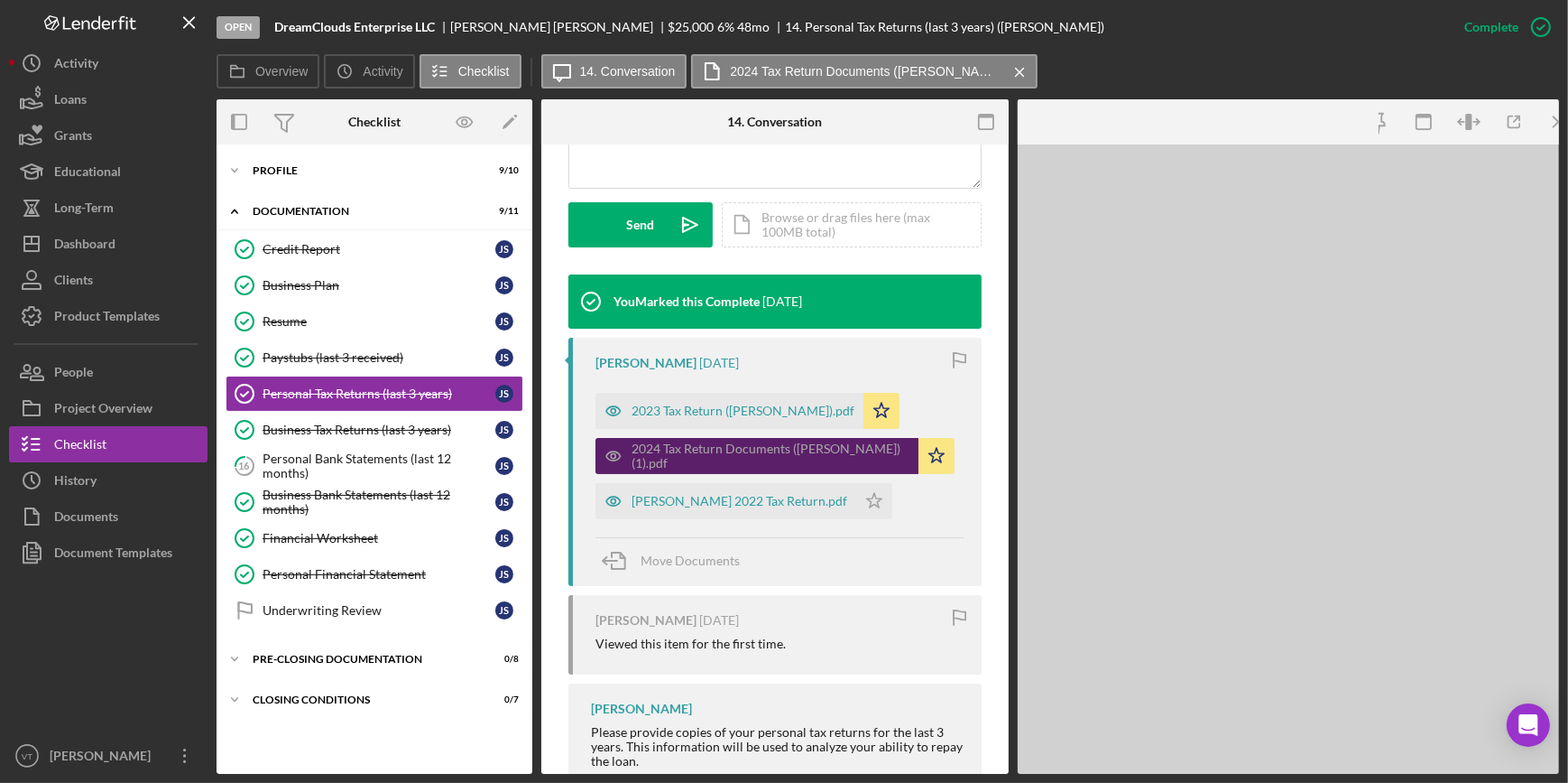
scroll to position [513, 0]
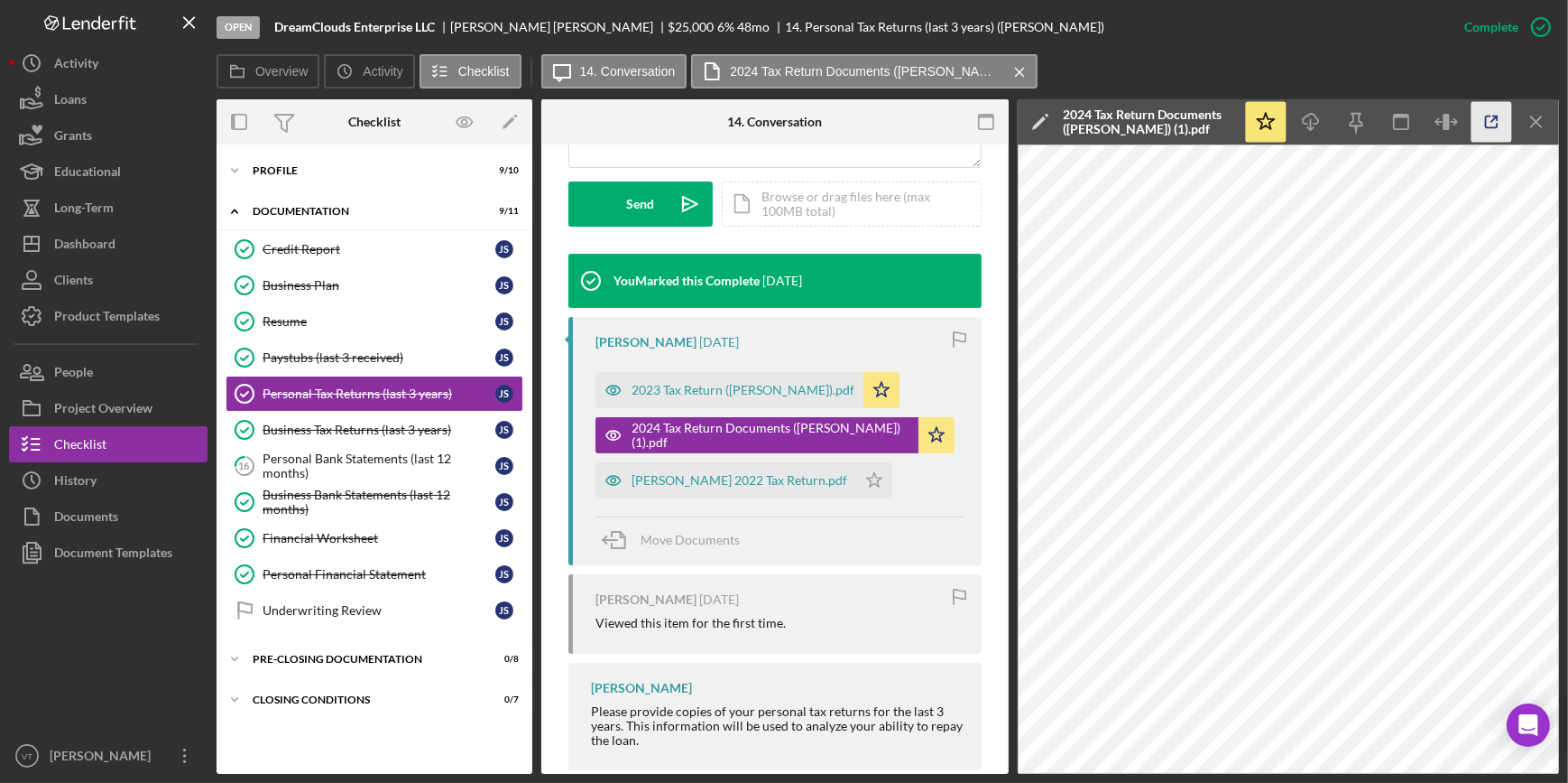
click at [1495, 119] on icon "button" at bounding box center [1491, 122] width 41 height 41
click at [705, 392] on div "2023 Tax Return ([PERSON_NAME]).pdf" at bounding box center [742, 390] width 223 height 15
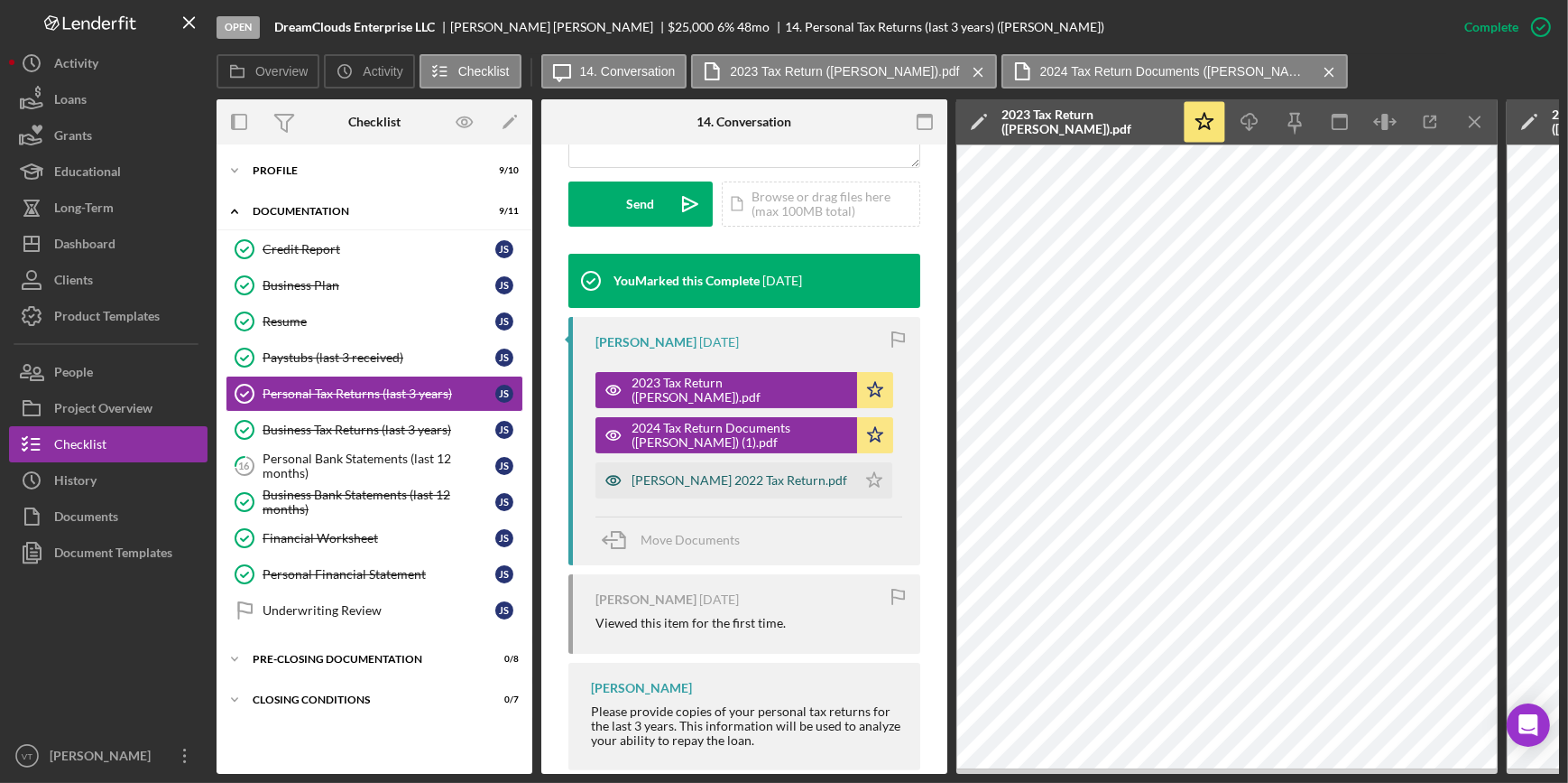
click at [729, 480] on div "[PERSON_NAME] 2022 Tax Return.pdf" at bounding box center [738, 481] width 215 height 15
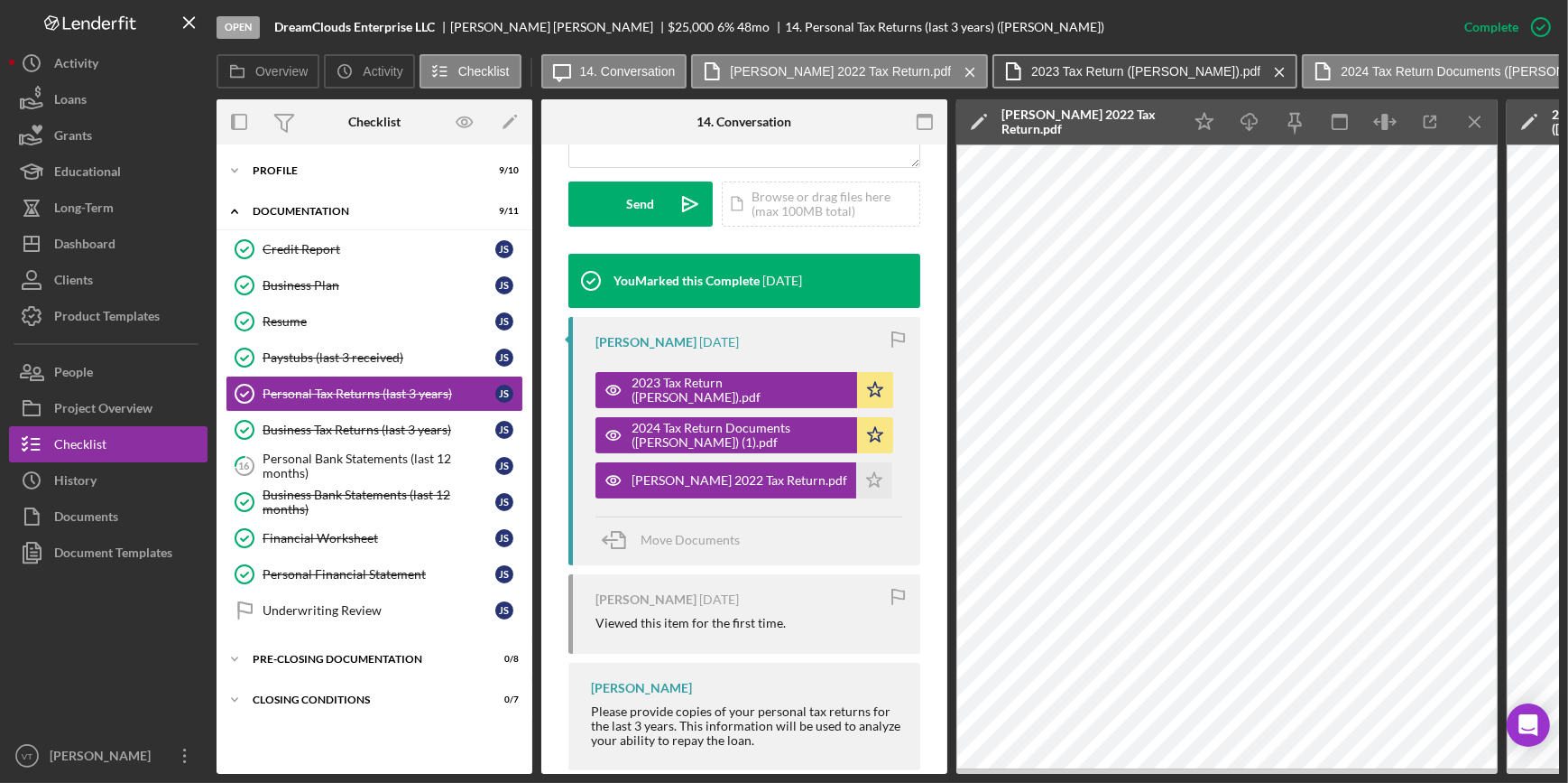
click at [1047, 61] on button "2023 Tax Return (Janell Suttle_DreamClouds).pdf Icon/Menu Close" at bounding box center [1145, 71] width 305 height 34
click at [1275, 71] on icon "Icon/Menu Close" at bounding box center [1280, 72] width 31 height 45
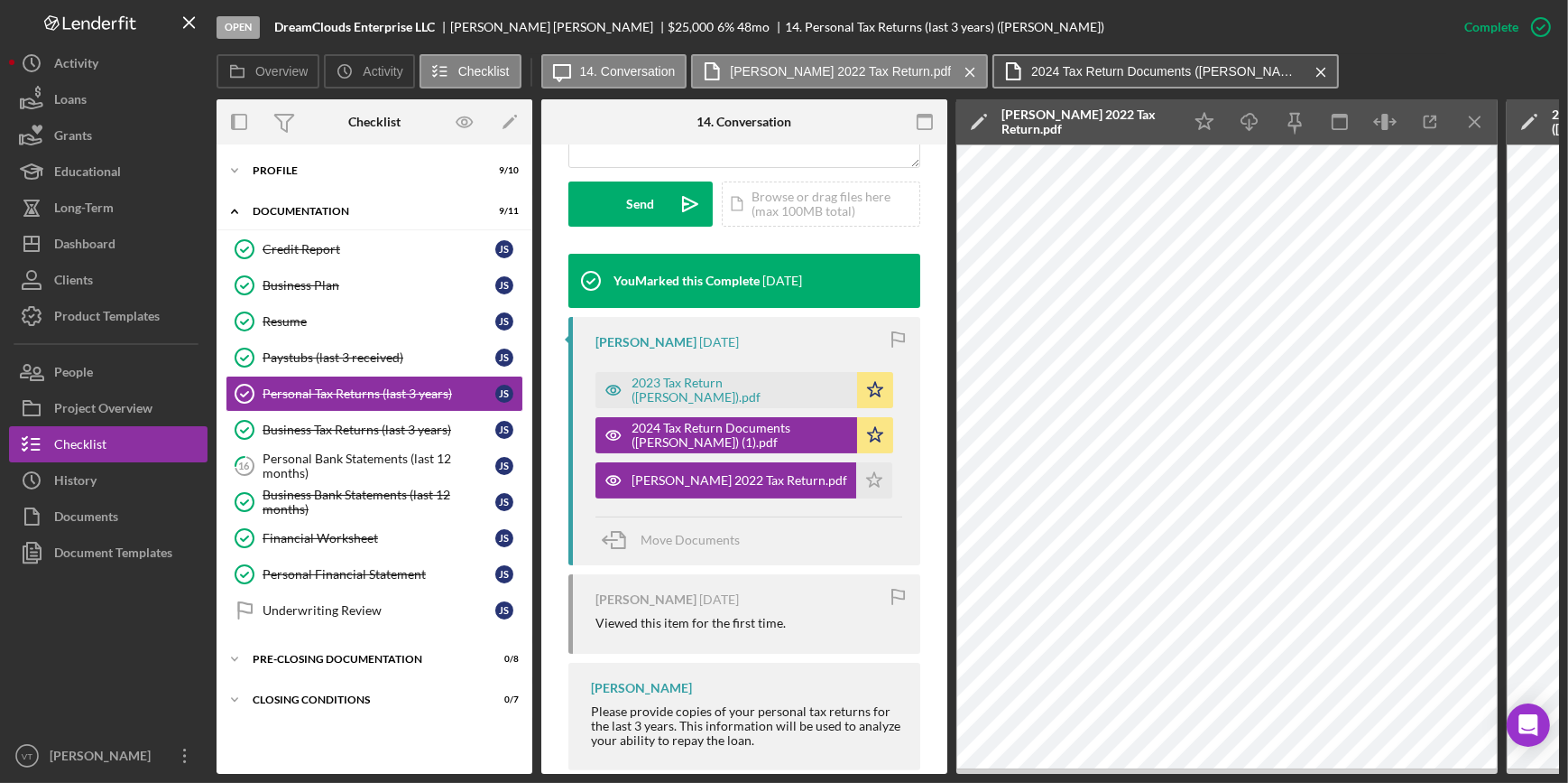
click at [1154, 68] on label "2024 Tax Return Documents ([PERSON_NAME]) (1).pdf" at bounding box center [1166, 71] width 271 height 15
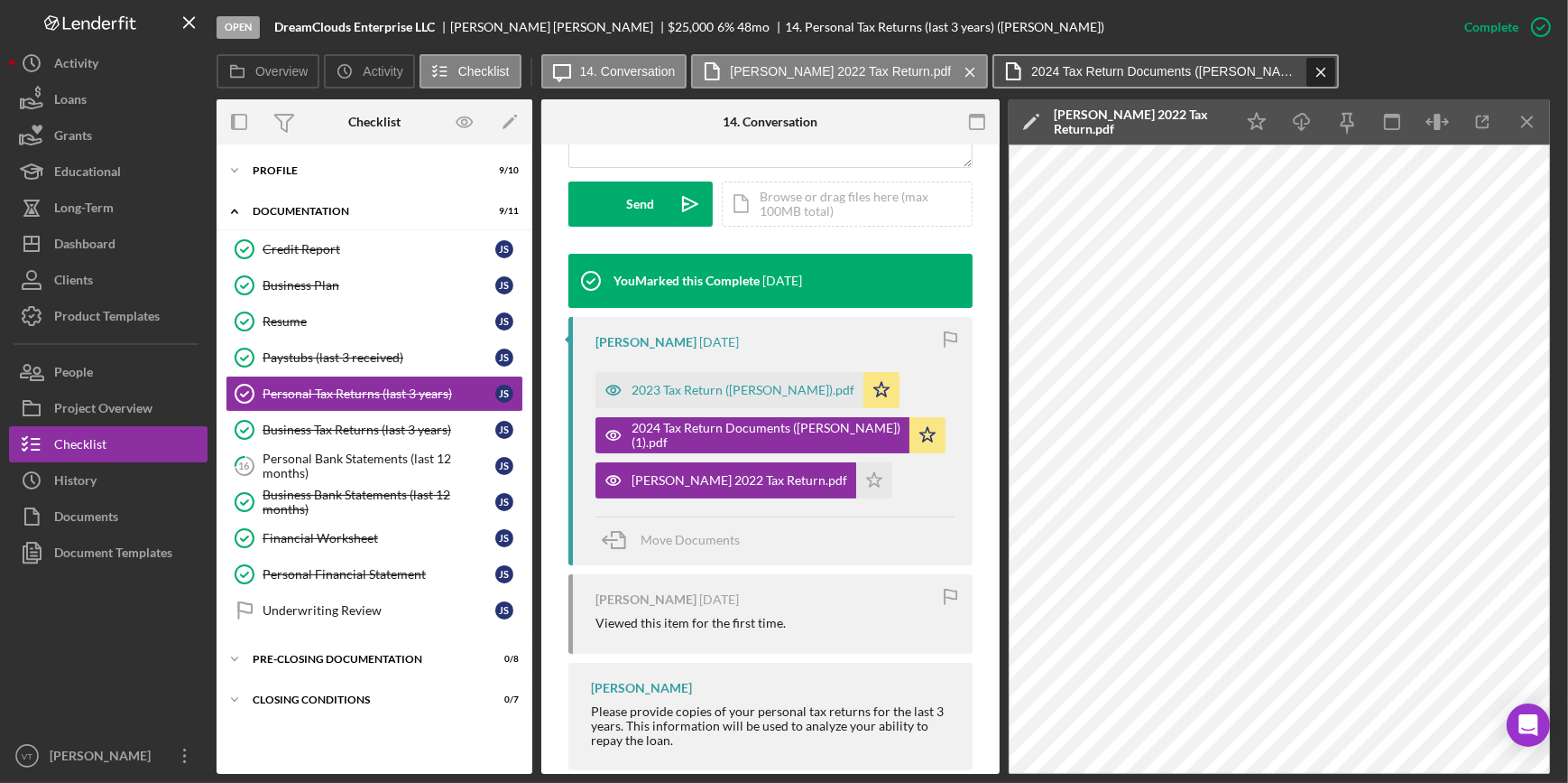
click at [1306, 76] on icon "Icon/Menu Close" at bounding box center [1321, 72] width 31 height 45
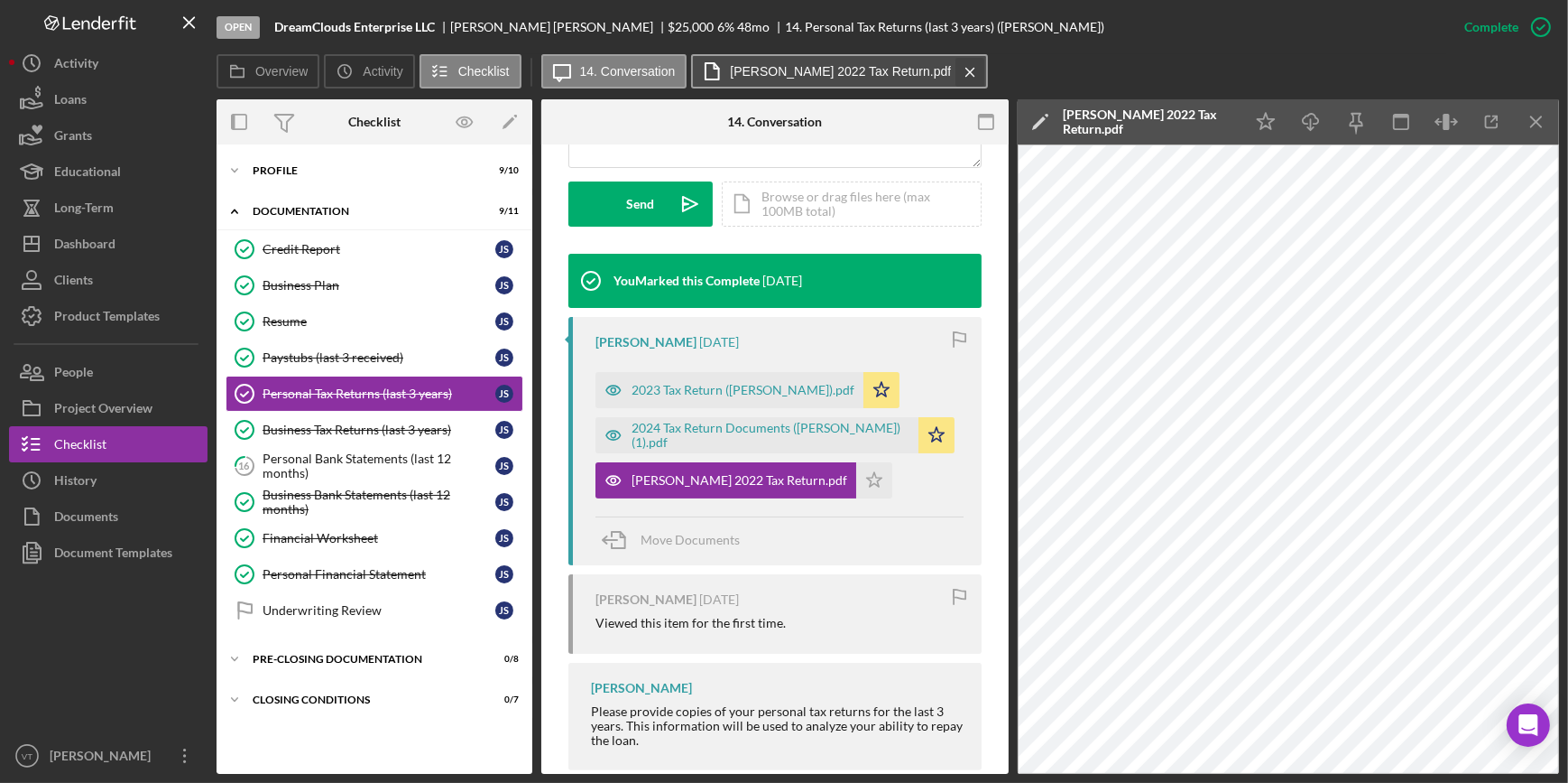
click at [954, 71] on icon "Icon/Menu Close" at bounding box center [970, 72] width 31 height 45
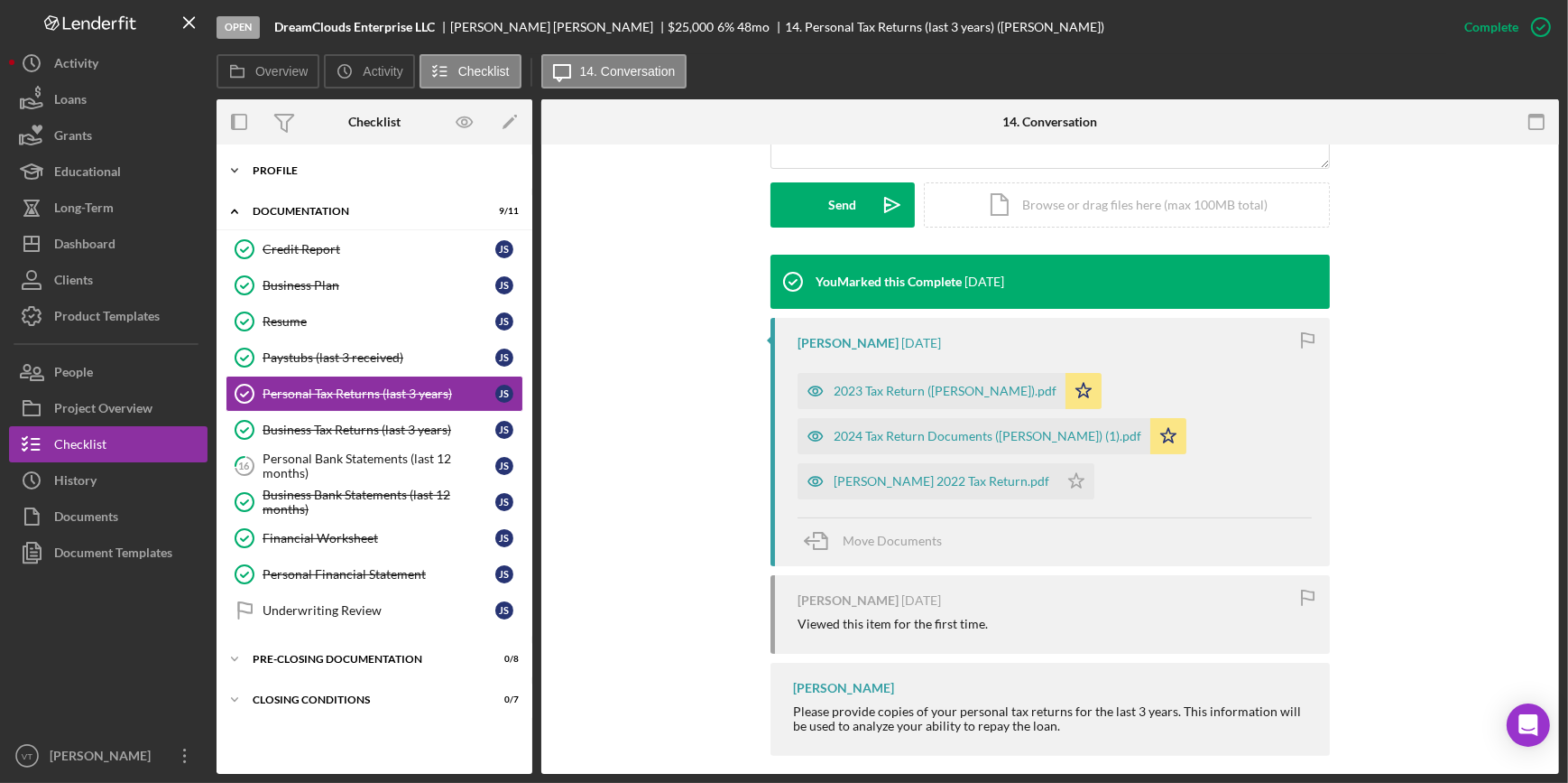
click at [242, 170] on icon "Icon/Expander" at bounding box center [234, 170] width 36 height 36
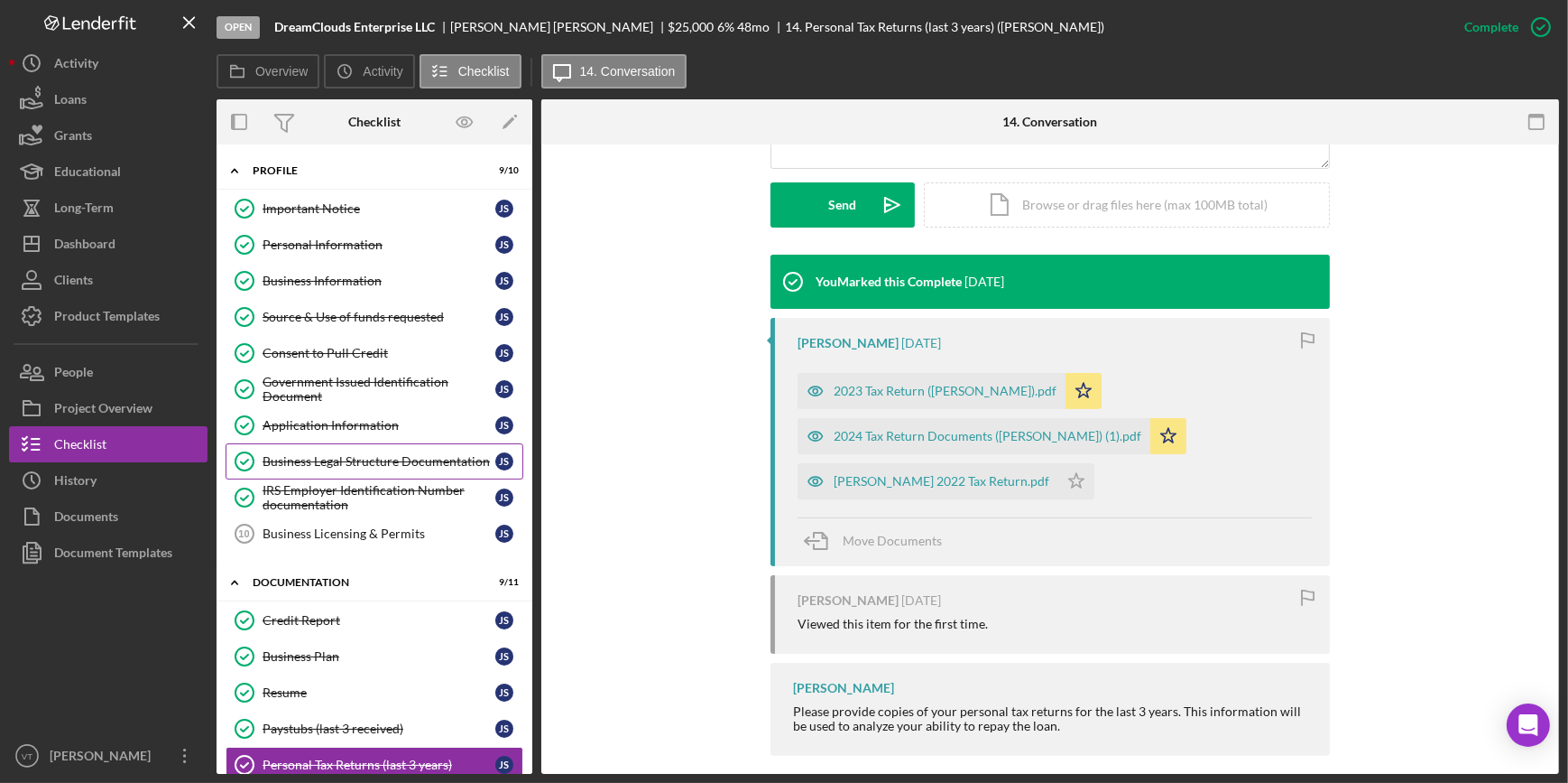
click at [328, 470] on link "Business Legal Structure Documentation Business Legal Structure Documentation J…" at bounding box center [374, 460] width 298 height 36
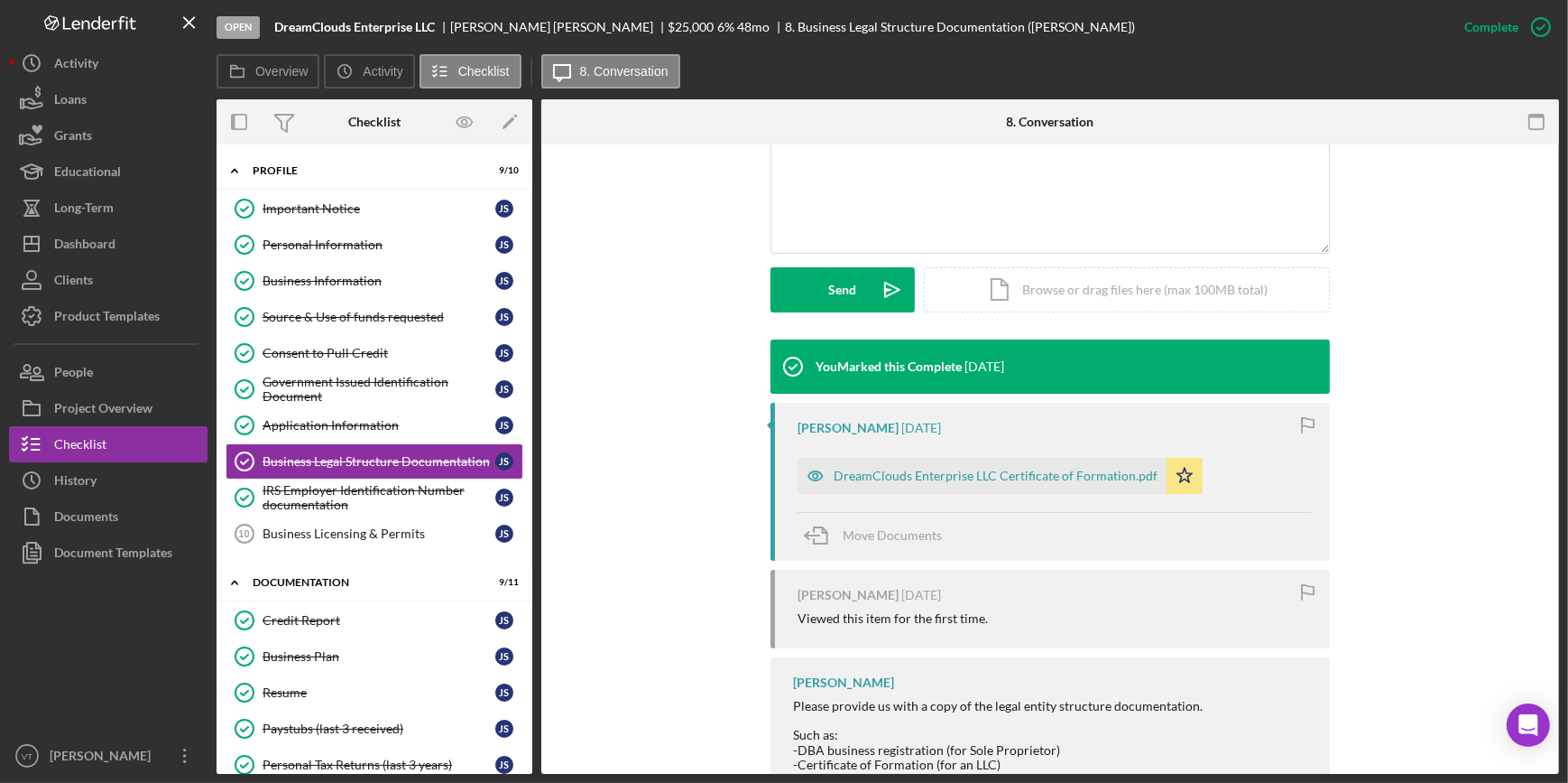
scroll to position [492, 0]
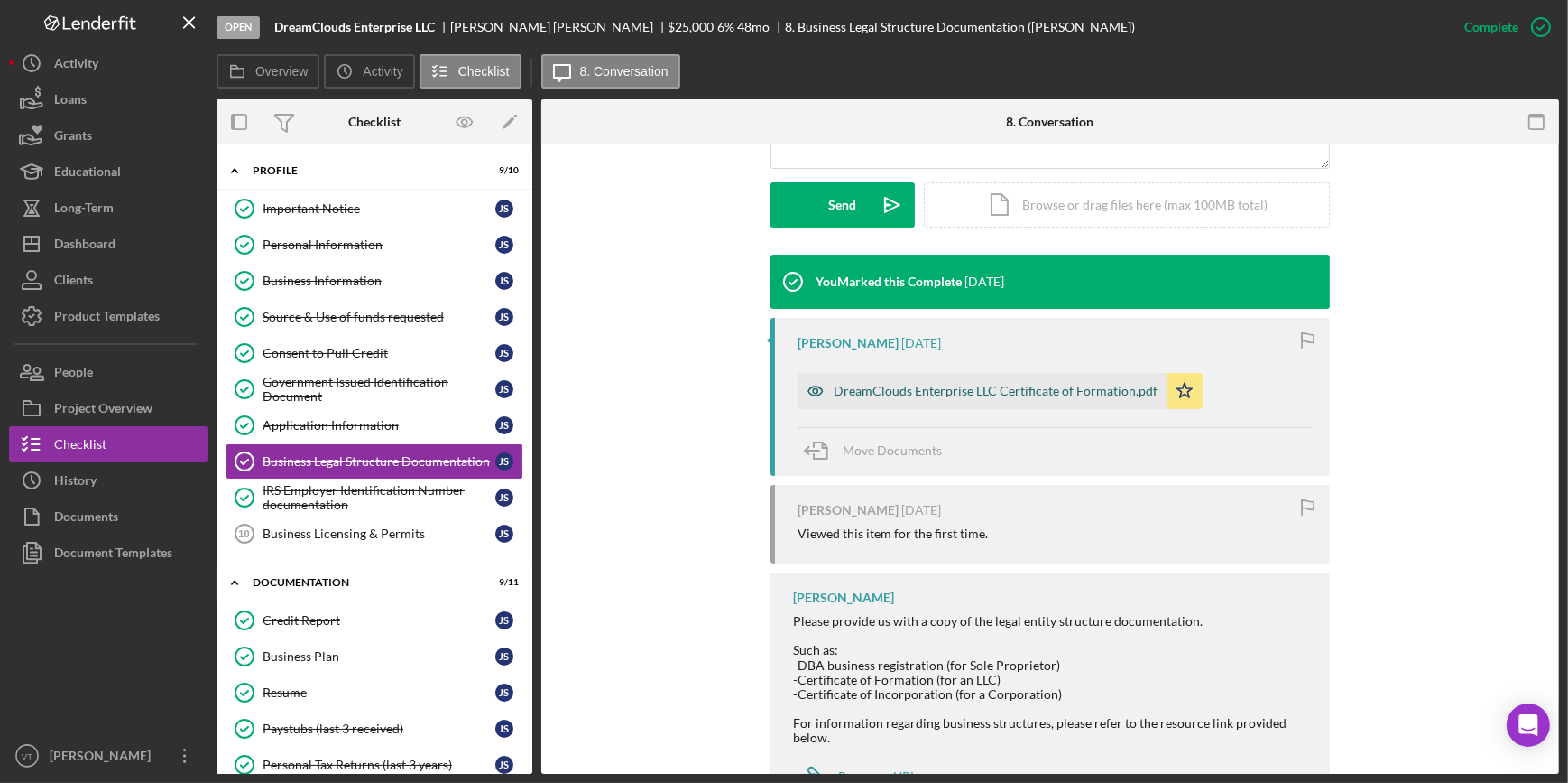
click at [974, 393] on div "DreamClouds Enterprise LLC Certificate of Formation.pdf" at bounding box center [995, 391] width 324 height 15
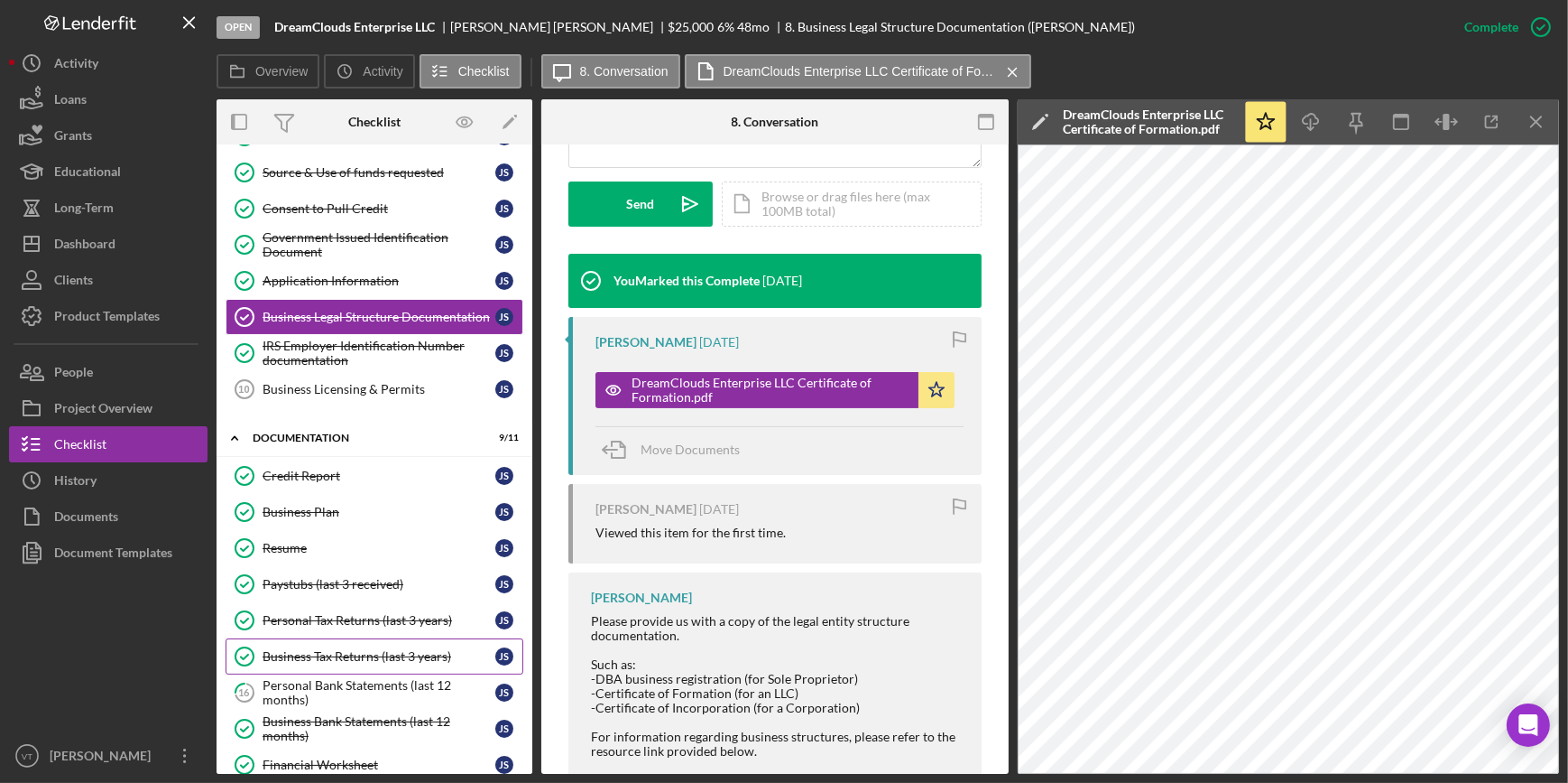
scroll to position [0, 0]
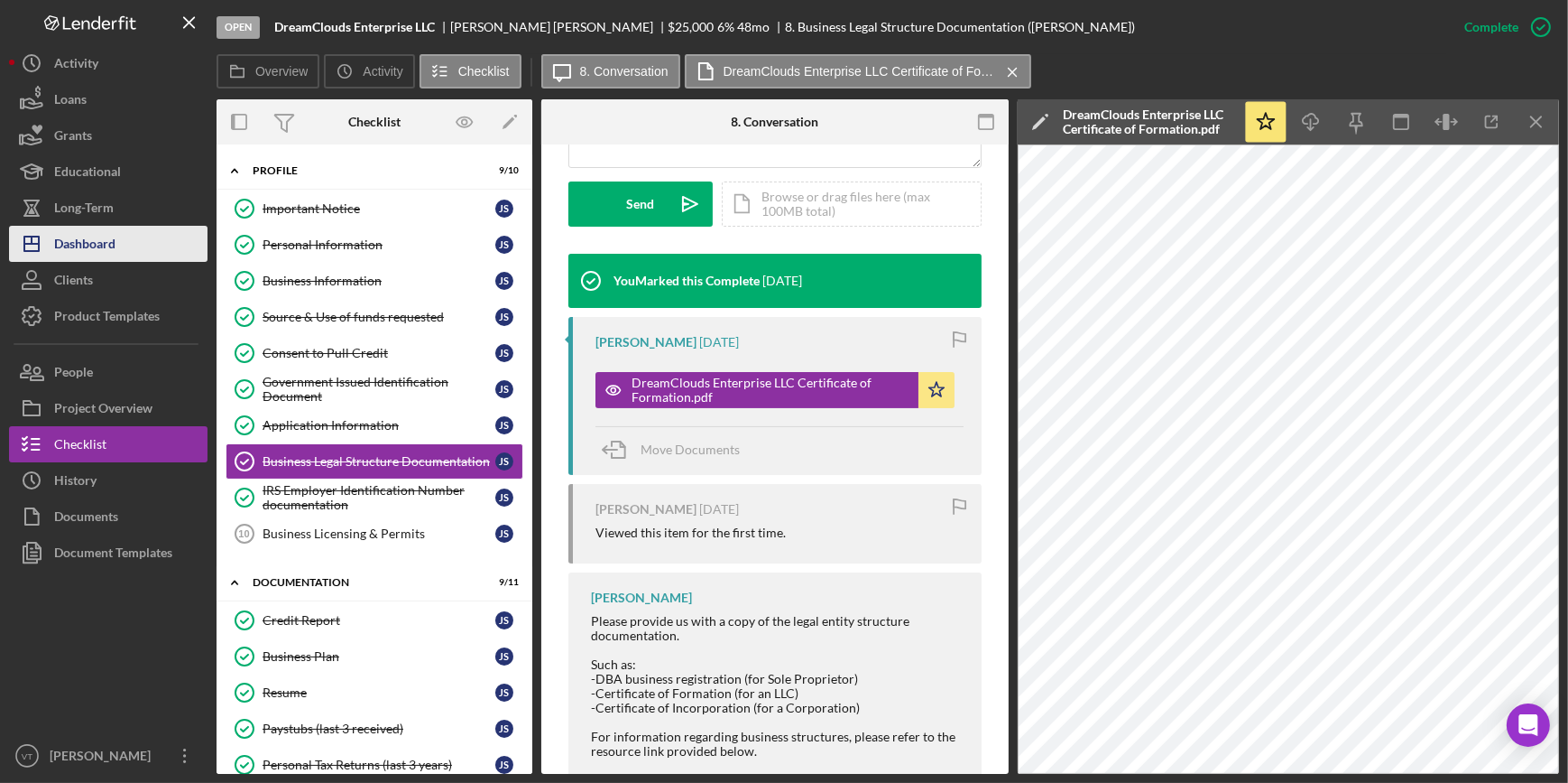
click at [164, 253] on button "Icon/Dashboard Dashboard" at bounding box center [108, 243] width 199 height 36
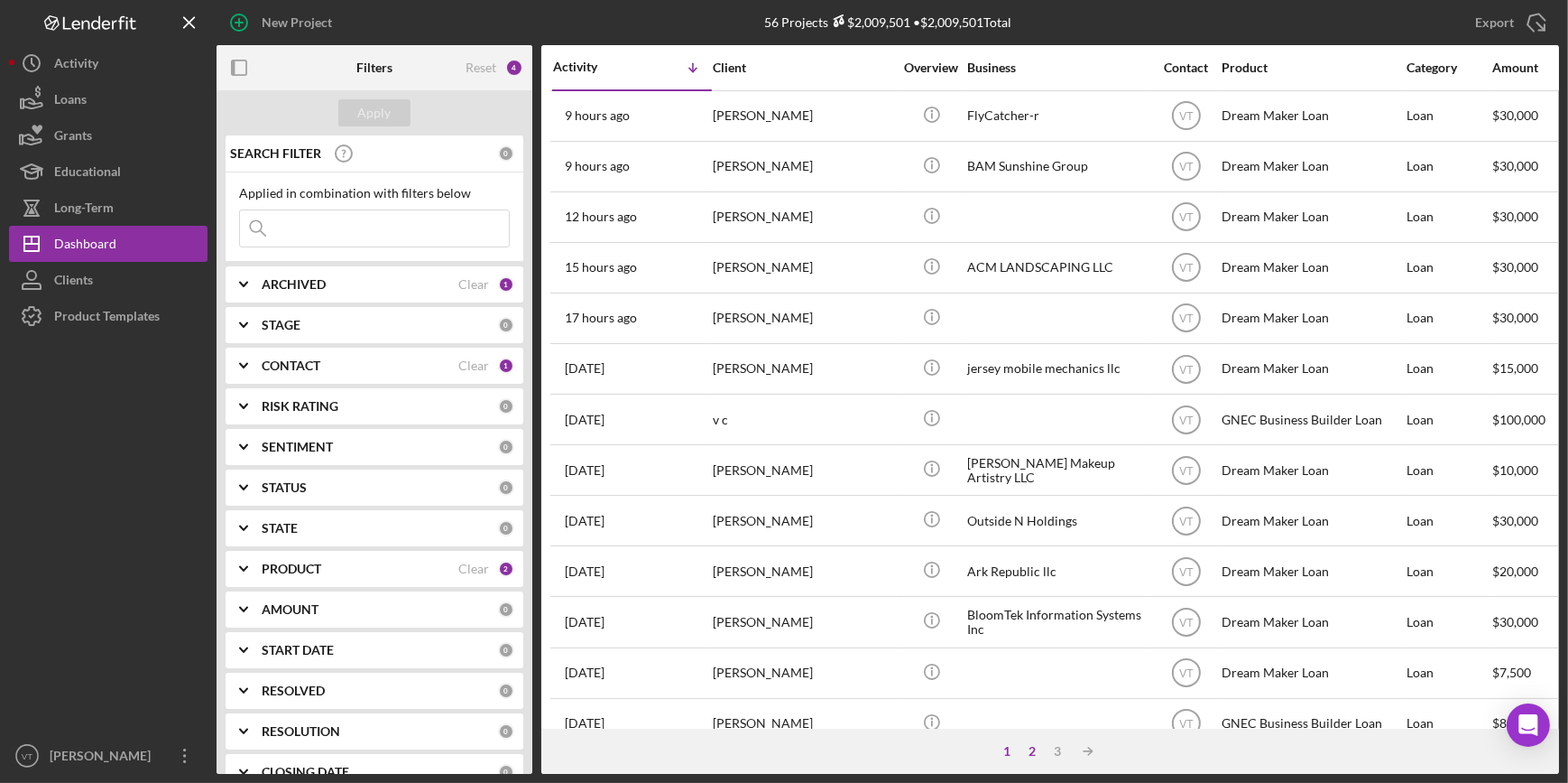
click at [1033, 754] on div "2" at bounding box center [1031, 752] width 25 height 15
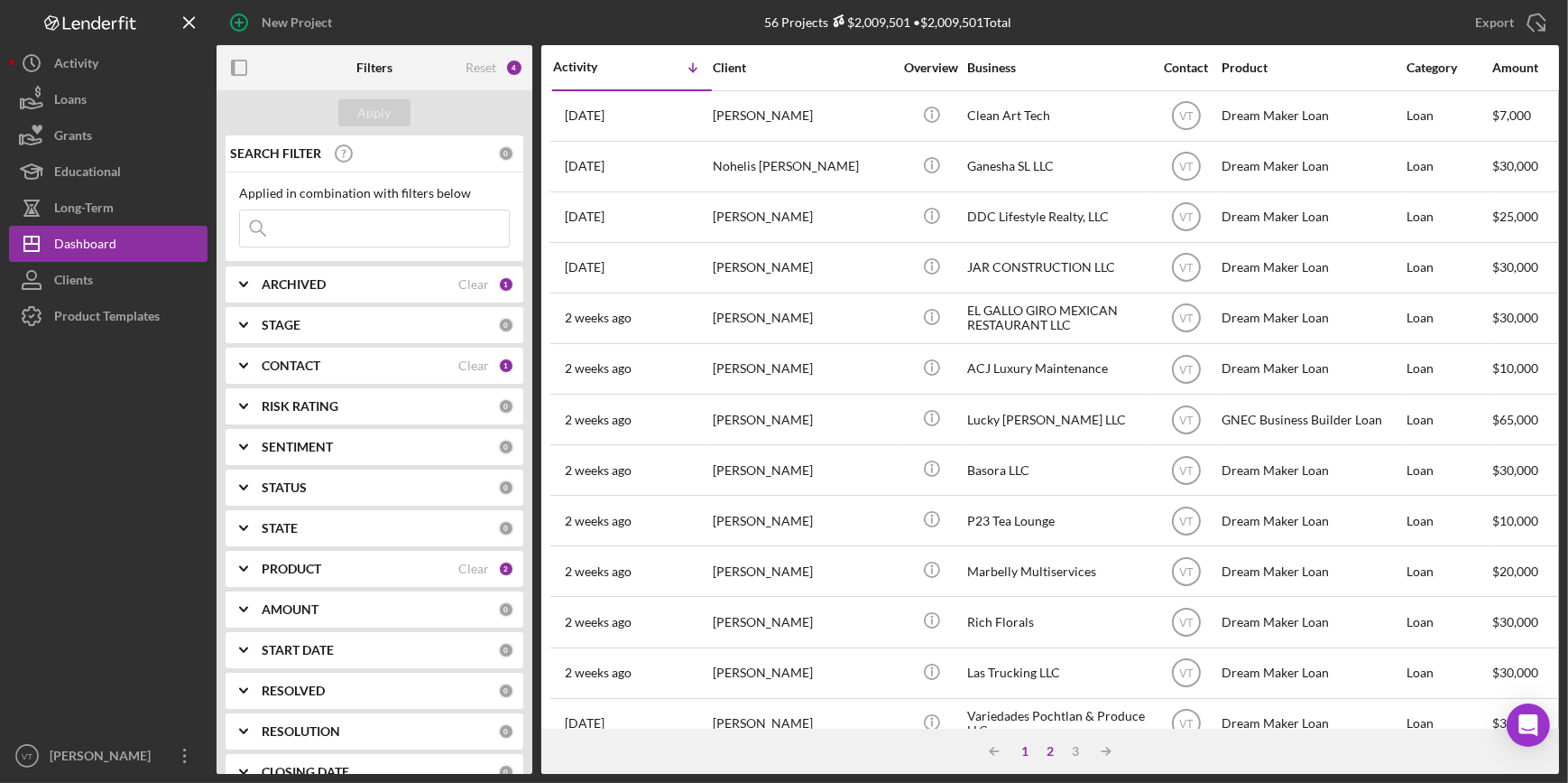
click at [1029, 747] on div "1" at bounding box center [1025, 752] width 25 height 15
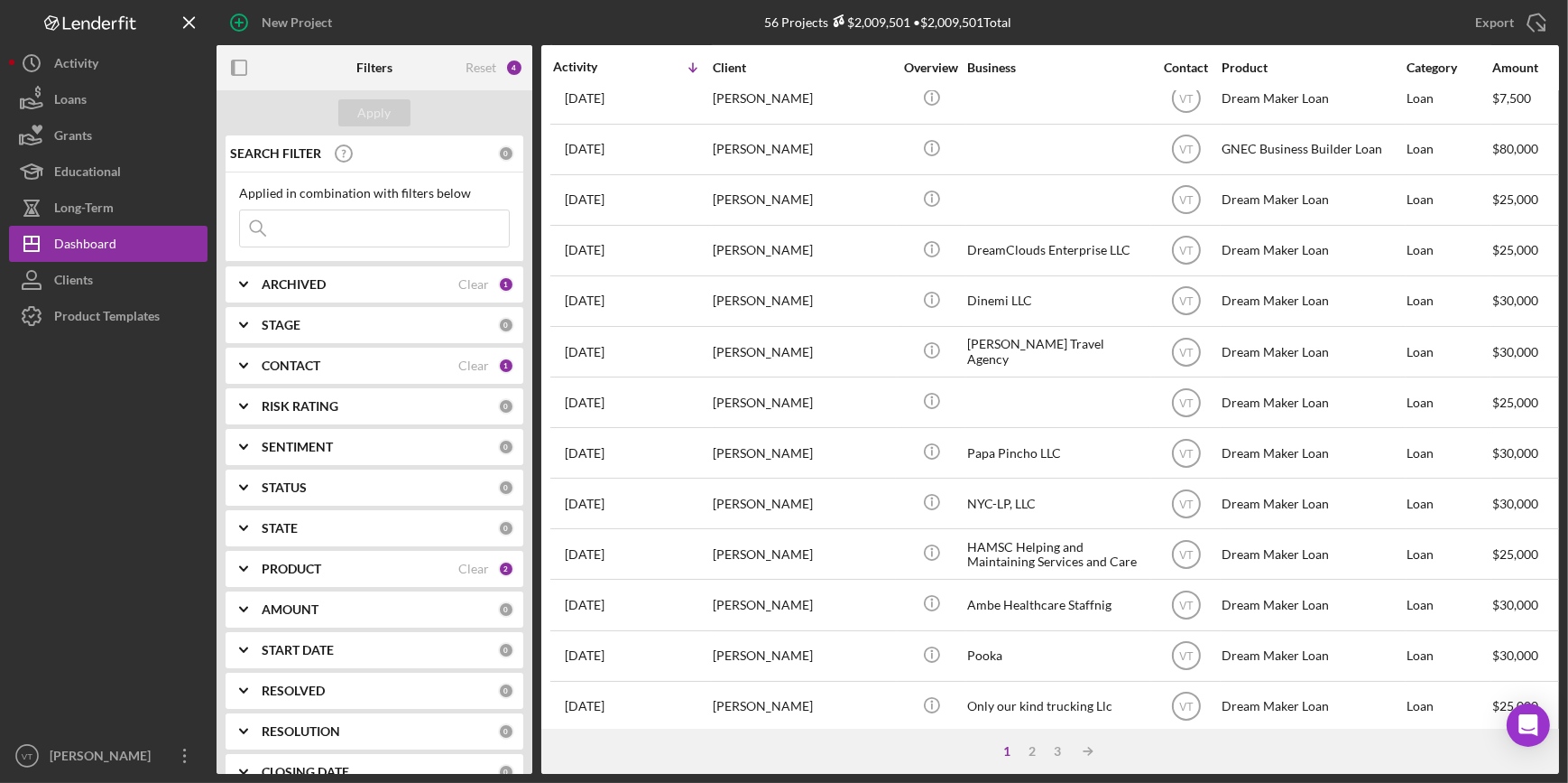
scroll to position [653, 0]
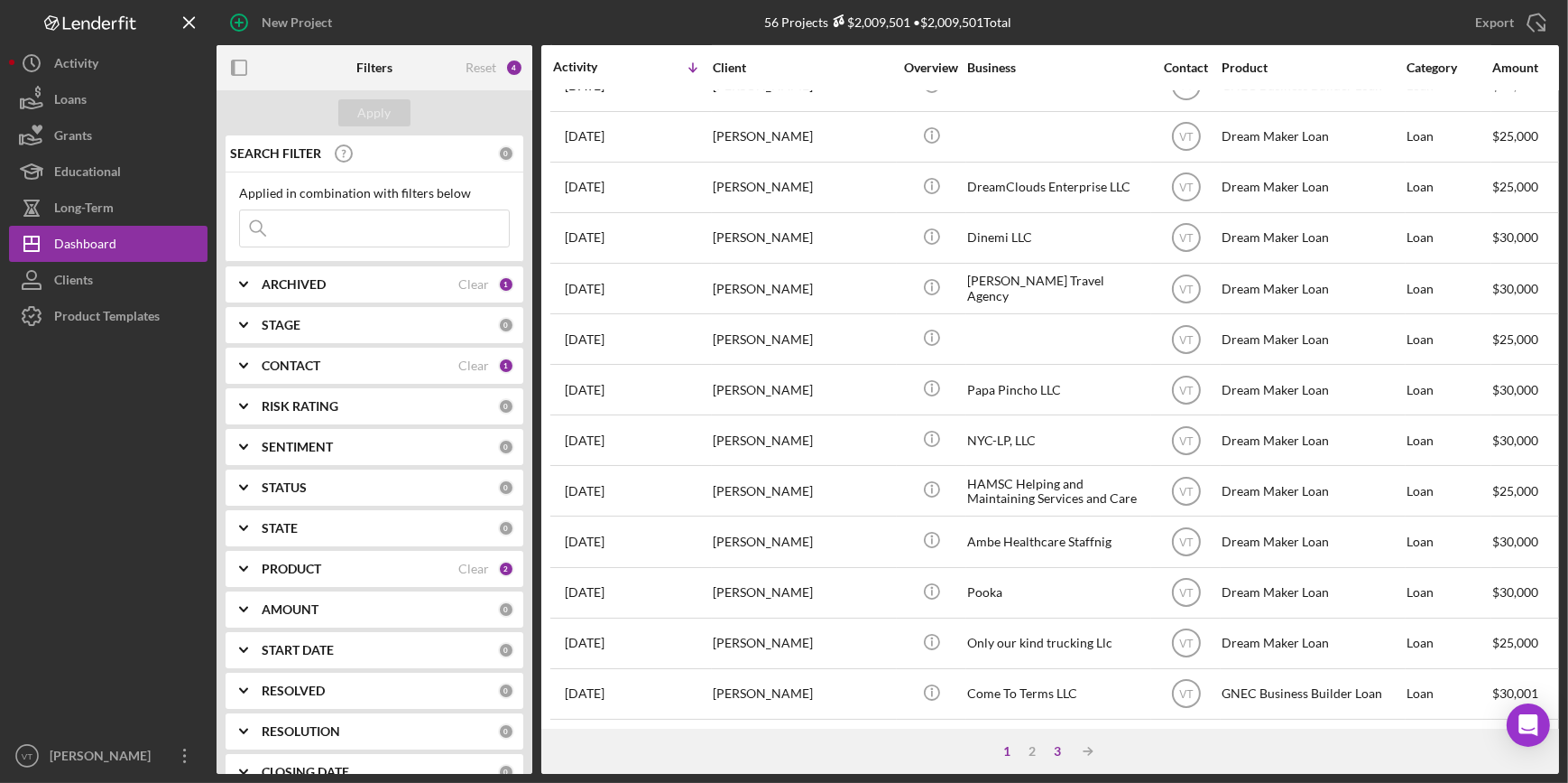
click at [1050, 752] on div "3" at bounding box center [1057, 752] width 25 height 15
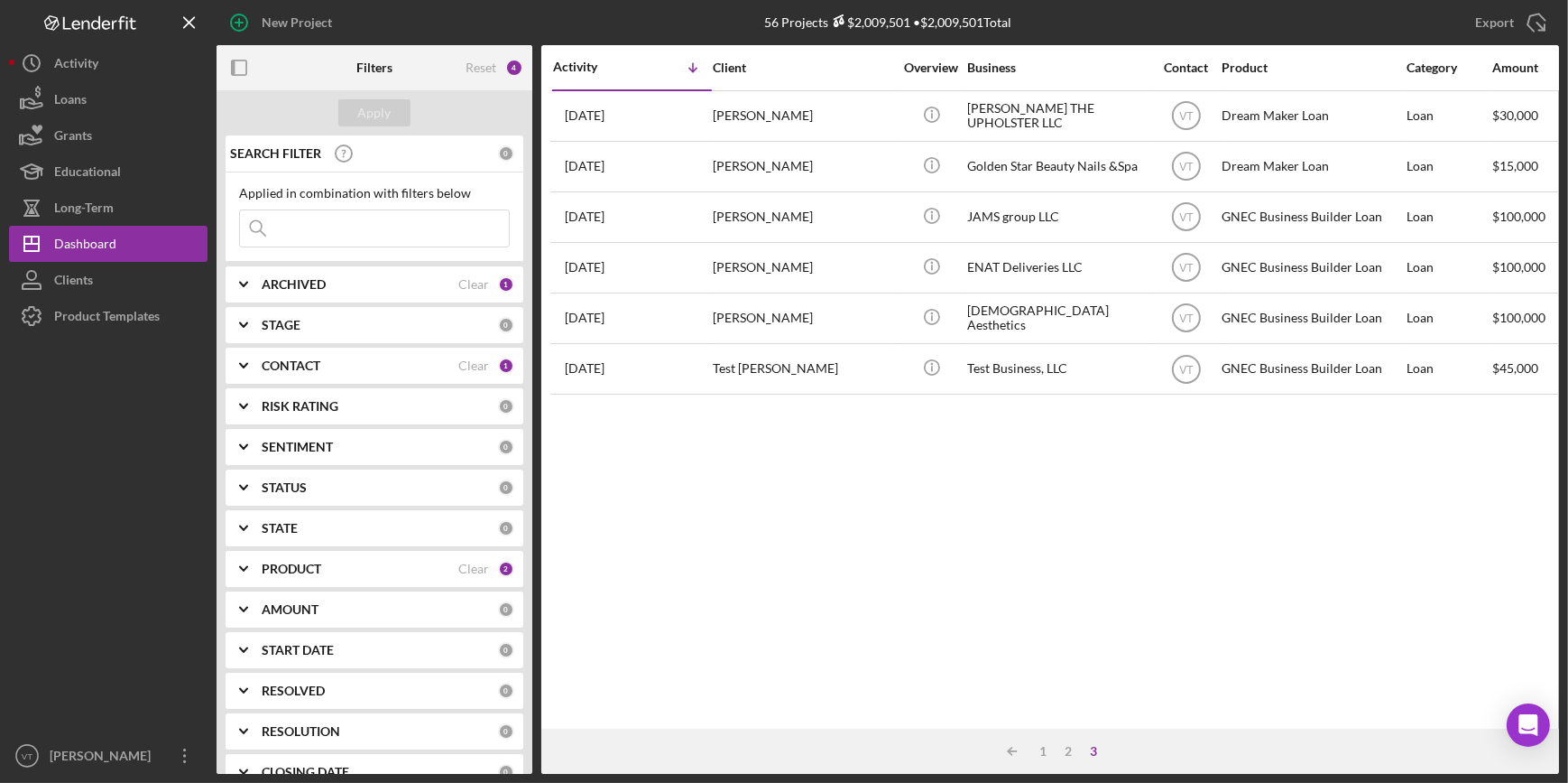
scroll to position [0, 0]
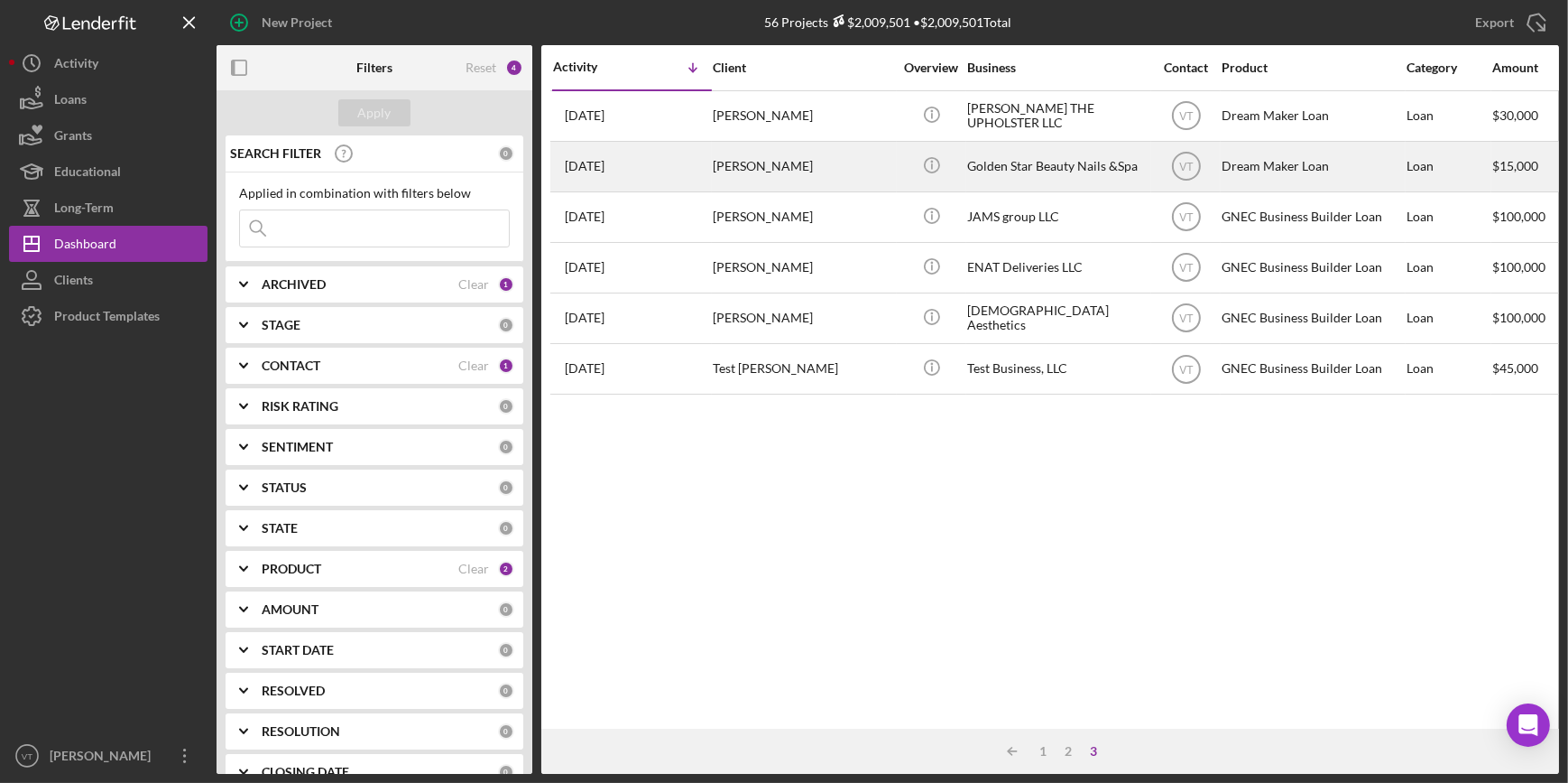
click at [879, 165] on div "Maria Allaico" at bounding box center [802, 166] width 180 height 48
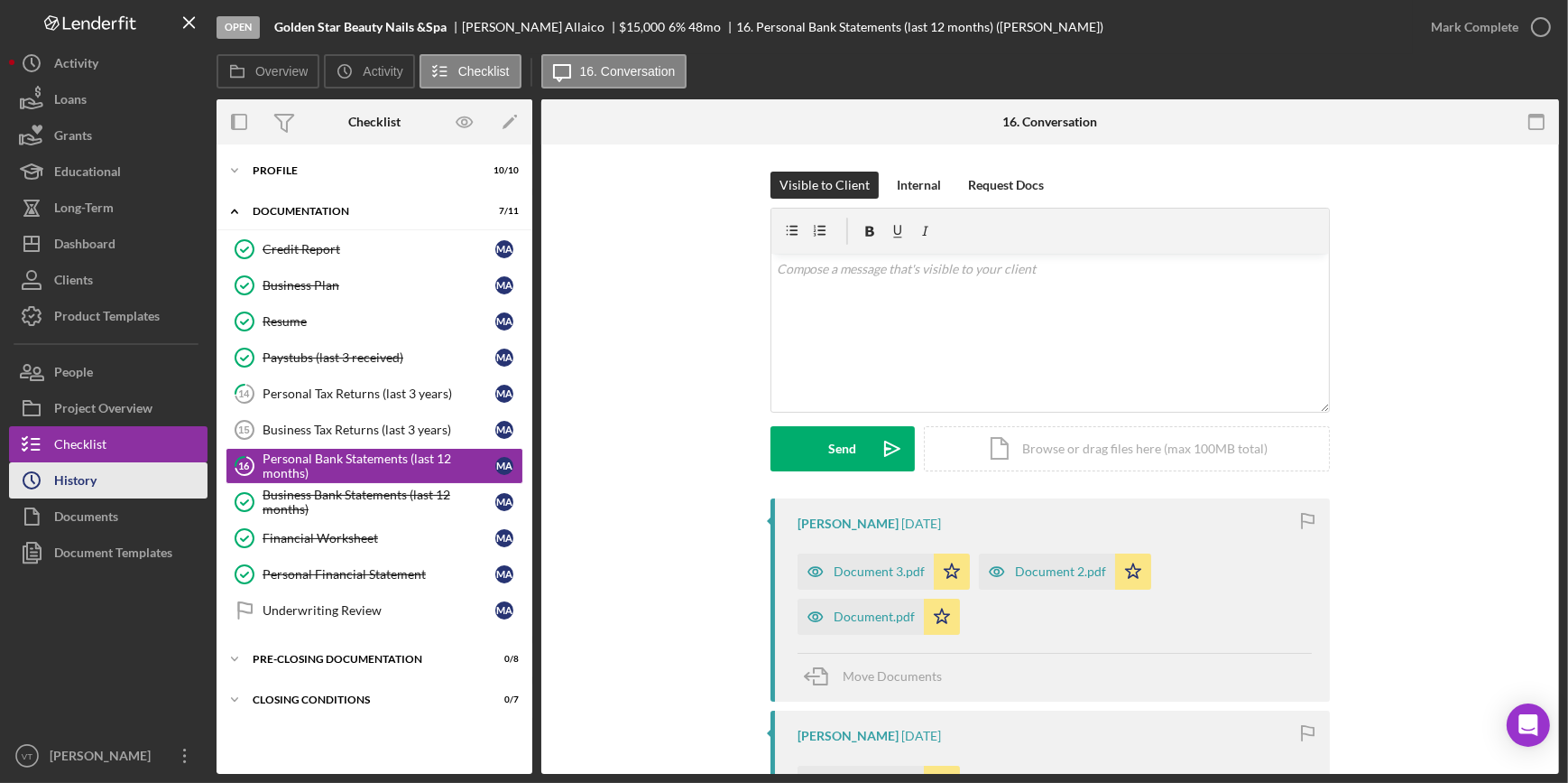
click at [107, 479] on button "Icon/History History" at bounding box center [108, 480] width 199 height 36
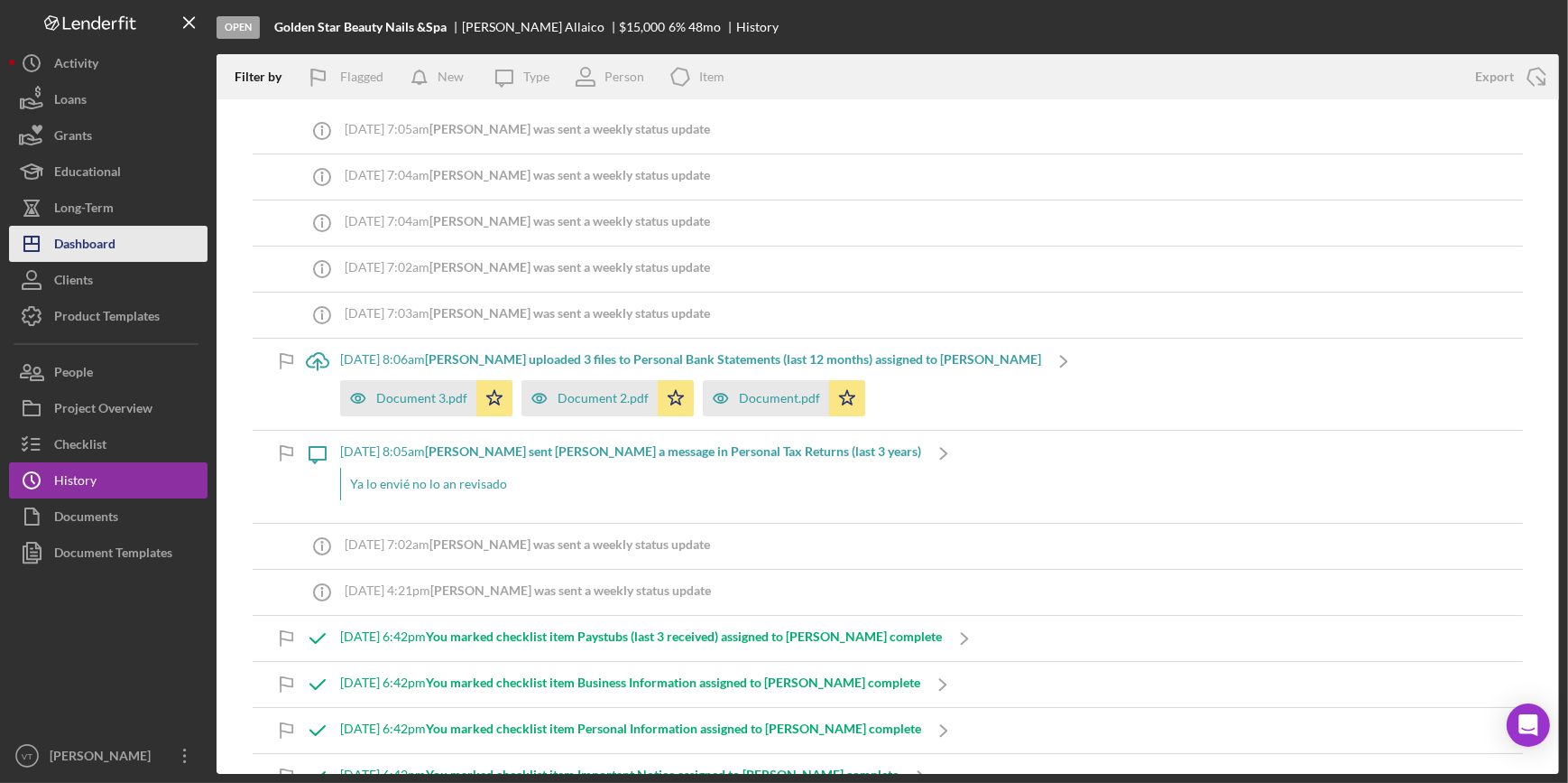
click at [114, 252] on div "Dashboard" at bounding box center [85, 246] width 61 height 41
